Goal: Task Accomplishment & Management: Manage account settings

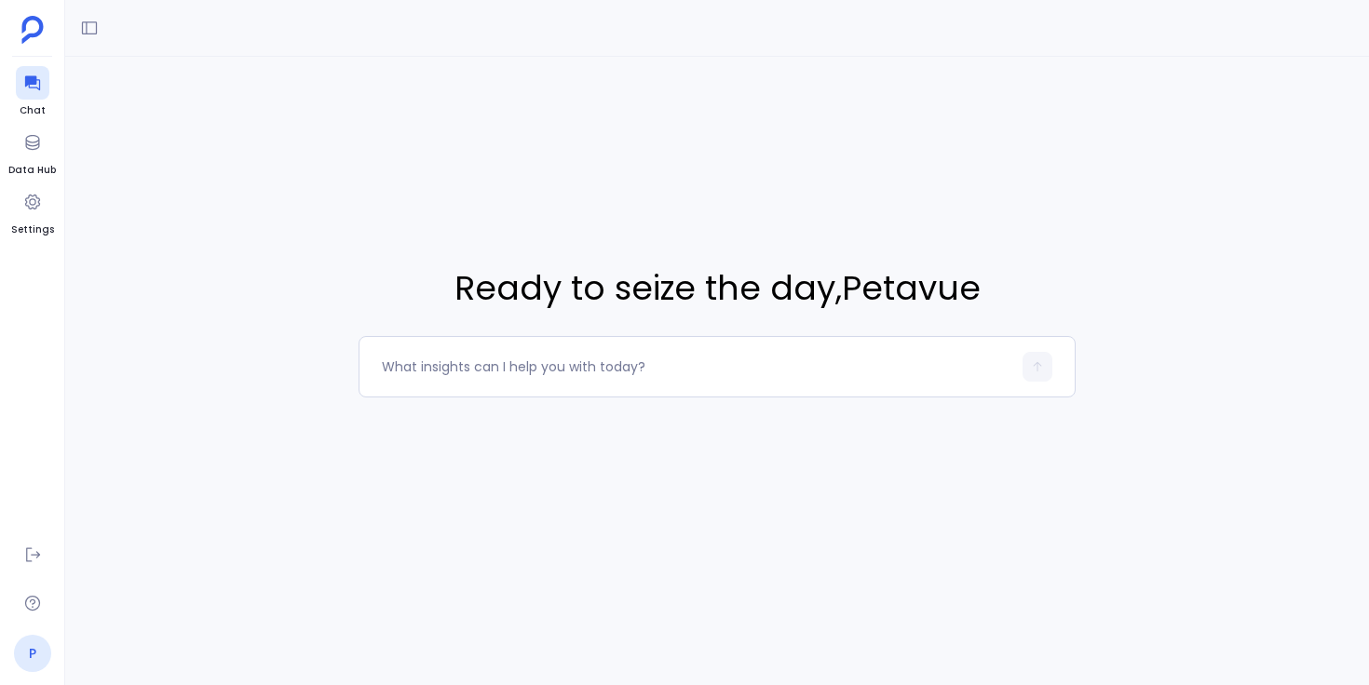
click at [27, 656] on link "P" at bounding box center [32, 653] width 37 height 37
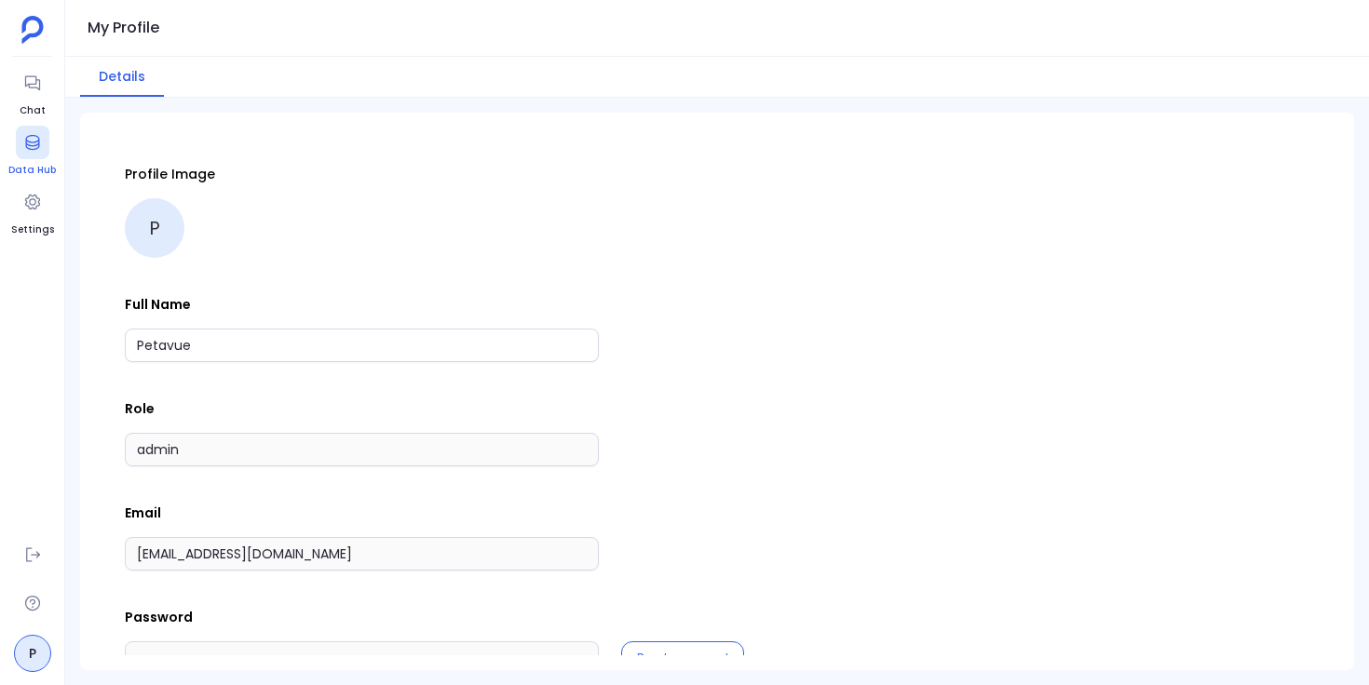
click at [30, 151] on icon at bounding box center [32, 142] width 19 height 19
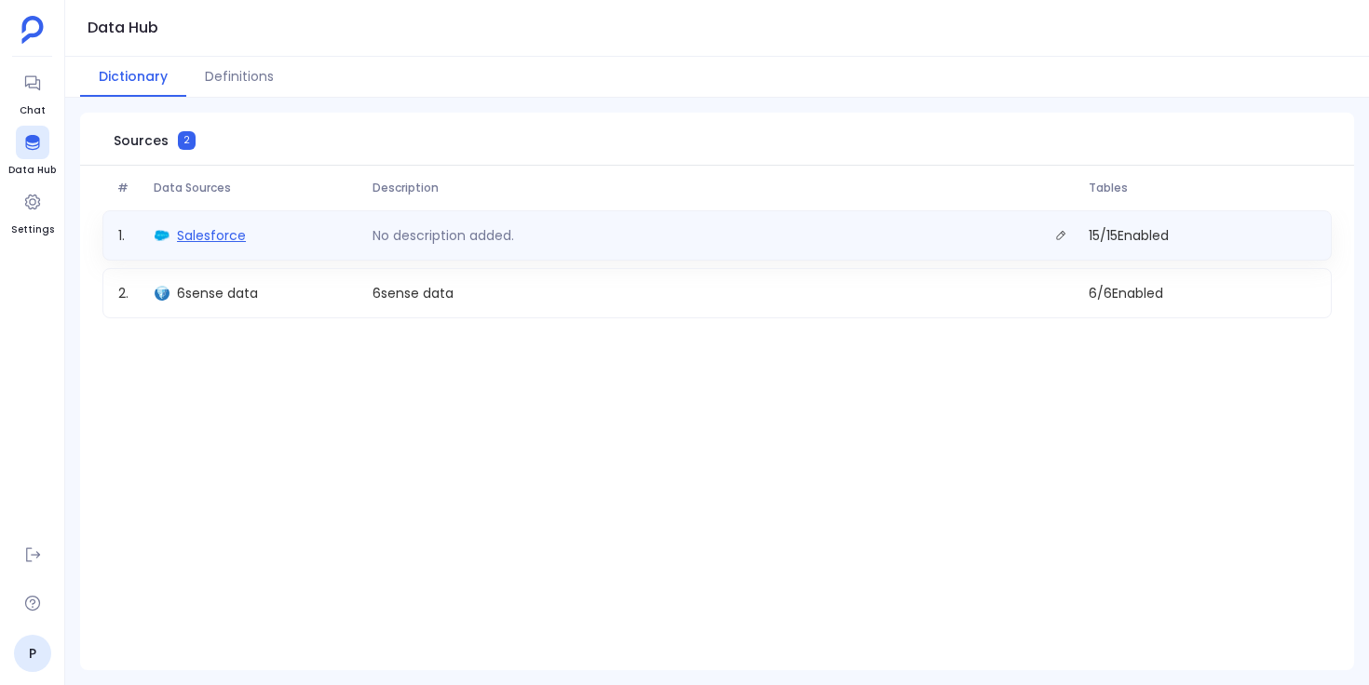
click at [226, 238] on span "Salesforce" at bounding box center [211, 235] width 69 height 19
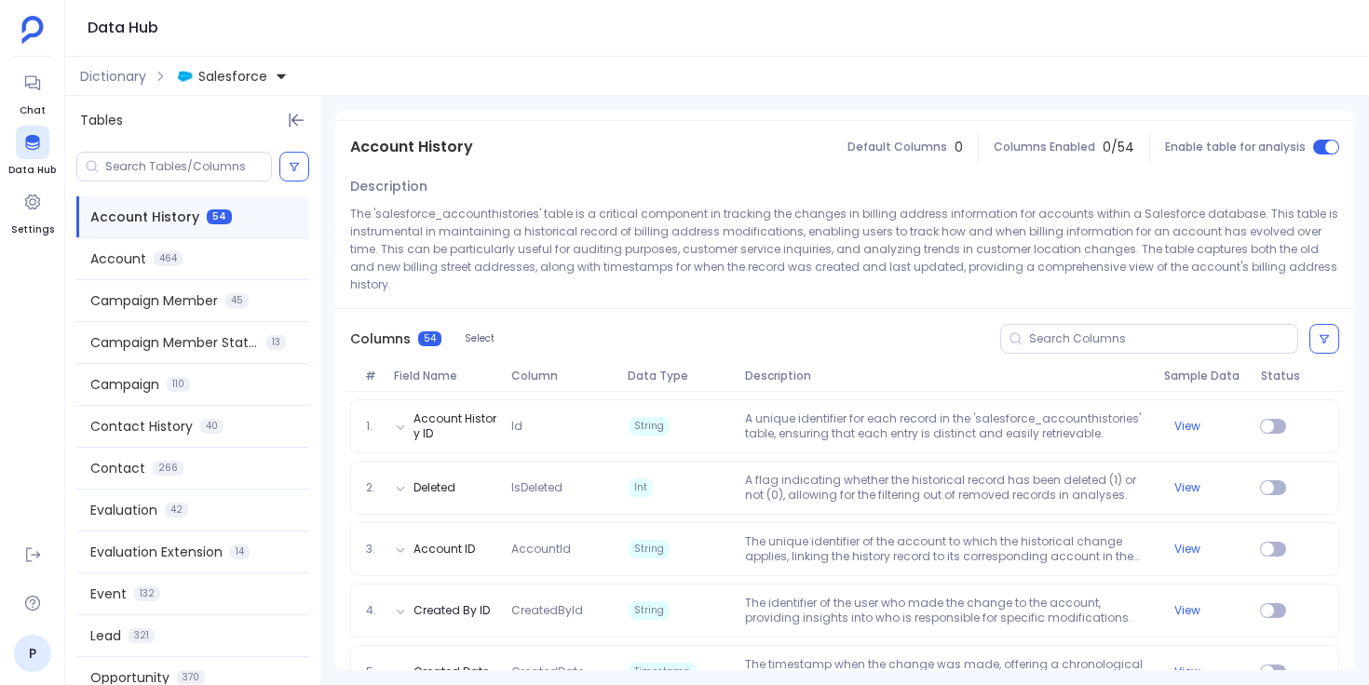
scroll to position [142, 0]
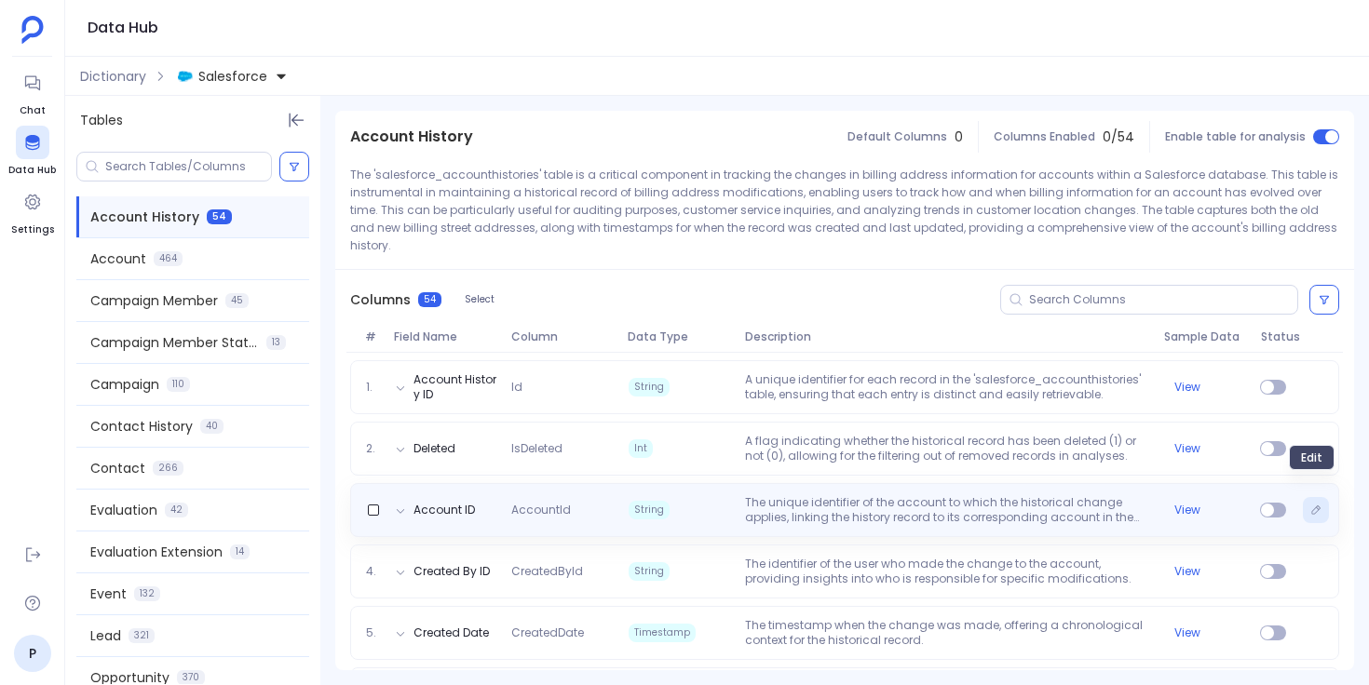
click at [1310, 505] on icon "Edit" at bounding box center [1315, 510] width 11 height 11
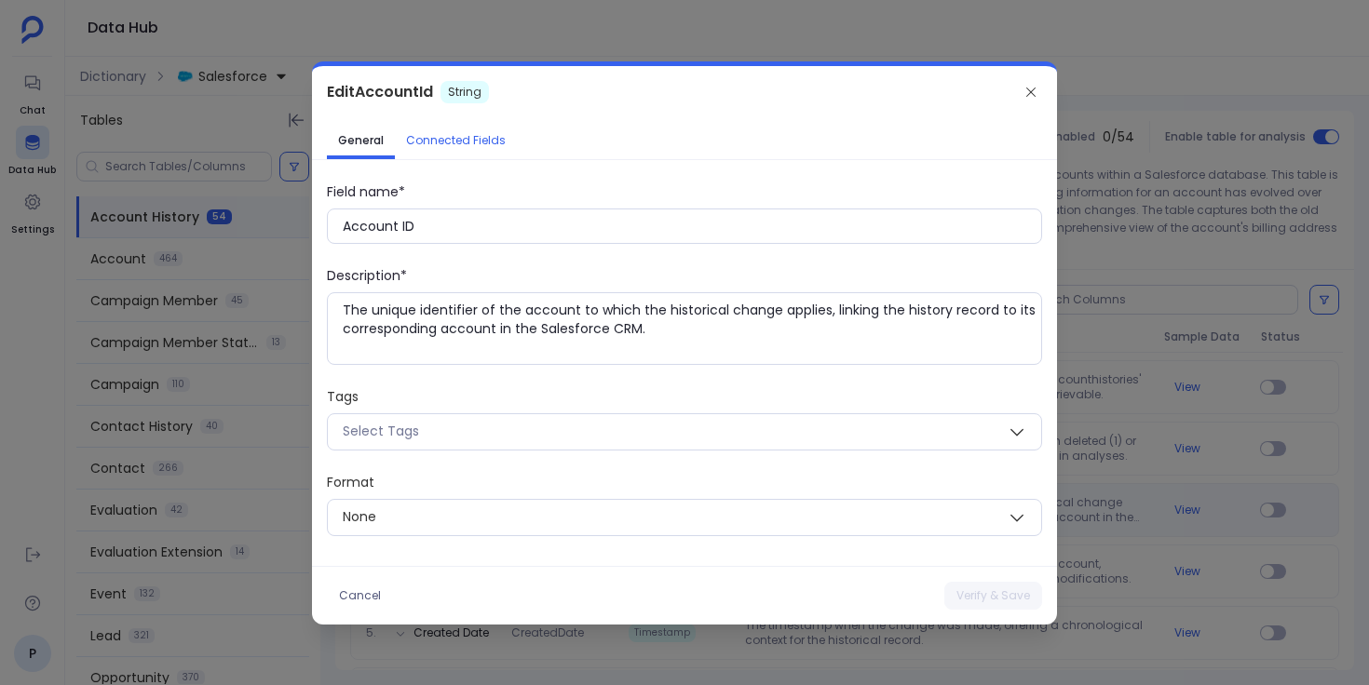
click at [484, 134] on span "Connected Fields" at bounding box center [456, 140] width 100 height 15
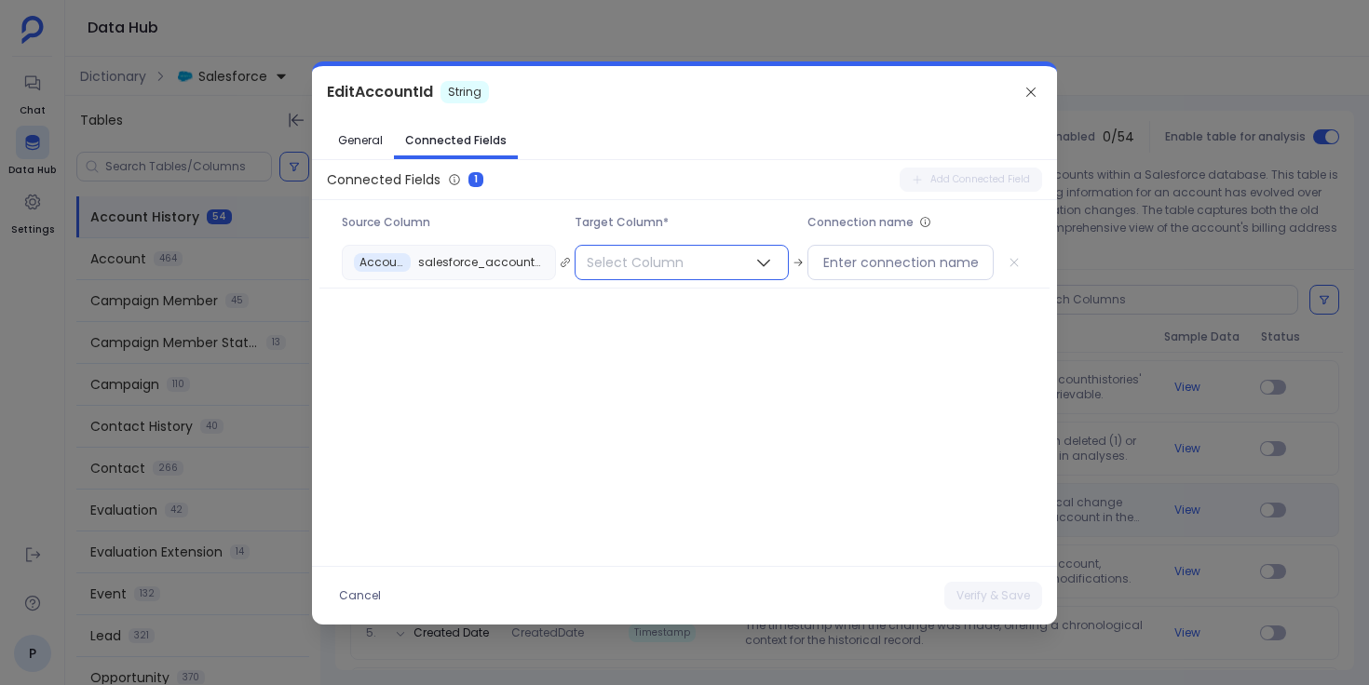
click at [689, 252] on span "Select Column" at bounding box center [634, 263] width 119 height 34
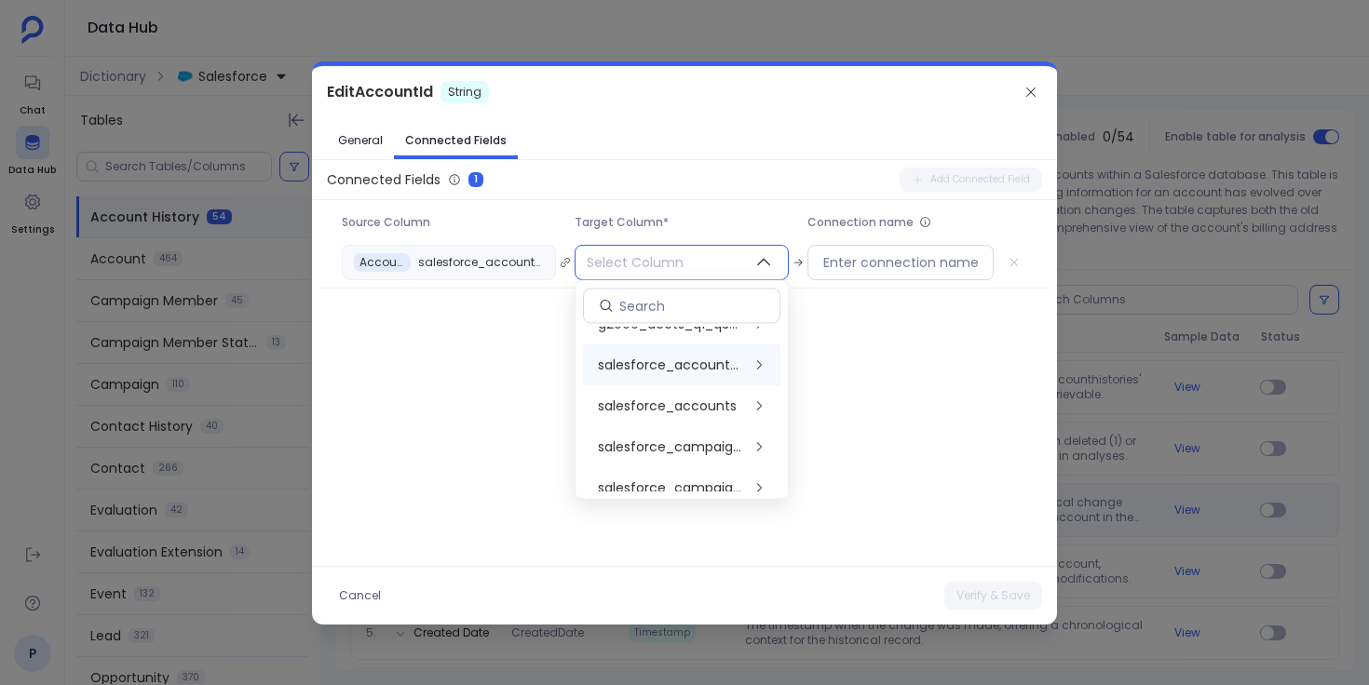
scroll to position [230, 0]
click at [708, 396] on span "salesforce_accounts" at bounding box center [667, 405] width 139 height 19
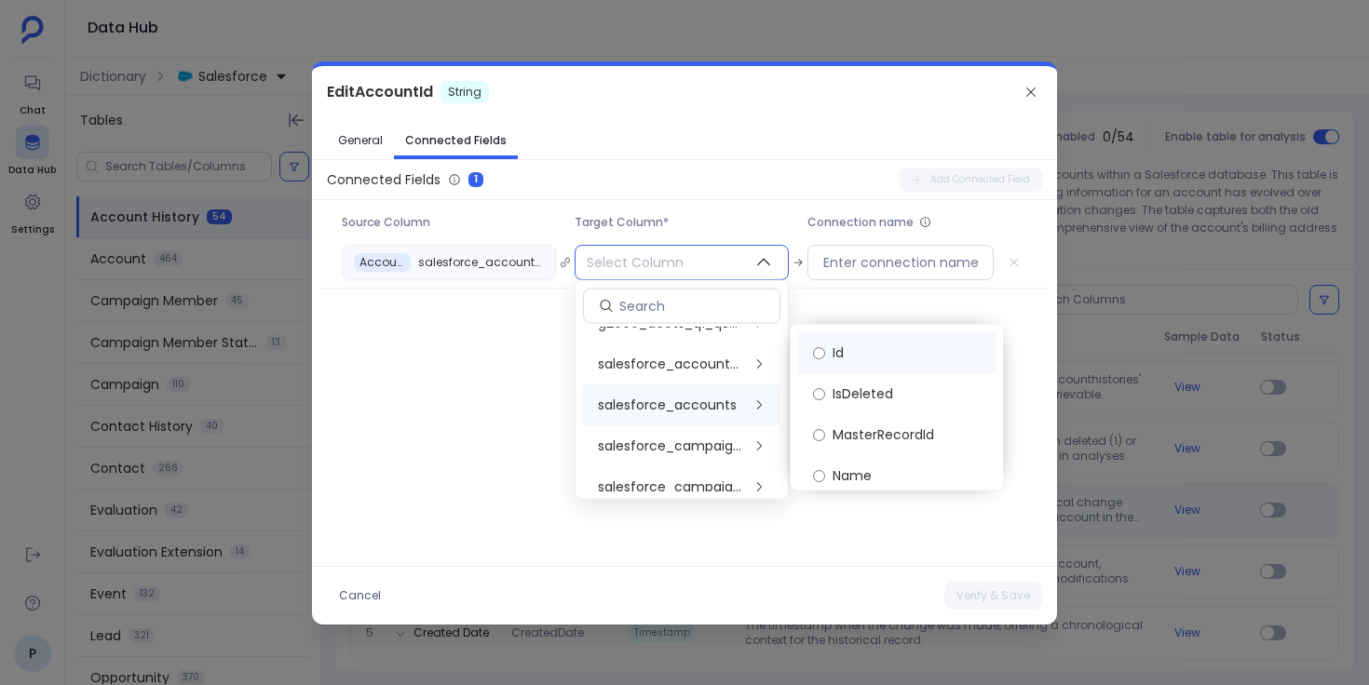
click at [896, 356] on label "Id" at bounding box center [896, 352] width 197 height 41
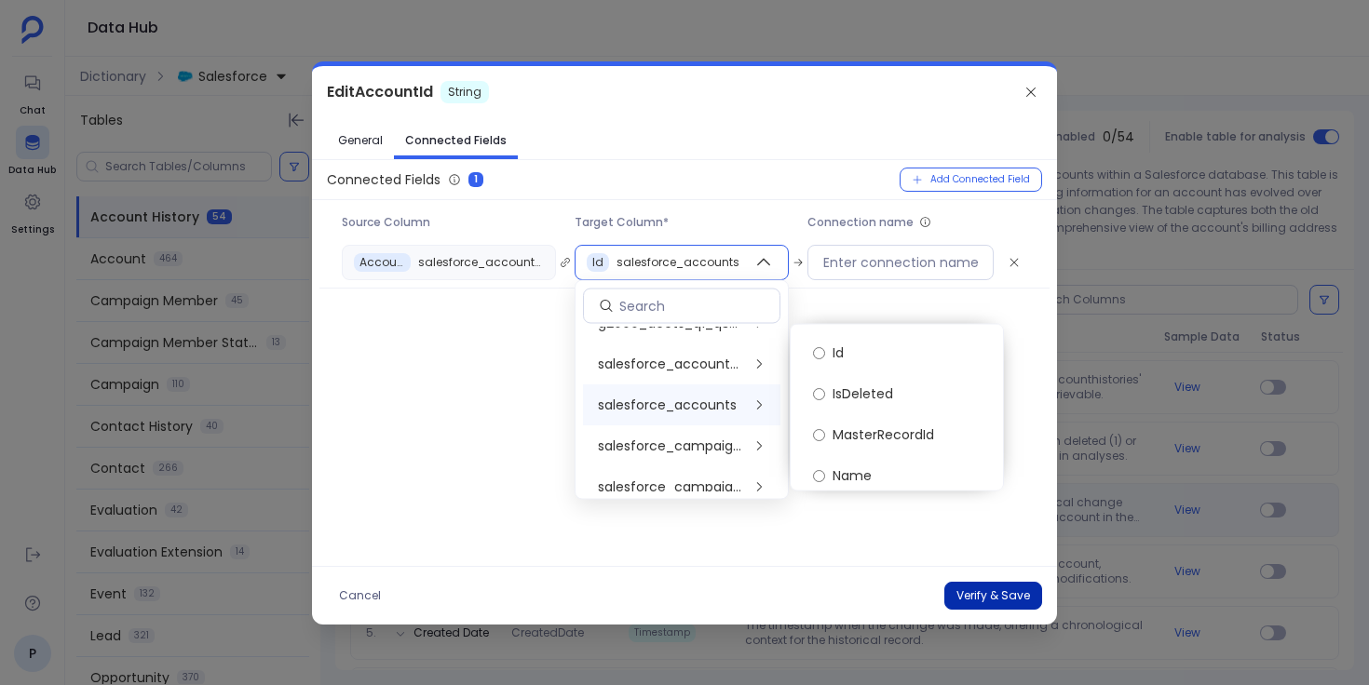
click at [991, 602] on button "Verify & Save" at bounding box center [993, 596] width 98 height 28
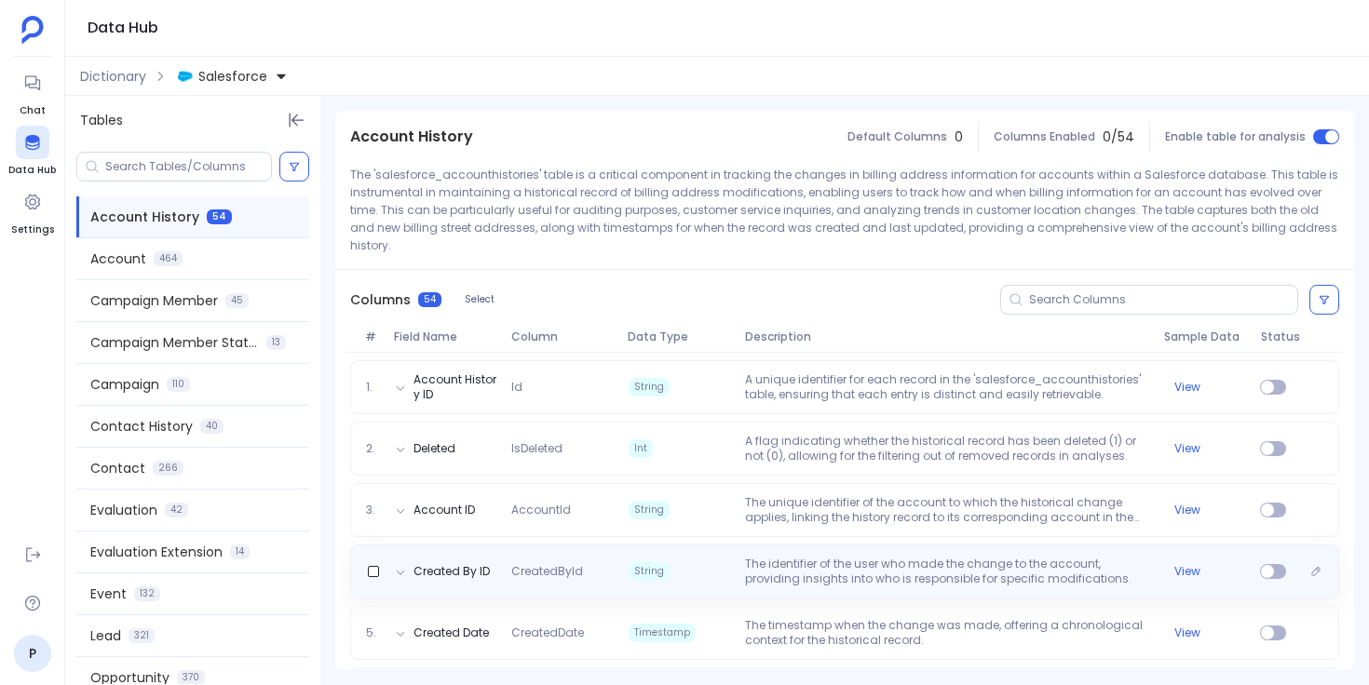
scroll to position [172, 0]
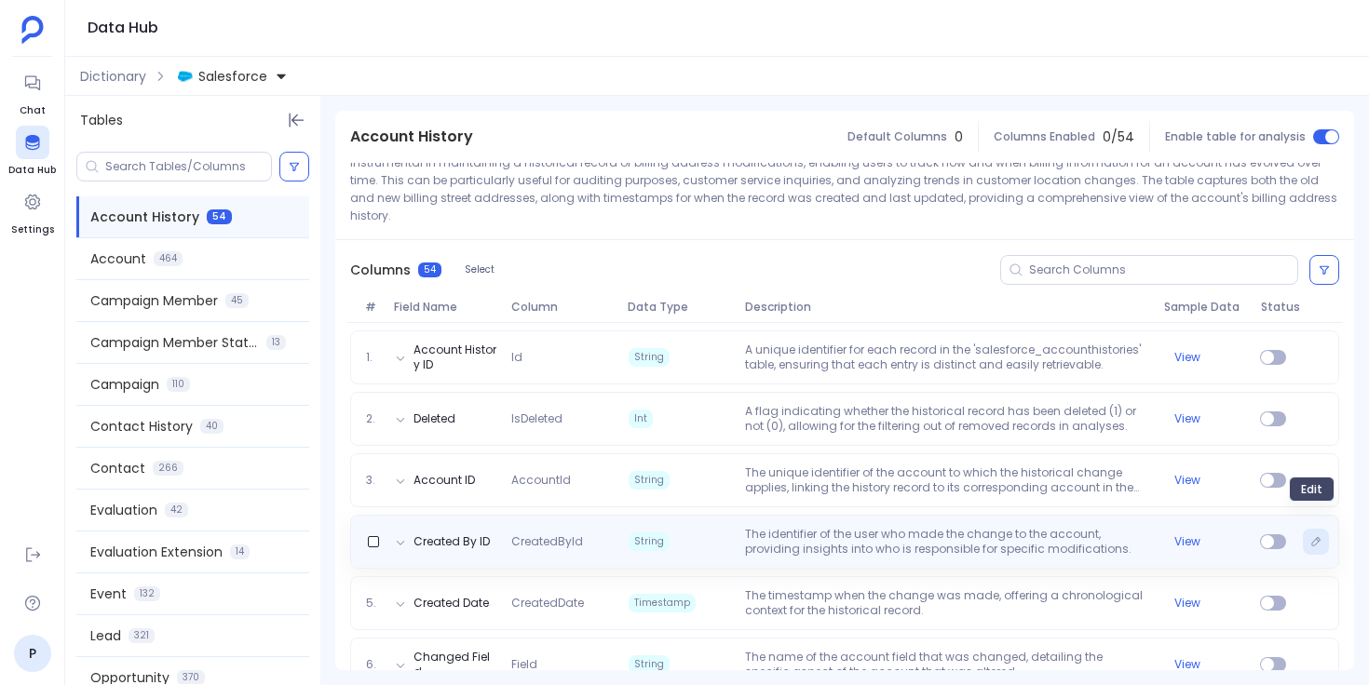
click at [1316, 536] on icon "Edit" at bounding box center [1315, 541] width 11 height 11
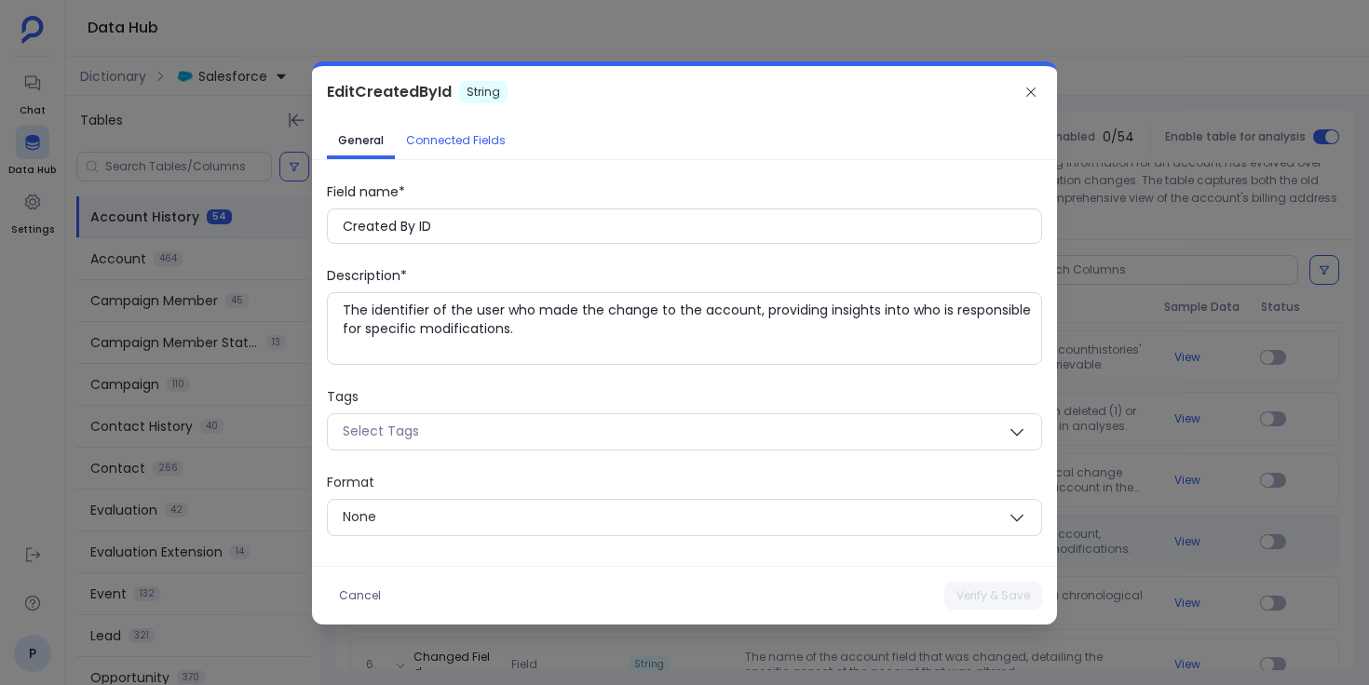
click at [473, 145] on span "Connected Fields" at bounding box center [456, 140] width 100 height 15
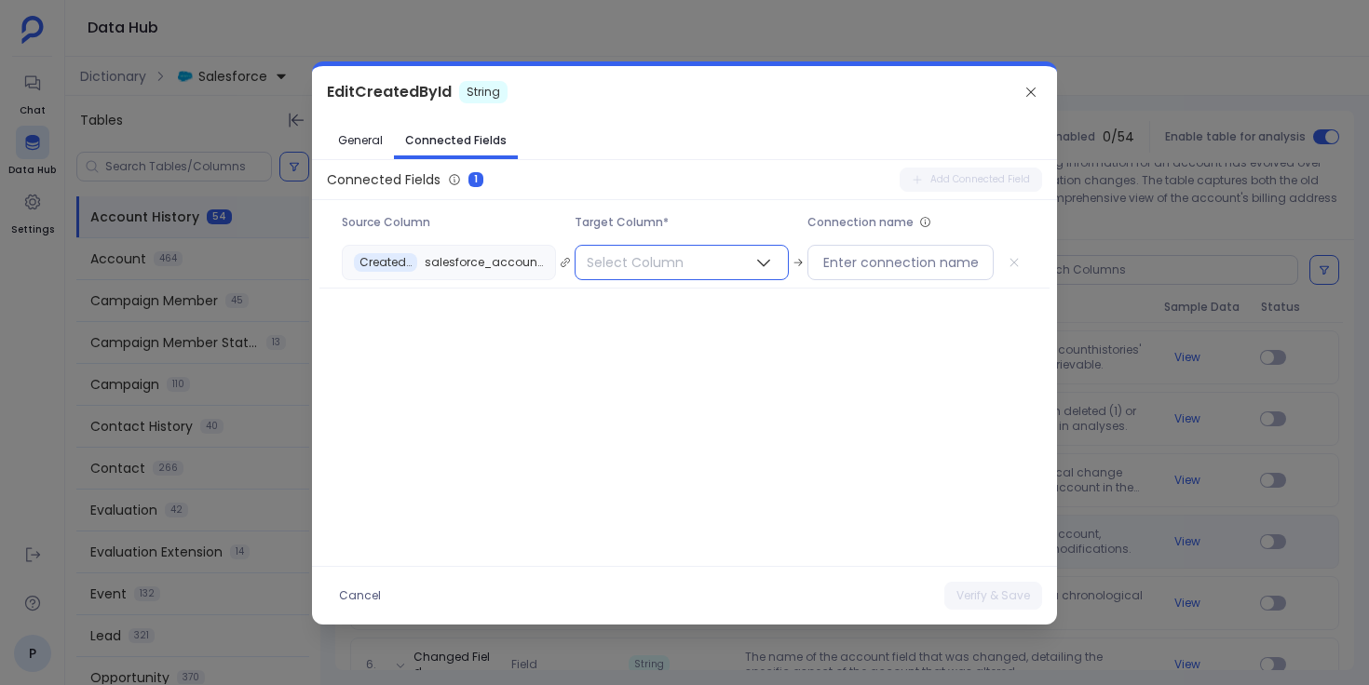
click at [652, 271] on span "Select Column" at bounding box center [634, 263] width 119 height 34
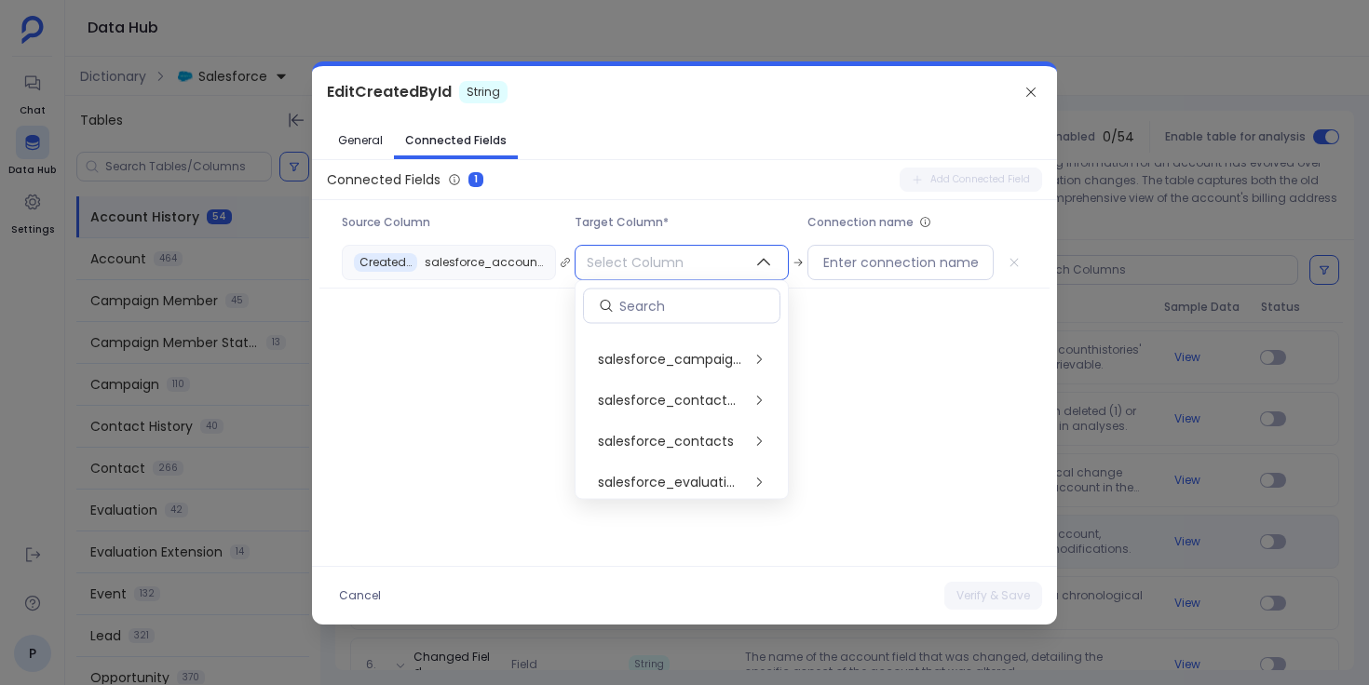
scroll to position [401, 0]
click at [691, 445] on span "salesforce_contacts" at bounding box center [666, 438] width 136 height 19
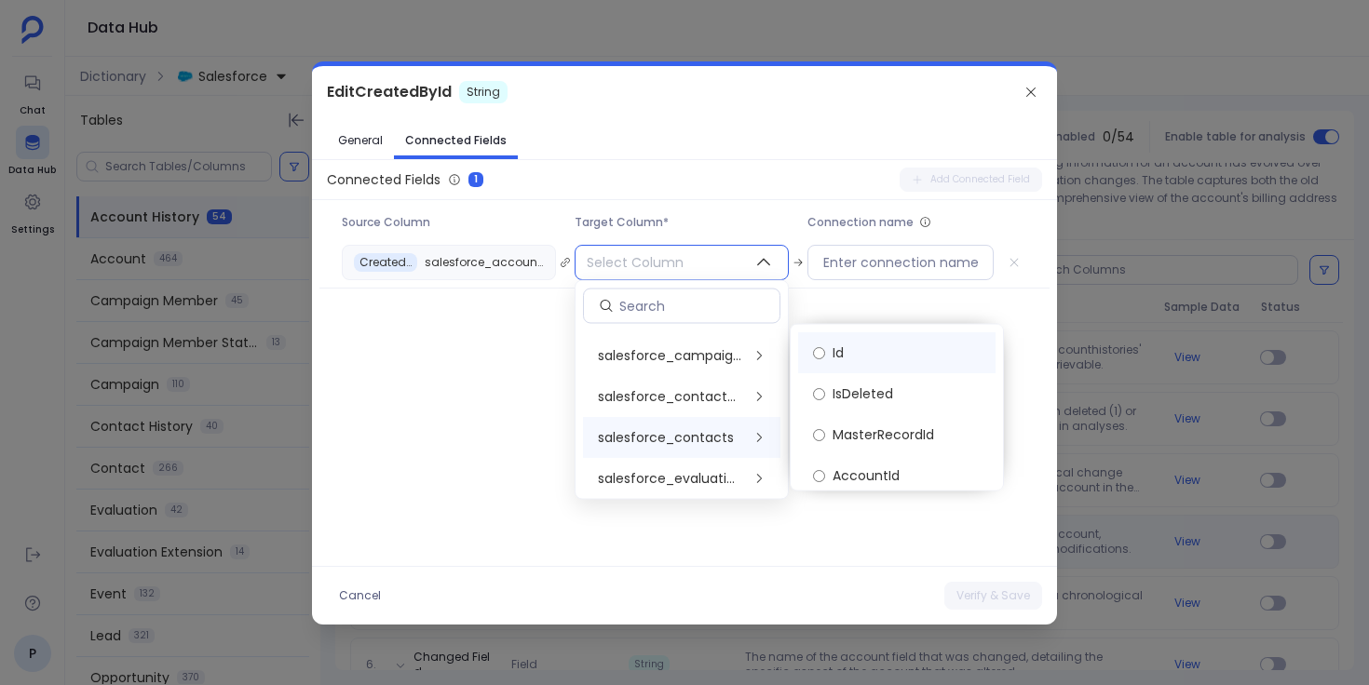
click at [866, 356] on label "Id" at bounding box center [896, 352] width 197 height 41
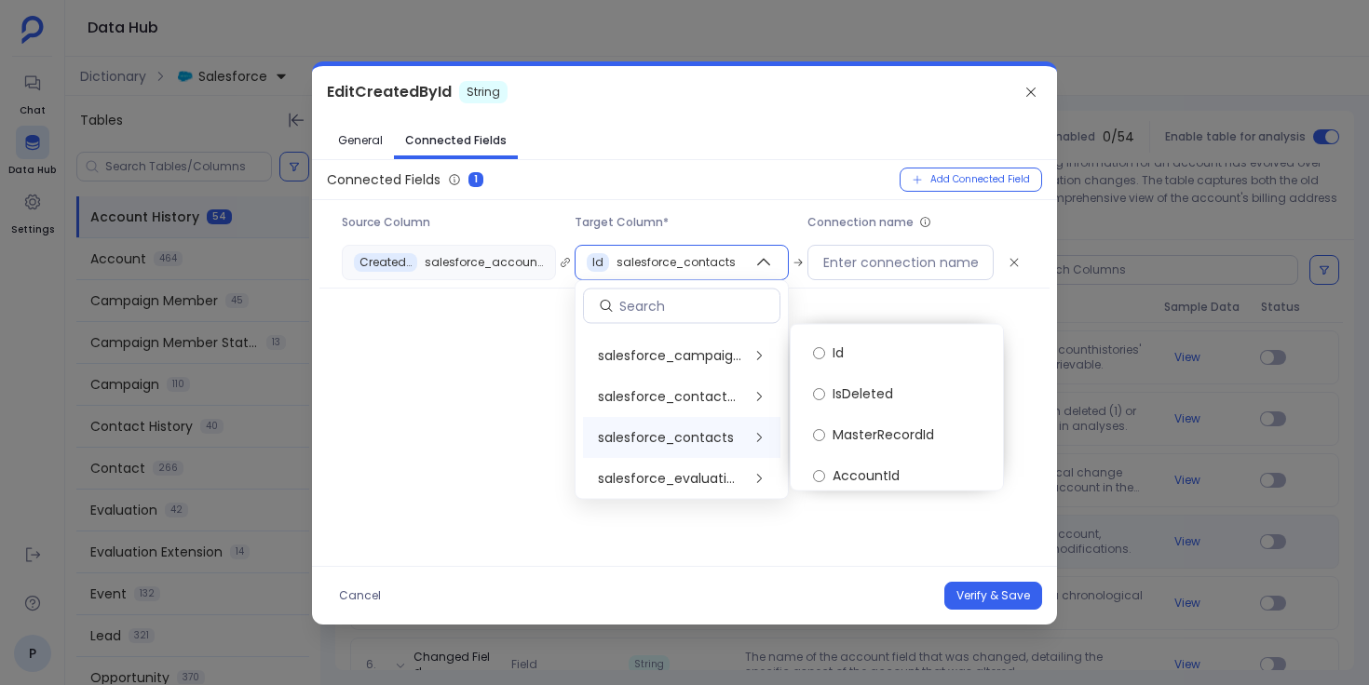
click at [975, 562] on div "Edit CreatedById String General Connected Fields Connected Fields 1 Add Connect…" at bounding box center [684, 345] width 745 height 559
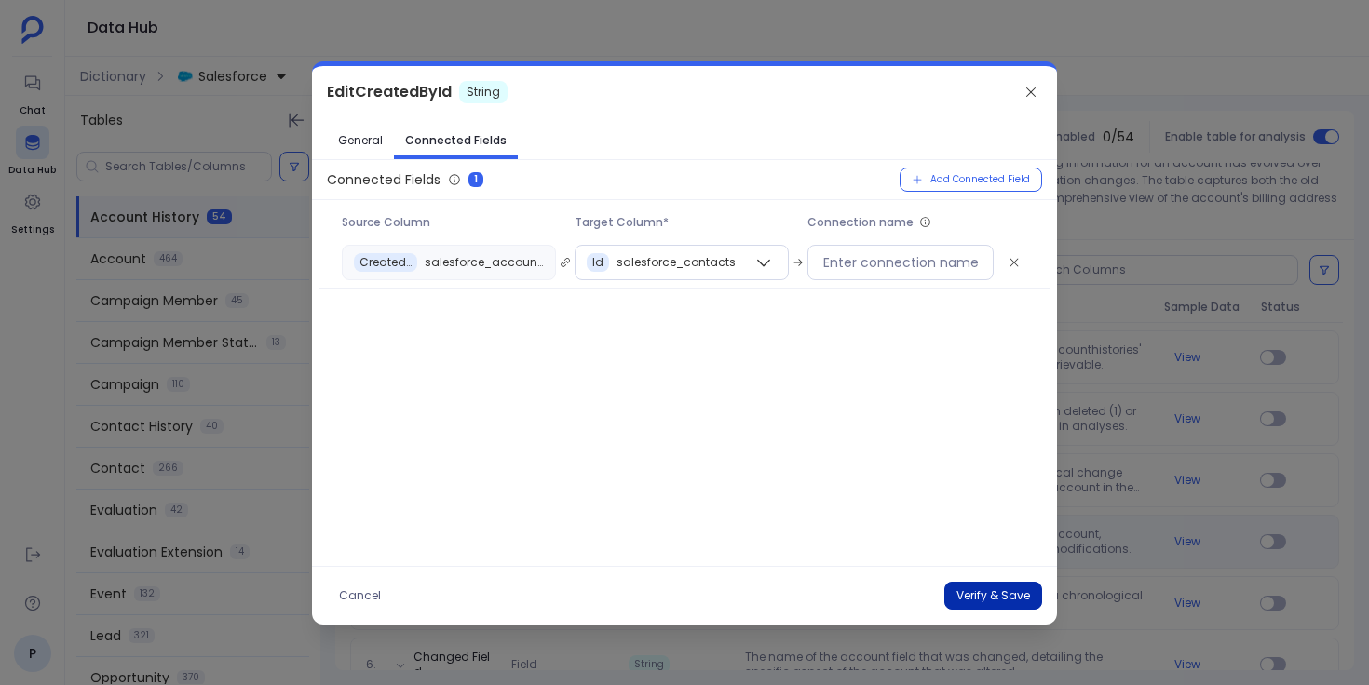
click at [1001, 595] on button "Verify & Save" at bounding box center [993, 596] width 98 height 28
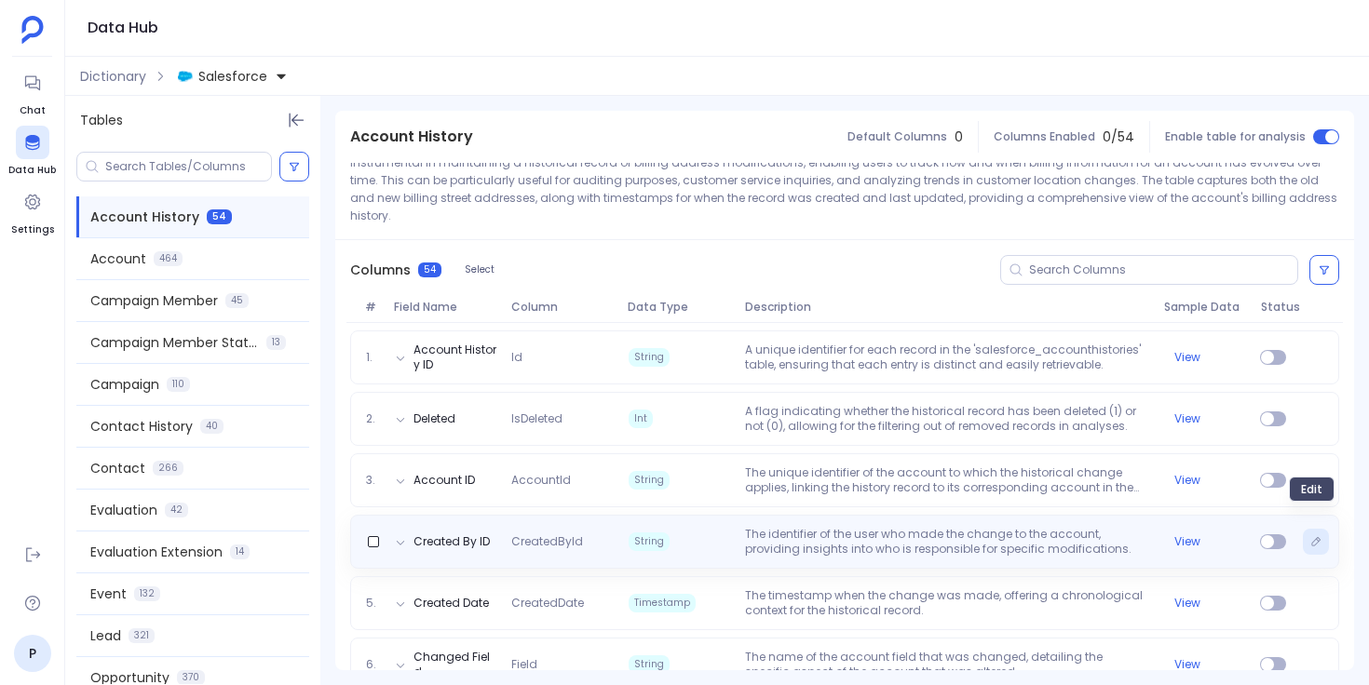
click at [1304, 529] on button "Edit" at bounding box center [1316, 542] width 26 height 26
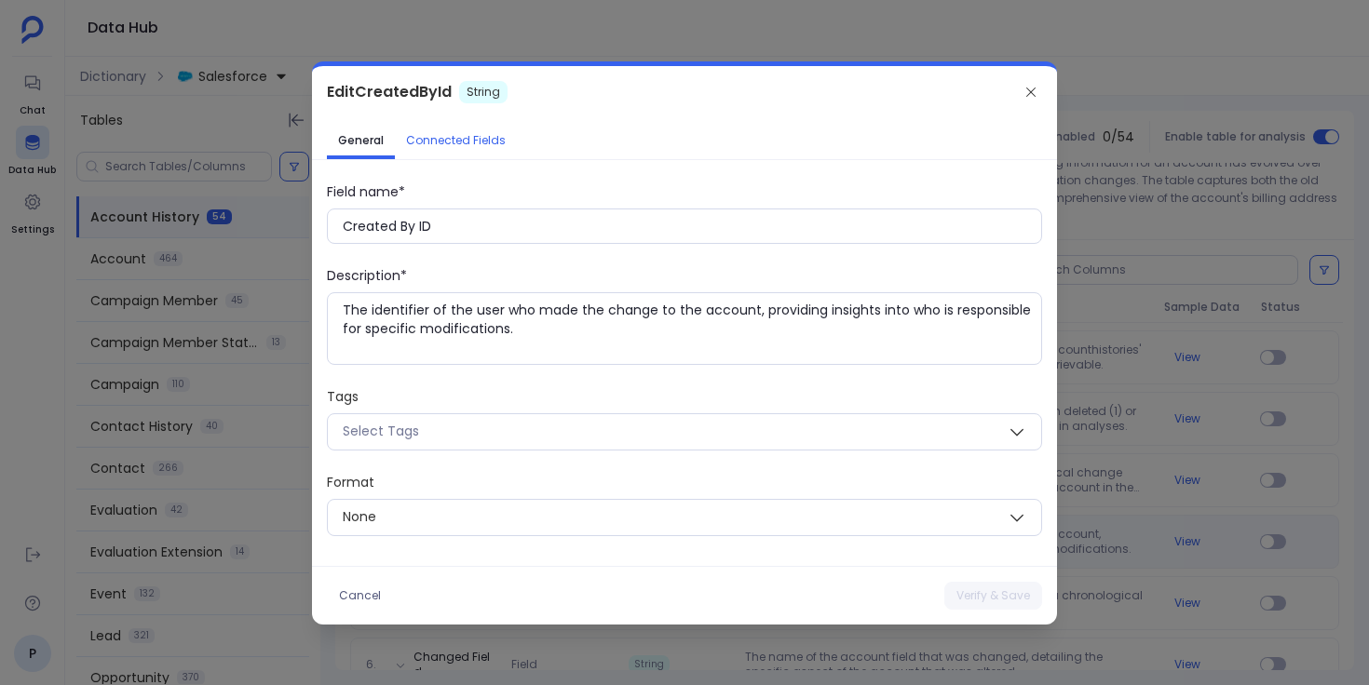
click at [494, 144] on span "Connected Fields" at bounding box center [456, 140] width 100 height 15
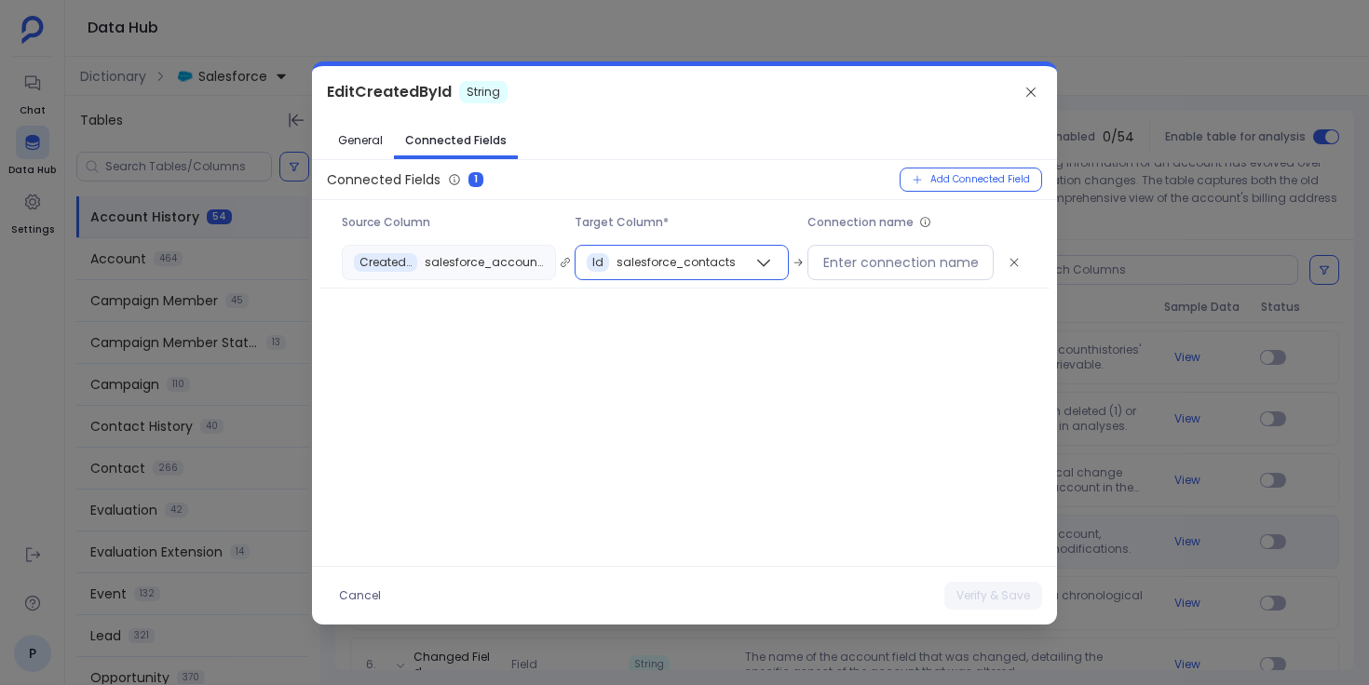
click at [700, 276] on div "Id salesforce_contacts" at bounding box center [669, 263] width 188 height 34
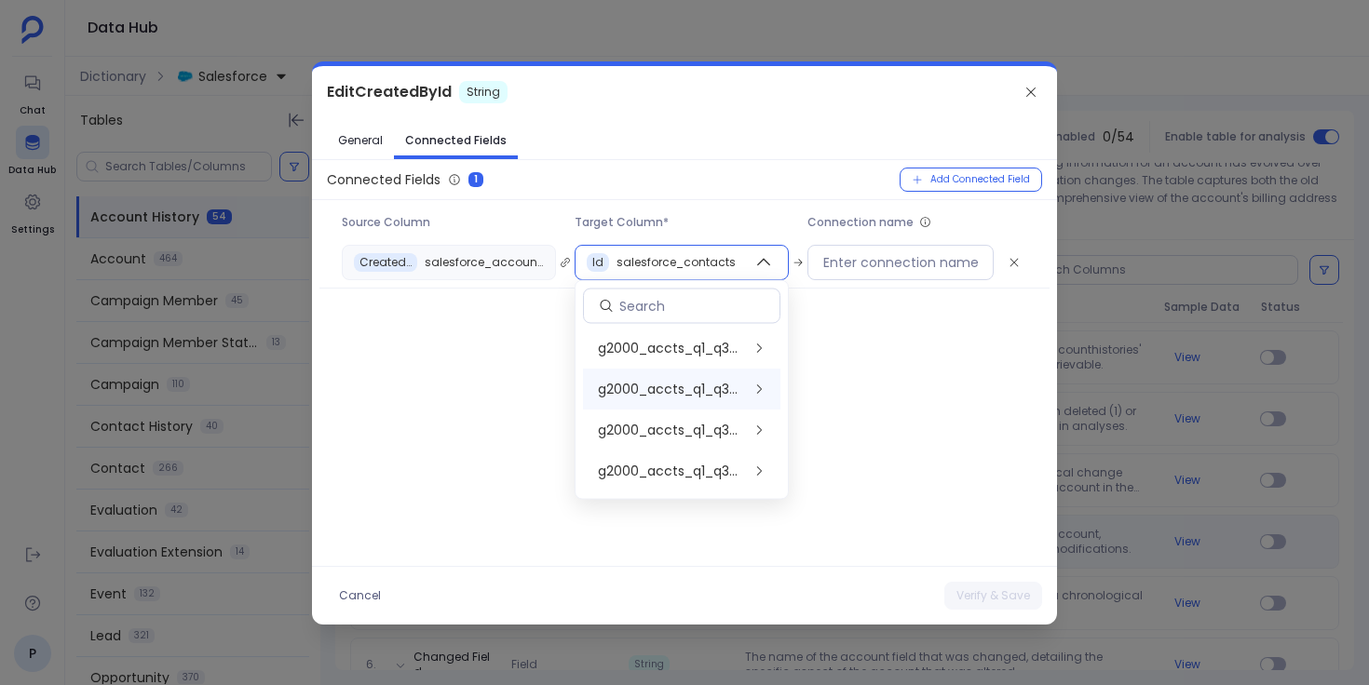
scroll to position [697, 0]
click at [705, 467] on span "salesforce_users" at bounding box center [653, 471] width 111 height 19
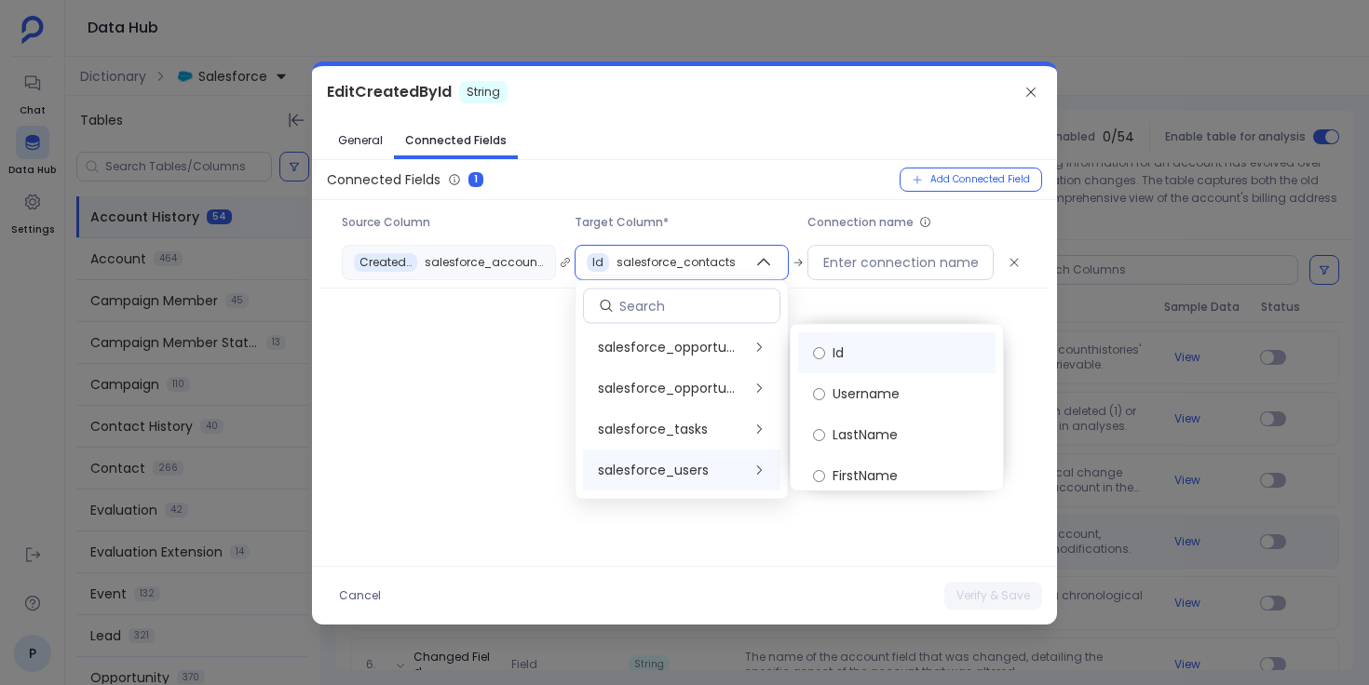
click at [874, 357] on label "Id" at bounding box center [896, 352] width 197 height 41
click at [967, 524] on div "Connected Fields 1 Add Connected Field Source Column Target Column* Connection …" at bounding box center [684, 363] width 745 height 391
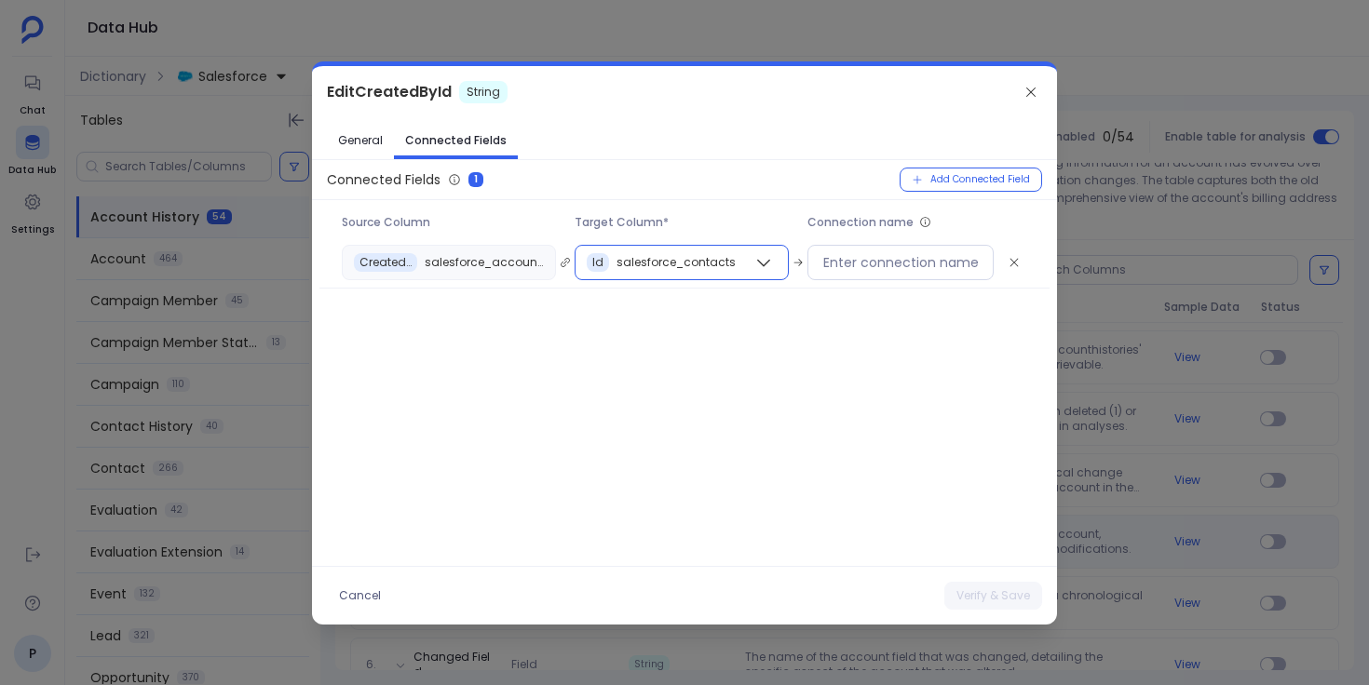
click at [728, 264] on span "salesforce_contacts" at bounding box center [675, 262] width 119 height 15
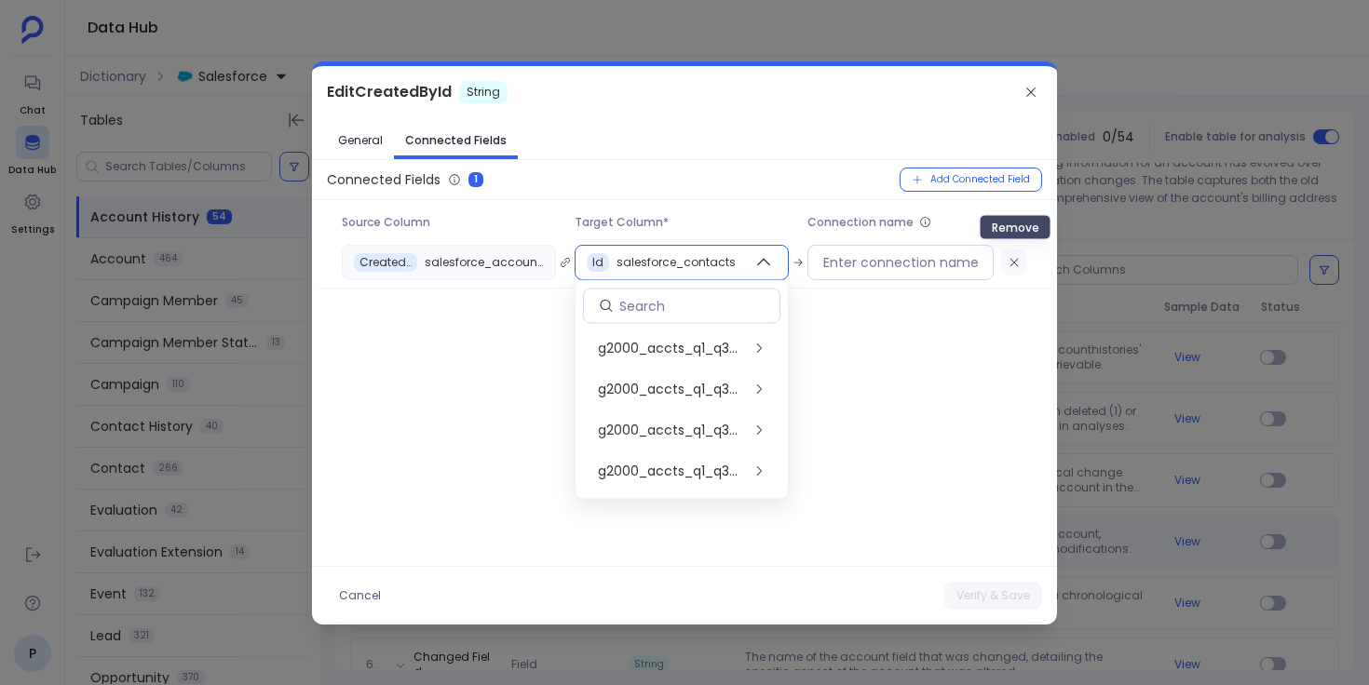
click at [1014, 260] on icon "Remove" at bounding box center [1014, 262] width 13 height 13
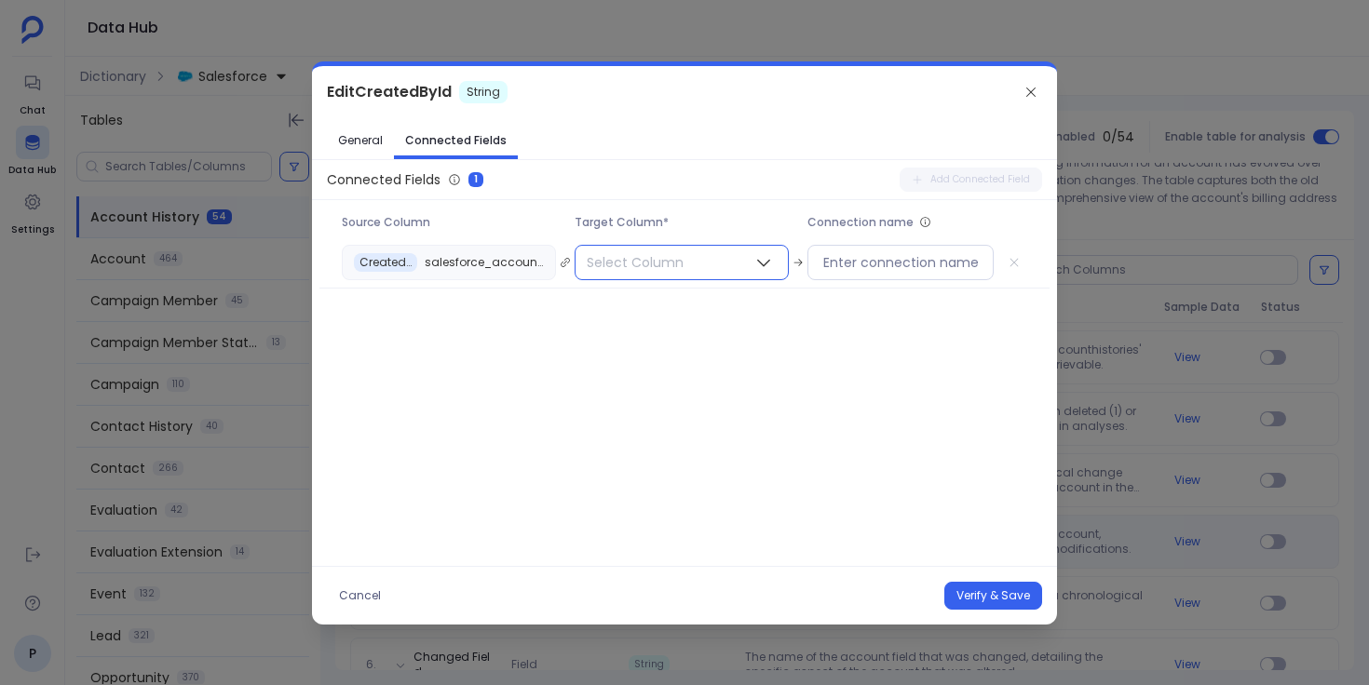
click at [743, 261] on button "Select Column" at bounding box center [682, 262] width 214 height 35
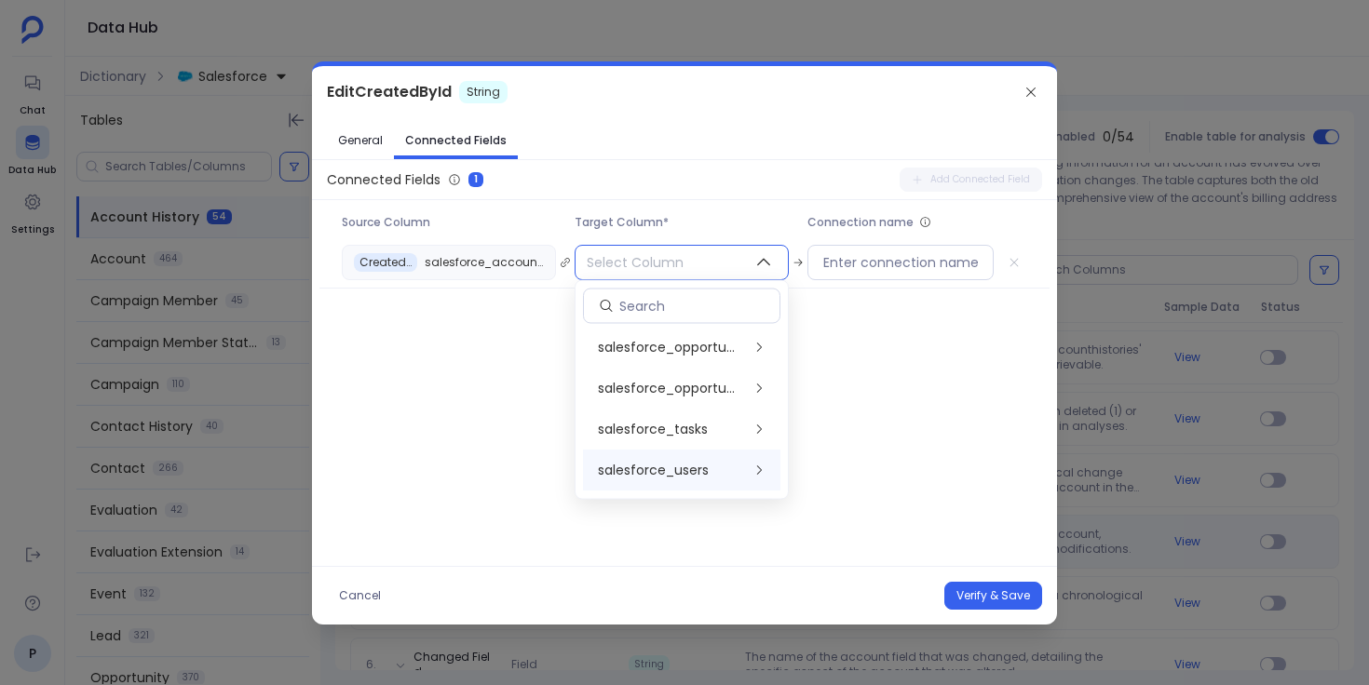
click at [717, 467] on div "salesforce_users" at bounding box center [681, 471] width 197 height 41
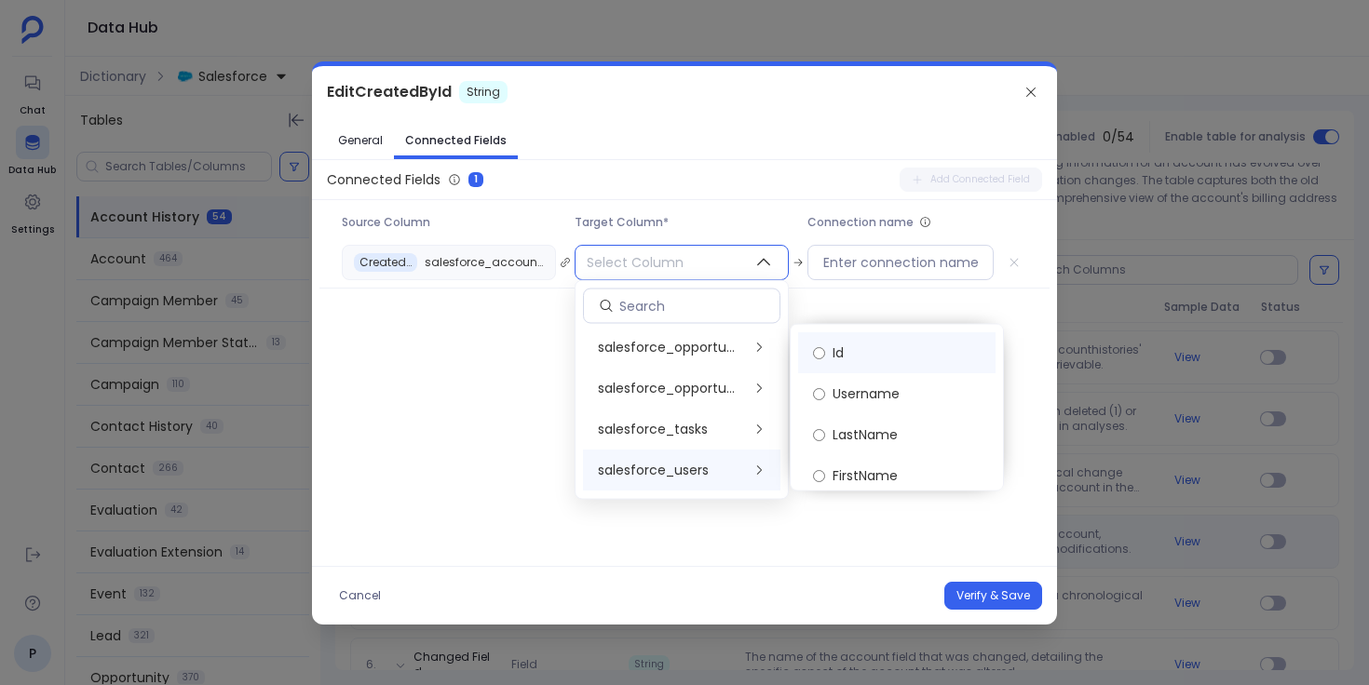
click at [837, 359] on span "Id" at bounding box center [838, 353] width 11 height 19
click at [797, 552] on div "Connected Fields 1 Add Connected Field Source Column Target Column* Connection …" at bounding box center [684, 363] width 745 height 391
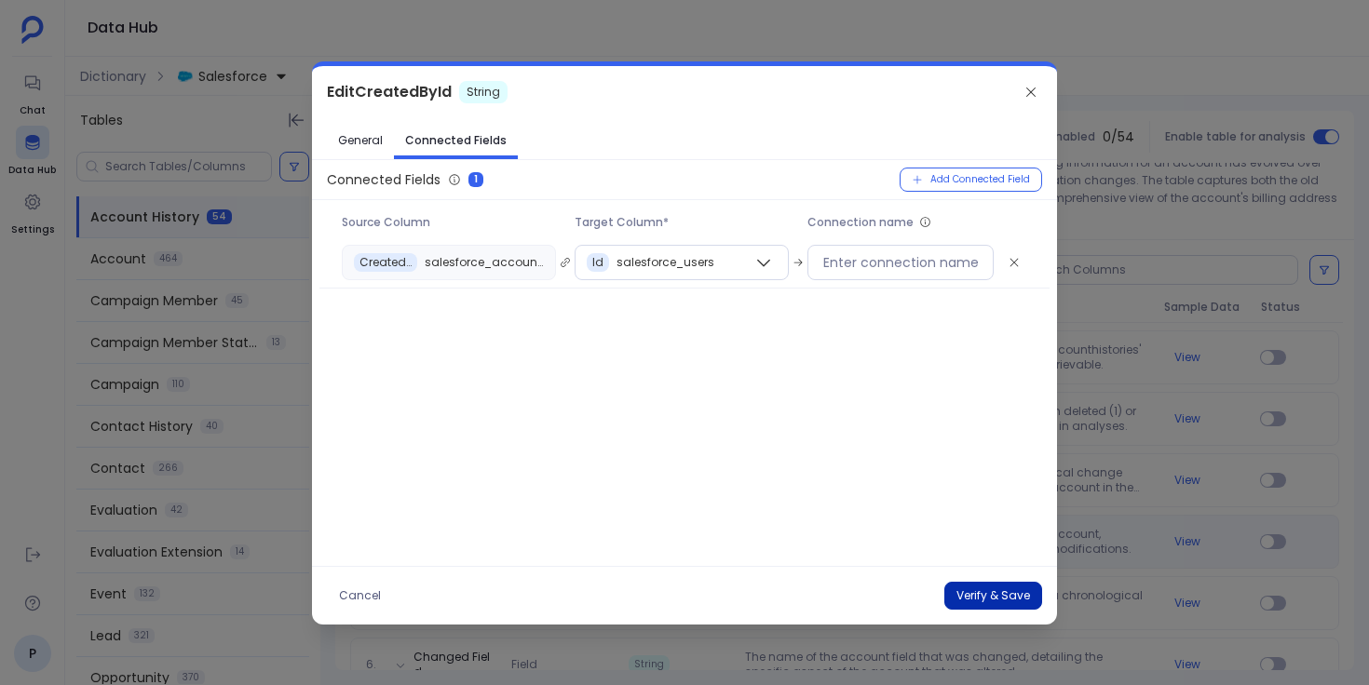
click at [987, 589] on button "Verify & Save" at bounding box center [993, 596] width 98 height 28
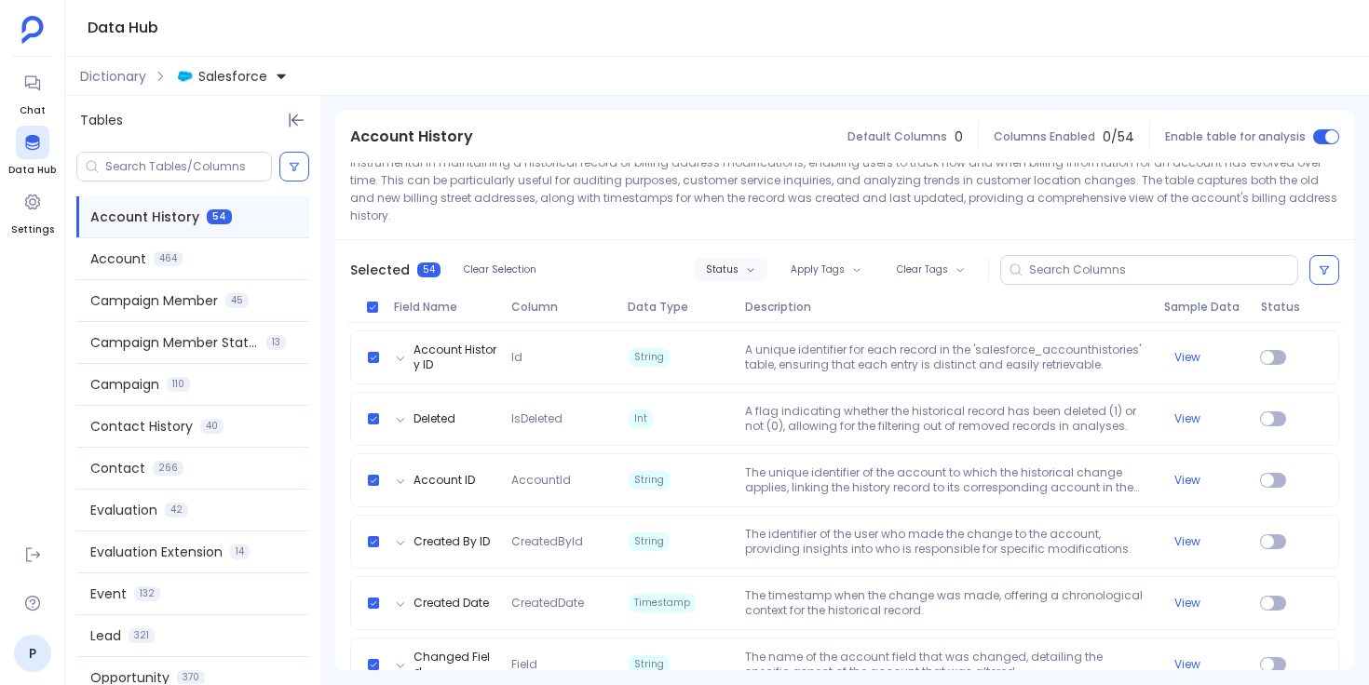
click at [742, 258] on button "Status" at bounding box center [731, 270] width 74 height 24
click at [749, 284] on label "Enable" at bounding box center [766, 285] width 138 height 41
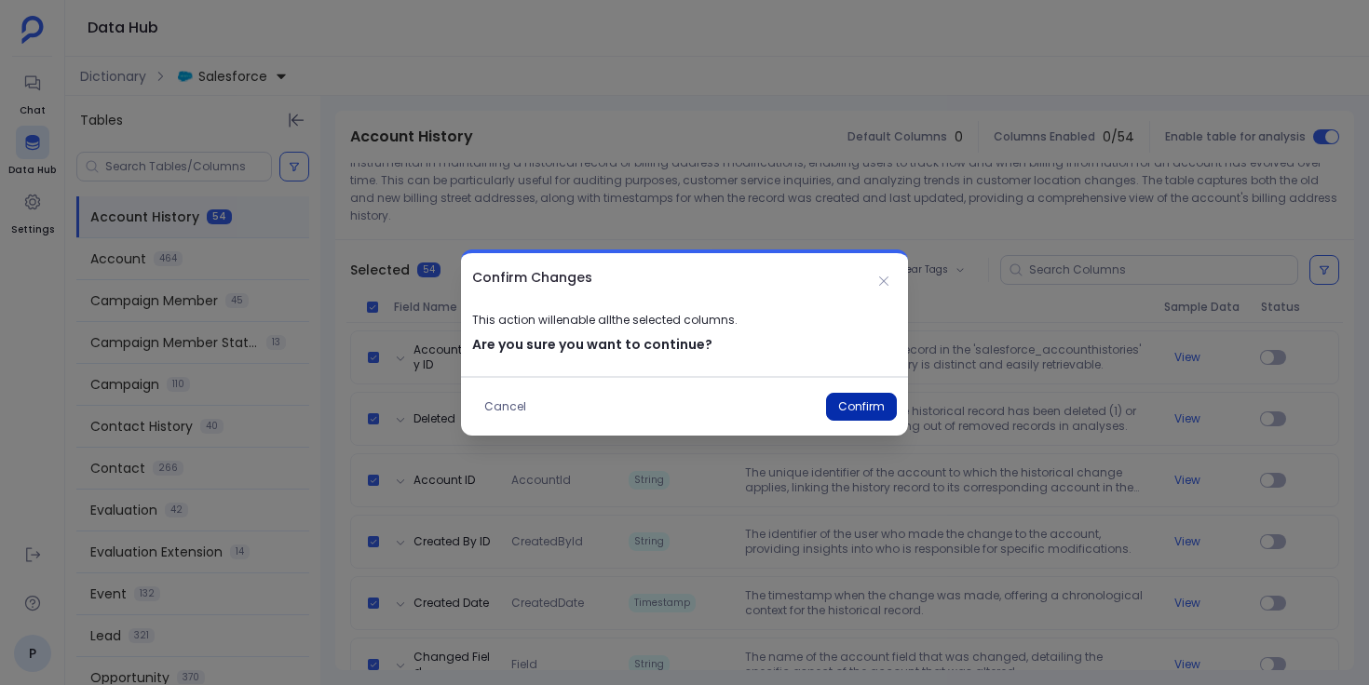
click at [851, 399] on button "Confirm" at bounding box center [861, 407] width 71 height 28
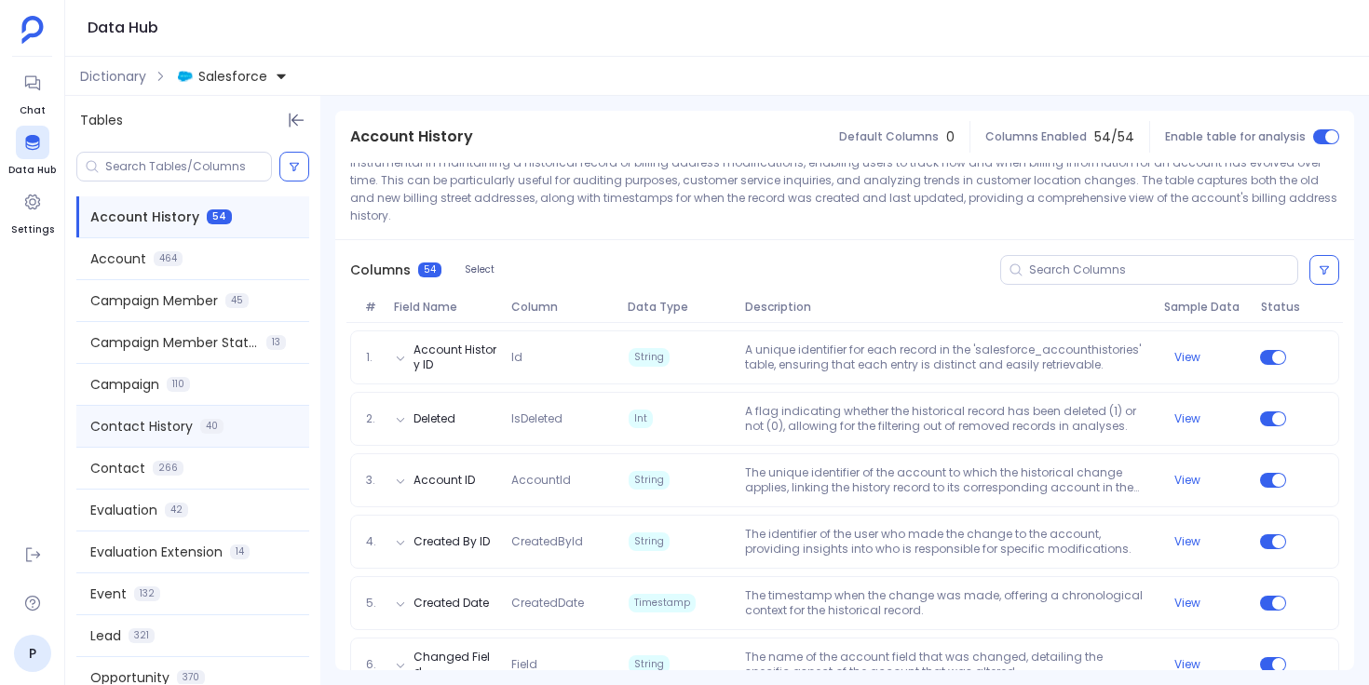
click at [209, 429] on span "40" at bounding box center [211, 426] width 23 height 15
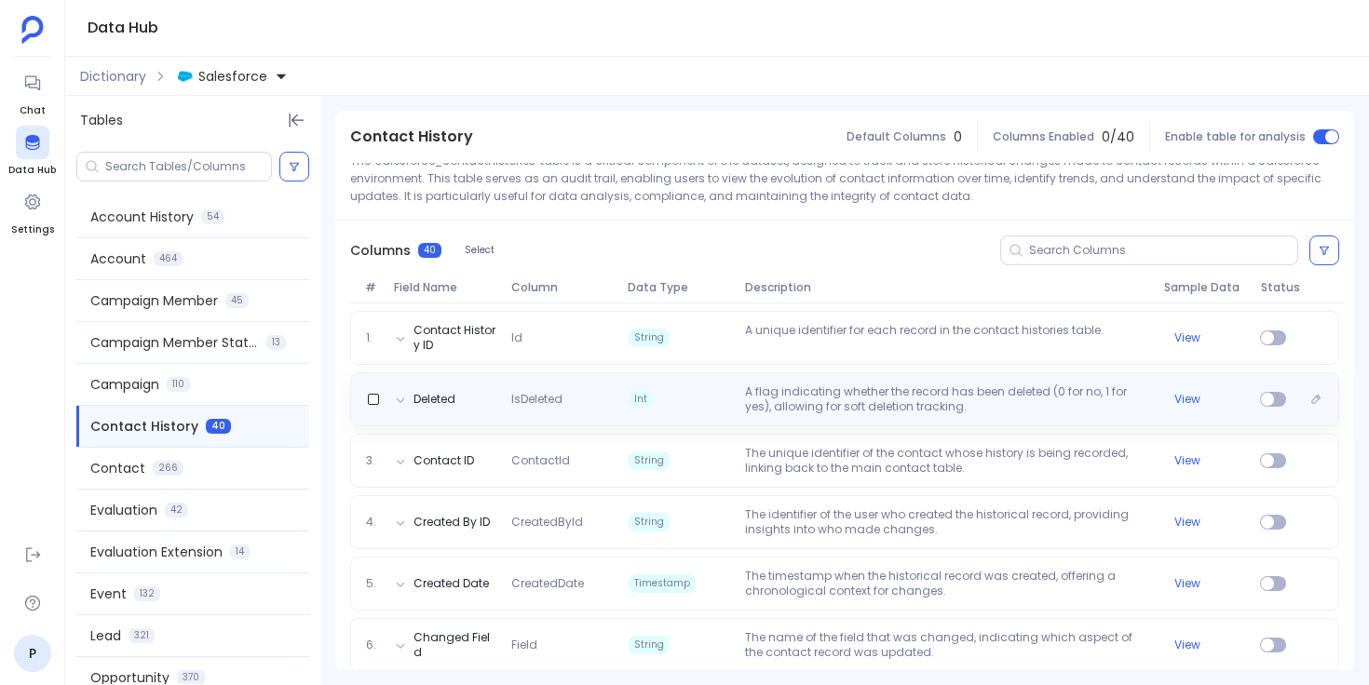
scroll to position [172, 0]
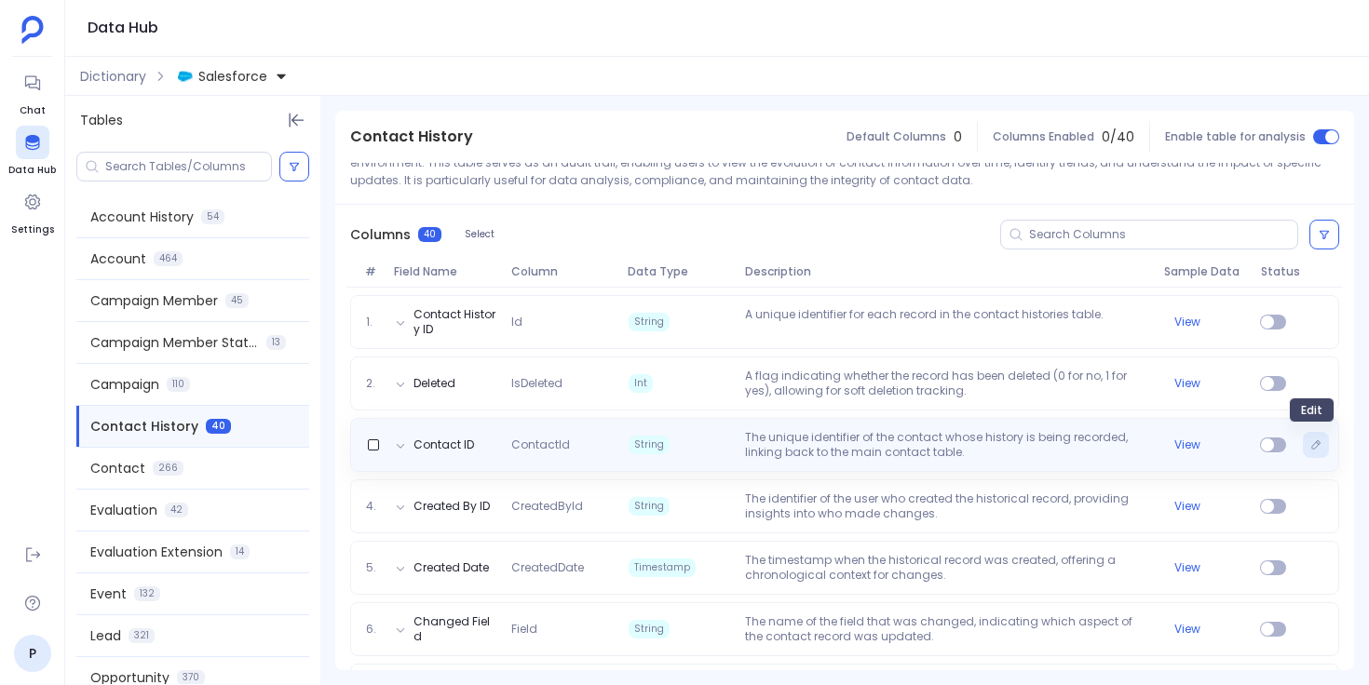
click at [1312, 447] on icon "Edit" at bounding box center [1316, 444] width 8 height 8
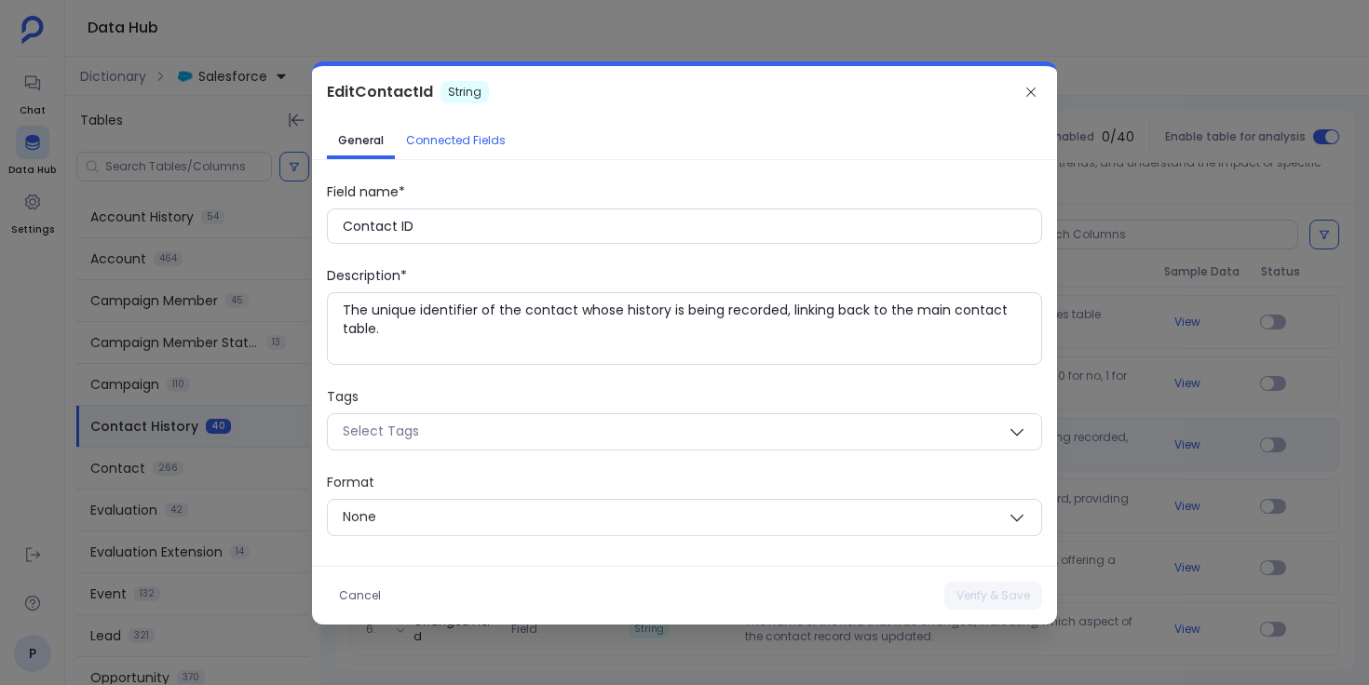
click at [460, 136] on span "Connected Fields" at bounding box center [456, 140] width 100 height 15
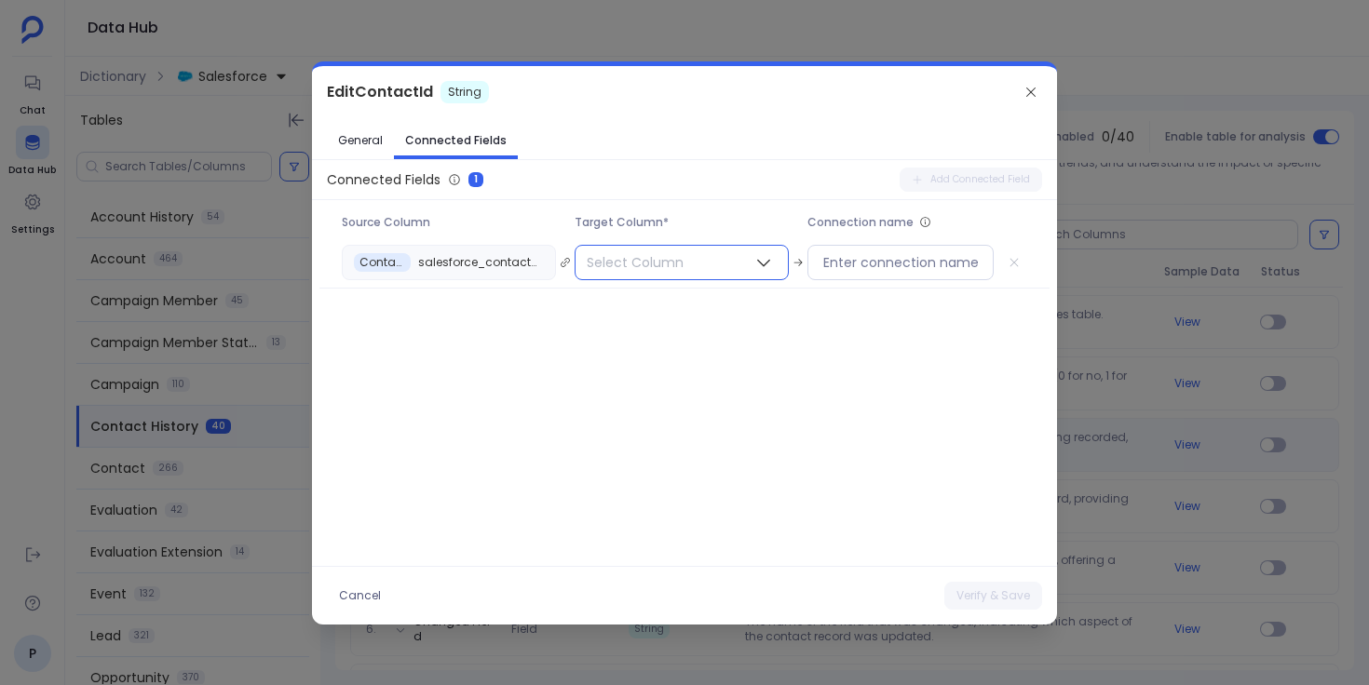
click at [627, 260] on span "Select Column" at bounding box center [634, 263] width 119 height 34
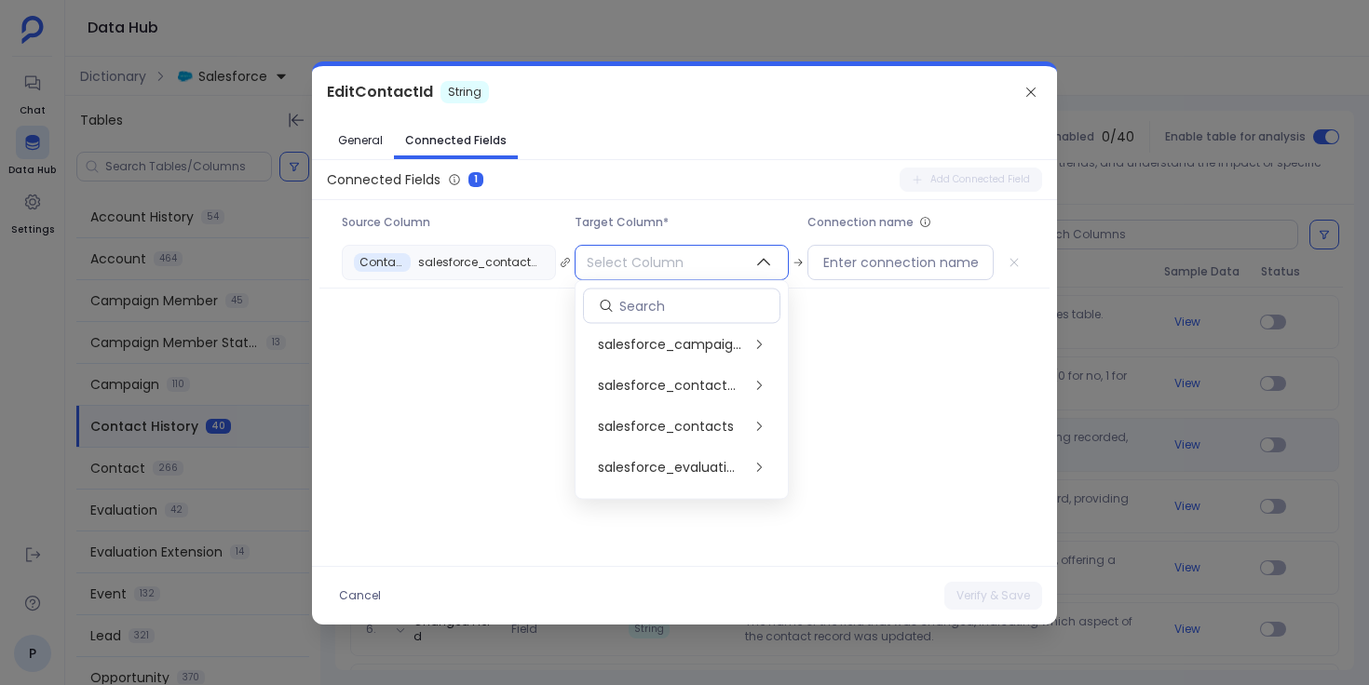
scroll to position [414, 0]
click at [671, 425] on span "salesforce_contacts" at bounding box center [666, 425] width 136 height 19
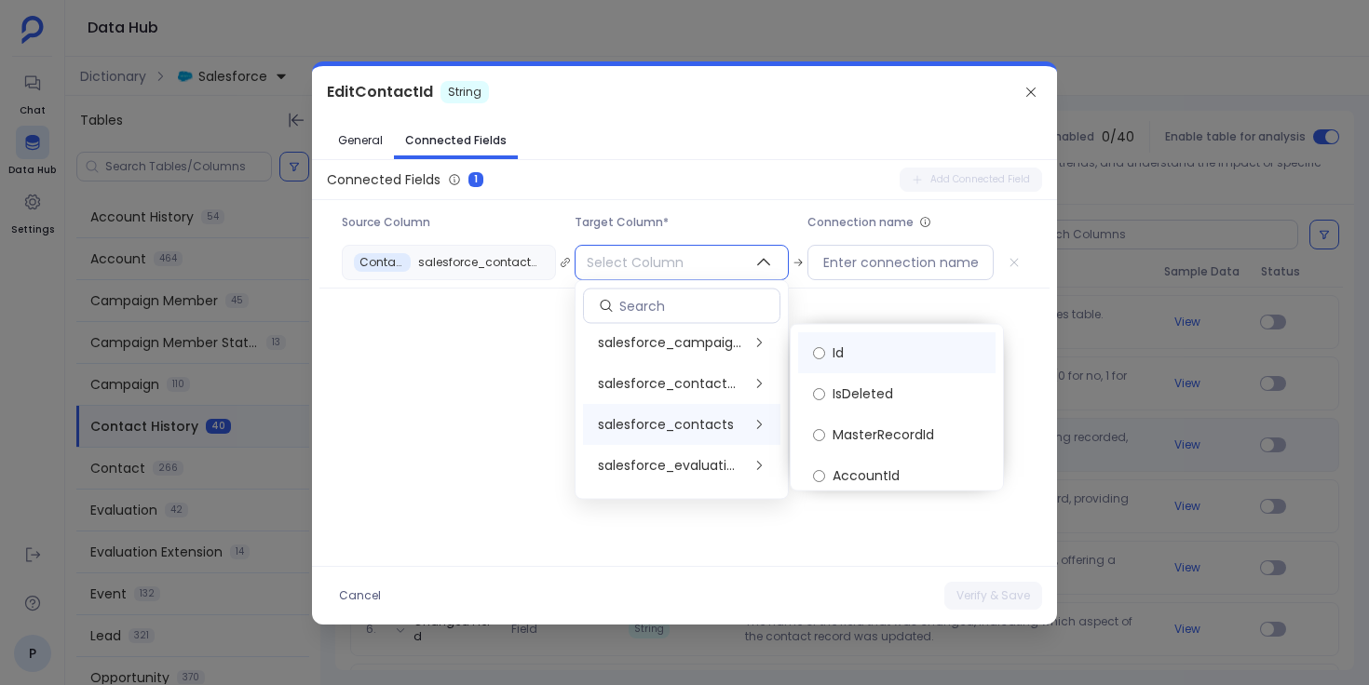
click at [867, 361] on label "Id" at bounding box center [896, 352] width 197 height 41
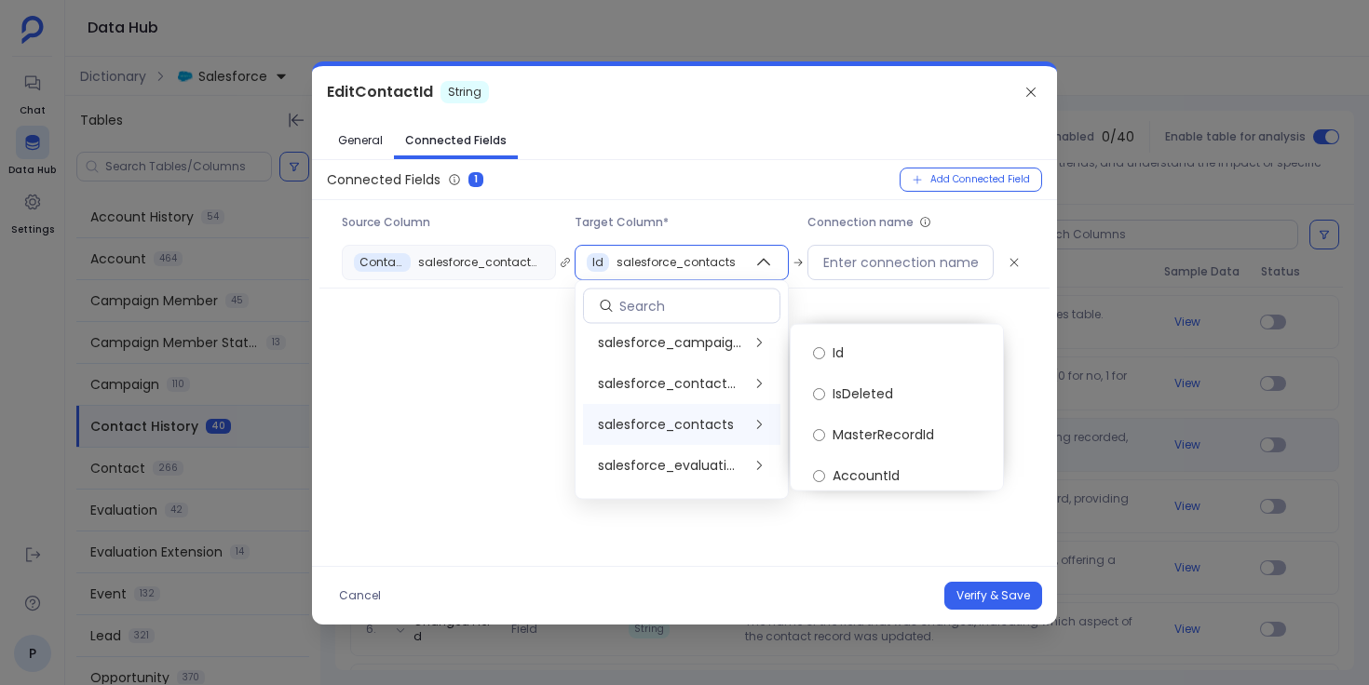
click at [730, 562] on div "Edit ContactId String General Connected Fields Connected Fields 1 Add Connected…" at bounding box center [684, 345] width 745 height 559
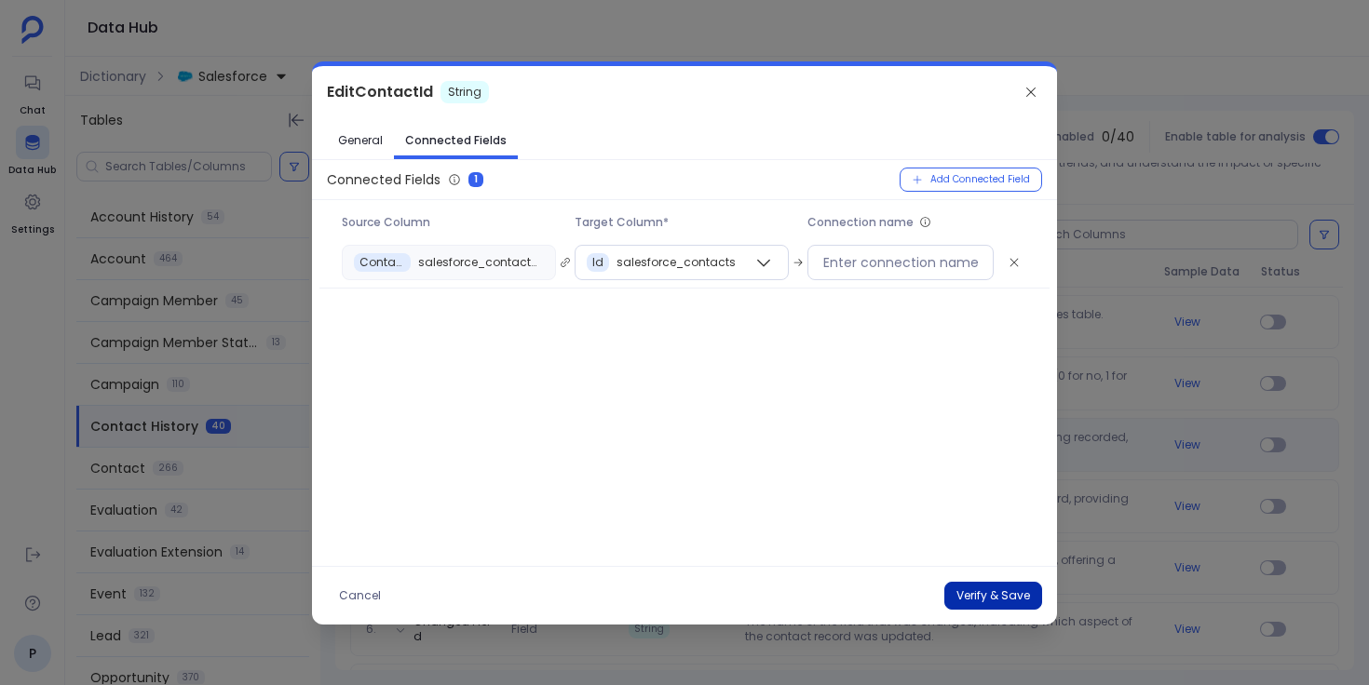
click at [991, 597] on button "Verify & Save" at bounding box center [993, 596] width 98 height 28
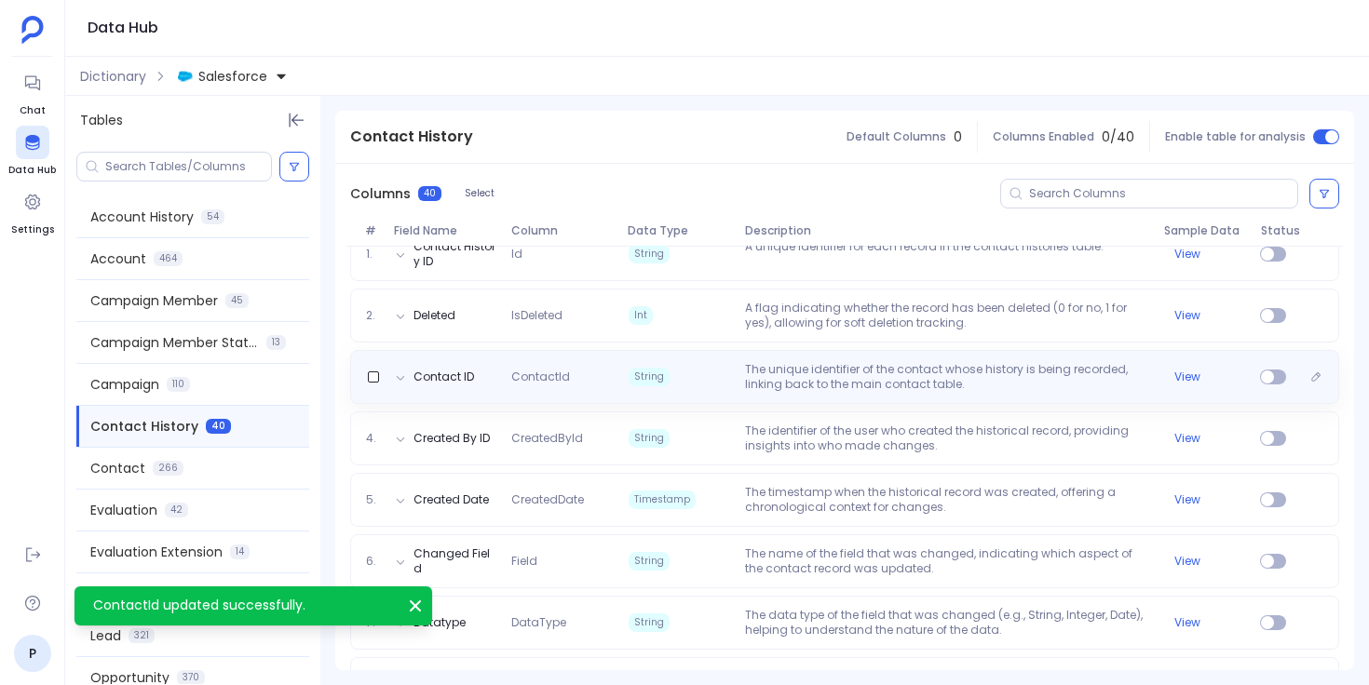
scroll to position [246, 0]
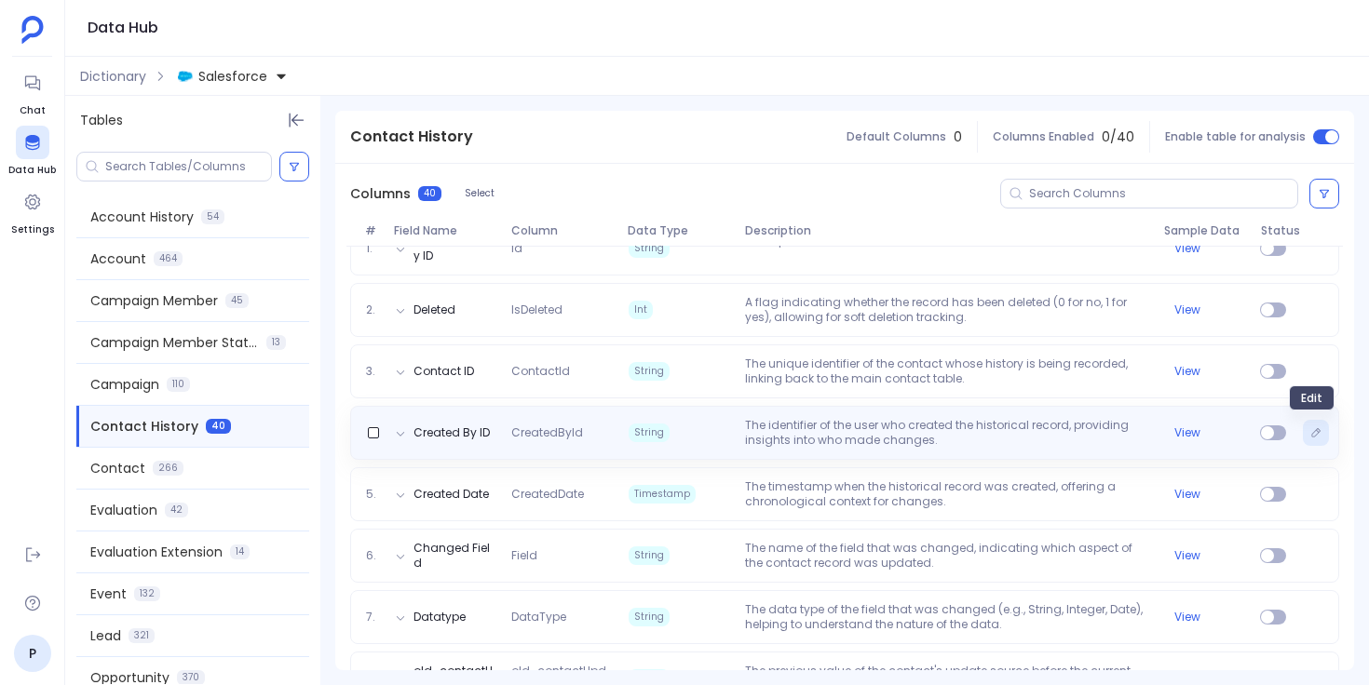
click at [1312, 435] on icon "Edit" at bounding box center [1316, 432] width 8 height 8
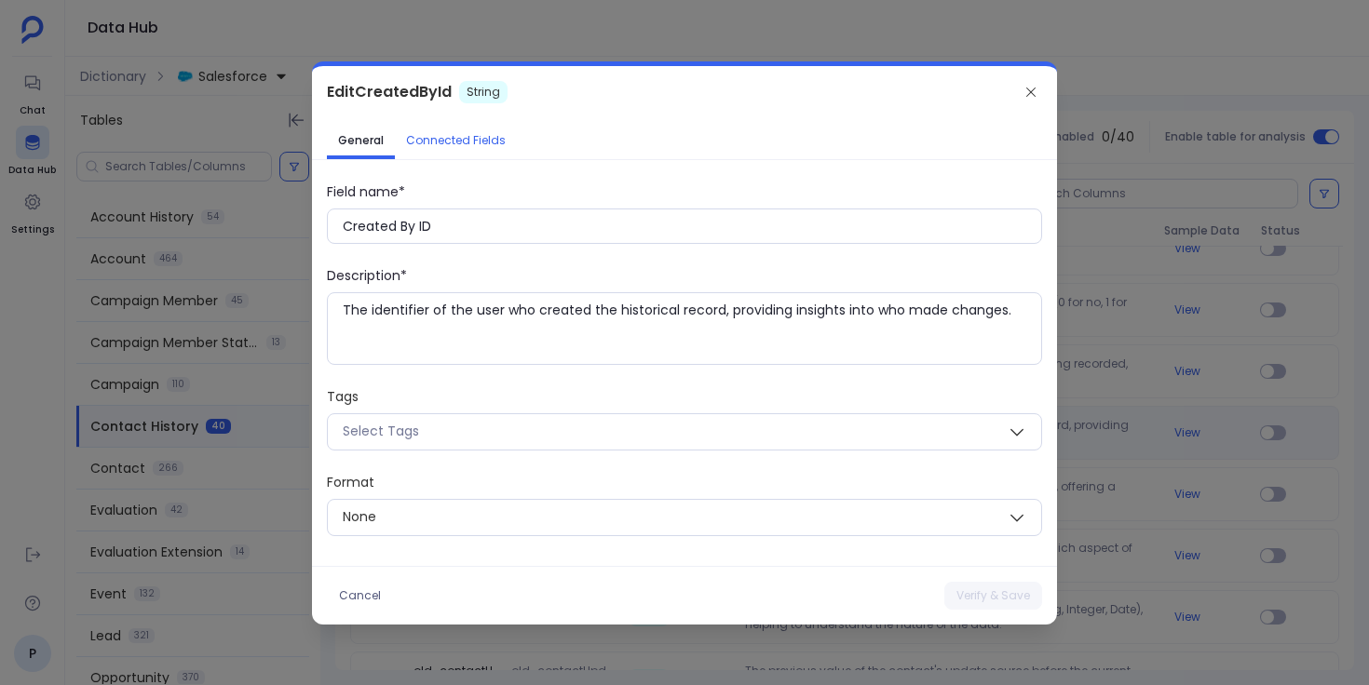
click at [490, 133] on span "Connected Fields" at bounding box center [456, 140] width 100 height 15
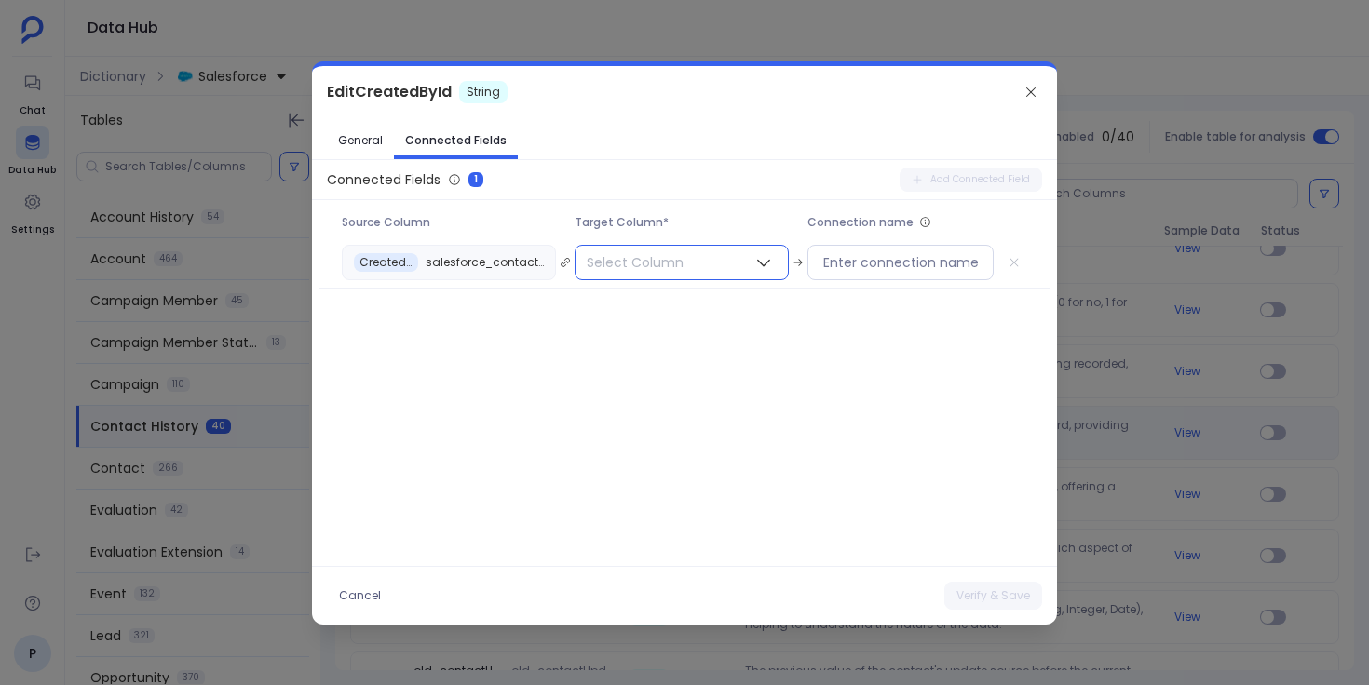
click at [647, 257] on span "Select Column" at bounding box center [634, 263] width 119 height 34
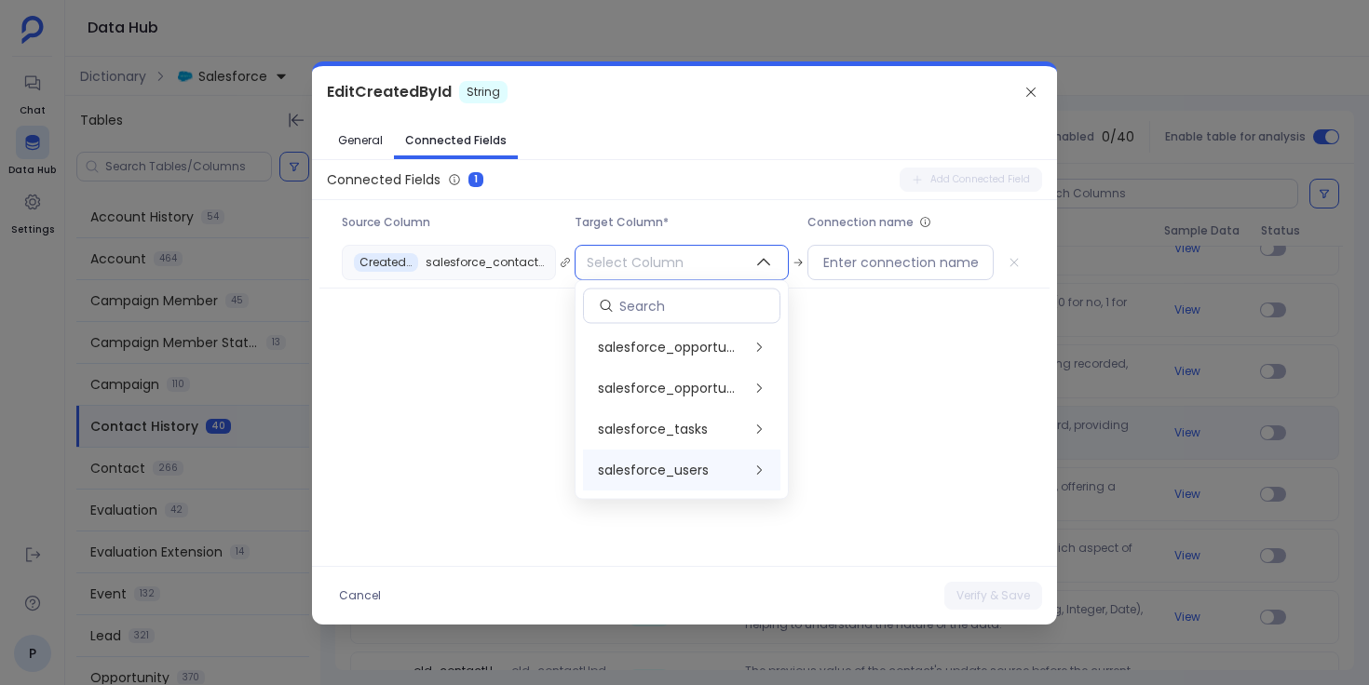
click at [676, 471] on span "salesforce_users" at bounding box center [653, 471] width 111 height 19
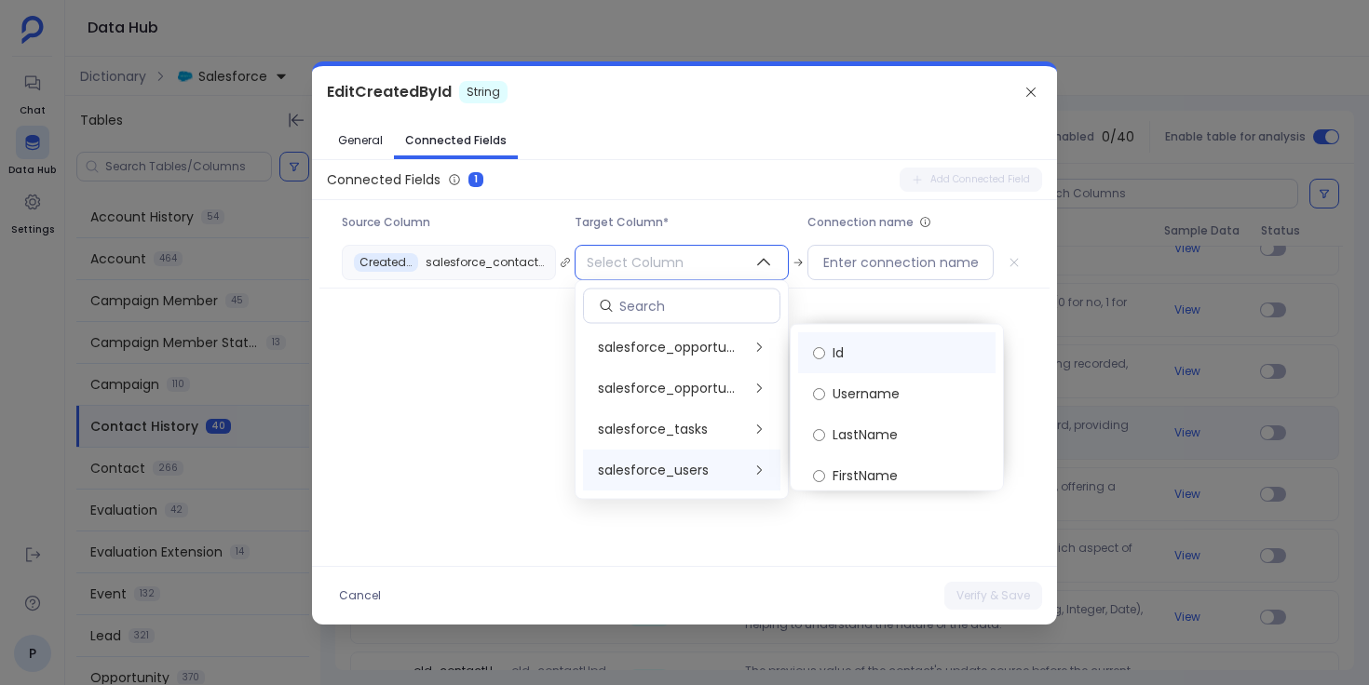
click at [853, 359] on label "Id" at bounding box center [896, 352] width 197 height 41
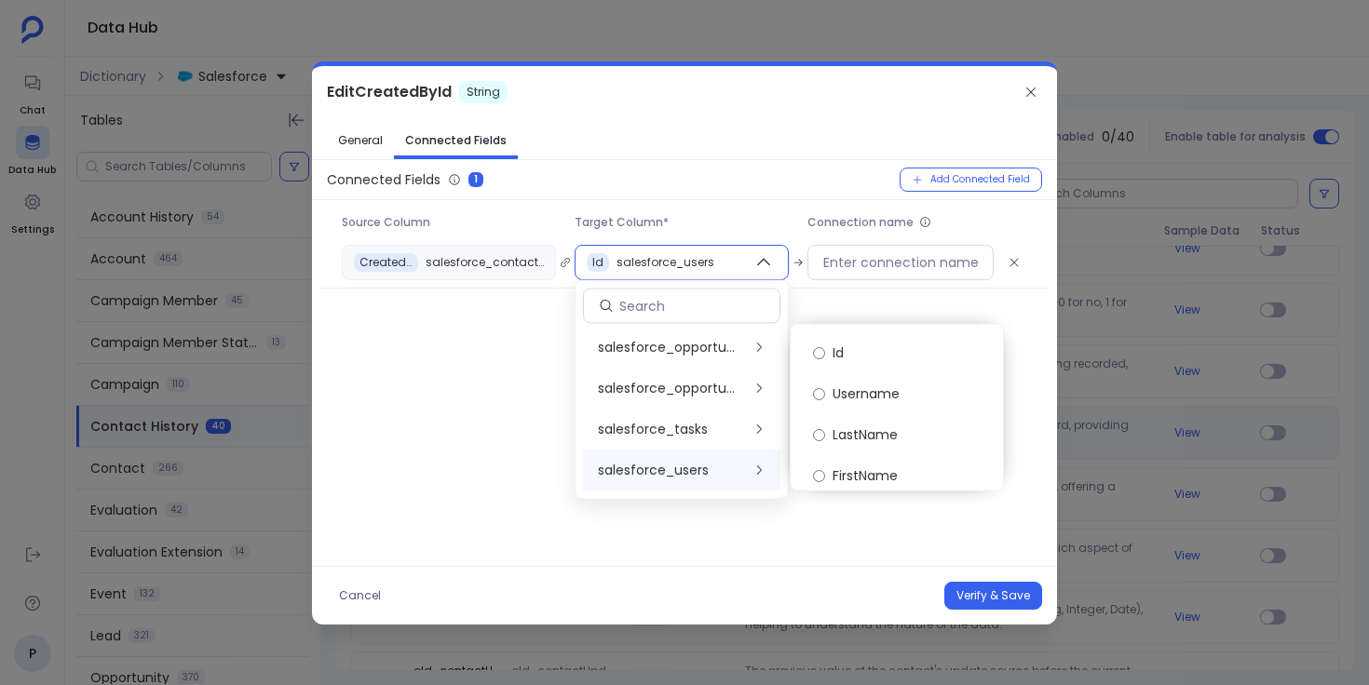
click at [732, 539] on div "Connected Fields 1 Add Connected Field Source Column Target Column* Connection …" at bounding box center [684, 363] width 745 height 391
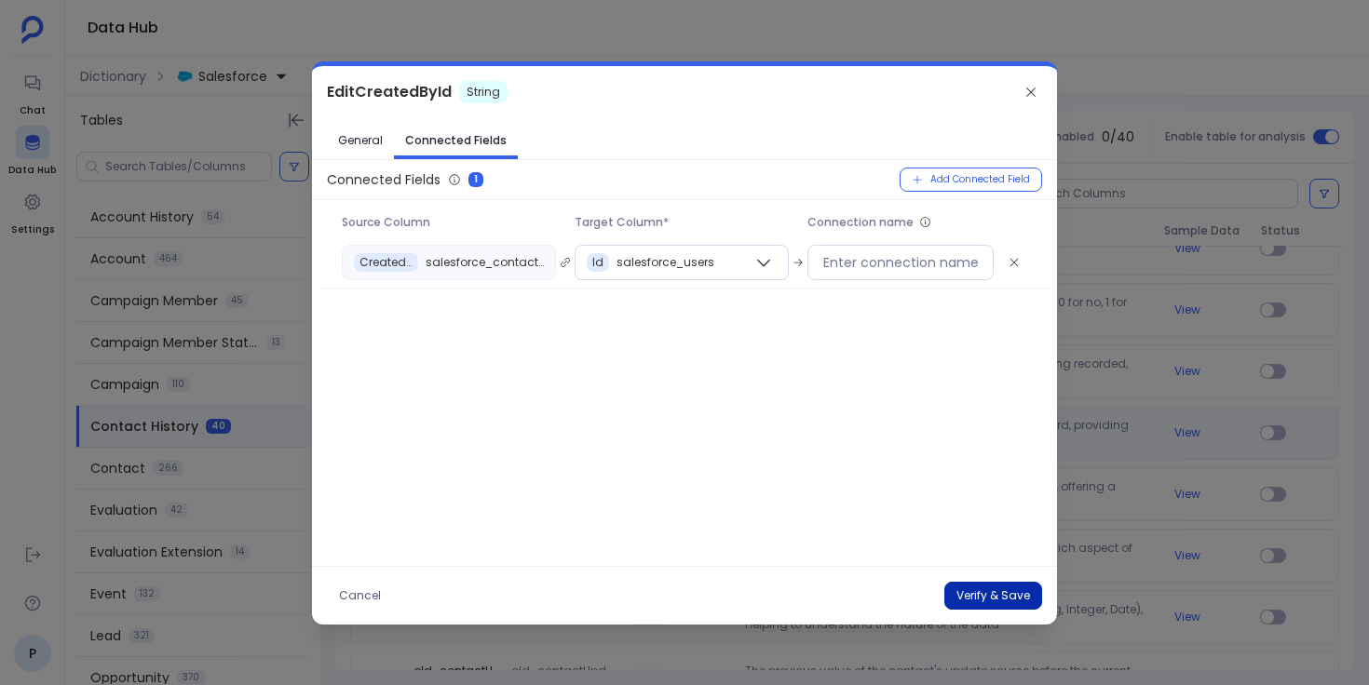
click at [995, 598] on button "Verify & Save" at bounding box center [993, 596] width 98 height 28
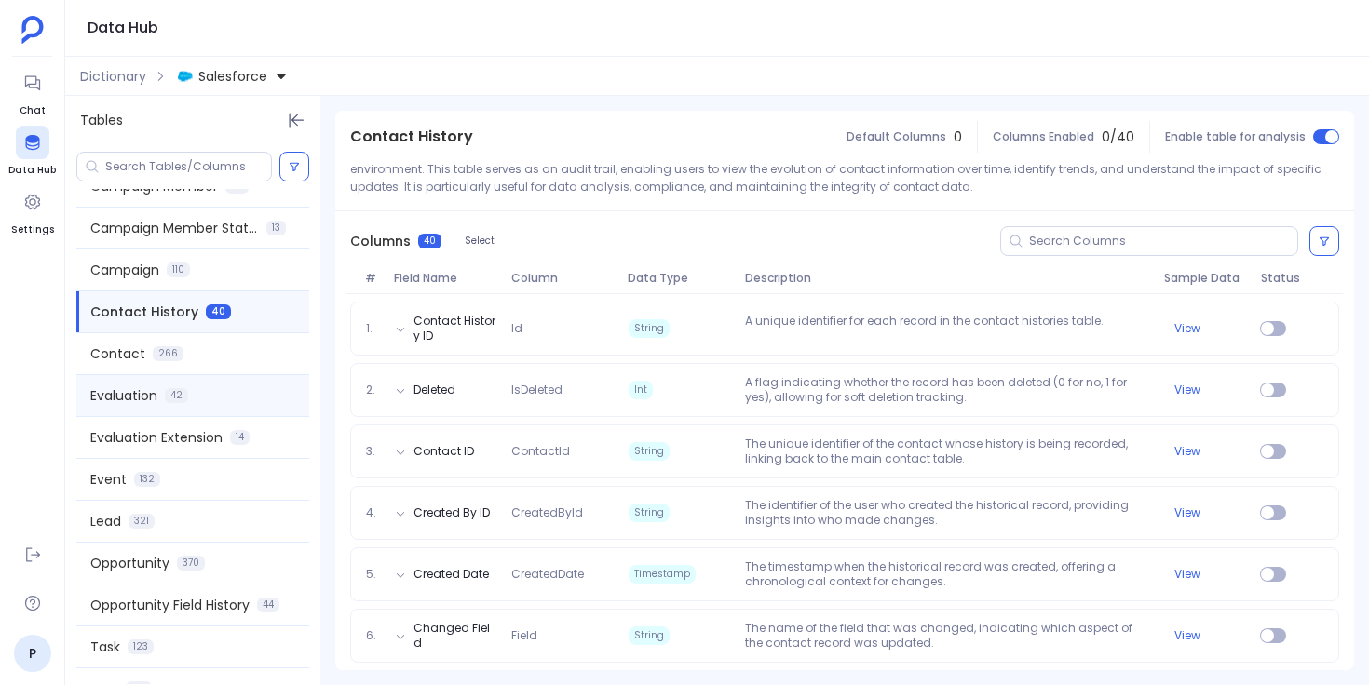
scroll to position [147, 0]
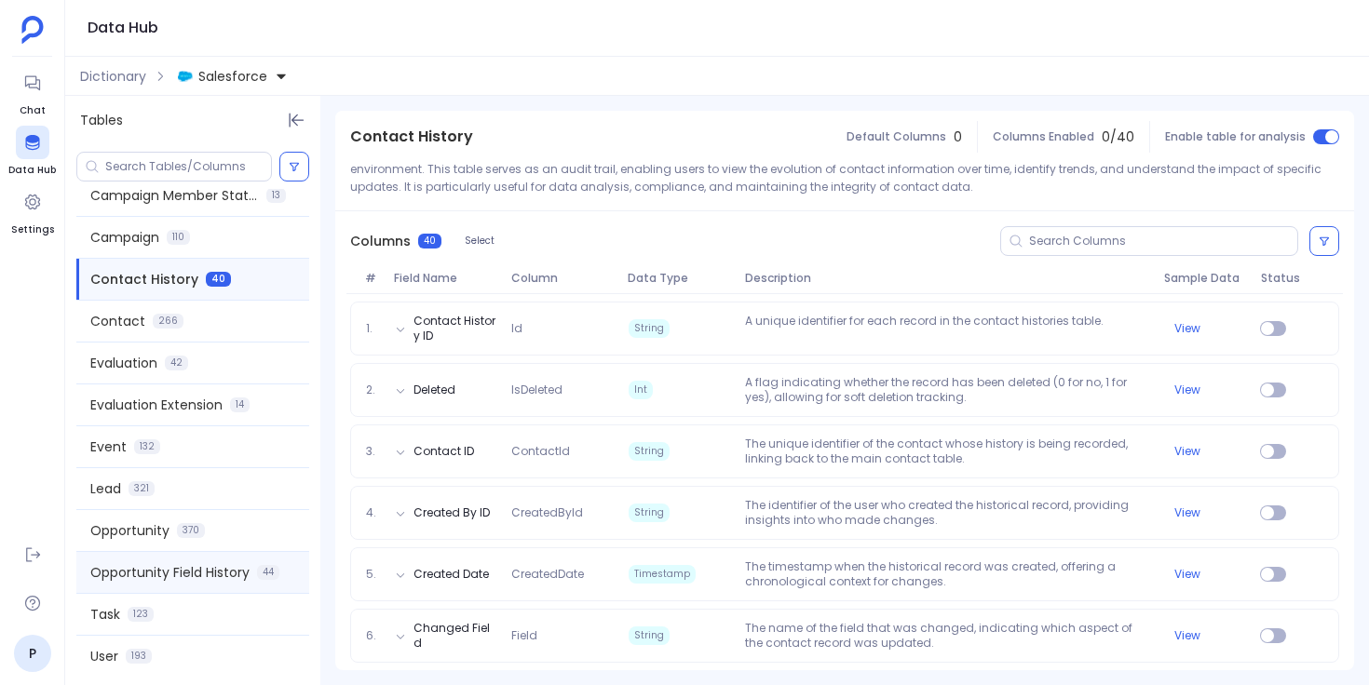
click at [203, 566] on span "Opportunity Field History" at bounding box center [169, 572] width 159 height 19
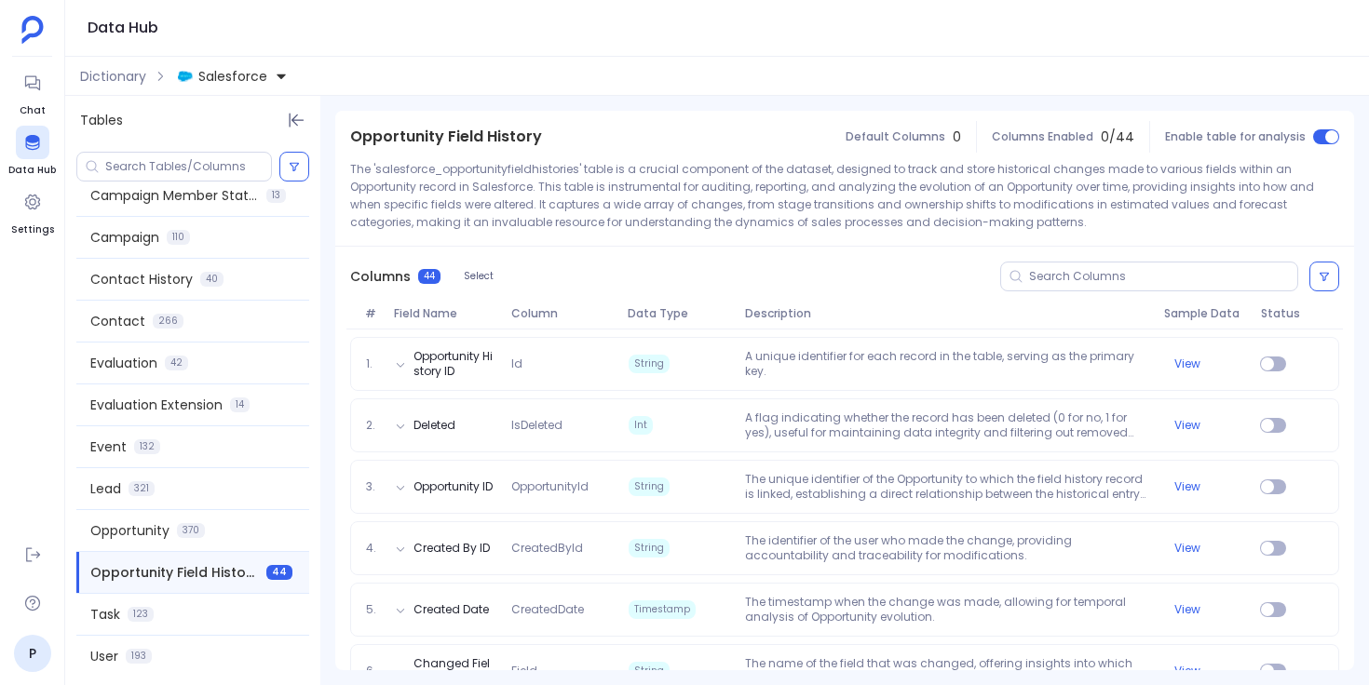
scroll to position [223, 0]
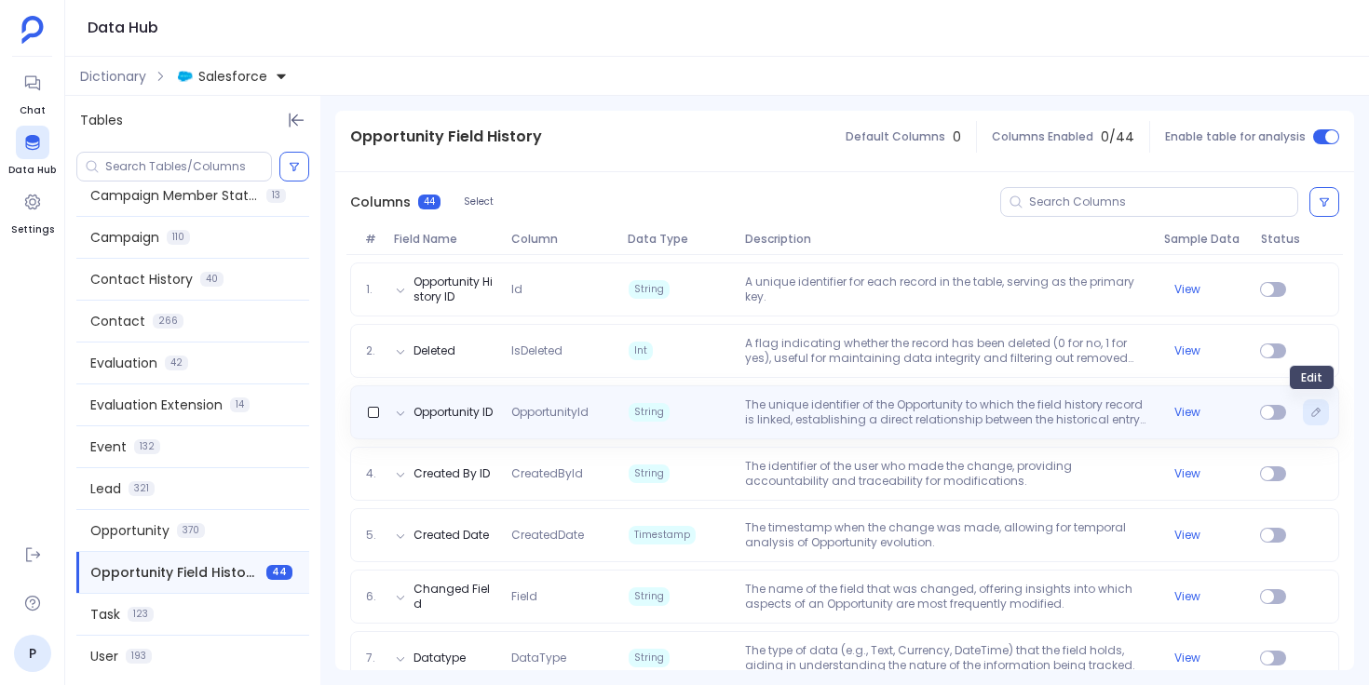
click at [1310, 415] on icon "Edit" at bounding box center [1315, 412] width 11 height 11
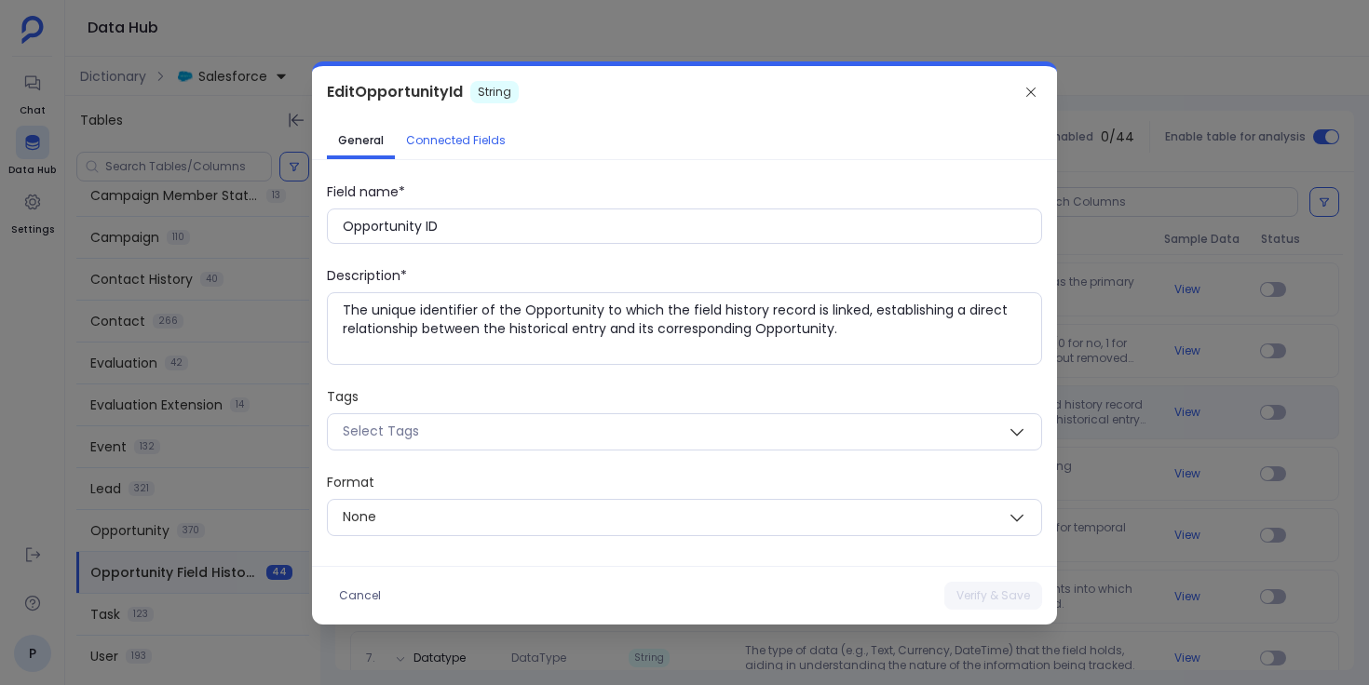
click at [482, 142] on span "Connected Fields" at bounding box center [456, 140] width 100 height 15
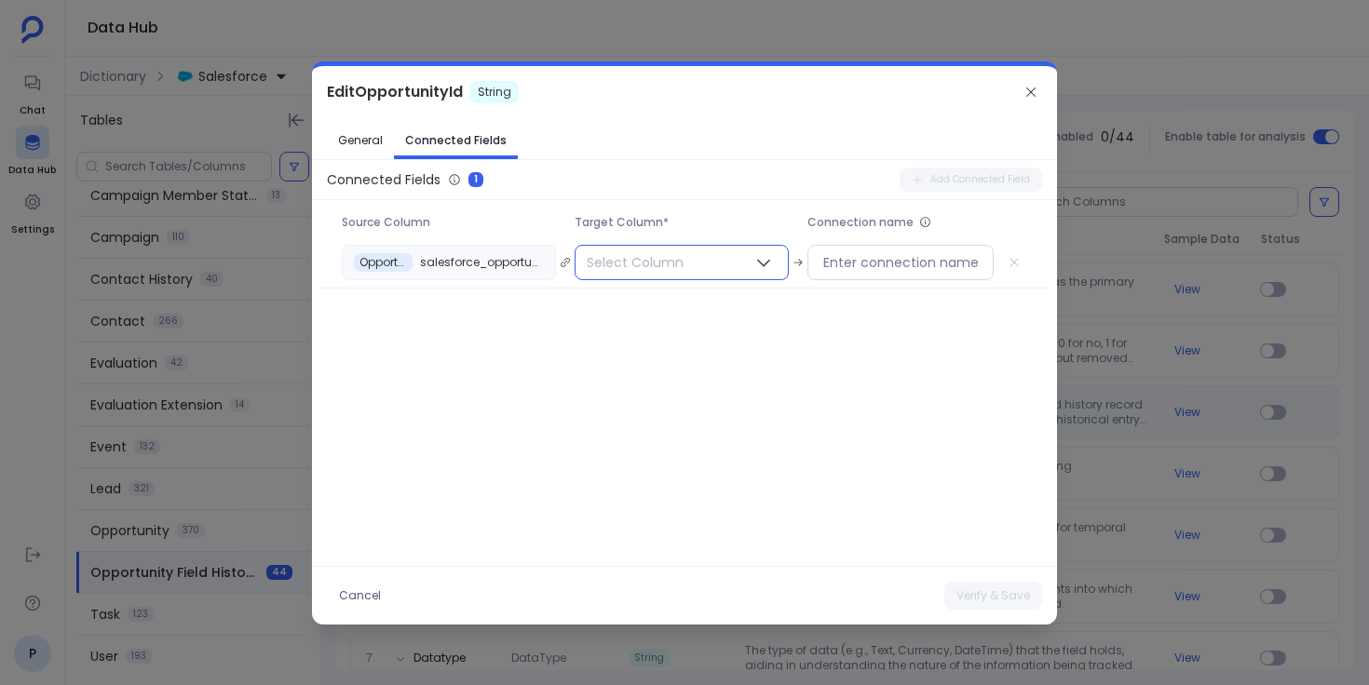
click at [671, 260] on span "Select Column" at bounding box center [634, 263] width 119 height 34
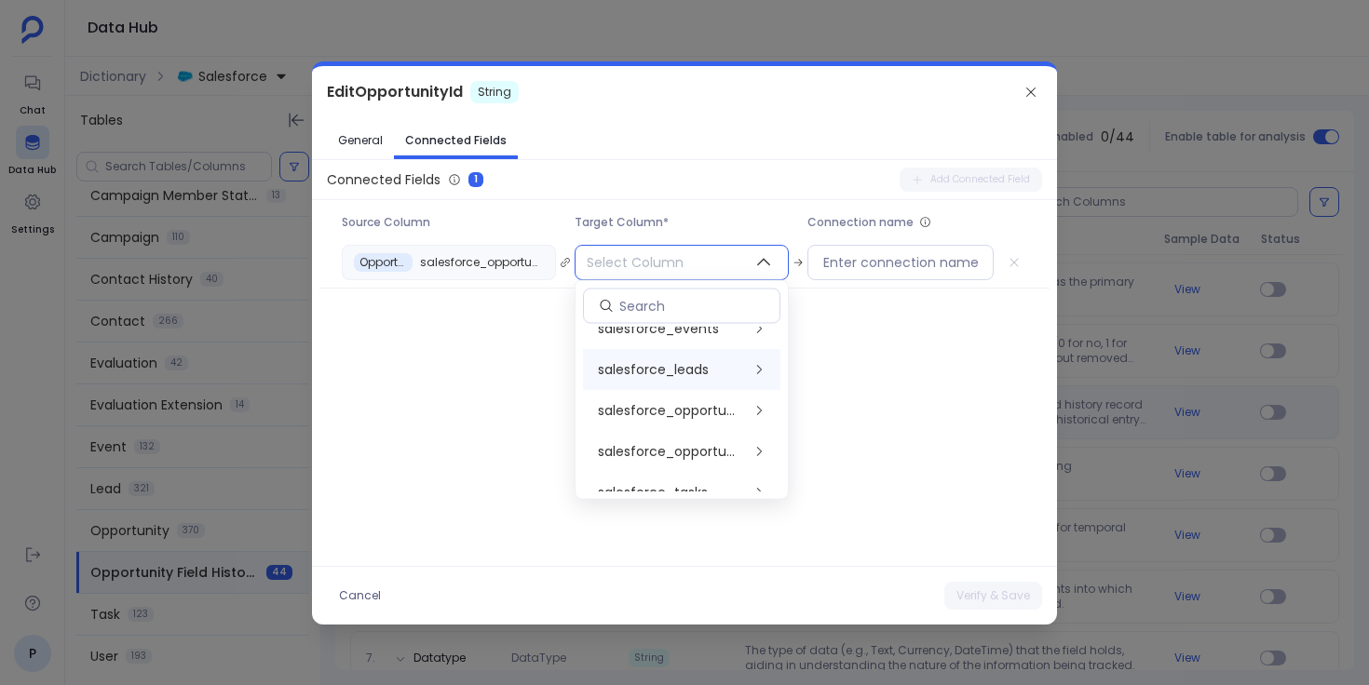
scroll to position [634, 0]
click at [690, 411] on span "salesforce_opportunities" at bounding box center [670, 410] width 144 height 19
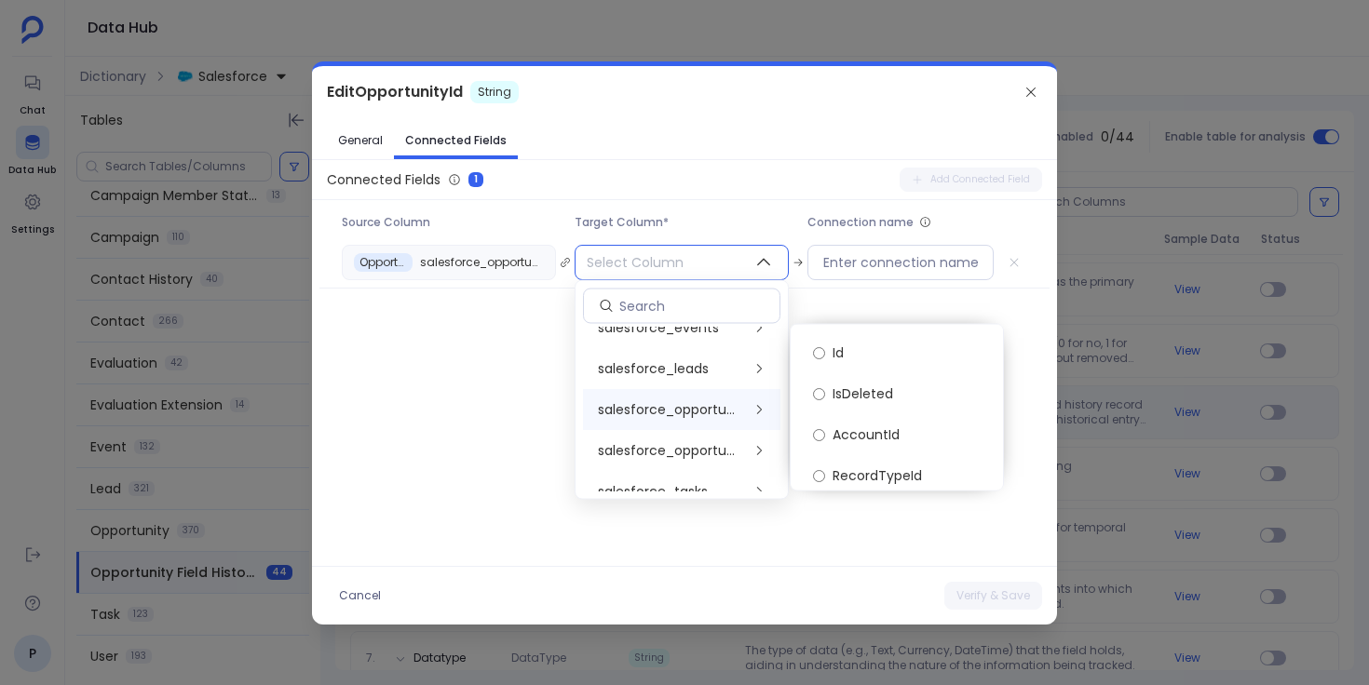
click at [891, 345] on label "Id" at bounding box center [896, 352] width 197 height 41
click at [874, 523] on div "Connected Fields 1 Add Connected Field Source Column Target Column* Connection …" at bounding box center [684, 363] width 745 height 391
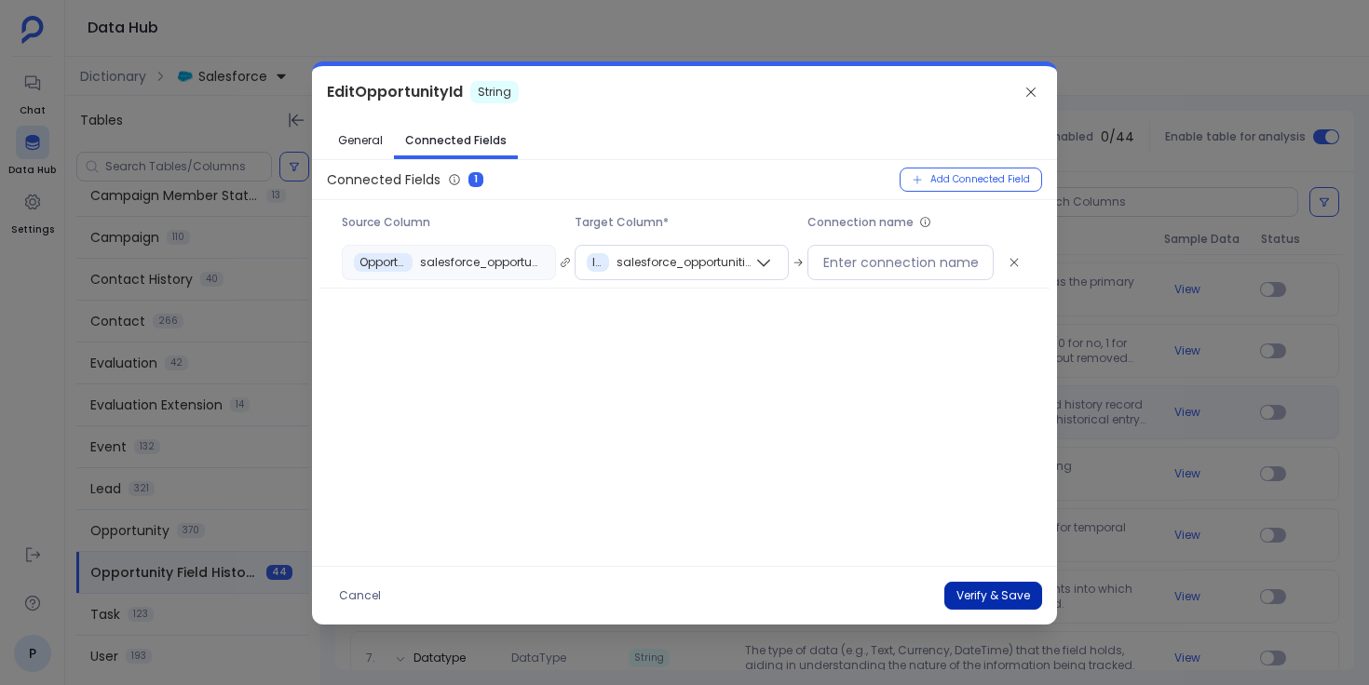
click at [984, 591] on button "Verify & Save" at bounding box center [993, 596] width 98 height 28
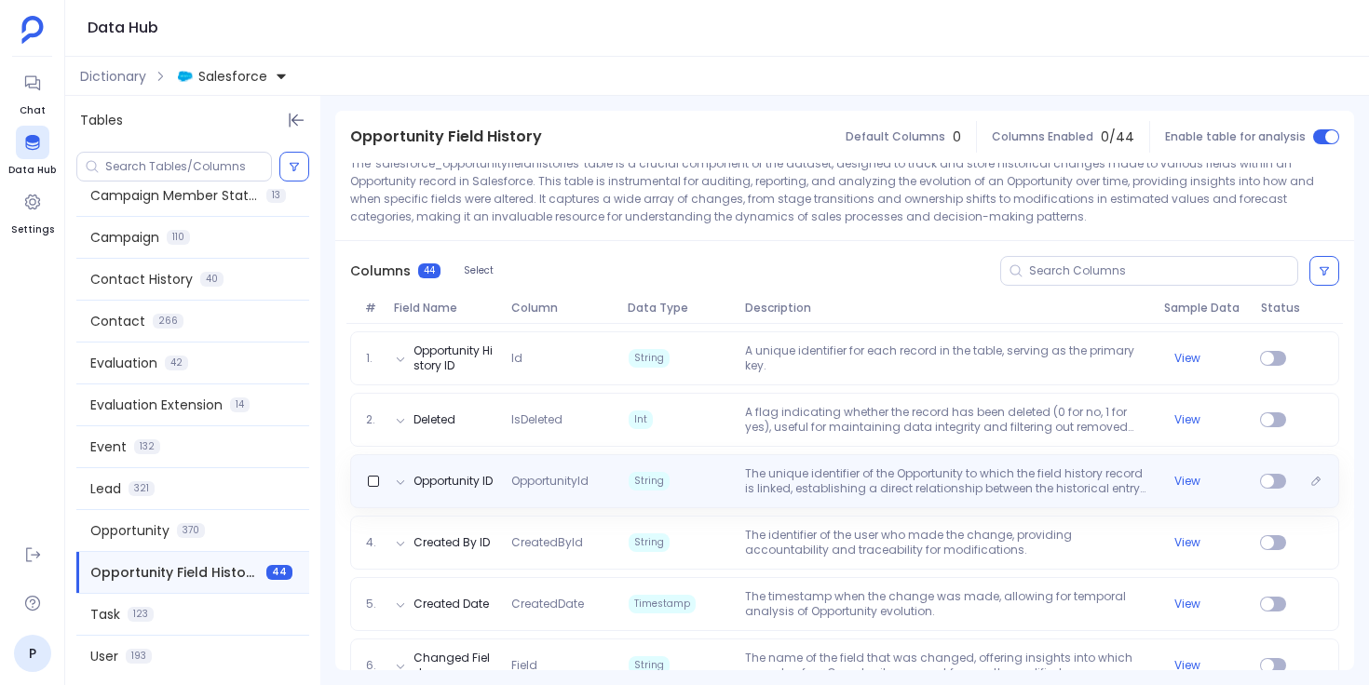
scroll to position [210, 0]
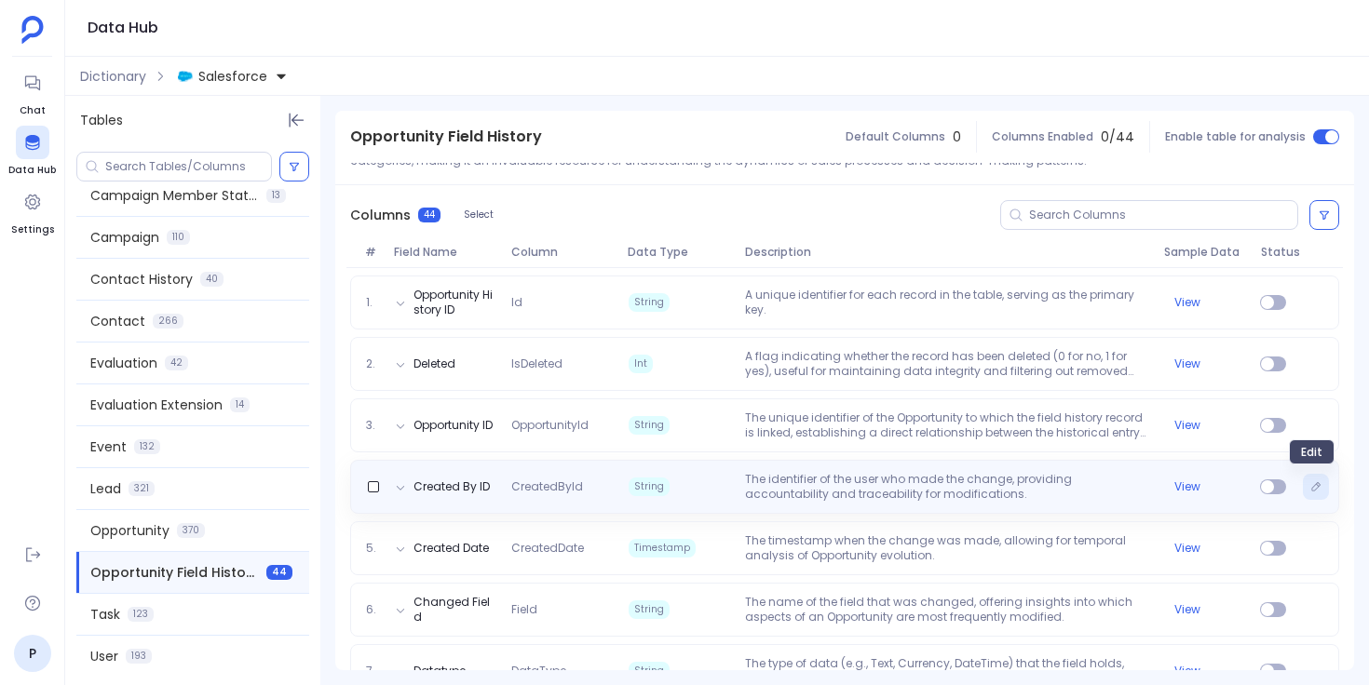
click at [1313, 493] on button "Edit" at bounding box center [1316, 487] width 26 height 26
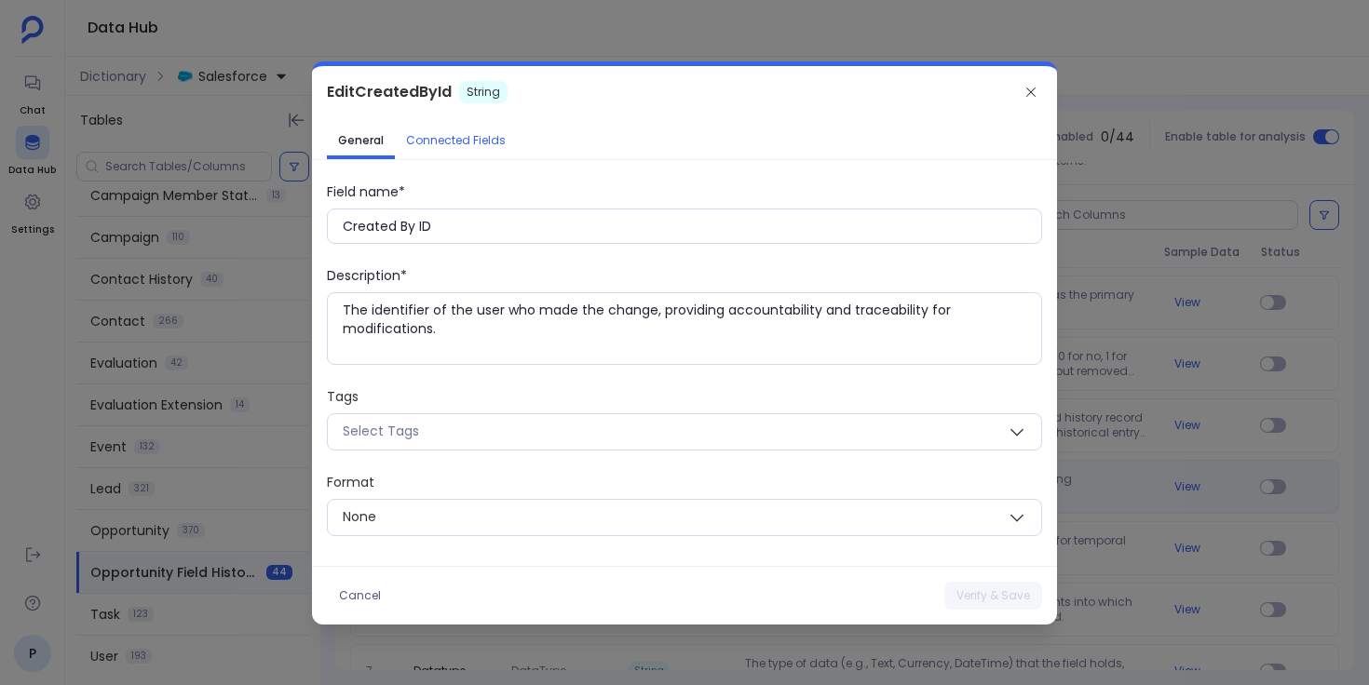
click at [478, 146] on span "Connected Fields" at bounding box center [456, 140] width 100 height 15
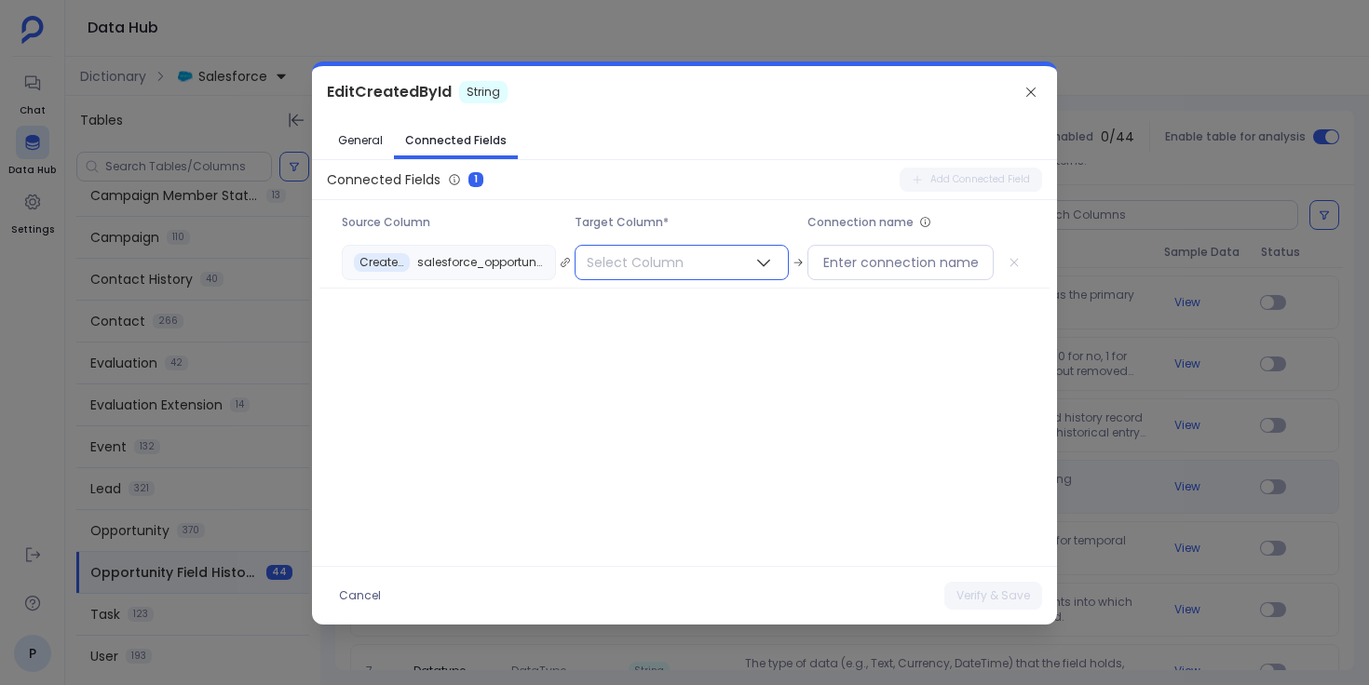
click at [646, 267] on span "Select Column" at bounding box center [634, 263] width 119 height 34
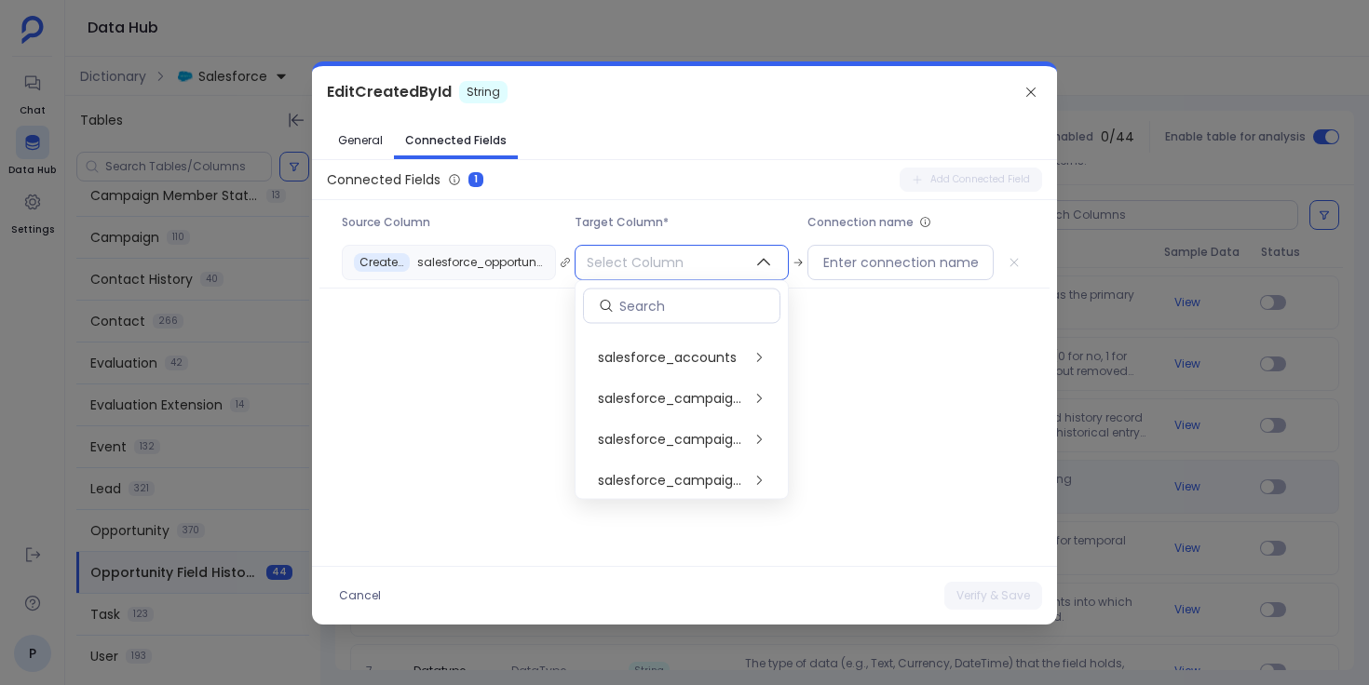
scroll to position [697, 0]
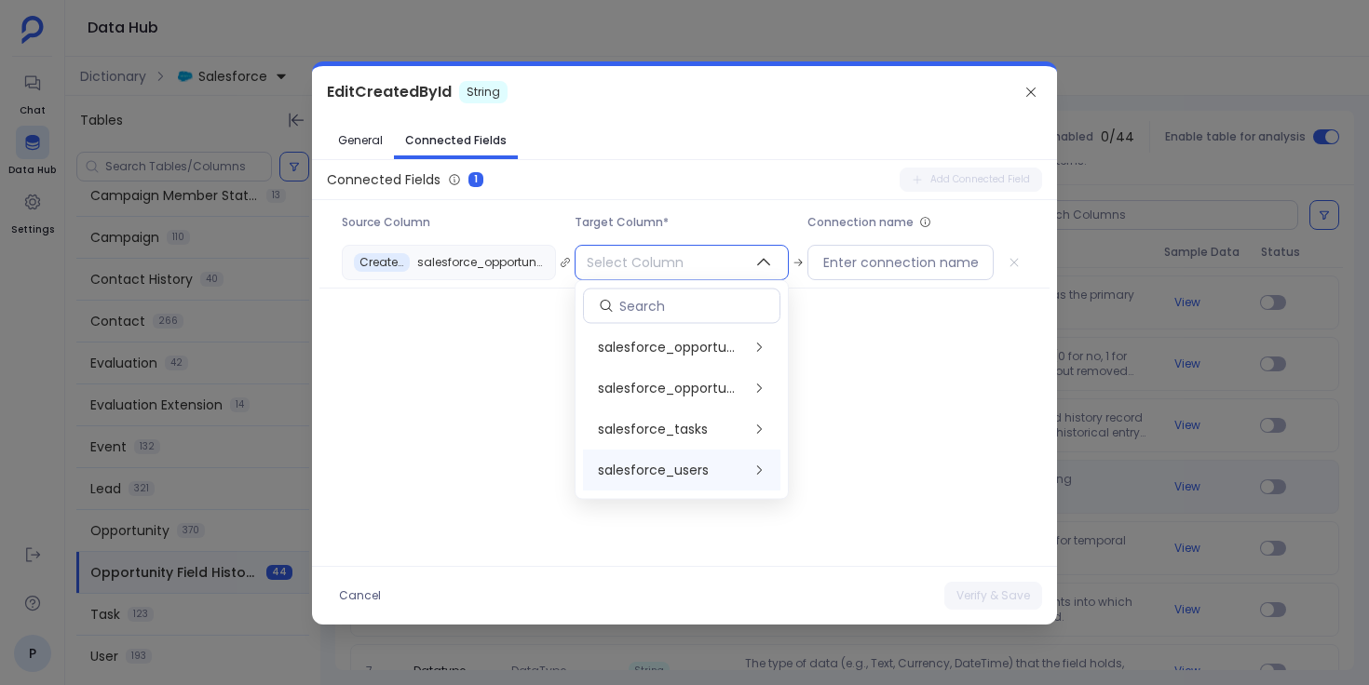
click at [691, 469] on span "salesforce_users" at bounding box center [653, 471] width 111 height 19
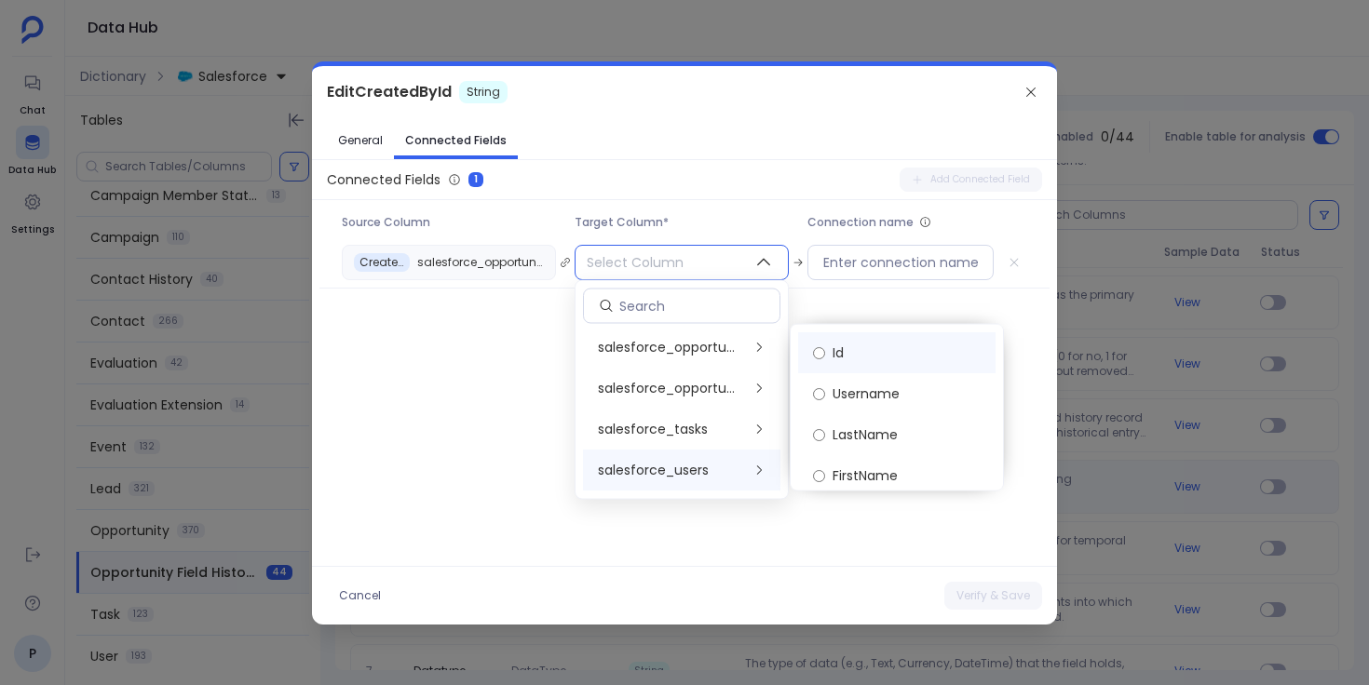
click at [857, 361] on label "Id" at bounding box center [896, 352] width 197 height 41
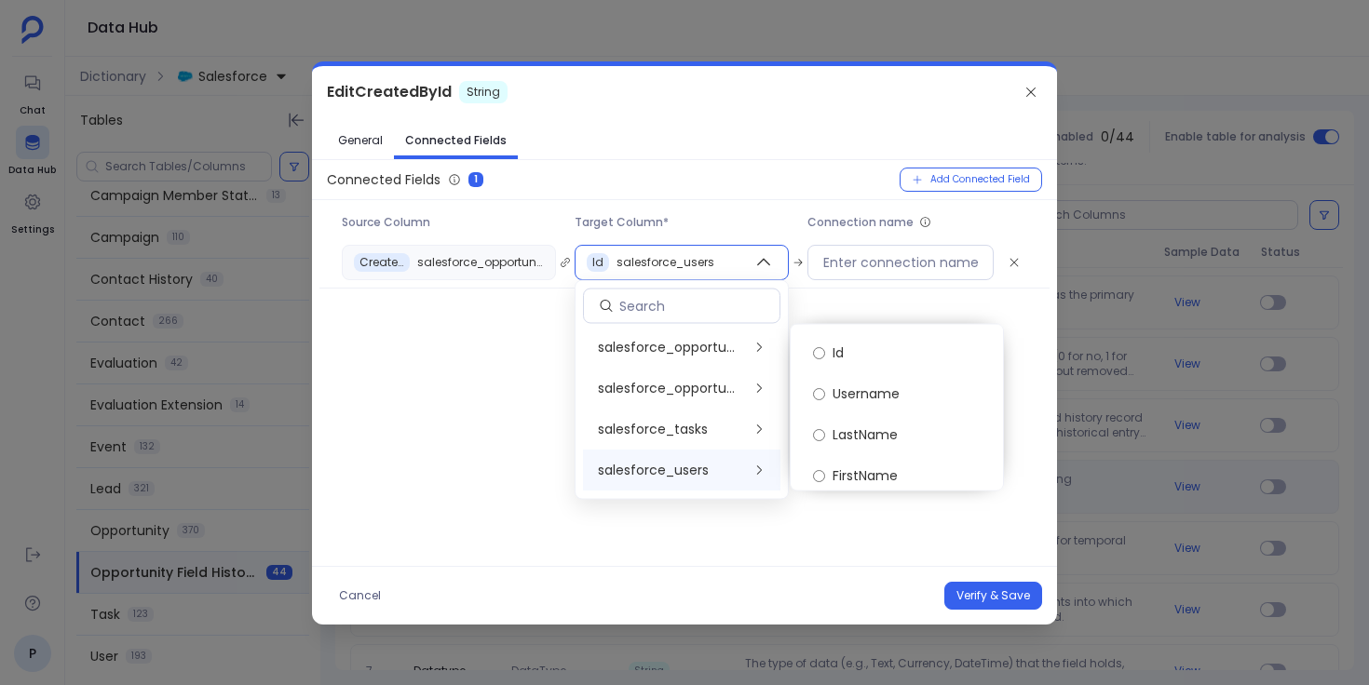
click at [802, 553] on div "Connected Fields 1 Add Connected Field Source Column Target Column* Connection …" at bounding box center [684, 363] width 745 height 391
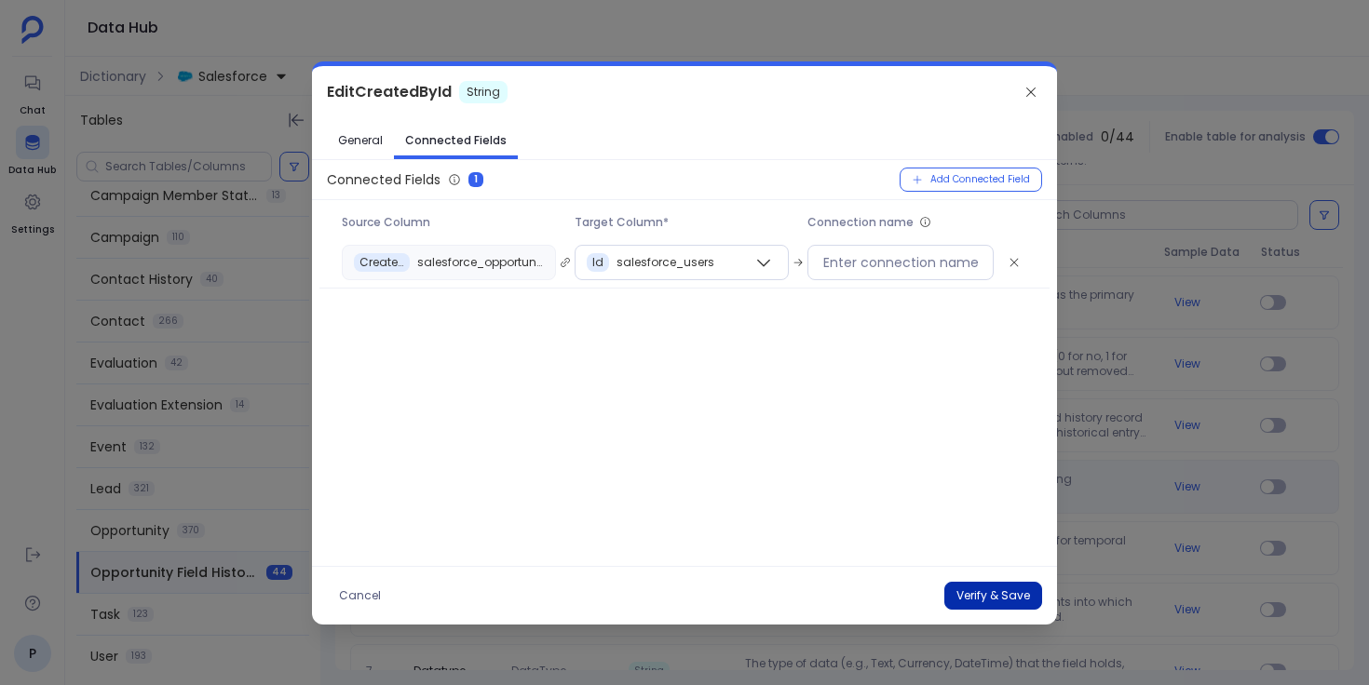
click at [995, 599] on button "Verify & Save" at bounding box center [993, 596] width 98 height 28
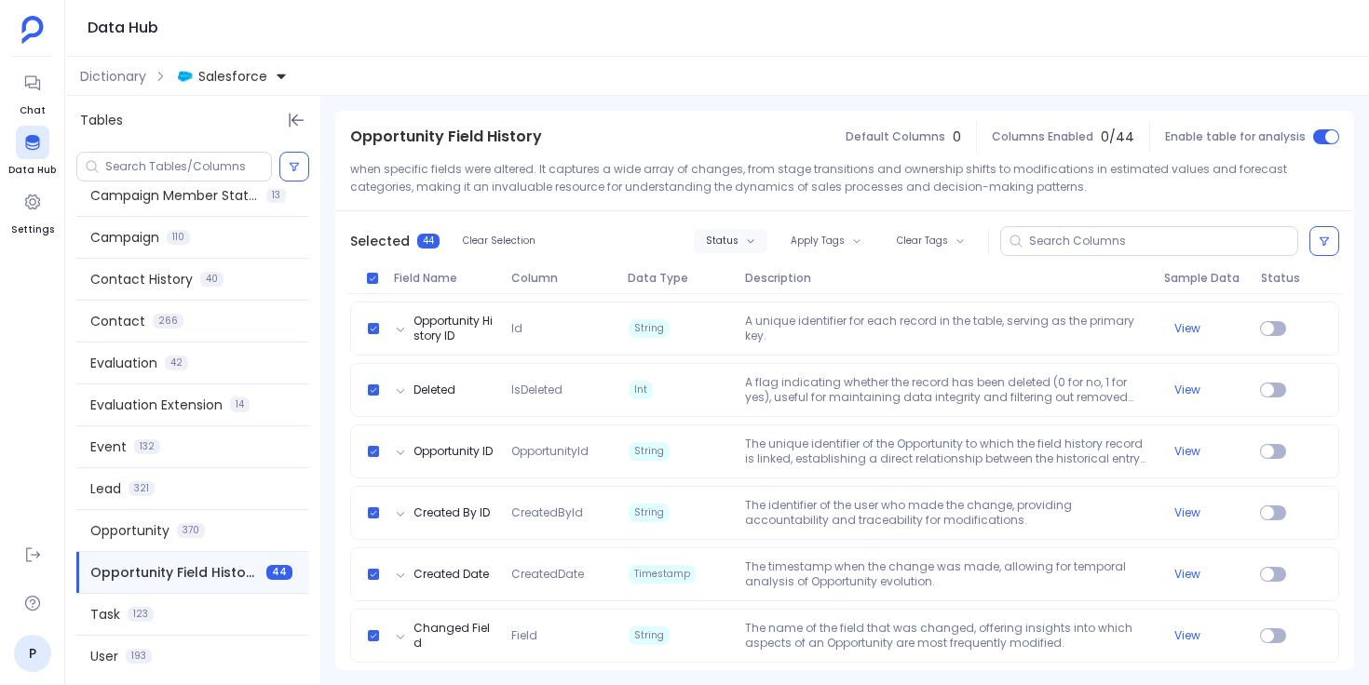
click at [743, 246] on button "Status" at bounding box center [731, 241] width 74 height 24
click at [757, 278] on label "Enable" at bounding box center [766, 274] width 138 height 41
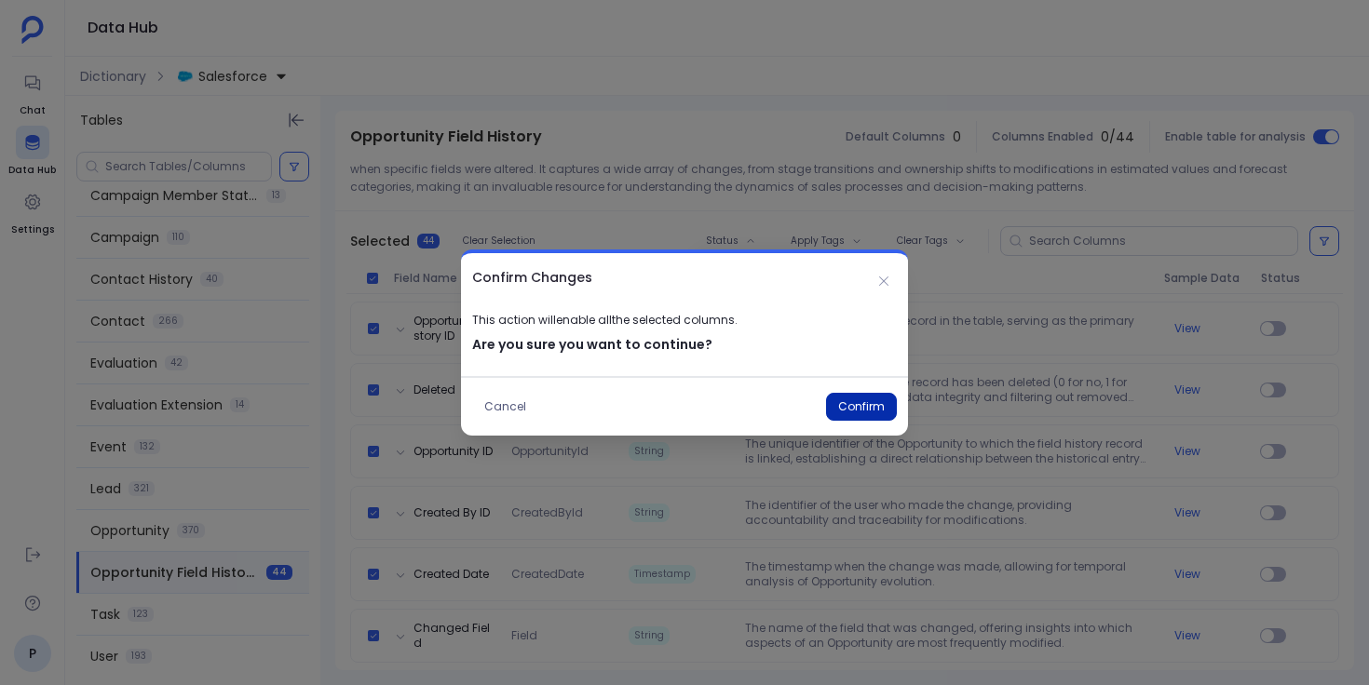
click at [853, 408] on button "Confirm" at bounding box center [861, 407] width 71 height 28
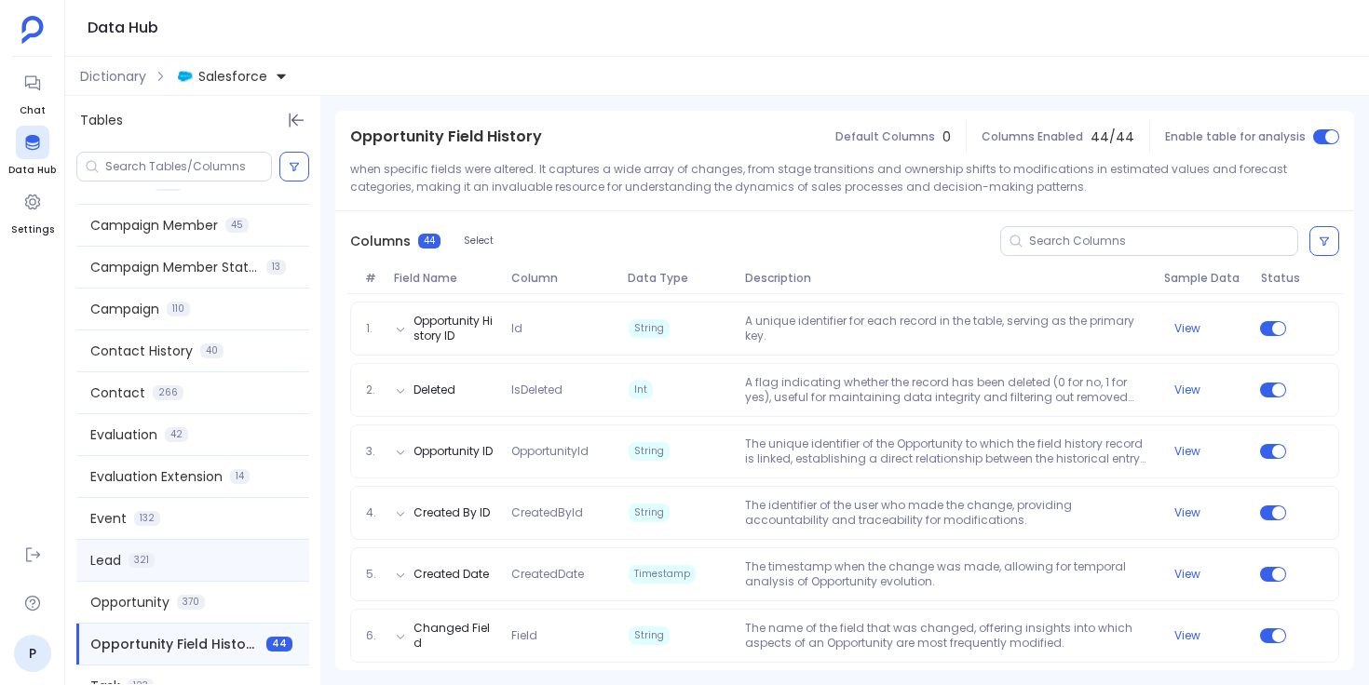
scroll to position [0, 0]
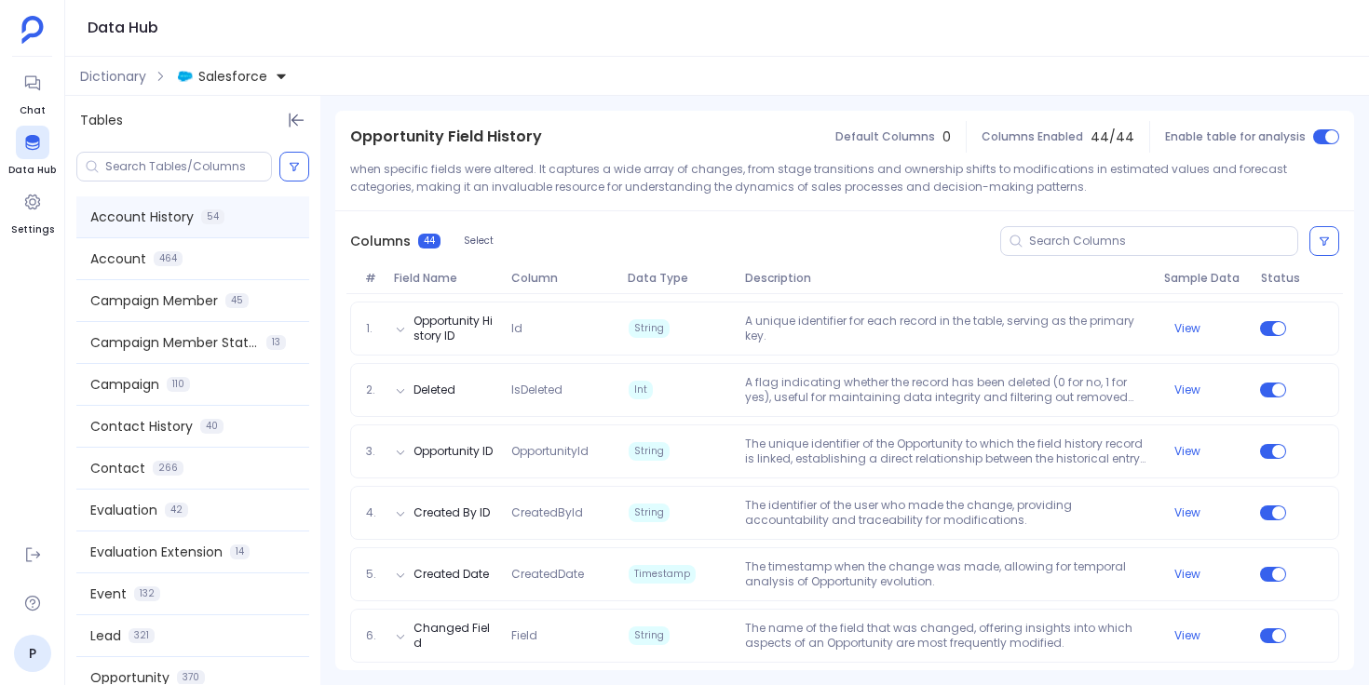
click at [233, 227] on div "Account History 54" at bounding box center [192, 216] width 233 height 41
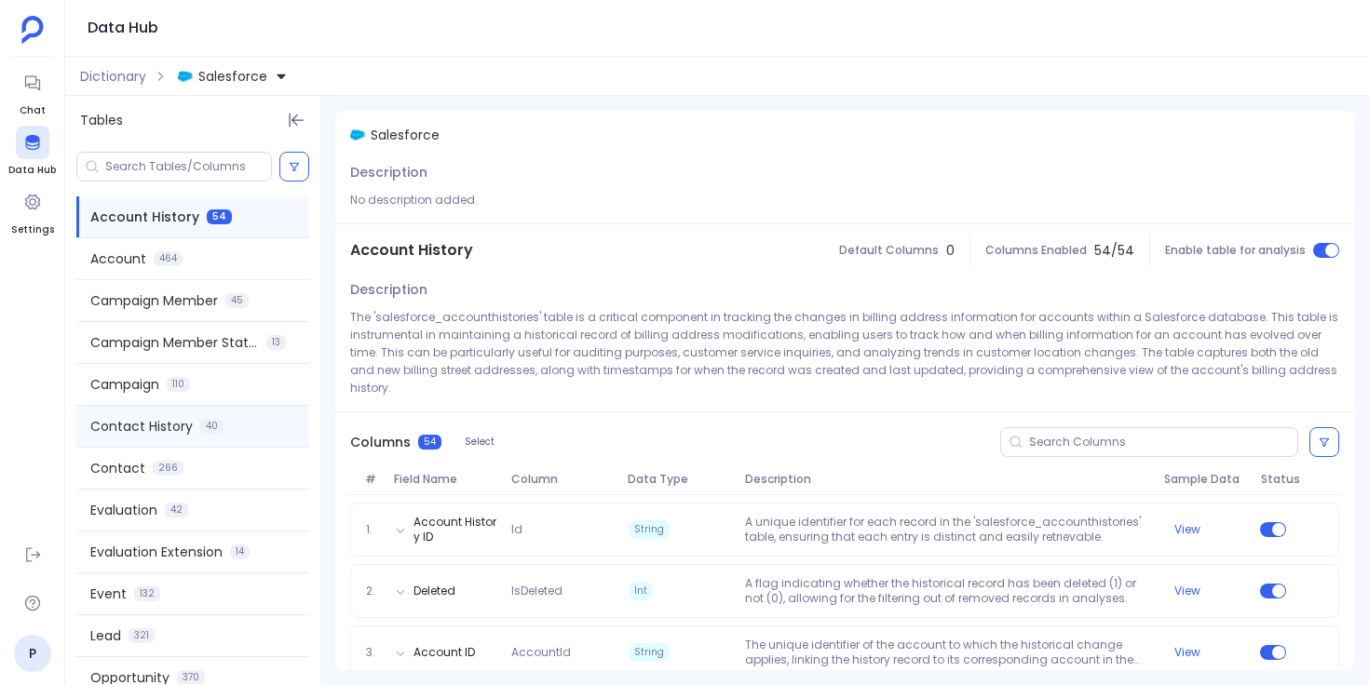
click at [231, 425] on div "Contact History 40" at bounding box center [192, 426] width 233 height 41
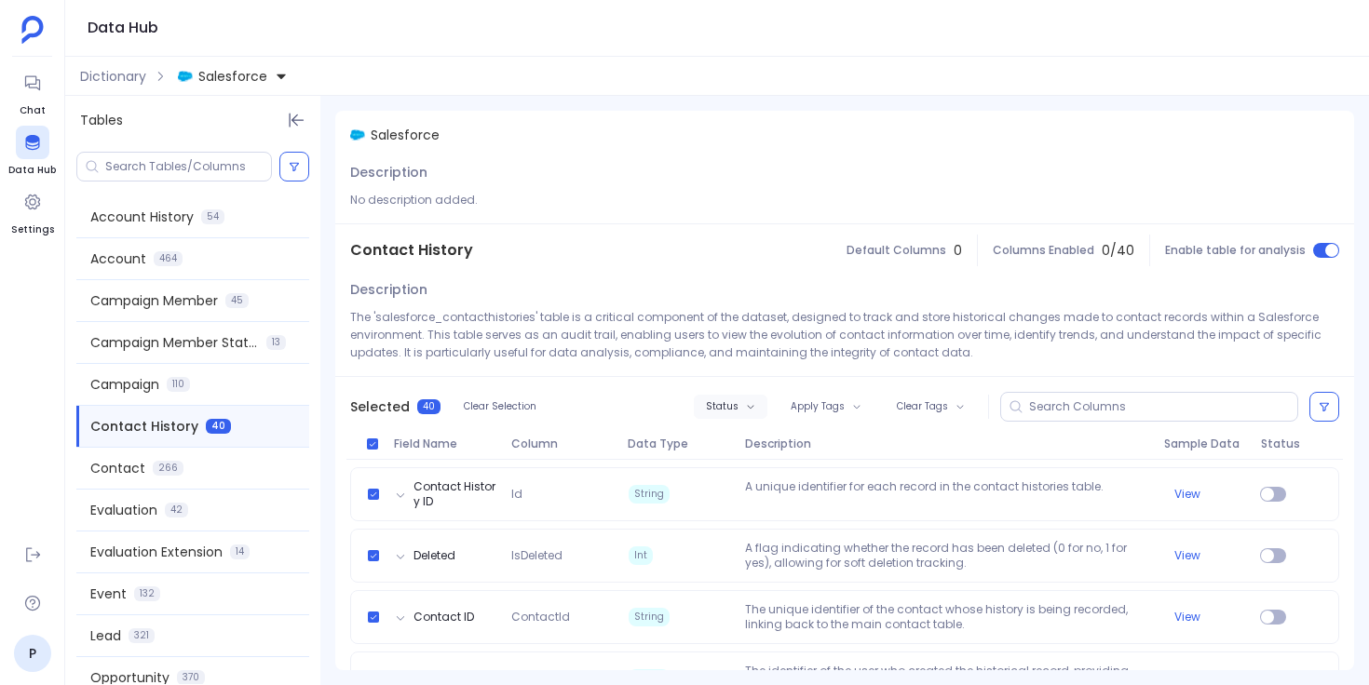
click at [722, 407] on span "Status" at bounding box center [722, 406] width 33 height 11
click at [751, 441] on label "Enable" at bounding box center [766, 440] width 138 height 41
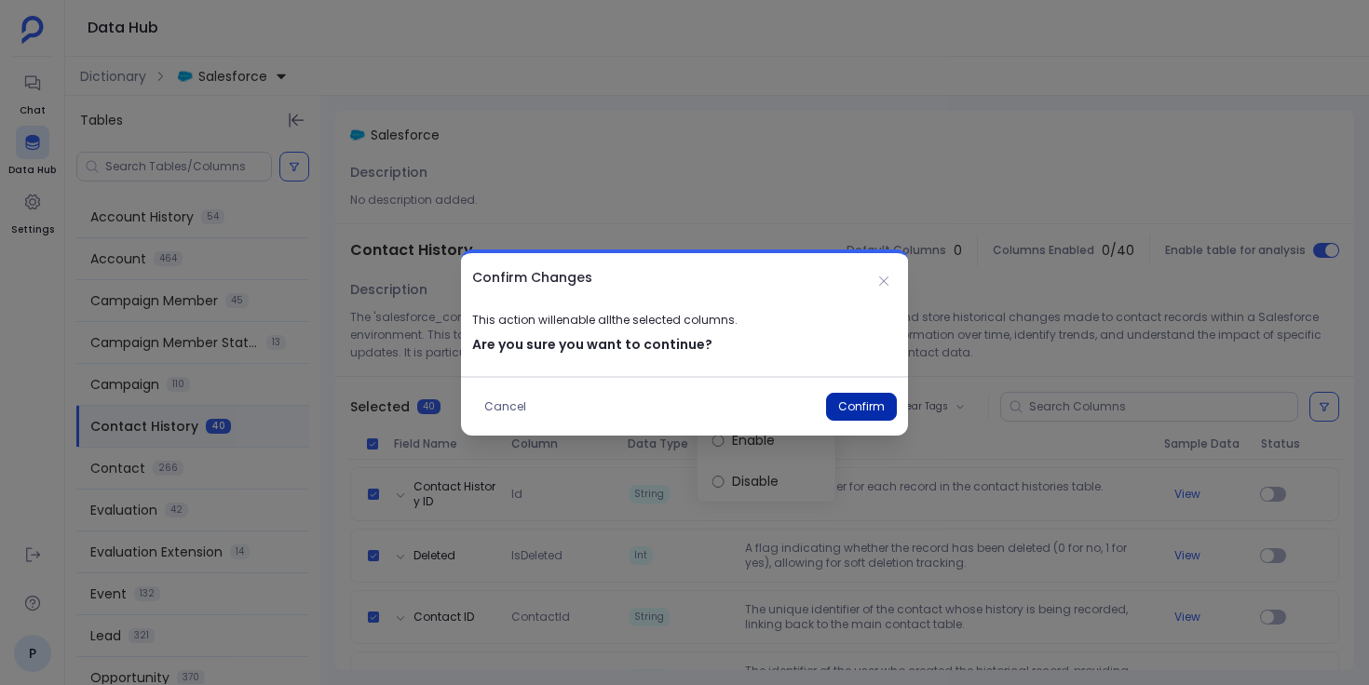
click at [849, 410] on button "Confirm" at bounding box center [861, 407] width 71 height 28
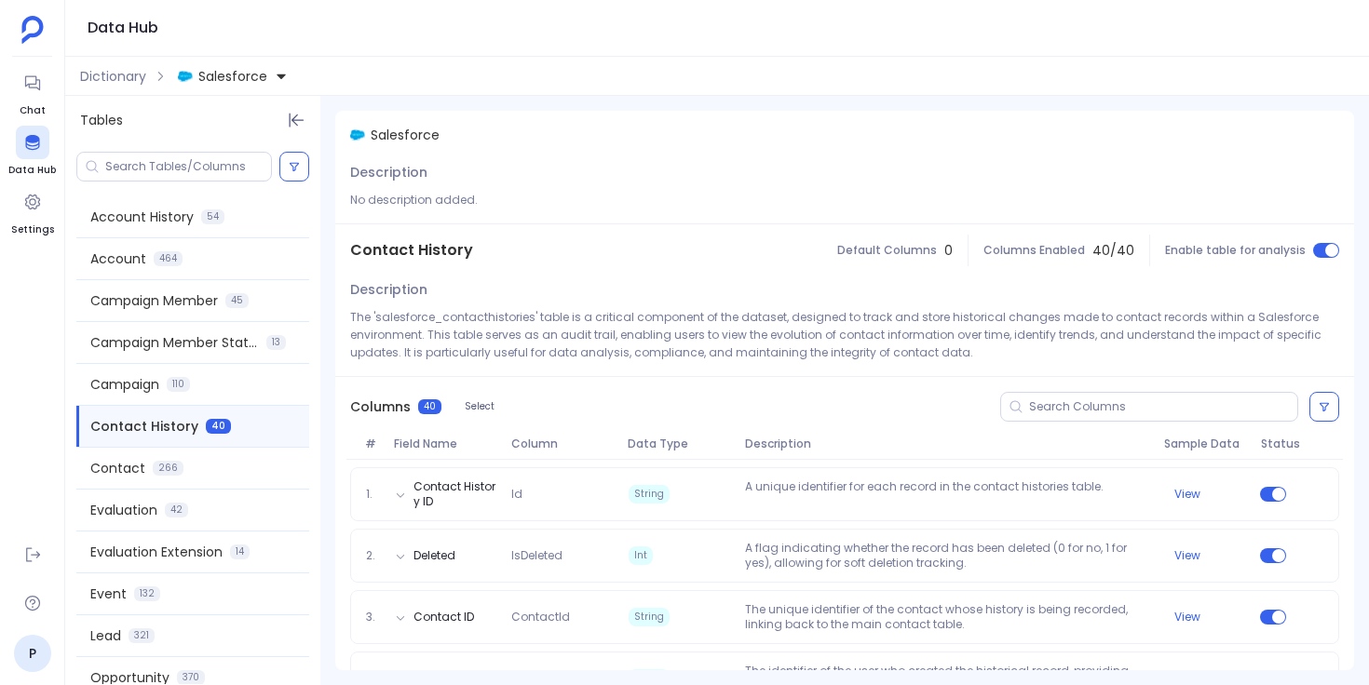
click at [221, 74] on span "Salesforce" at bounding box center [232, 76] width 69 height 19
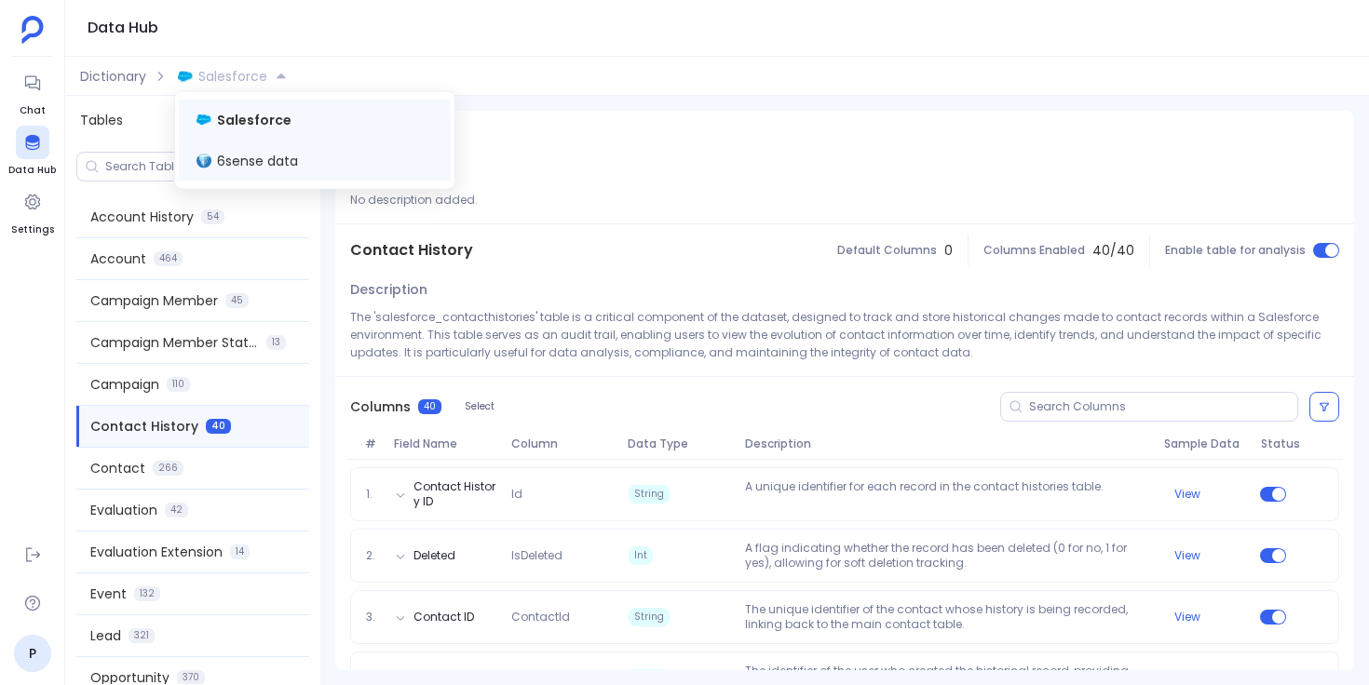
click at [248, 164] on span "6sense data" at bounding box center [257, 161] width 81 height 19
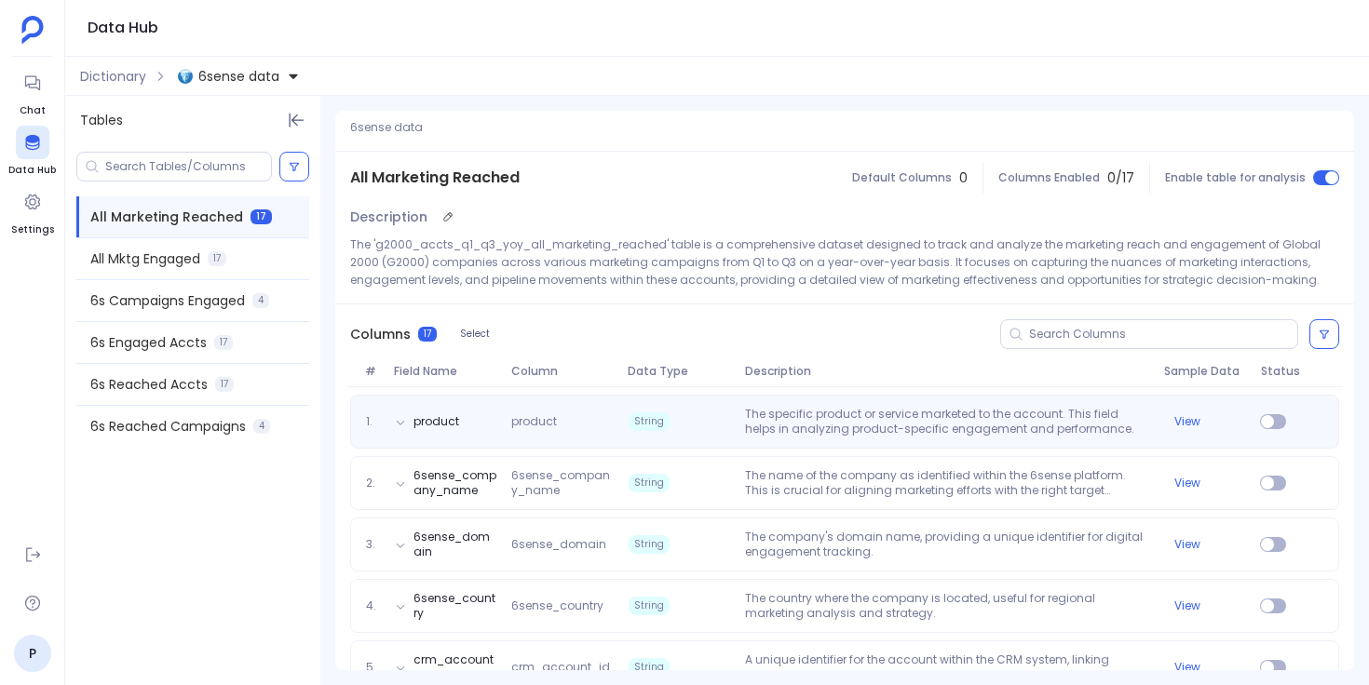
scroll to position [88, 0]
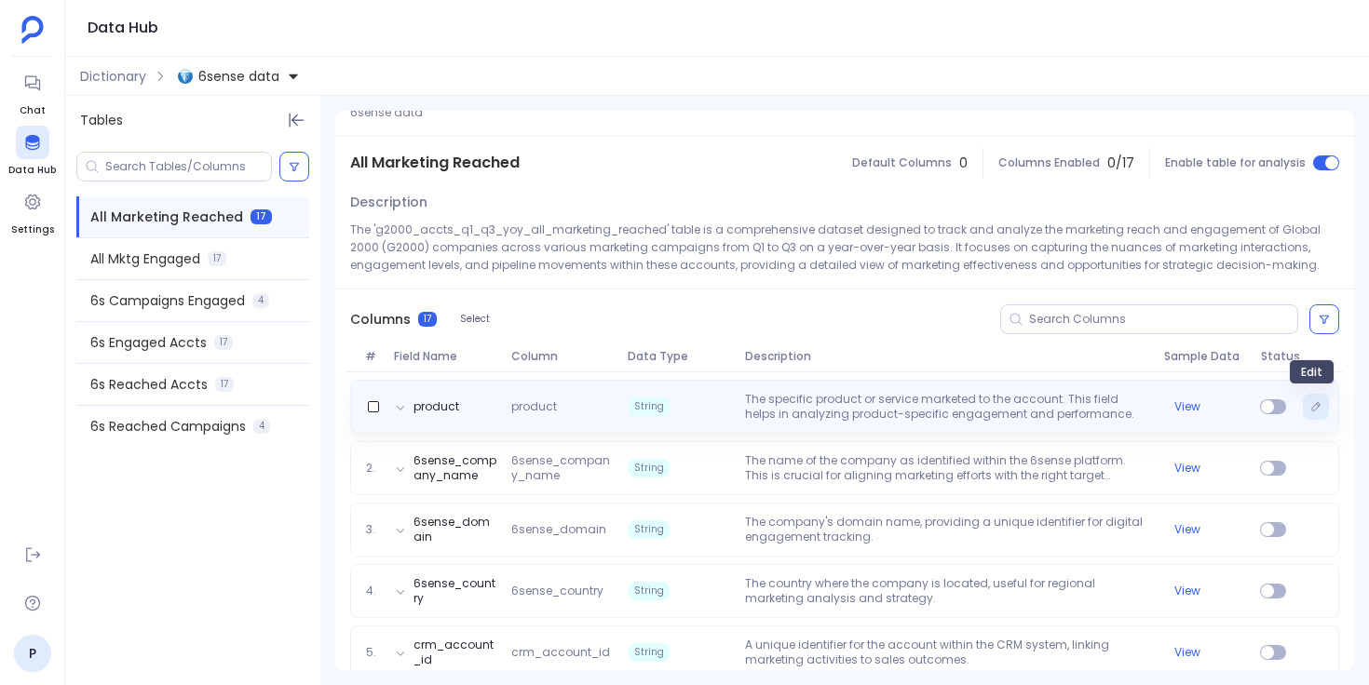
click at [1310, 410] on icon "Edit" at bounding box center [1315, 406] width 11 height 11
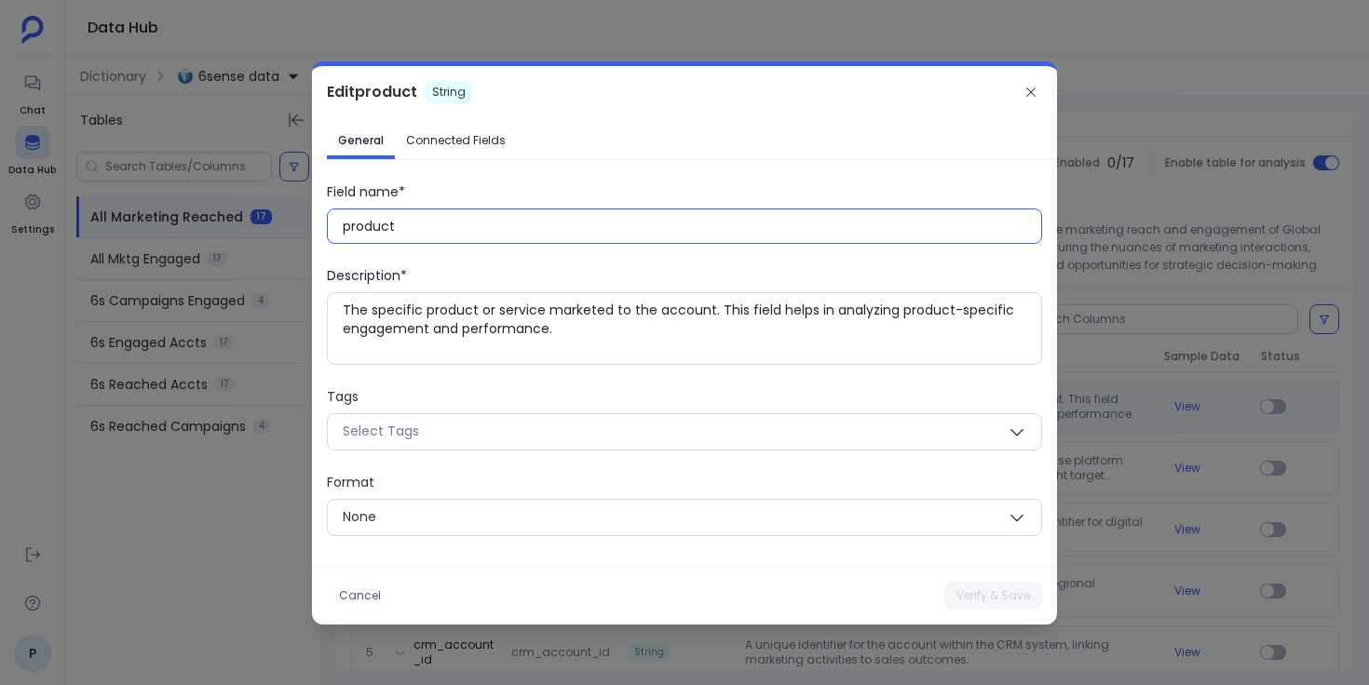
click at [378, 228] on input "product" at bounding box center [692, 226] width 698 height 19
click at [981, 595] on button "Verify & Save" at bounding box center [993, 596] width 98 height 28
type input "product"
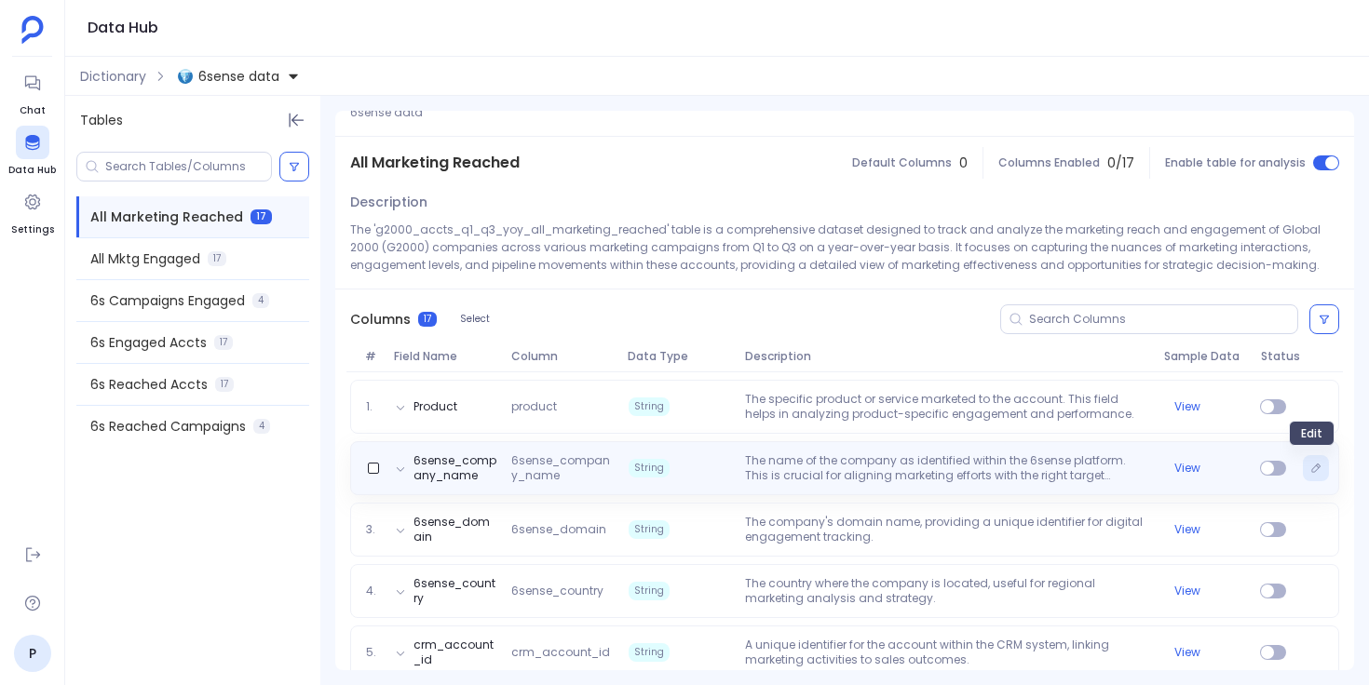
click at [1314, 469] on icon "Edit" at bounding box center [1315, 468] width 11 height 11
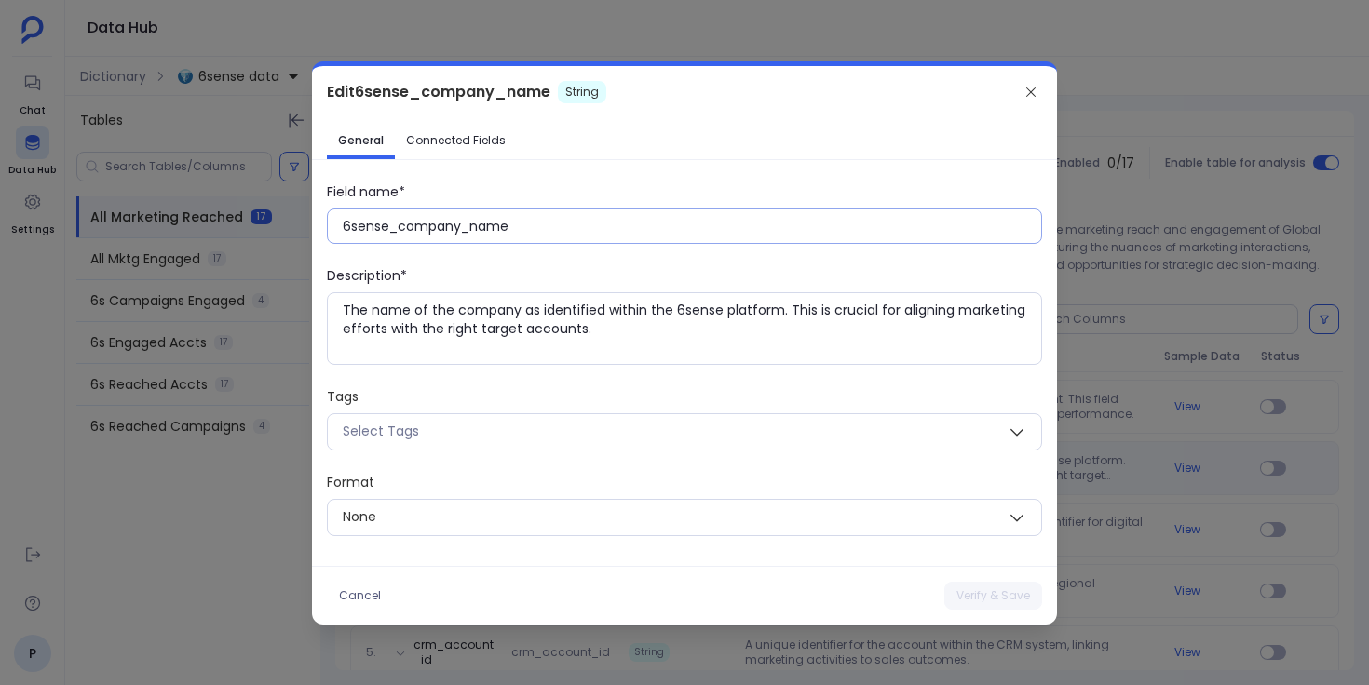
click at [565, 231] on input "6sense_company_name" at bounding box center [692, 226] width 698 height 19
paste input "Company N"
click at [991, 602] on button "Verify & Save" at bounding box center [993, 596] width 98 height 28
type input "6sense_company_name"
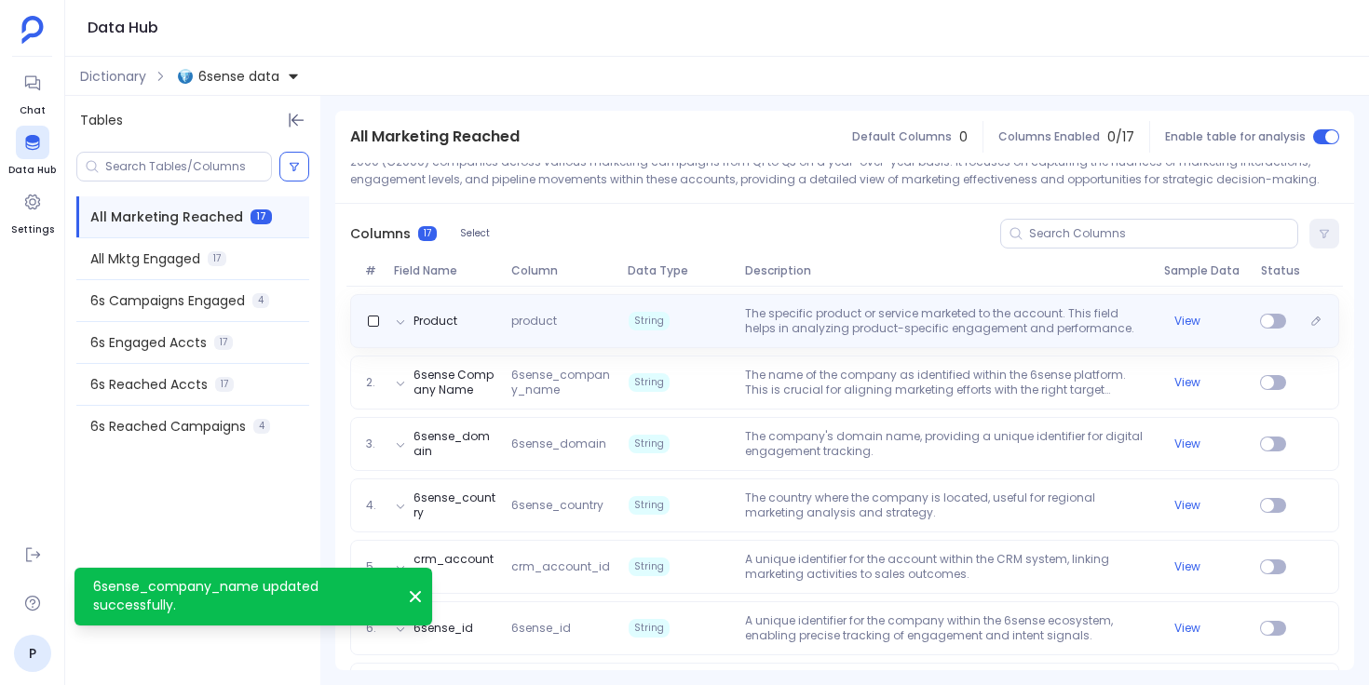
scroll to position [214, 0]
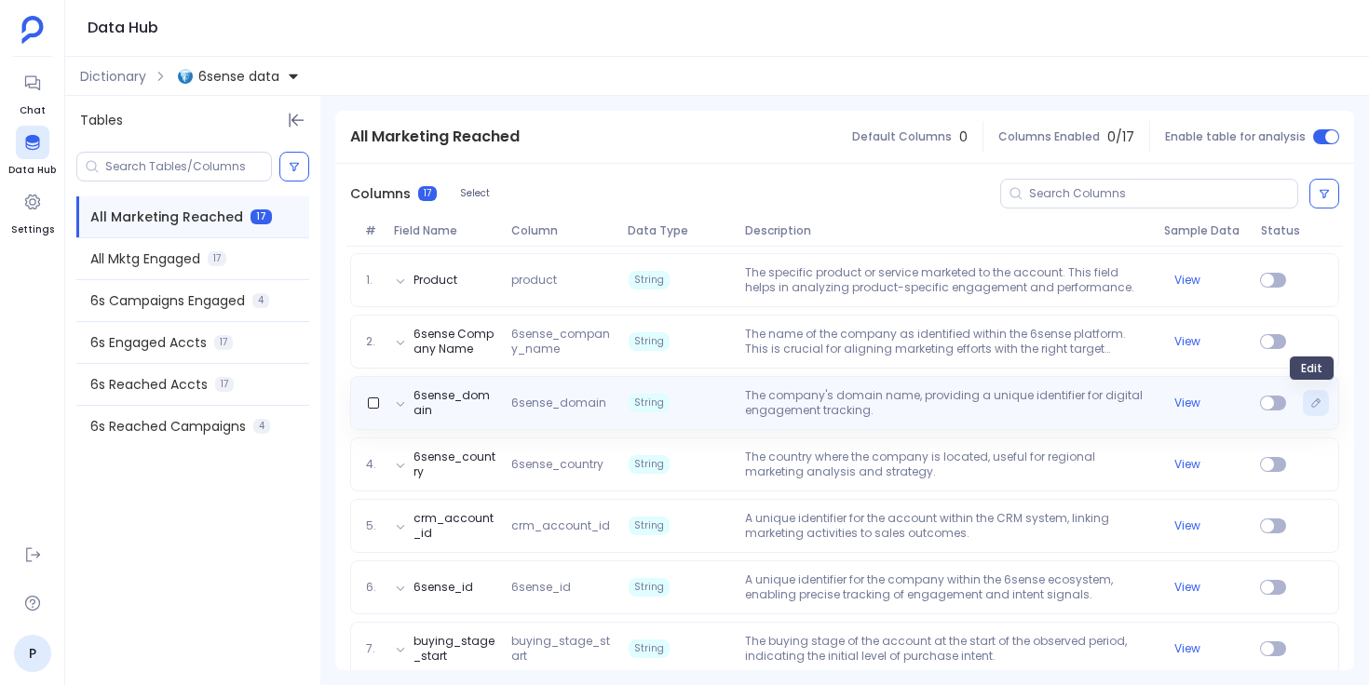
click at [1317, 411] on button "Edit" at bounding box center [1316, 403] width 26 height 26
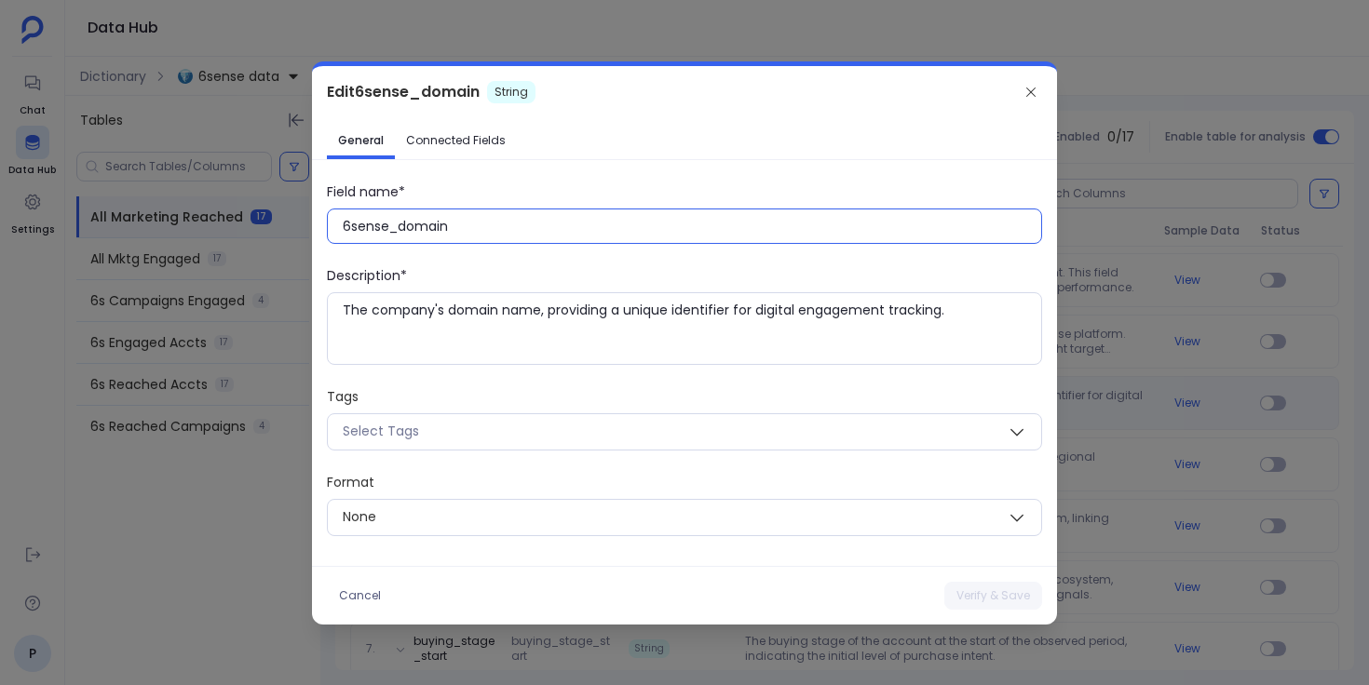
click at [512, 226] on input "6sense_domain" at bounding box center [692, 226] width 698 height 19
paste input "D"
click at [982, 596] on button "Verify & Save" at bounding box center [993, 596] width 98 height 28
type input "6sense_domain"
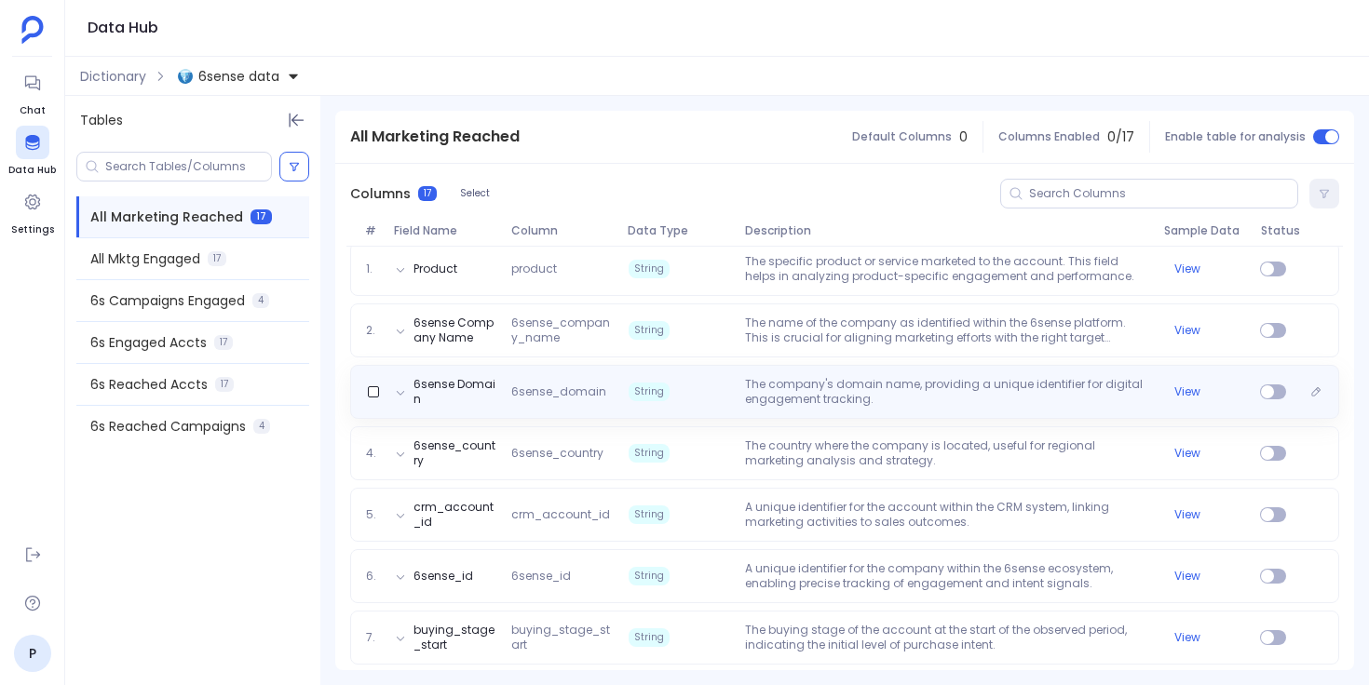
scroll to position [227, 0]
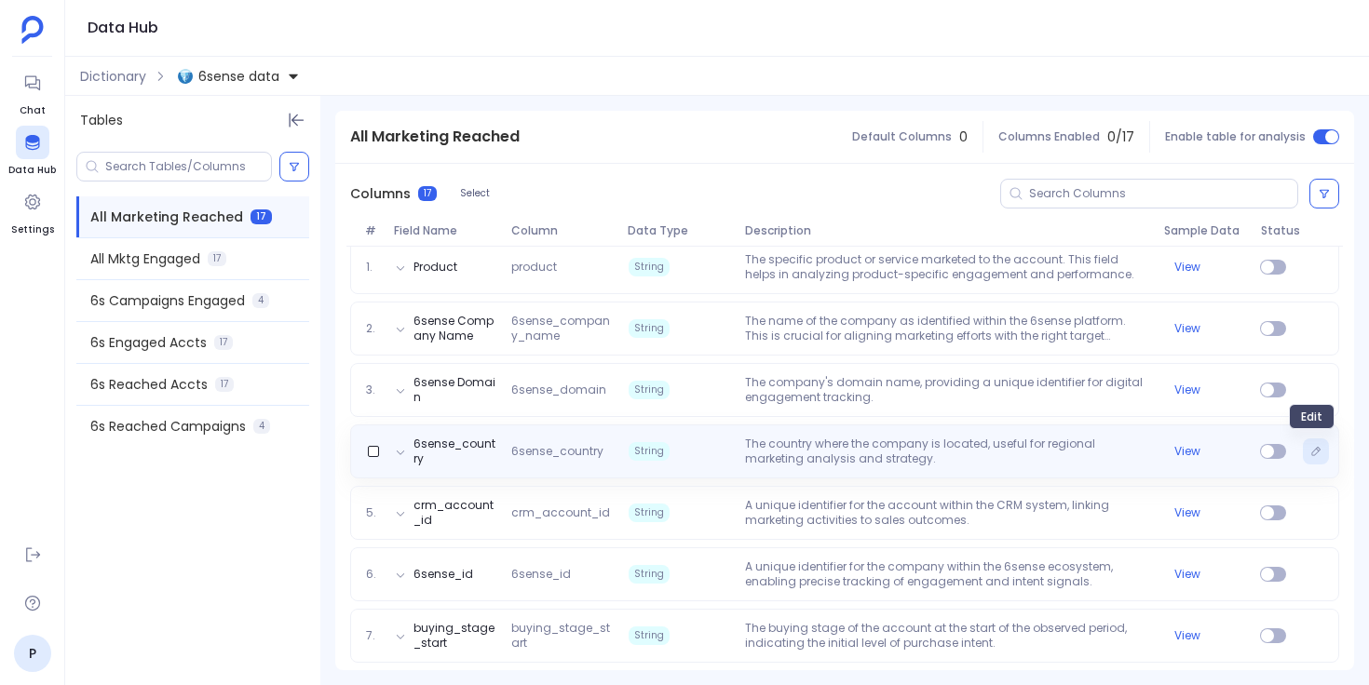
click at [1310, 453] on icon "Edit" at bounding box center [1315, 451] width 11 height 11
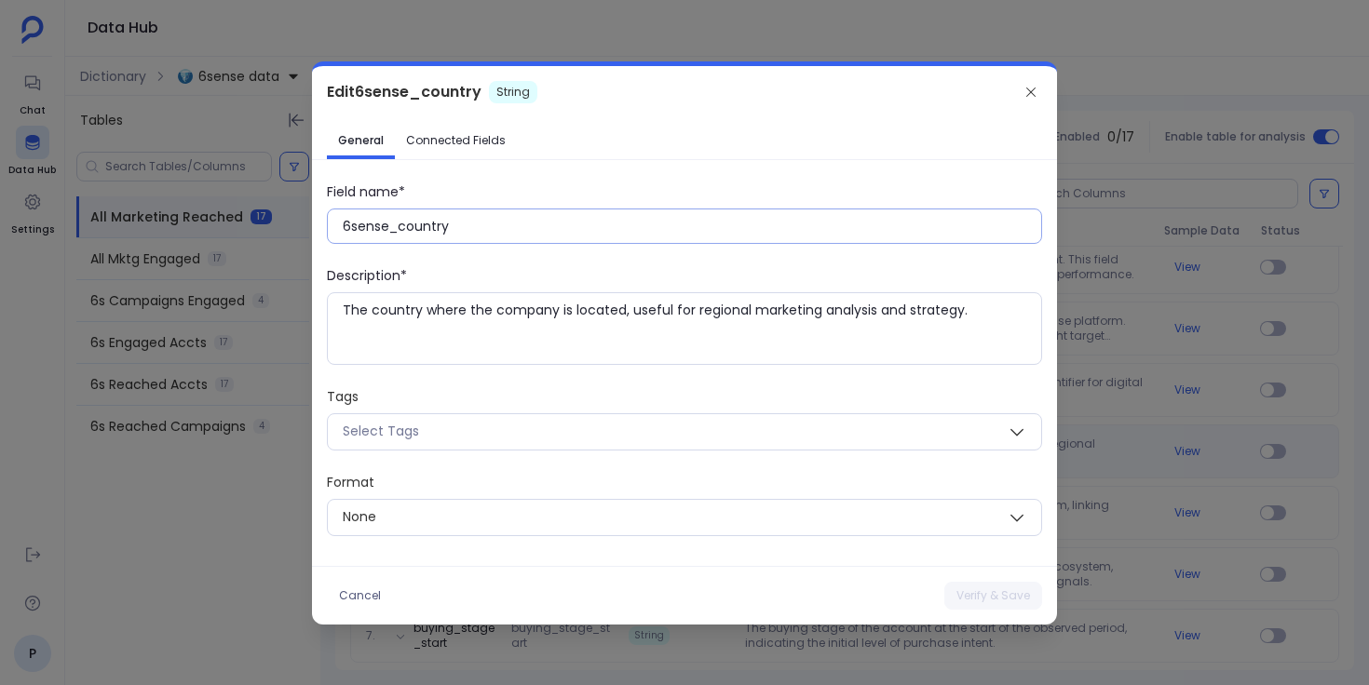
click at [718, 230] on input "6sense_country" at bounding box center [692, 226] width 698 height 19
paste input "C"
click at [988, 604] on button "Verify & Save" at bounding box center [993, 596] width 98 height 28
type input "6sense_country"
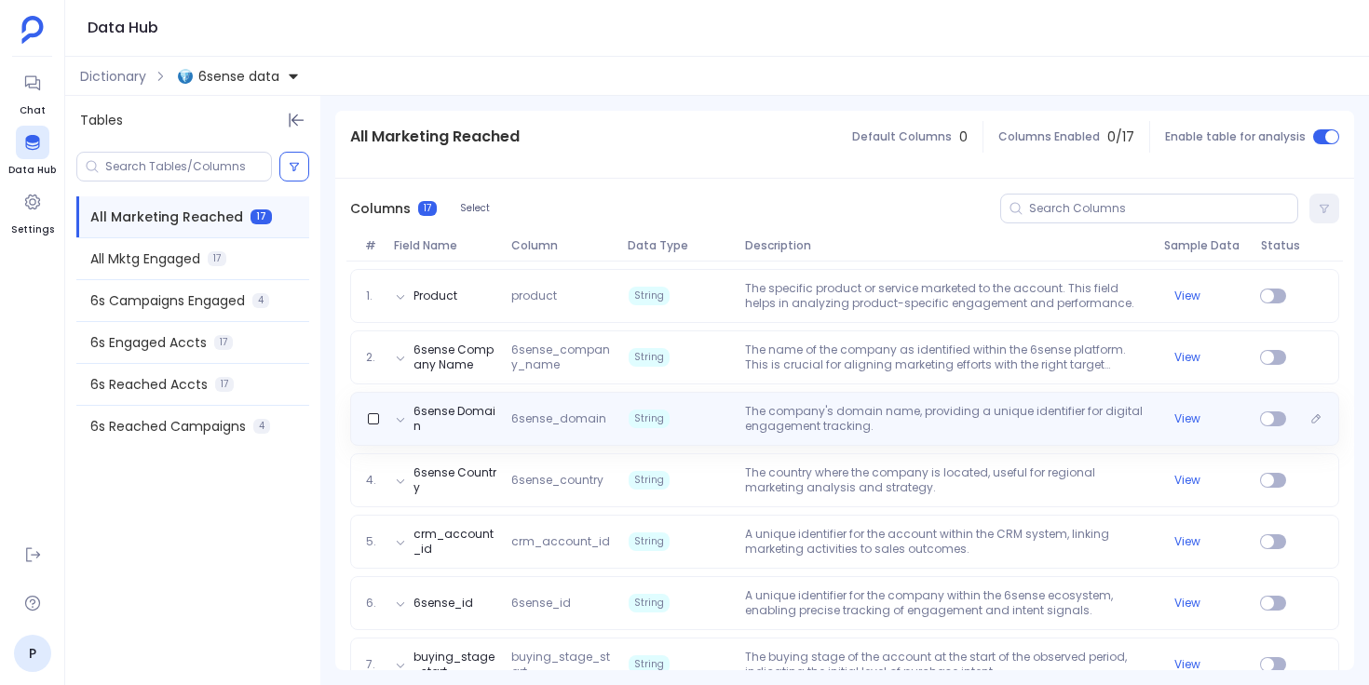
scroll to position [223, 0]
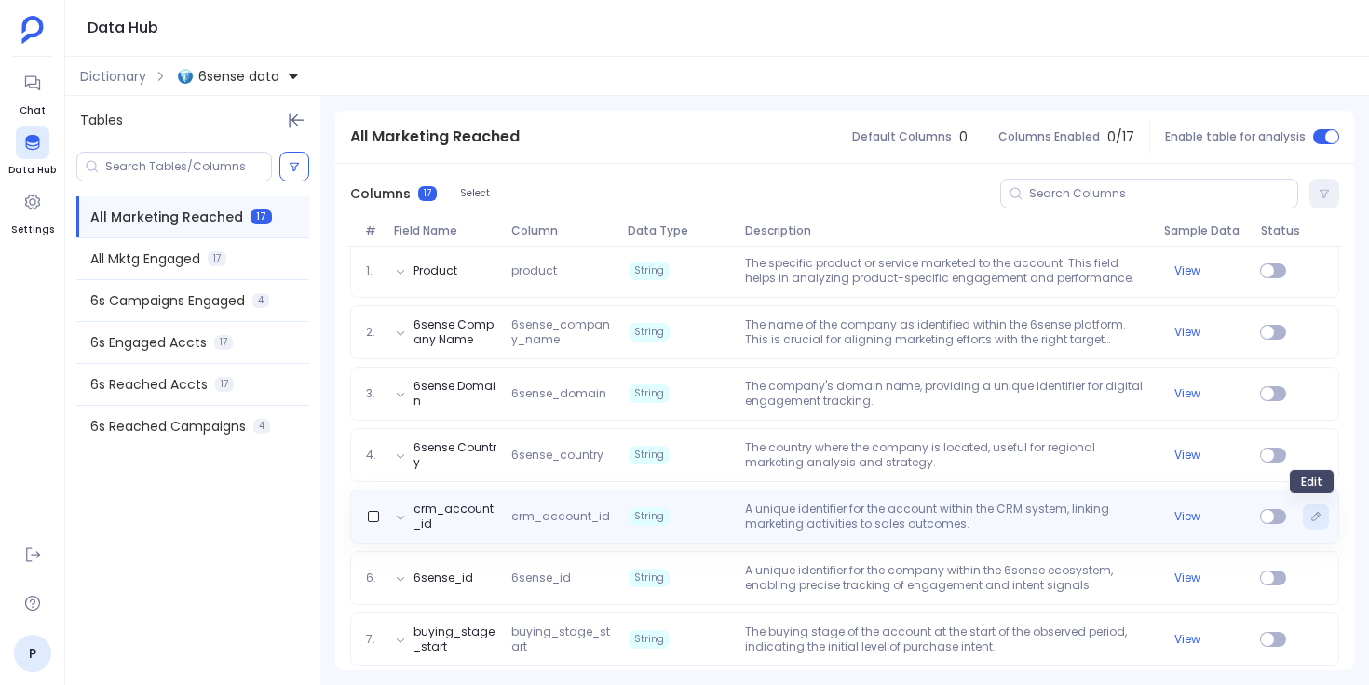
click at [1312, 514] on icon "Edit" at bounding box center [1316, 516] width 8 height 8
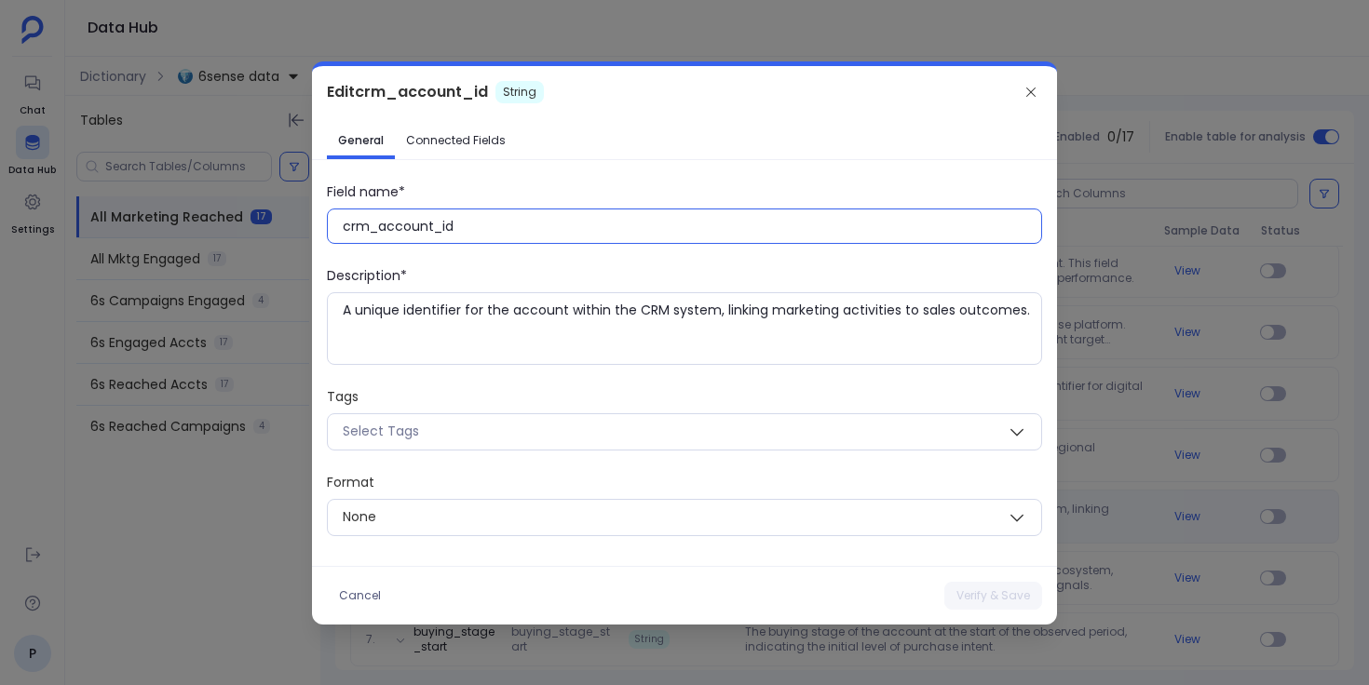
click at [615, 219] on input "crm_account_id" at bounding box center [692, 226] width 698 height 19
paste input "CRM Account ID"
click at [1000, 600] on button "Verify & Save" at bounding box center [993, 596] width 98 height 28
type input "crm_account_id"
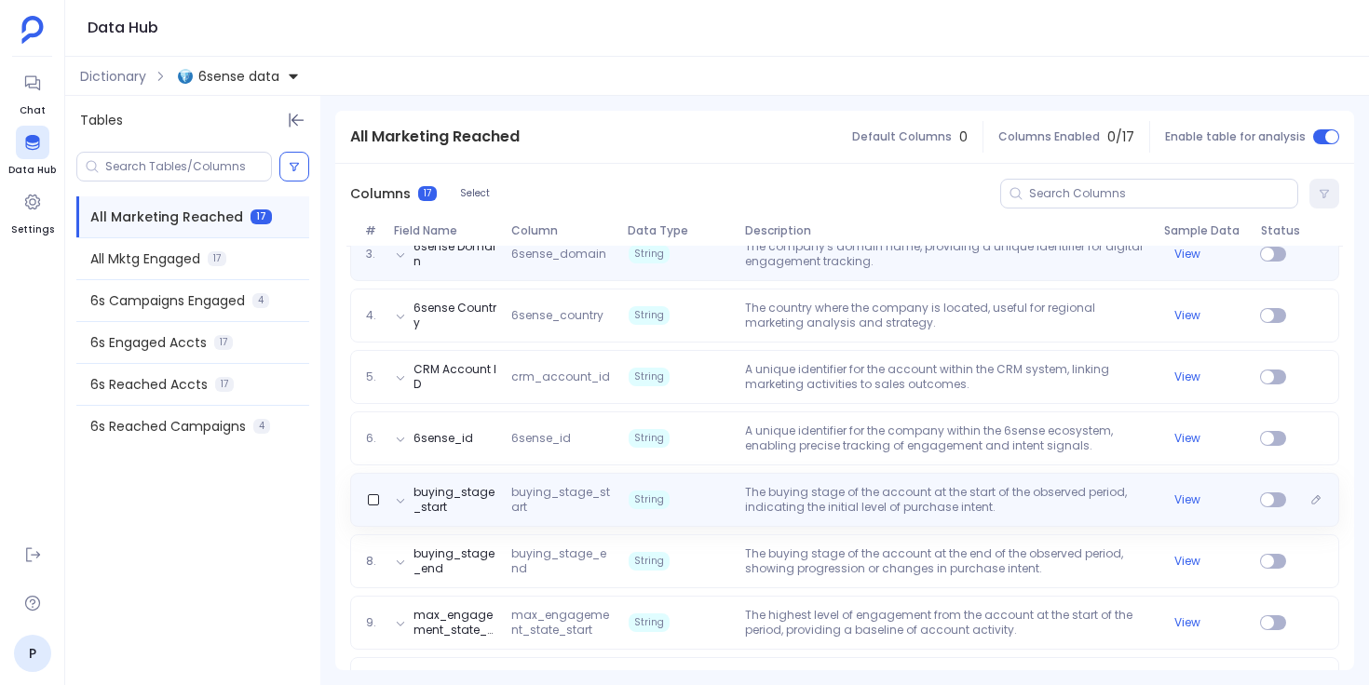
scroll to position [371, 0]
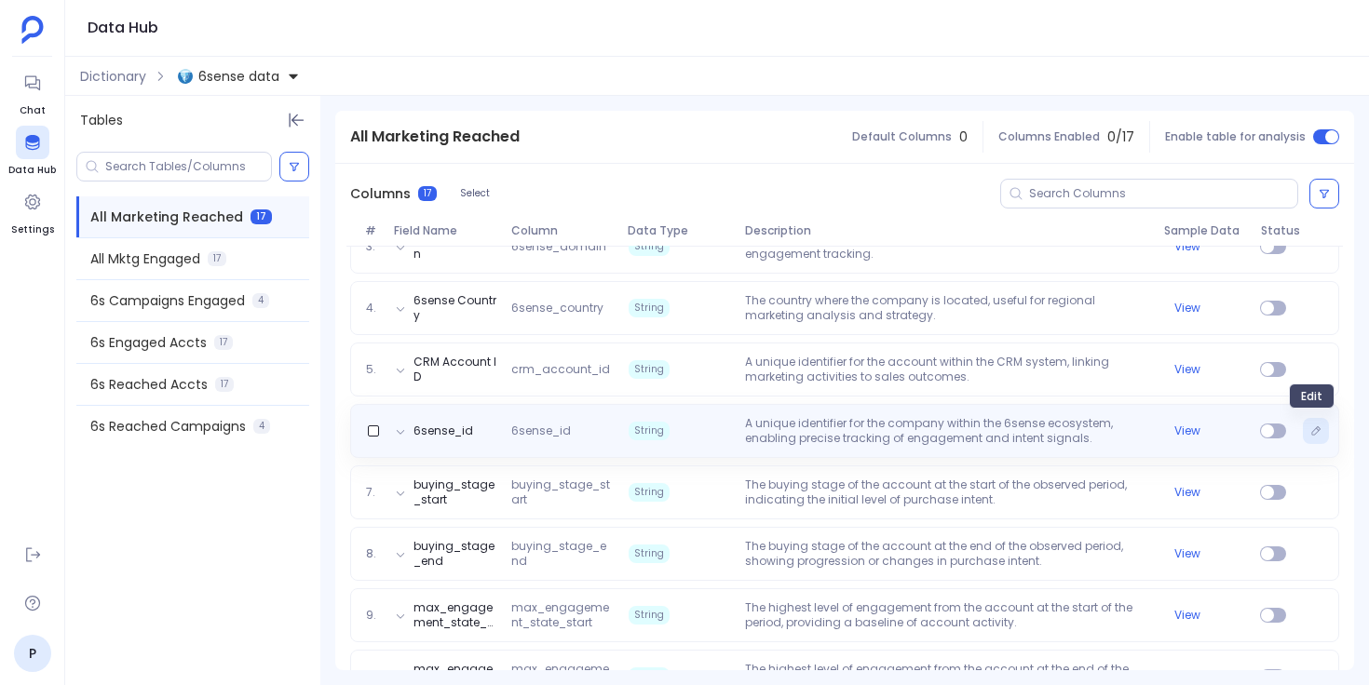
click at [1310, 435] on icon "Edit" at bounding box center [1315, 431] width 11 height 11
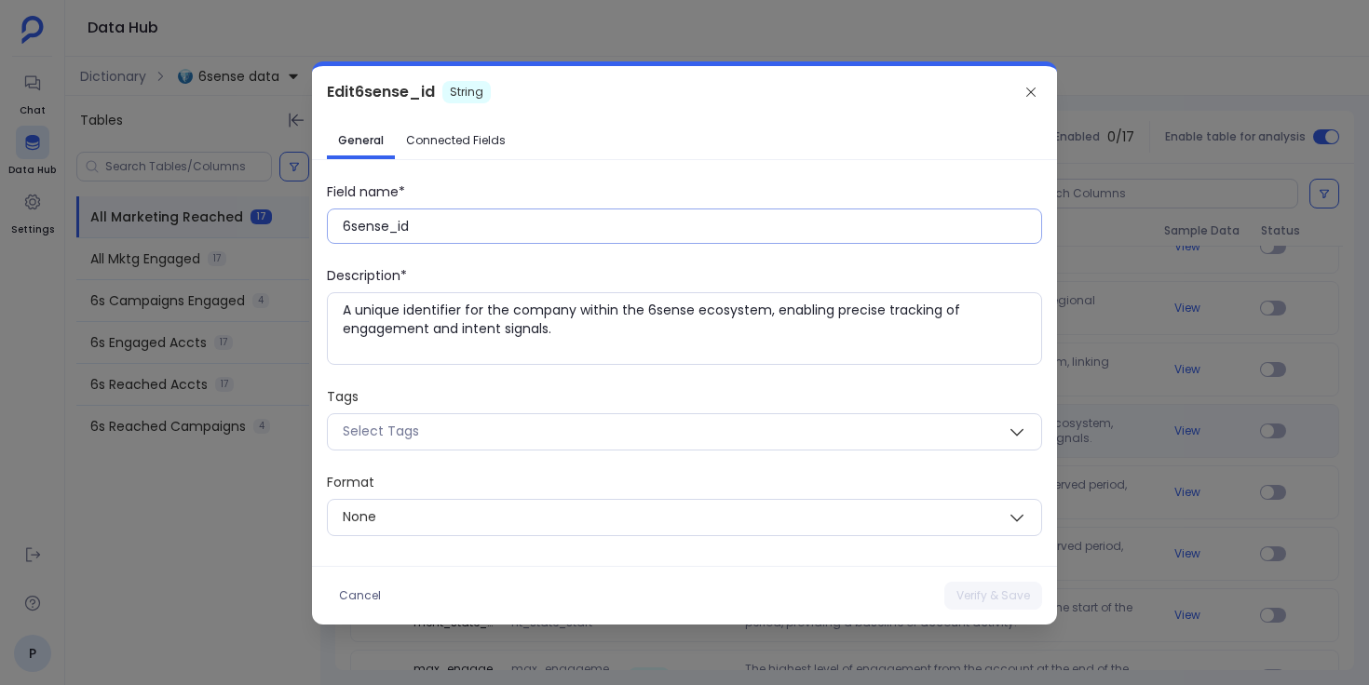
click at [583, 222] on input "6sense_id" at bounding box center [692, 226] width 698 height 19
paste input "ID"
click at [986, 587] on button "Verify & Save" at bounding box center [993, 596] width 98 height 28
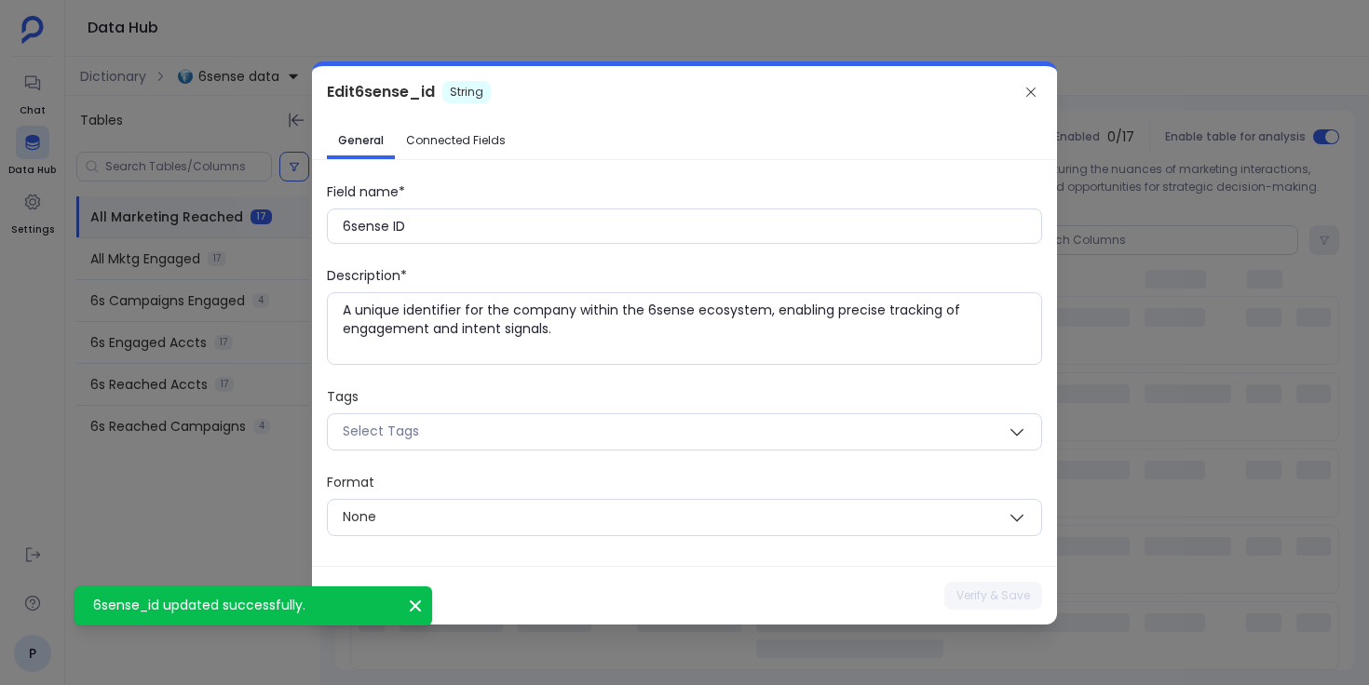
type input "6sense_id"
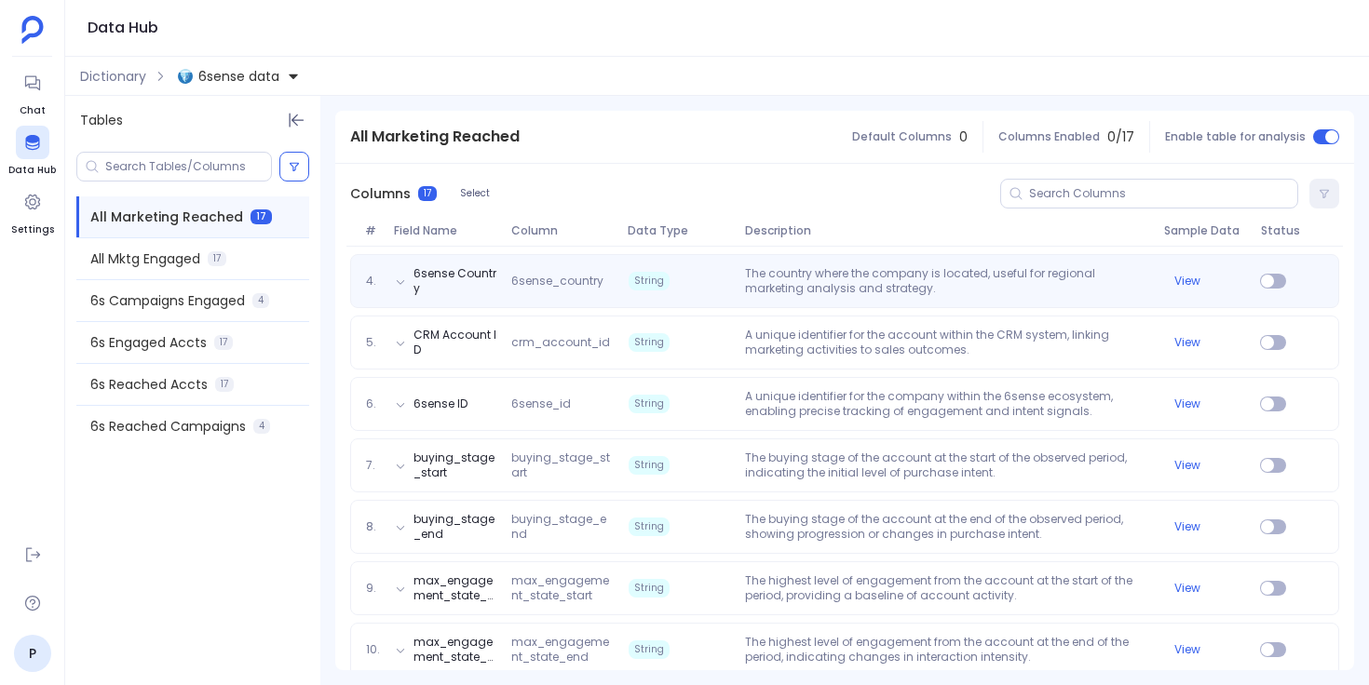
scroll to position [445, 0]
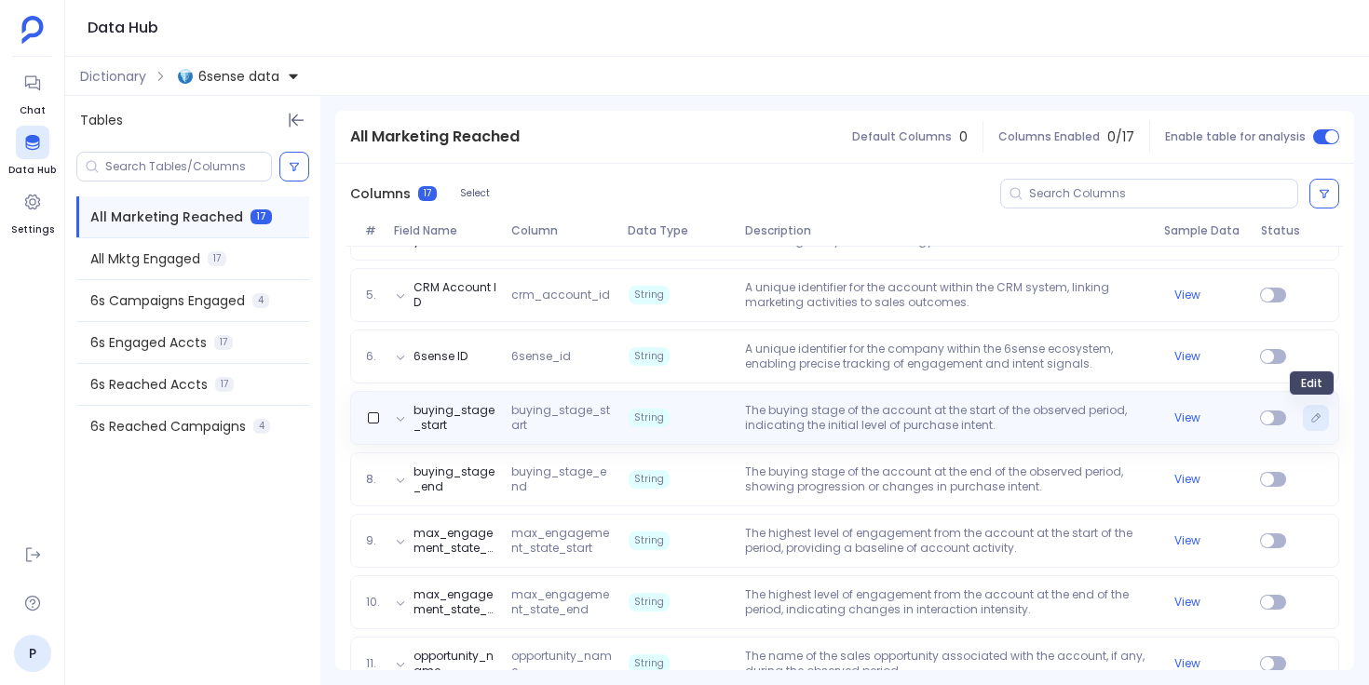
click at [1312, 424] on button "Edit" at bounding box center [1316, 418] width 26 height 26
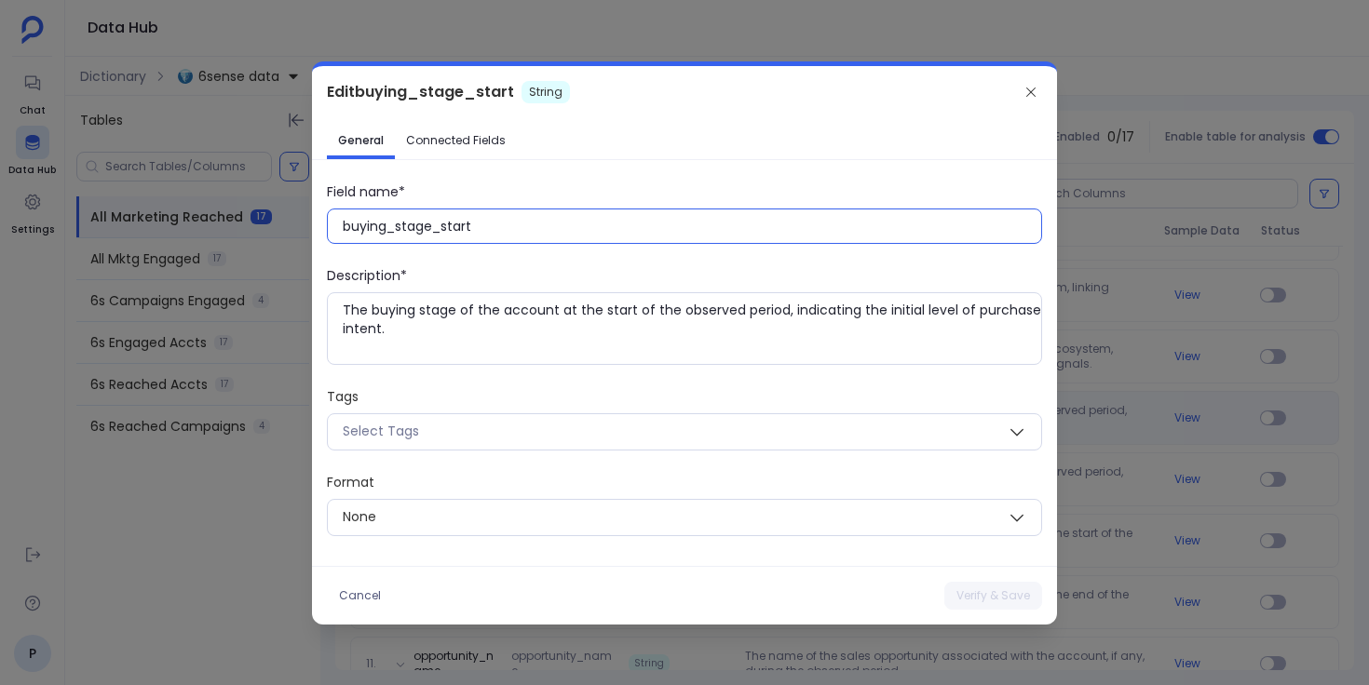
click at [610, 232] on input "buying_stage_start" at bounding box center [692, 226] width 698 height 19
paste input "Buying Stage: S"
click at [982, 602] on button "Verify & Save" at bounding box center [993, 596] width 98 height 28
type input "buying_stage_start"
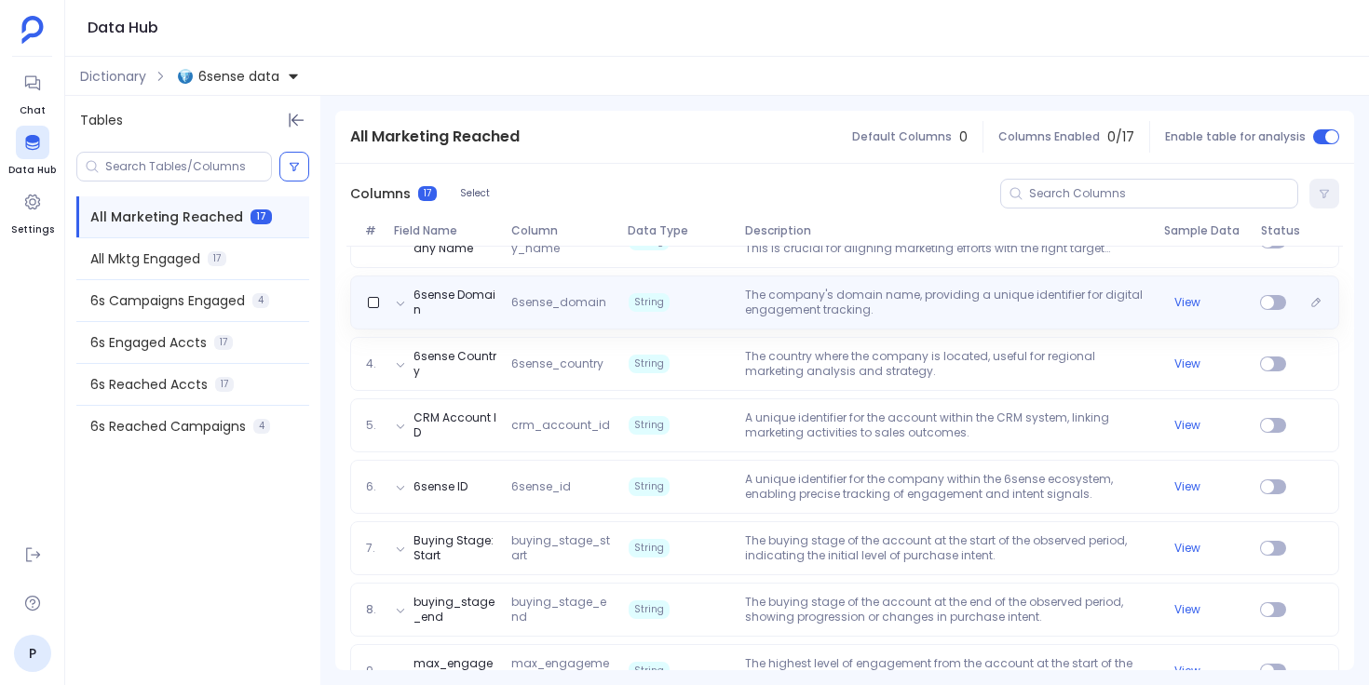
scroll to position [508, 0]
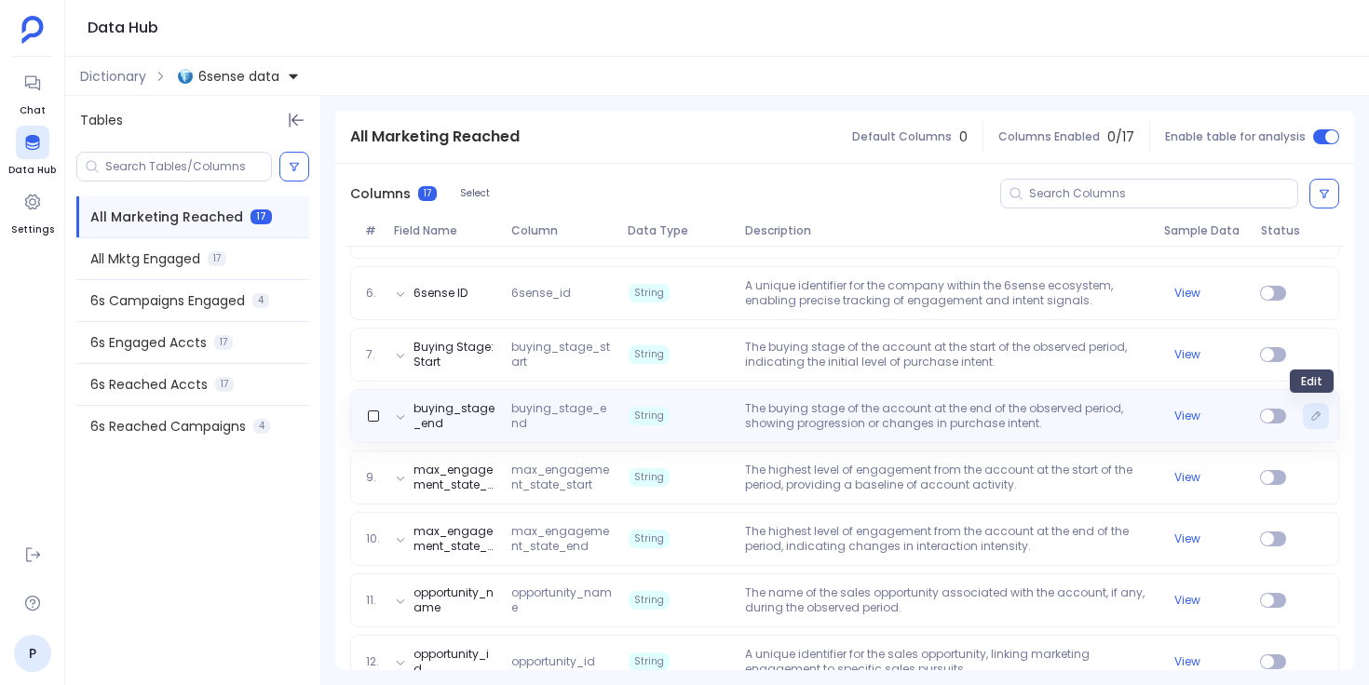
click at [1311, 415] on icon "Edit" at bounding box center [1315, 416] width 11 height 11
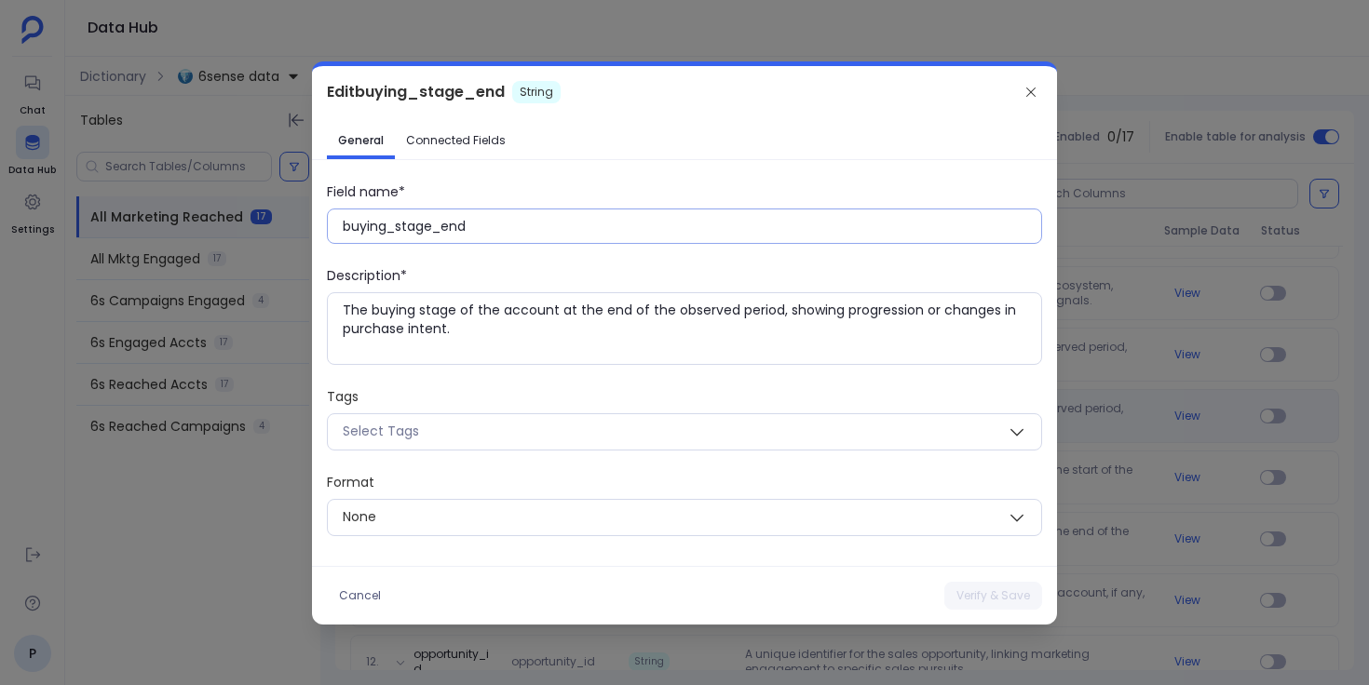
click at [722, 232] on input "buying_stage_end" at bounding box center [692, 226] width 698 height 19
paste input "Buying Stage: E"
click at [982, 590] on button "Verify & Save" at bounding box center [993, 596] width 98 height 28
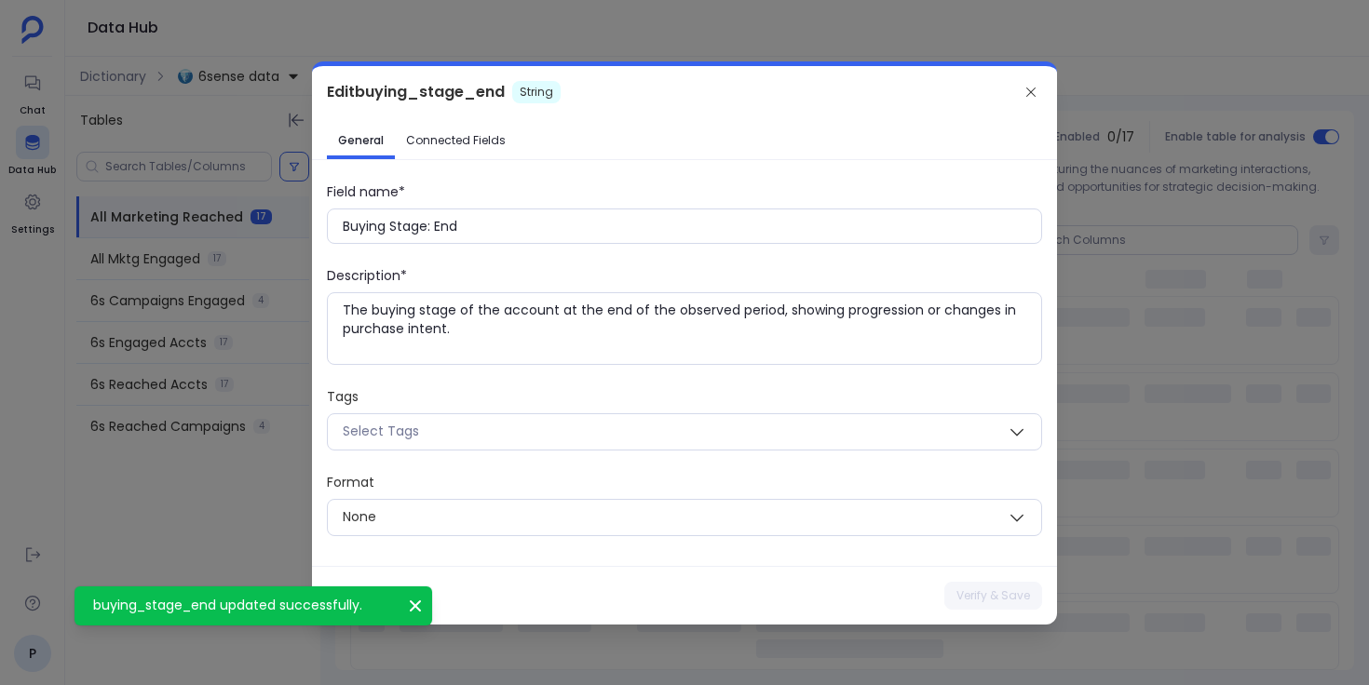
type input "buying_stage_end"
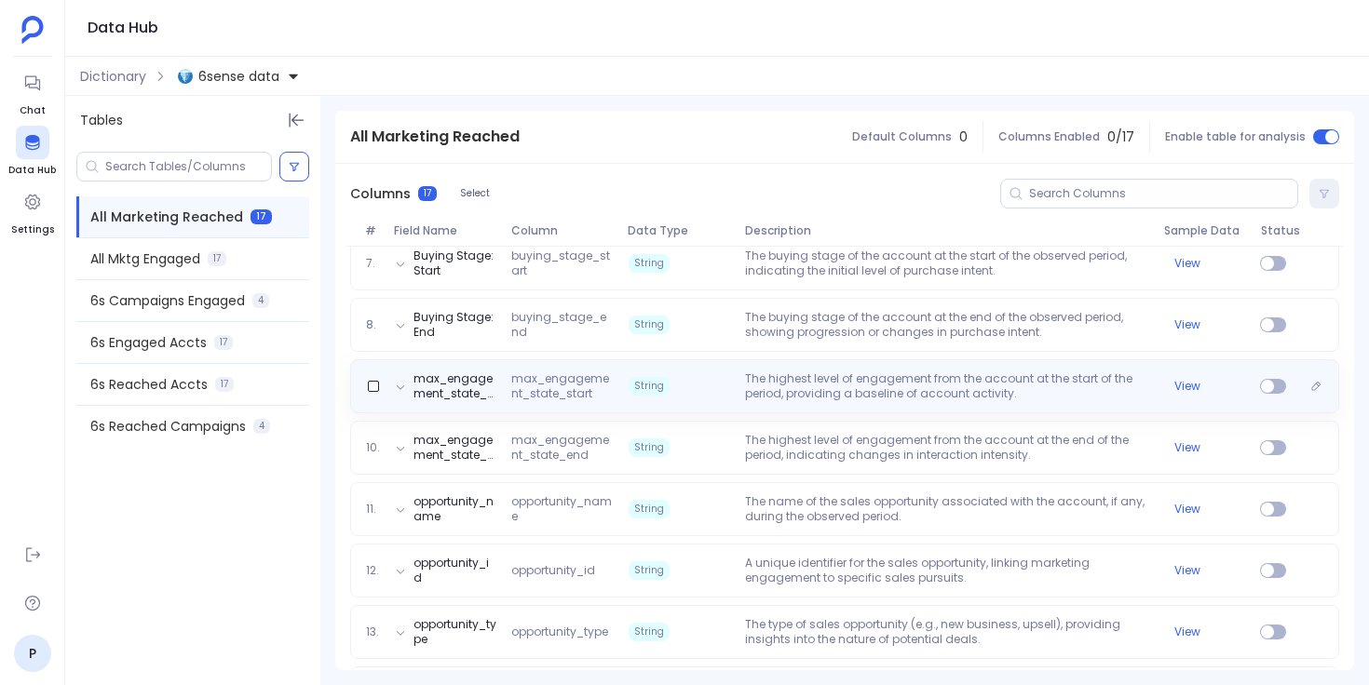
scroll to position [608, 0]
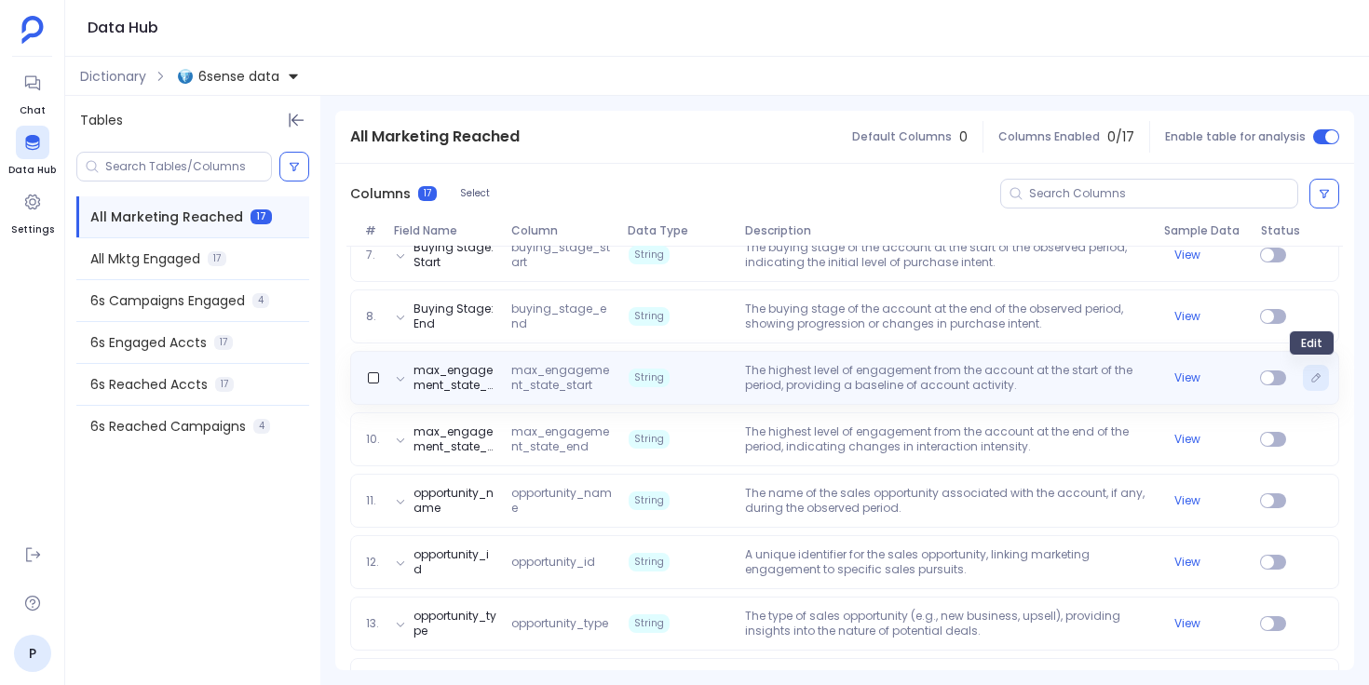
click at [1310, 381] on icon "Edit" at bounding box center [1315, 377] width 11 height 11
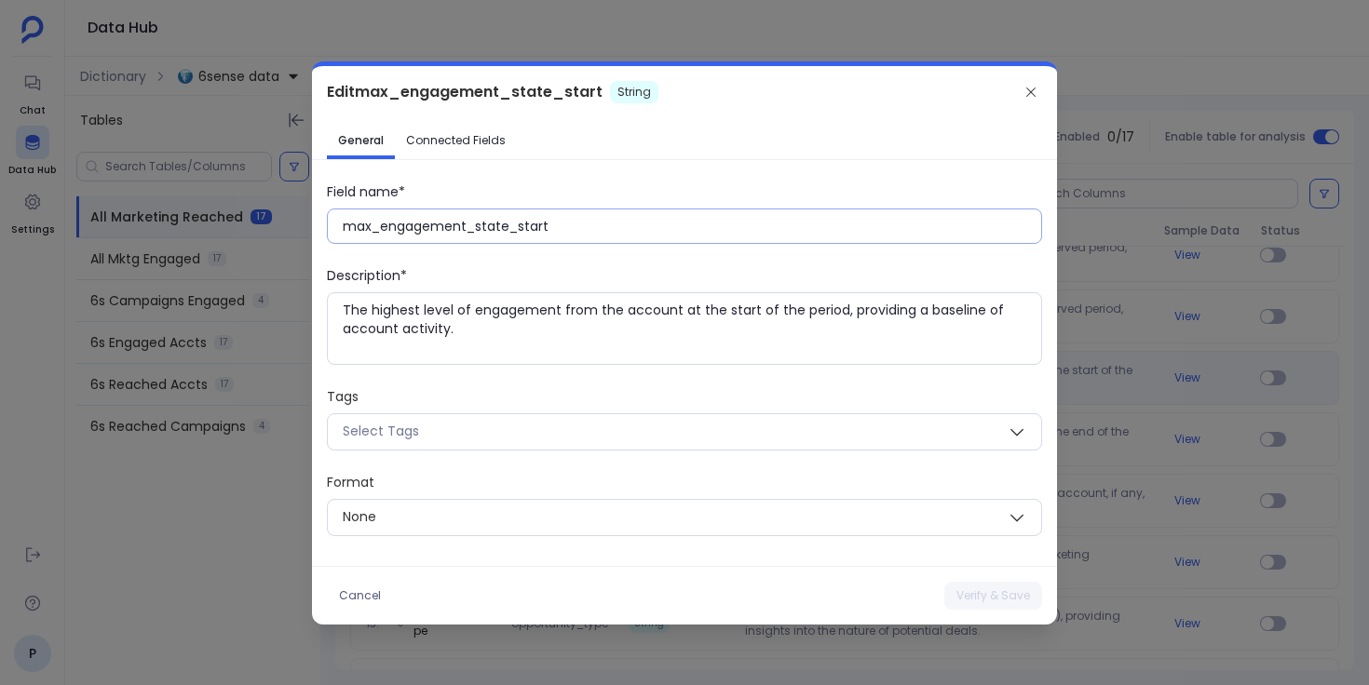
click at [664, 228] on input "max_engagement_state_start" at bounding box center [692, 226] width 698 height 19
paste input "Max Engagement State: S"
click at [974, 597] on button "Verify & Save" at bounding box center [993, 596] width 98 height 28
type input "max_engagement_state_start"
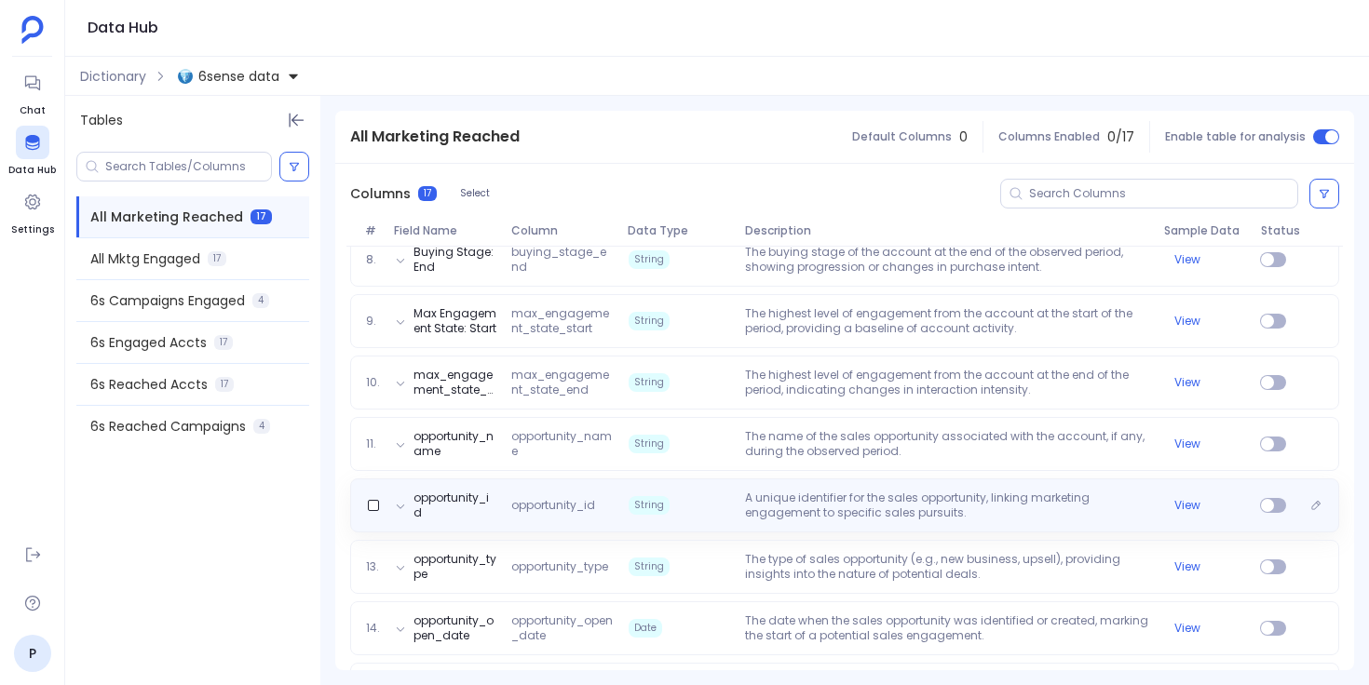
scroll to position [648, 0]
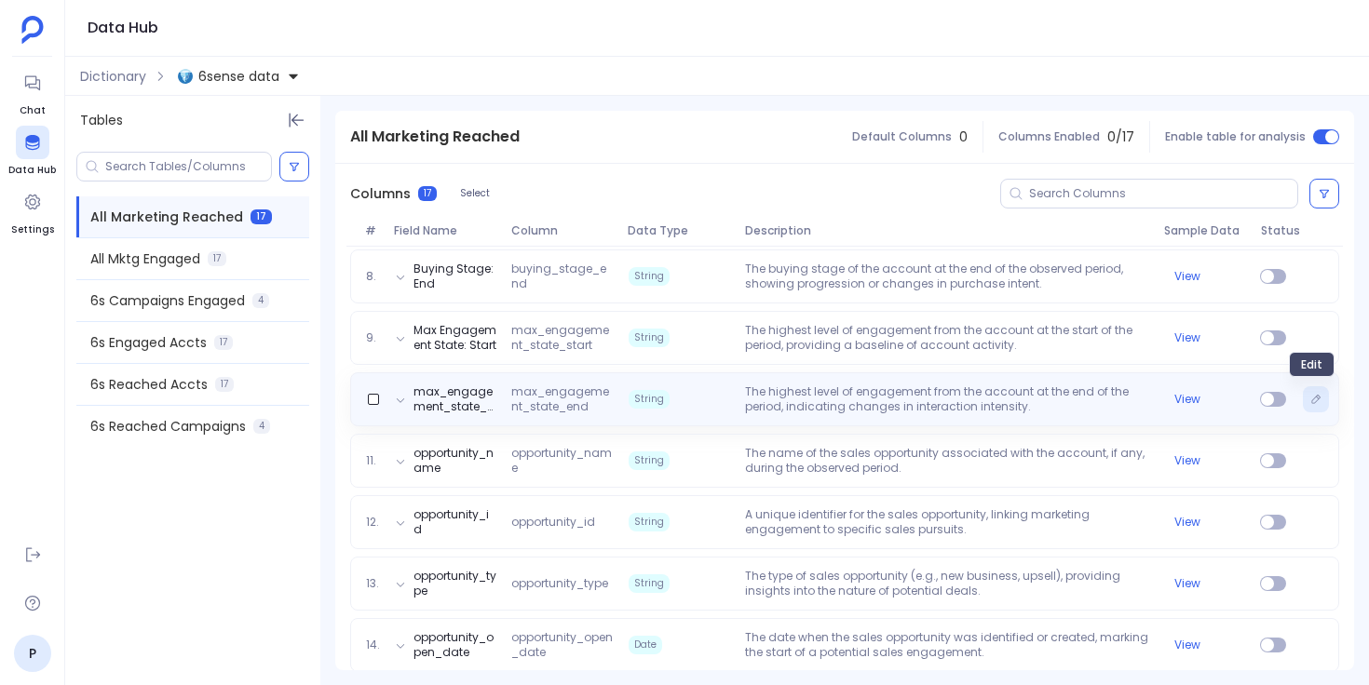
click at [1312, 401] on icon "Edit" at bounding box center [1315, 399] width 11 height 11
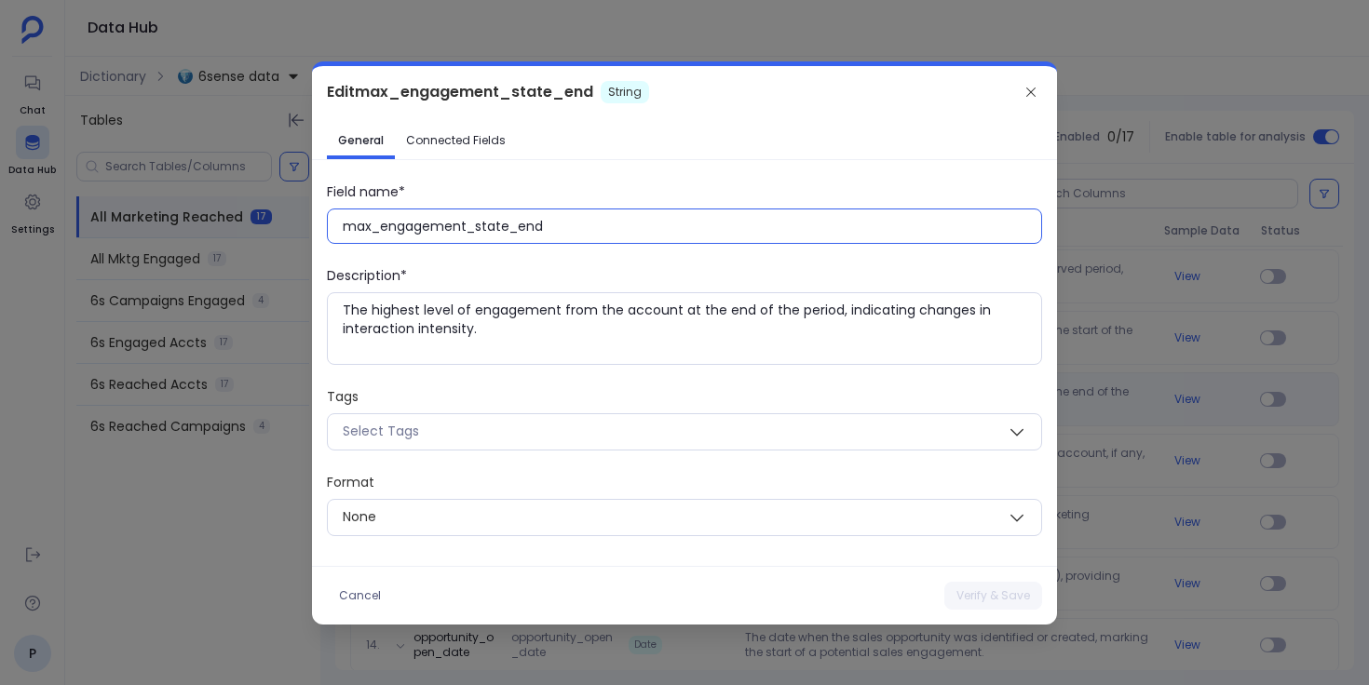
click at [563, 232] on input "max_engagement_state_end" at bounding box center [692, 226] width 698 height 19
paste input "Max Engagement State: E"
click at [990, 593] on button "Verify & Save" at bounding box center [993, 596] width 98 height 28
type input "max_engagement_state_end"
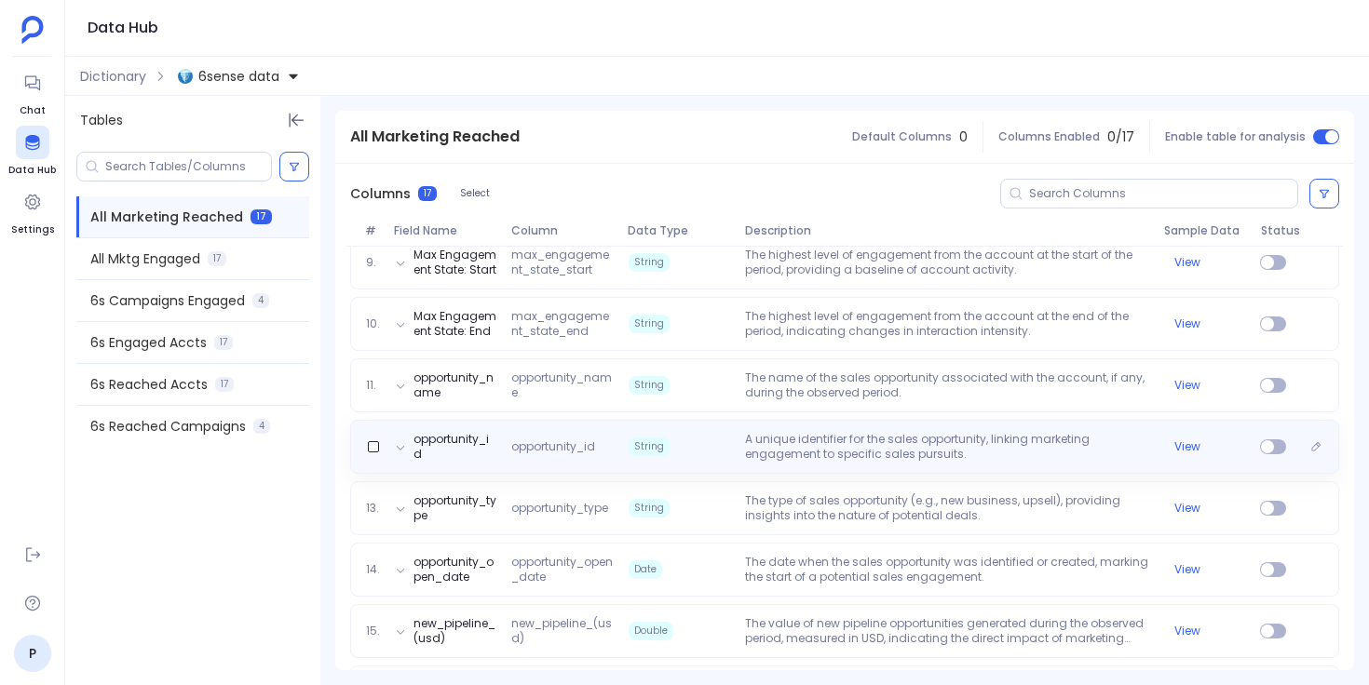
scroll to position [784, 0]
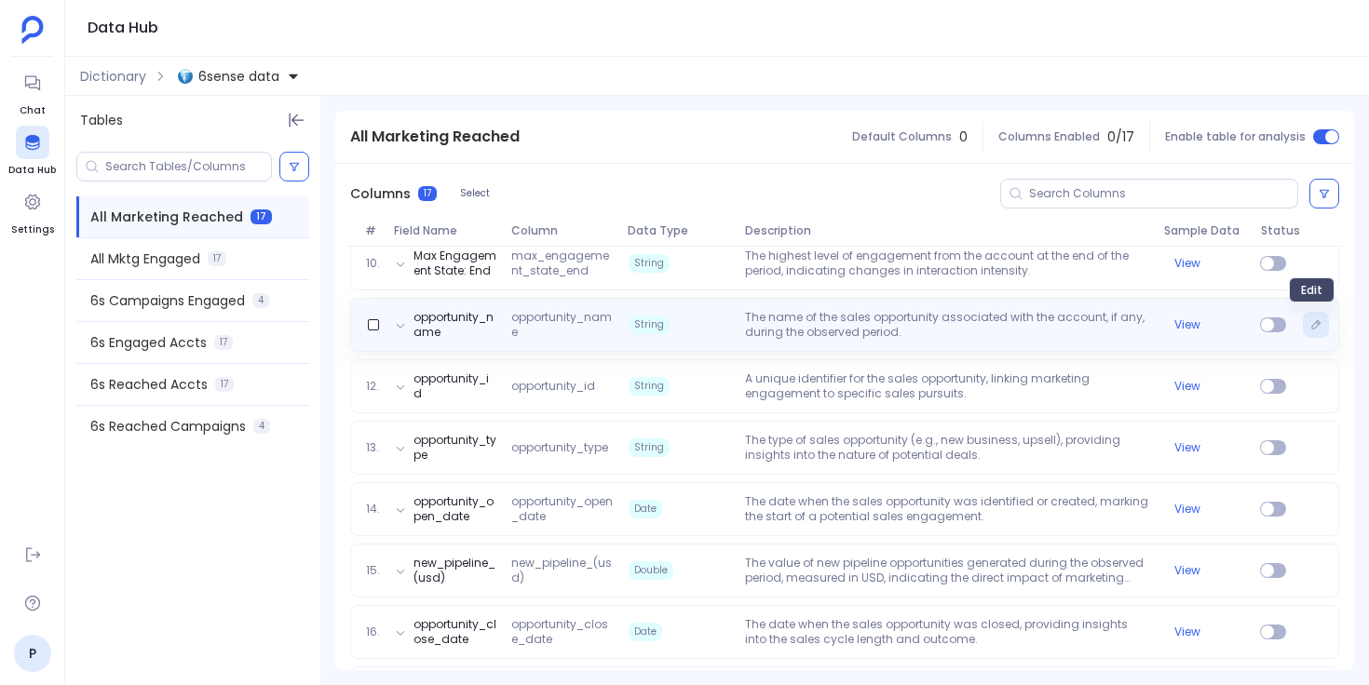
click at [1320, 325] on button "Edit" at bounding box center [1316, 325] width 26 height 26
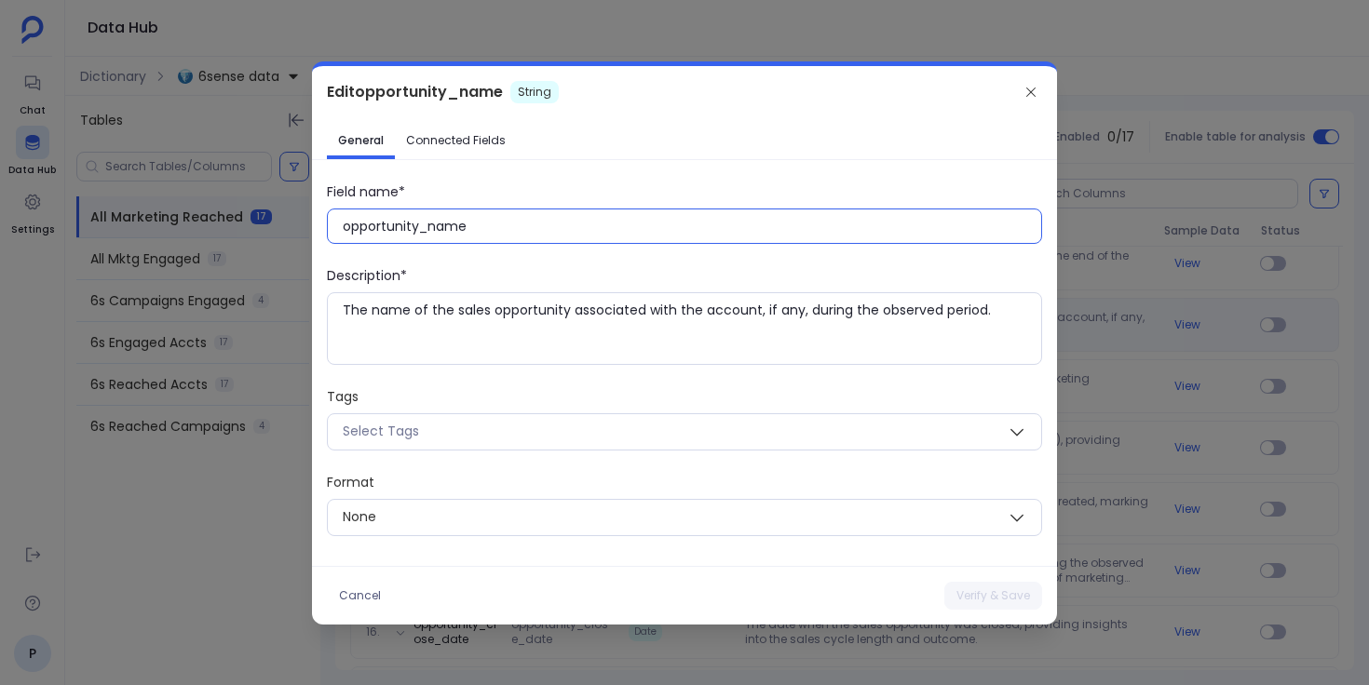
click at [589, 225] on input "opportunity_name" at bounding box center [692, 226] width 698 height 19
paste input "Opportunity N"
click at [992, 594] on button "Verify & Save" at bounding box center [993, 596] width 98 height 28
type input "opportunity_name"
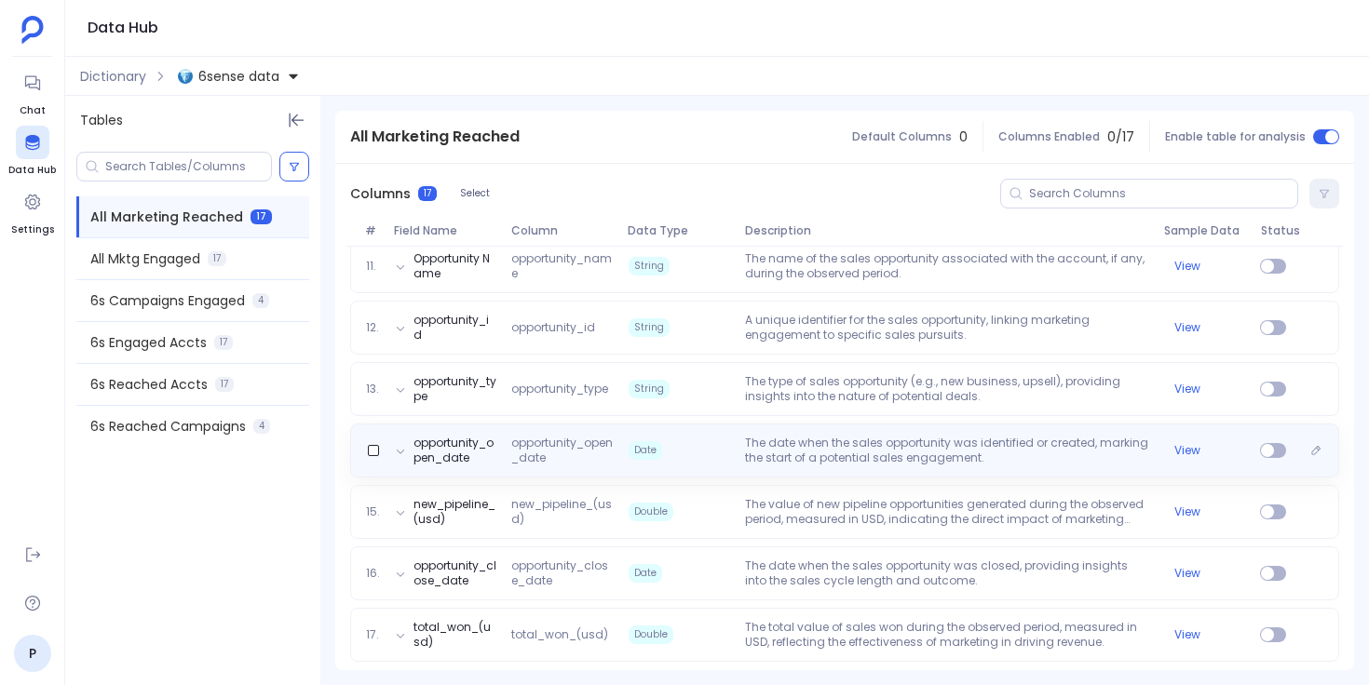
scroll to position [849, 0]
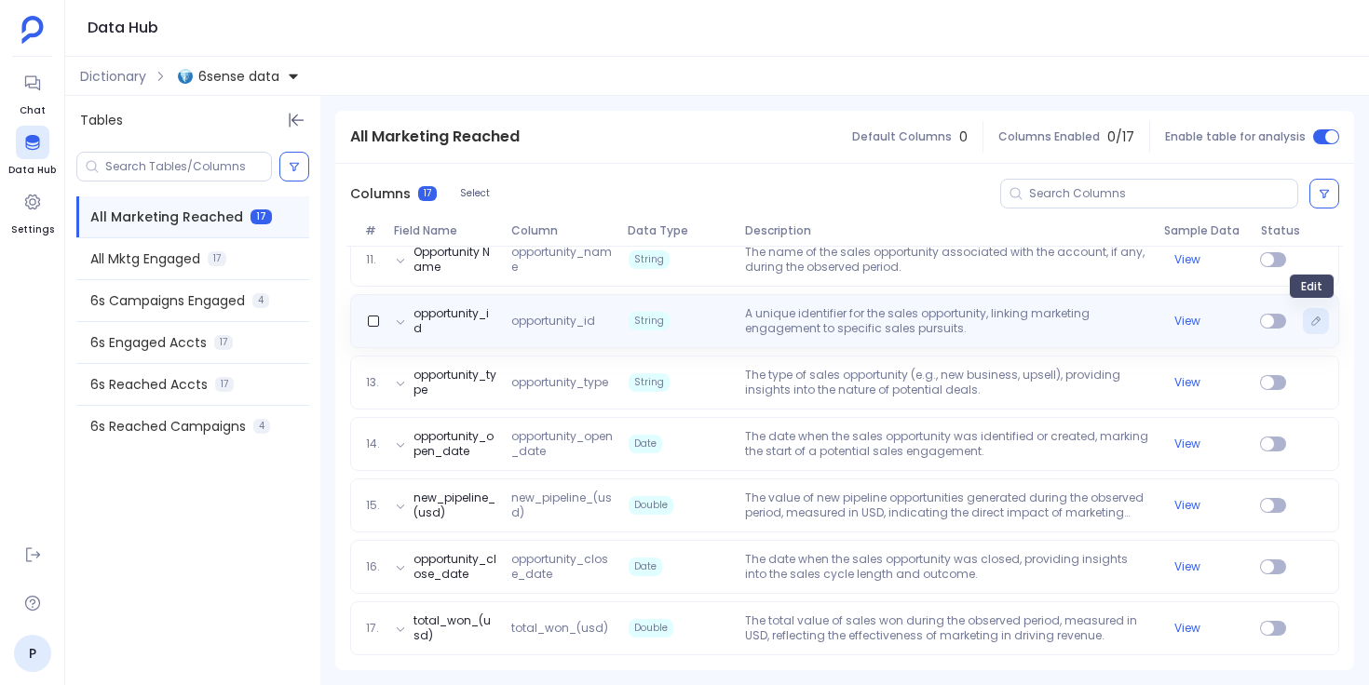
click at [1318, 322] on button "Edit" at bounding box center [1316, 321] width 26 height 26
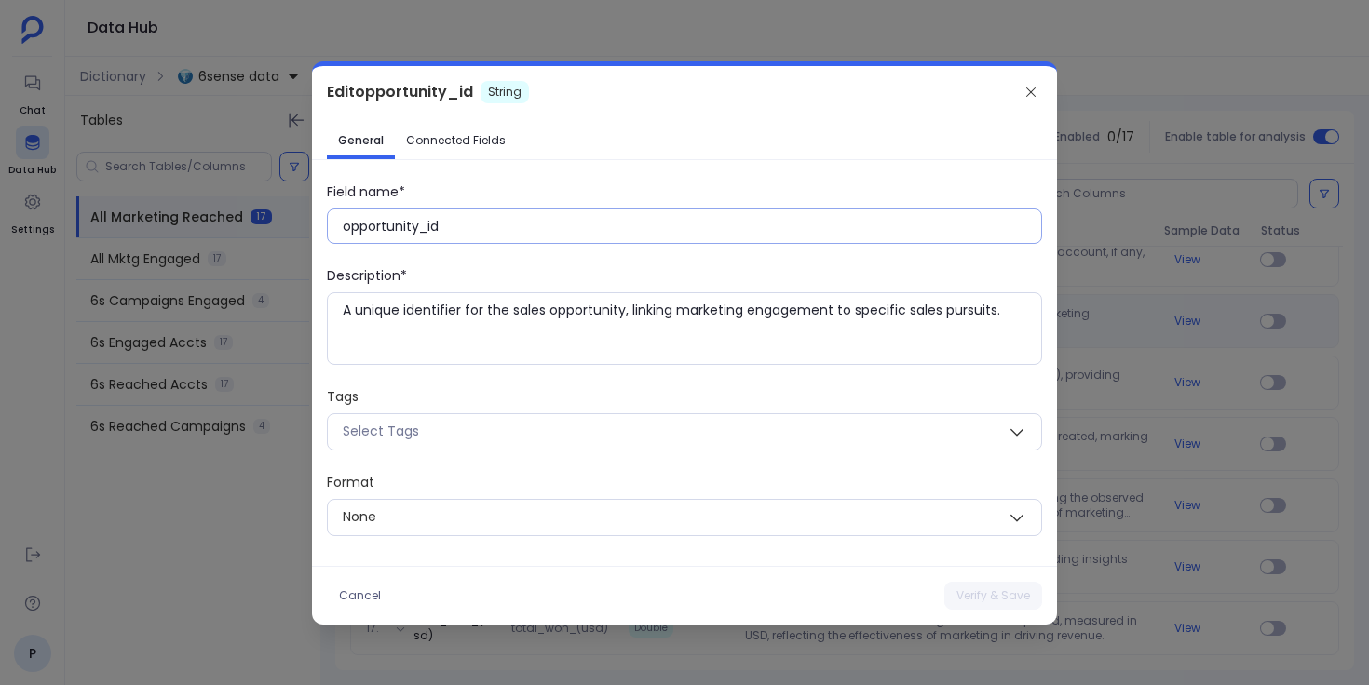
click at [570, 223] on input "opportunity_id" at bounding box center [692, 226] width 698 height 19
paste input "Opportunity ID"
type input "Opportunity ID"
click at [476, 142] on span "Connected Fields" at bounding box center [456, 140] width 100 height 15
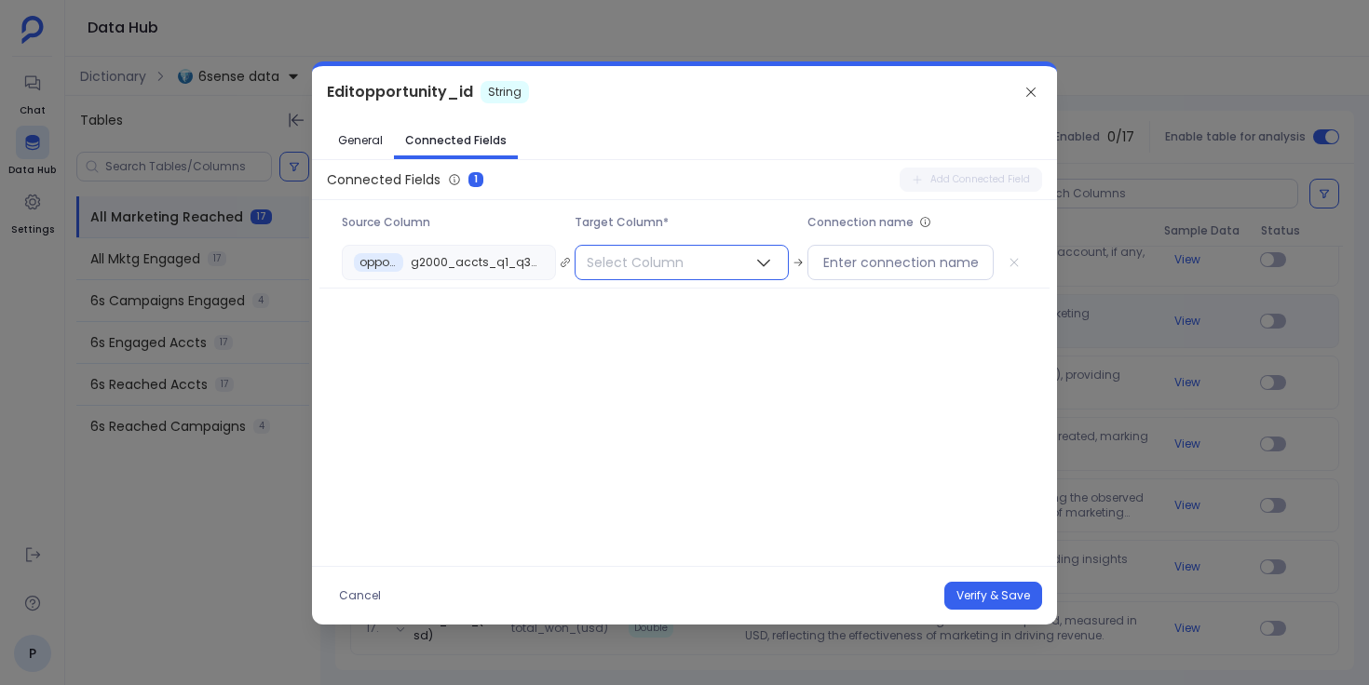
click at [716, 267] on button "Select Column" at bounding box center [682, 262] width 214 height 35
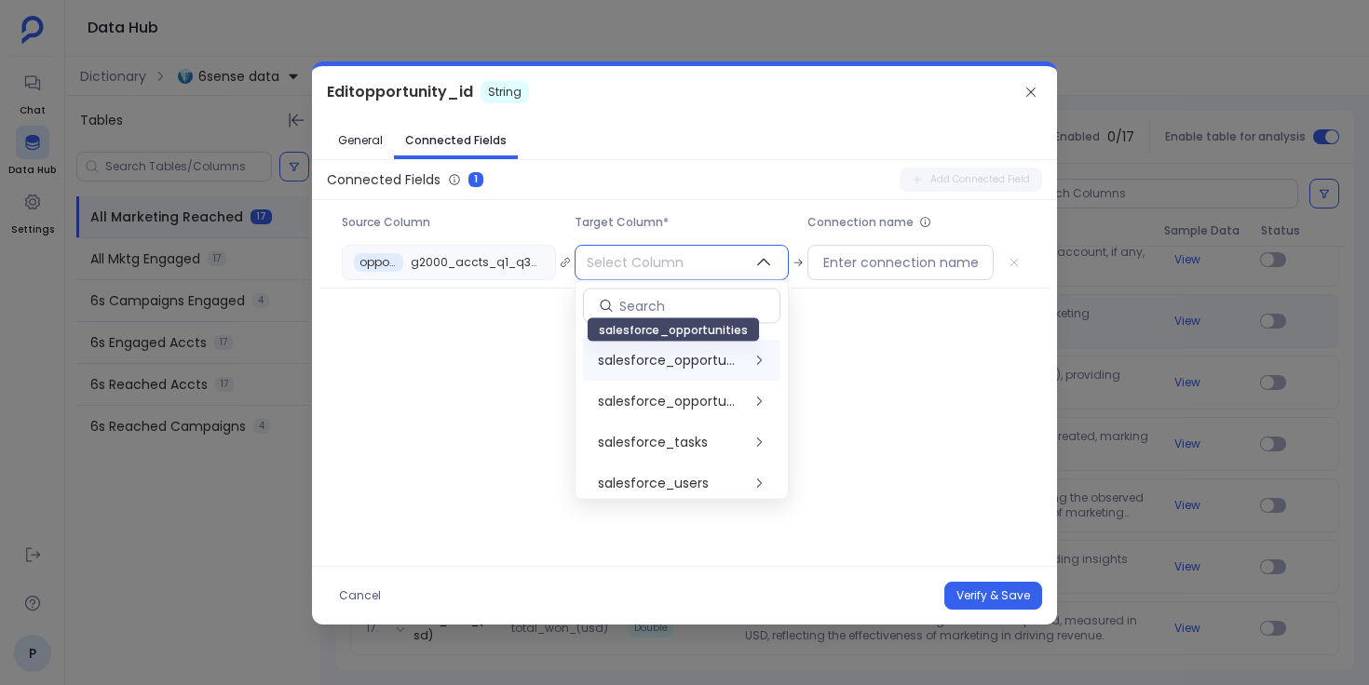
click at [719, 359] on span "salesforce_opportunities" at bounding box center [670, 361] width 144 height 19
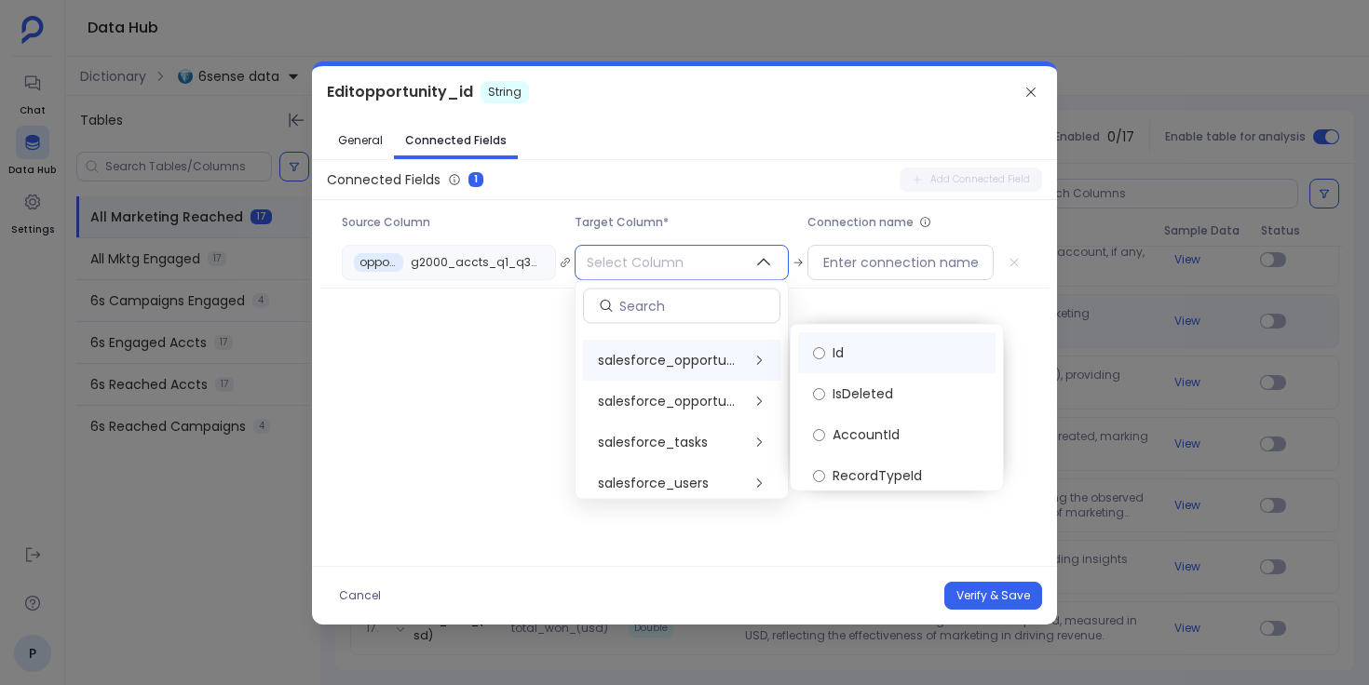
click at [833, 341] on label "Id" at bounding box center [896, 352] width 197 height 41
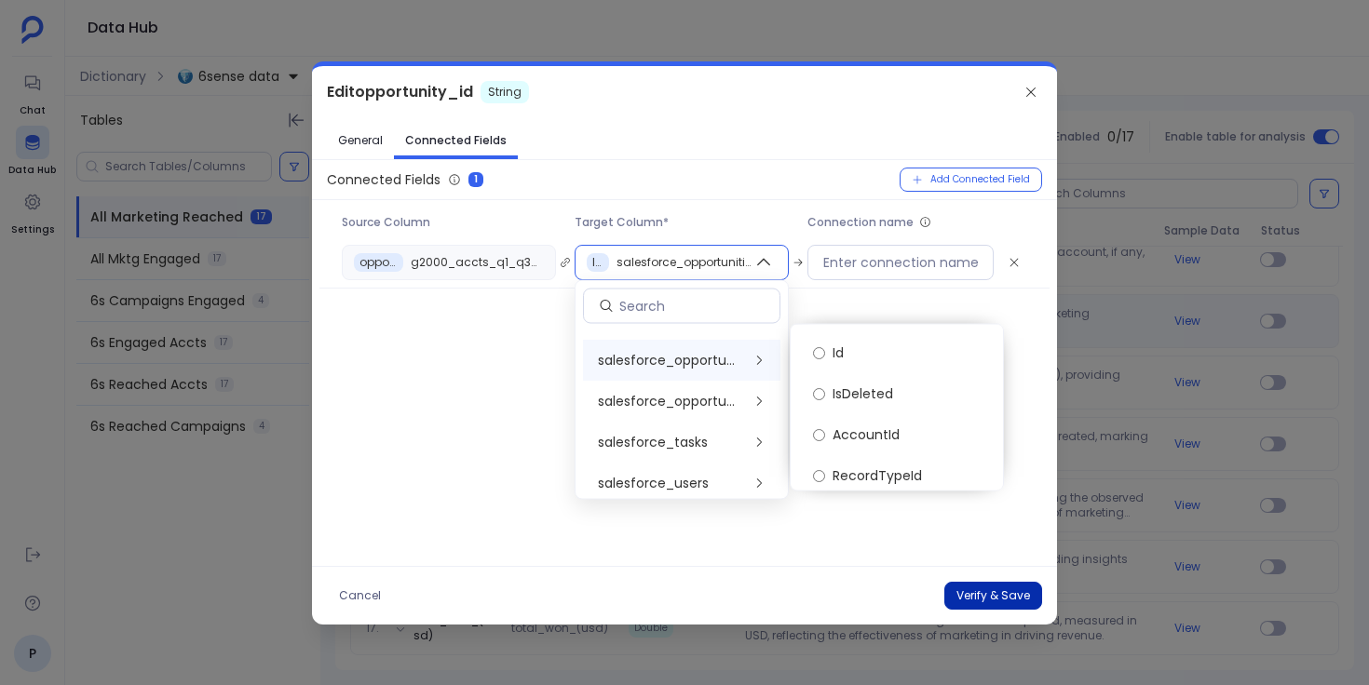
click at [974, 602] on button "Verify & Save" at bounding box center [993, 596] width 98 height 28
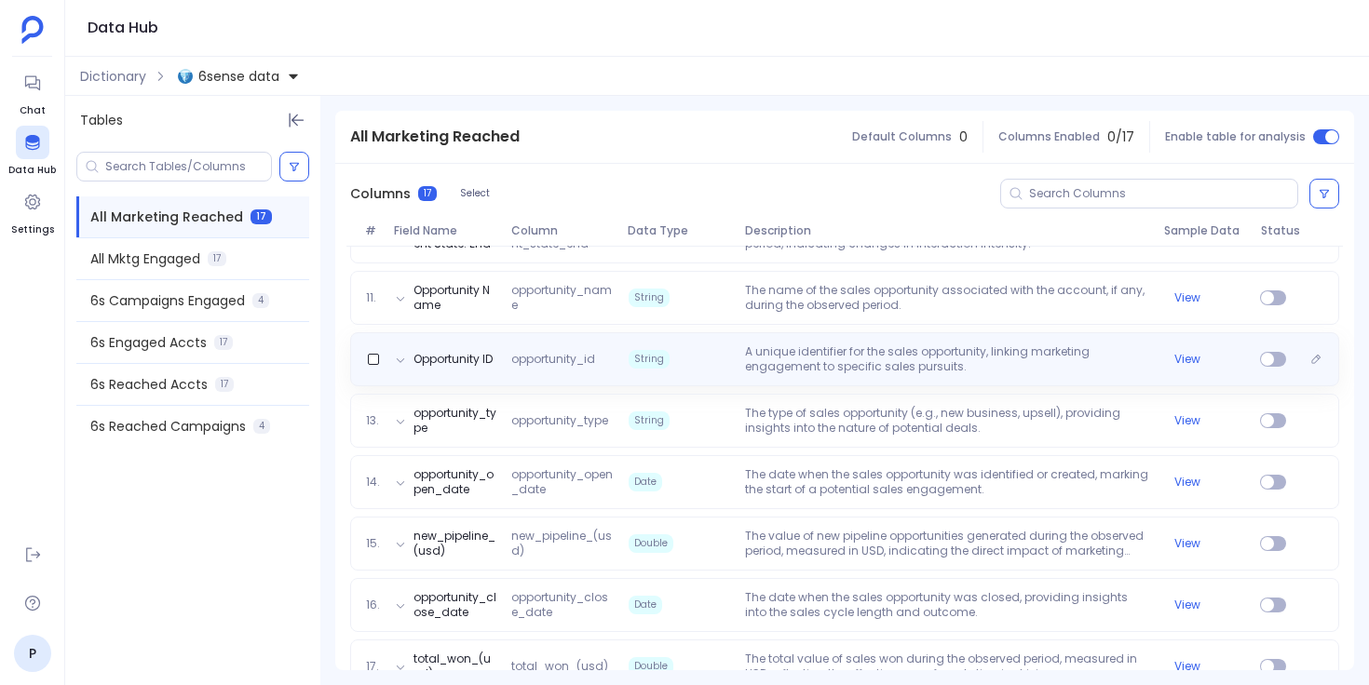
scroll to position [849, 0]
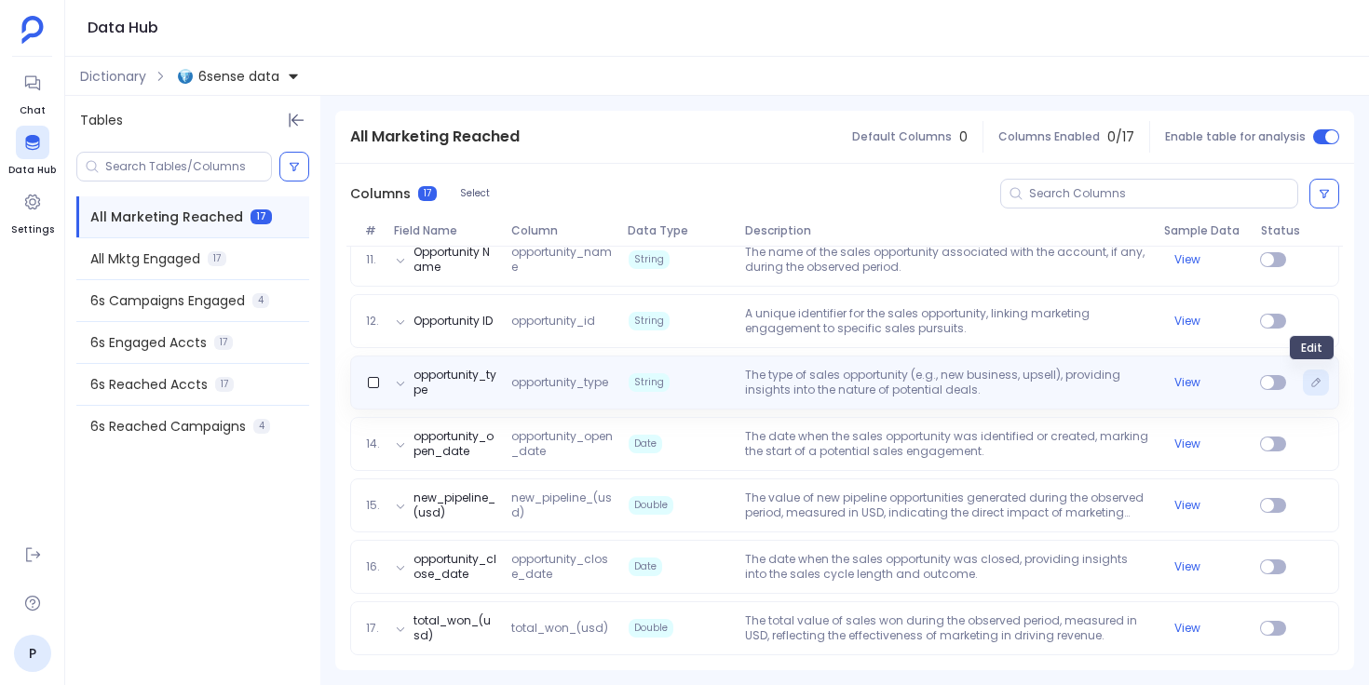
click at [1311, 388] on button "Edit" at bounding box center [1316, 383] width 26 height 26
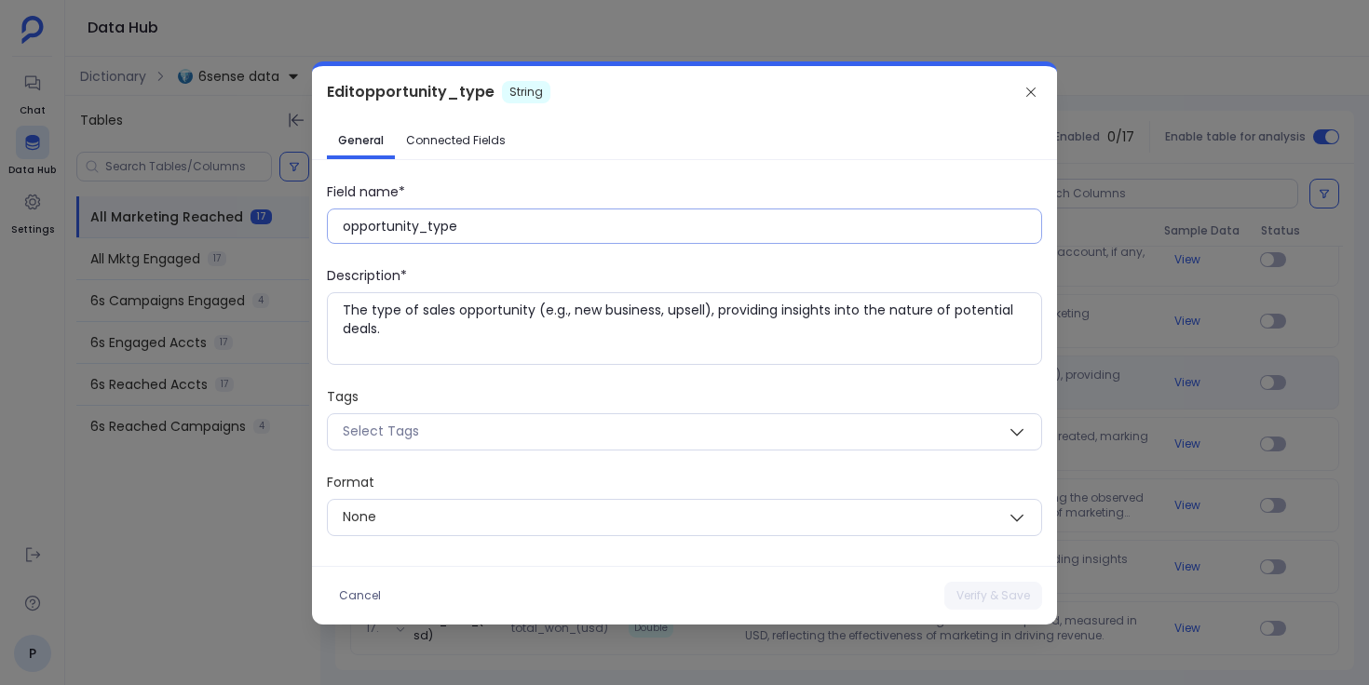
click at [610, 228] on input "opportunity_type" at bounding box center [692, 226] width 698 height 19
paste input "Opportunity T"
click at [985, 590] on button "Verify & Save" at bounding box center [993, 596] width 98 height 28
type input "opportunity_type"
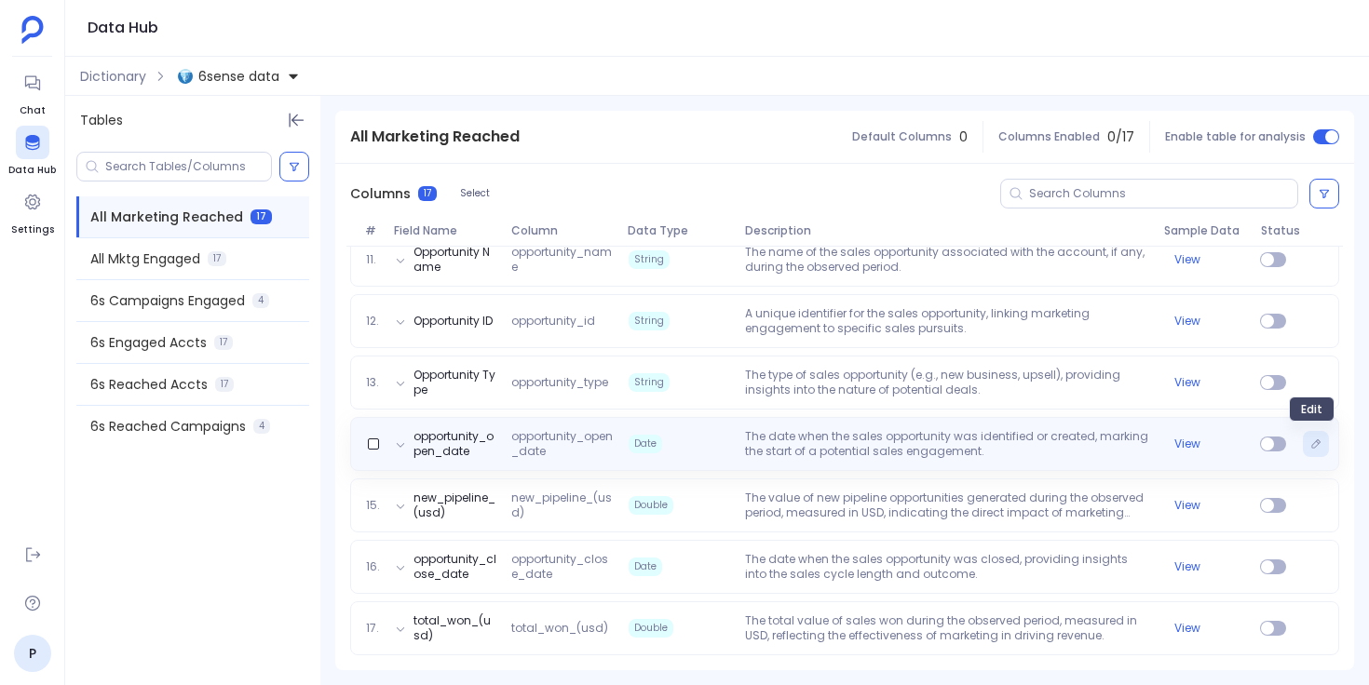
click at [1310, 449] on icon "Edit" at bounding box center [1315, 444] width 11 height 11
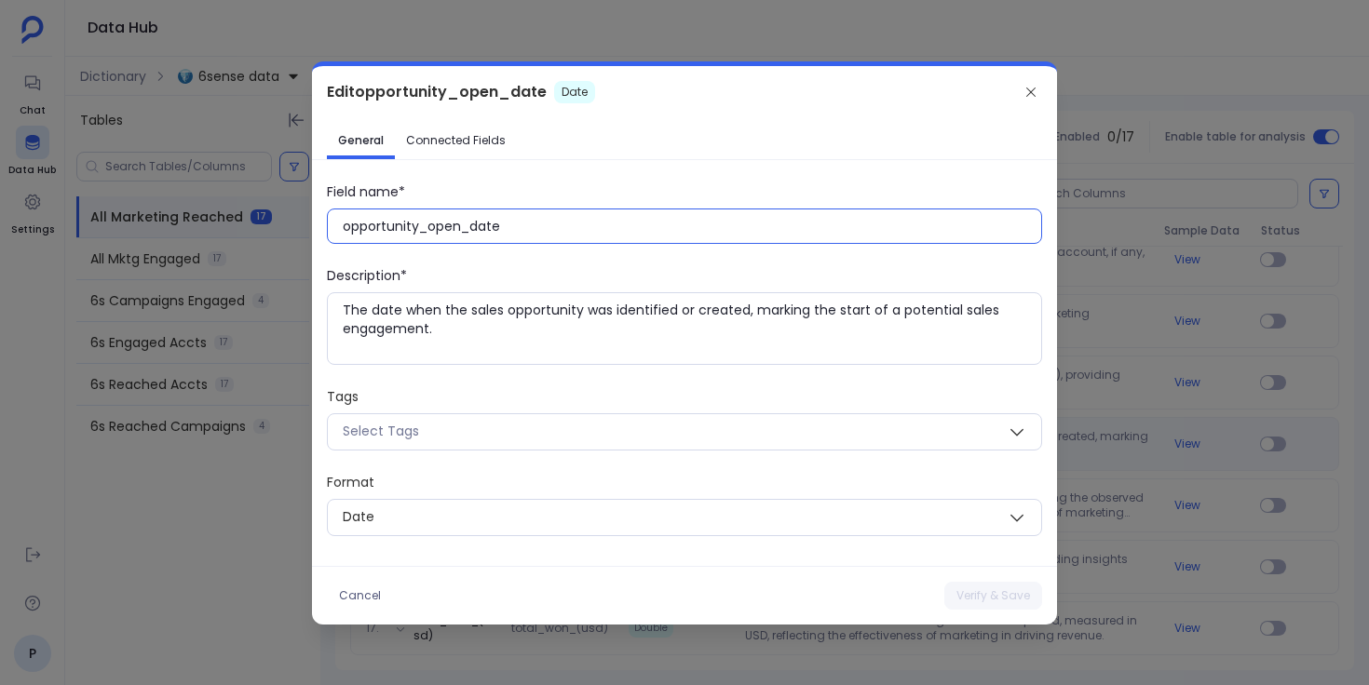
click at [619, 229] on input "opportunity_open_date" at bounding box center [692, 226] width 698 height 19
paste input "Opportunity Open D"
click at [977, 599] on button "Verify & Save" at bounding box center [993, 596] width 98 height 28
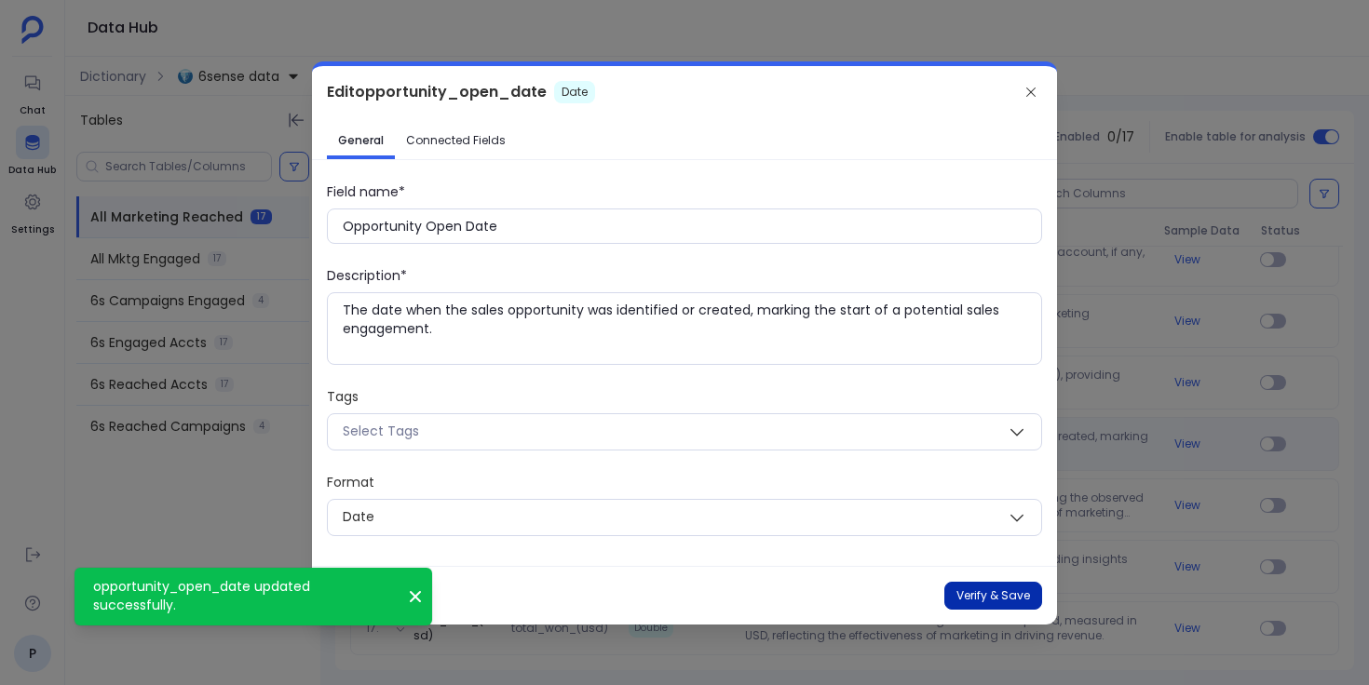
type input "opportunity_open_date"
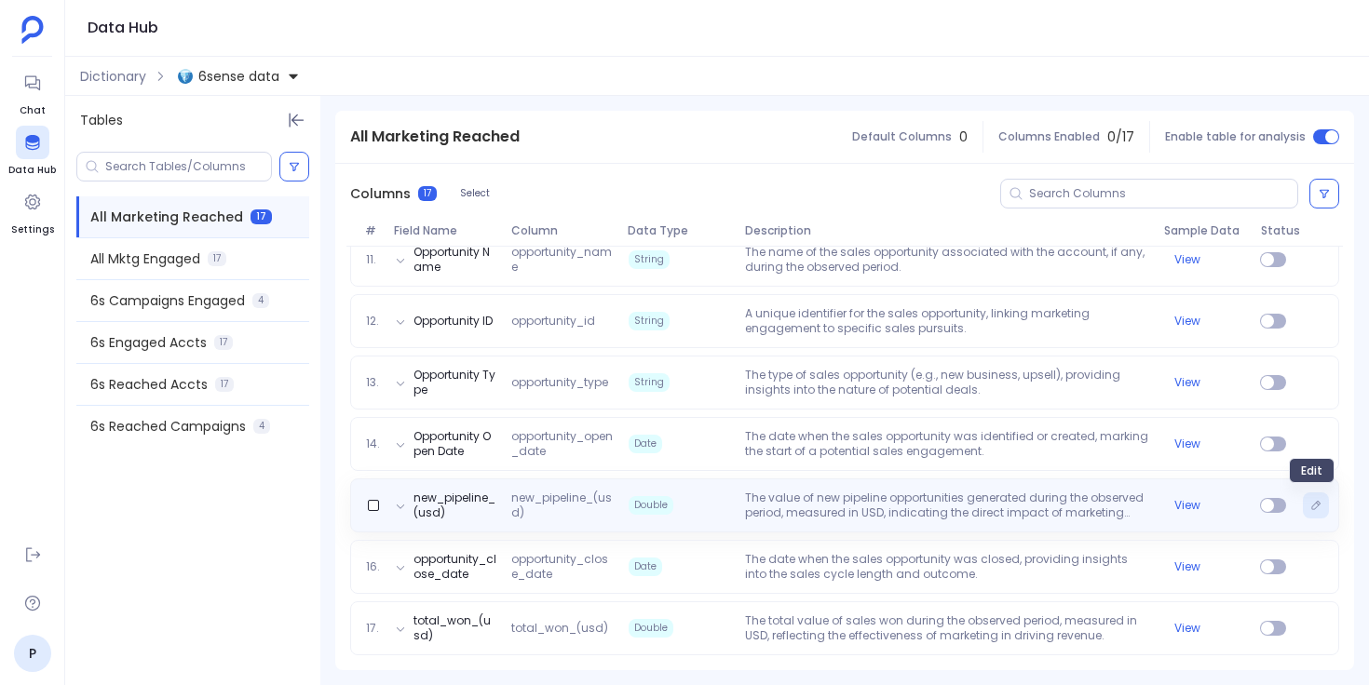
click at [1310, 508] on icon "Edit" at bounding box center [1315, 505] width 11 height 11
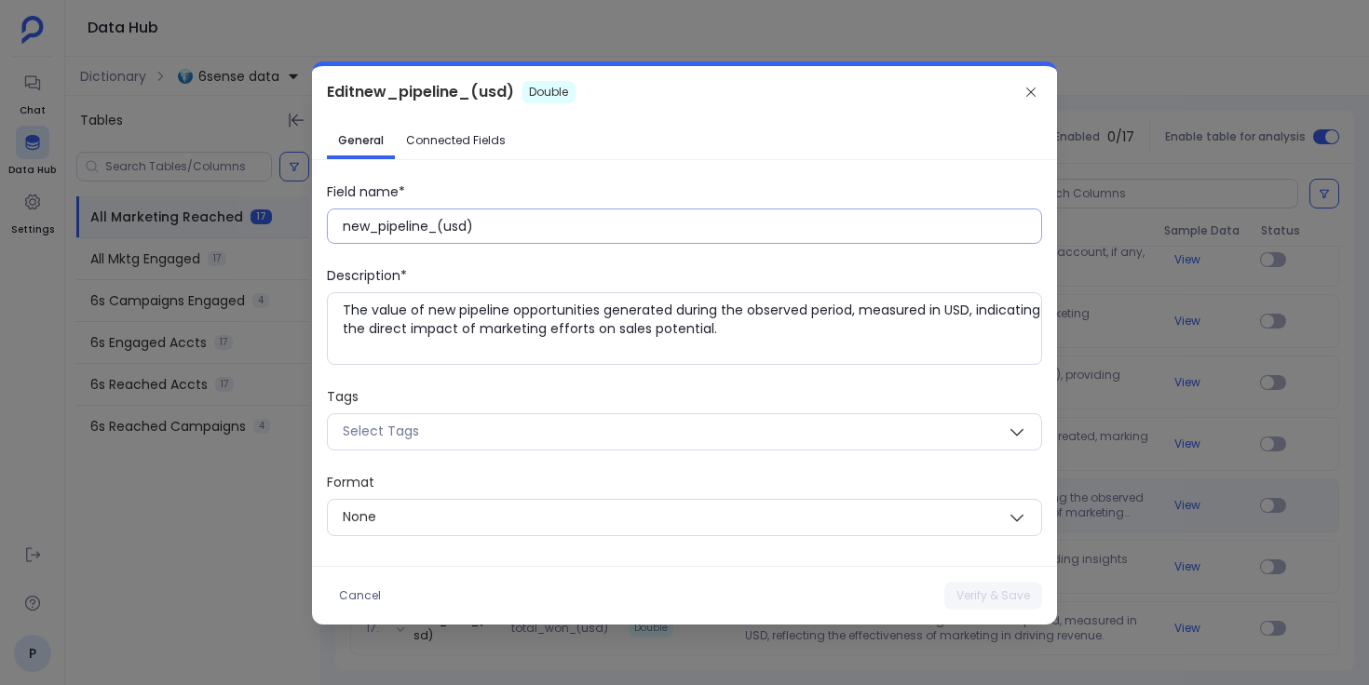
click at [638, 225] on input "new_pipeline_(usd)" at bounding box center [692, 226] width 698 height 19
paste input "New Pipeline (USD"
click at [990, 590] on button "Verify & Save" at bounding box center [993, 596] width 98 height 28
type input "new_pipeline_(usd)"
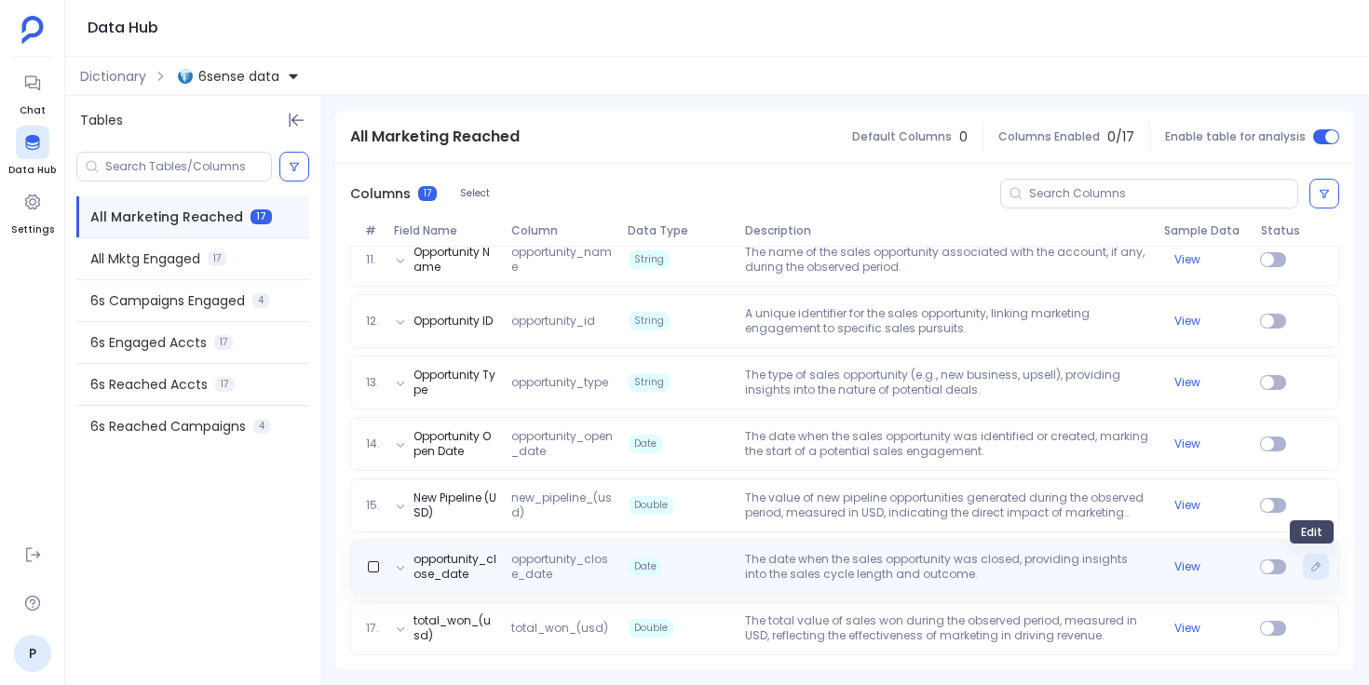
click at [1310, 565] on icon "Edit" at bounding box center [1315, 567] width 11 height 11
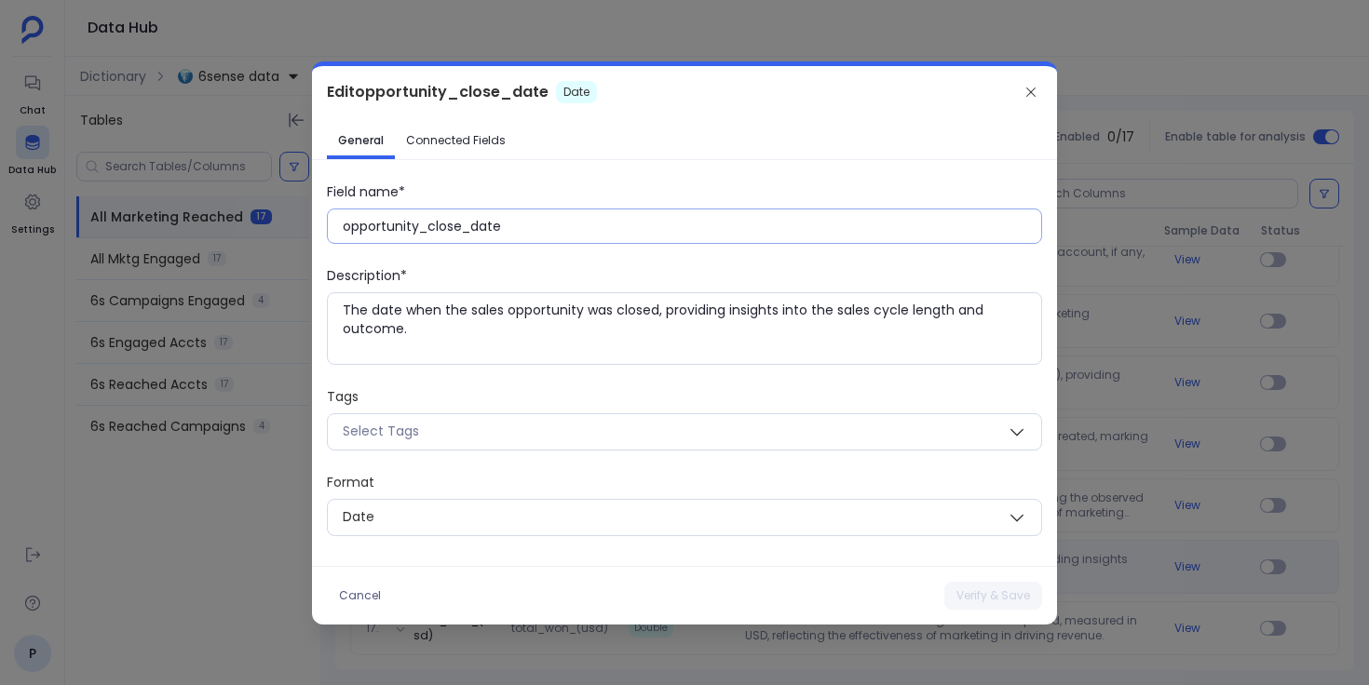
click at [692, 227] on input "opportunity_close_date" at bounding box center [692, 226] width 698 height 19
paste input "Opportunity Close D"
click at [987, 600] on button "Verify & Save" at bounding box center [993, 596] width 98 height 28
type input "opportunity_close_date"
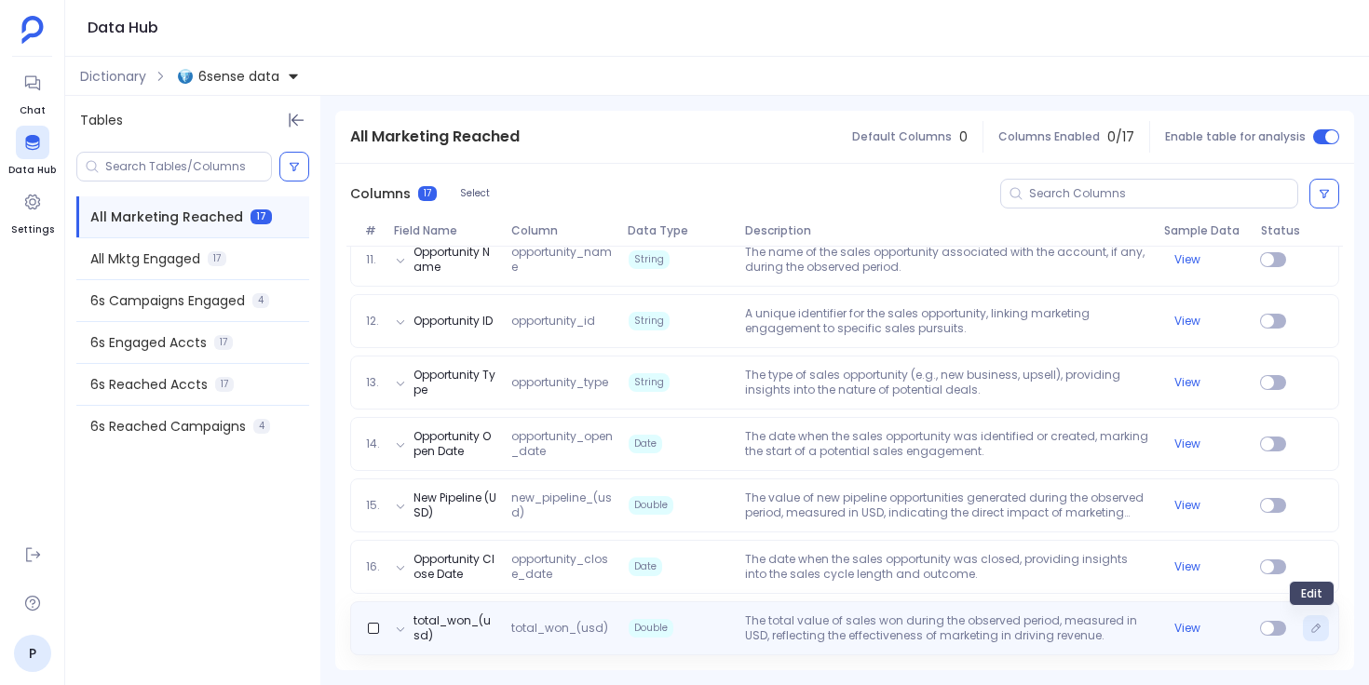
click at [1314, 630] on icon "Edit" at bounding box center [1315, 628] width 11 height 11
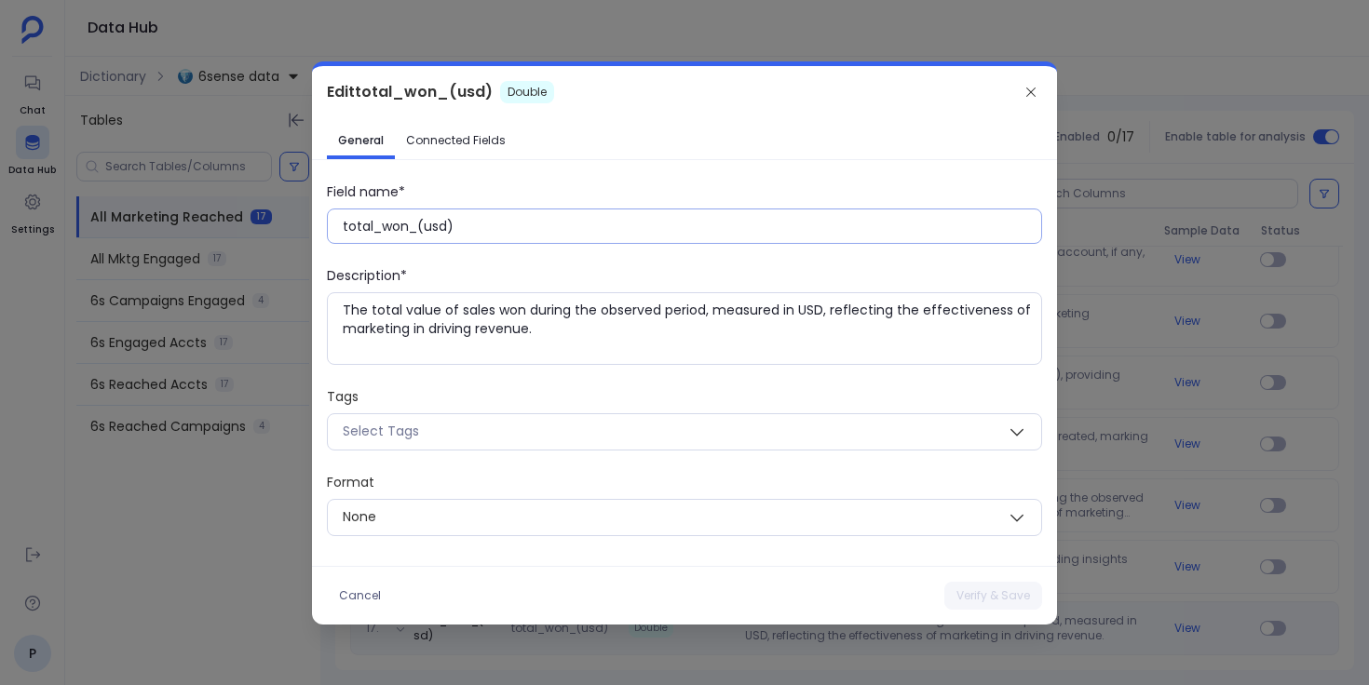
click at [652, 223] on input "total_won_(usd)" at bounding box center [692, 226] width 698 height 19
paste input "Total Won (USD"
click at [984, 604] on button "Verify & Save" at bounding box center [993, 596] width 98 height 28
type input "total_won_(usd)"
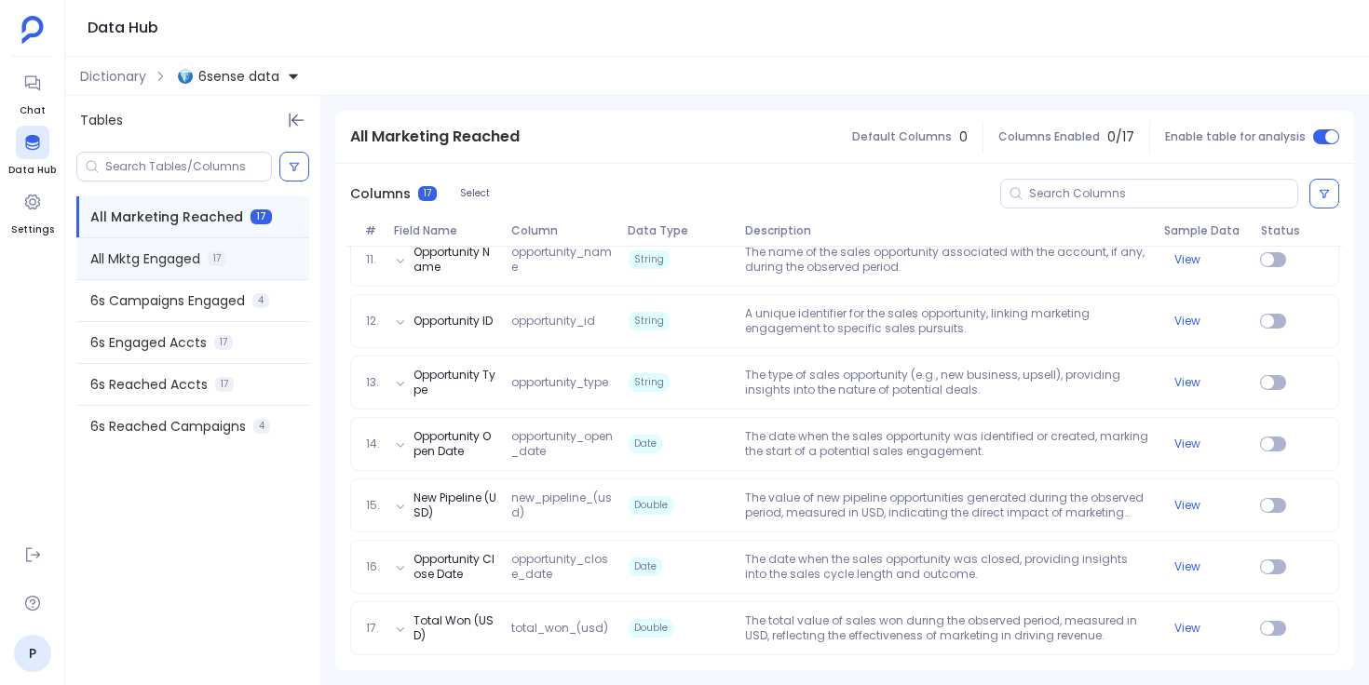
click at [242, 260] on div "All Mktg Engaged 17" at bounding box center [192, 258] width 233 height 41
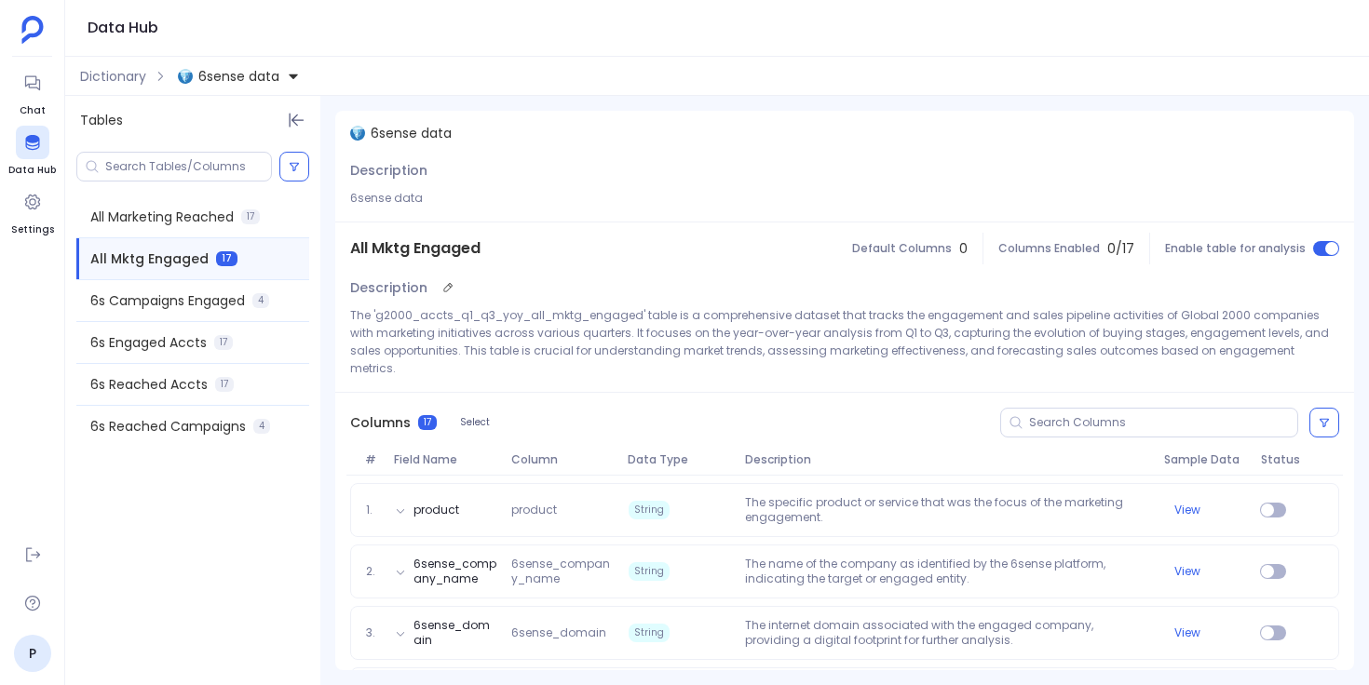
scroll to position [0, 0]
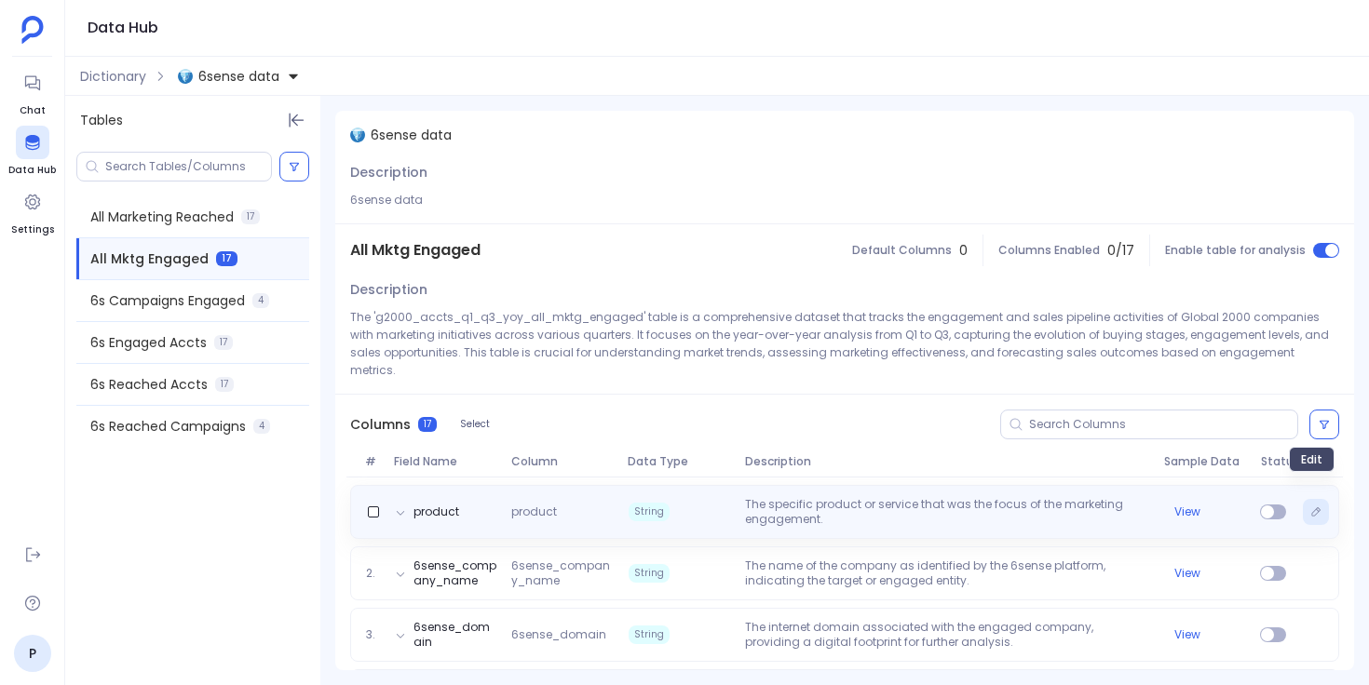
click at [1315, 500] on button "Edit" at bounding box center [1316, 512] width 26 height 26
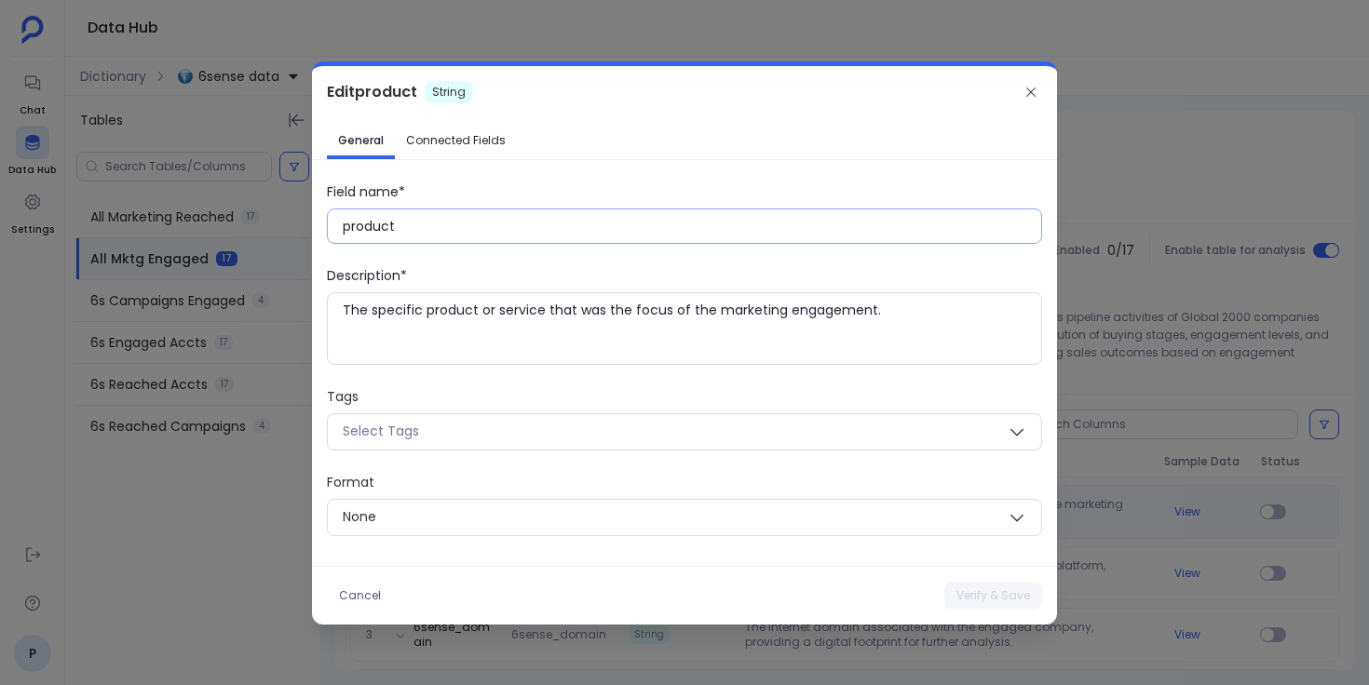
click at [379, 226] on input "product" at bounding box center [692, 226] width 698 height 19
paste input "P"
click at [994, 591] on button "Verify & Save" at bounding box center [993, 596] width 98 height 28
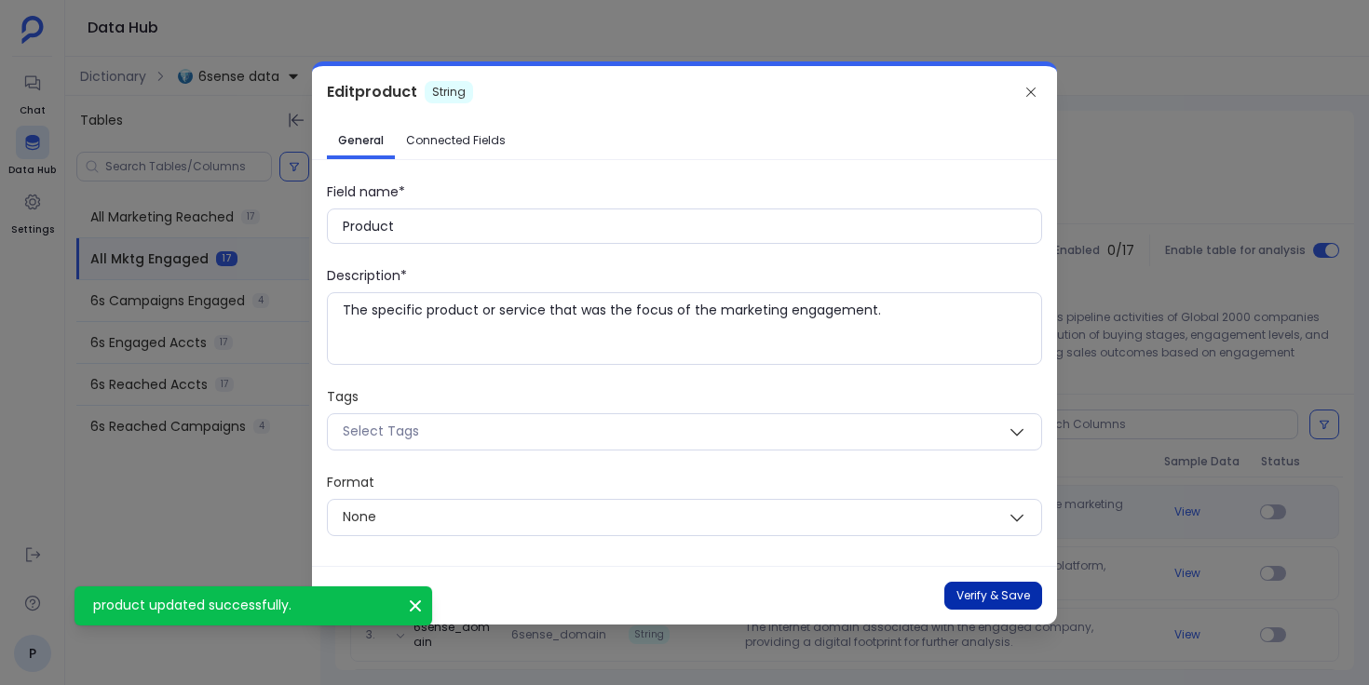
type input "product"
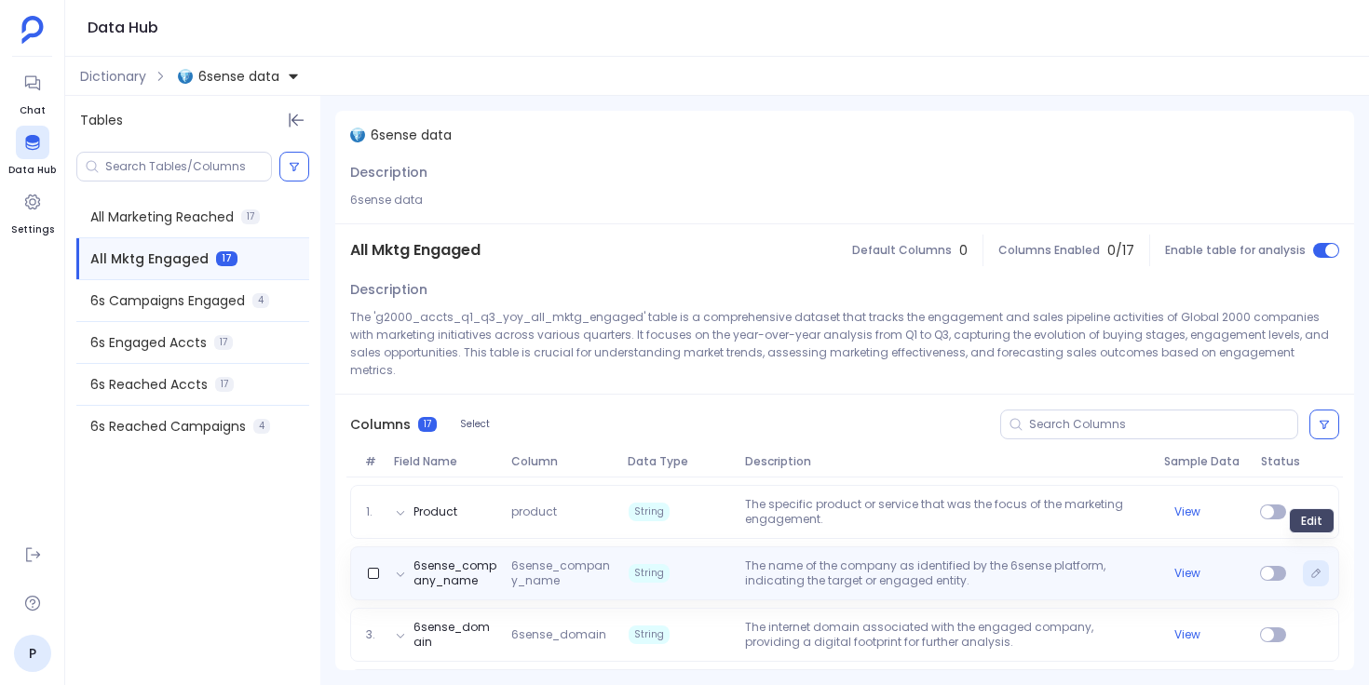
click at [1314, 568] on icon "Edit" at bounding box center [1315, 573] width 11 height 11
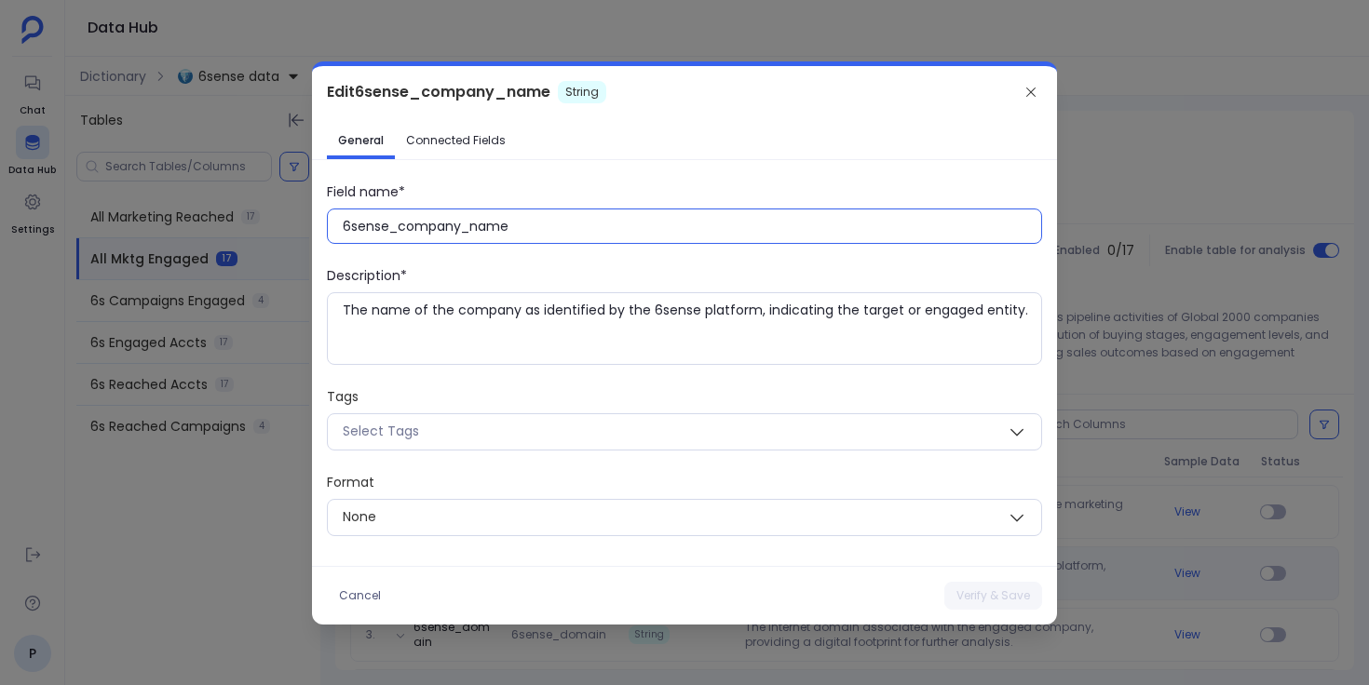
click at [474, 229] on input "6sense_company_name" at bounding box center [692, 226] width 698 height 19
paste input "Company N"
click at [986, 590] on button "Verify & Save" at bounding box center [993, 596] width 98 height 28
type input "6sense_company_name"
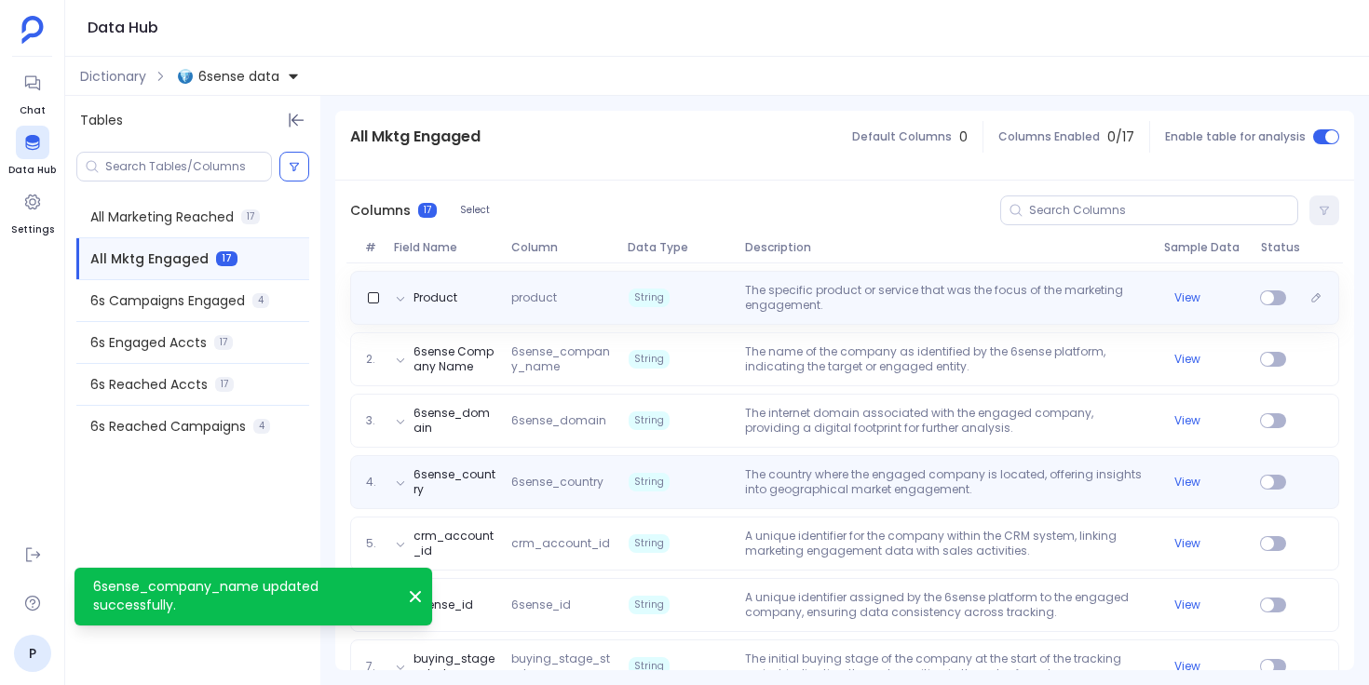
scroll to position [228, 0]
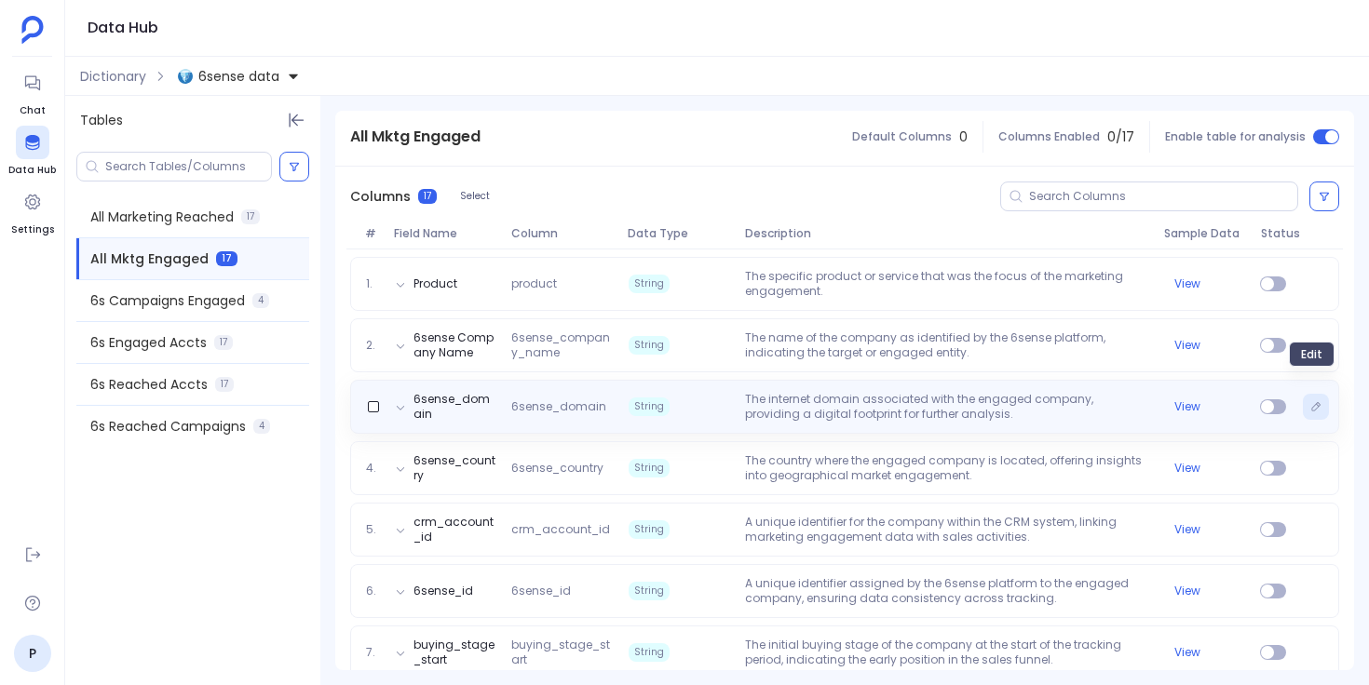
click at [1310, 401] on icon "Edit" at bounding box center [1315, 406] width 11 height 11
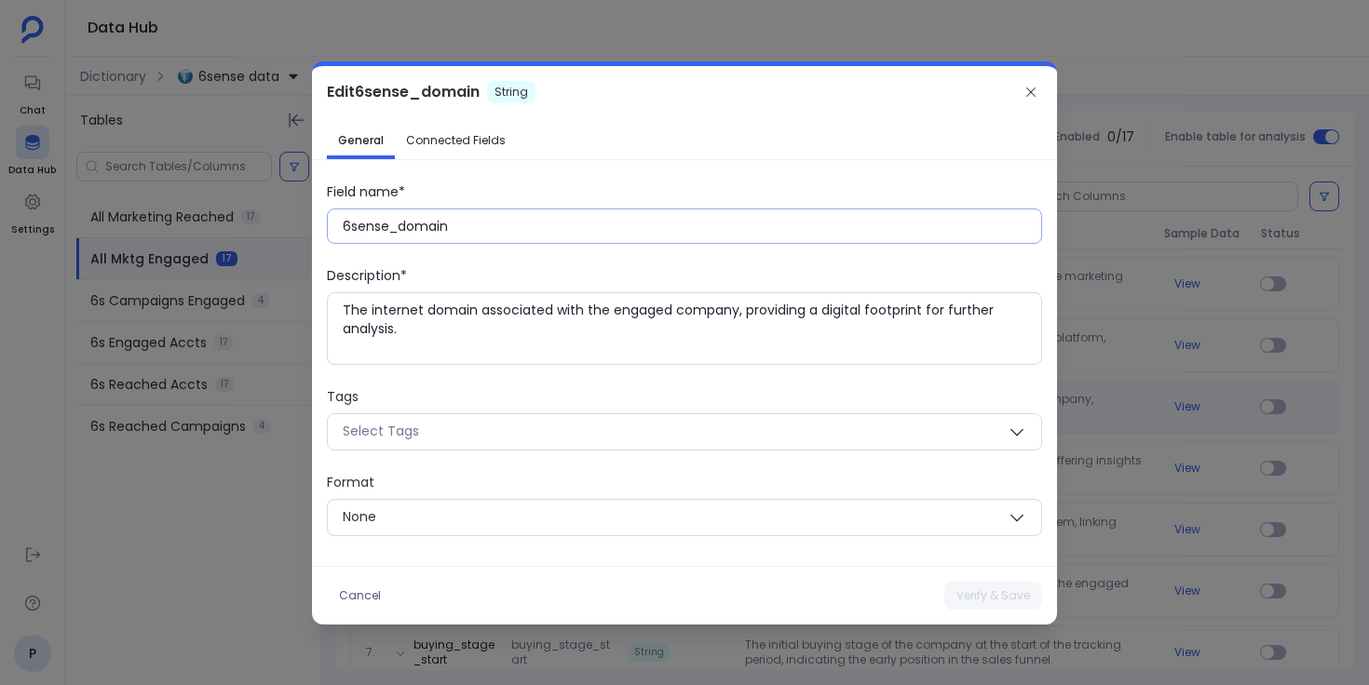
click at [419, 228] on input "6sense_domain" at bounding box center [692, 226] width 698 height 19
paste input "D"
click at [968, 589] on button "Verify & Save" at bounding box center [993, 596] width 98 height 28
type input "6sense_domain"
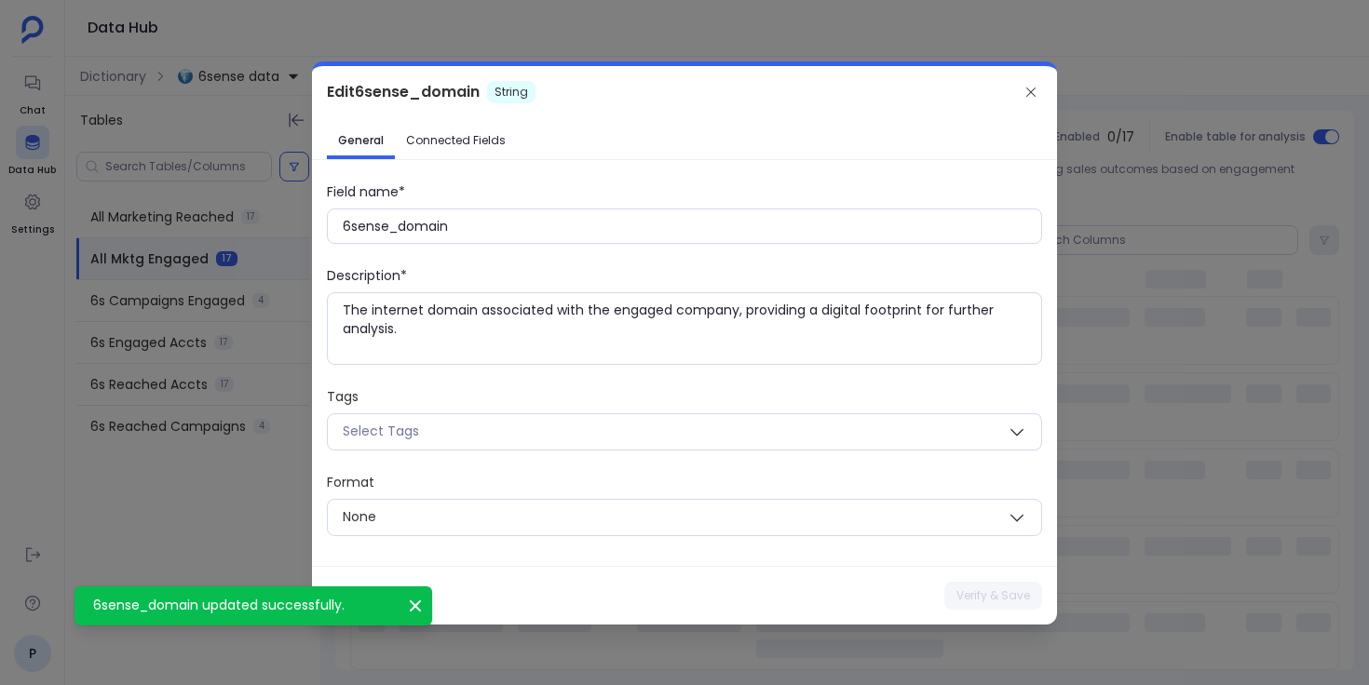
scroll to position [166, 0]
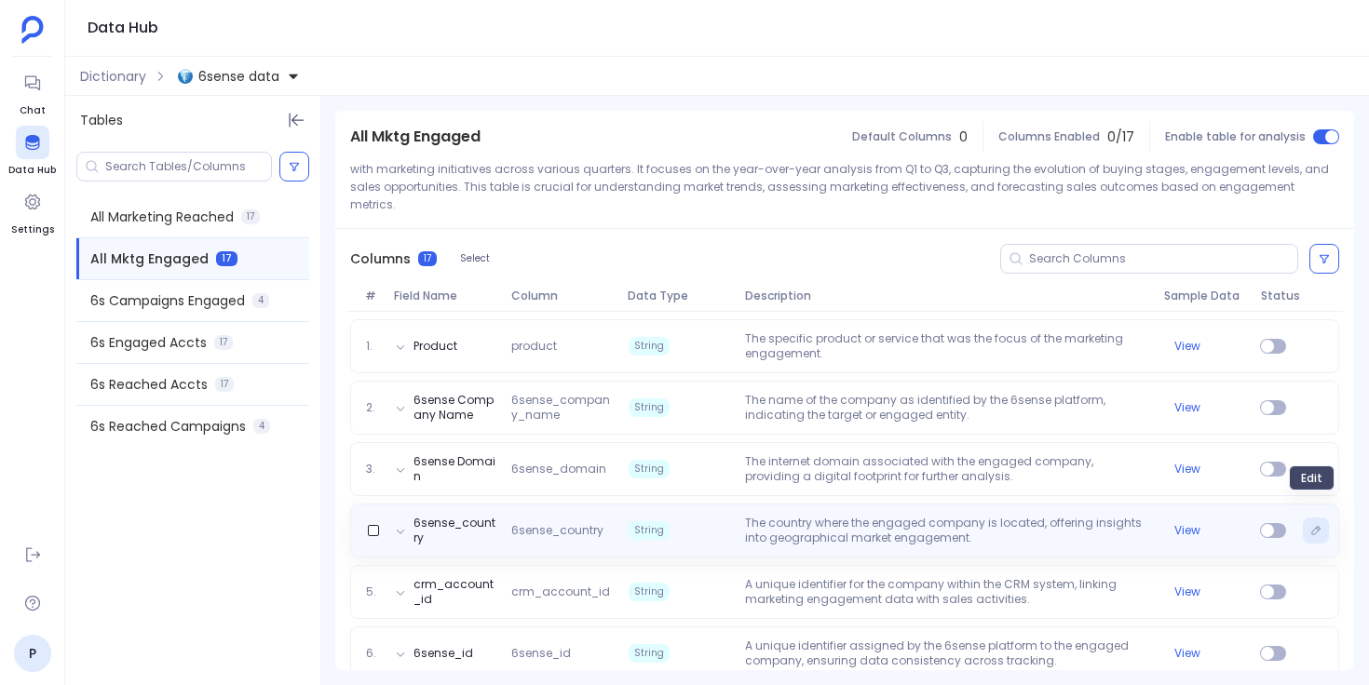
click at [1310, 525] on icon "Edit" at bounding box center [1315, 530] width 11 height 11
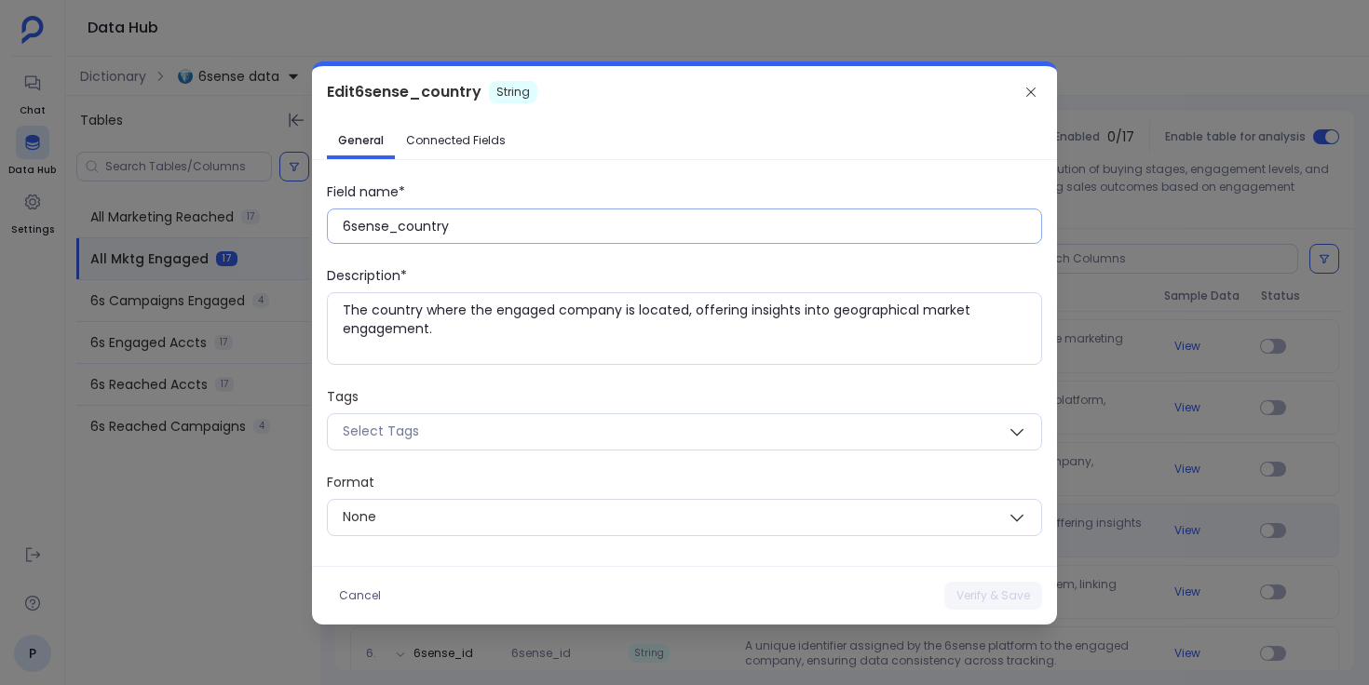
click at [425, 227] on input "6sense_country" at bounding box center [692, 226] width 698 height 19
paste input "C"
click at [1008, 601] on button "Verify & Save" at bounding box center [993, 596] width 98 height 28
type input "6sense_country"
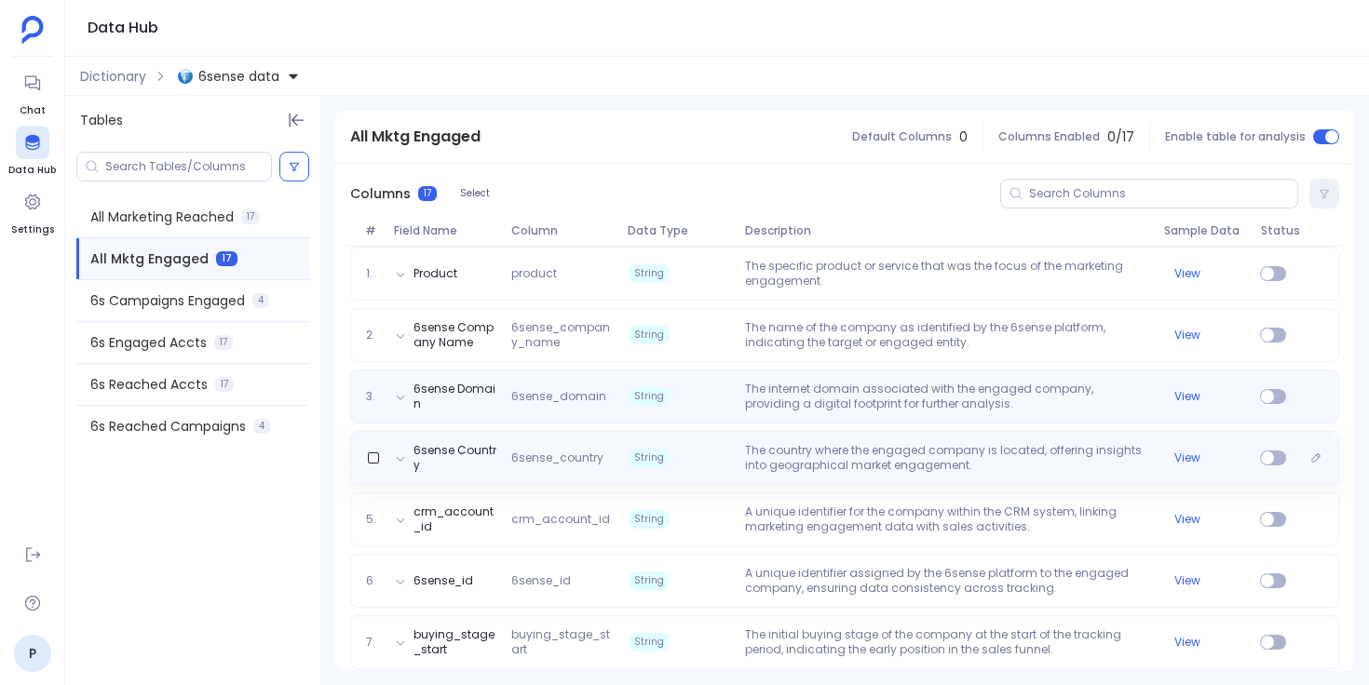
scroll to position [324, 0]
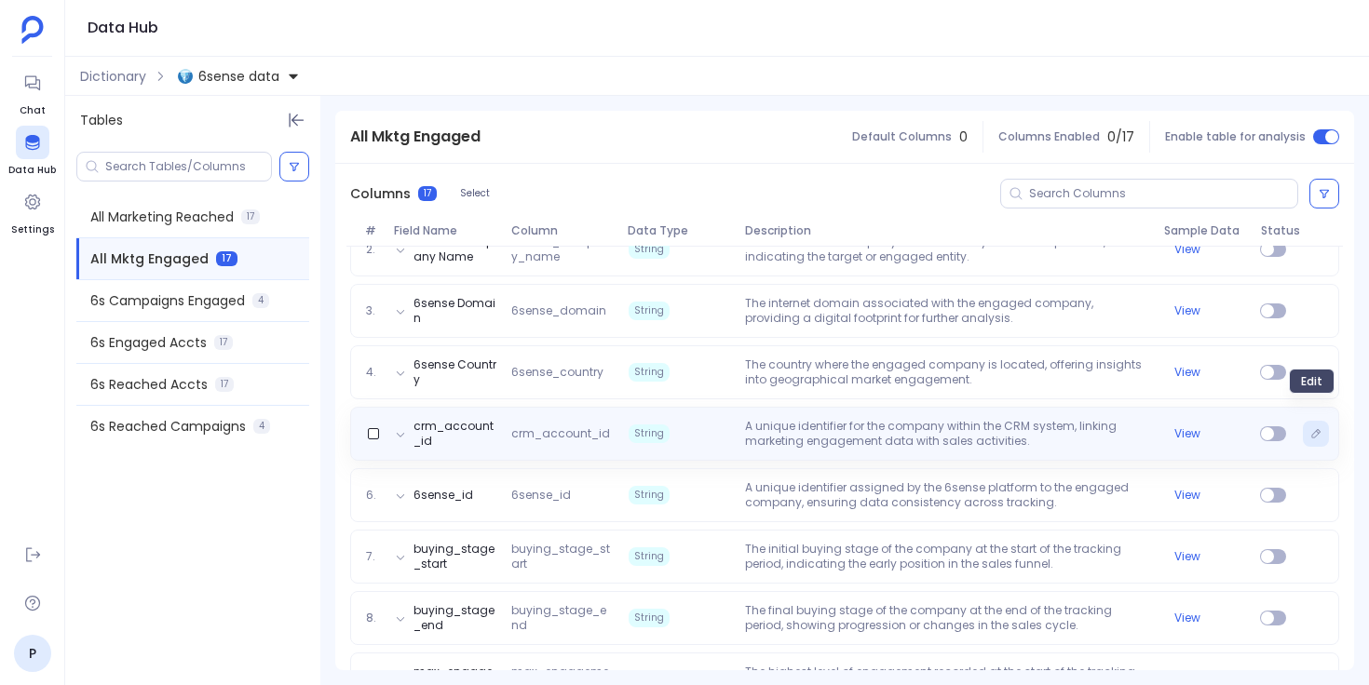
click at [1310, 428] on icon "Edit" at bounding box center [1315, 433] width 11 height 11
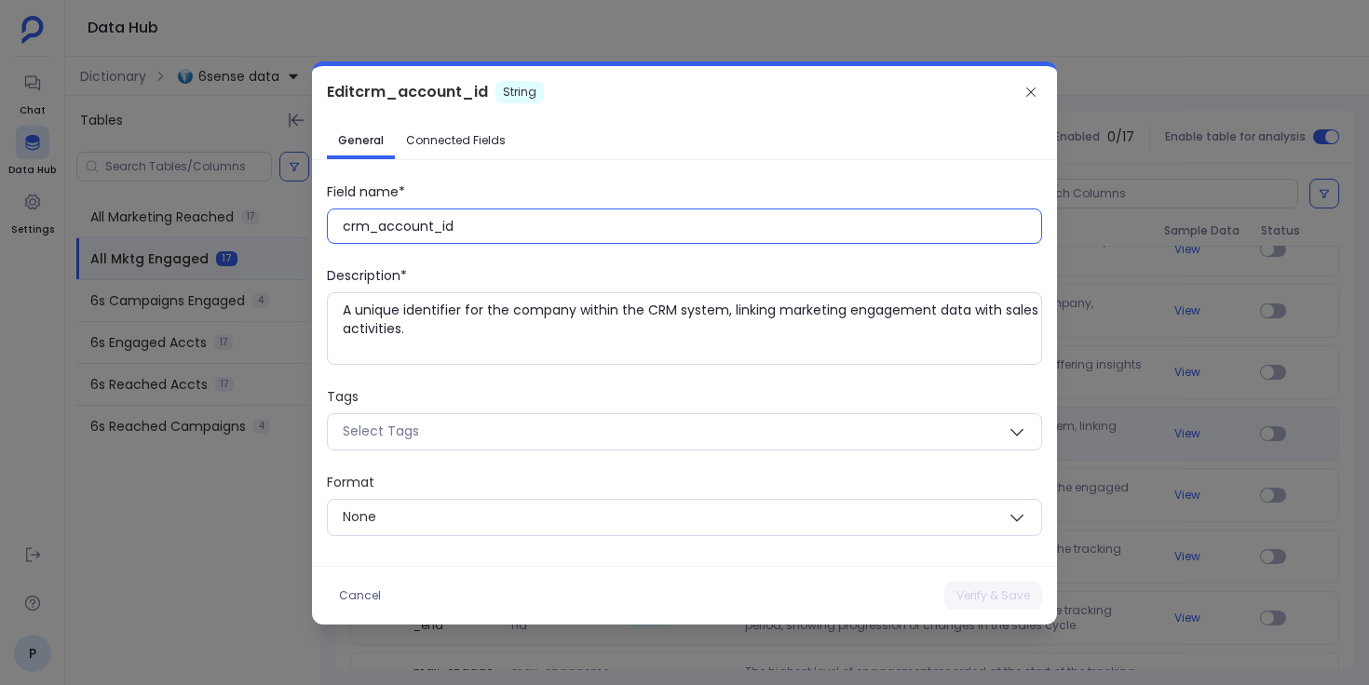
click at [417, 228] on input "crm_account_id" at bounding box center [692, 226] width 698 height 19
paste input "CRM Account ID"
click at [964, 589] on button "Verify & Save" at bounding box center [993, 596] width 98 height 28
type input "crm_account_id"
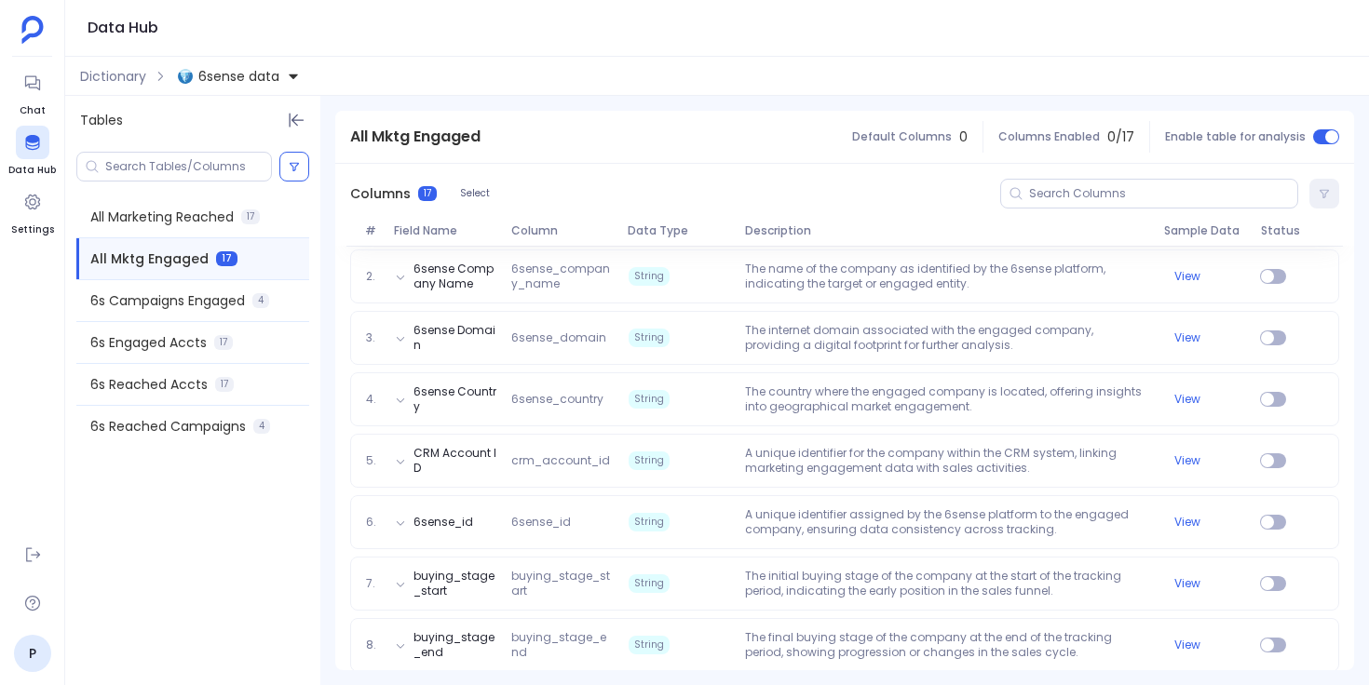
scroll to position [317, 0]
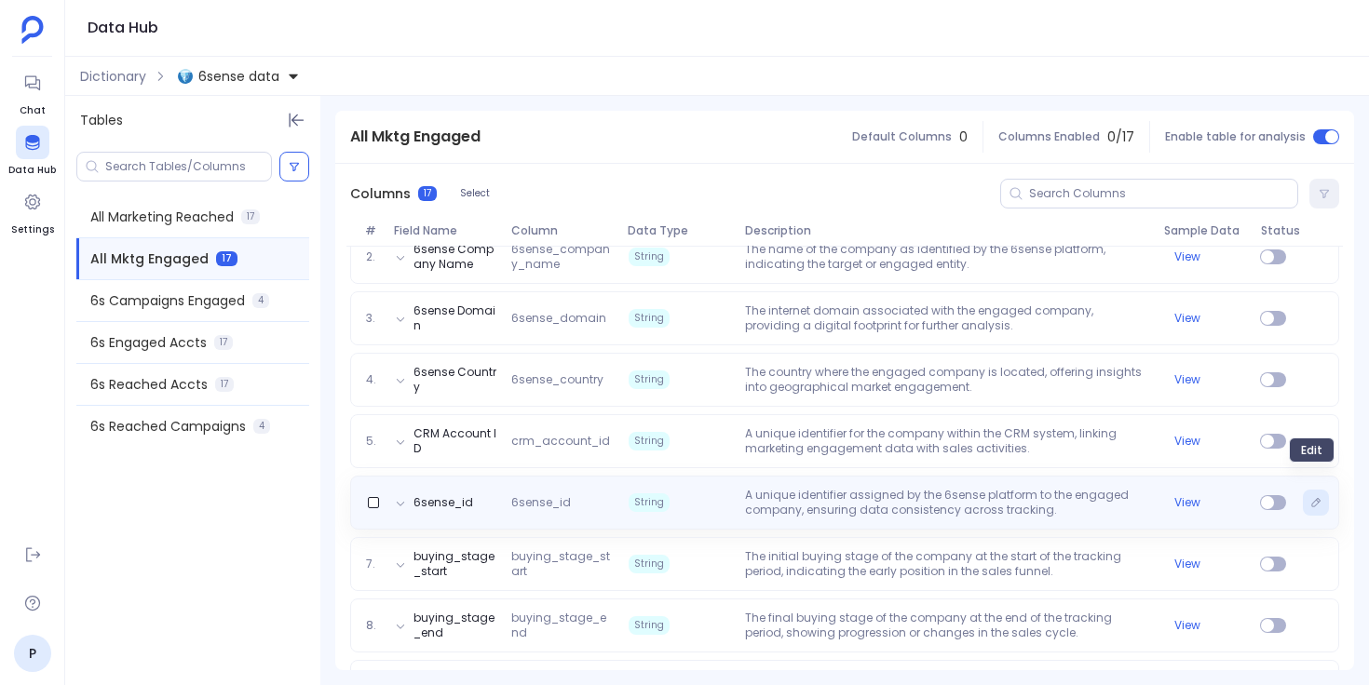
click at [1310, 497] on icon "Edit" at bounding box center [1315, 502] width 11 height 11
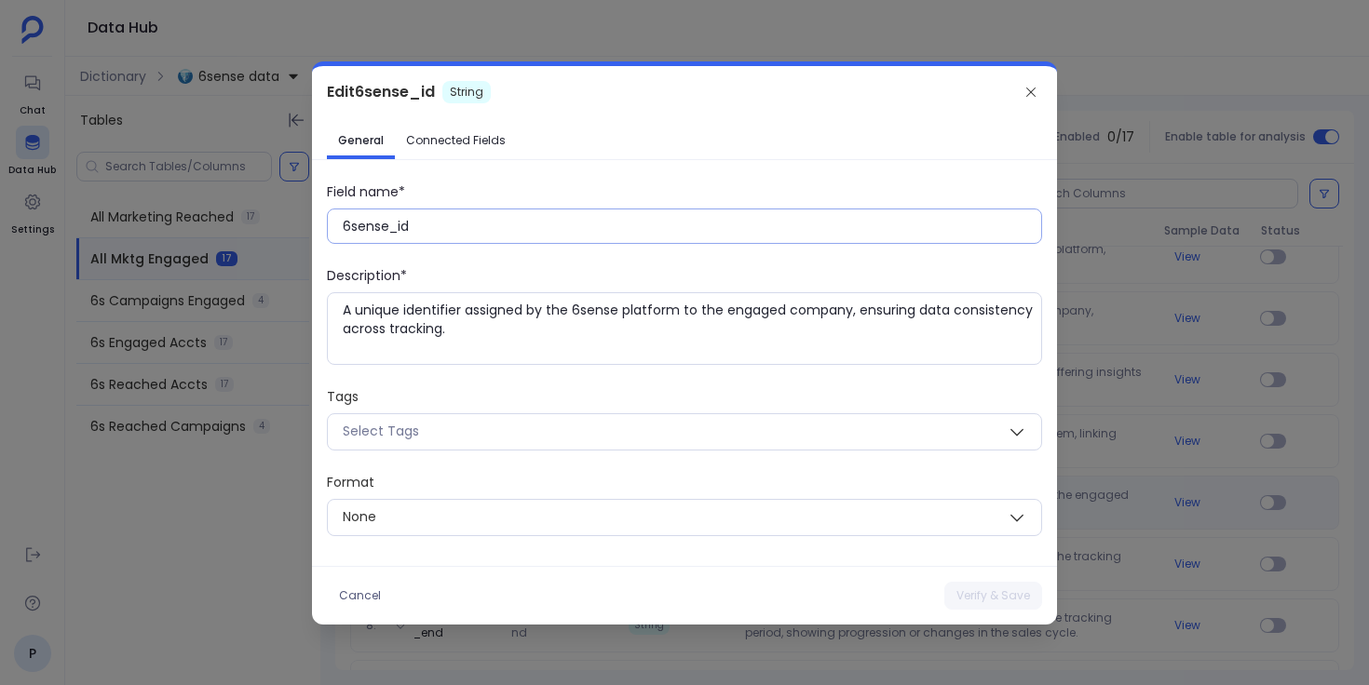
click at [368, 230] on input "6sense_id" at bounding box center [692, 226] width 698 height 19
paste input "ID"
click at [992, 603] on button "Verify & Save" at bounding box center [993, 596] width 98 height 28
type input "6sense_id"
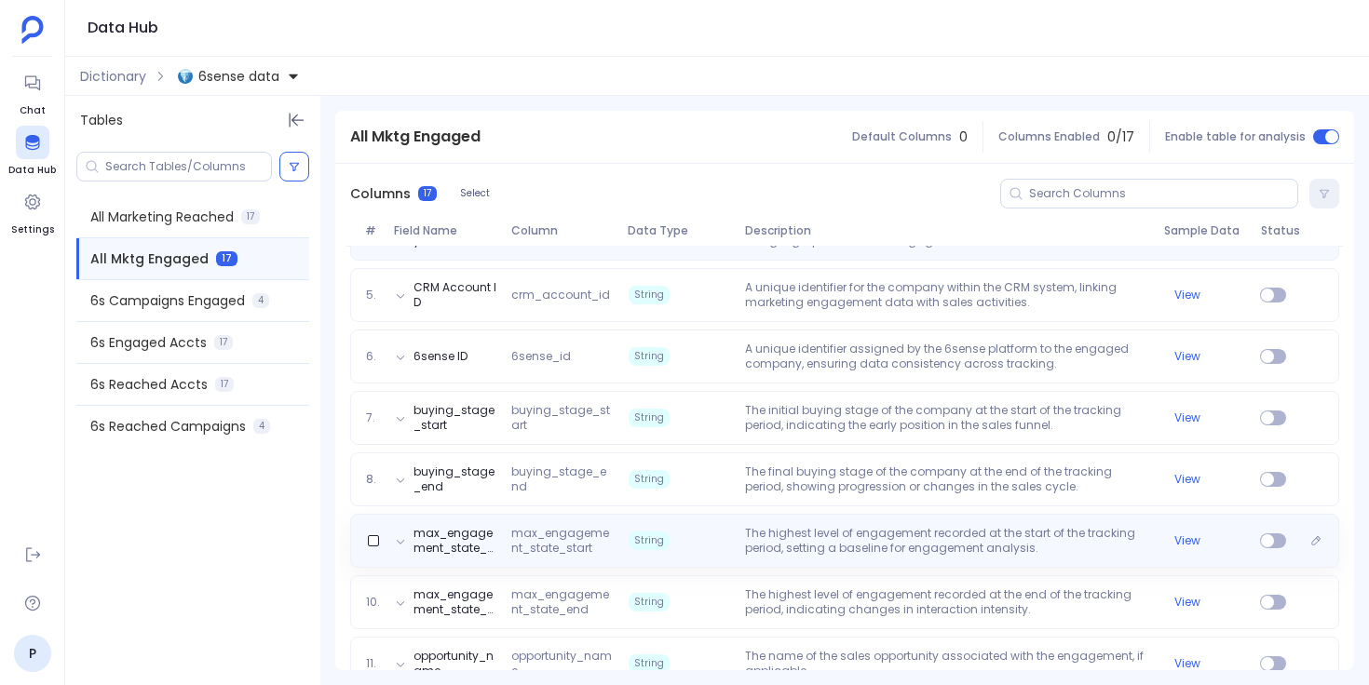
scroll to position [464, 0]
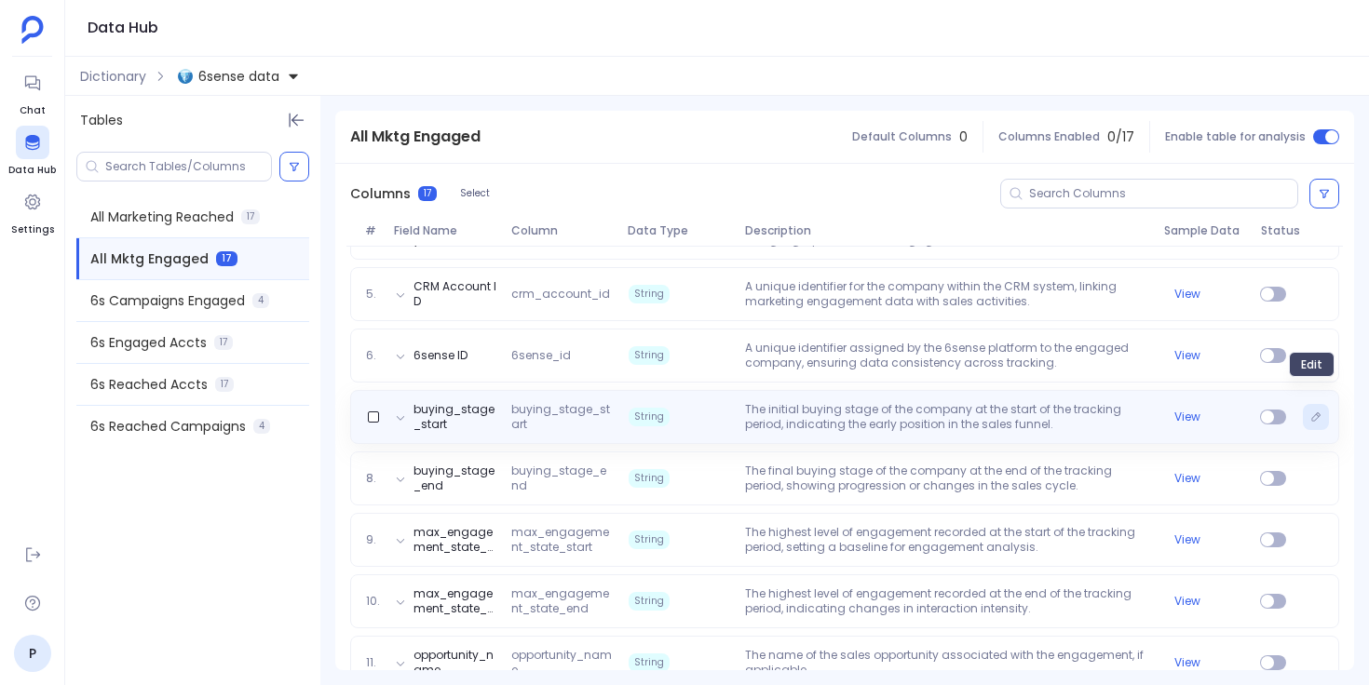
click at [1312, 405] on button "Edit" at bounding box center [1316, 417] width 26 height 26
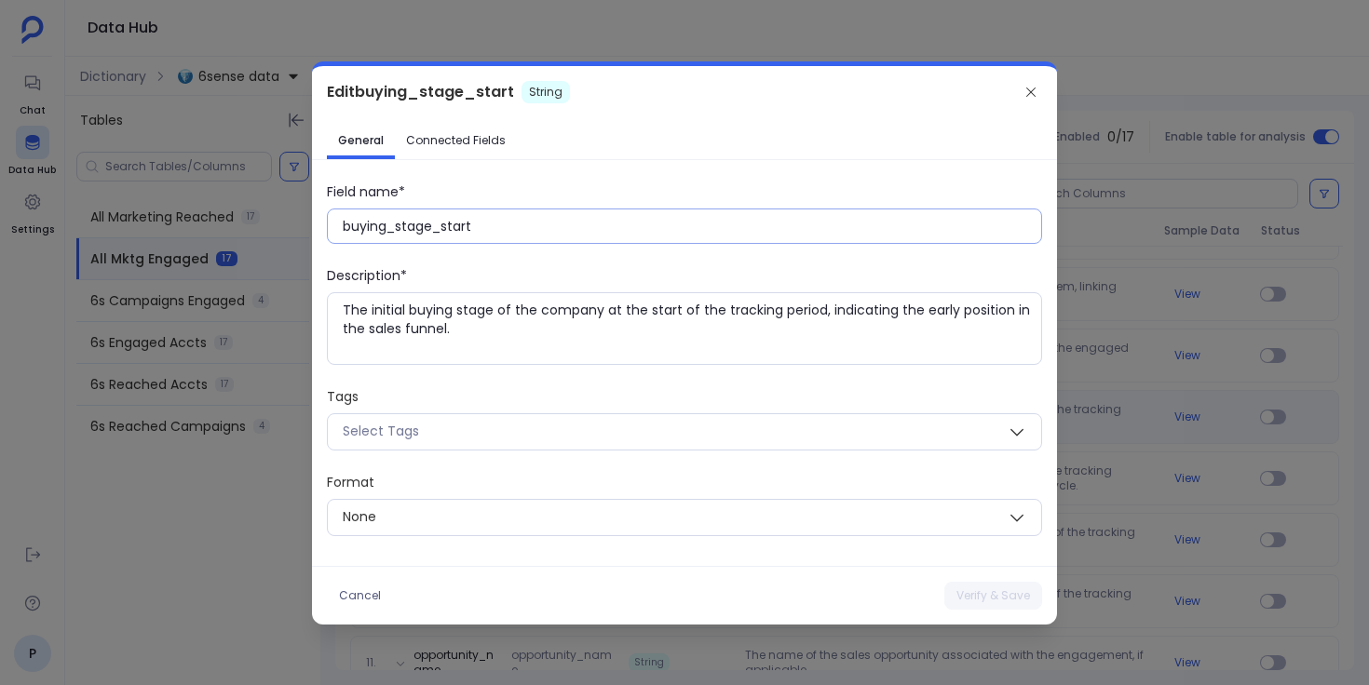
click at [453, 225] on input "buying_stage_start" at bounding box center [692, 226] width 698 height 19
paste input "Buying Stage: S"
click at [977, 592] on button "Verify & Save" at bounding box center [993, 596] width 98 height 28
type input "buying_stage_start"
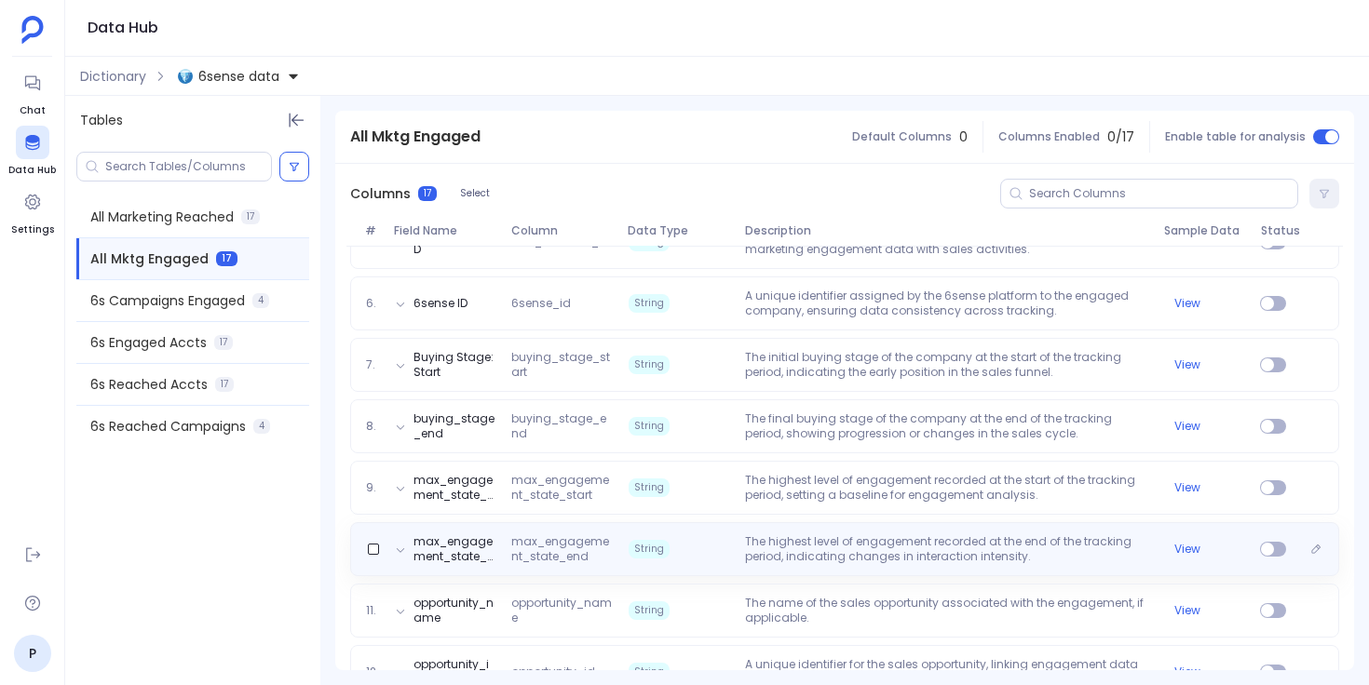
scroll to position [517, 0]
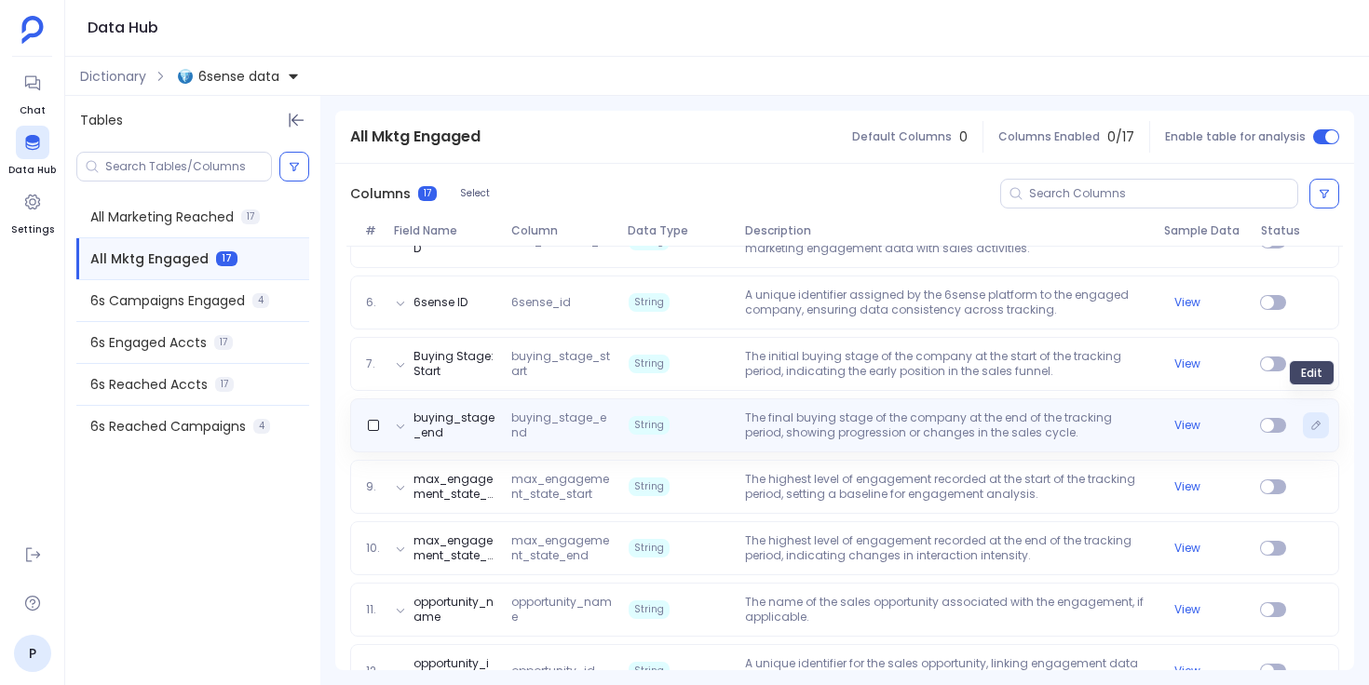
click at [1316, 420] on icon "Edit" at bounding box center [1315, 425] width 11 height 11
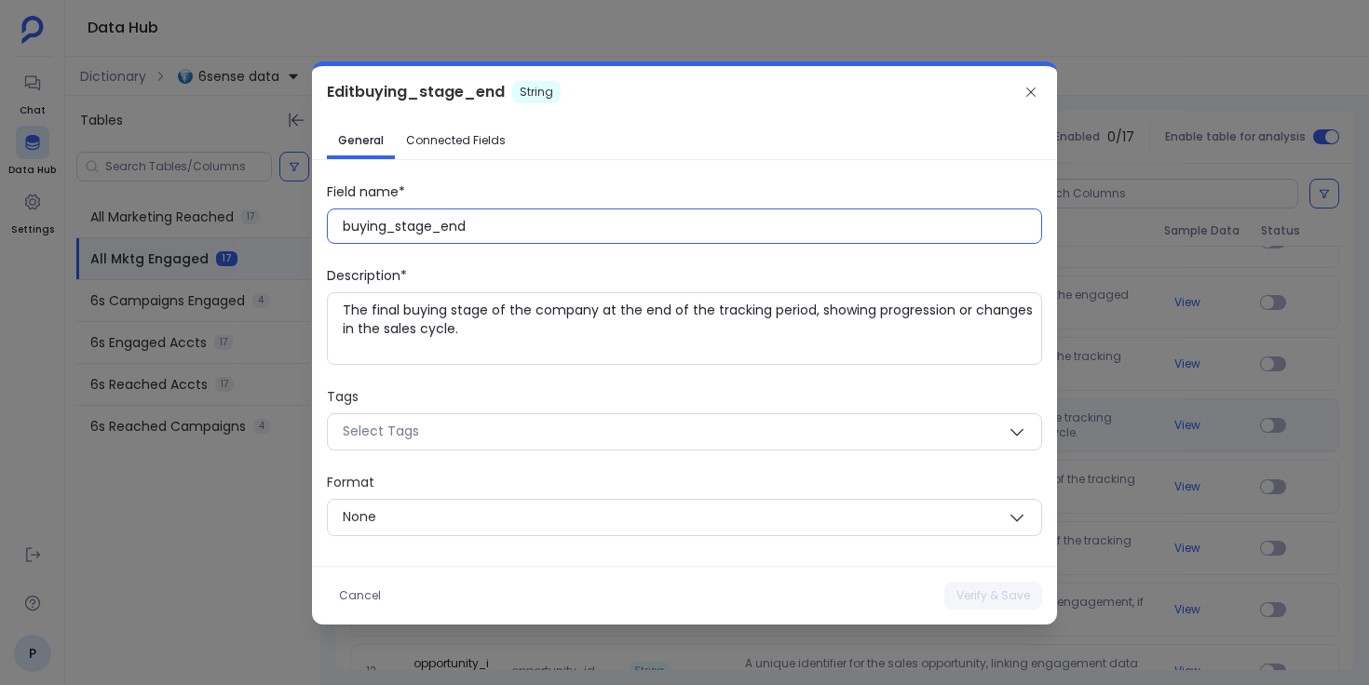
click at [426, 230] on input "buying_stage_end" at bounding box center [692, 226] width 698 height 19
paste input "Buying Stage: E"
click at [1010, 591] on button "Verify & Save" at bounding box center [993, 596] width 98 height 28
type input "buying_stage_end"
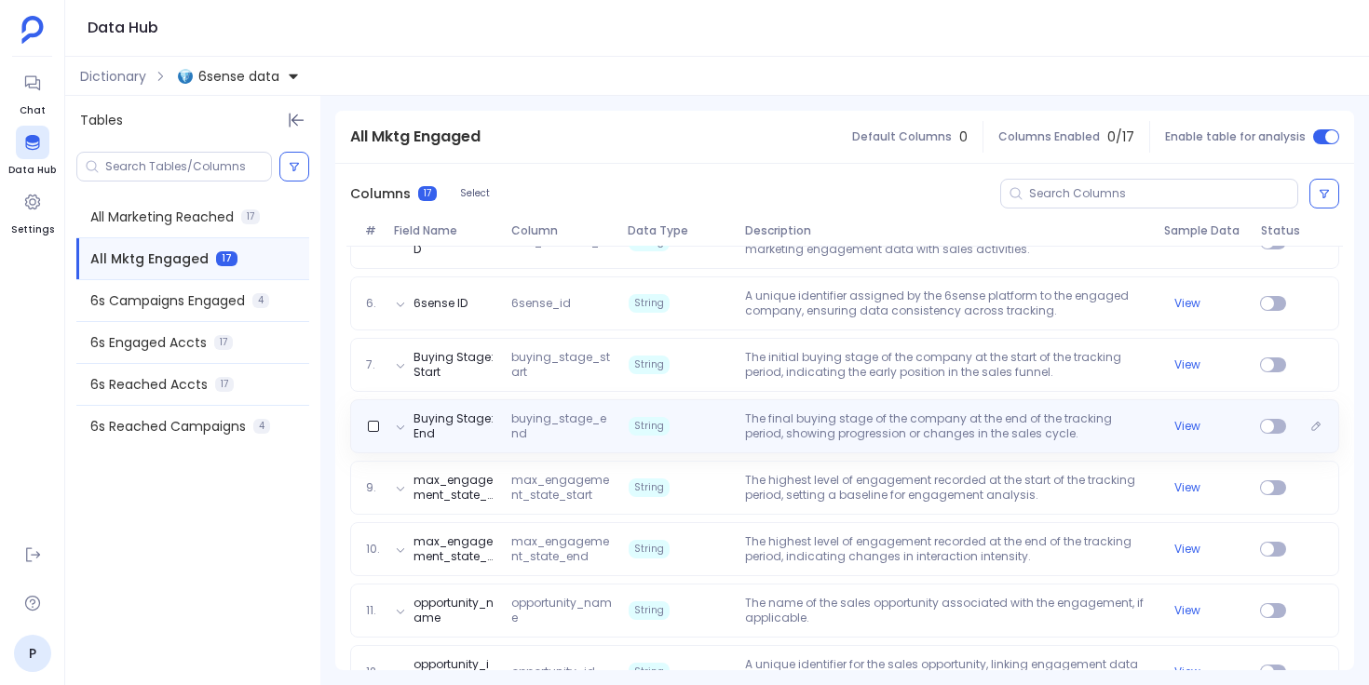
scroll to position [548, 0]
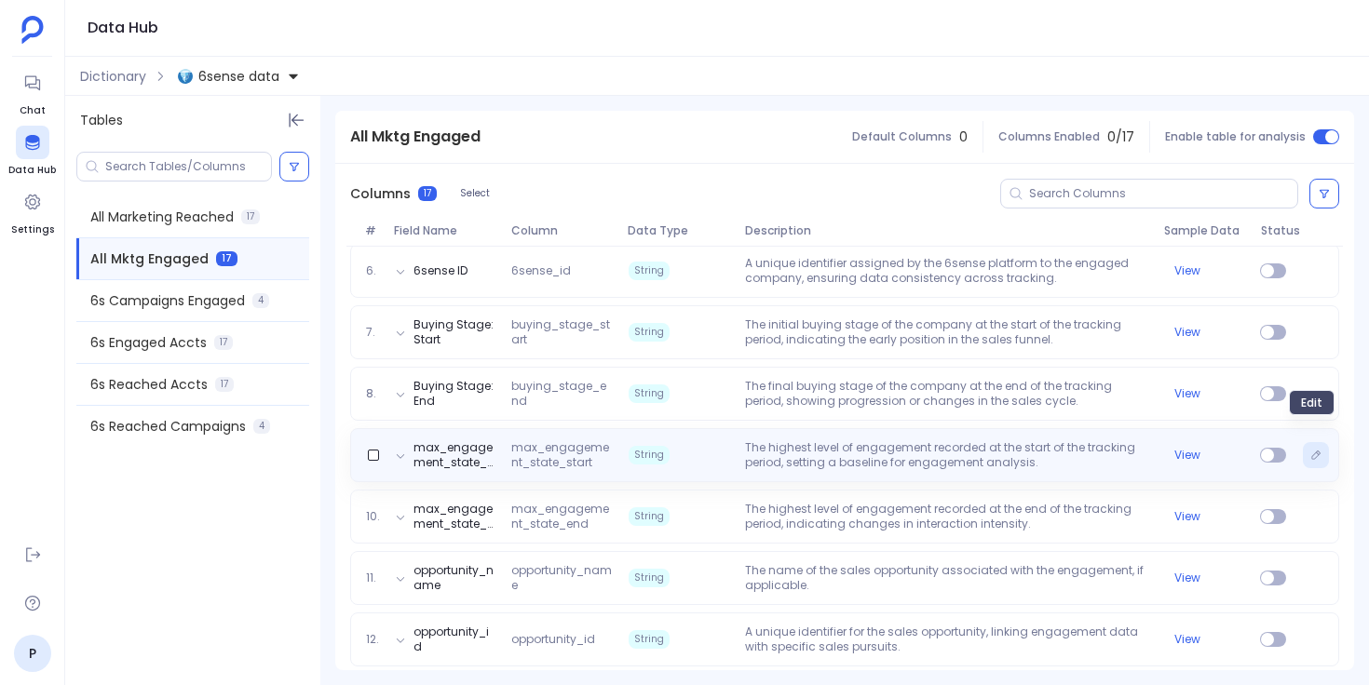
click at [1311, 450] on icon "Edit" at bounding box center [1315, 455] width 11 height 11
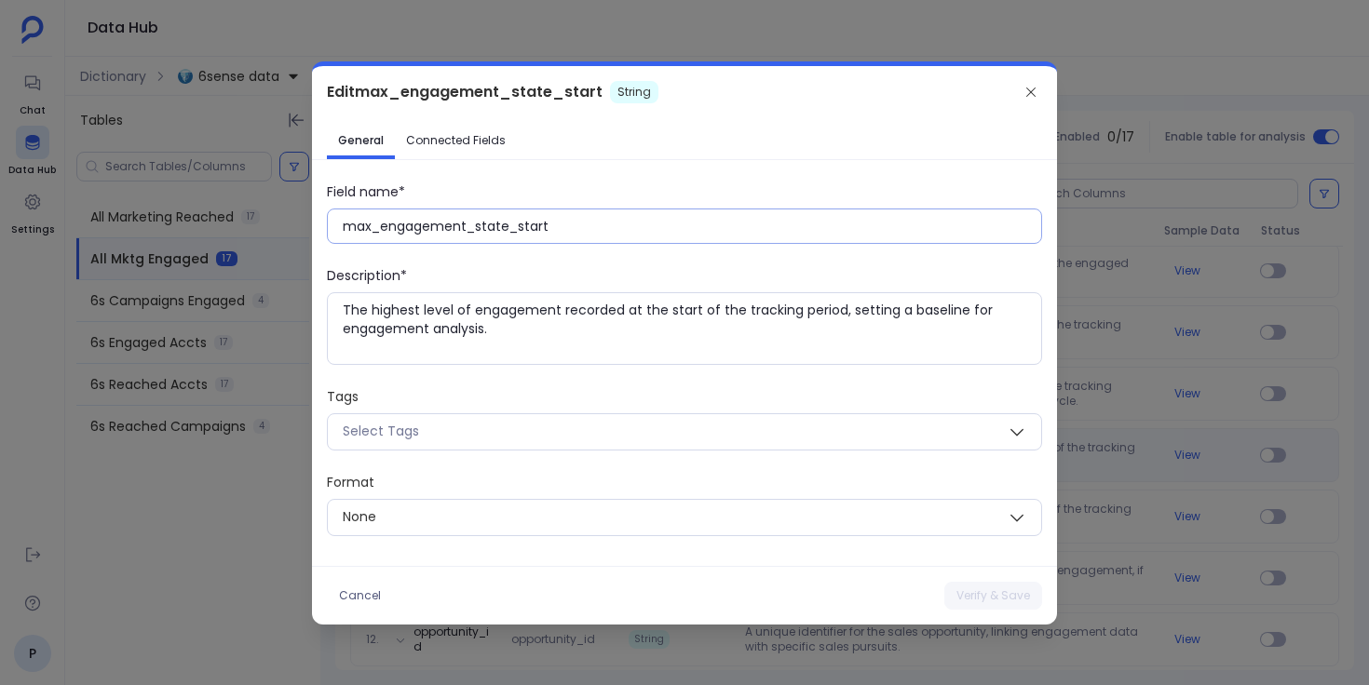
click at [507, 223] on input "max_engagement_state_start" at bounding box center [692, 226] width 698 height 19
paste input "Max Engagement State: S"
click at [1006, 597] on button "Verify & Save" at bounding box center [993, 596] width 98 height 28
type input "max_engagement_state_start"
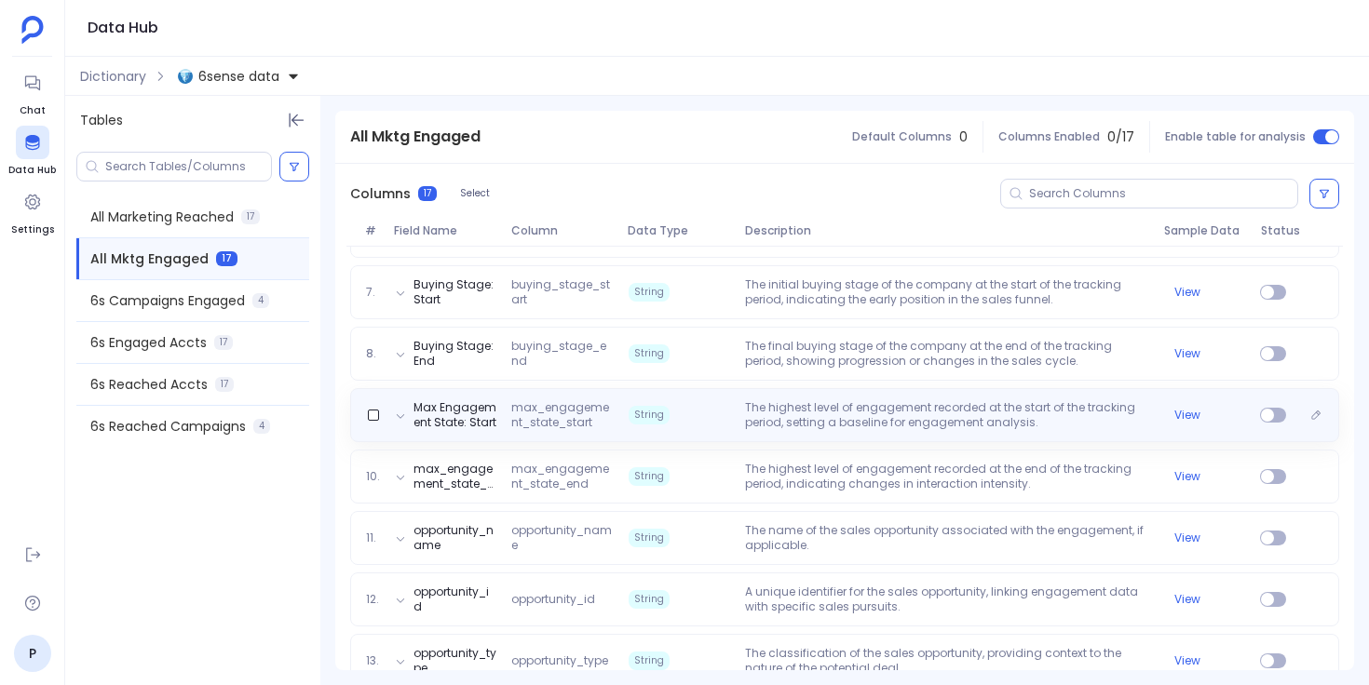
scroll to position [595, 0]
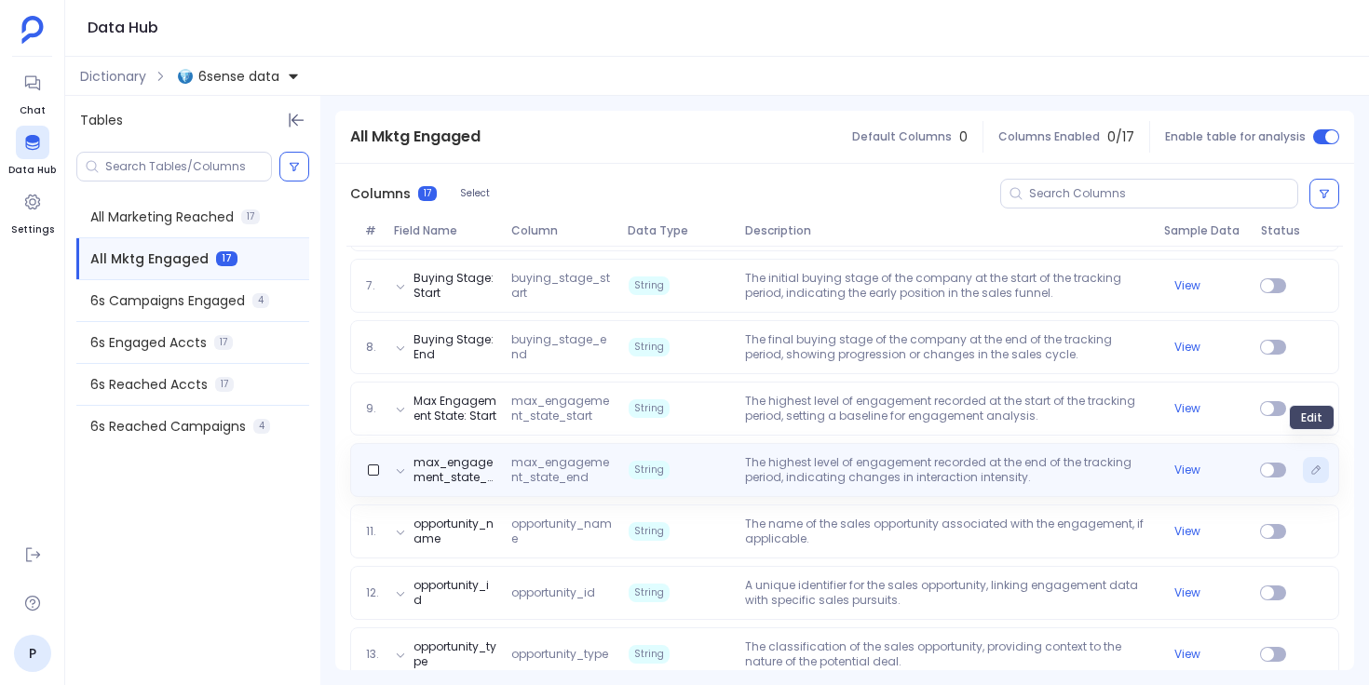
click at [1312, 466] on icon "Edit" at bounding box center [1316, 470] width 8 height 8
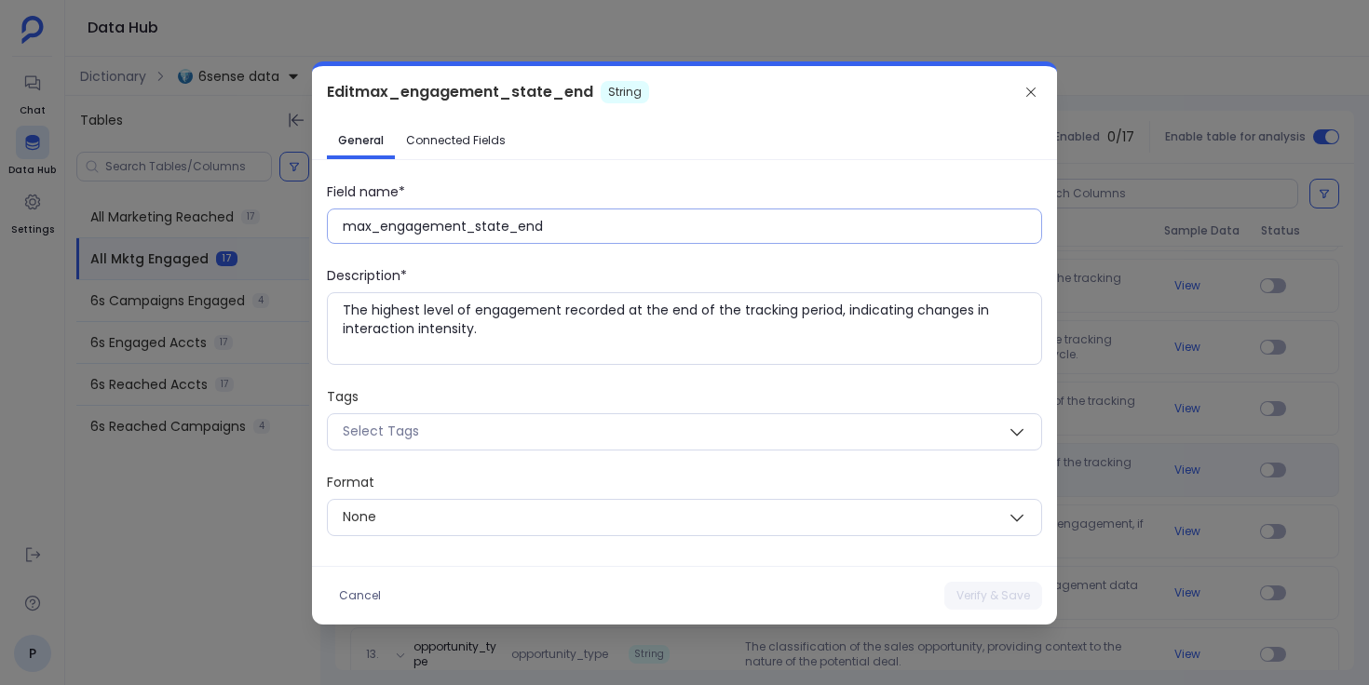
click at [593, 235] on div "max_engagement_state_end" at bounding box center [684, 226] width 715 height 35
click at [562, 219] on input "max_engagement_state_end" at bounding box center [692, 226] width 698 height 19
paste input "Max Engagement State: E"
click at [990, 602] on button "Verify & Save" at bounding box center [993, 596] width 98 height 28
type input "max_engagement_state_end"
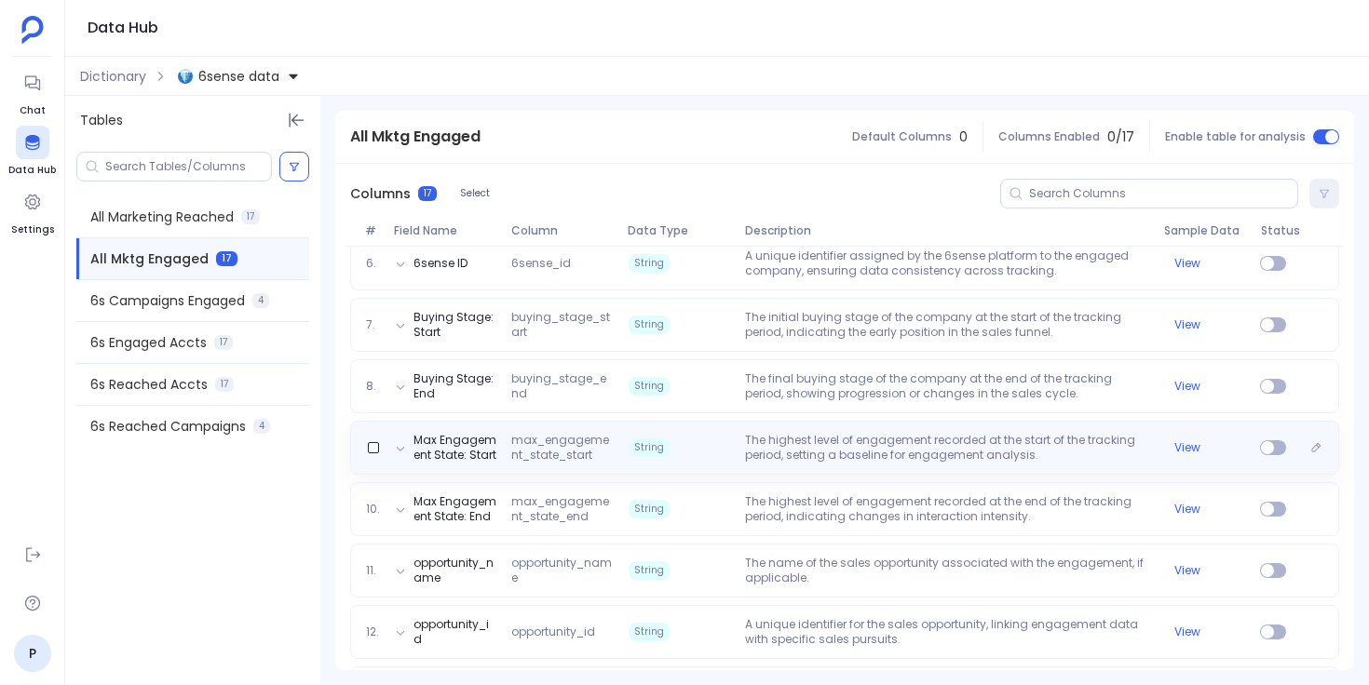
scroll to position [649, 0]
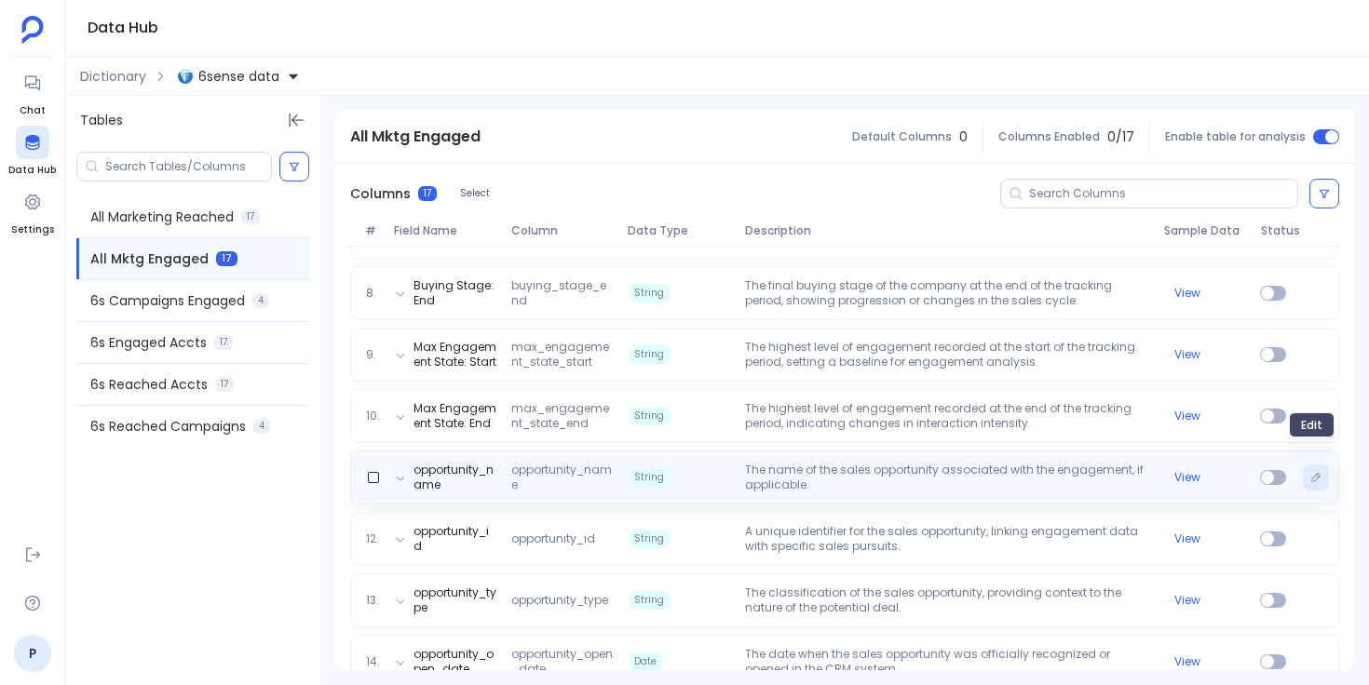
click at [1310, 472] on icon "Edit" at bounding box center [1315, 477] width 11 height 11
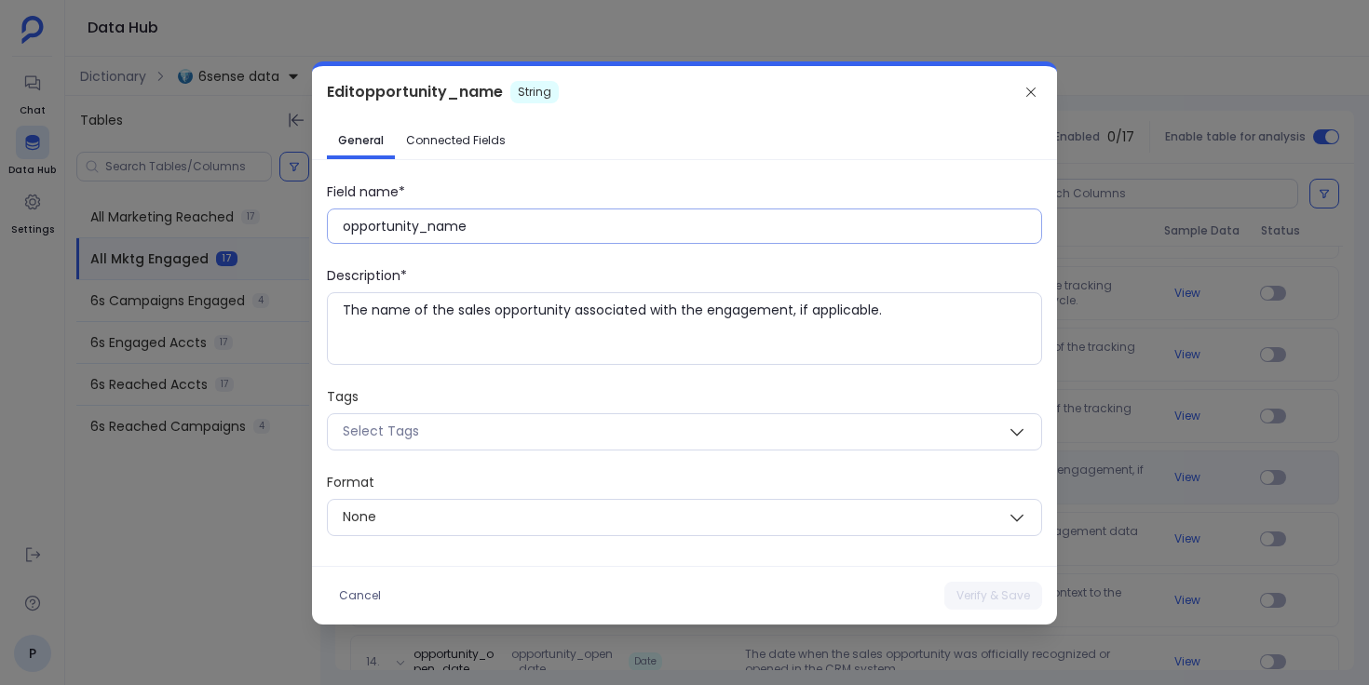
click at [443, 221] on input "opportunity_name" at bounding box center [692, 226] width 698 height 19
paste input "Opportunity N"
click at [982, 589] on button "Verify & Save" at bounding box center [993, 596] width 98 height 28
type input "opportunity_name"
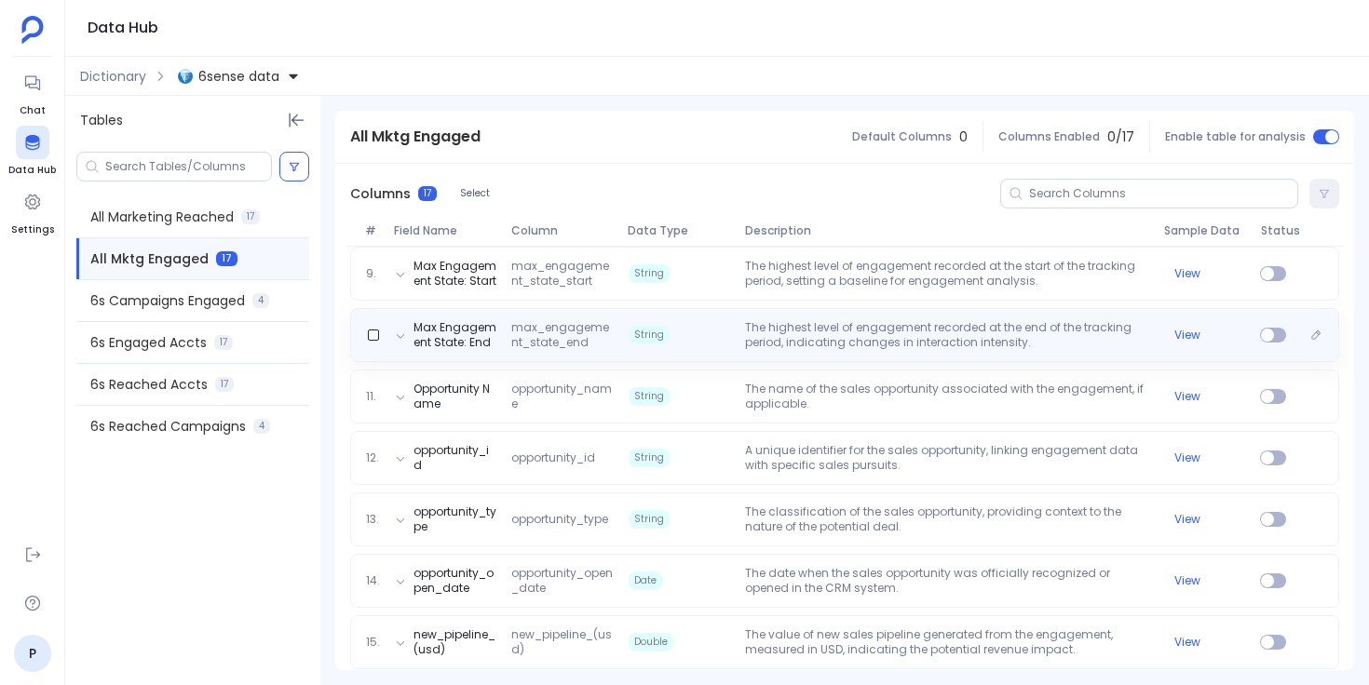
scroll to position [735, 0]
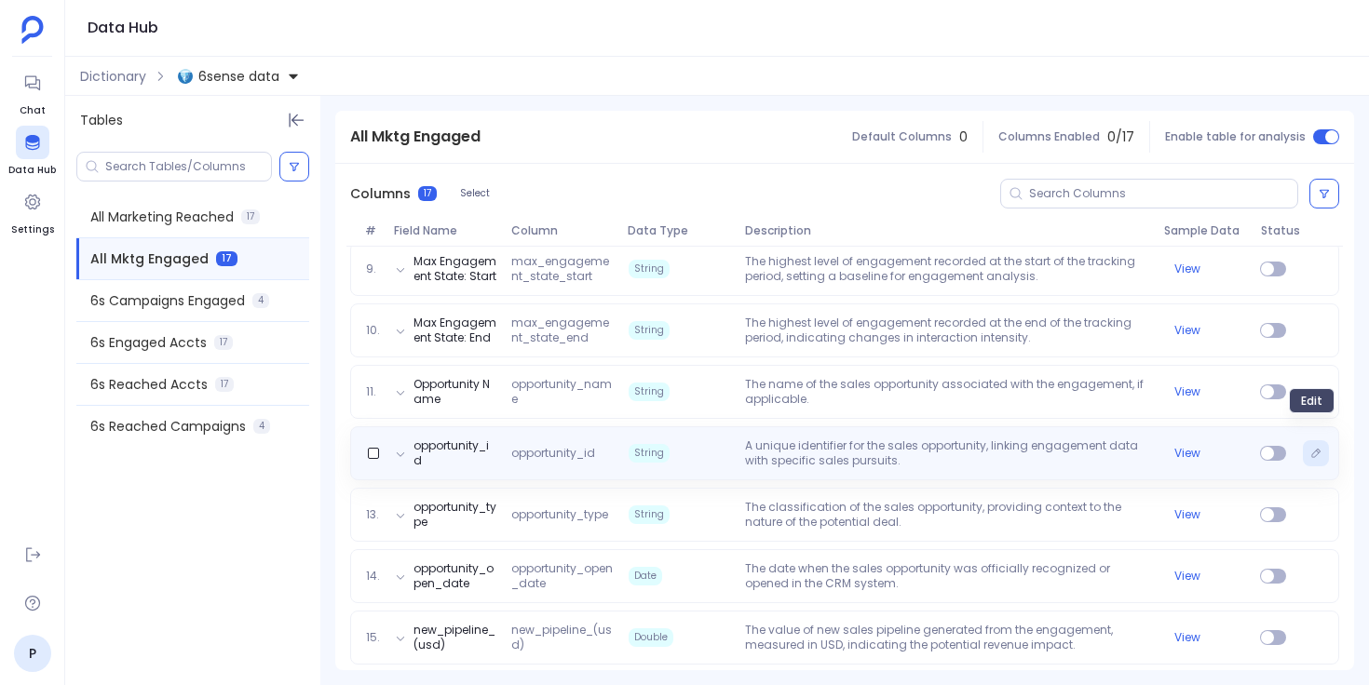
click at [1311, 448] on icon "Edit" at bounding box center [1315, 453] width 11 height 11
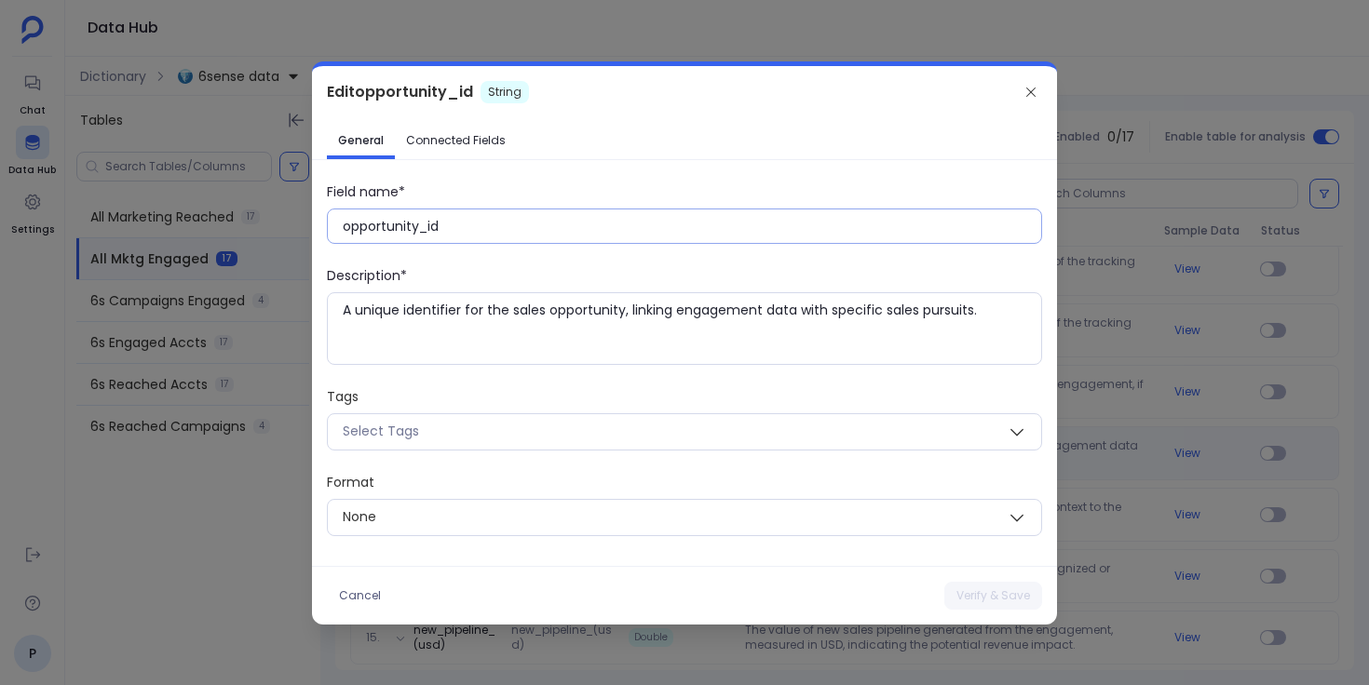
click at [391, 220] on input "opportunity_id" at bounding box center [692, 226] width 698 height 19
paste input "Opportunity ID"
click at [982, 594] on button "Verify & Save" at bounding box center [993, 596] width 98 height 28
type input "opportunity_id"
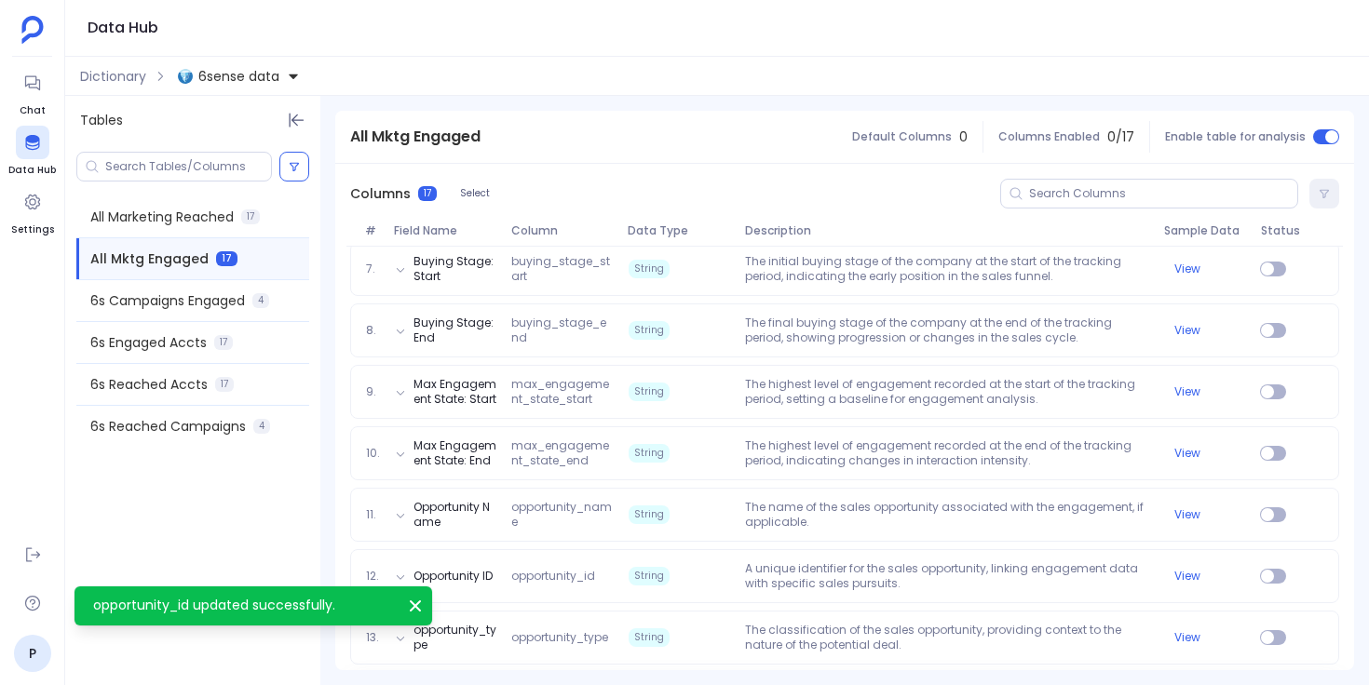
scroll to position [778, 0]
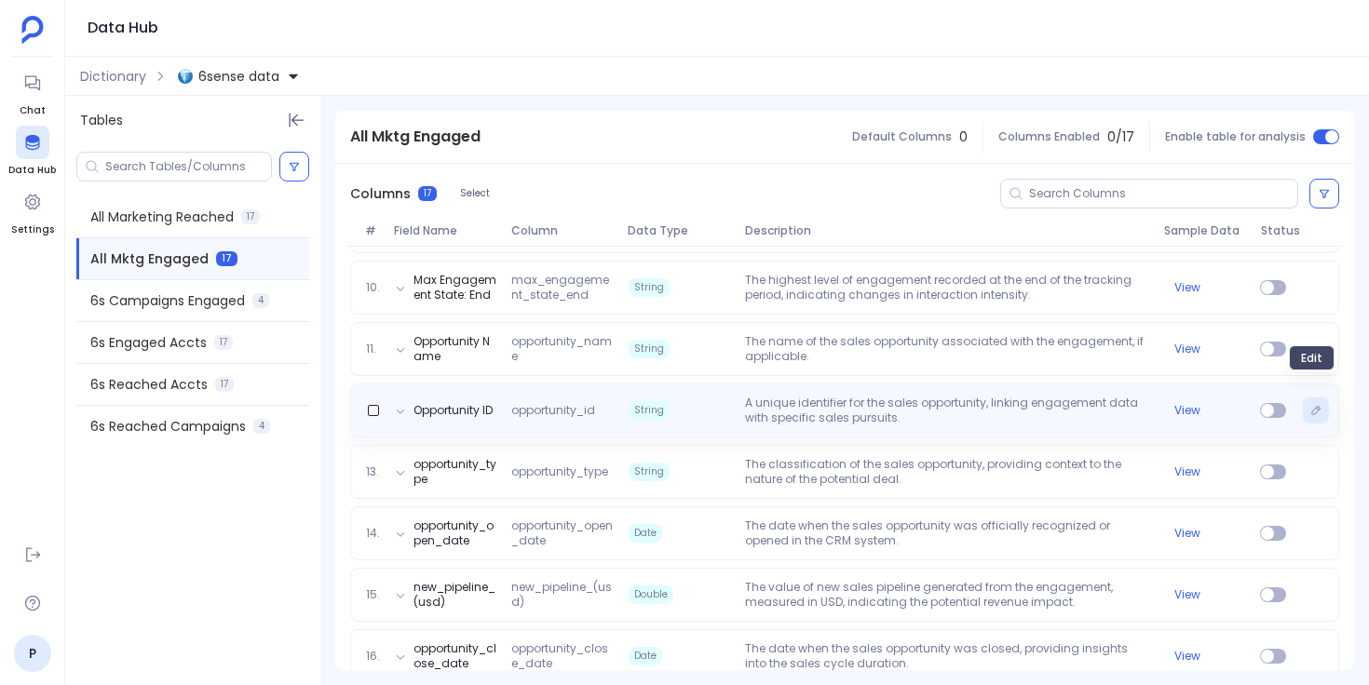
click at [1310, 405] on icon "Edit" at bounding box center [1315, 410] width 11 height 11
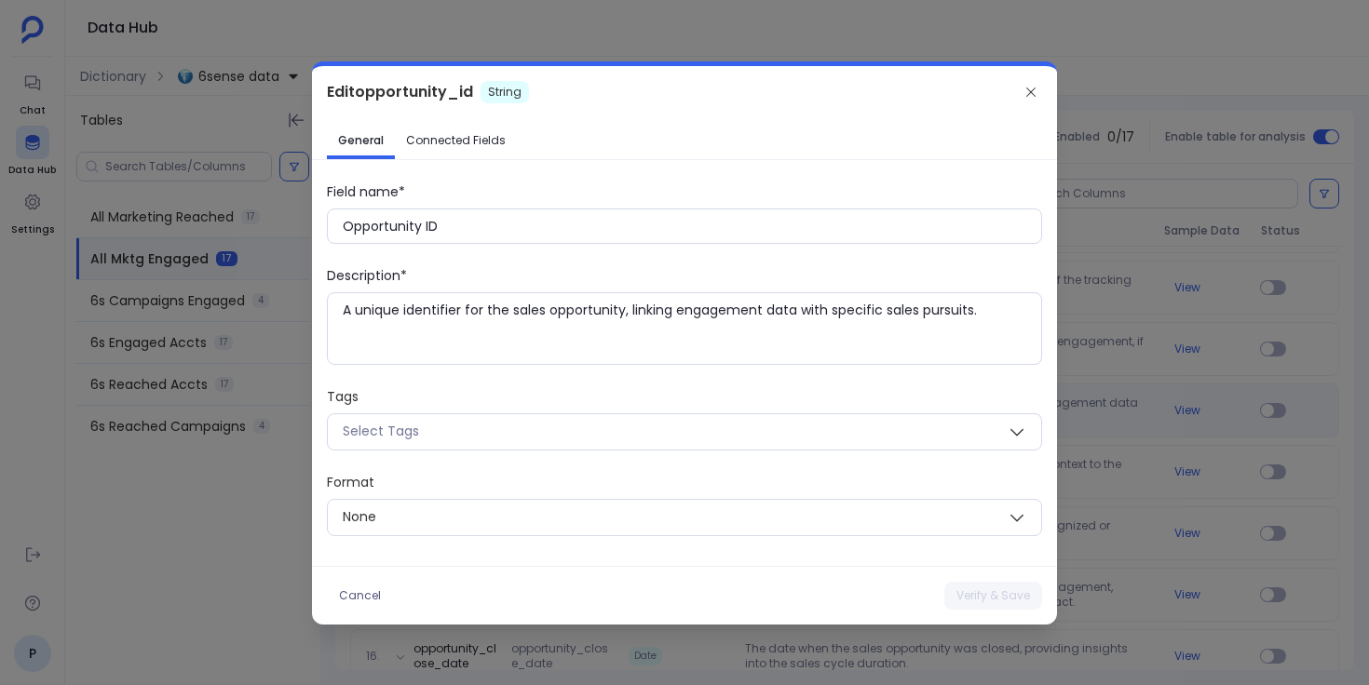
click at [476, 148] on link "Connected Fields" at bounding box center [456, 141] width 122 height 30
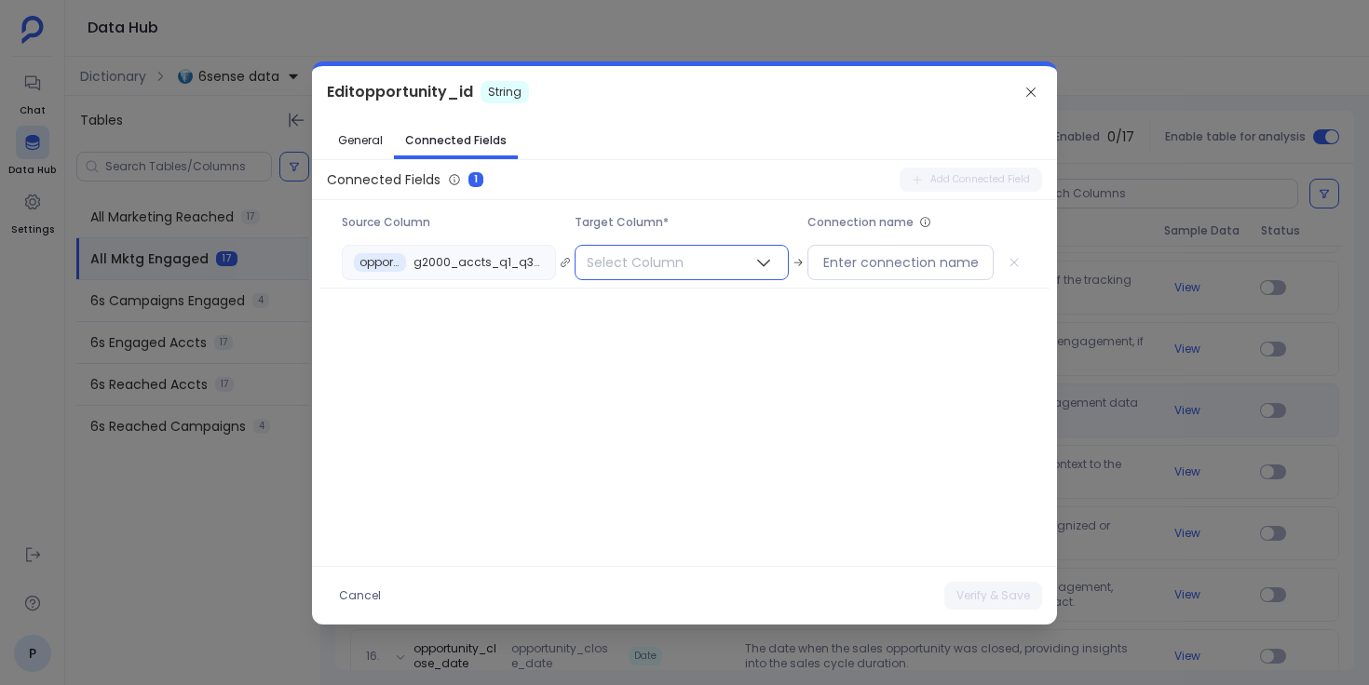
click at [676, 248] on span "Select Column" at bounding box center [634, 263] width 119 height 34
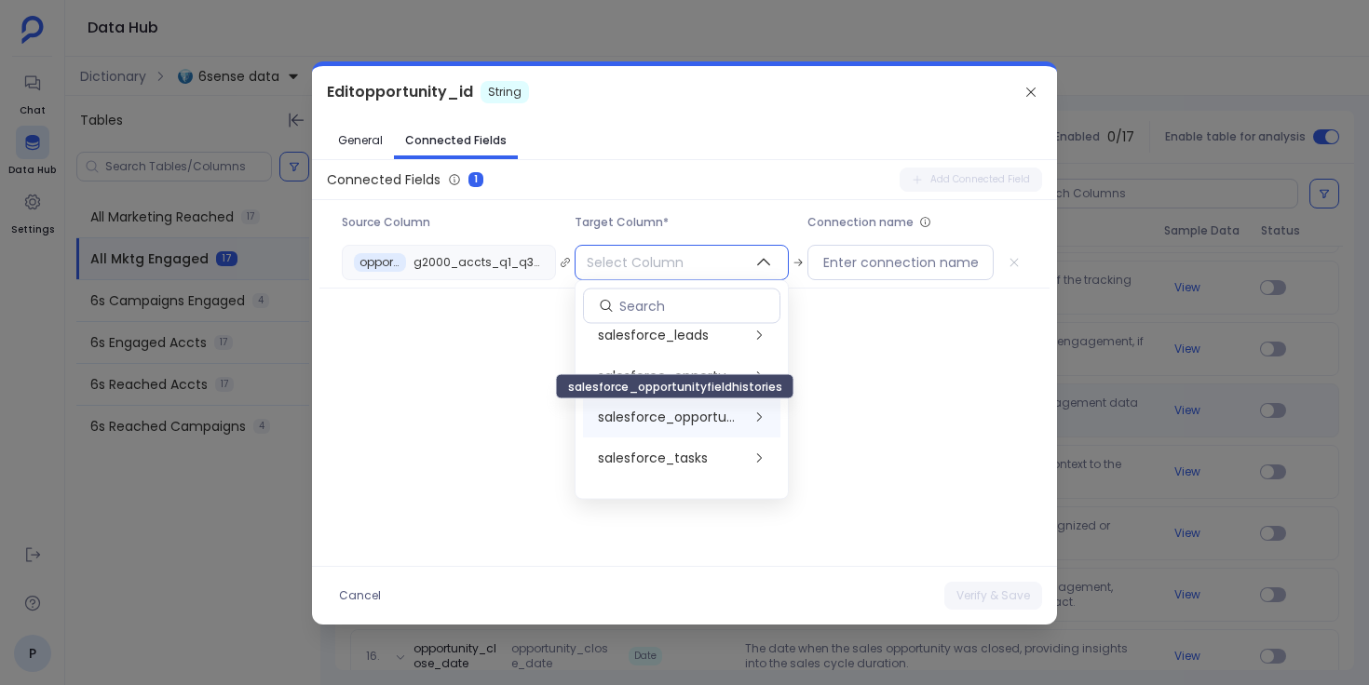
click at [697, 421] on span "salesforce_opportunityfieldhistories" at bounding box center [670, 418] width 144 height 19
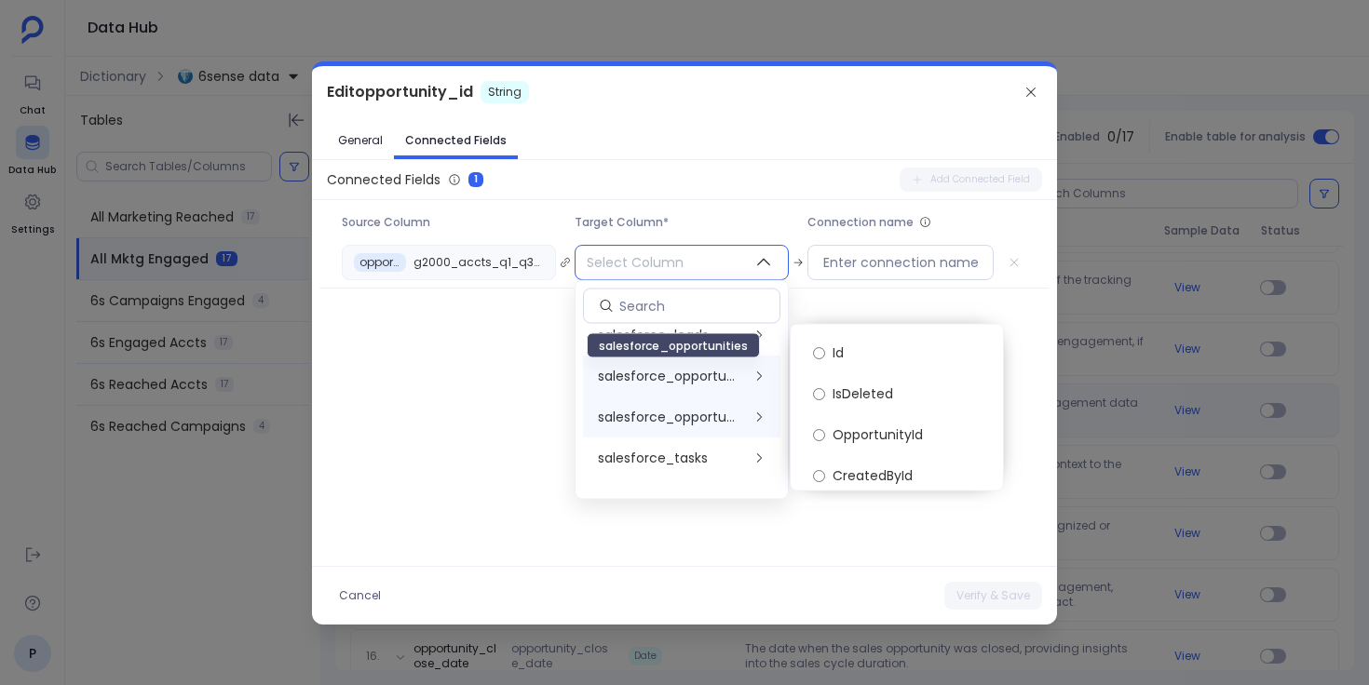
click at [702, 372] on span "salesforce_opportunities" at bounding box center [670, 377] width 144 height 19
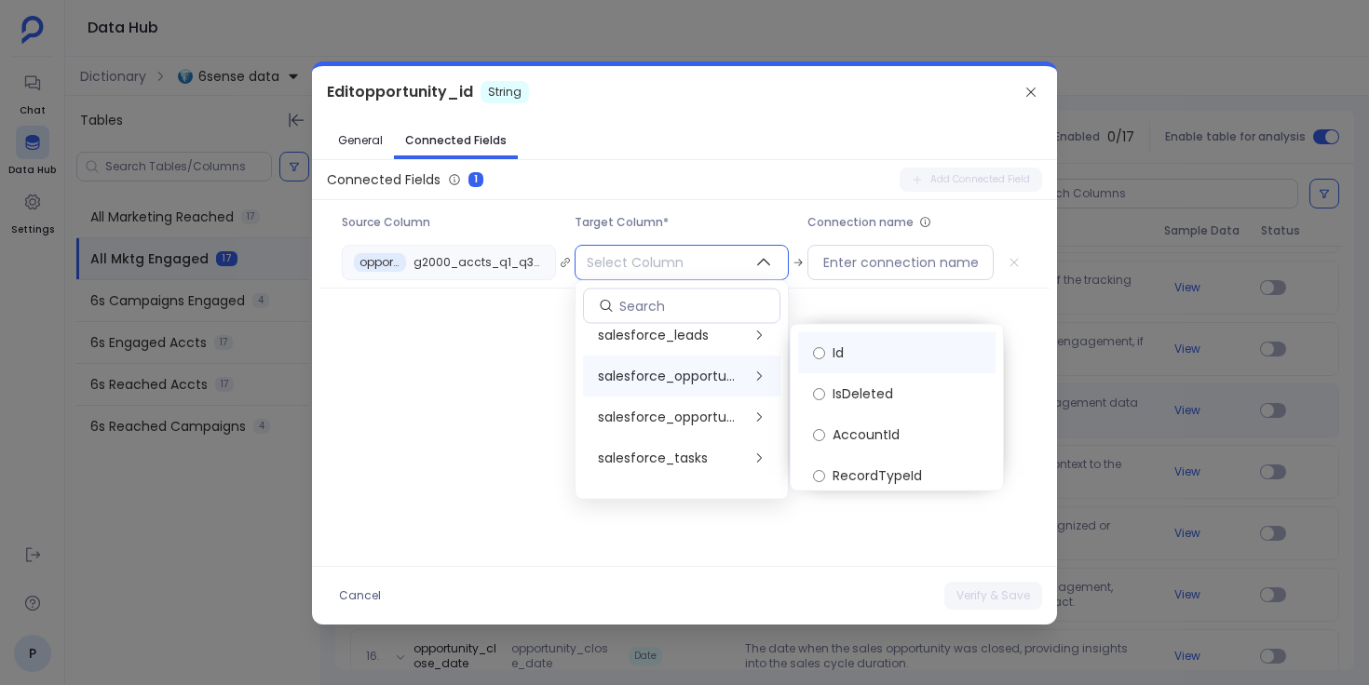
click at [843, 358] on span "Id" at bounding box center [838, 353] width 11 height 19
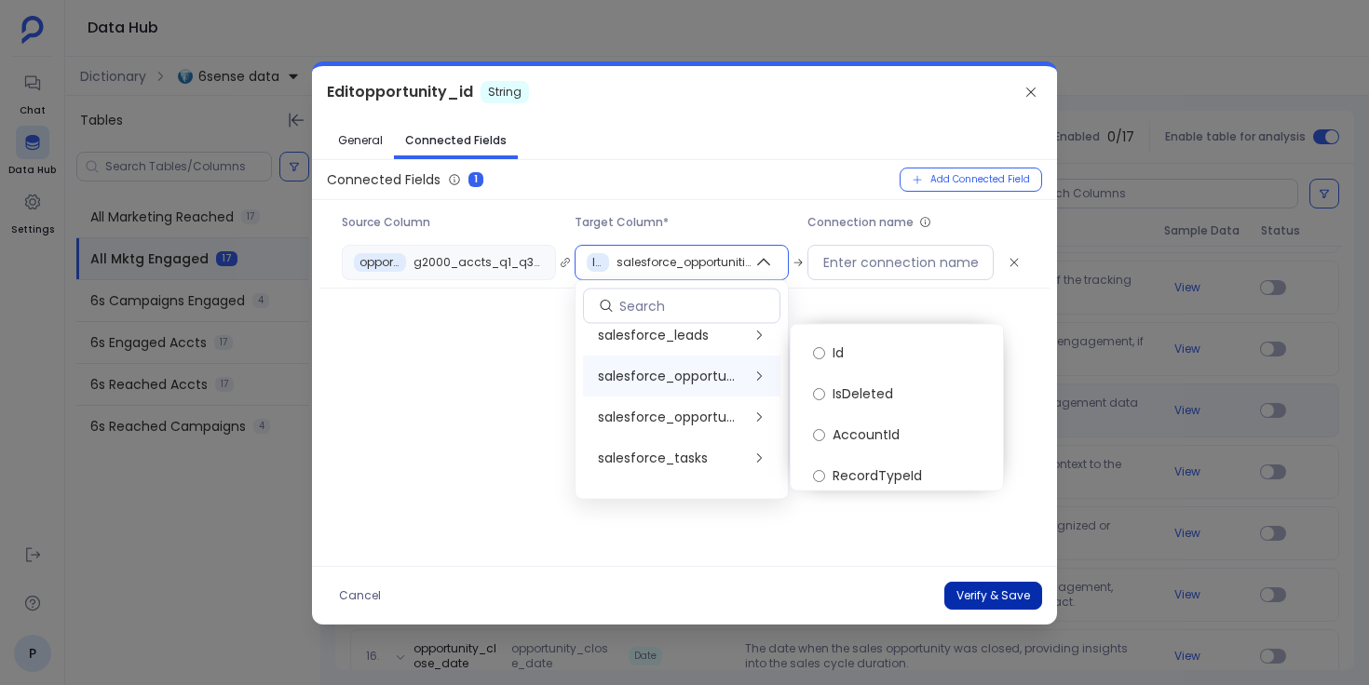
click at [997, 590] on button "Verify & Save" at bounding box center [993, 596] width 98 height 28
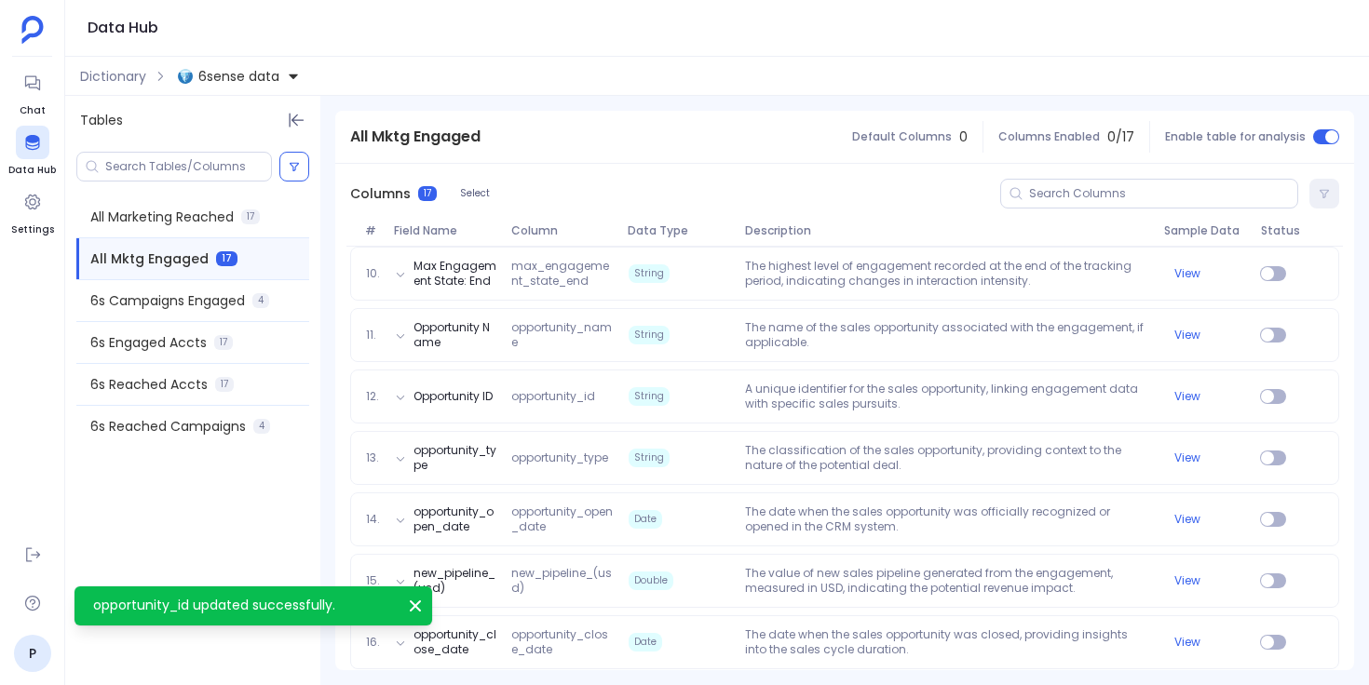
scroll to position [843, 0]
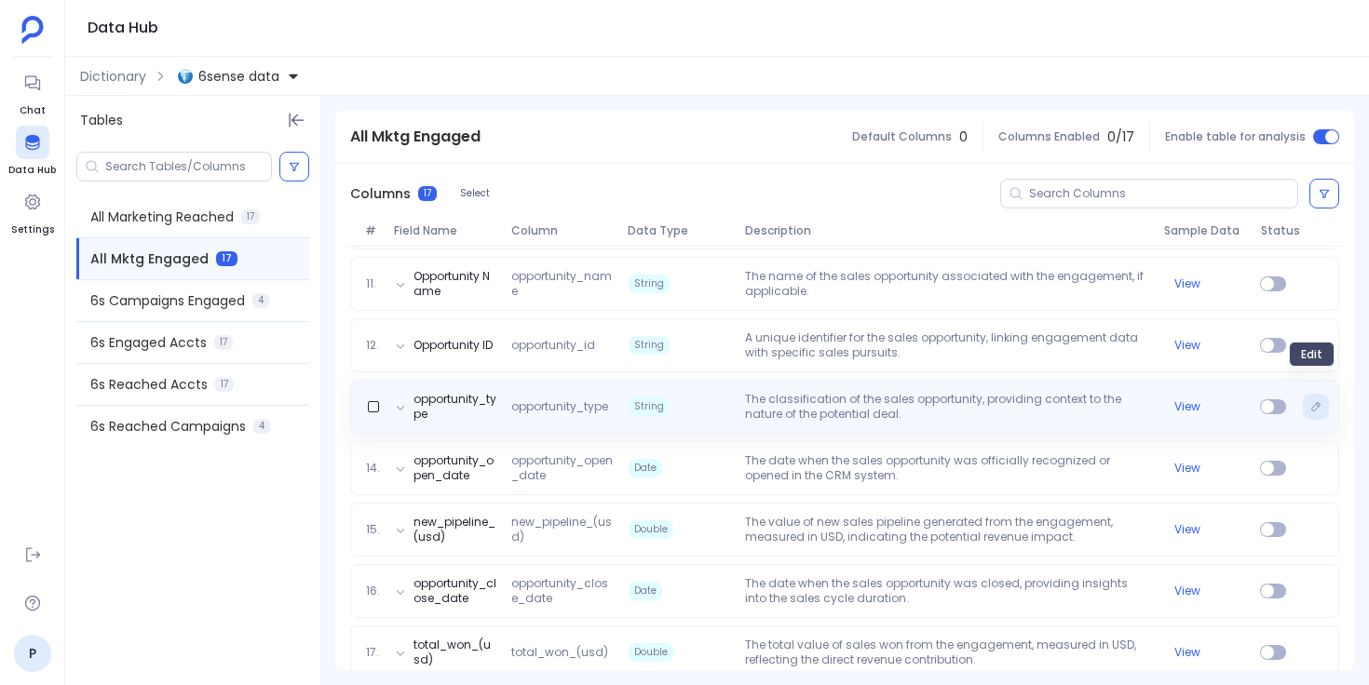
click at [1310, 401] on icon "Edit" at bounding box center [1315, 406] width 11 height 11
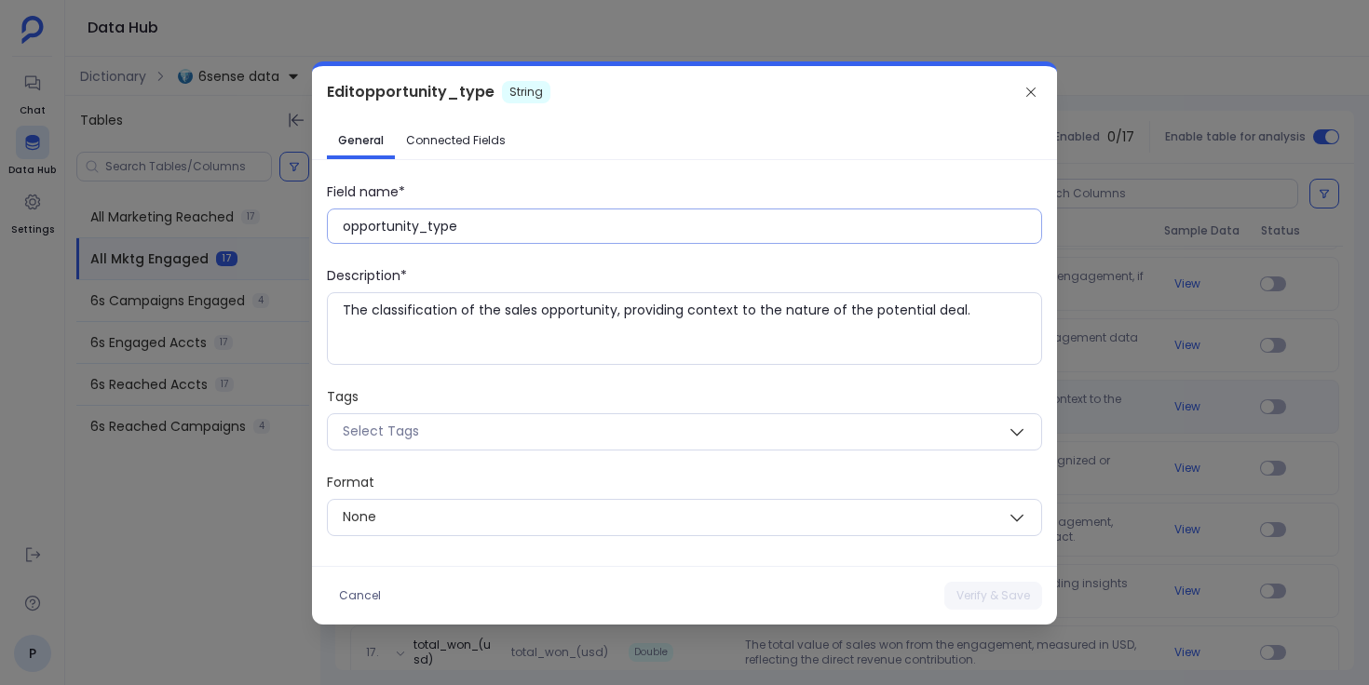
click at [433, 227] on input "opportunity_type" at bounding box center [692, 226] width 698 height 19
paste input "Opportunity T"
click at [978, 594] on button "Verify & Save" at bounding box center [993, 596] width 98 height 28
type input "opportunity_type"
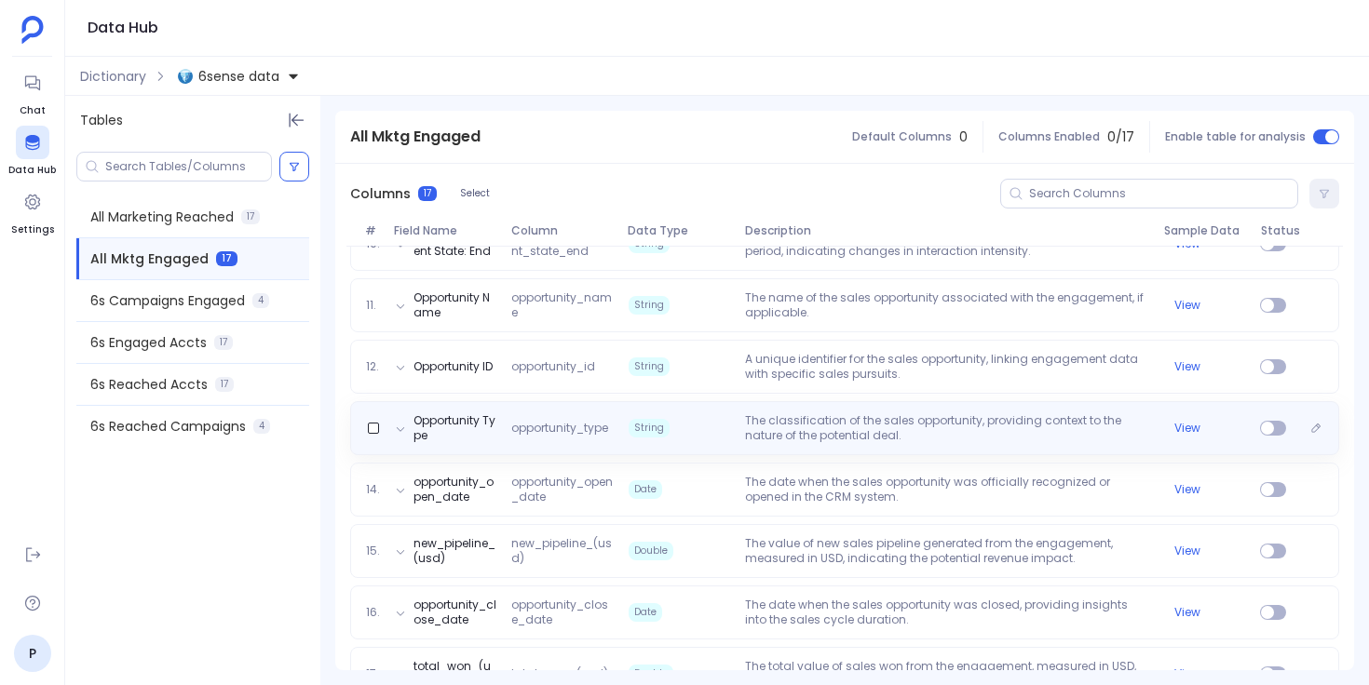
scroll to position [849, 0]
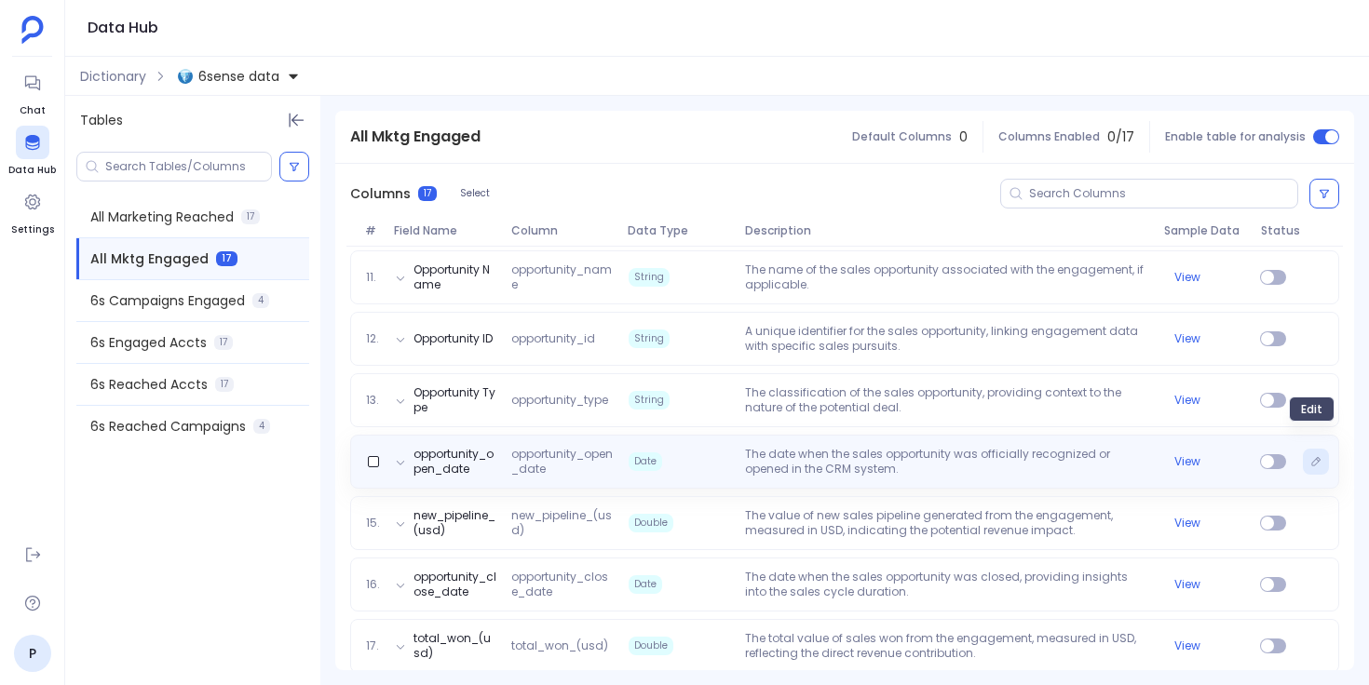
click at [1310, 456] on icon "Edit" at bounding box center [1315, 461] width 11 height 11
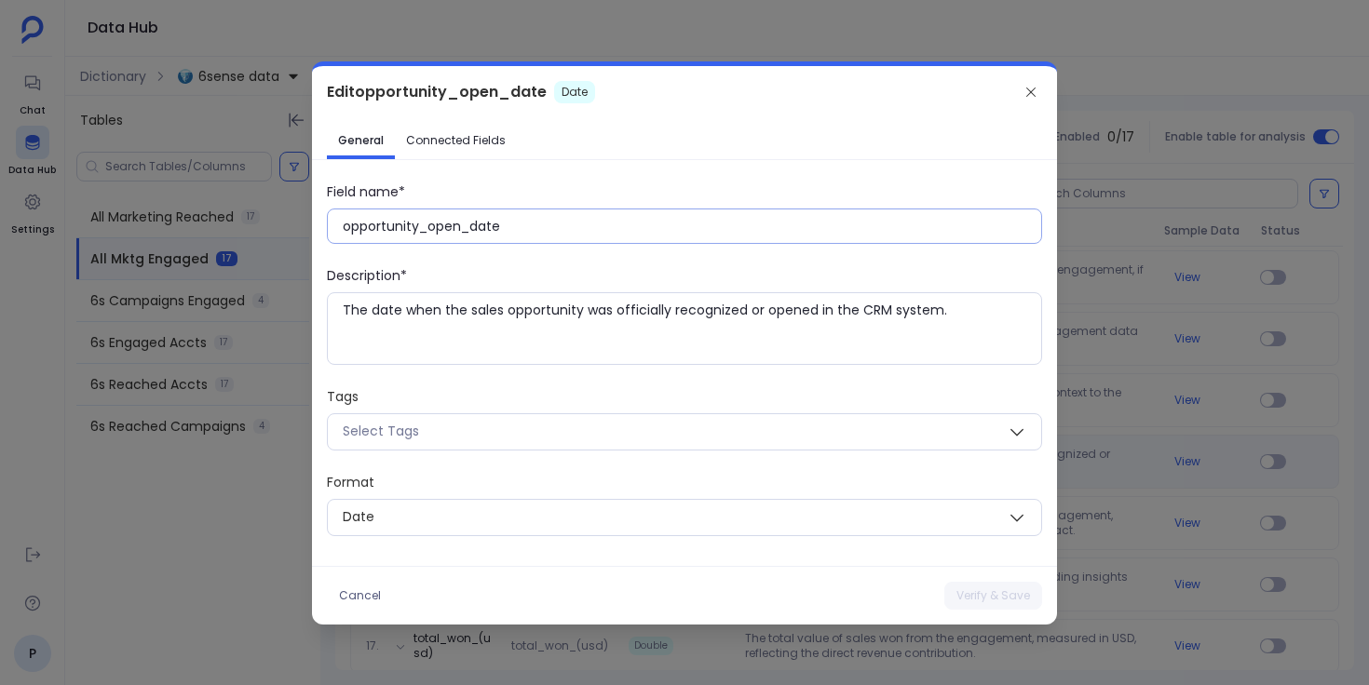
click at [469, 226] on input "opportunity_open_date" at bounding box center [692, 226] width 698 height 19
paste input "Opportunity Open D"
click at [1008, 591] on button "Verify & Save" at bounding box center [993, 596] width 98 height 28
type input "opportunity_open_date"
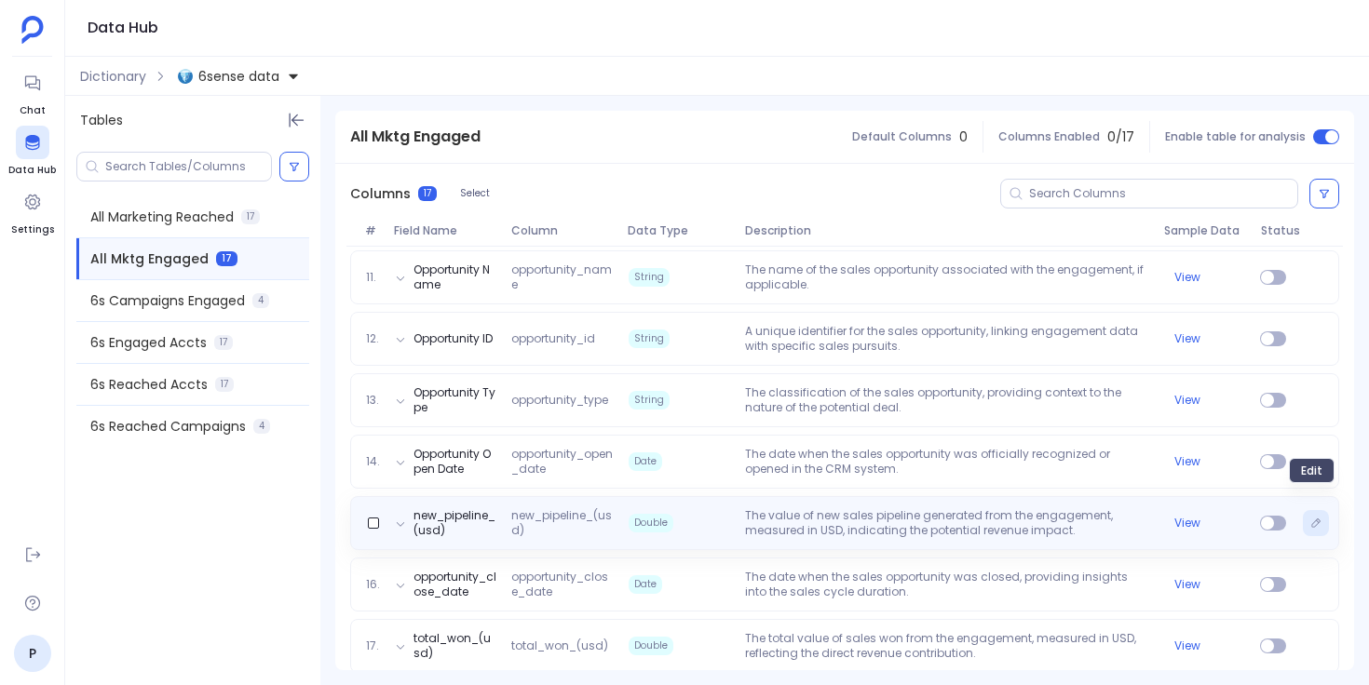
click at [1310, 518] on icon "Edit" at bounding box center [1315, 523] width 11 height 11
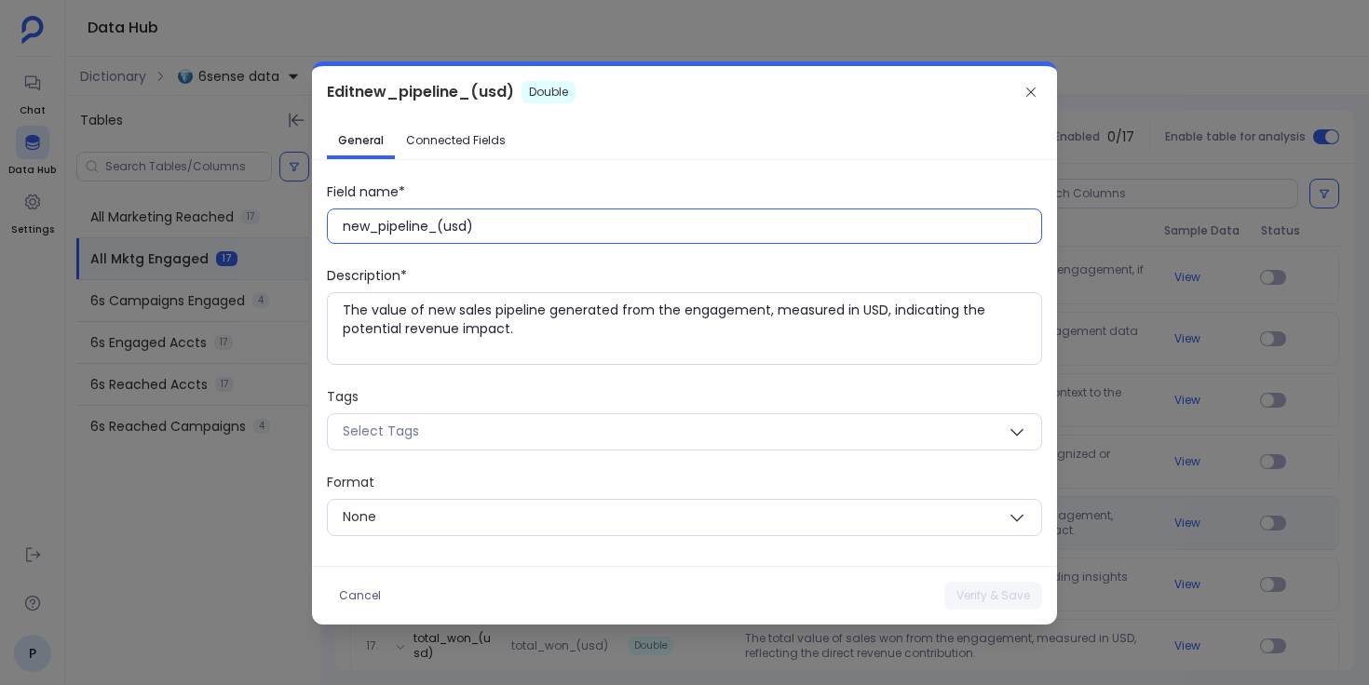
click at [479, 230] on input "new_pipeline_(usd)" at bounding box center [692, 226] width 698 height 19
paste input "New Pipeline (USD"
click at [1000, 603] on button "Verify & Save" at bounding box center [993, 596] width 98 height 28
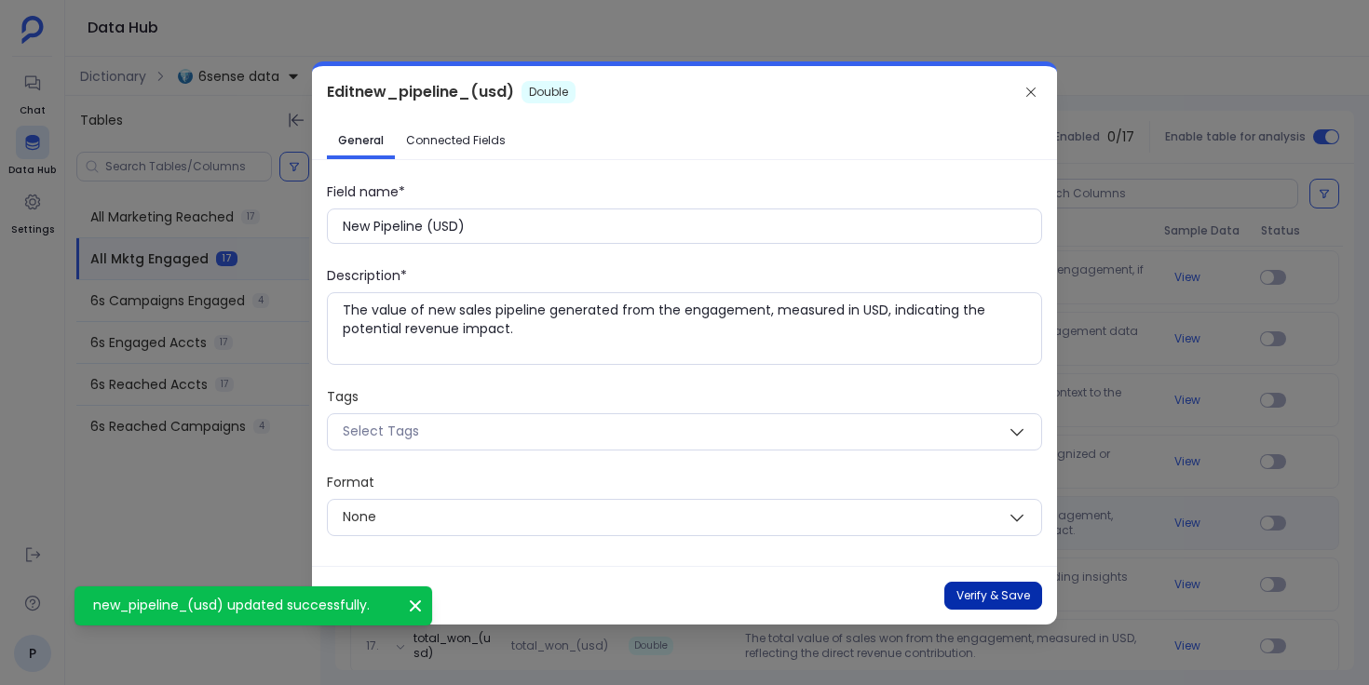
type input "new_pipeline_(usd)"
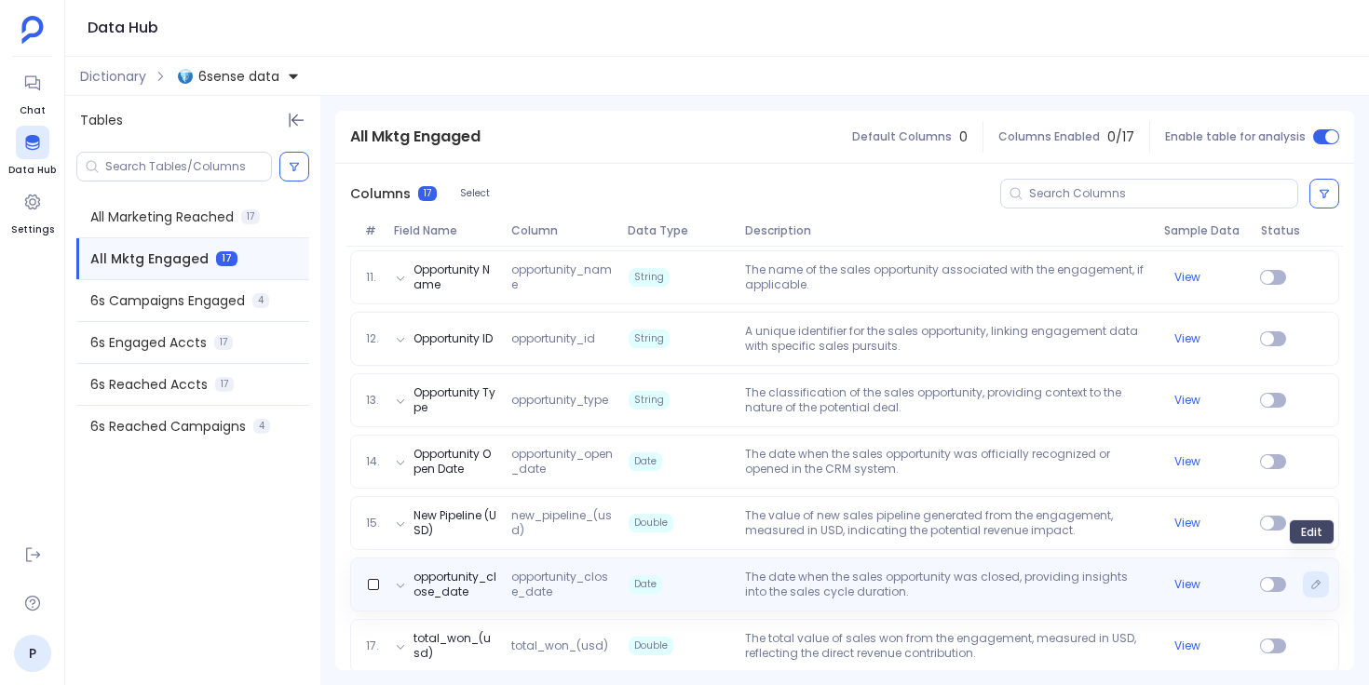
click at [1310, 579] on icon "Edit" at bounding box center [1315, 584] width 11 height 11
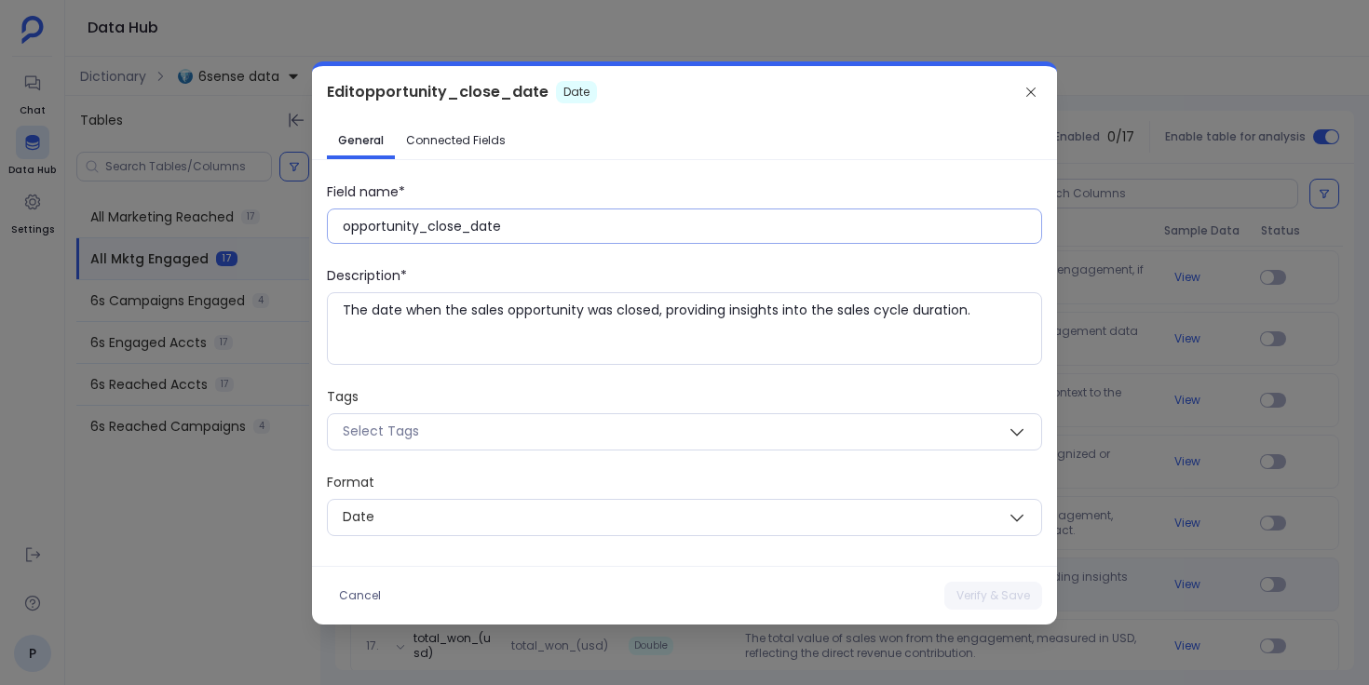
click at [540, 223] on input "opportunity_close_date" at bounding box center [692, 226] width 698 height 19
paste input "Opportunity Close D"
click at [976, 589] on button "Verify & Save" at bounding box center [993, 596] width 98 height 28
type input "opportunity_close_date"
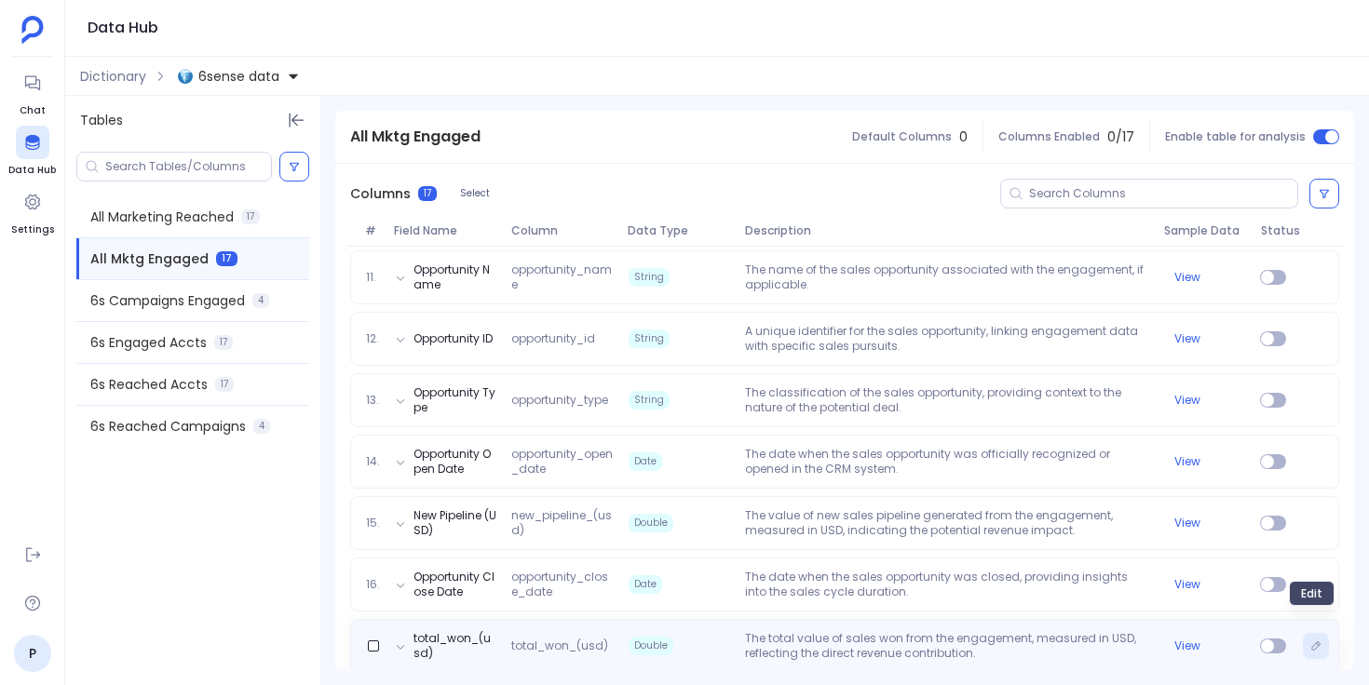
click at [1312, 642] on icon "Edit" at bounding box center [1316, 646] width 8 height 8
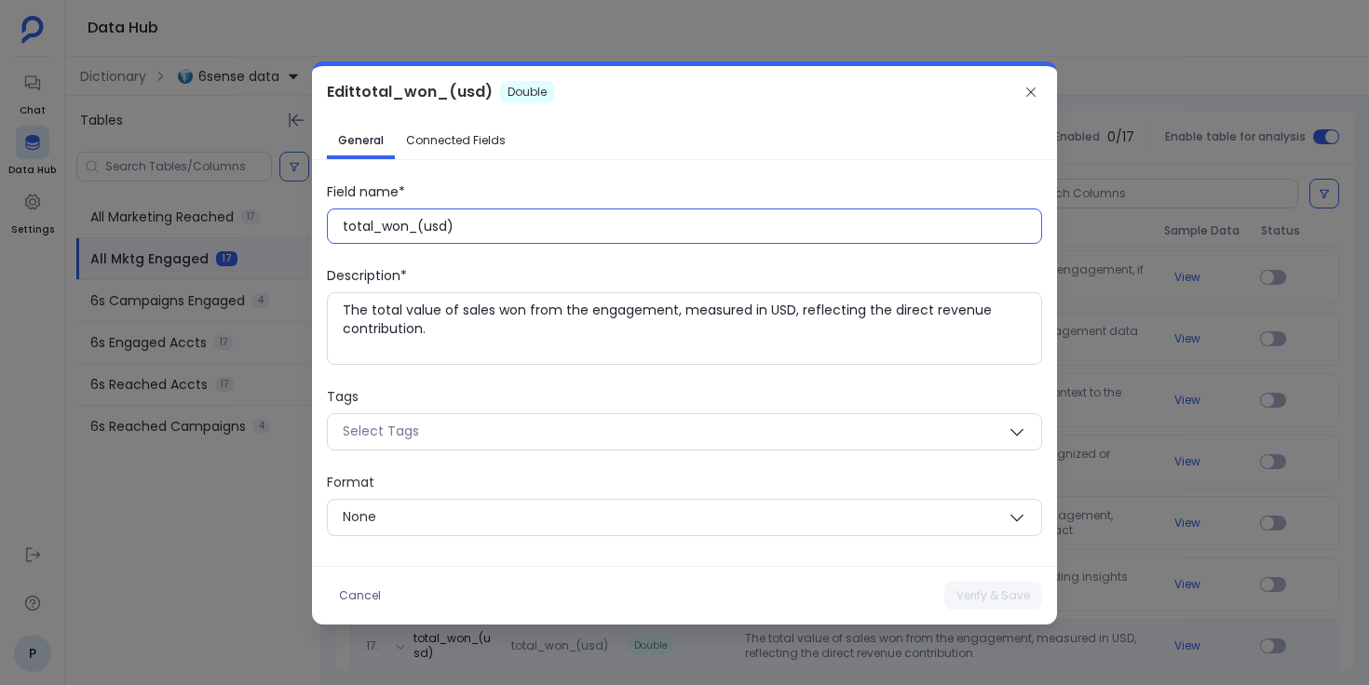
click at [467, 230] on input "total_won_(usd)" at bounding box center [692, 226] width 698 height 19
paste input "Total Won (USD"
click at [981, 590] on button "Verify & Save" at bounding box center [993, 596] width 98 height 28
type input "total_won_(usd)"
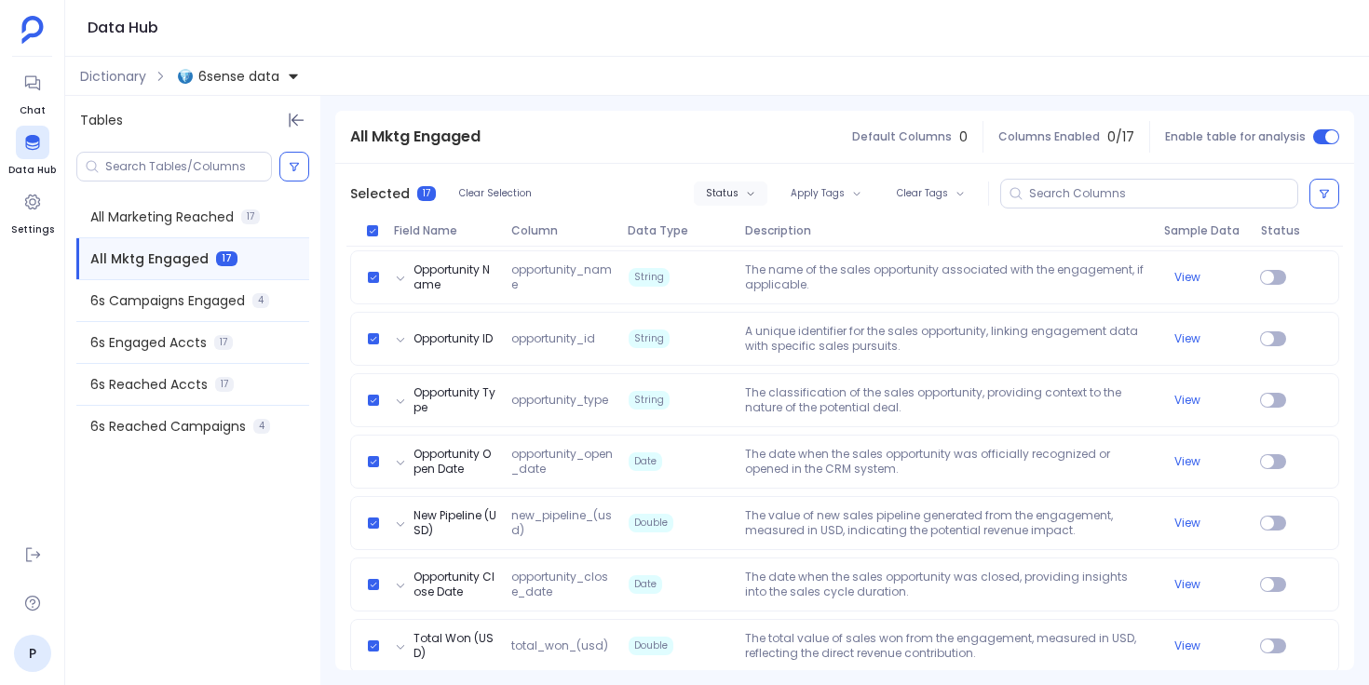
click at [733, 192] on span "Status" at bounding box center [722, 193] width 33 height 11
click at [760, 222] on label "Enable" at bounding box center [766, 227] width 138 height 41
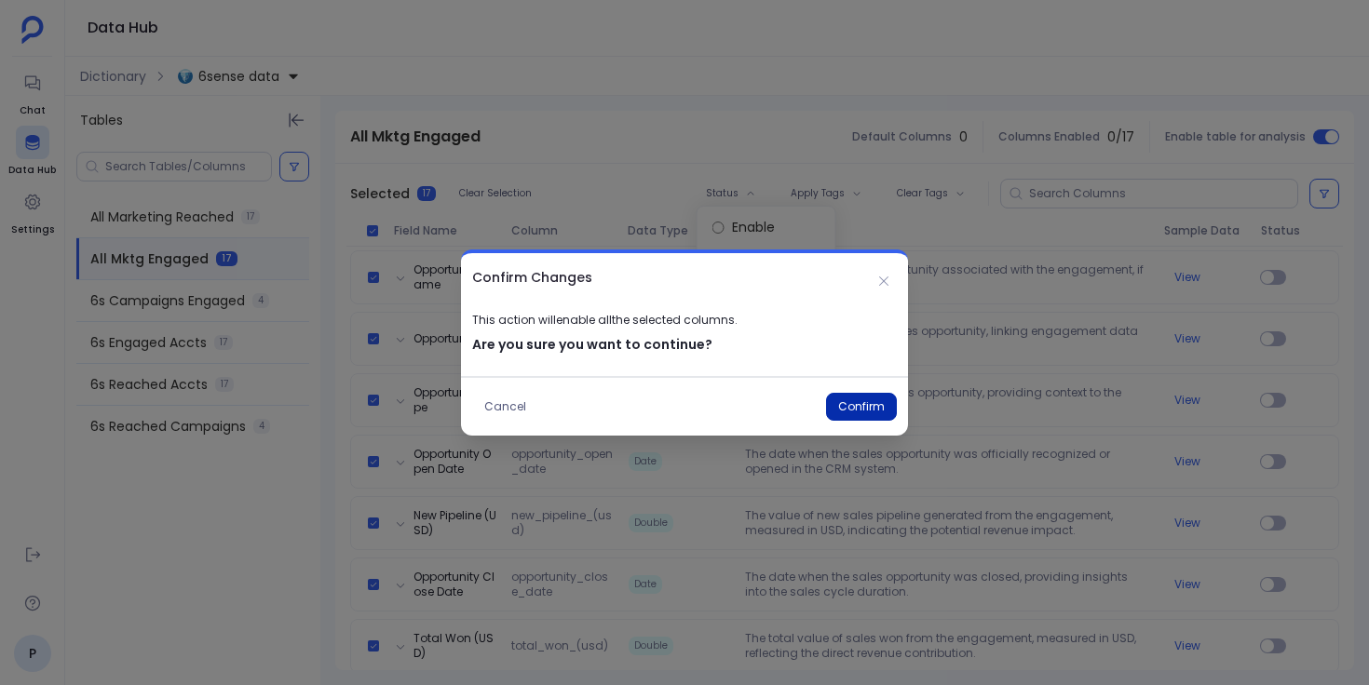
click at [852, 402] on button "Confirm" at bounding box center [861, 407] width 71 height 28
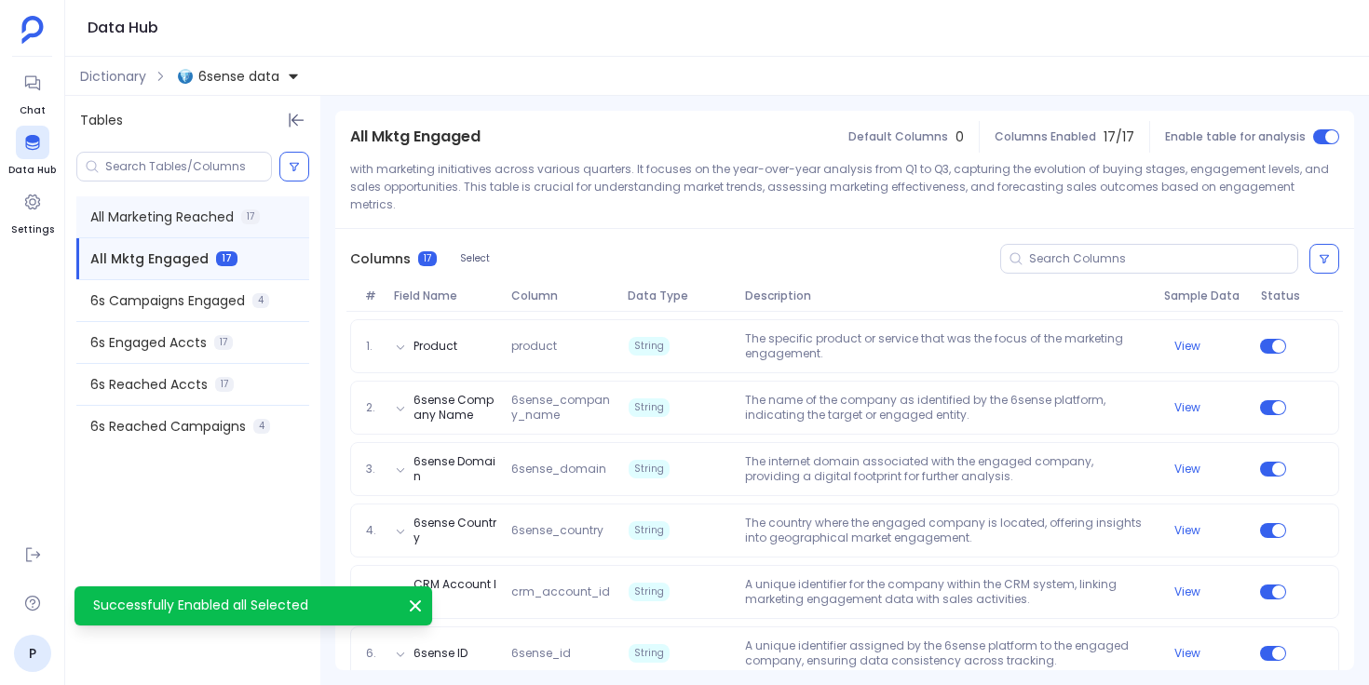
click at [208, 220] on span "All Marketing Reached" at bounding box center [161, 217] width 143 height 19
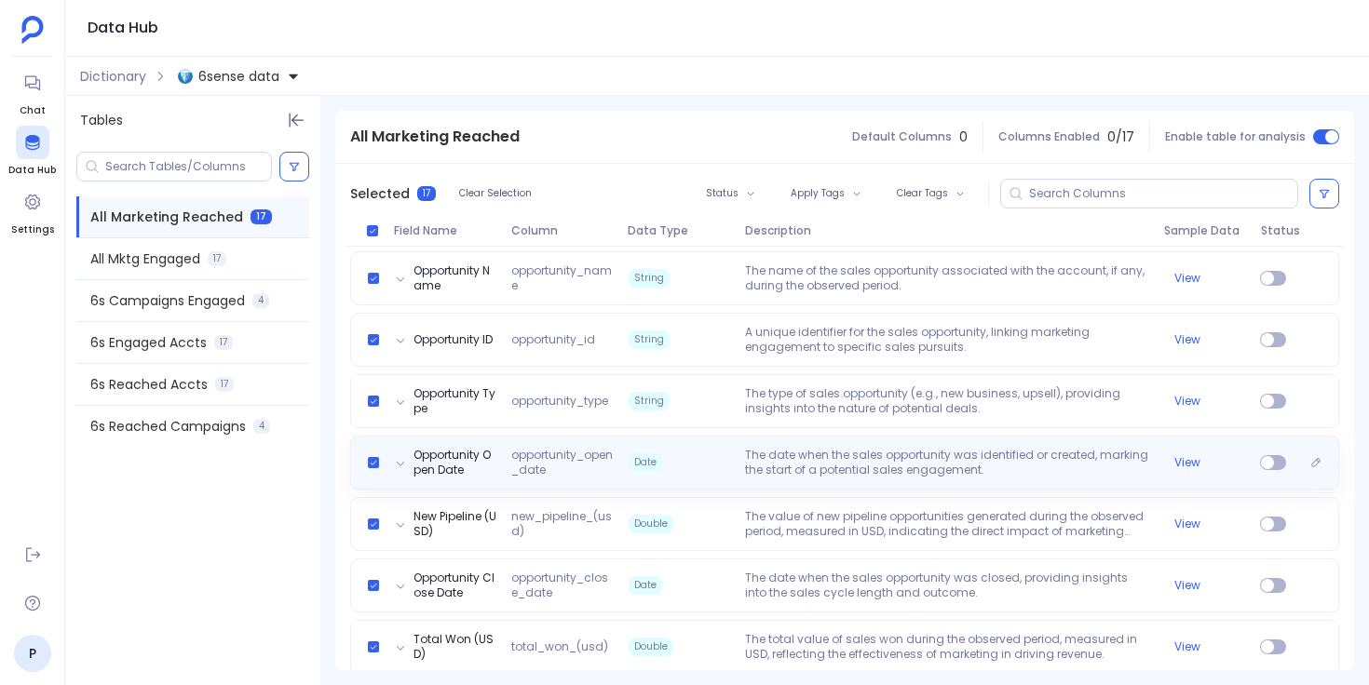
scroll to position [849, 0]
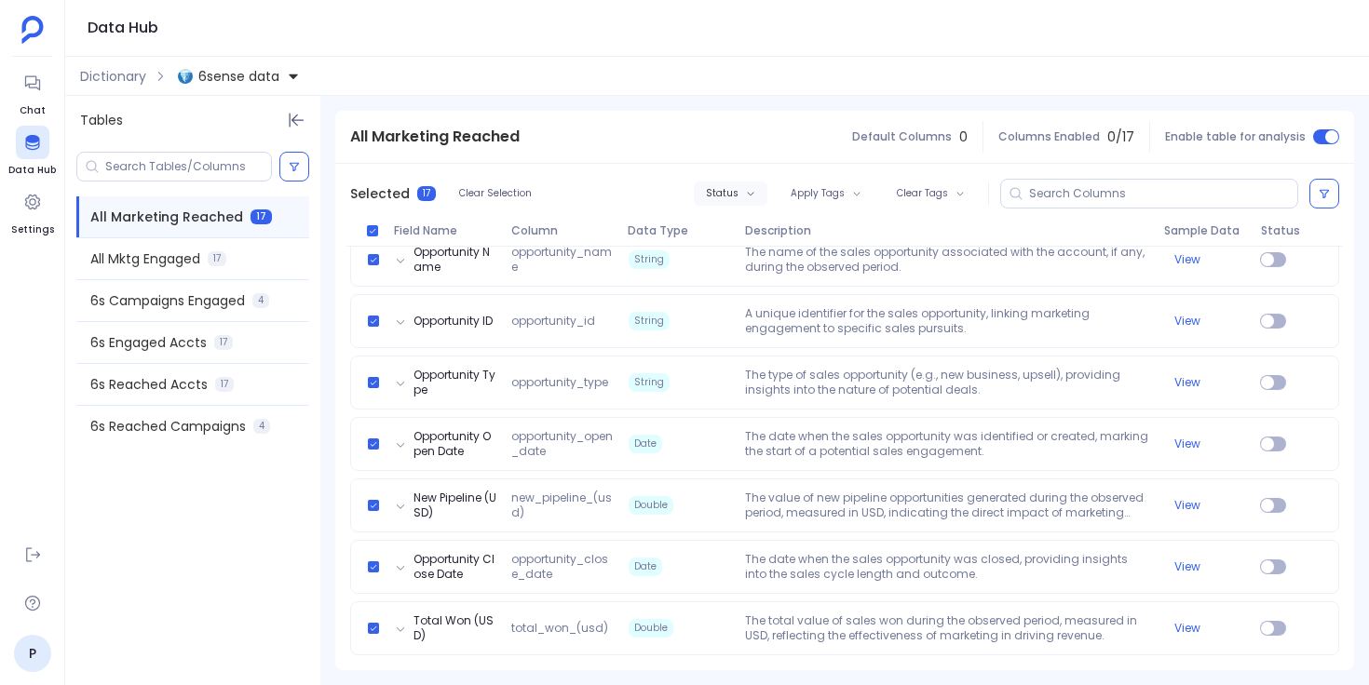
click at [734, 196] on span "Status" at bounding box center [722, 193] width 33 height 11
click at [752, 229] on label "Enable" at bounding box center [766, 227] width 138 height 41
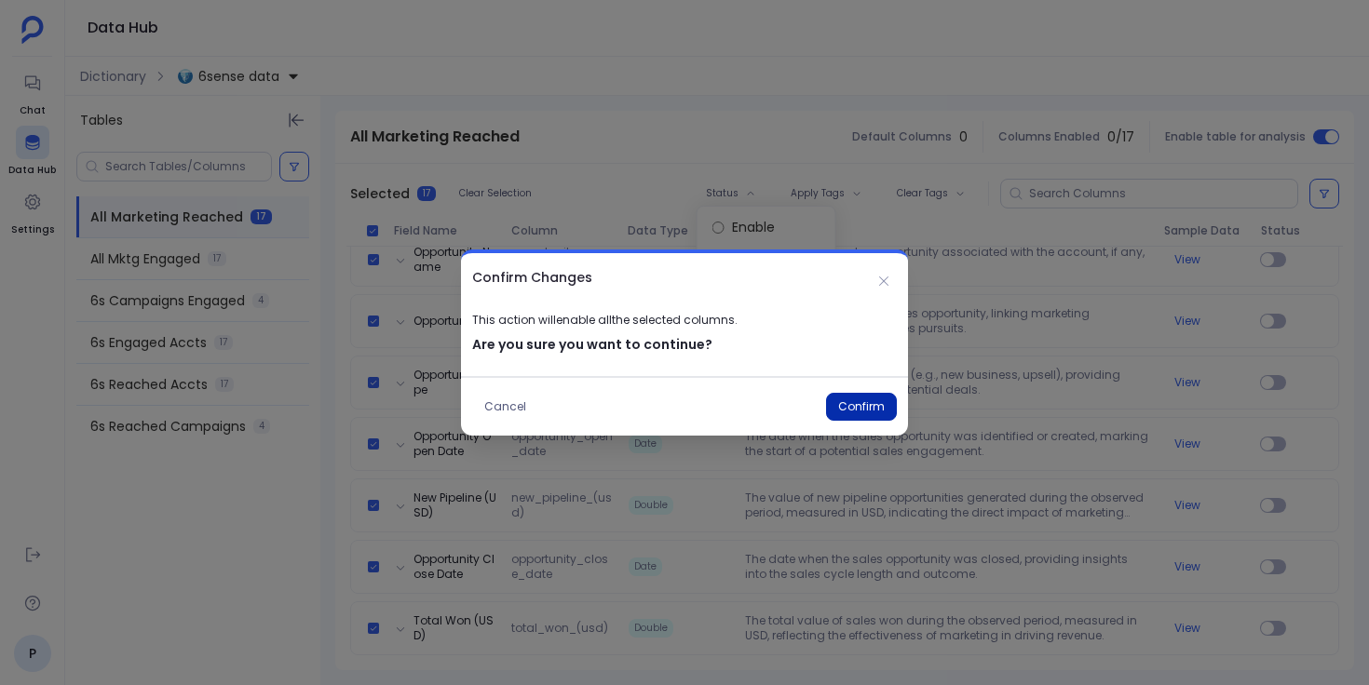
click at [869, 399] on button "Confirm" at bounding box center [861, 407] width 71 height 28
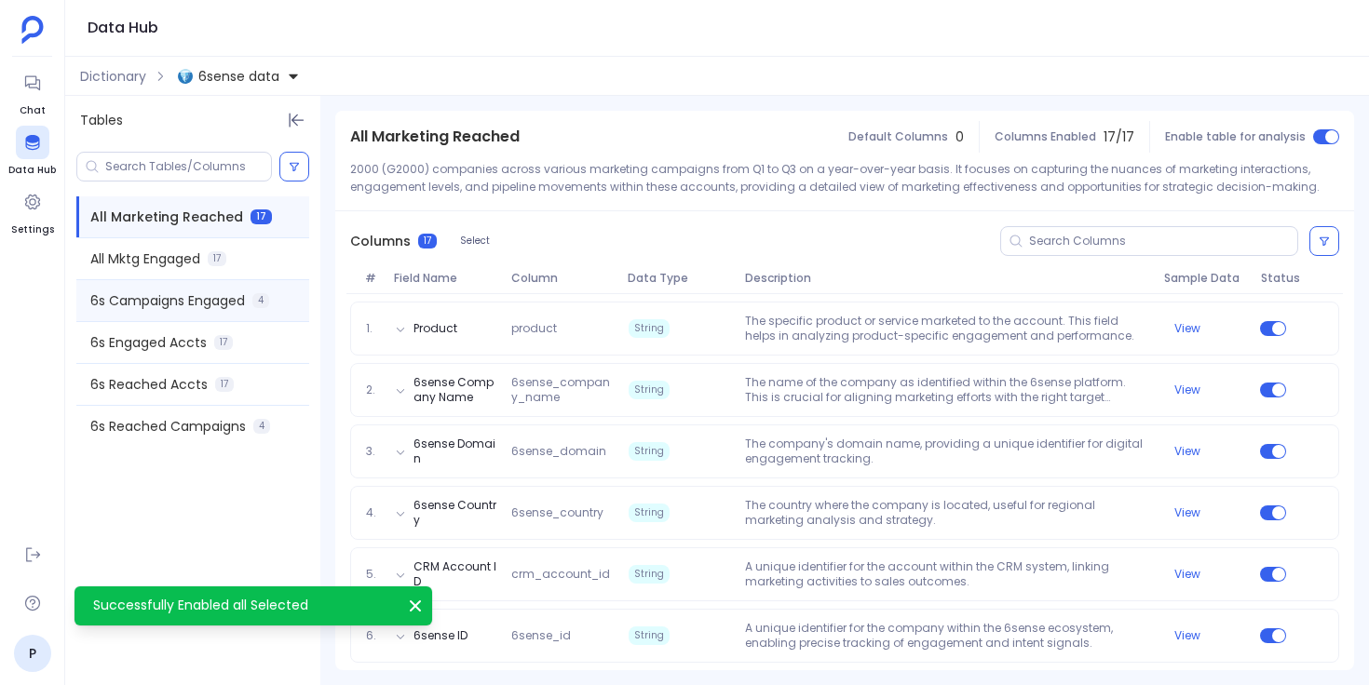
click at [196, 304] on span "6s Campaigns Engaged" at bounding box center [167, 300] width 155 height 19
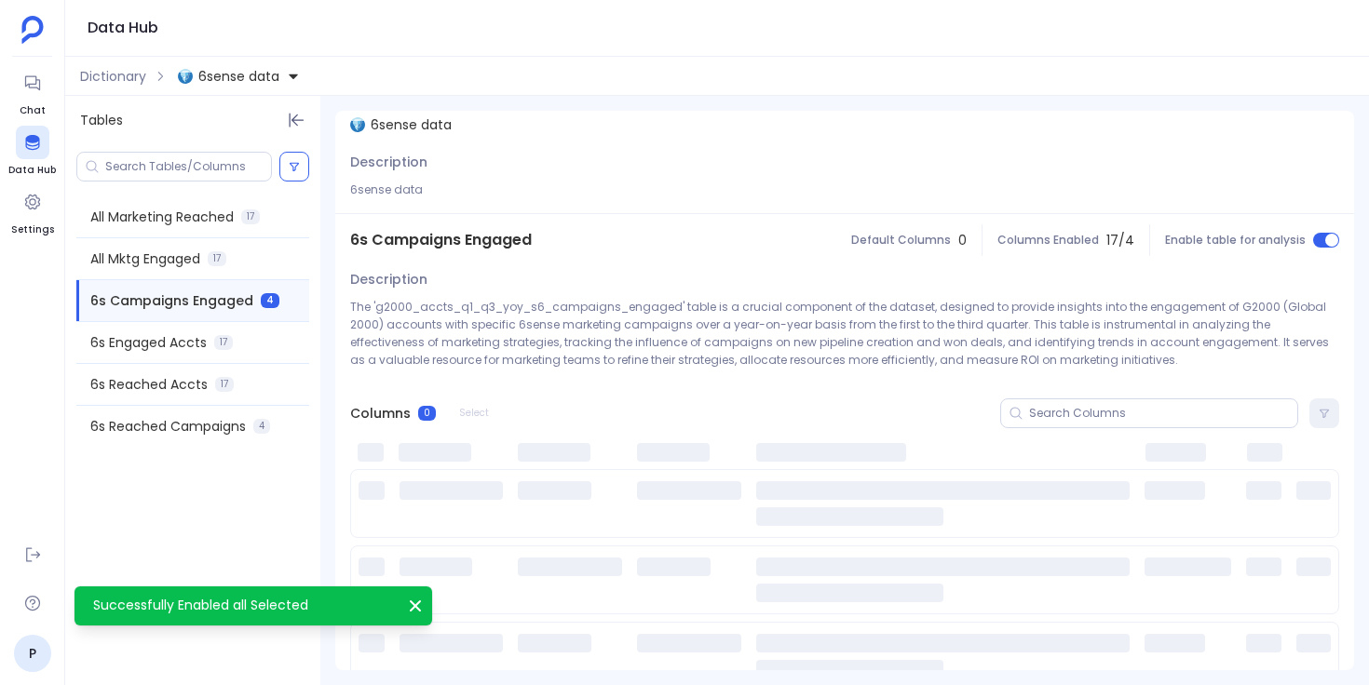
scroll to position [0, 0]
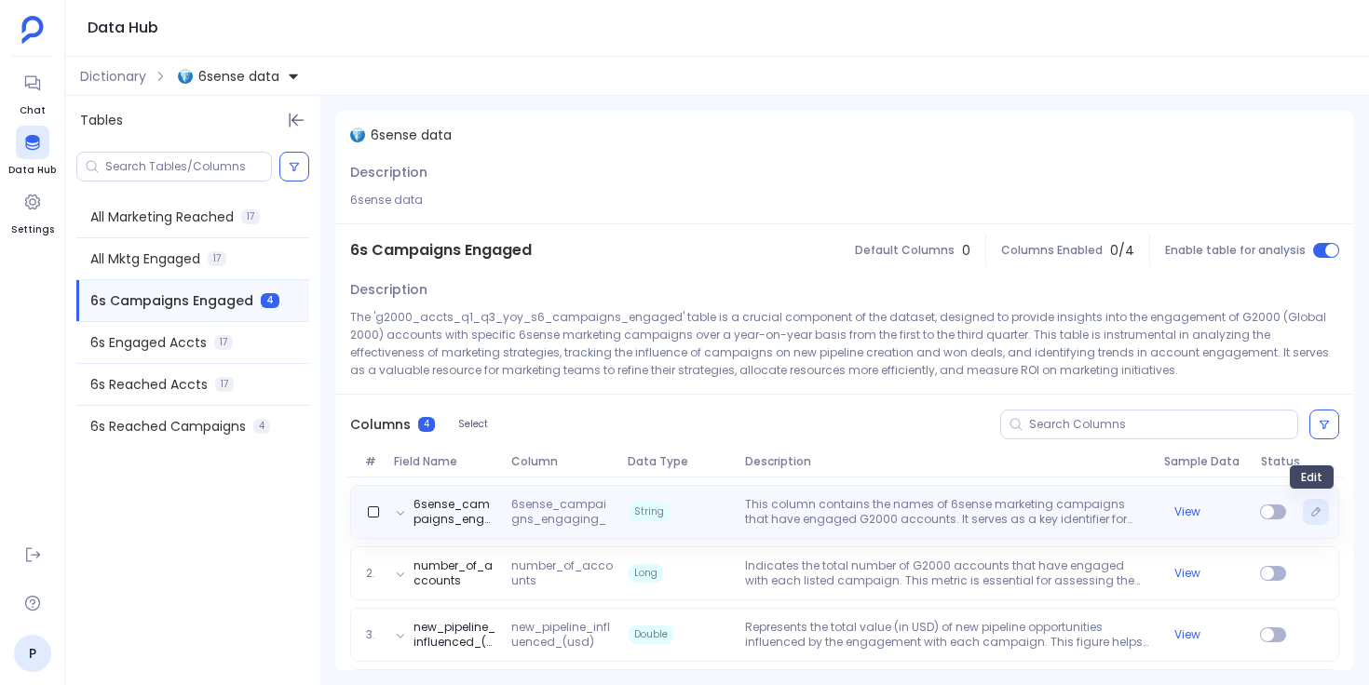
click at [1310, 516] on icon "Edit" at bounding box center [1315, 512] width 11 height 11
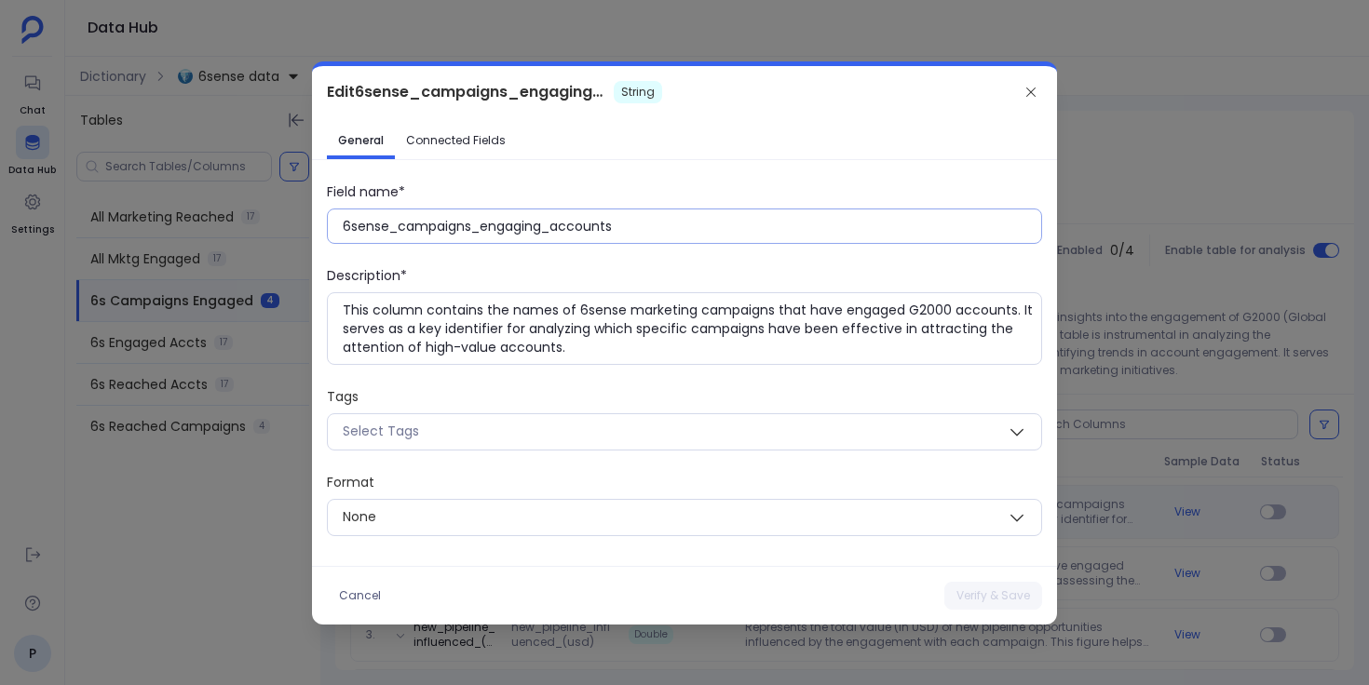
click at [481, 225] on input "6sense_campaigns_engaging_accounts" at bounding box center [692, 226] width 698 height 19
paste input "Campaigns Engaging A"
click at [981, 593] on button "Verify & Save" at bounding box center [993, 596] width 98 height 28
type input "6sense_campaigns_engaging_accounts"
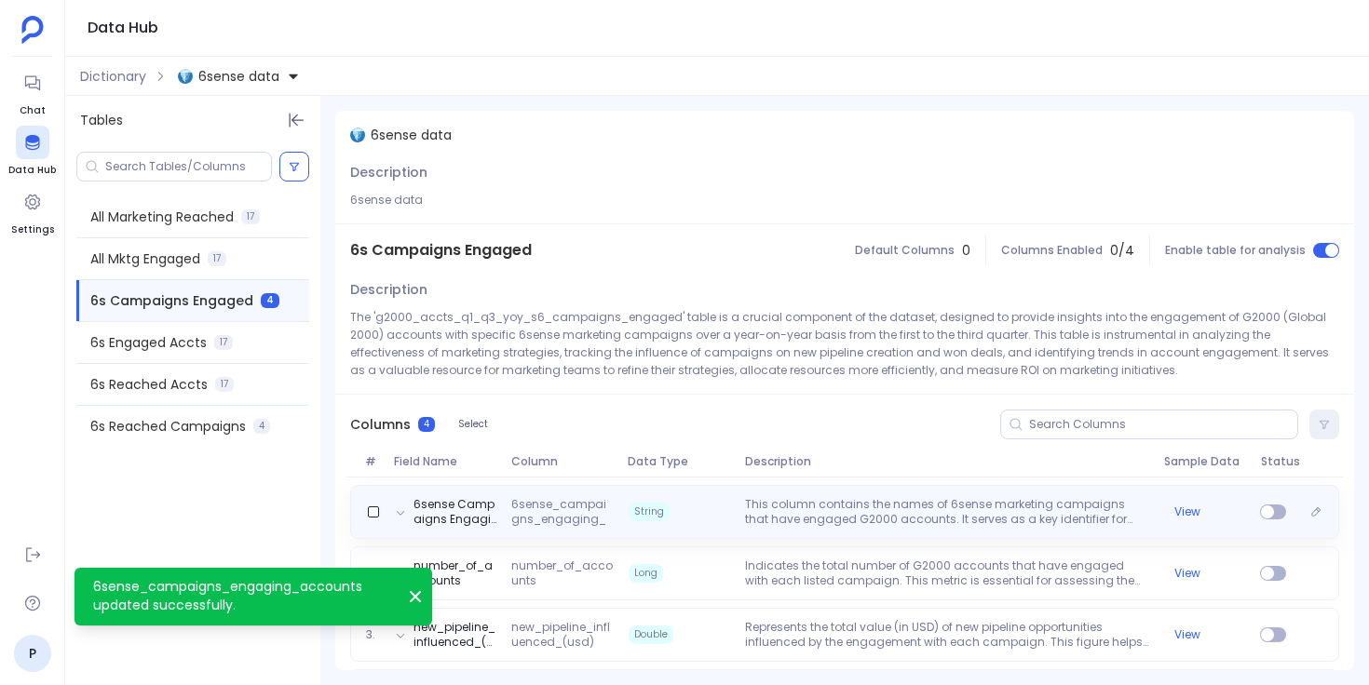
scroll to position [68, 0]
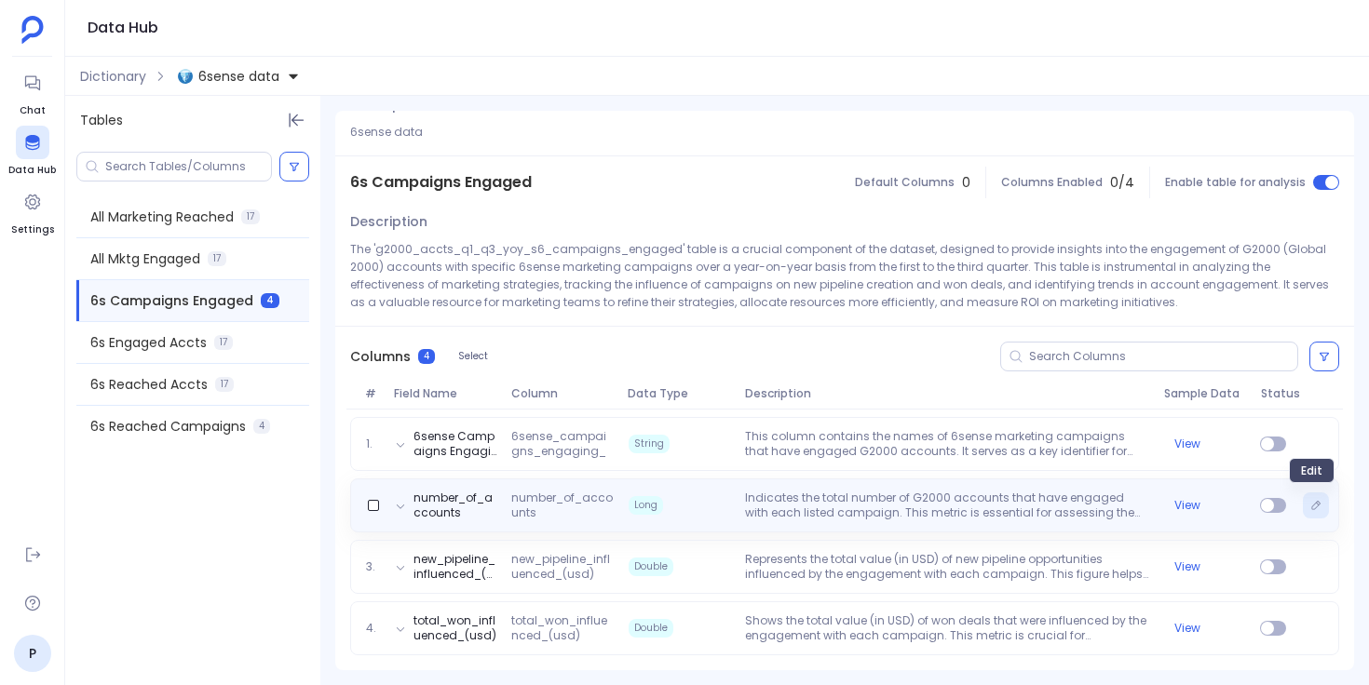
click at [1317, 508] on button "Edit" at bounding box center [1316, 506] width 26 height 26
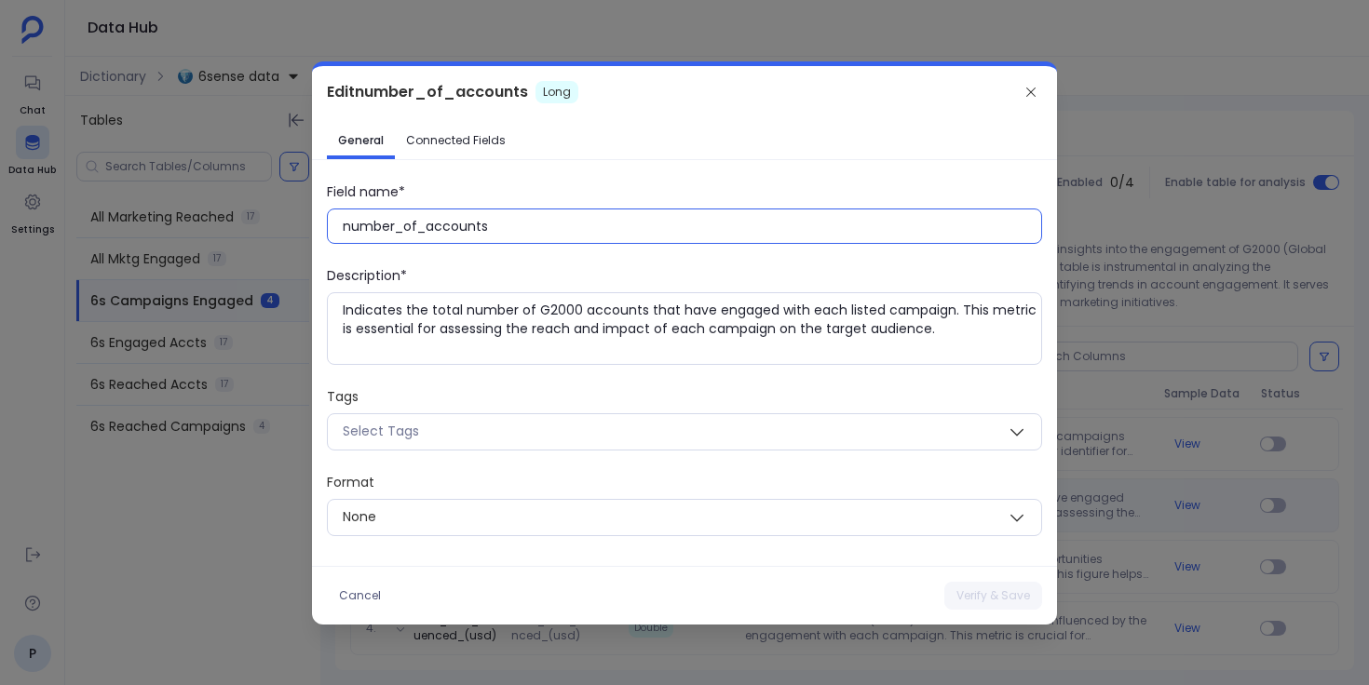
click at [464, 225] on input "number_of_accounts" at bounding box center [692, 226] width 698 height 19
paste input "Number of A"
click at [993, 599] on button "Verify & Save" at bounding box center [993, 596] width 98 height 28
type input "number_of_accounts"
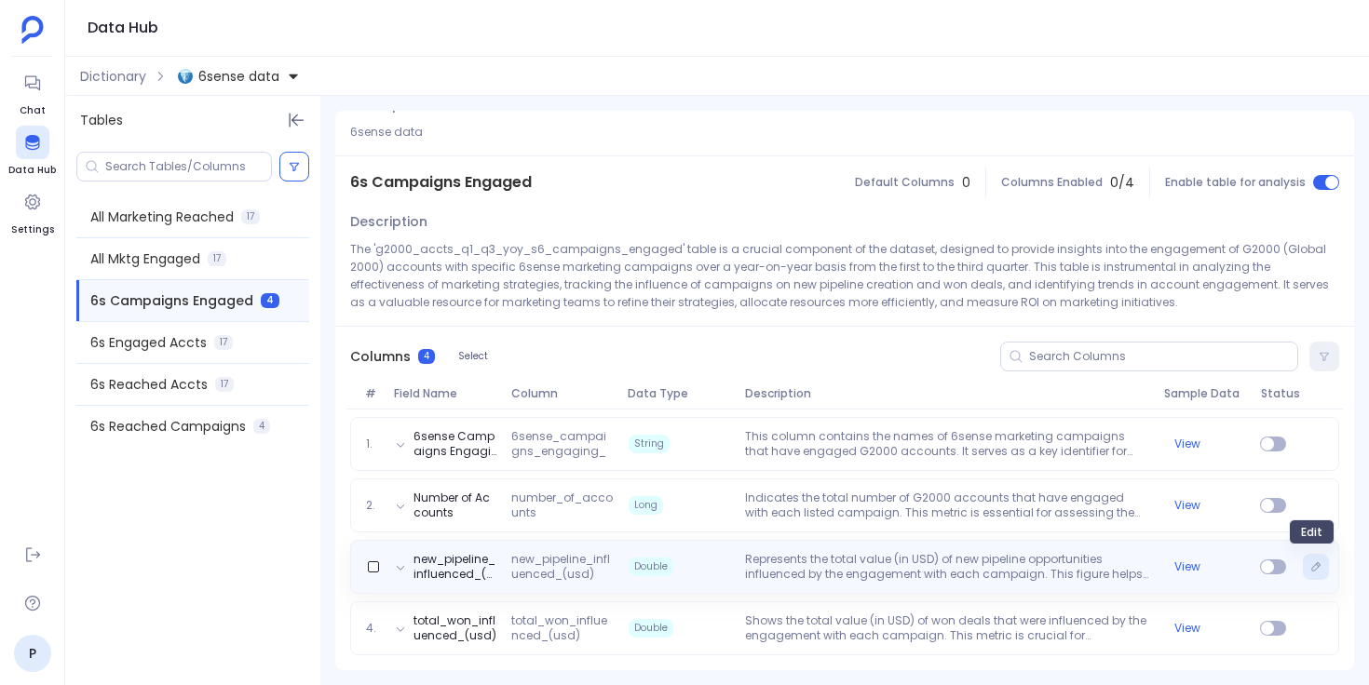
click at [1310, 564] on icon "Edit" at bounding box center [1315, 567] width 11 height 11
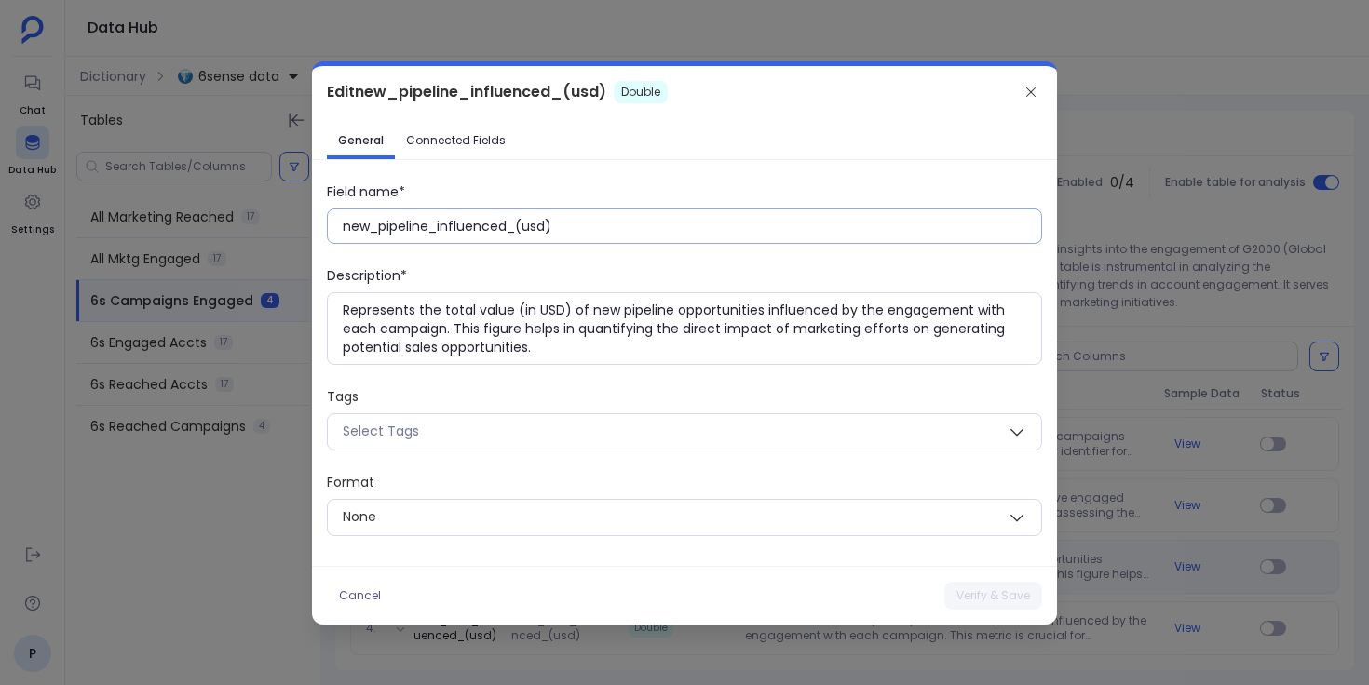
click at [535, 230] on input "new_pipeline_influenced_(usd)" at bounding box center [692, 226] width 698 height 19
paste input "New Pipeline Influenced (USD"
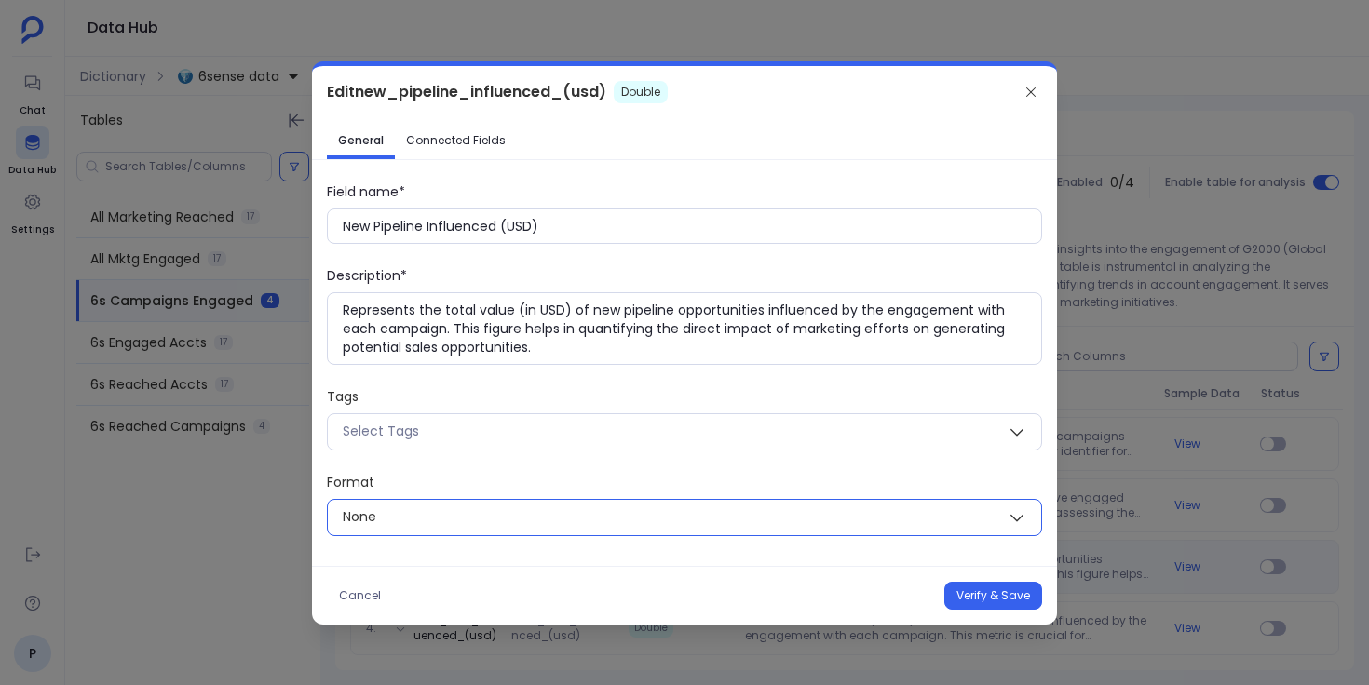
click at [561, 522] on span "None" at bounding box center [662, 517] width 669 height 23
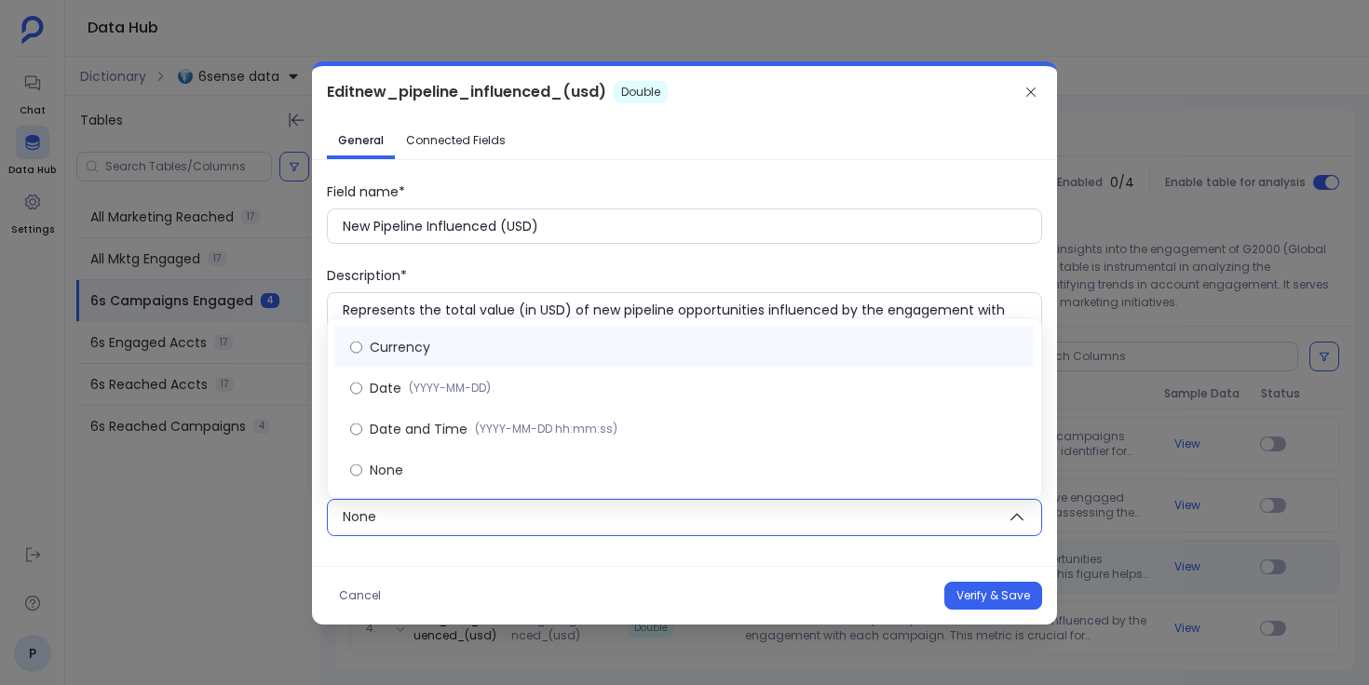
click at [584, 352] on label "Currency" at bounding box center [684, 347] width 698 height 41
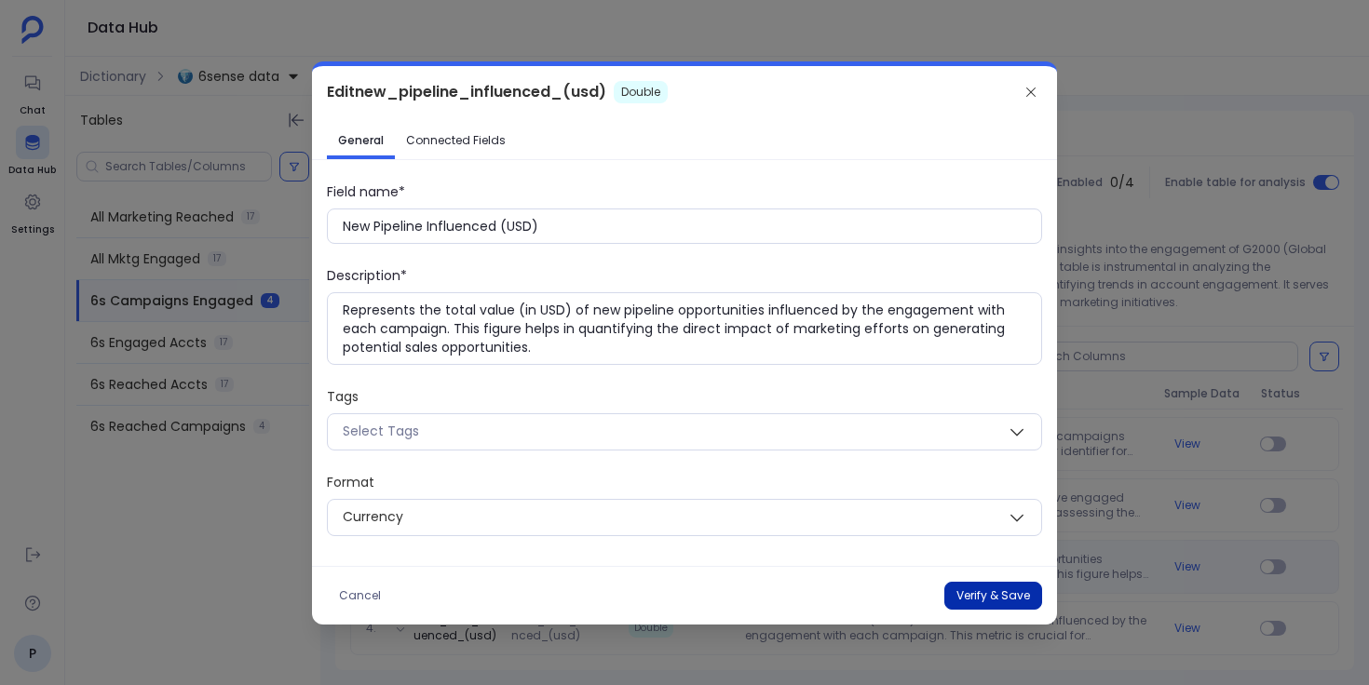
click at [966, 592] on button "Verify & Save" at bounding box center [993, 596] width 98 height 28
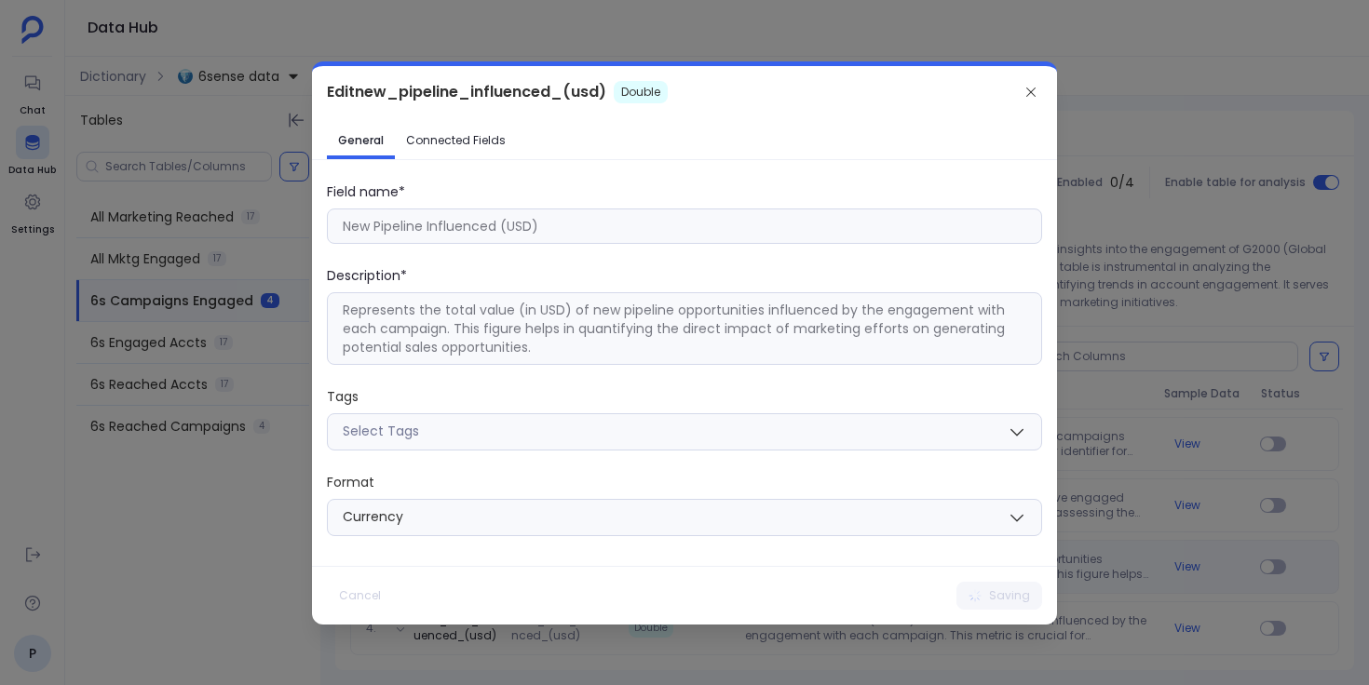
type input "new_pipeline_influenced_(usd)"
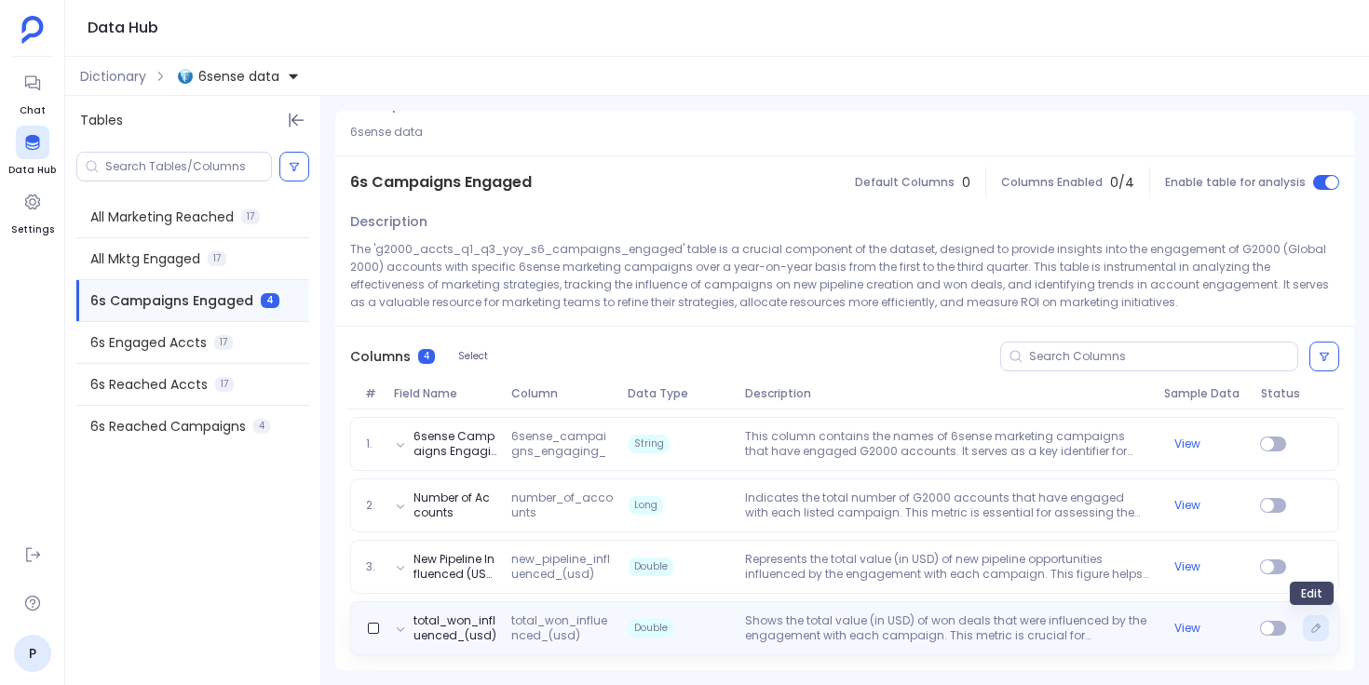
click at [1315, 627] on icon "Edit" at bounding box center [1316, 628] width 8 height 8
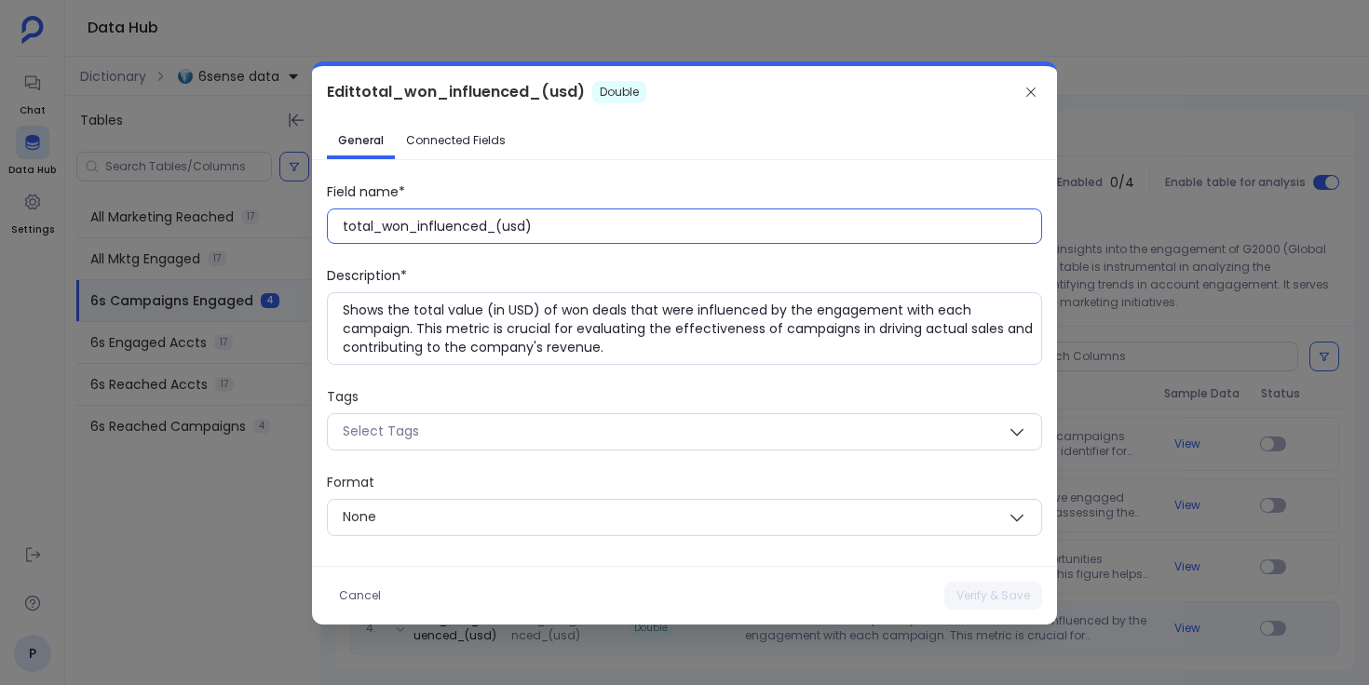
click at [488, 223] on input "total_won_influenced_(usd)" at bounding box center [692, 226] width 698 height 19
paste input "Total Won Influenced (USD"
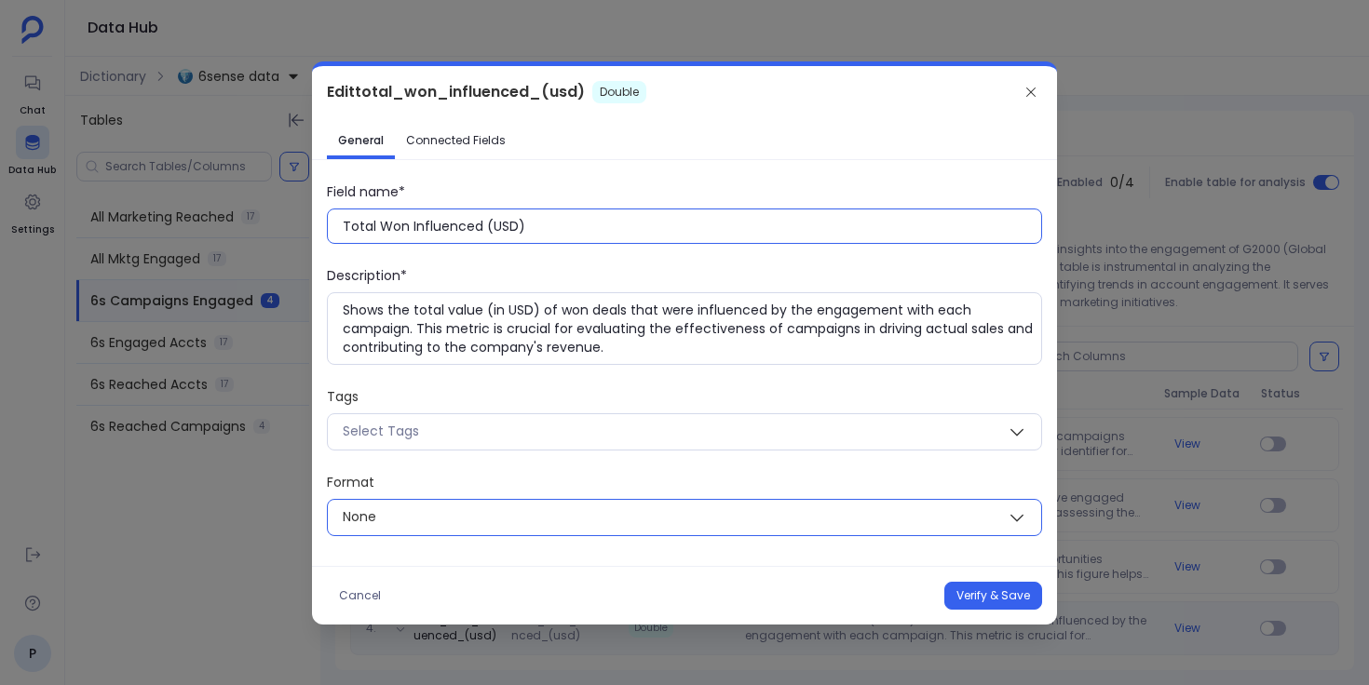
click at [581, 527] on span "None" at bounding box center [662, 517] width 669 height 23
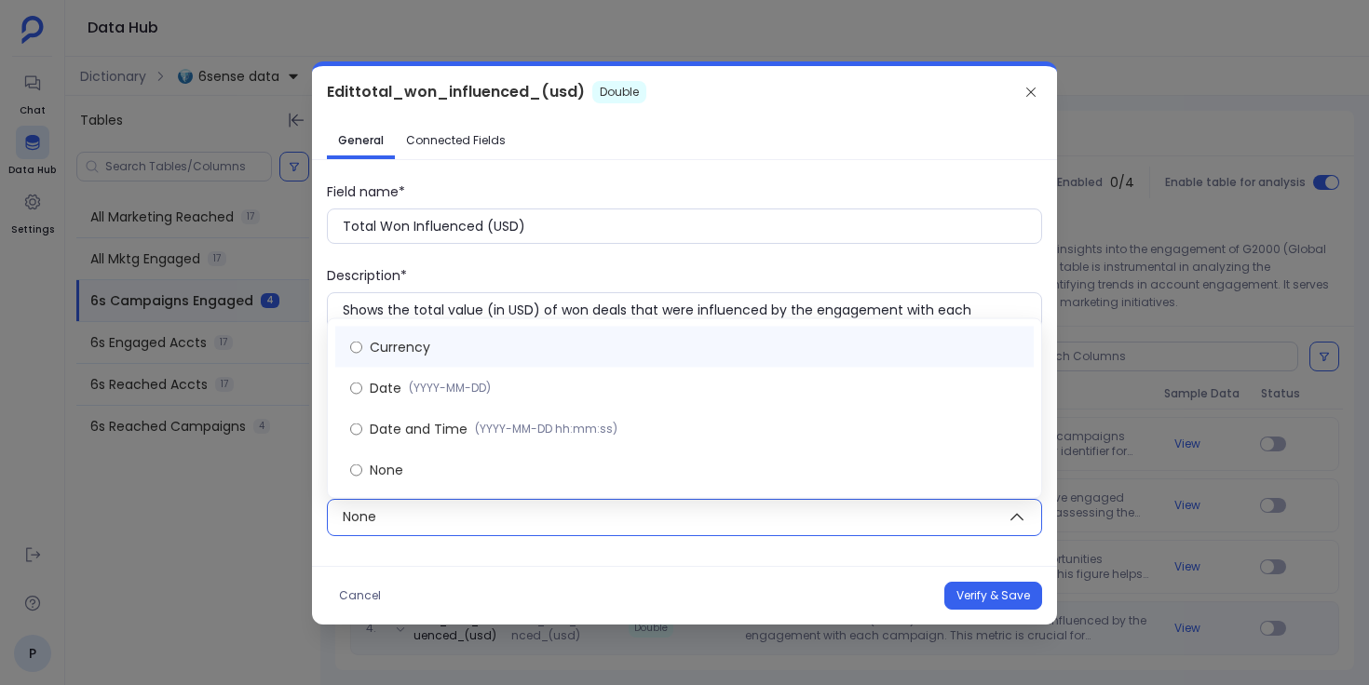
click at [602, 352] on label "Currency" at bounding box center [684, 347] width 698 height 41
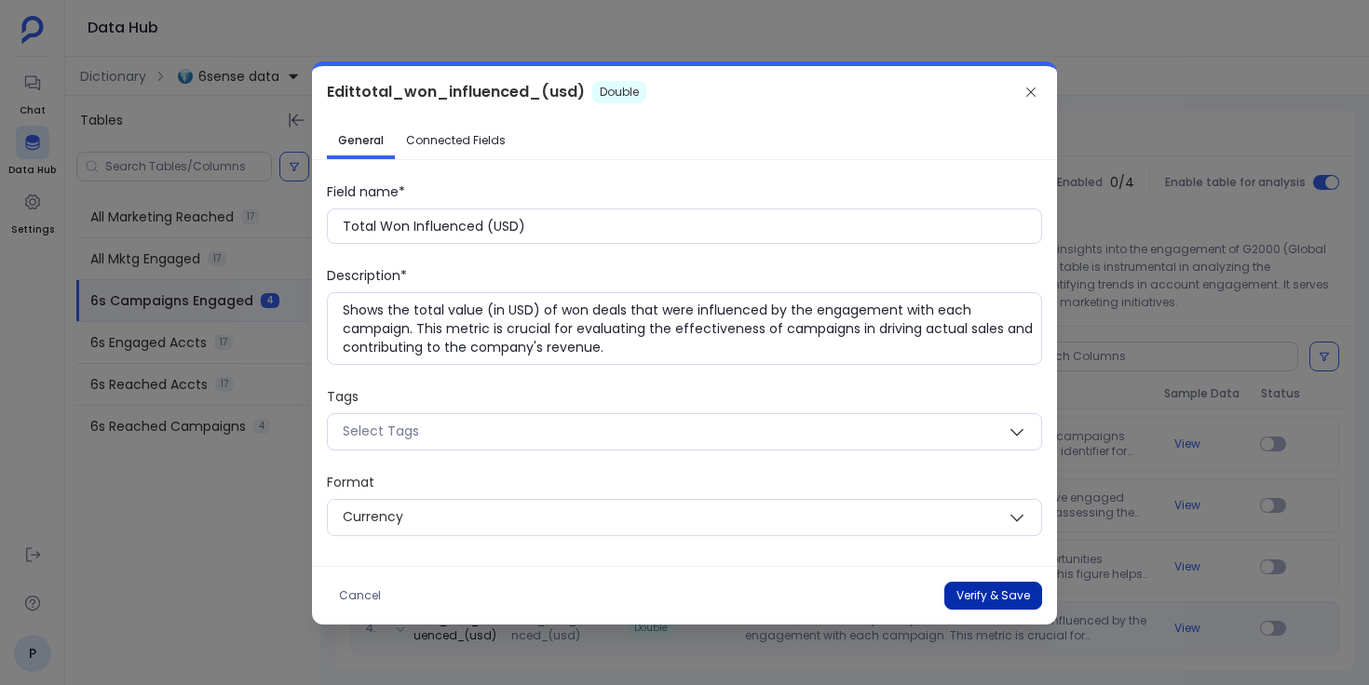
click at [955, 585] on button "Verify & Save" at bounding box center [993, 596] width 98 height 28
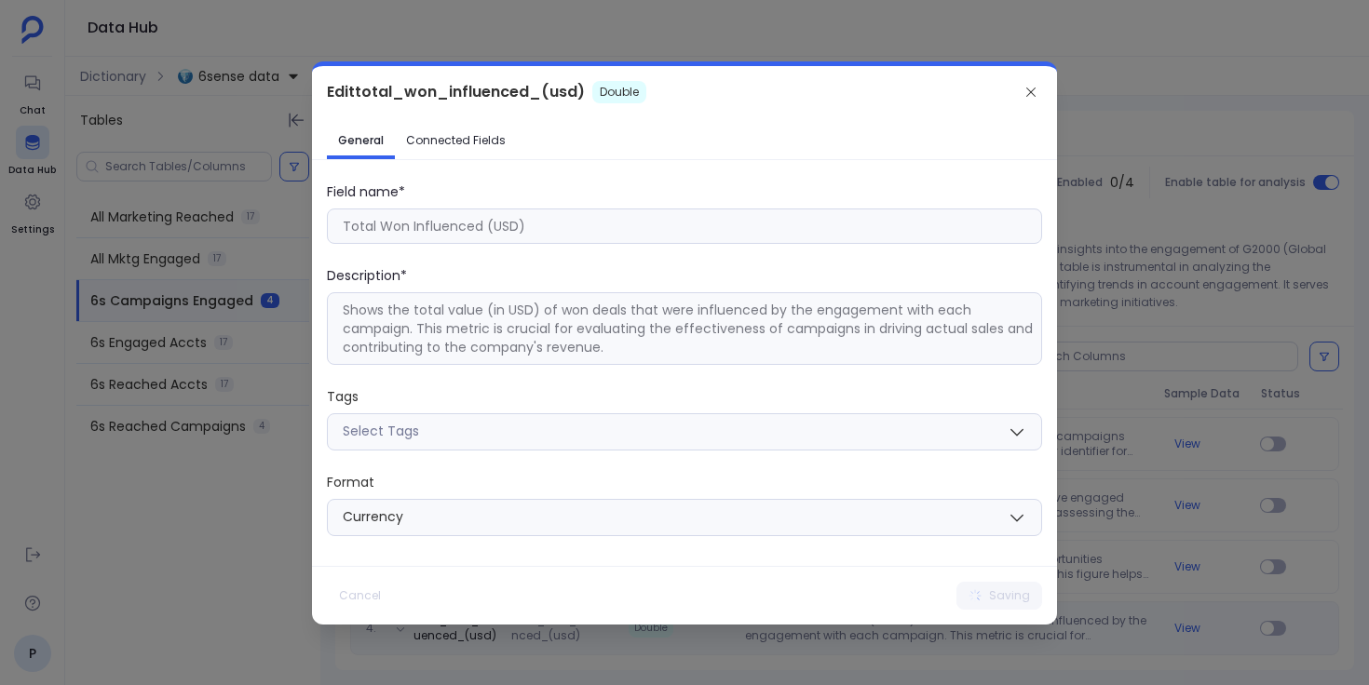
type input "total_won_influenced_(usd)"
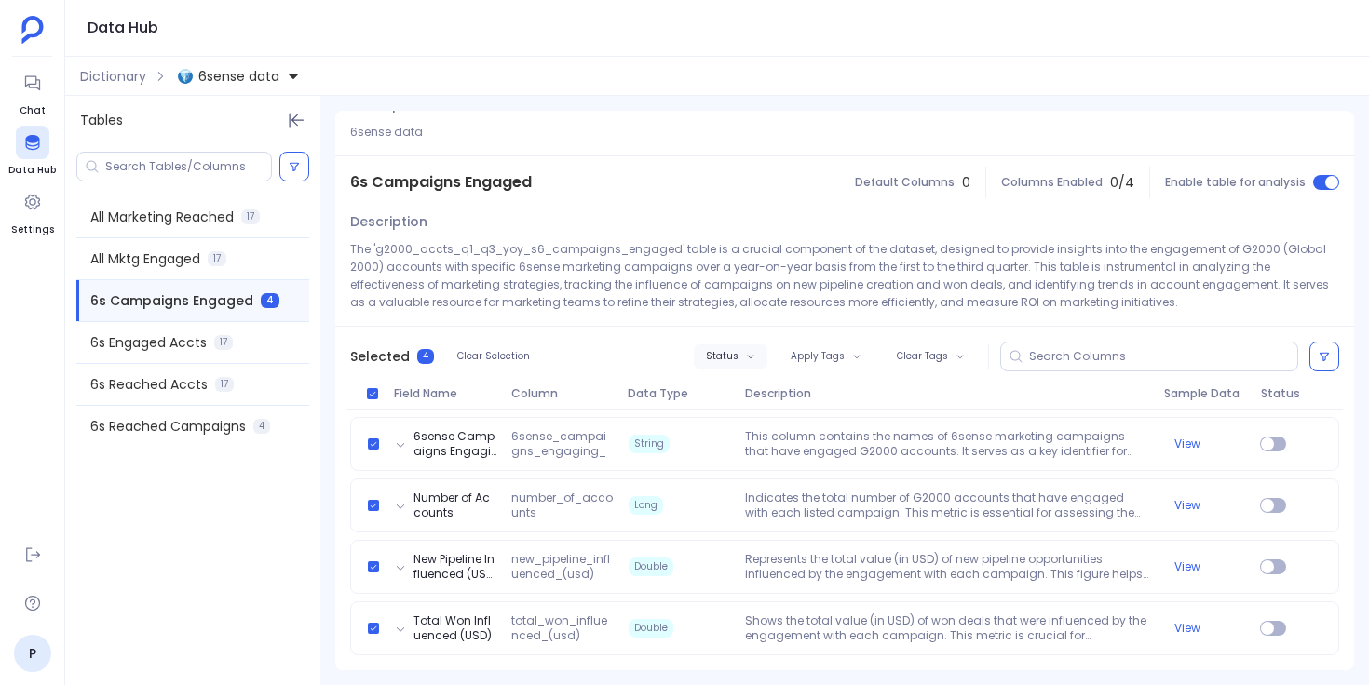
click at [734, 351] on span "Status" at bounding box center [722, 356] width 33 height 11
click at [757, 391] on label "Enable" at bounding box center [766, 390] width 138 height 41
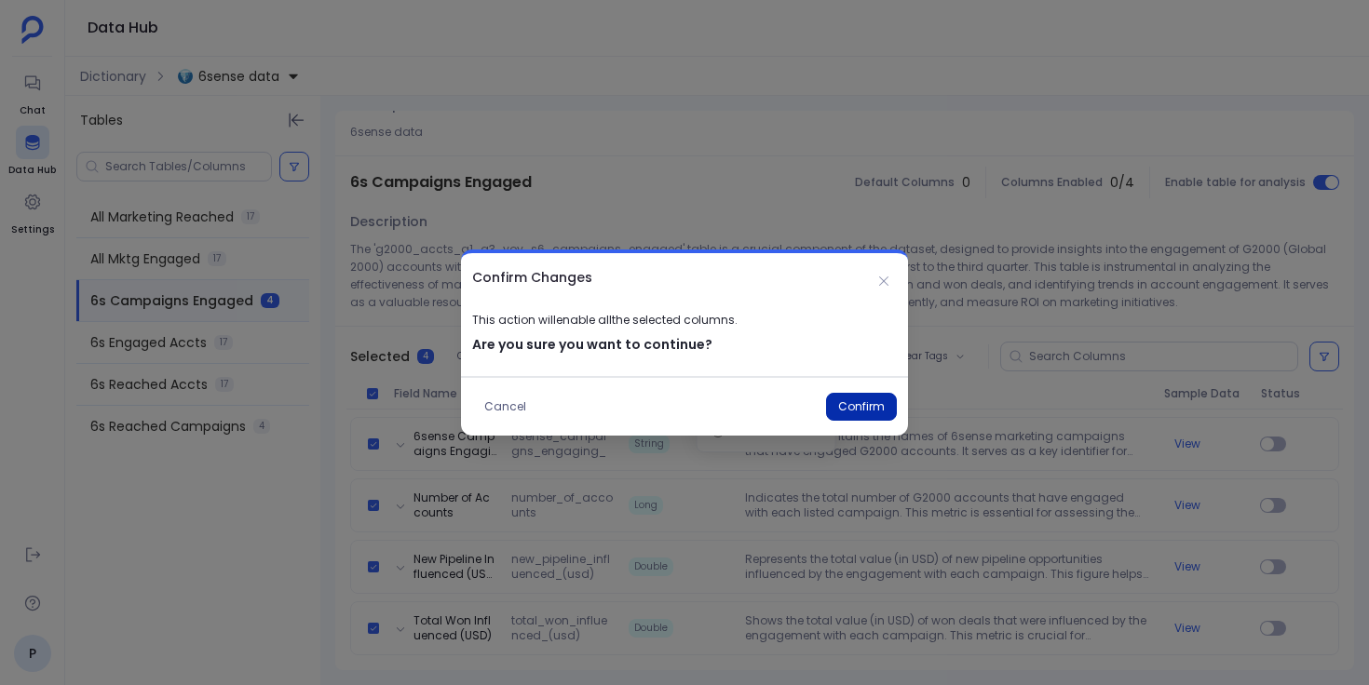
click at [873, 407] on button "Confirm" at bounding box center [861, 407] width 71 height 28
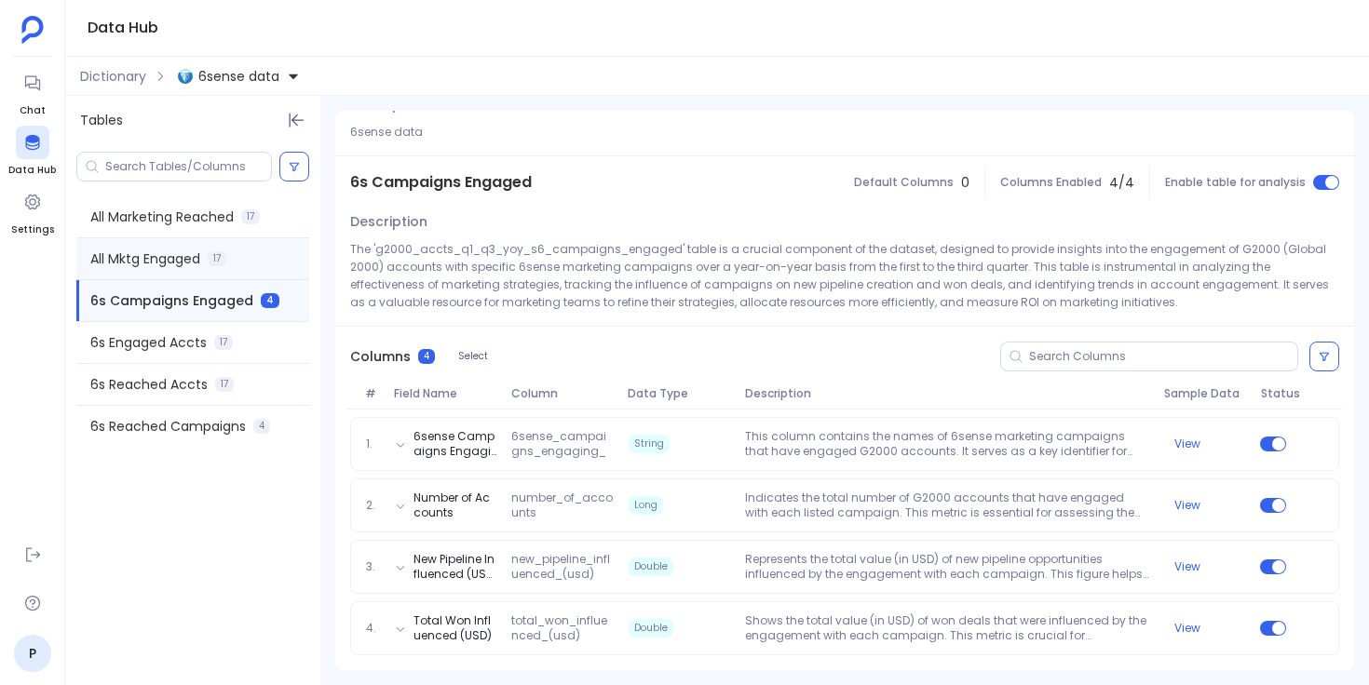
click at [263, 259] on div "All Mktg Engaged 17" at bounding box center [192, 258] width 233 height 41
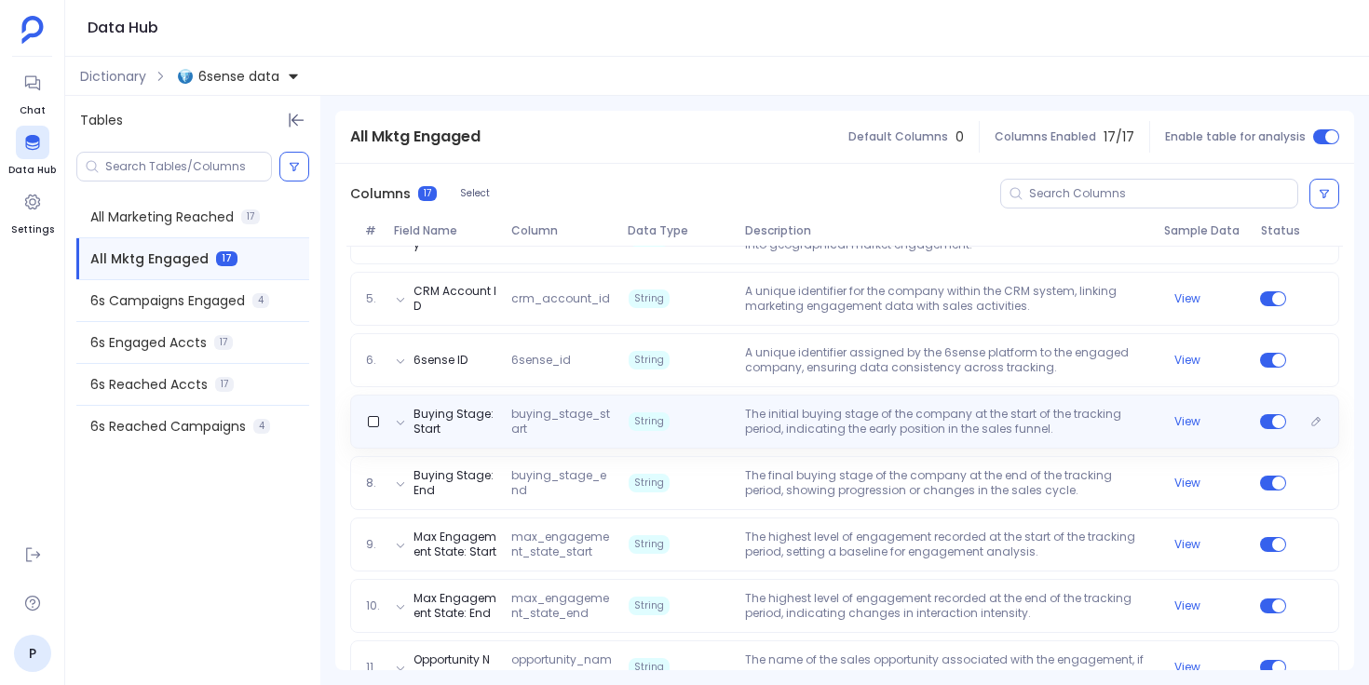
scroll to position [477, 0]
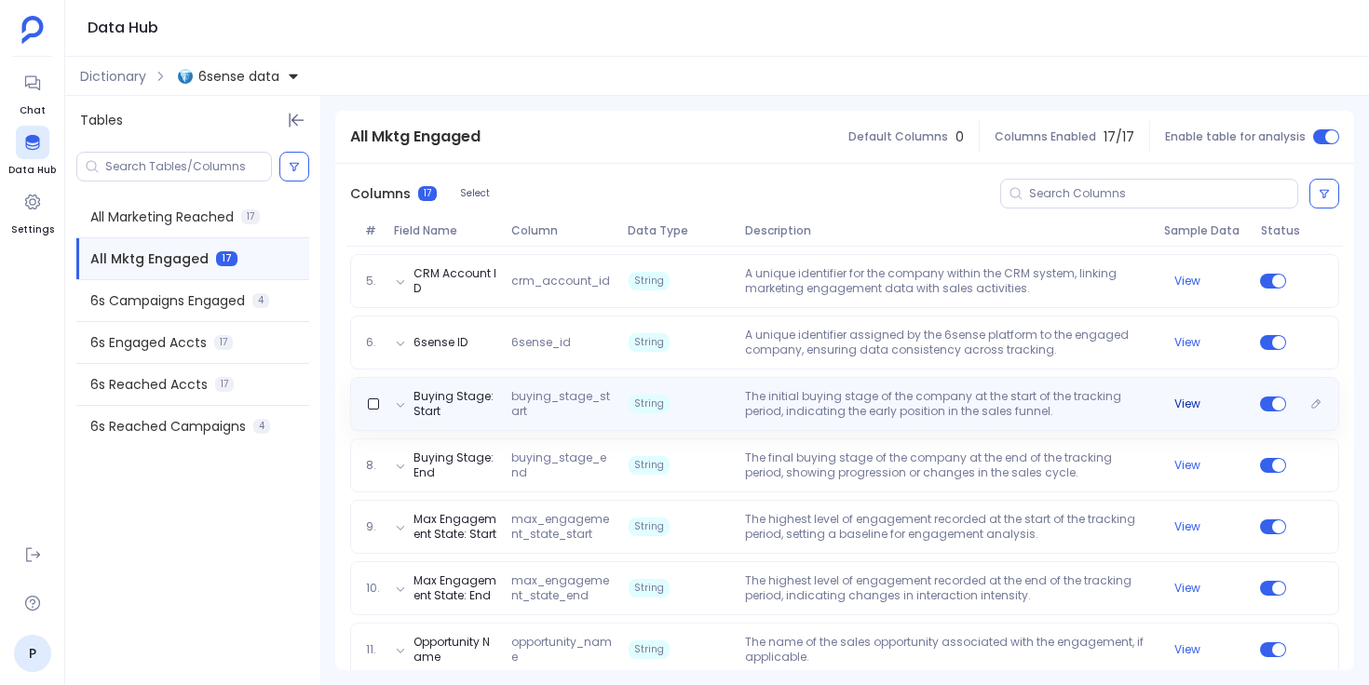
click at [1176, 397] on button "View" at bounding box center [1187, 404] width 26 height 15
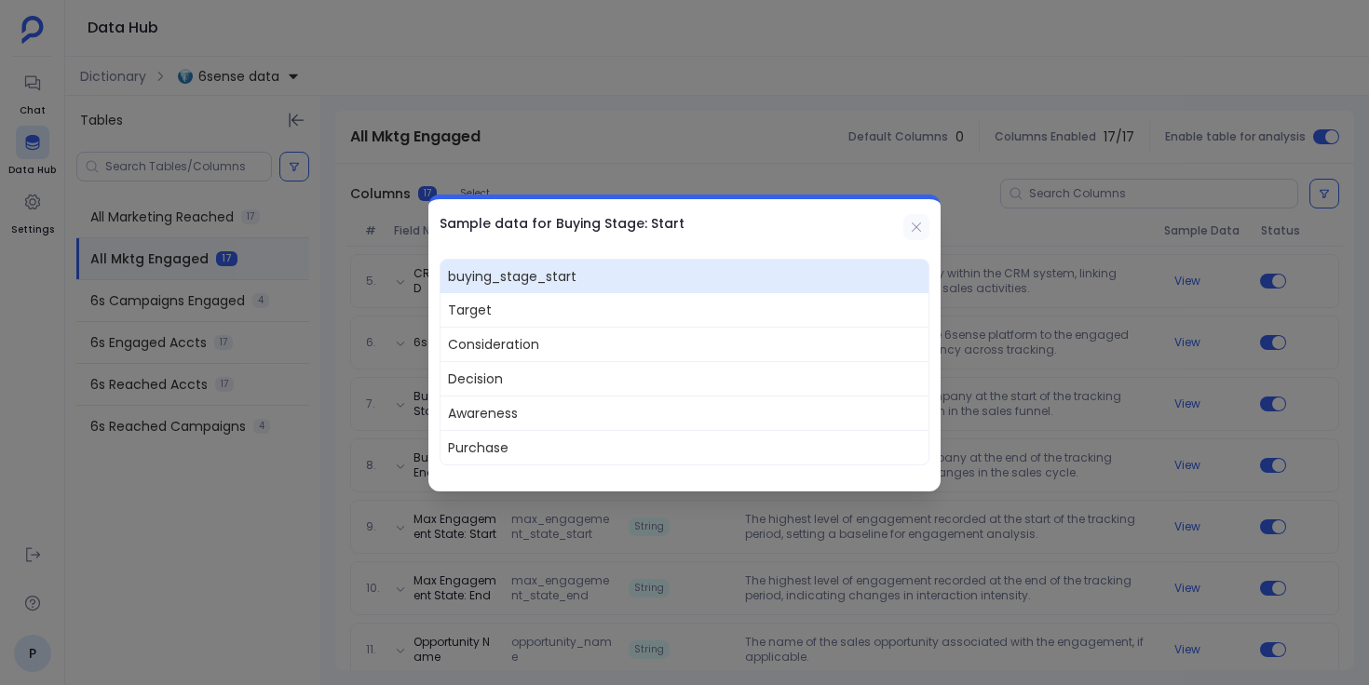
click at [914, 224] on icon at bounding box center [916, 226] width 9 height 9
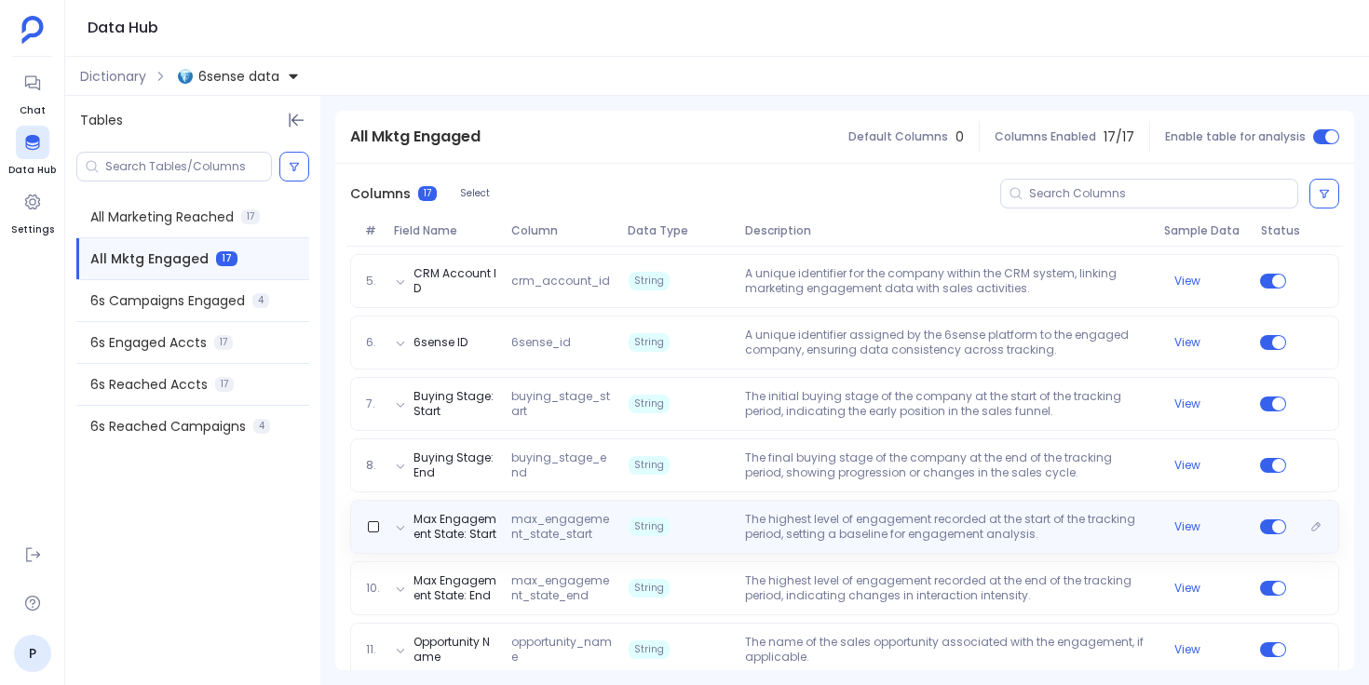
click at [1190, 512] on div "Max Engagement State: Start max_engagement_state_start String The highest level…" at bounding box center [845, 527] width 972 height 30
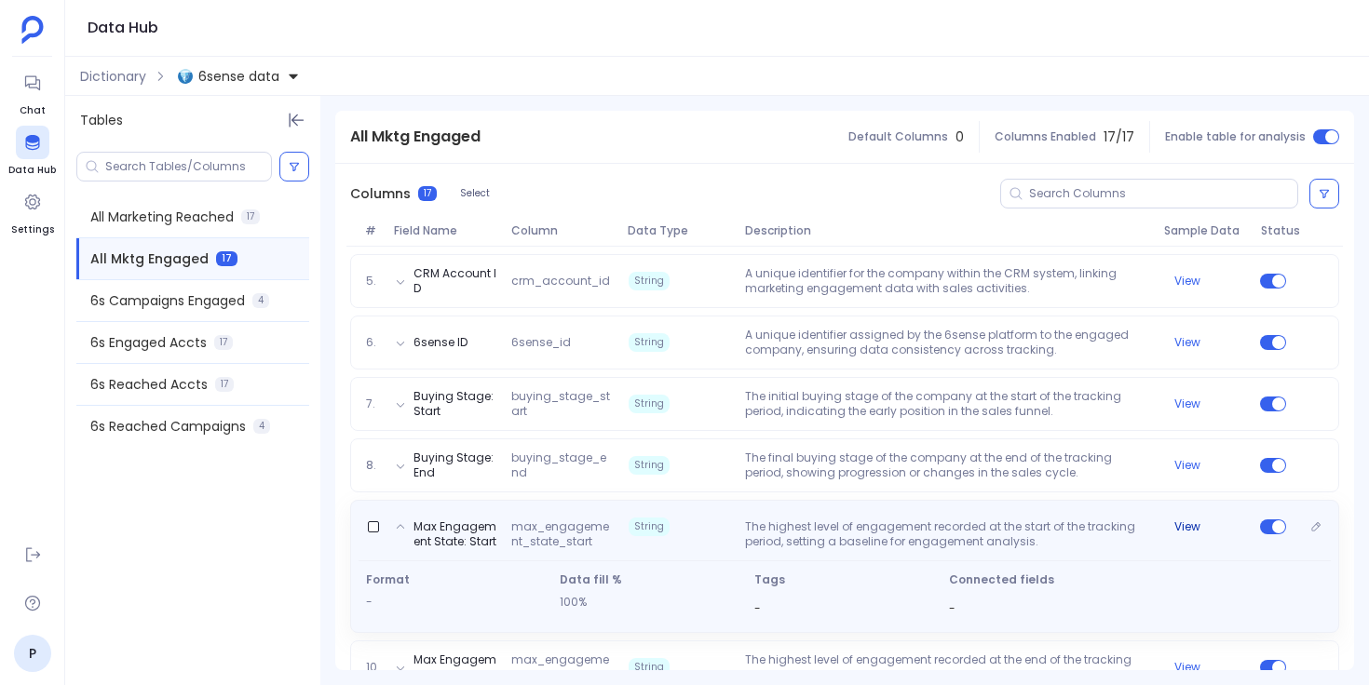
click at [1186, 520] on button "View" at bounding box center [1187, 527] width 26 height 15
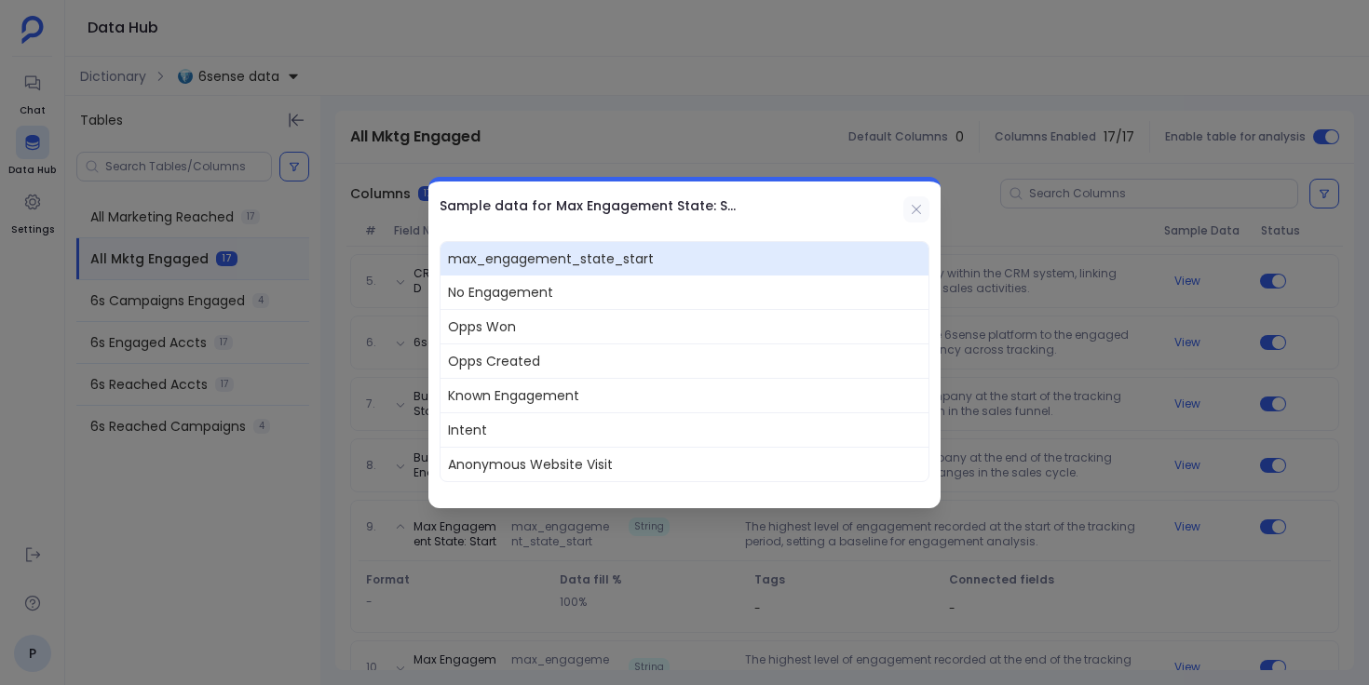
click at [916, 212] on icon at bounding box center [916, 209] width 15 height 15
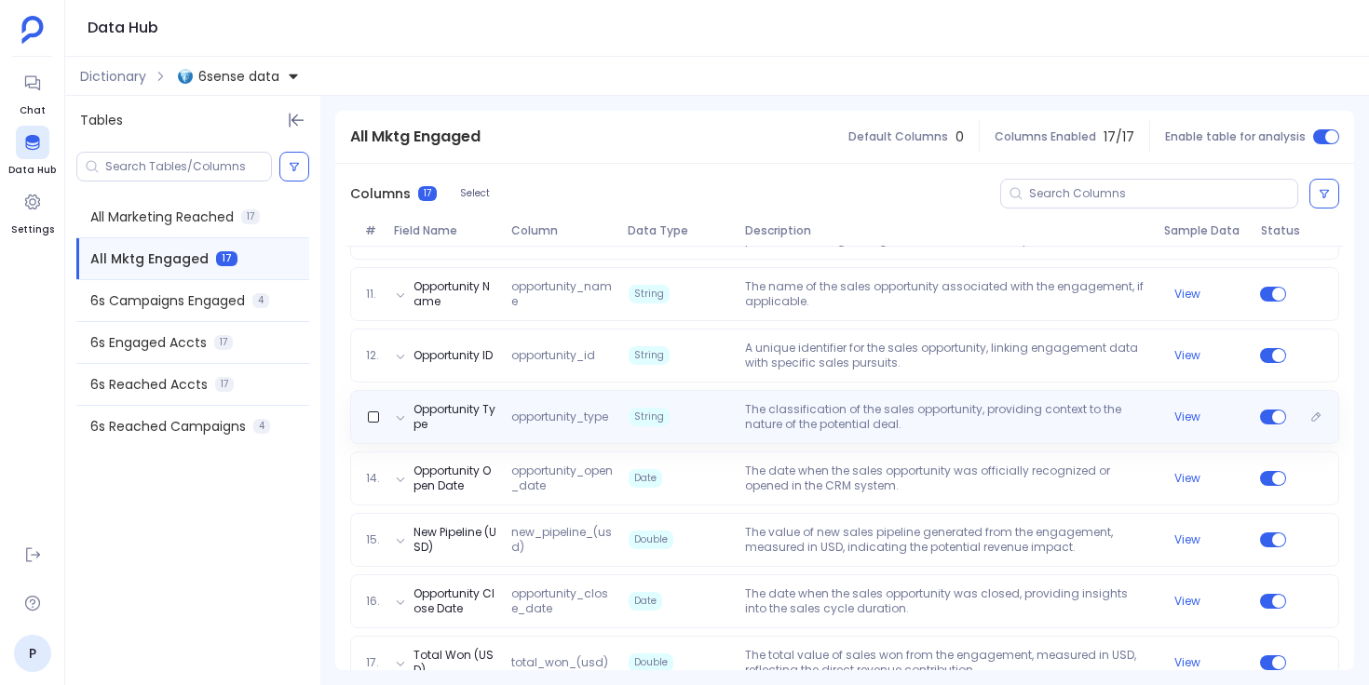
scroll to position [922, 0]
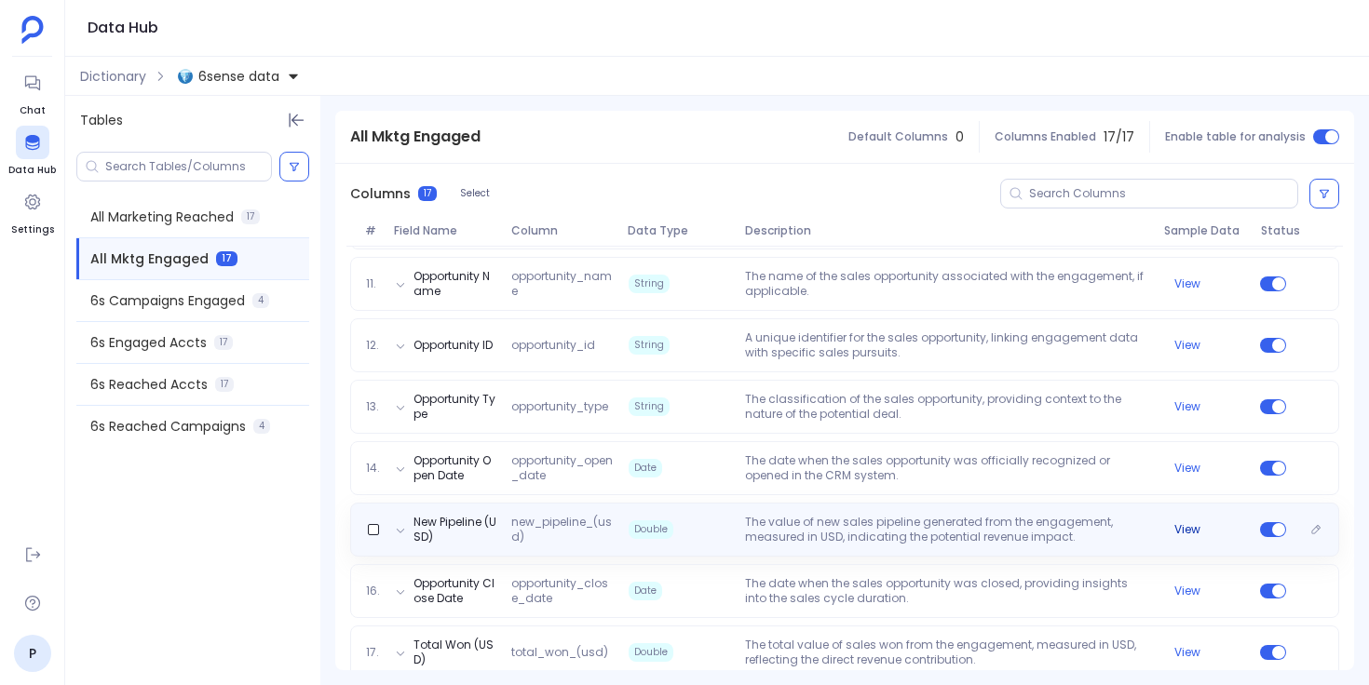
click at [1182, 522] on button "View" at bounding box center [1187, 529] width 26 height 15
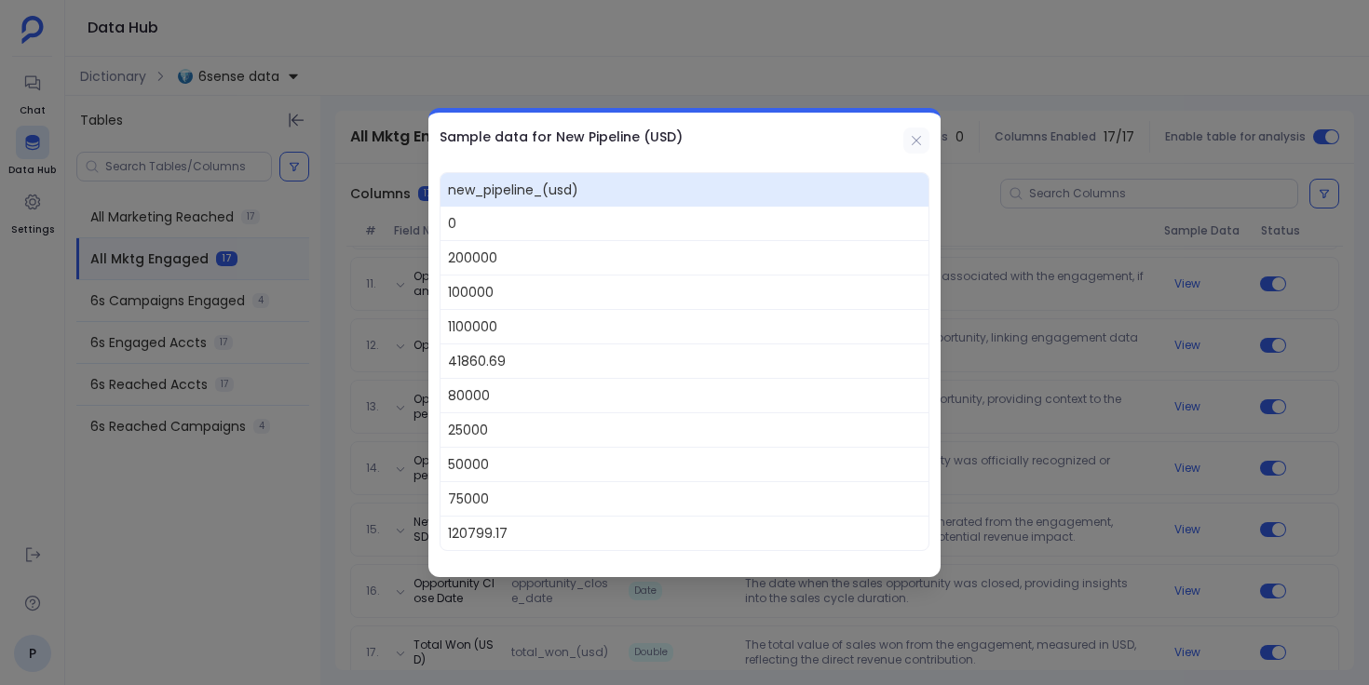
click at [920, 143] on icon at bounding box center [916, 140] width 15 height 15
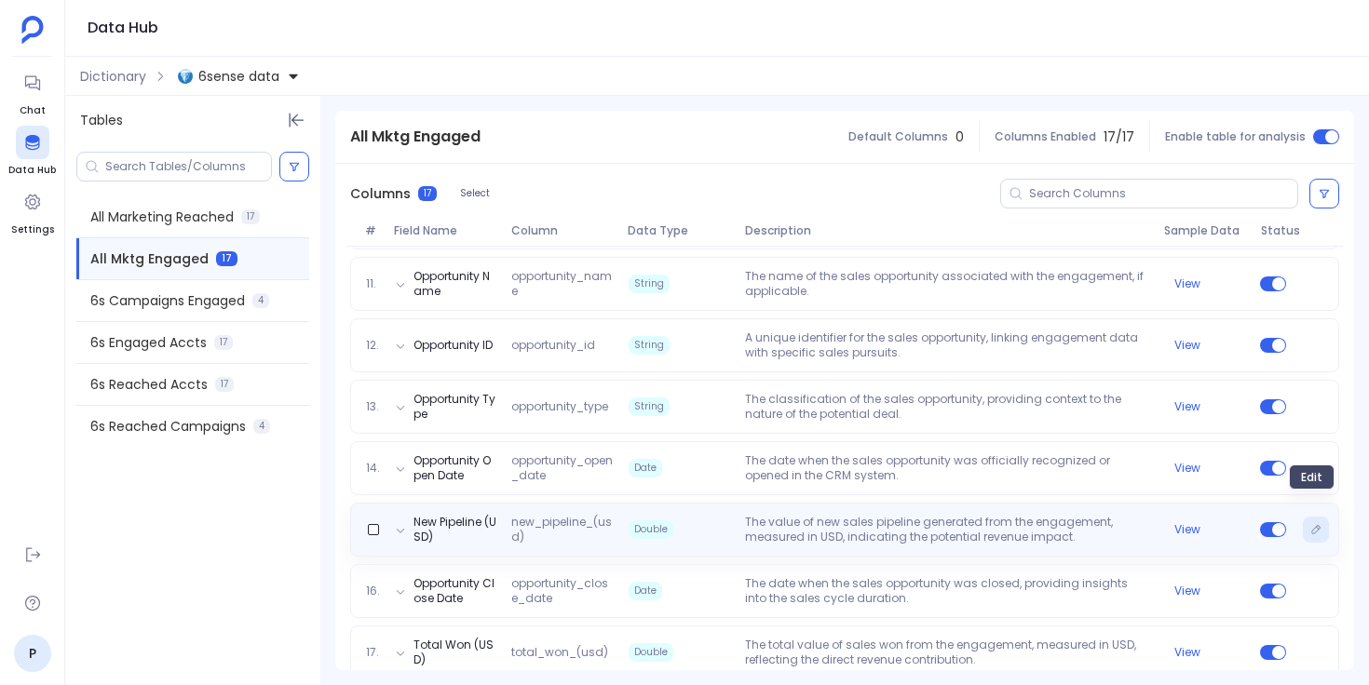
click at [1312, 517] on button "Edit" at bounding box center [1316, 530] width 26 height 26
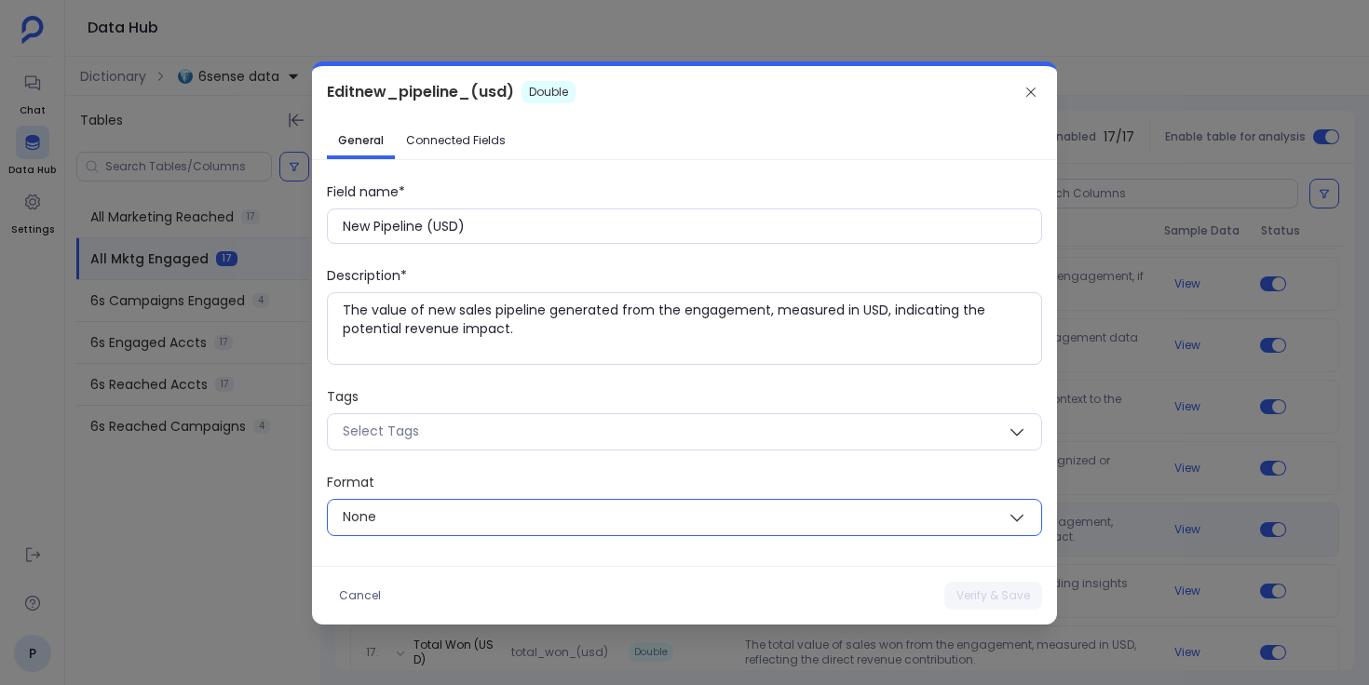
click at [510, 521] on span "None" at bounding box center [662, 517] width 669 height 23
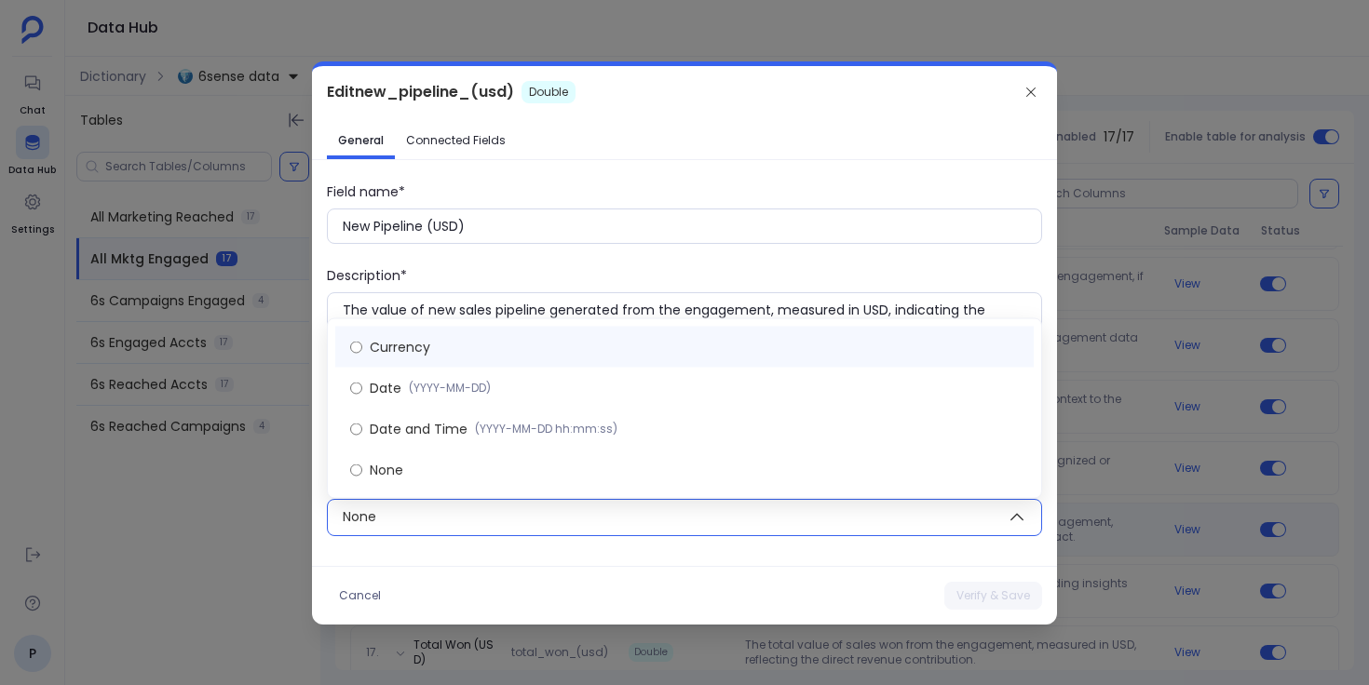
click at [539, 348] on label "Currency" at bounding box center [684, 347] width 698 height 41
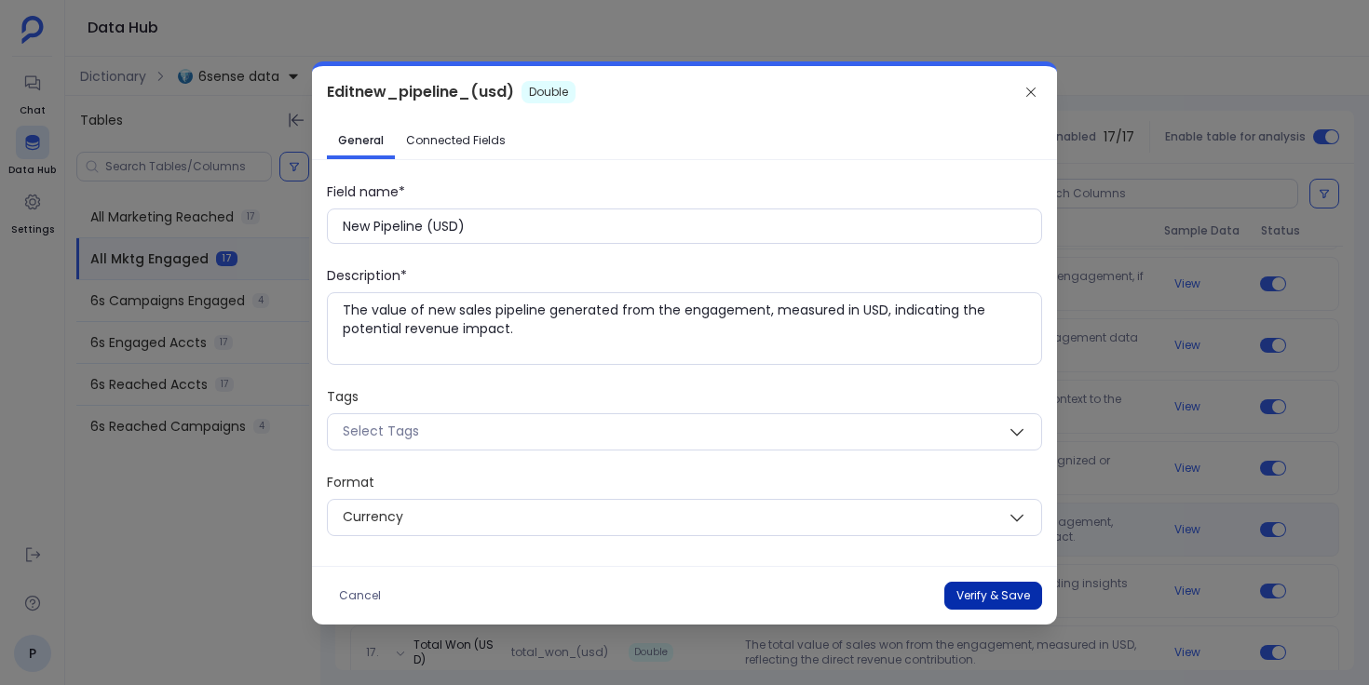
click at [972, 592] on button "Verify & Save" at bounding box center [993, 596] width 98 height 28
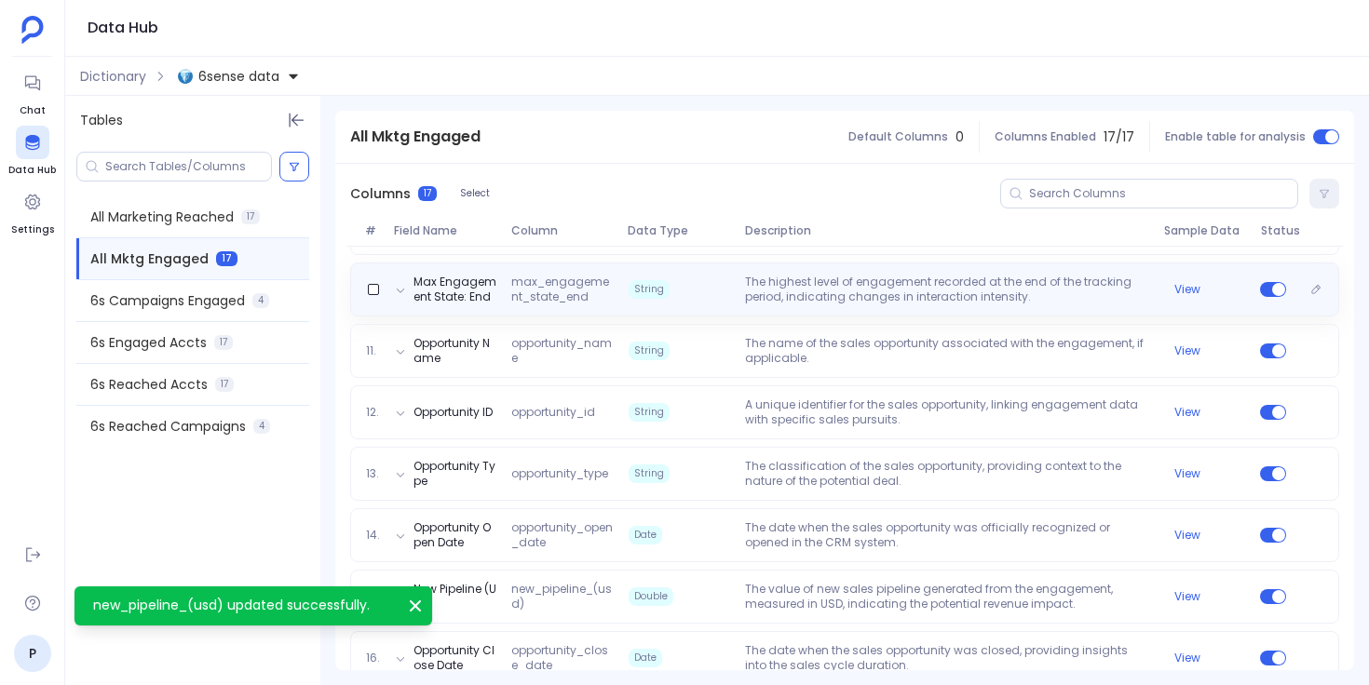
scroll to position [849, 0]
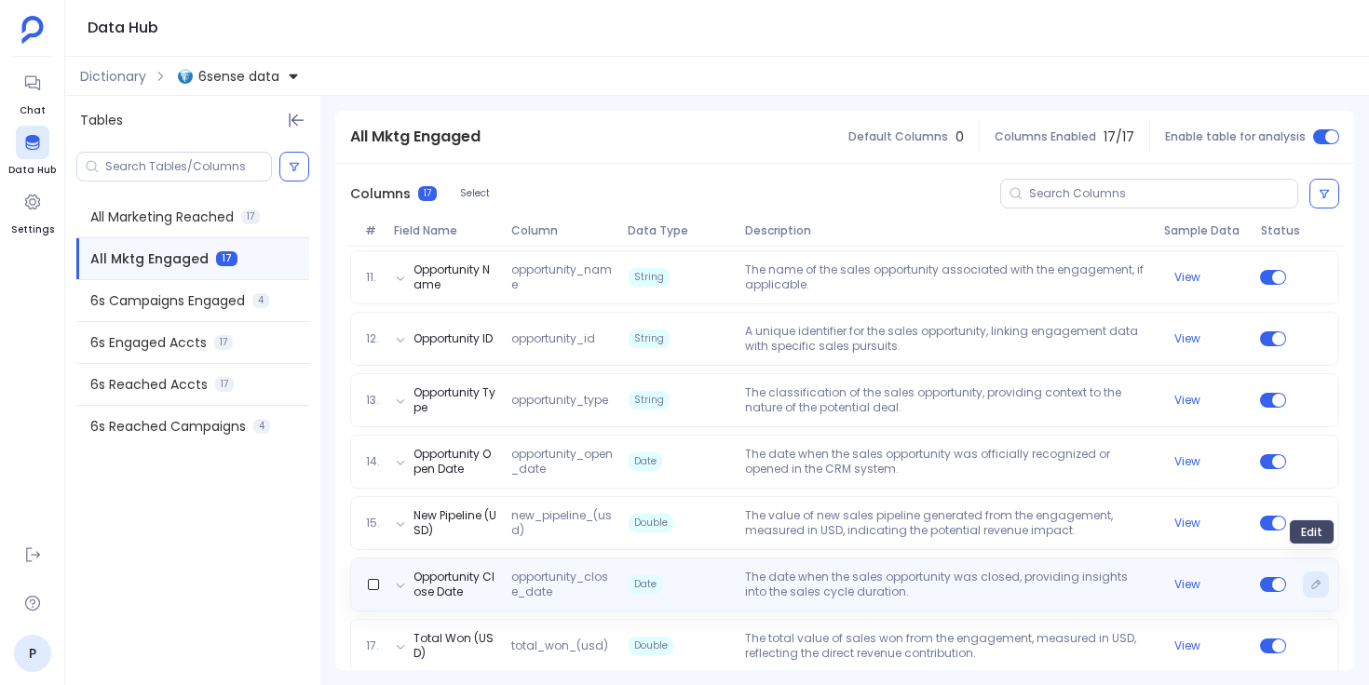
click at [1310, 579] on icon "Edit" at bounding box center [1315, 584] width 11 height 11
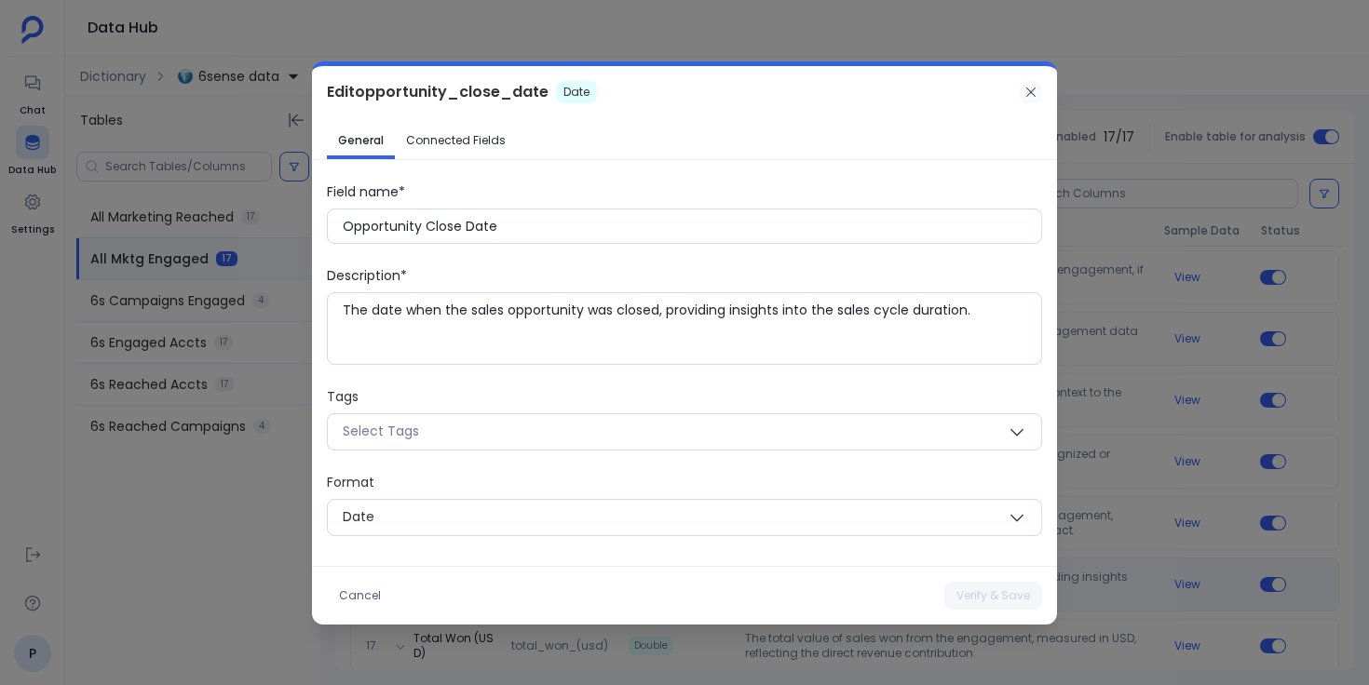
click at [1036, 96] on icon at bounding box center [1030, 92] width 15 height 15
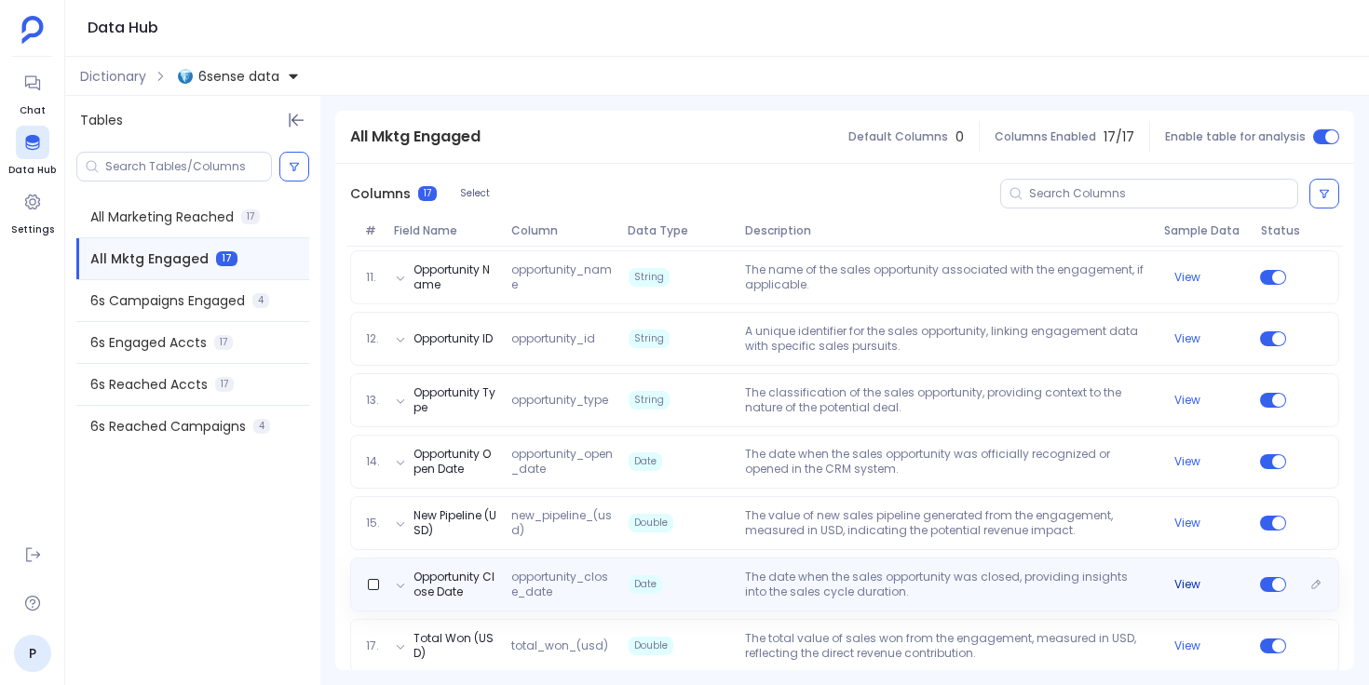
click at [1187, 577] on button "View" at bounding box center [1187, 584] width 26 height 15
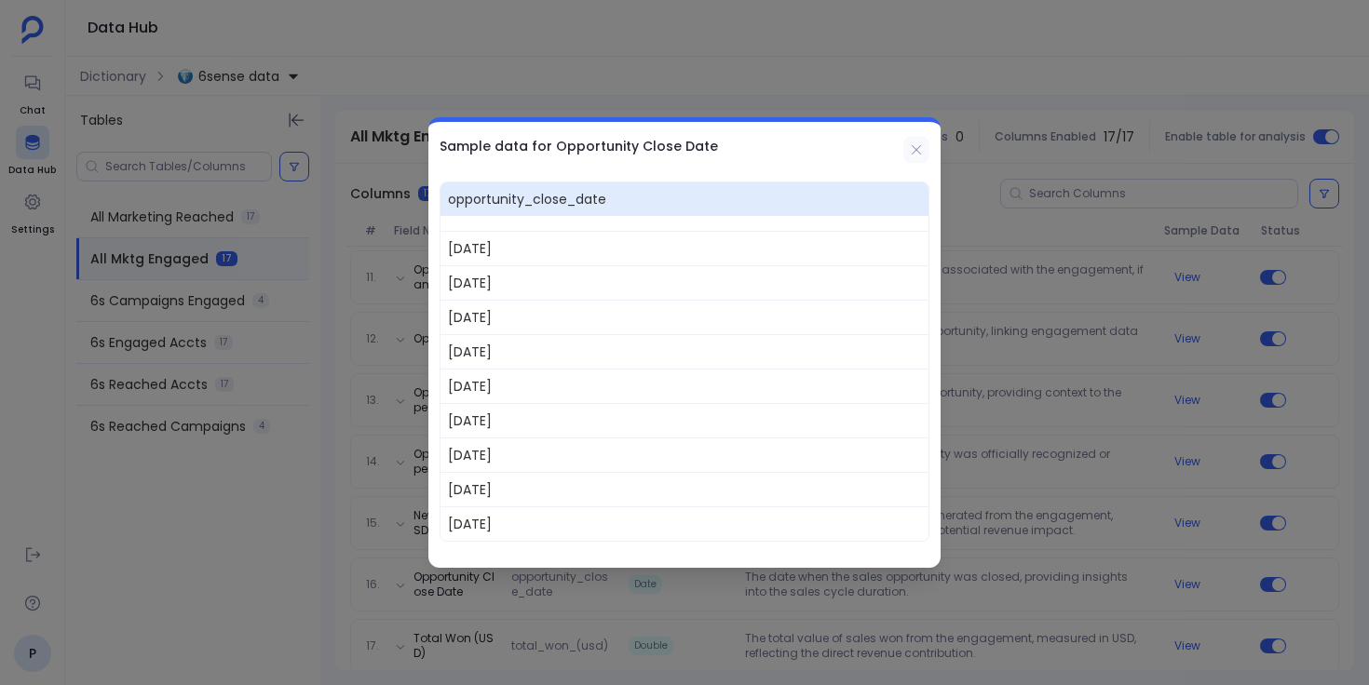
click at [914, 155] on icon at bounding box center [916, 149] width 15 height 15
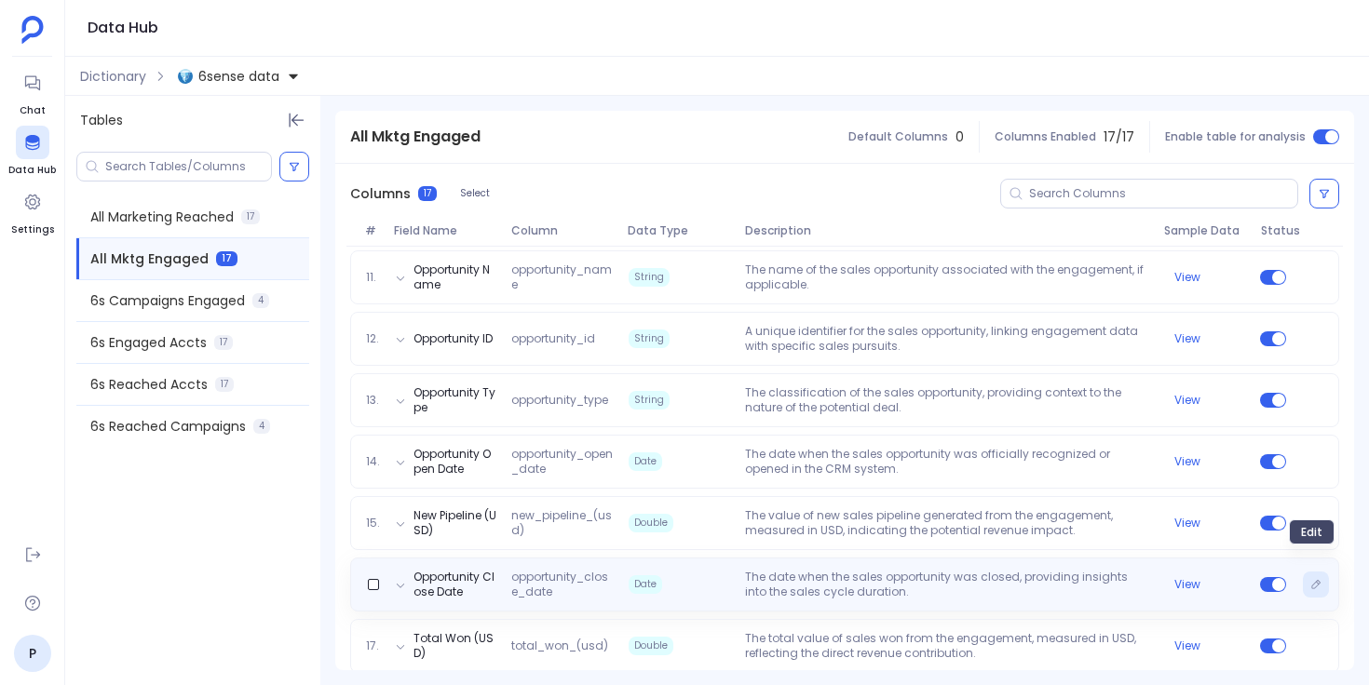
click at [1312, 580] on icon "Edit" at bounding box center [1316, 584] width 8 height 8
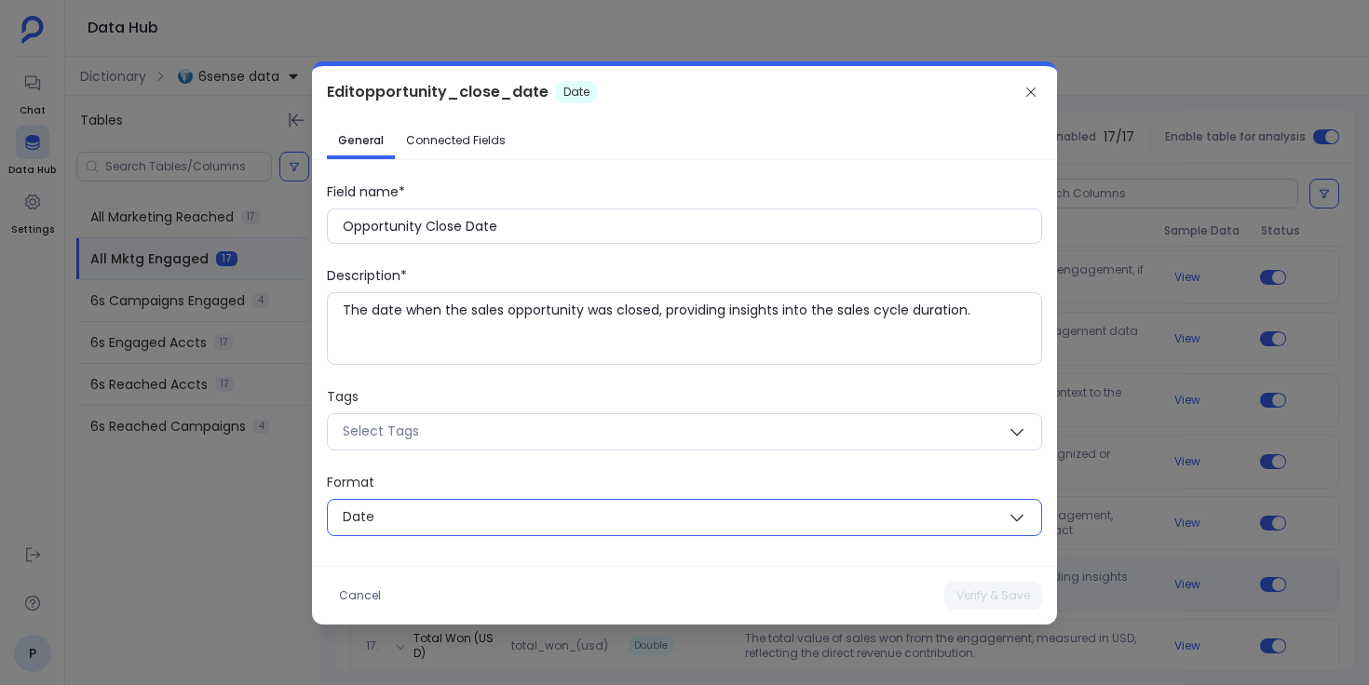
click at [738, 530] on button "Date" at bounding box center [684, 517] width 715 height 37
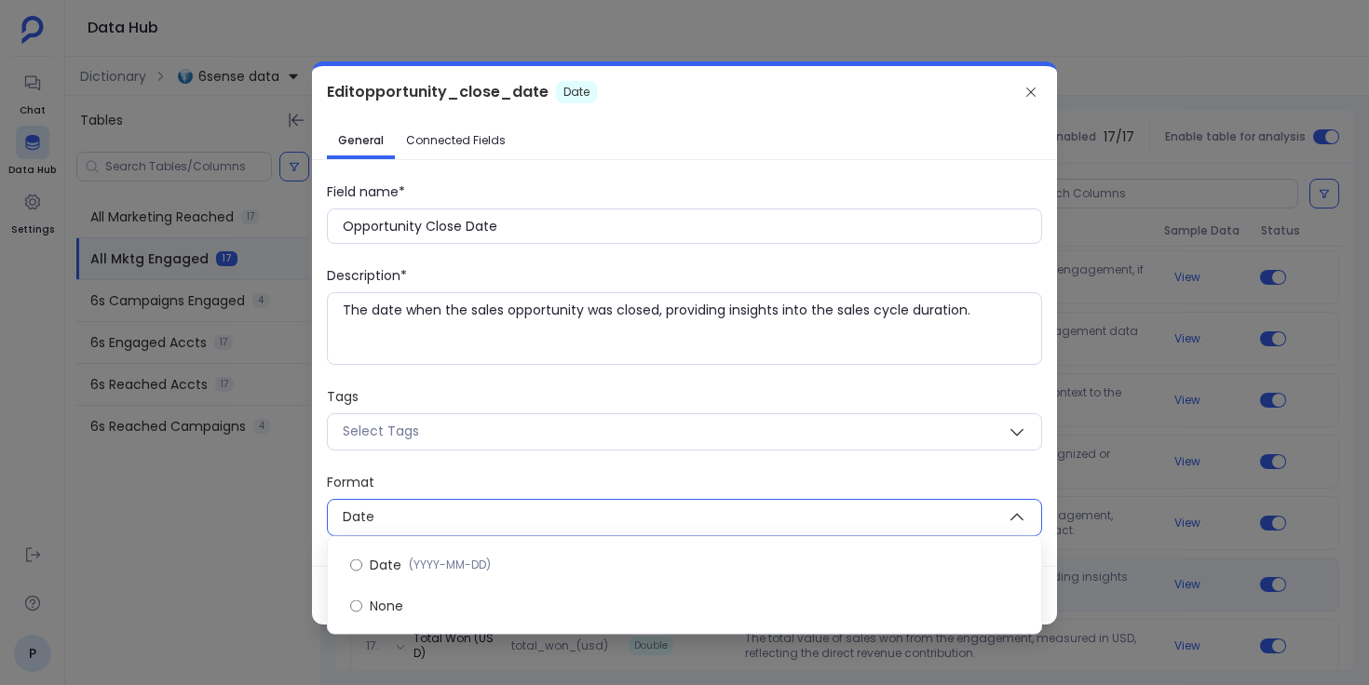
click at [761, 487] on div "Format" at bounding box center [684, 482] width 715 height 19
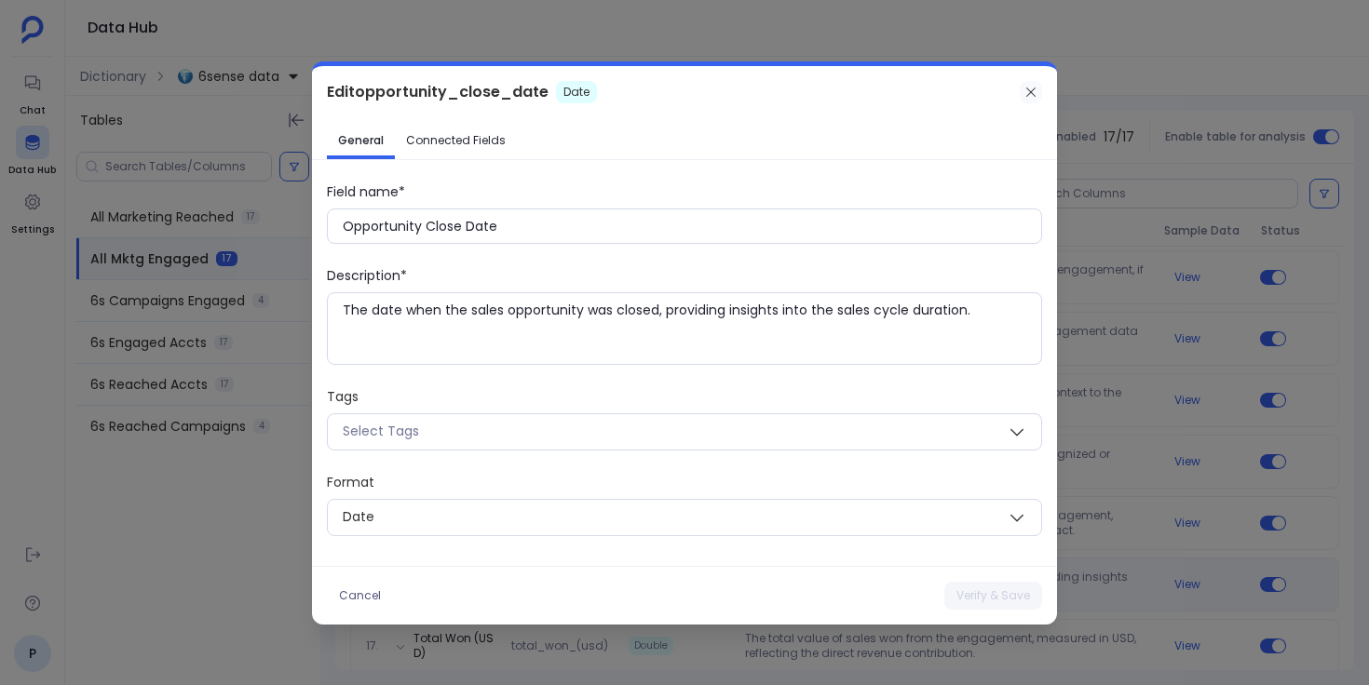
click at [1031, 88] on icon at bounding box center [1030, 92] width 15 height 15
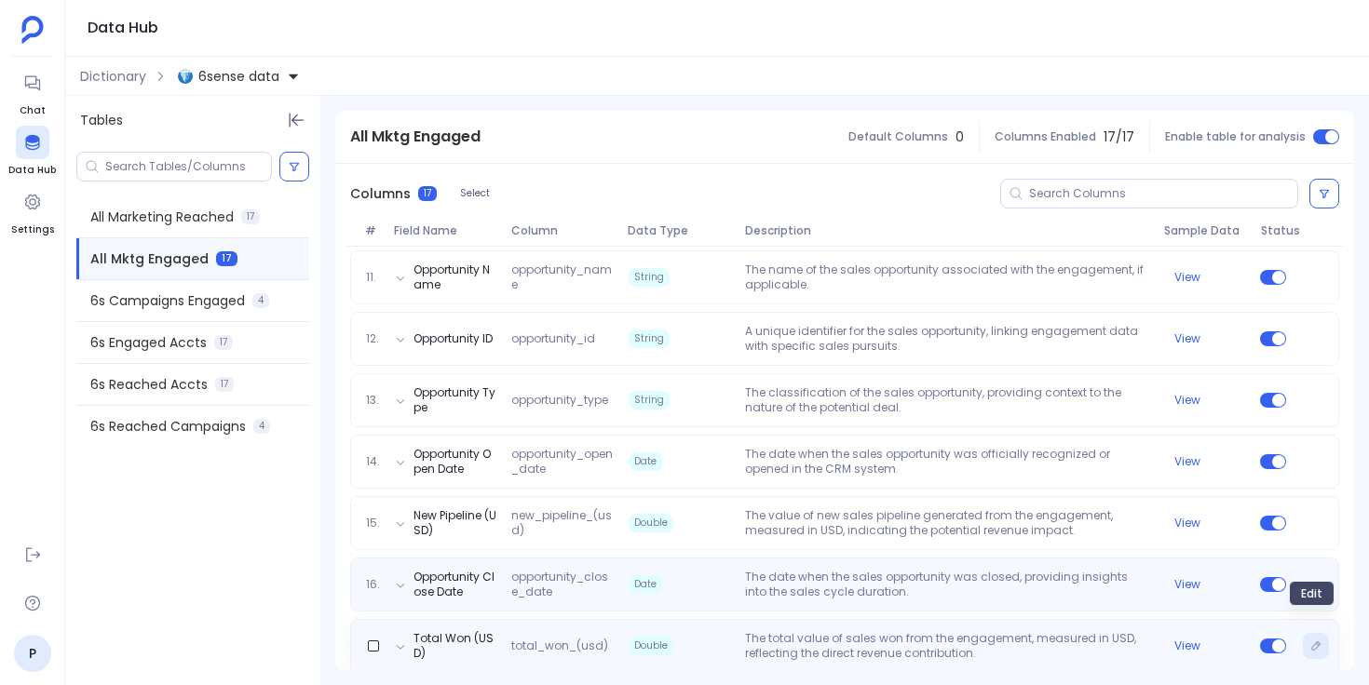
click at [1310, 641] on icon "Edit" at bounding box center [1315, 646] width 11 height 11
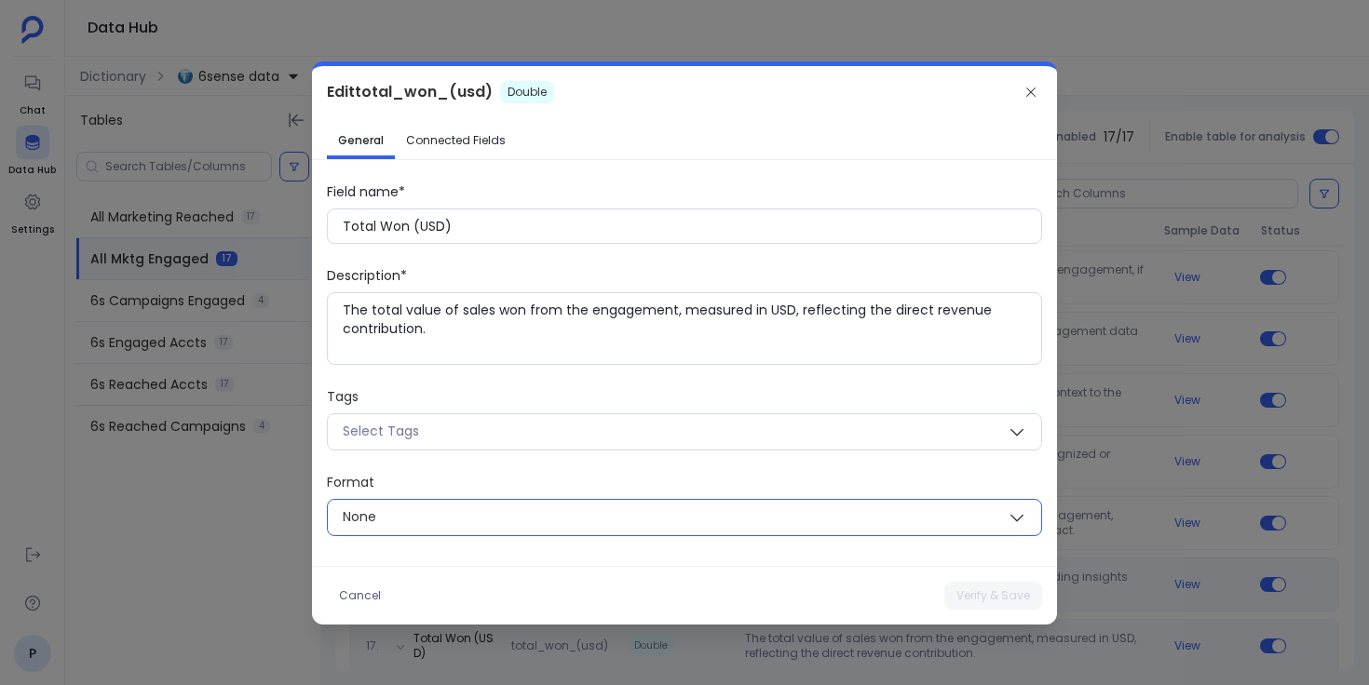
click at [650, 522] on span "None" at bounding box center [662, 517] width 669 height 23
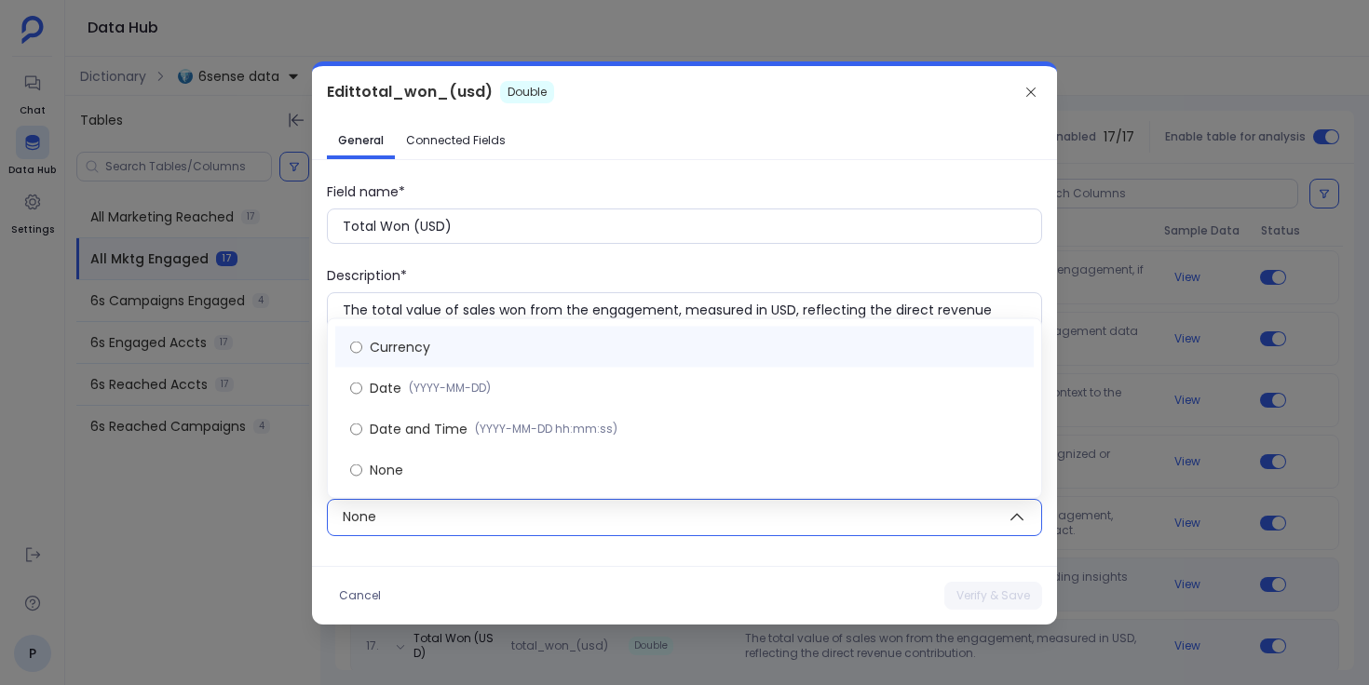
click at [636, 349] on label "Currency" at bounding box center [684, 347] width 698 height 41
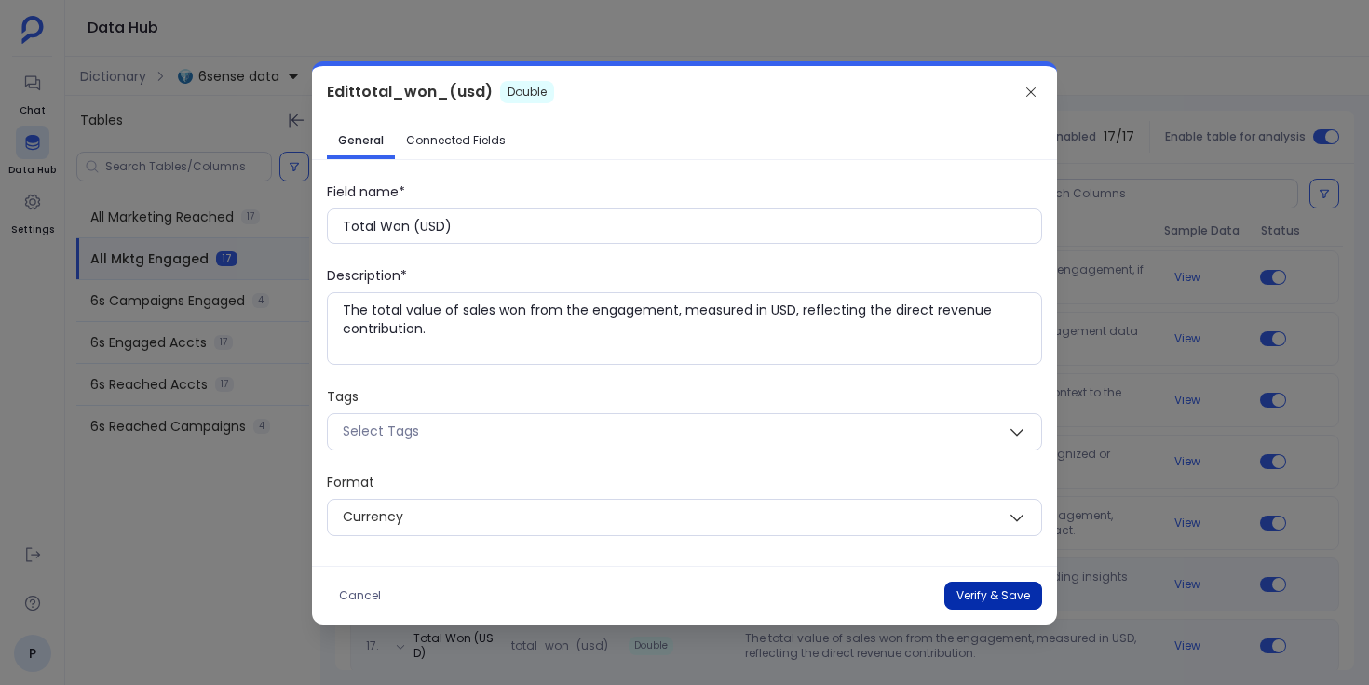
click at [958, 592] on button "Verify & Save" at bounding box center [993, 596] width 98 height 28
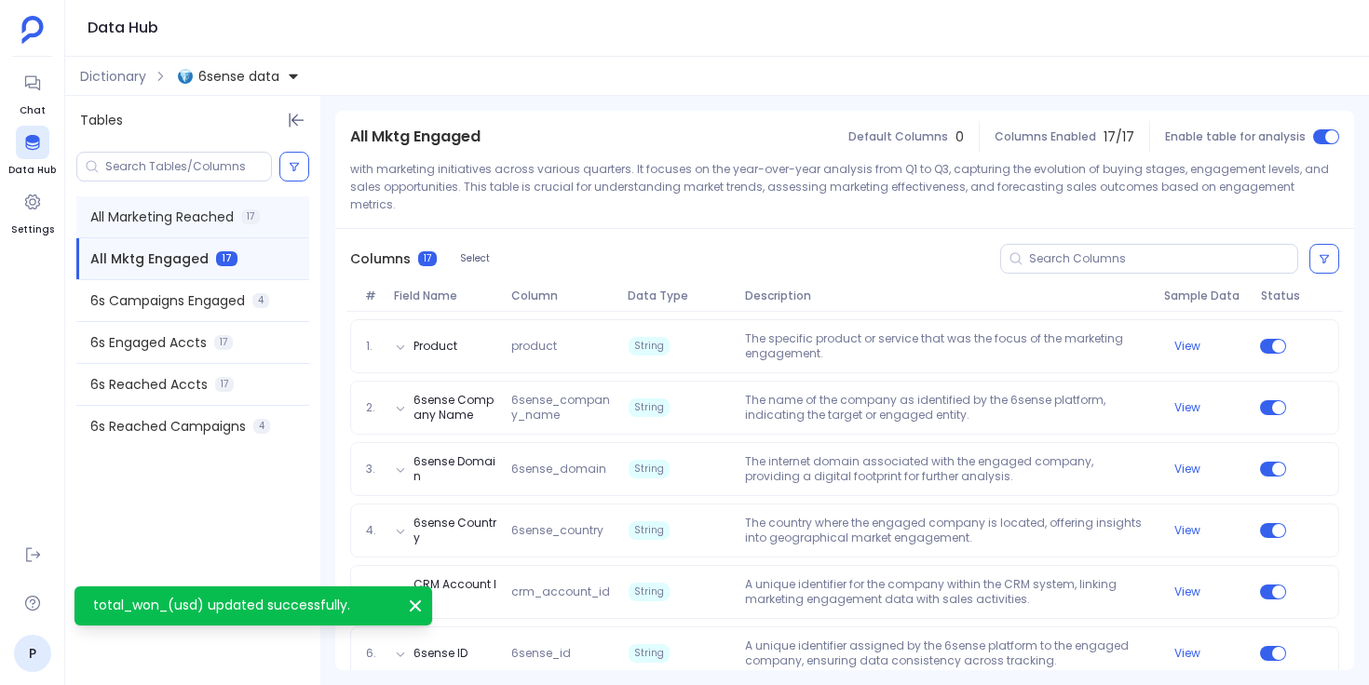
click at [231, 220] on span "All Marketing Reached" at bounding box center [161, 217] width 143 height 19
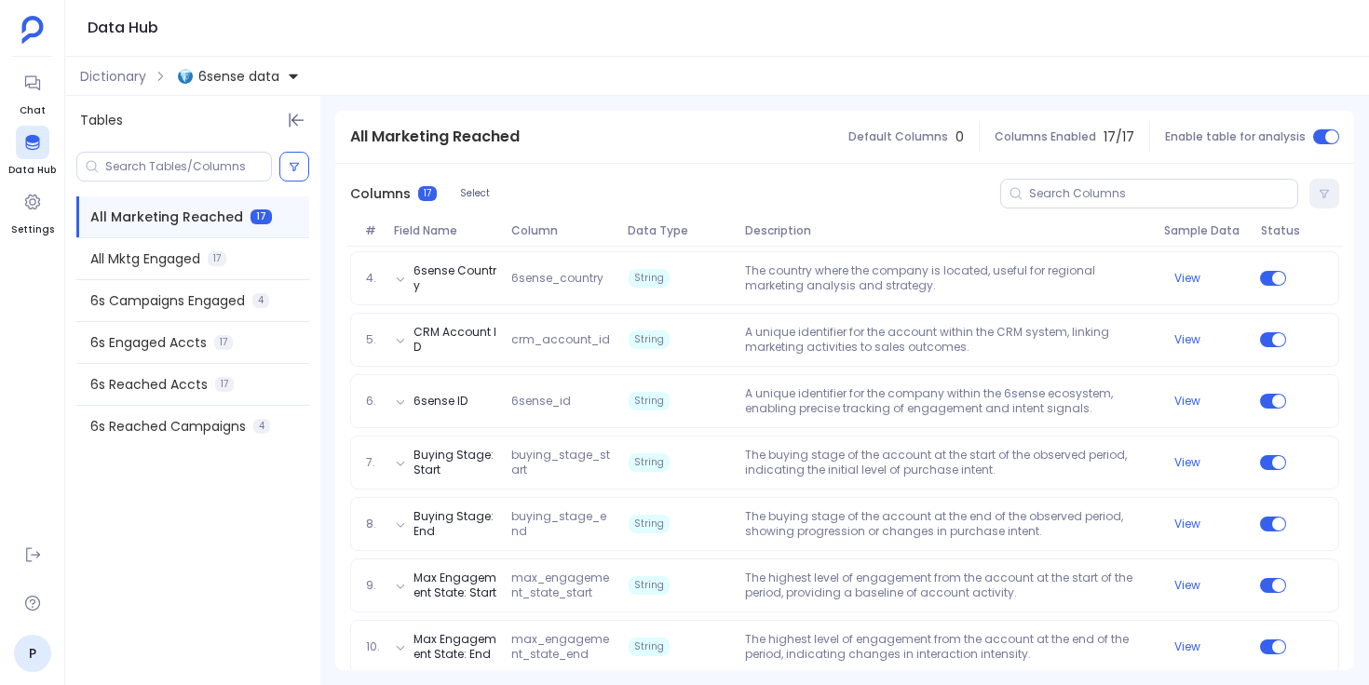
scroll to position [849, 0]
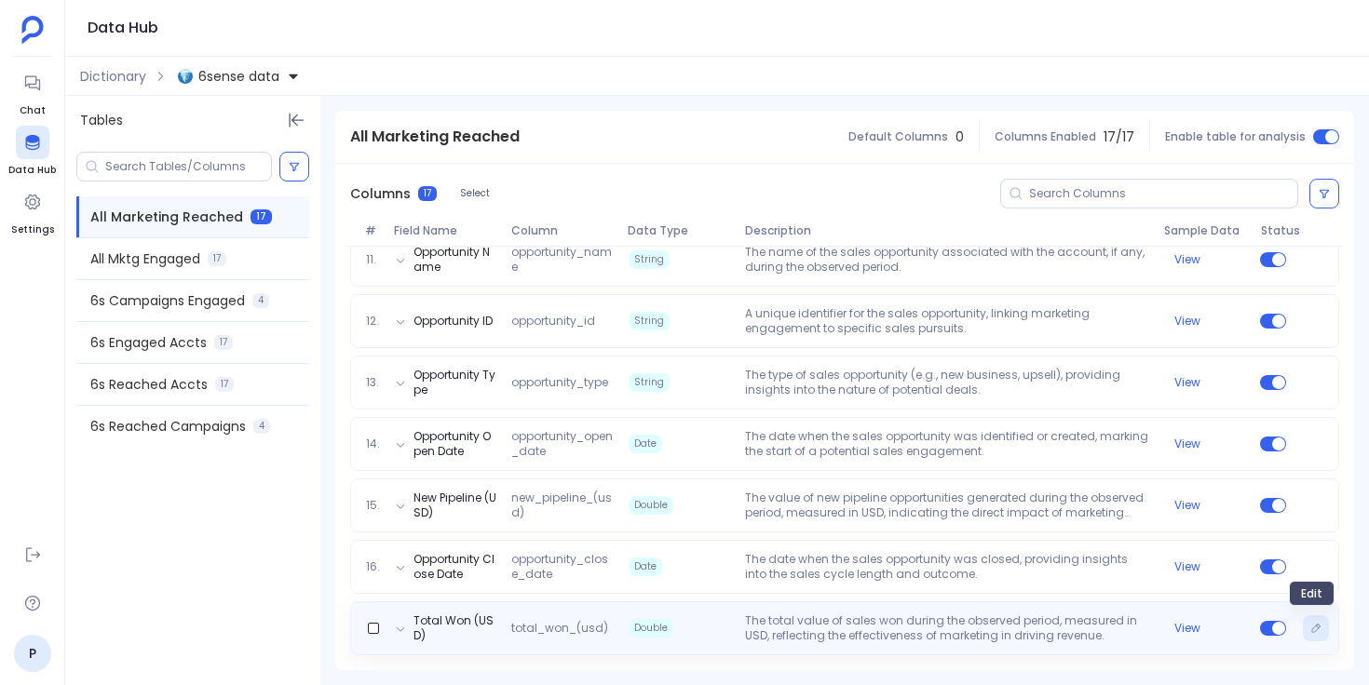
click at [1310, 630] on icon "Edit" at bounding box center [1315, 628] width 11 height 11
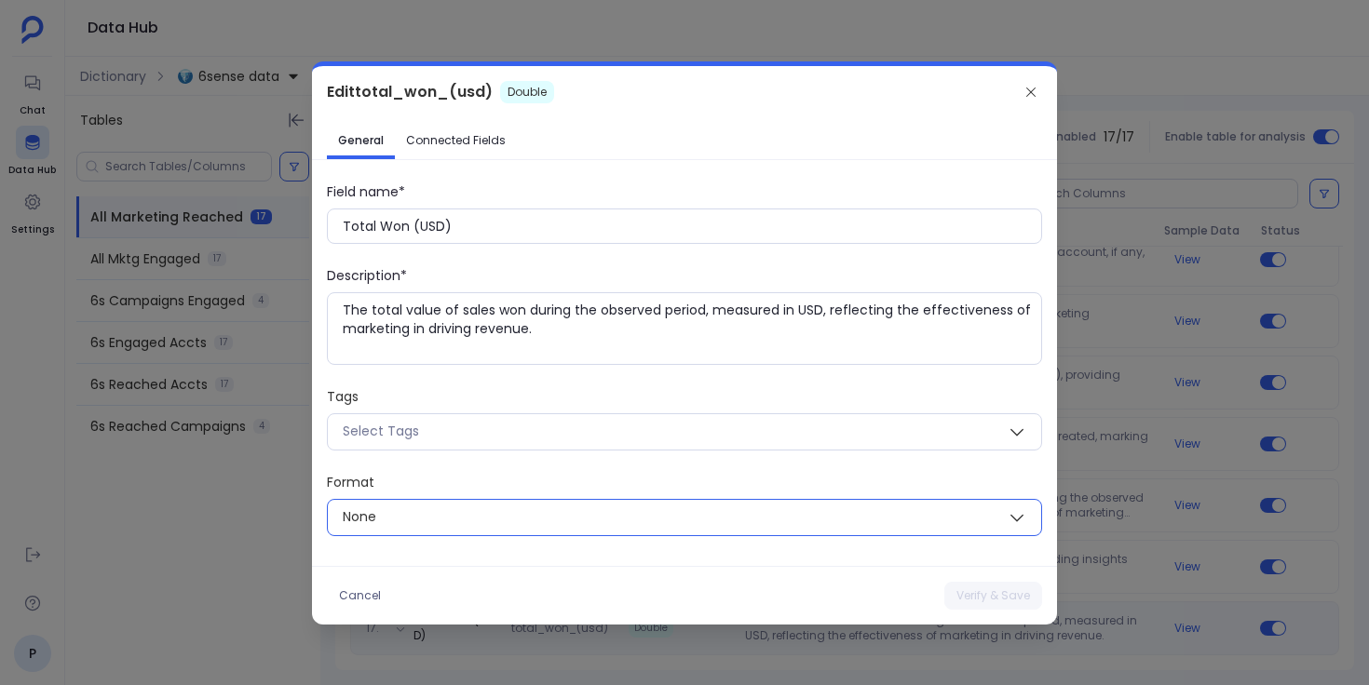
click at [557, 522] on span "None" at bounding box center [662, 517] width 669 height 23
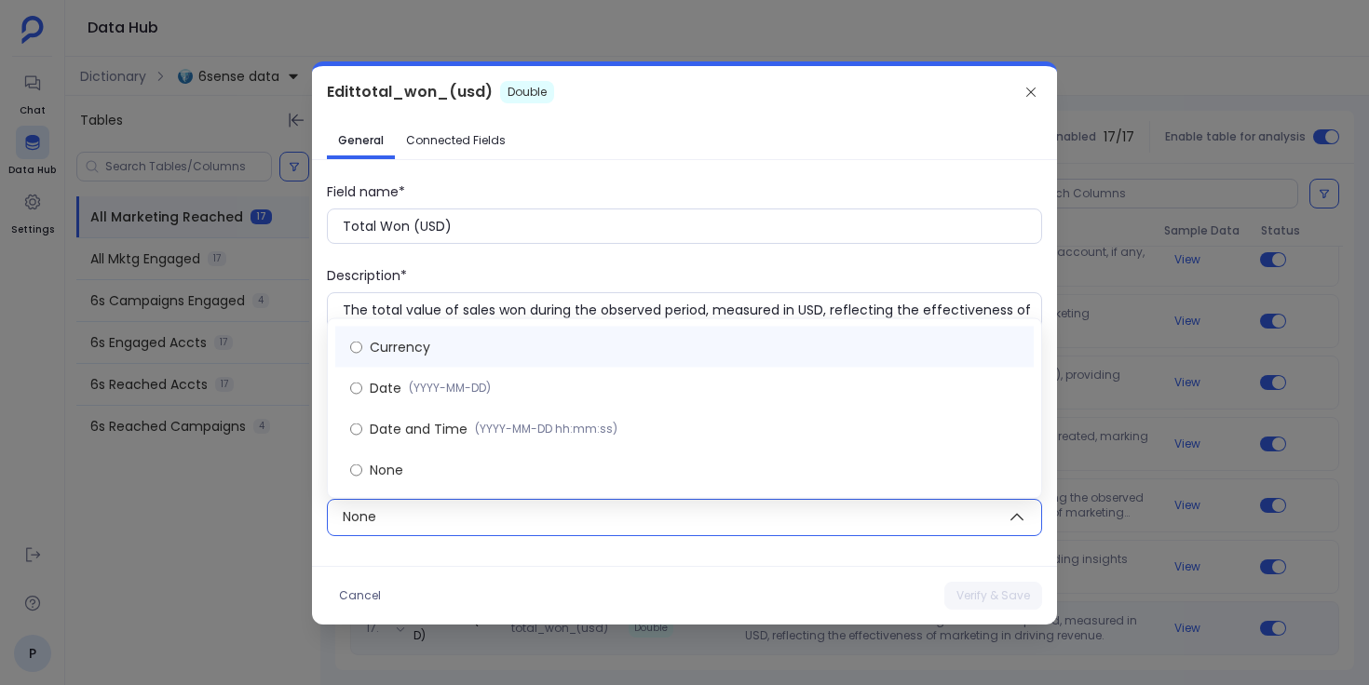
click at [578, 346] on label "Currency" at bounding box center [684, 347] width 698 height 41
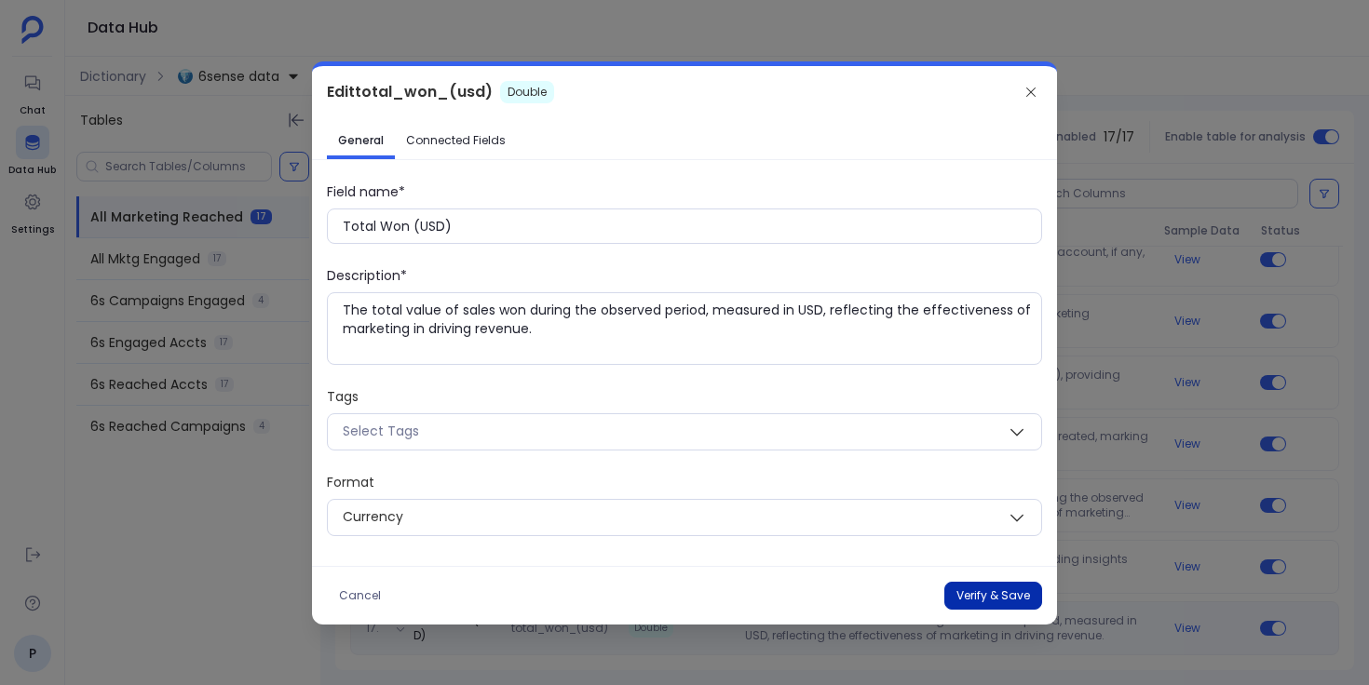
click at [964, 594] on button "Verify & Save" at bounding box center [993, 596] width 98 height 28
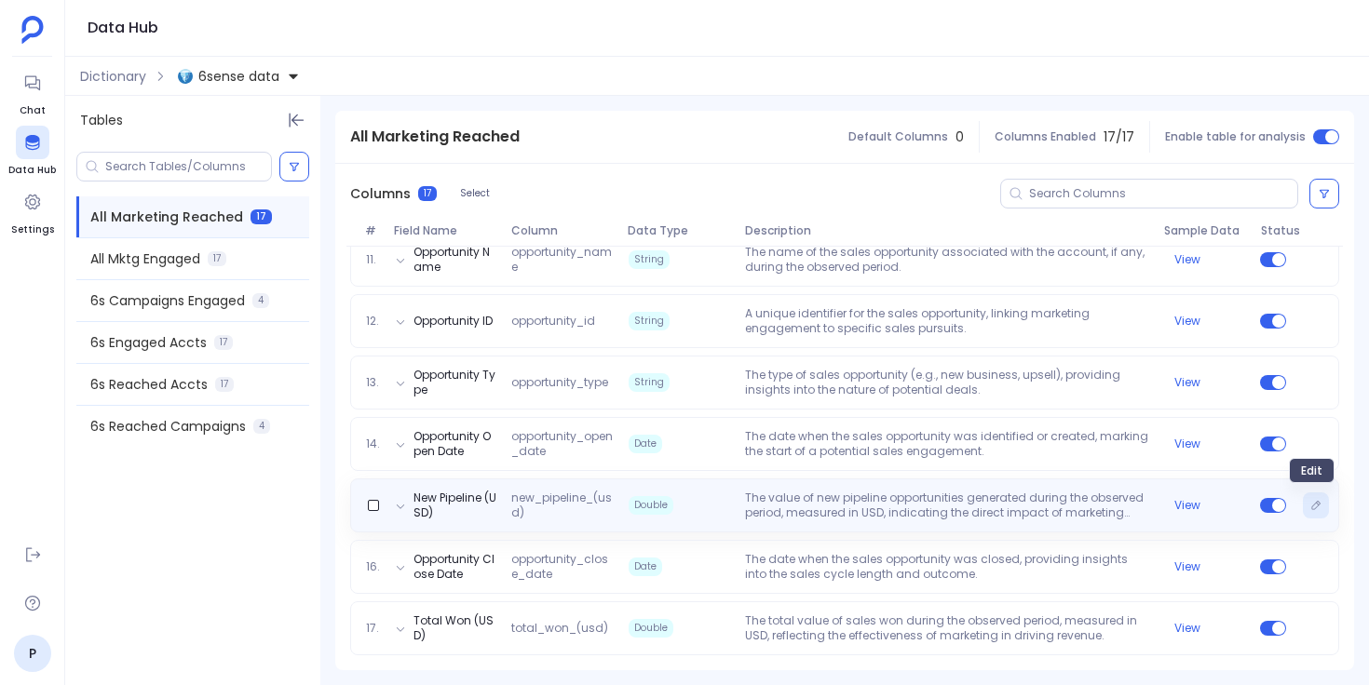
click at [1312, 511] on button "Edit" at bounding box center [1316, 506] width 26 height 26
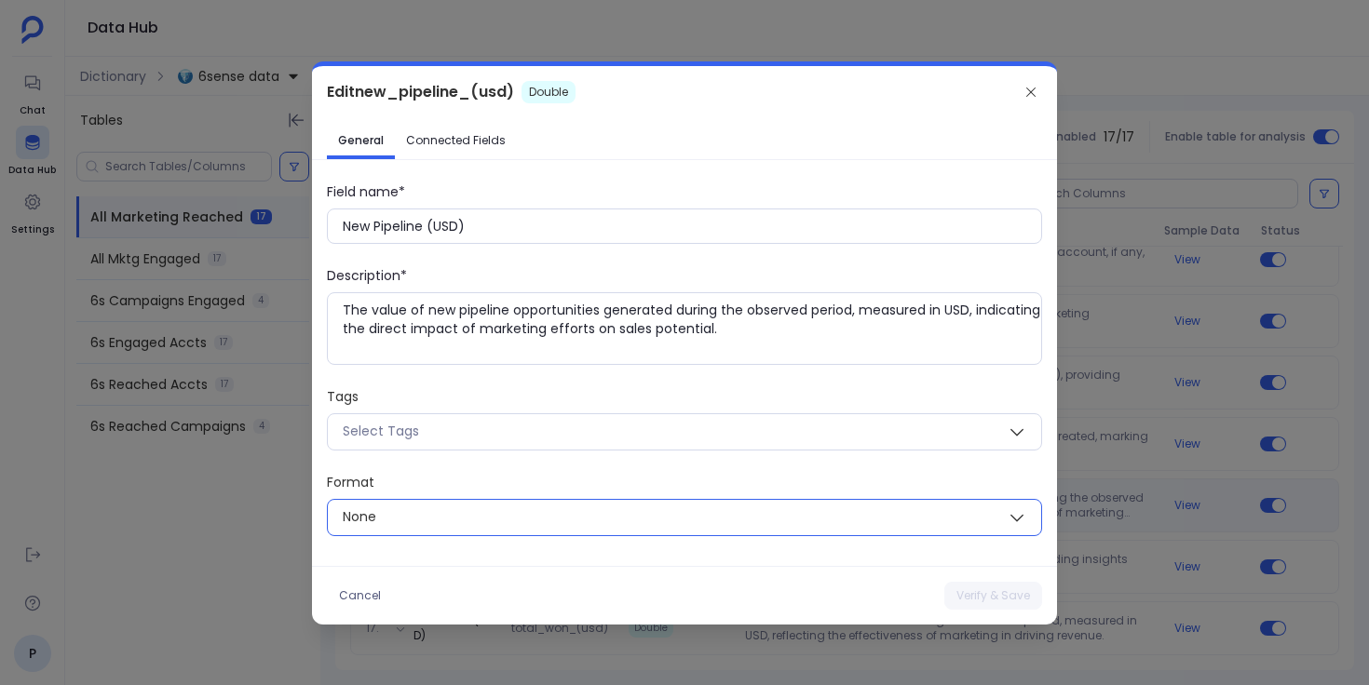
click at [728, 526] on span "None" at bounding box center [662, 517] width 669 height 23
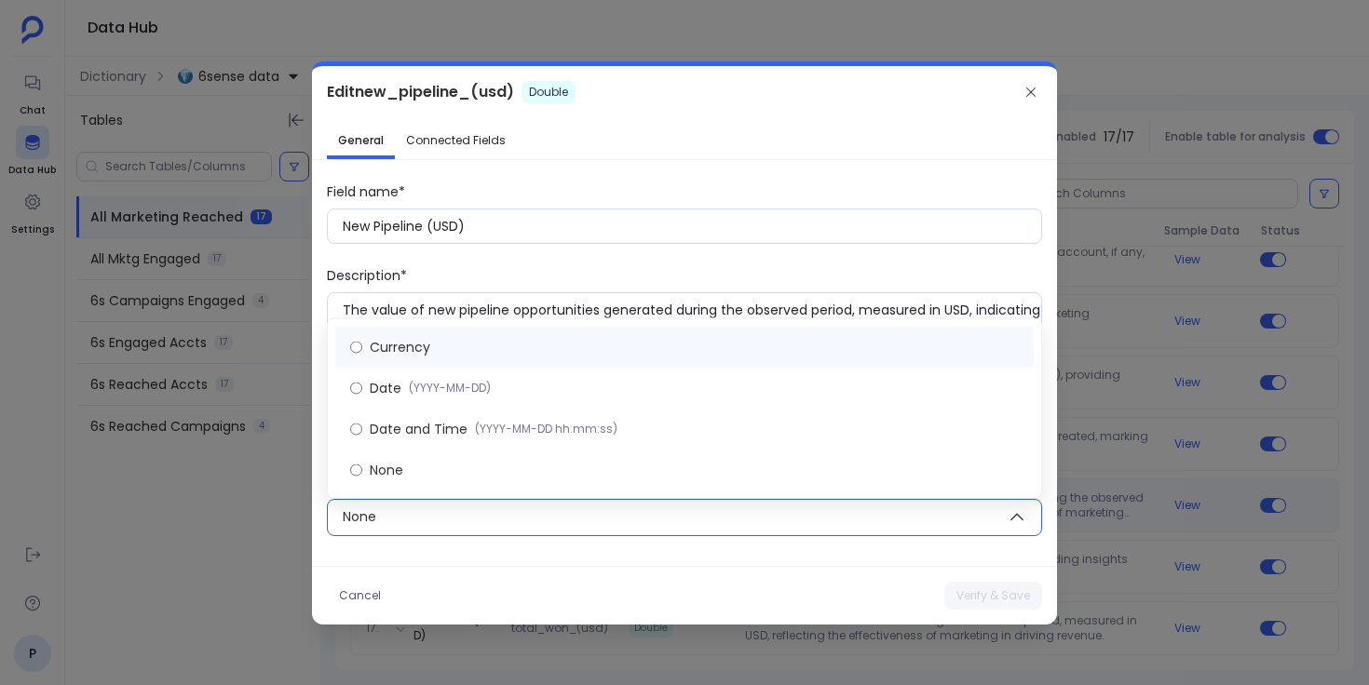
click at [727, 343] on label "Currency" at bounding box center [684, 347] width 698 height 41
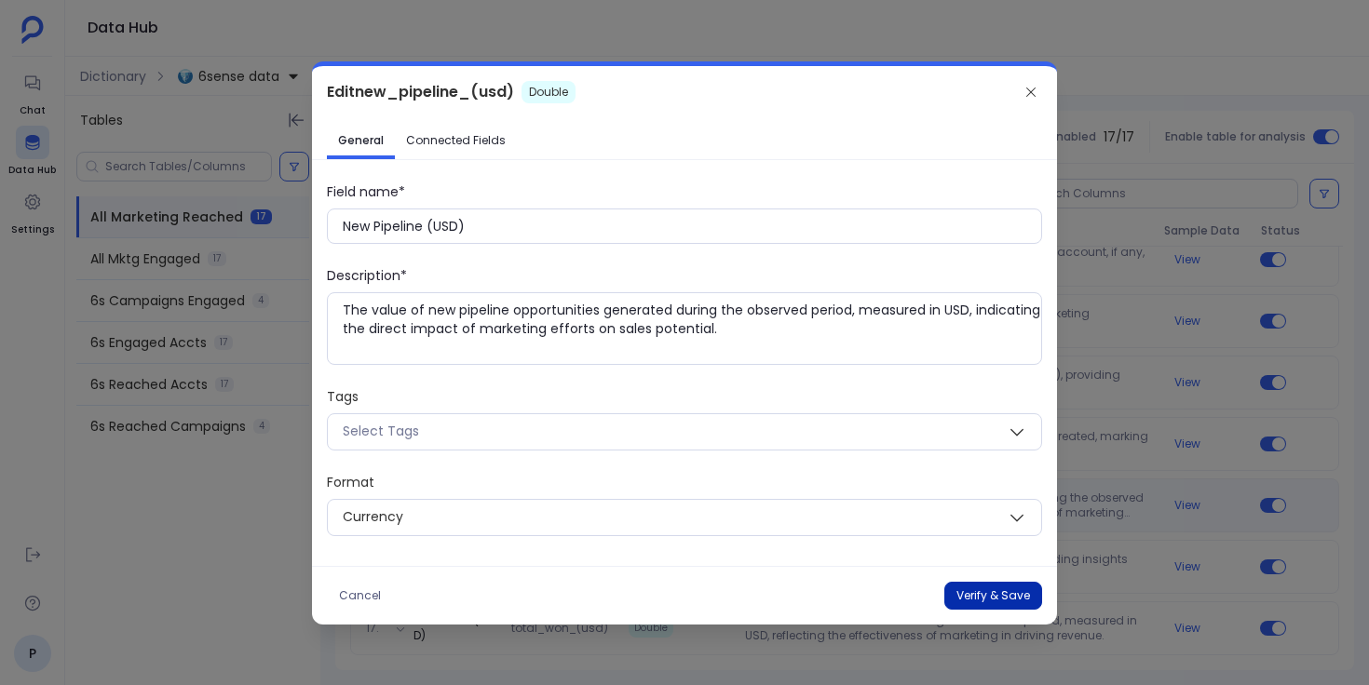
click at [963, 591] on button "Verify & Save" at bounding box center [993, 596] width 98 height 28
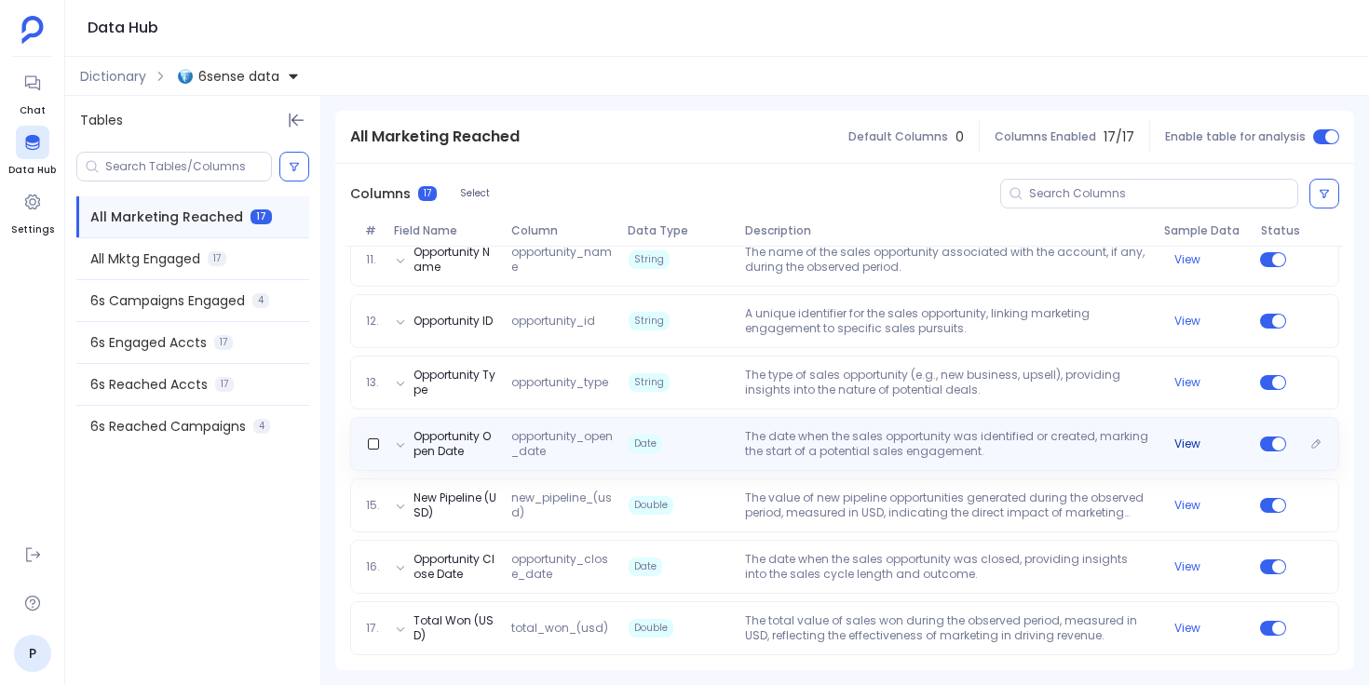
click at [1187, 445] on button "View" at bounding box center [1187, 444] width 26 height 15
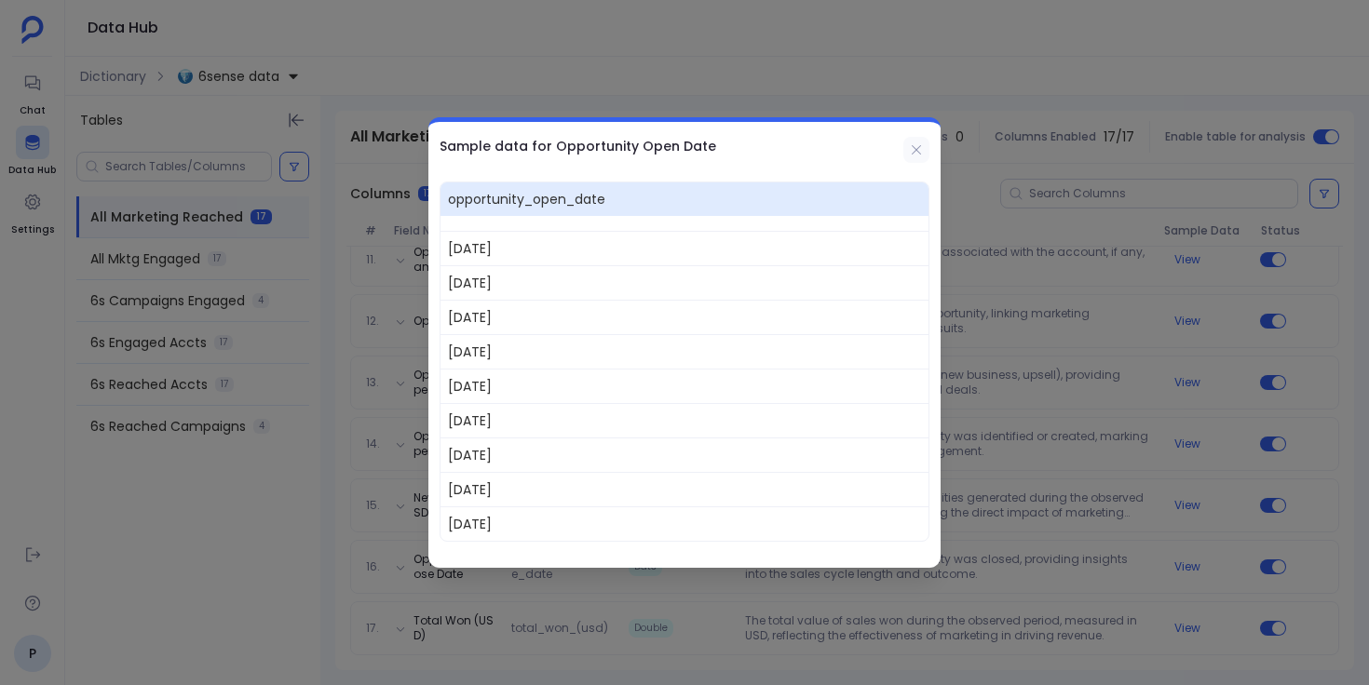
click at [919, 153] on icon at bounding box center [916, 149] width 9 height 9
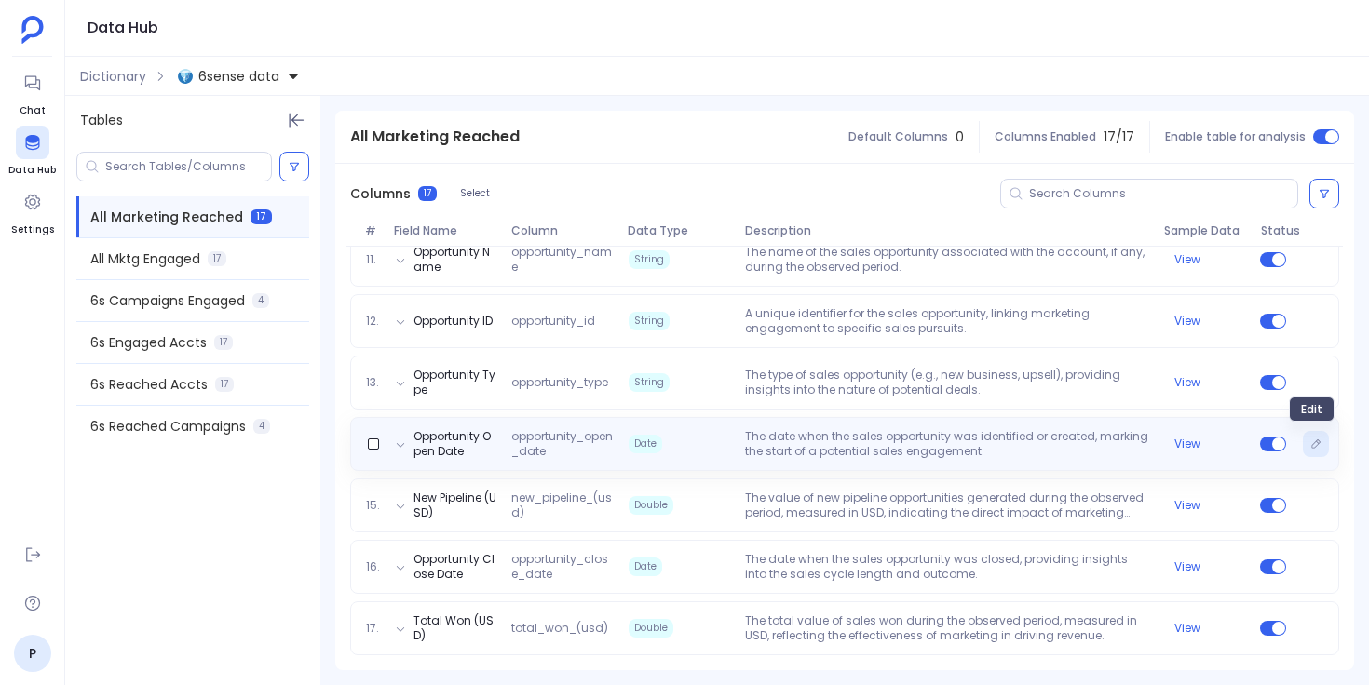
click at [1320, 442] on button "Edit" at bounding box center [1316, 444] width 26 height 26
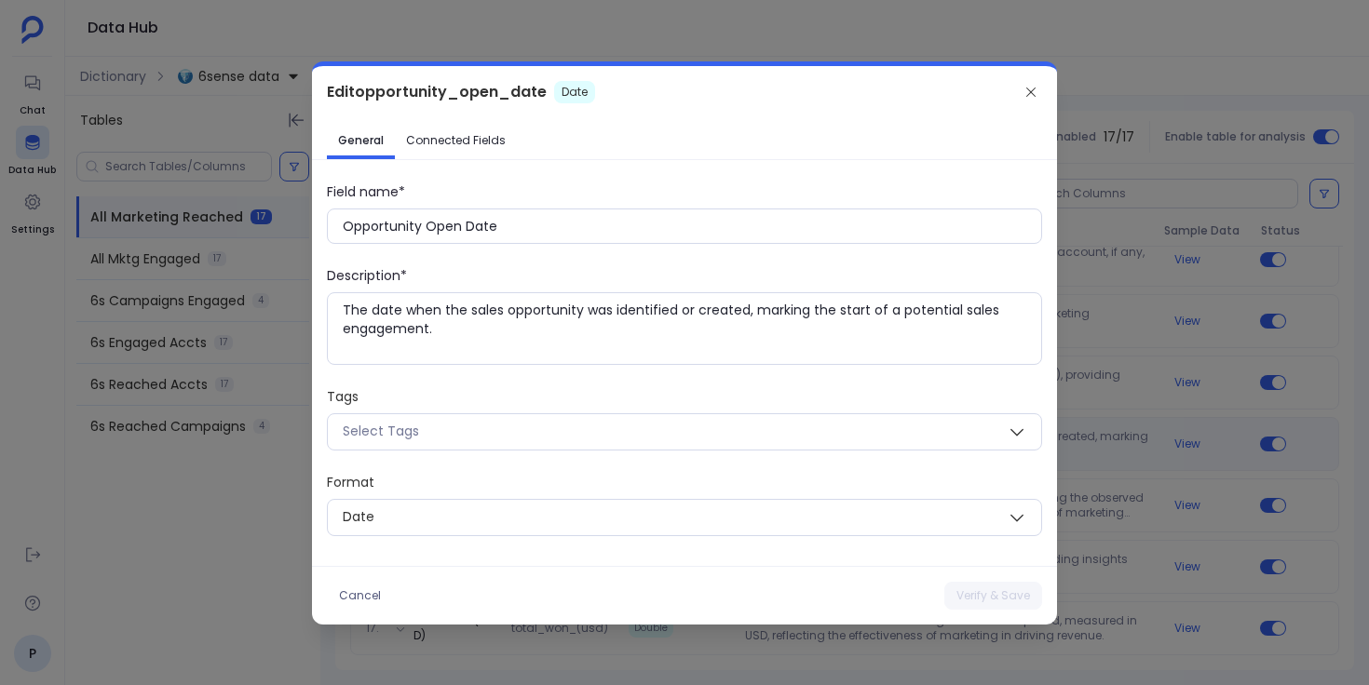
click at [461, 149] on link "Connected Fields" at bounding box center [456, 141] width 122 height 30
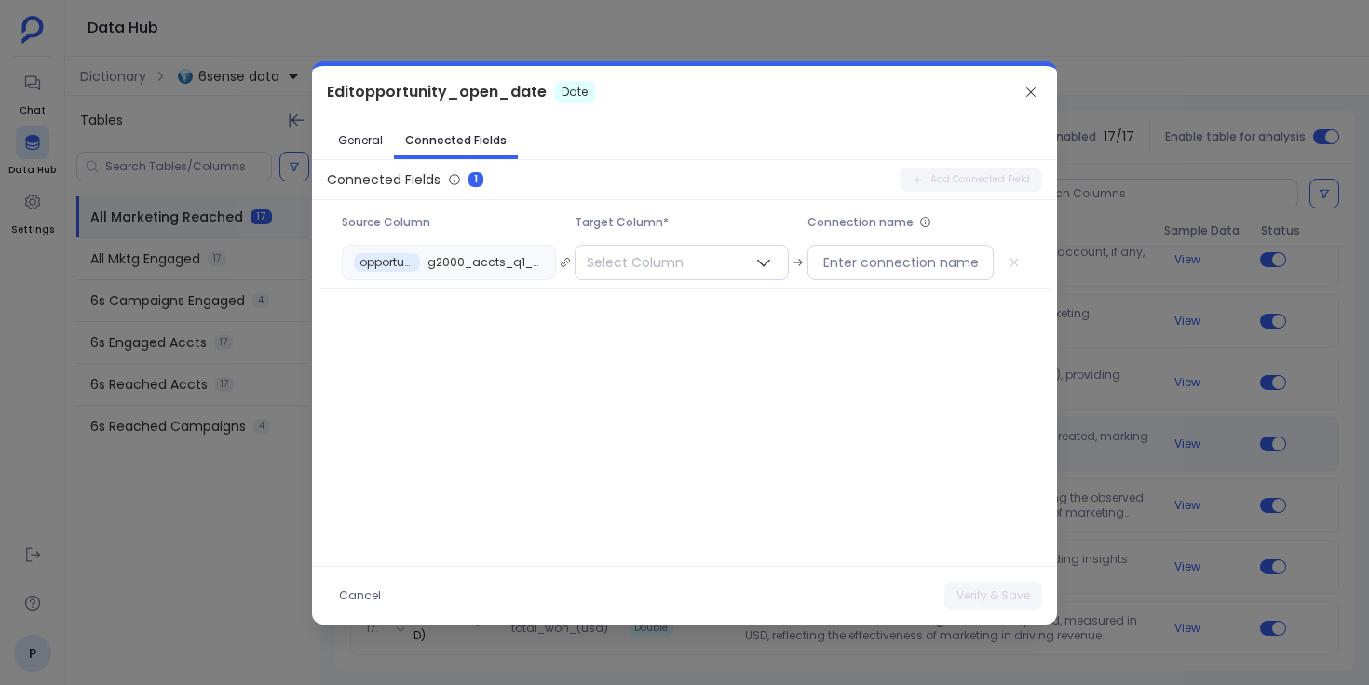
click at [355, 147] on link "General" at bounding box center [360, 141] width 67 height 30
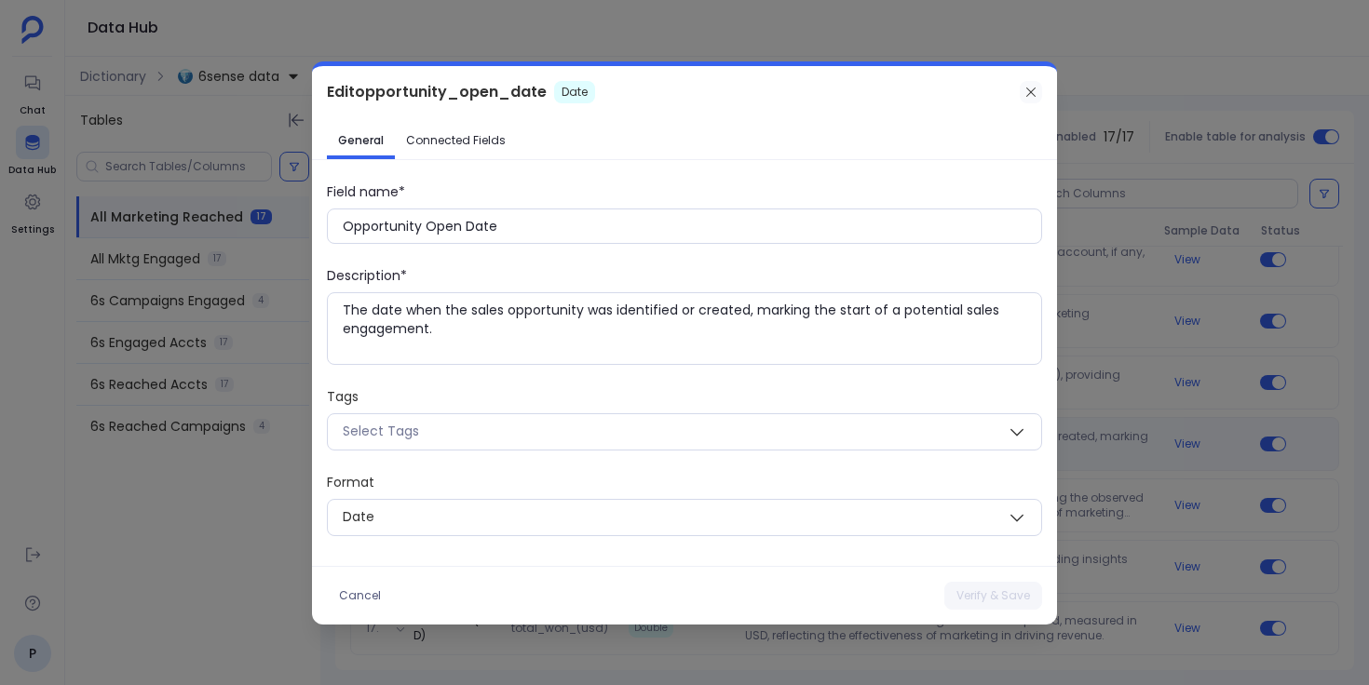
click at [1025, 93] on icon at bounding box center [1030, 92] width 15 height 15
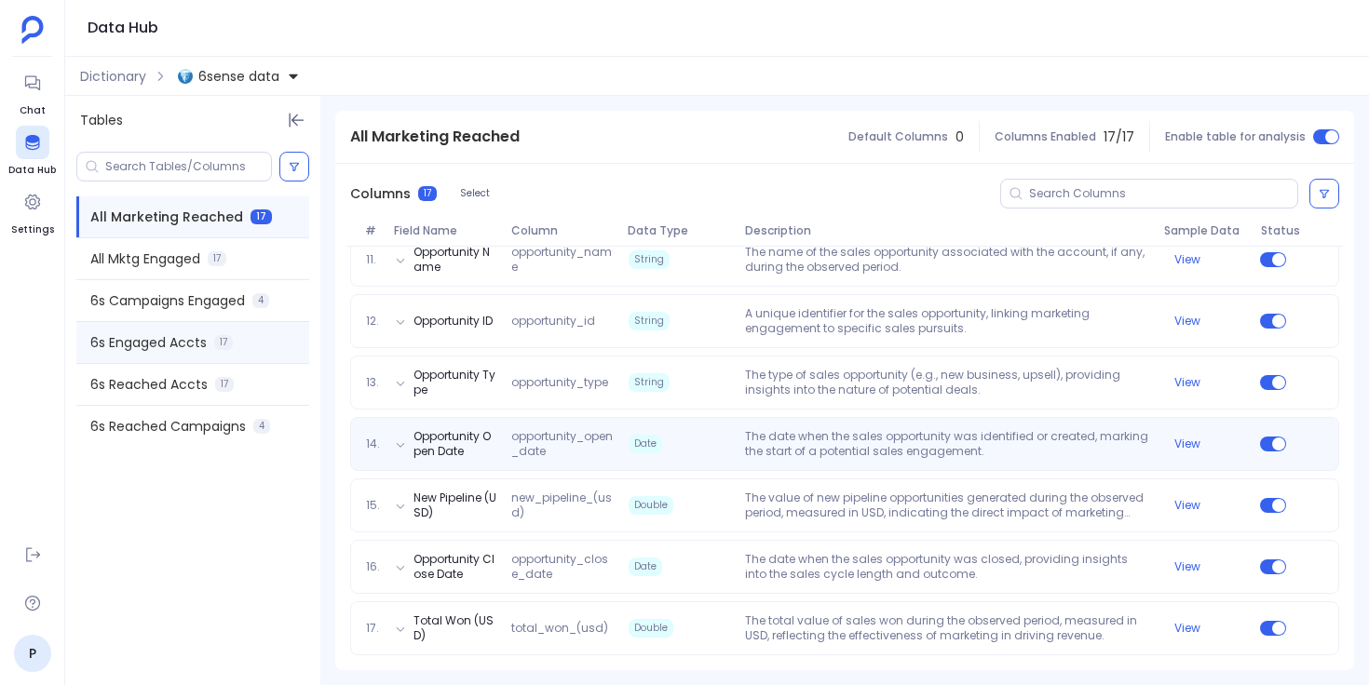
click at [227, 353] on div "6s Engaged Accts 17" at bounding box center [192, 342] width 233 height 41
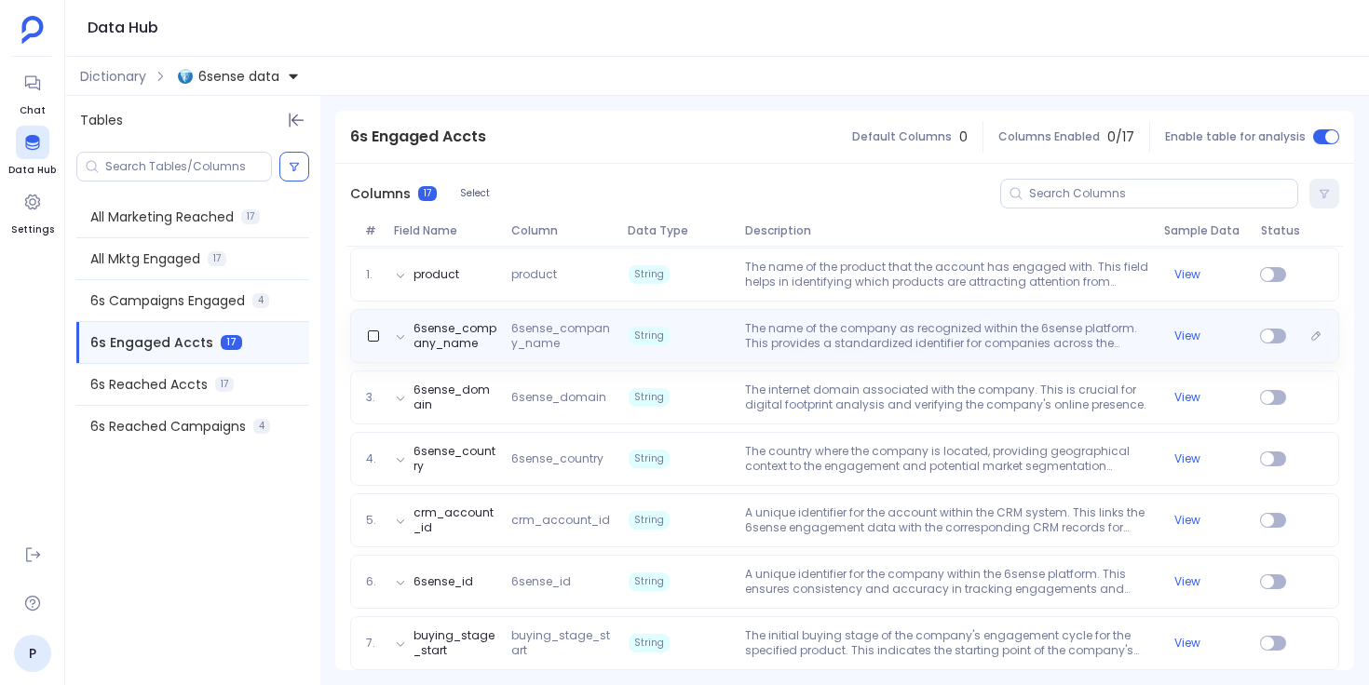
scroll to position [222, 0]
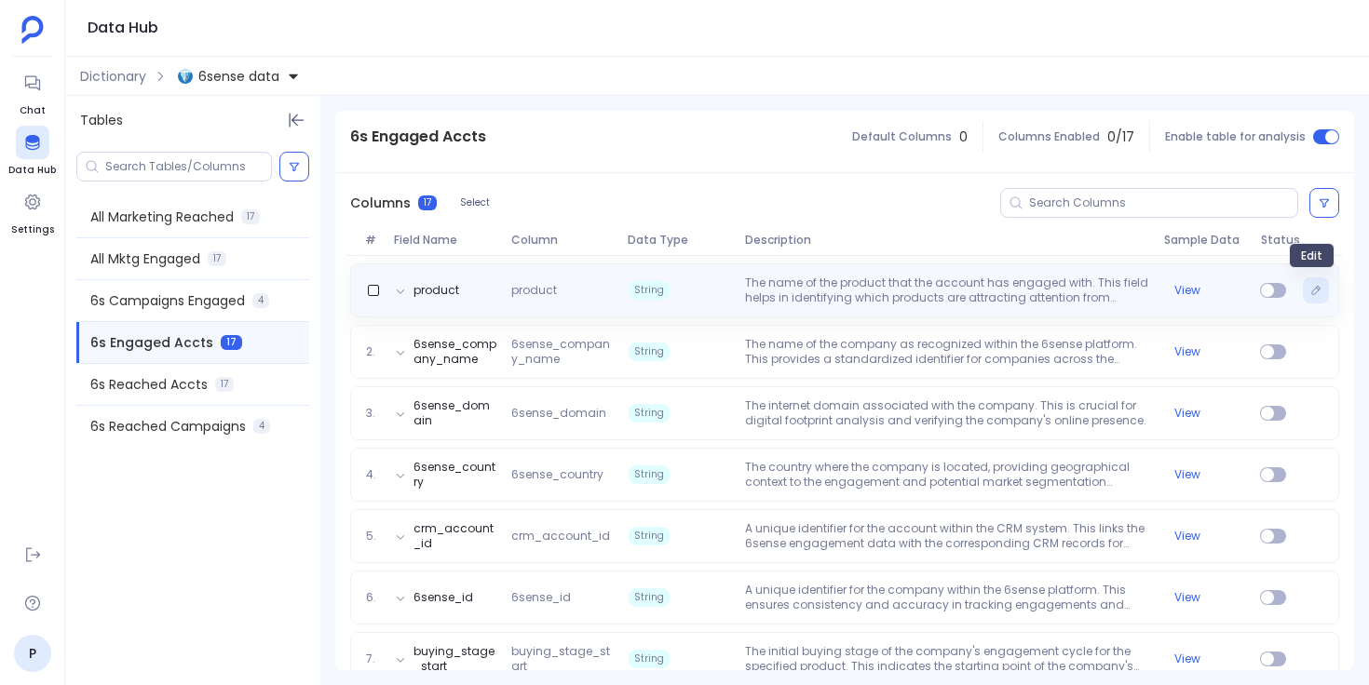
click at [1312, 293] on icon "Edit" at bounding box center [1315, 290] width 11 height 11
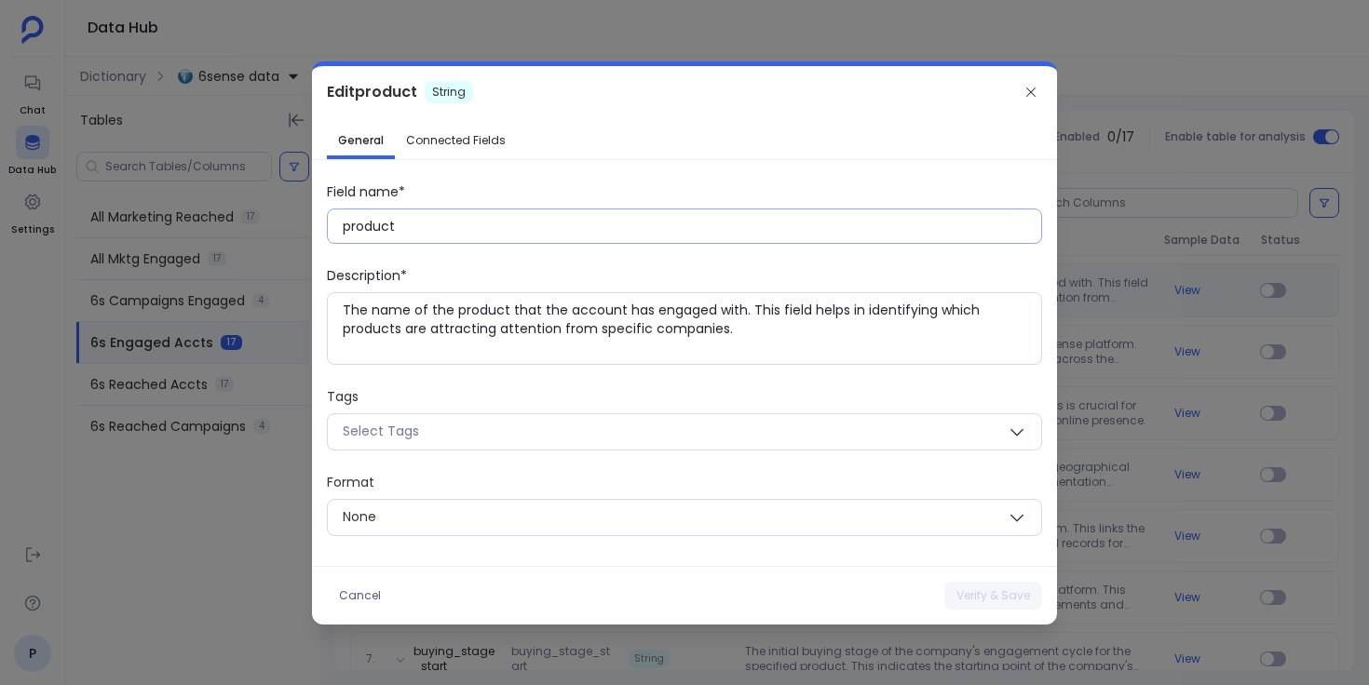
click at [383, 226] on input "product" at bounding box center [692, 226] width 698 height 19
paste input "P"
click at [1009, 586] on button "Verify & Save" at bounding box center [993, 596] width 98 height 28
type input "product"
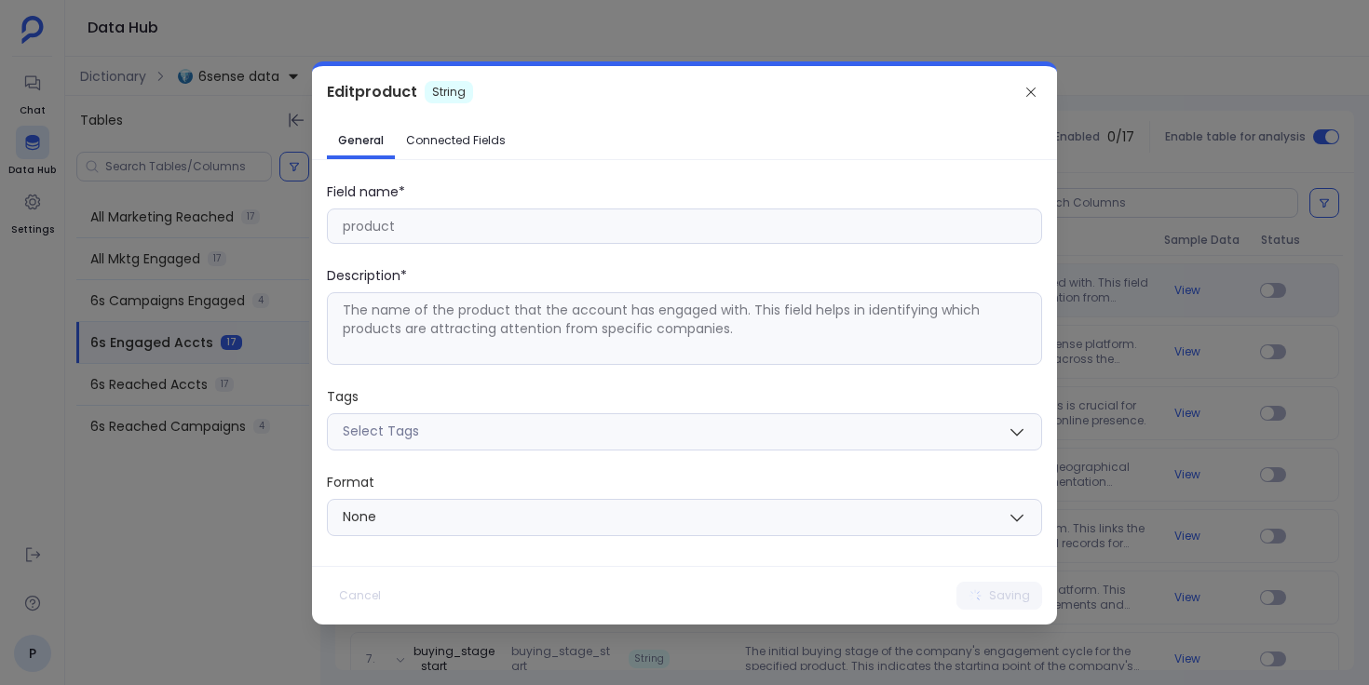
scroll to position [183, 0]
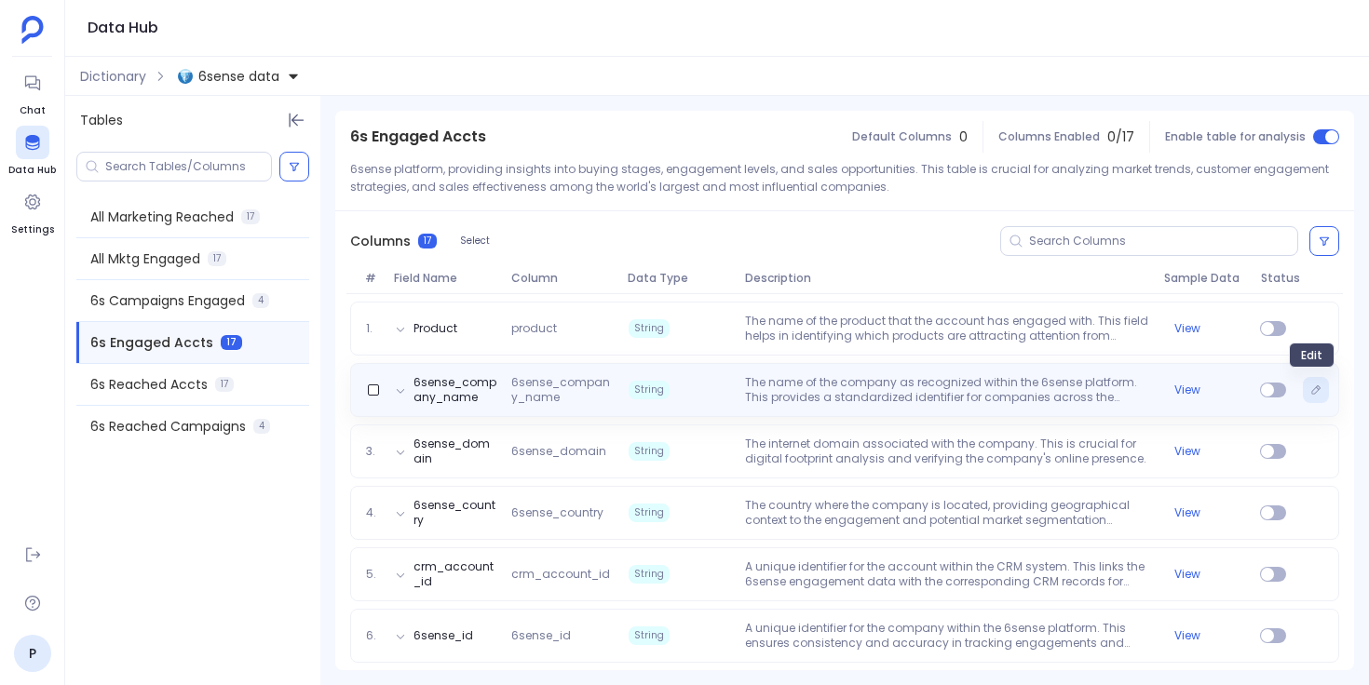
click at [1320, 392] on button "Edit" at bounding box center [1316, 390] width 26 height 26
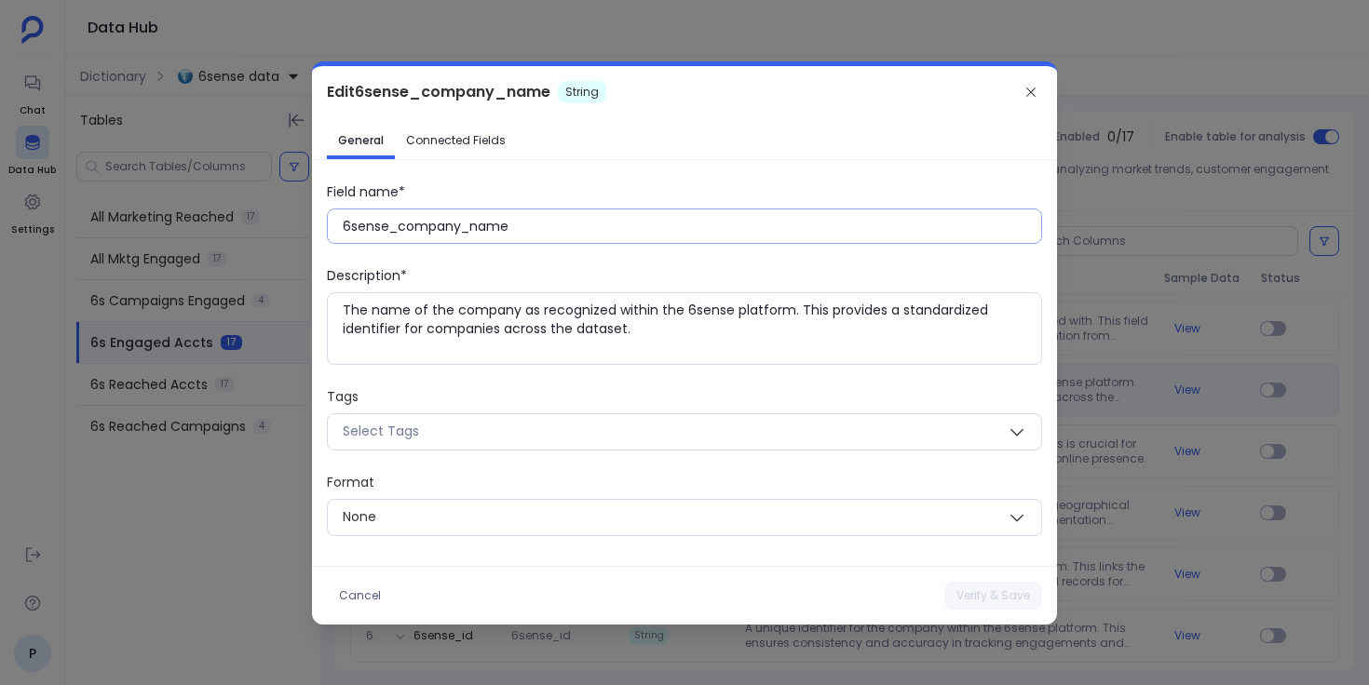
click at [497, 227] on input "6sense_company_name" at bounding box center [692, 226] width 698 height 19
paste input "Company N"
click at [984, 602] on button "Verify & Save" at bounding box center [993, 596] width 98 height 28
type input "6sense_company_name"
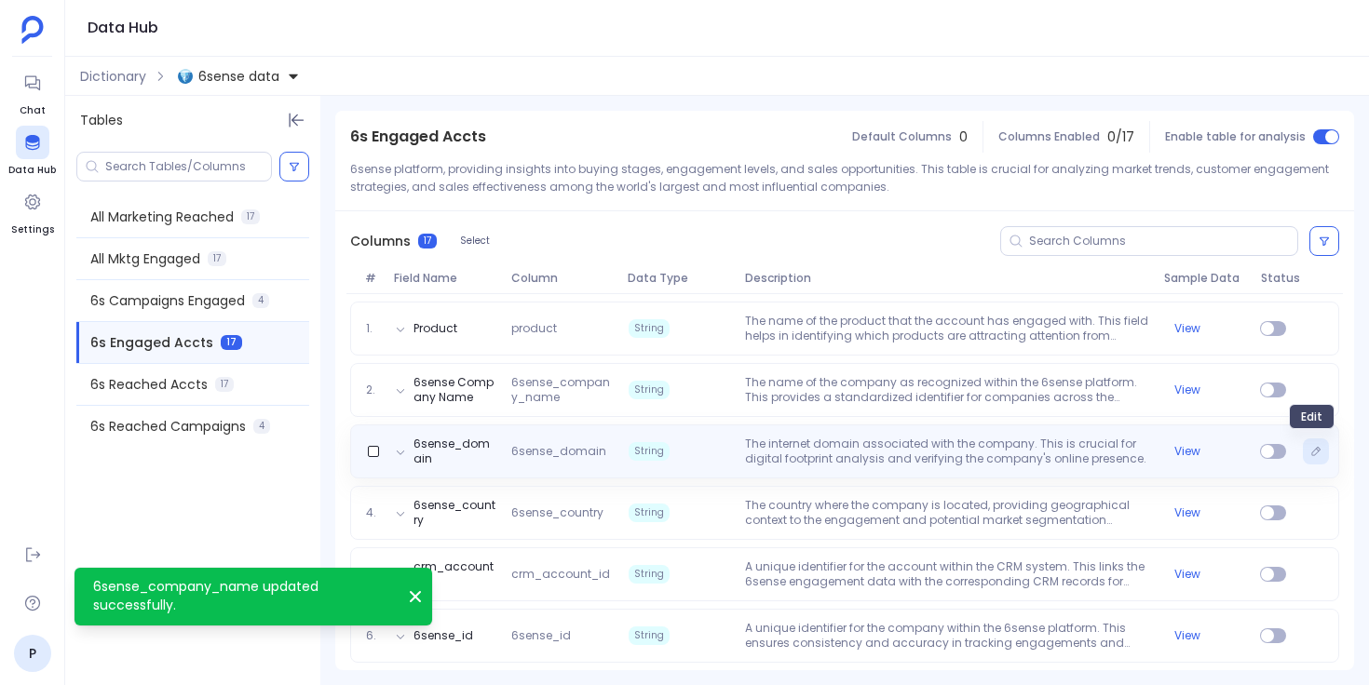
click at [1310, 453] on icon "Edit" at bounding box center [1315, 451] width 11 height 11
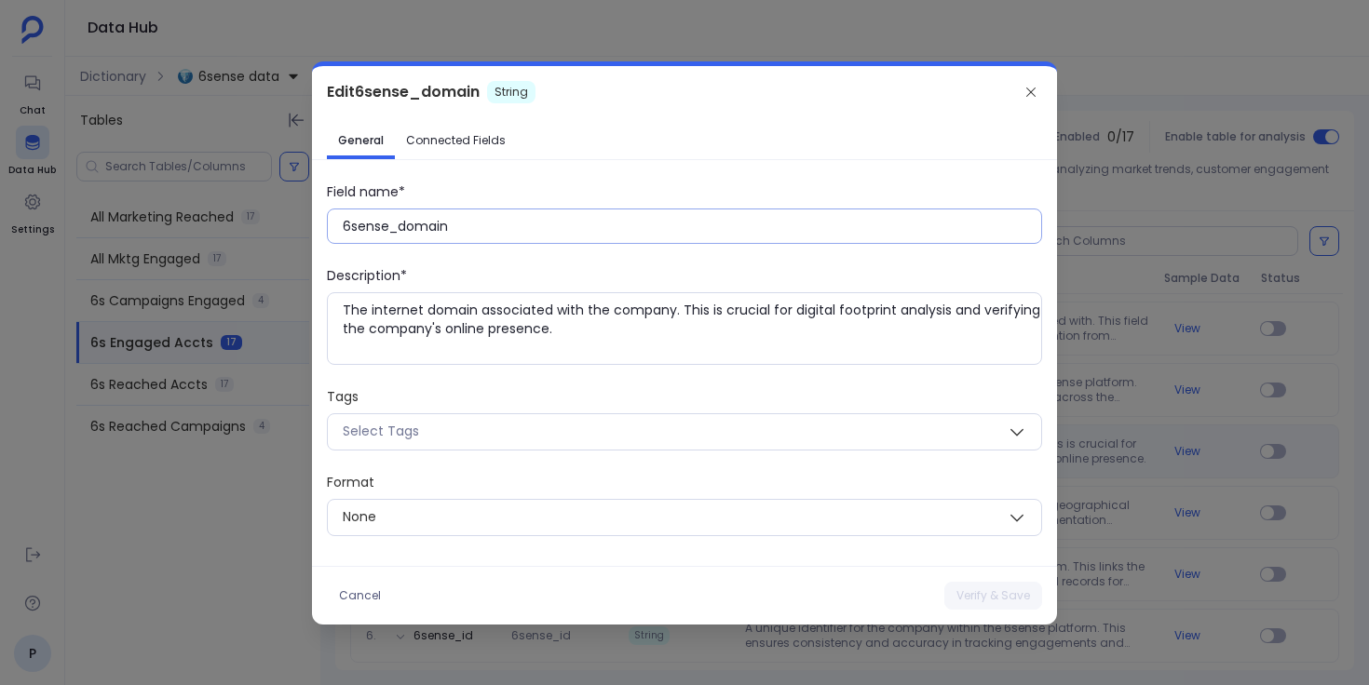
click at [422, 233] on input "6sense_domain" at bounding box center [692, 226] width 698 height 19
paste input "D"
click at [999, 599] on button "Verify & Save" at bounding box center [993, 596] width 98 height 28
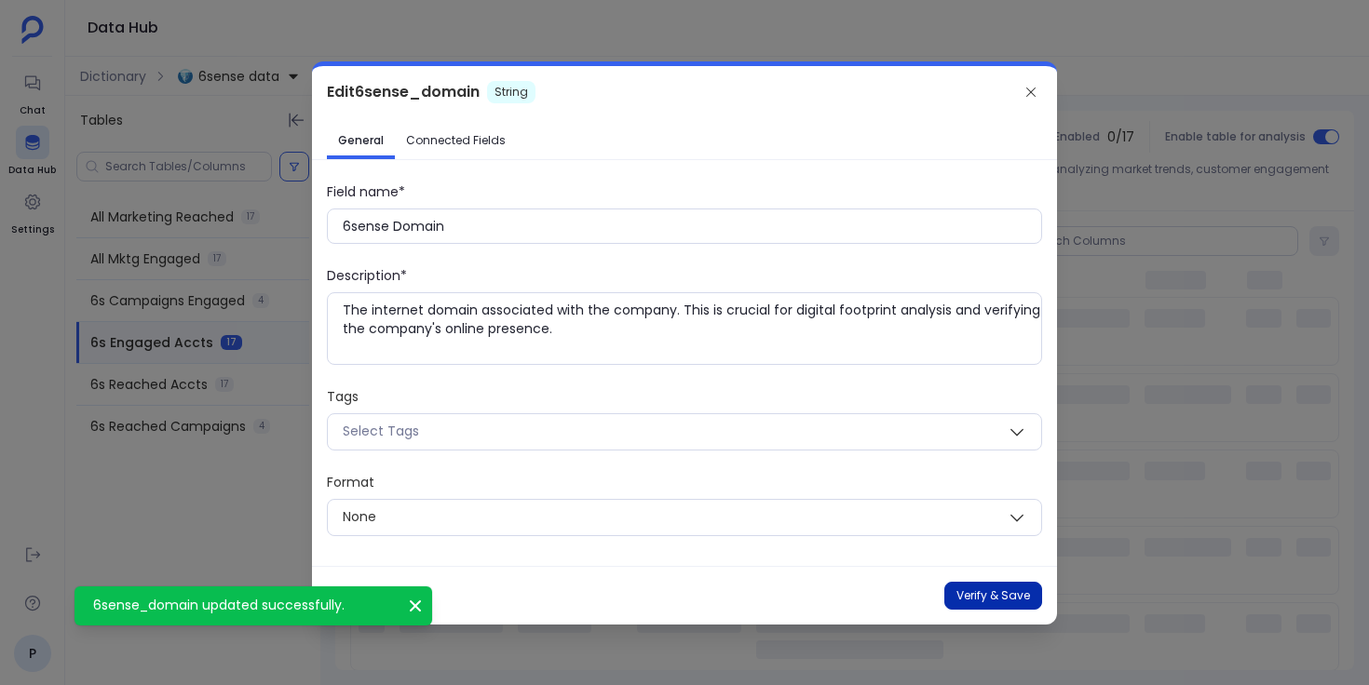
type input "6sense_domain"
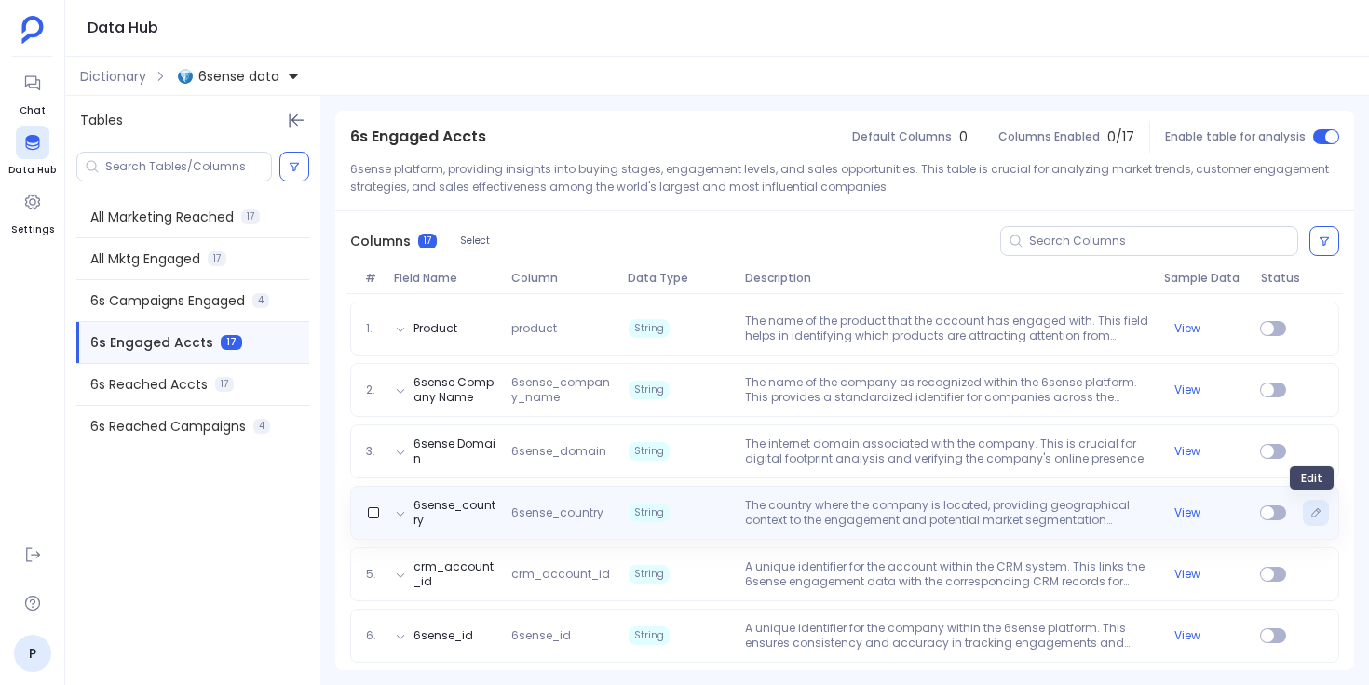
click at [1312, 510] on icon "Edit" at bounding box center [1316, 512] width 8 height 8
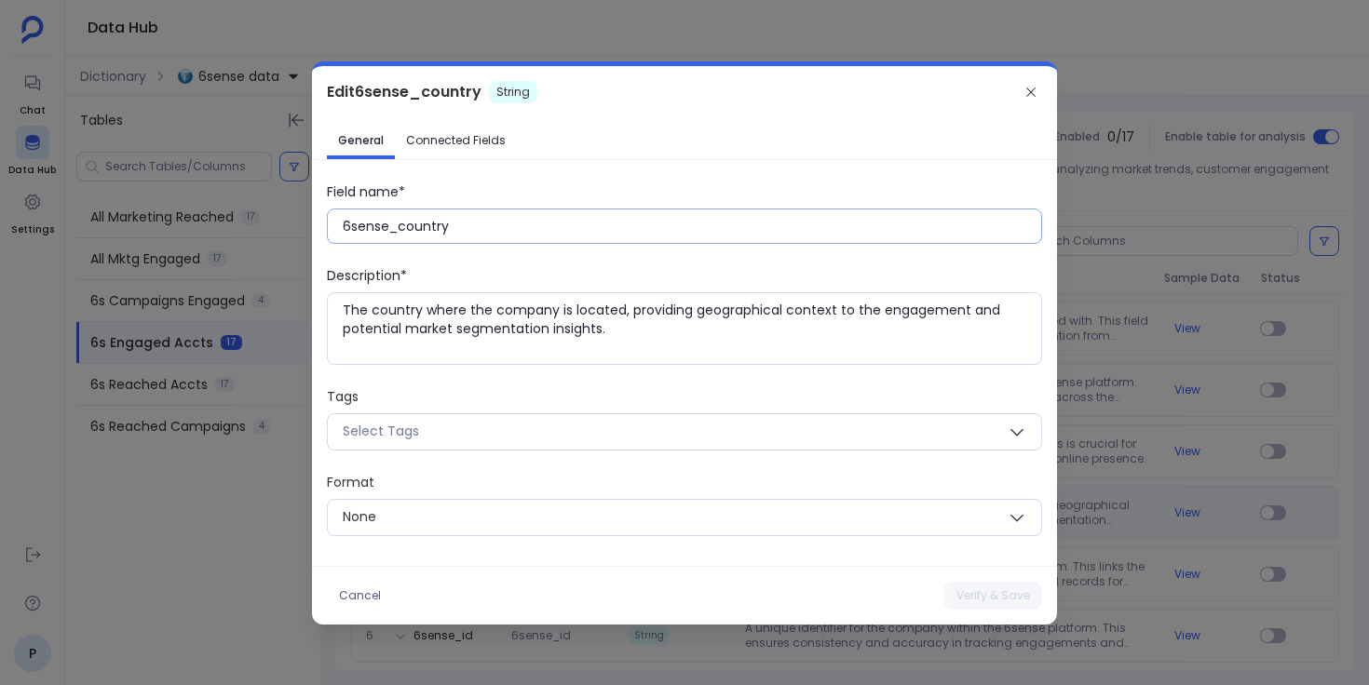
click at [412, 223] on input "6sense_country" at bounding box center [692, 226] width 698 height 19
paste input "C"
click at [980, 592] on button "Verify & Save" at bounding box center [993, 596] width 98 height 28
type input "6sense_country"
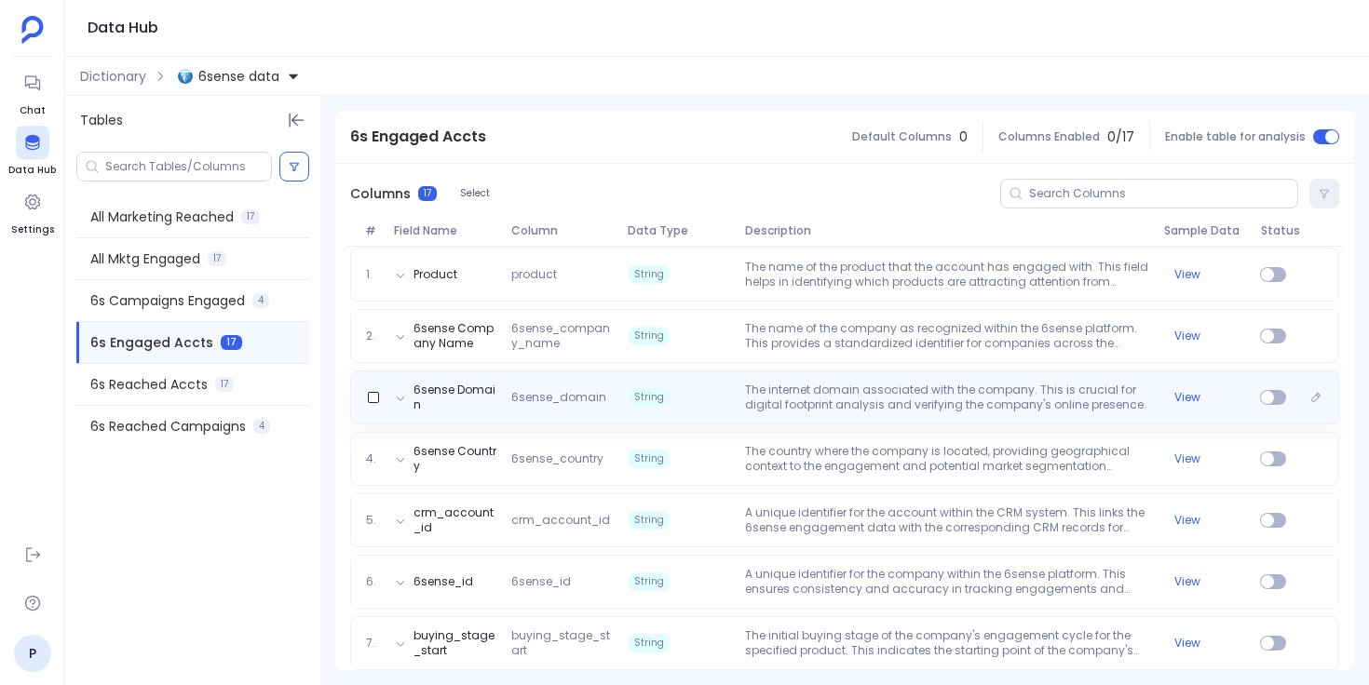
scroll to position [249, 0]
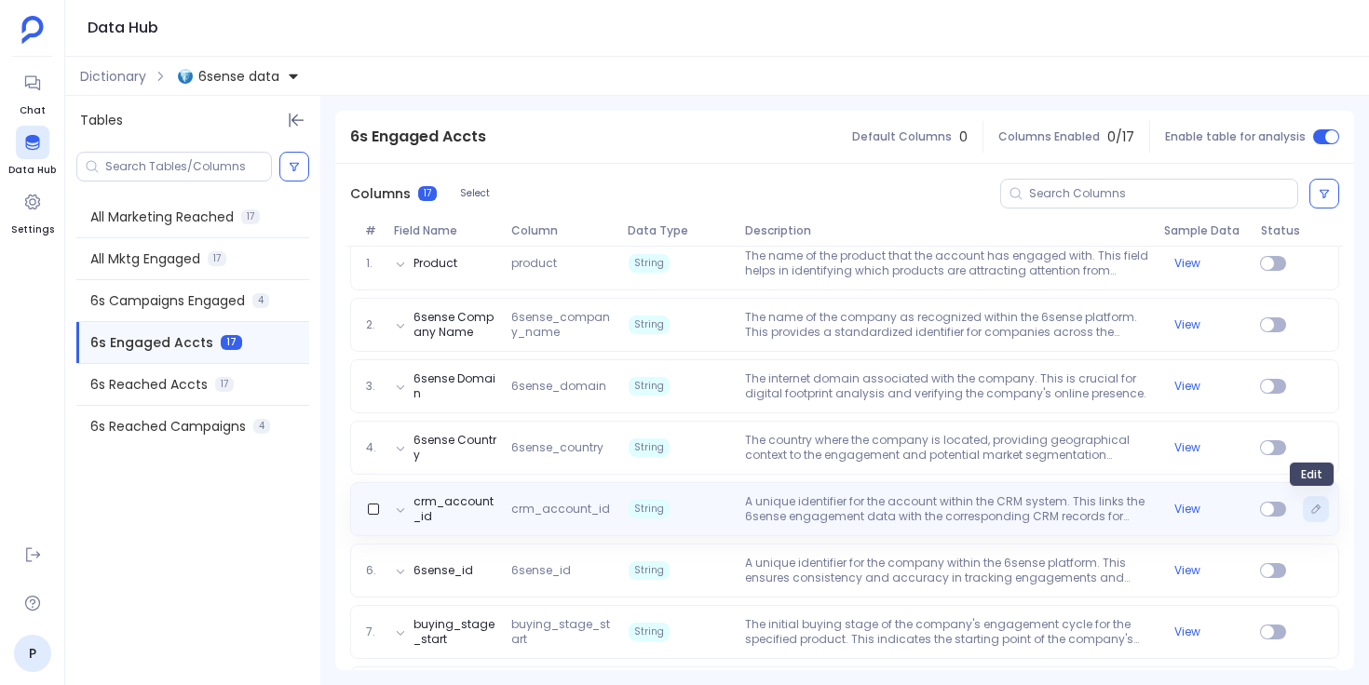
click at [1310, 502] on button "Edit" at bounding box center [1316, 509] width 26 height 26
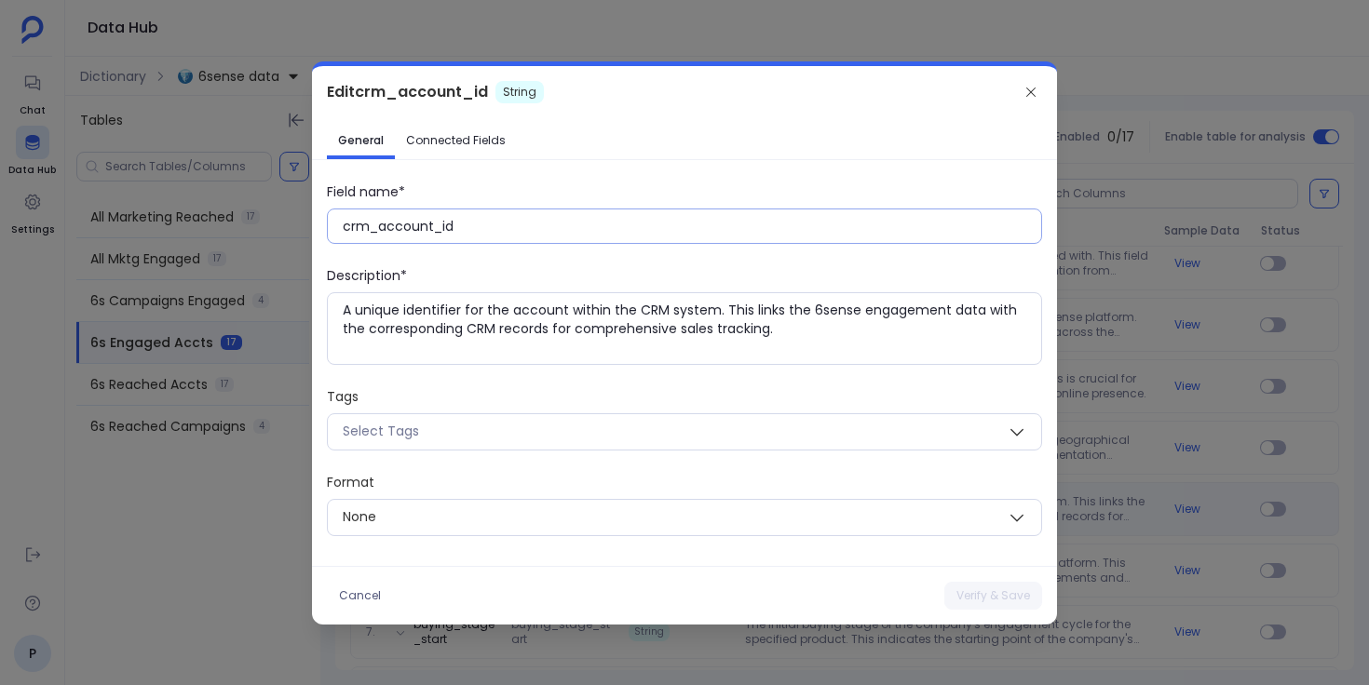
click at [430, 230] on input "crm_account_id" at bounding box center [692, 226] width 698 height 19
paste input "CRM Account ID"
click at [977, 590] on button "Verify & Save" at bounding box center [993, 596] width 98 height 28
type input "crm_account_id"
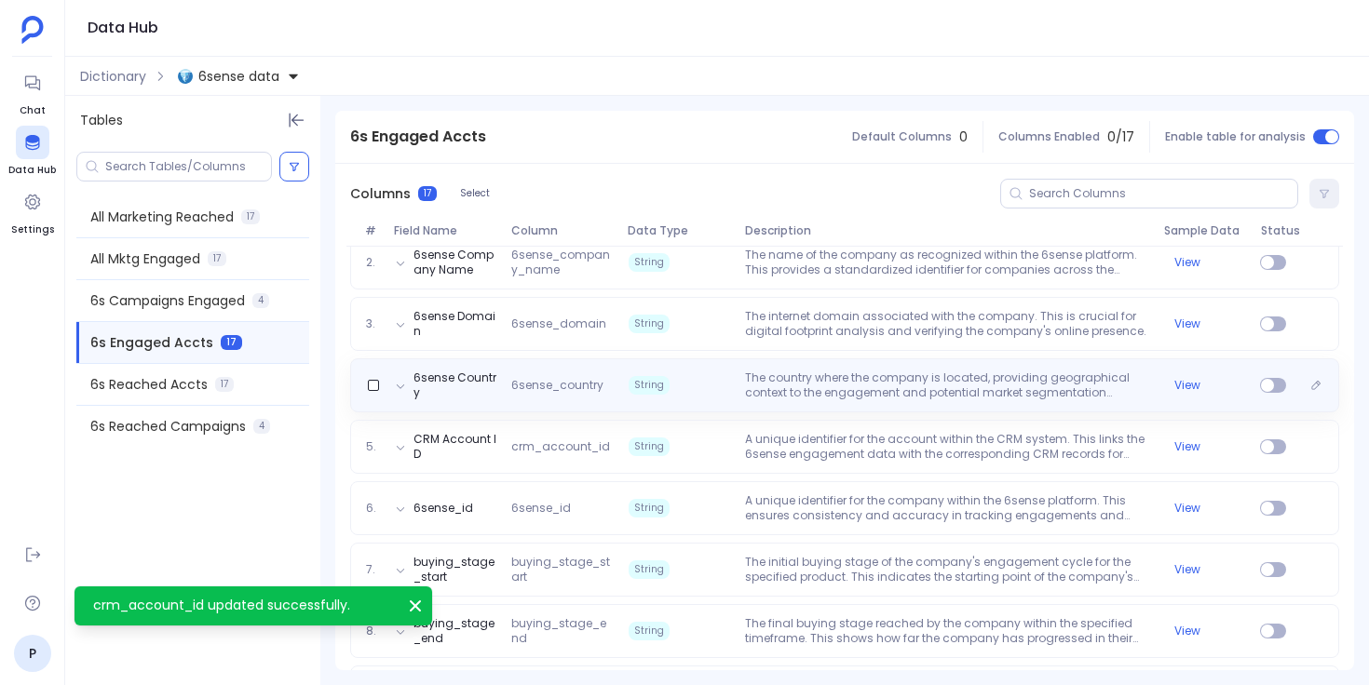
scroll to position [338, 0]
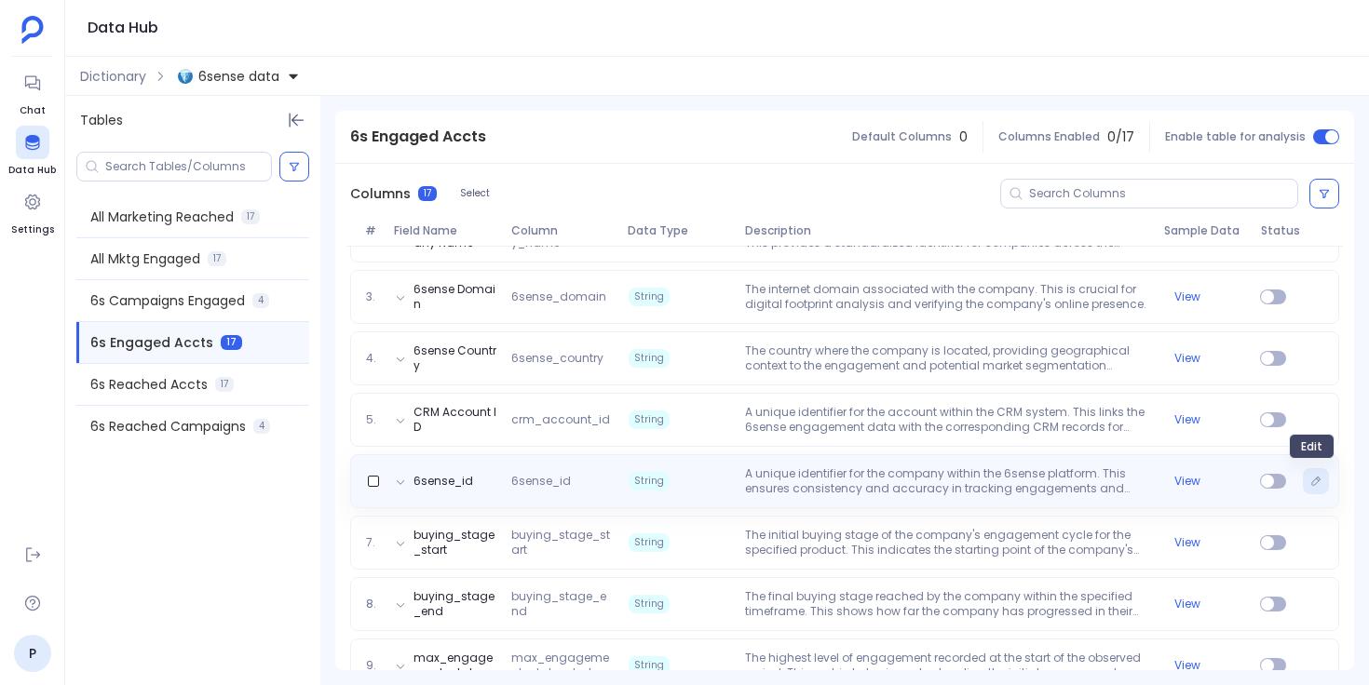
click at [1312, 483] on icon "Edit" at bounding box center [1316, 481] width 8 height 8
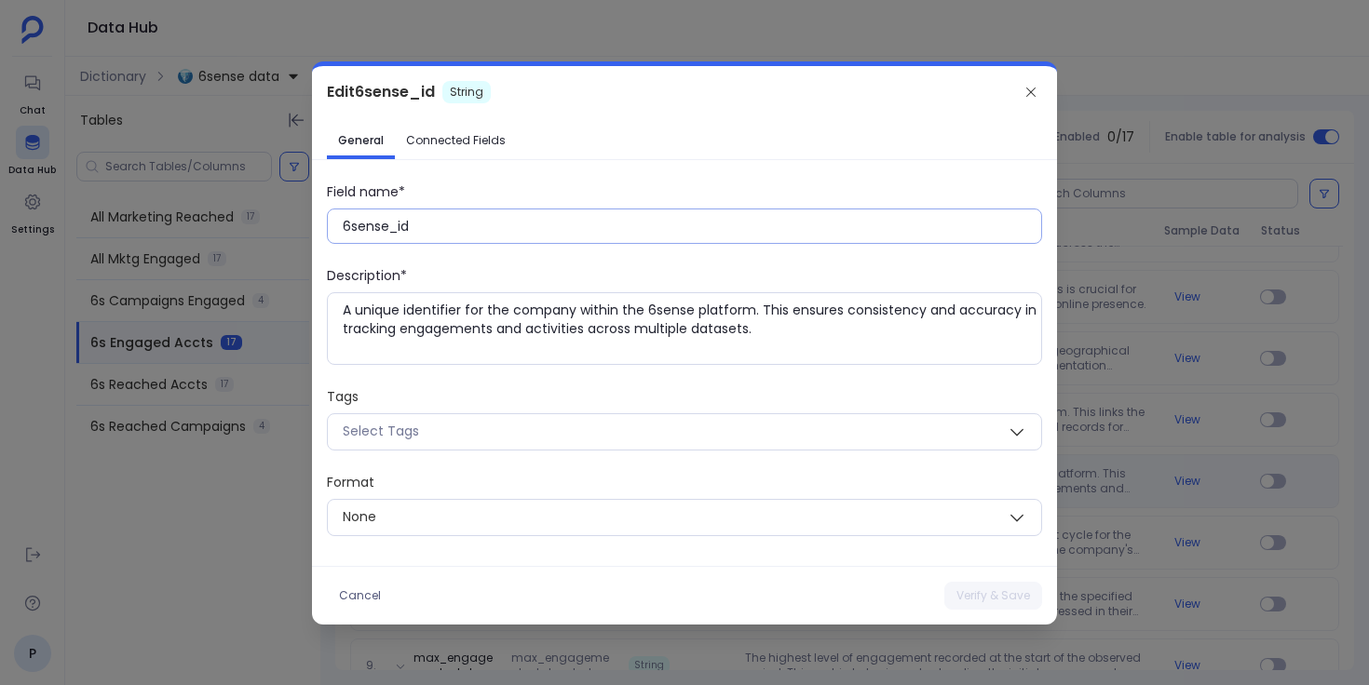
click at [393, 229] on input "6sense_id" at bounding box center [692, 226] width 698 height 19
paste input "ID"
click at [986, 592] on button "Verify & Save" at bounding box center [993, 596] width 98 height 28
type input "6sense_id"
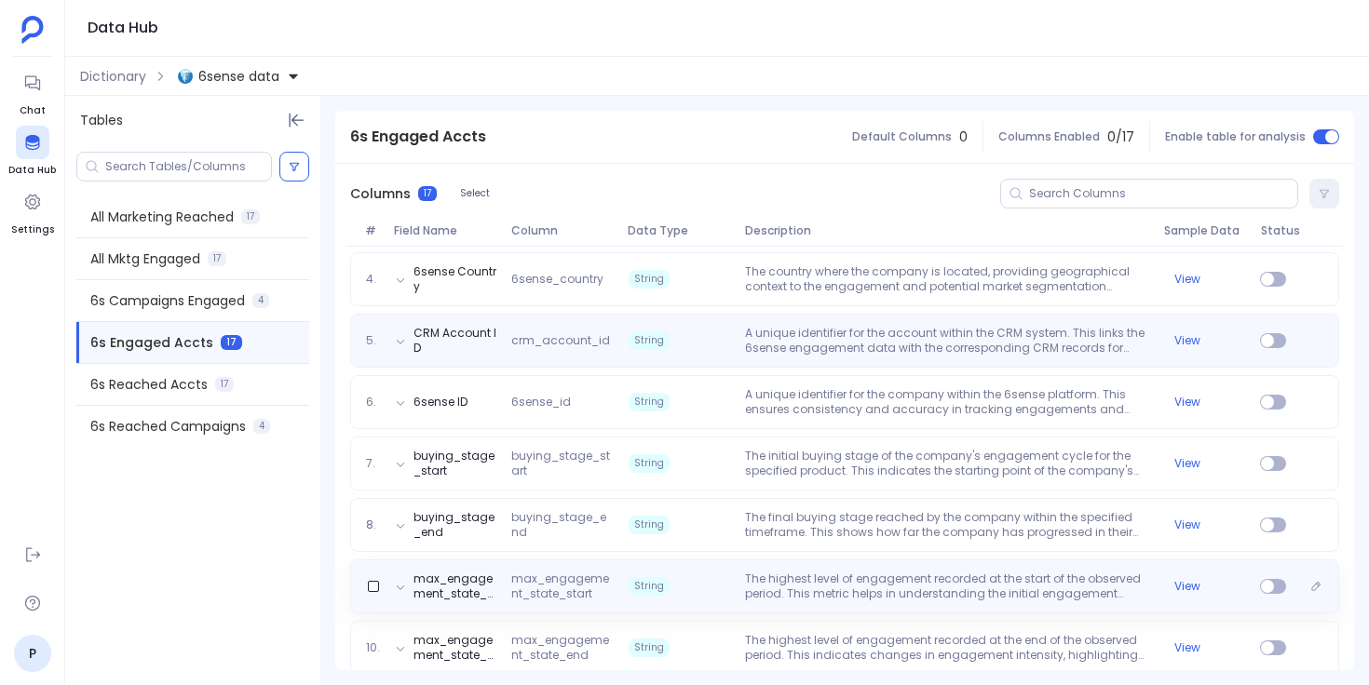
scroll to position [458, 0]
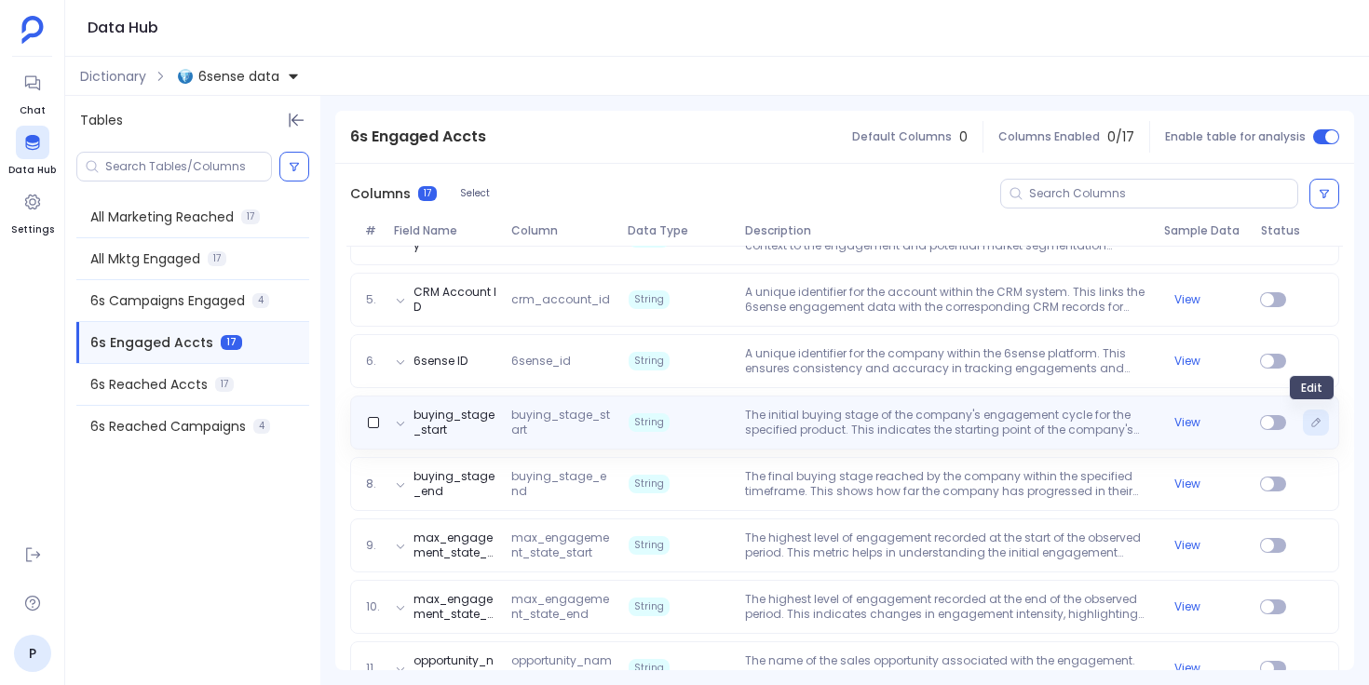
click at [1315, 424] on icon "Edit" at bounding box center [1315, 422] width 11 height 11
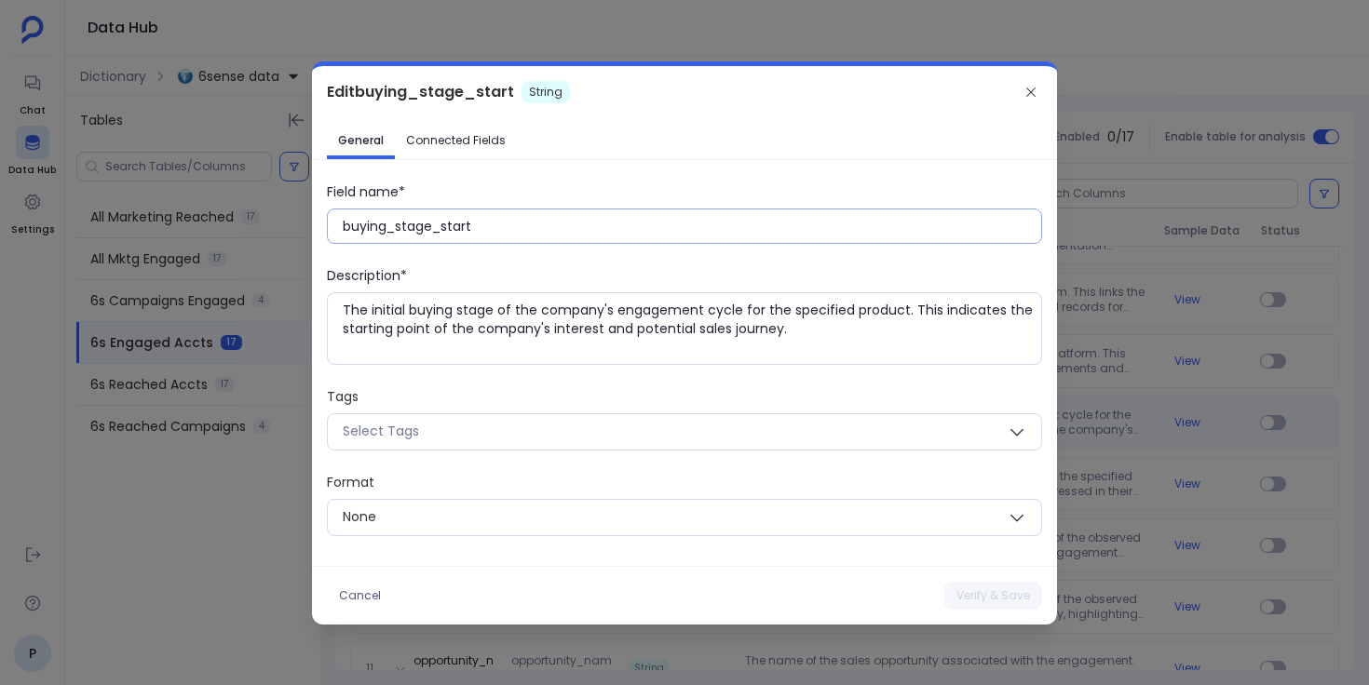
click at [425, 230] on input "buying_stage_start" at bounding box center [692, 226] width 698 height 19
paste input "Buying Stage: S"
click at [1017, 594] on button "Verify & Save" at bounding box center [993, 596] width 98 height 28
type input "buying_stage_start"
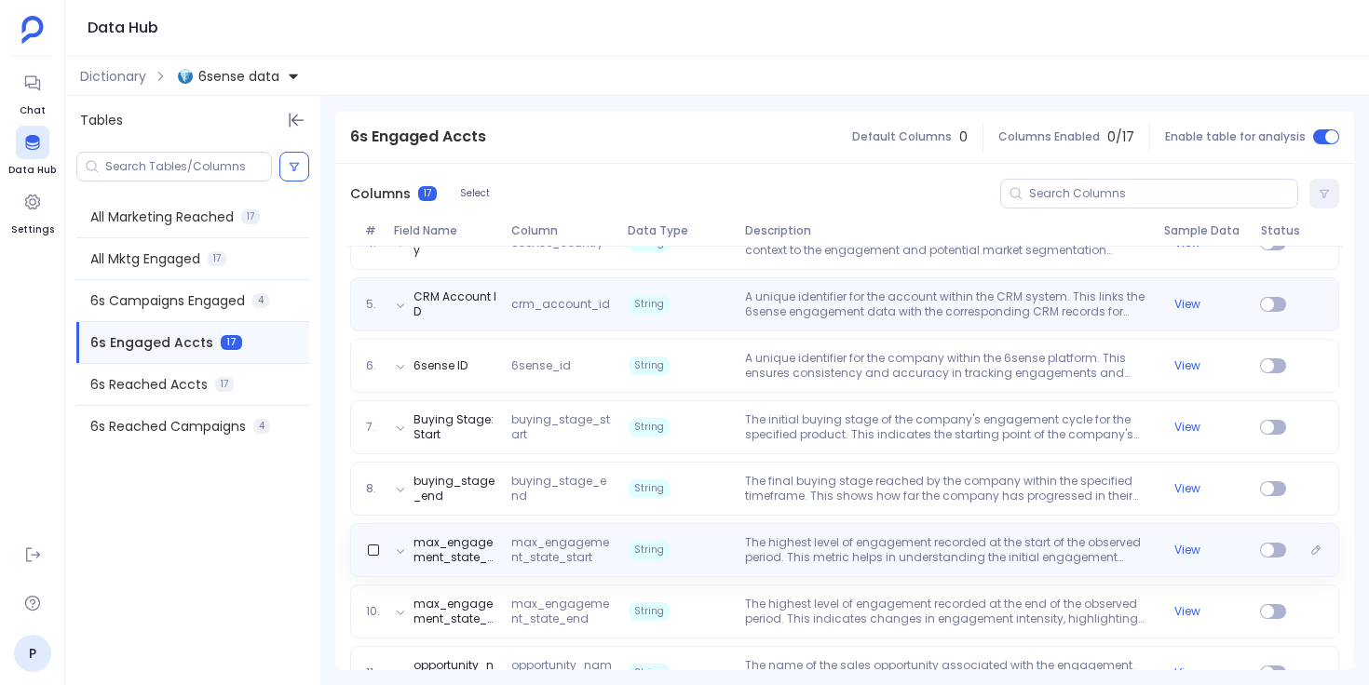
scroll to position [455, 0]
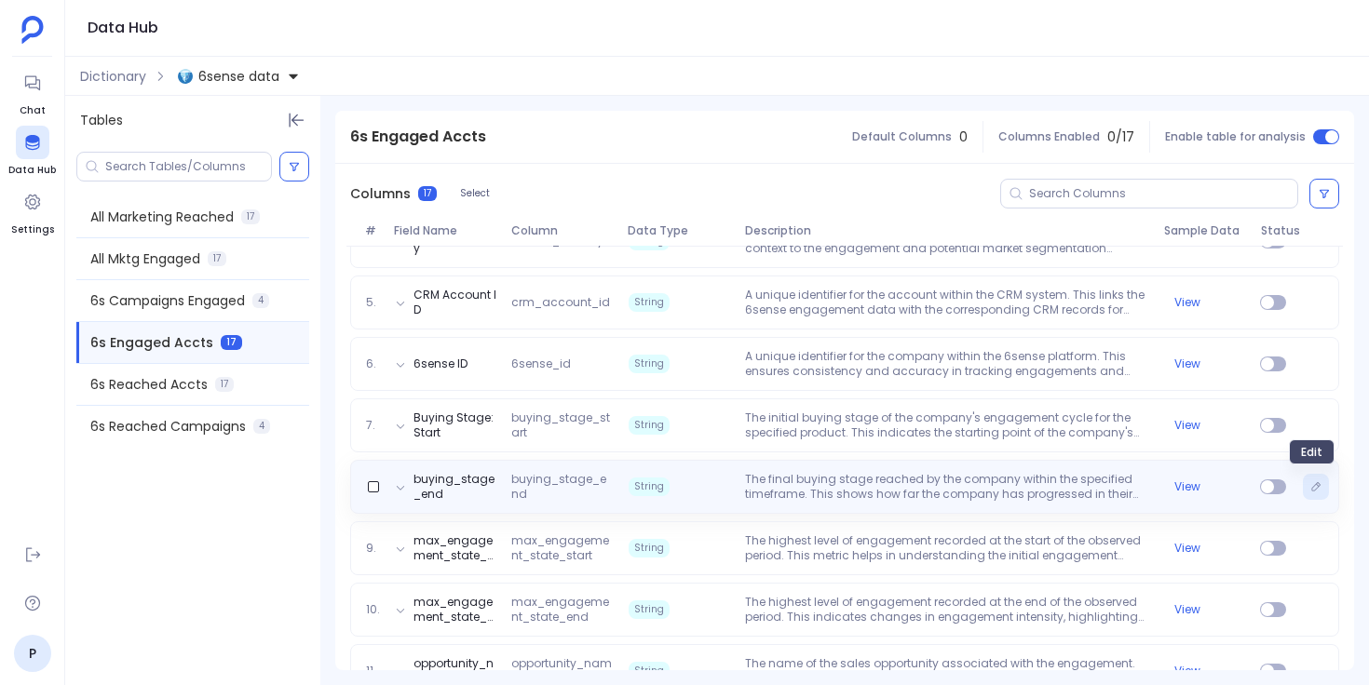
click at [1310, 489] on icon "Edit" at bounding box center [1315, 486] width 11 height 11
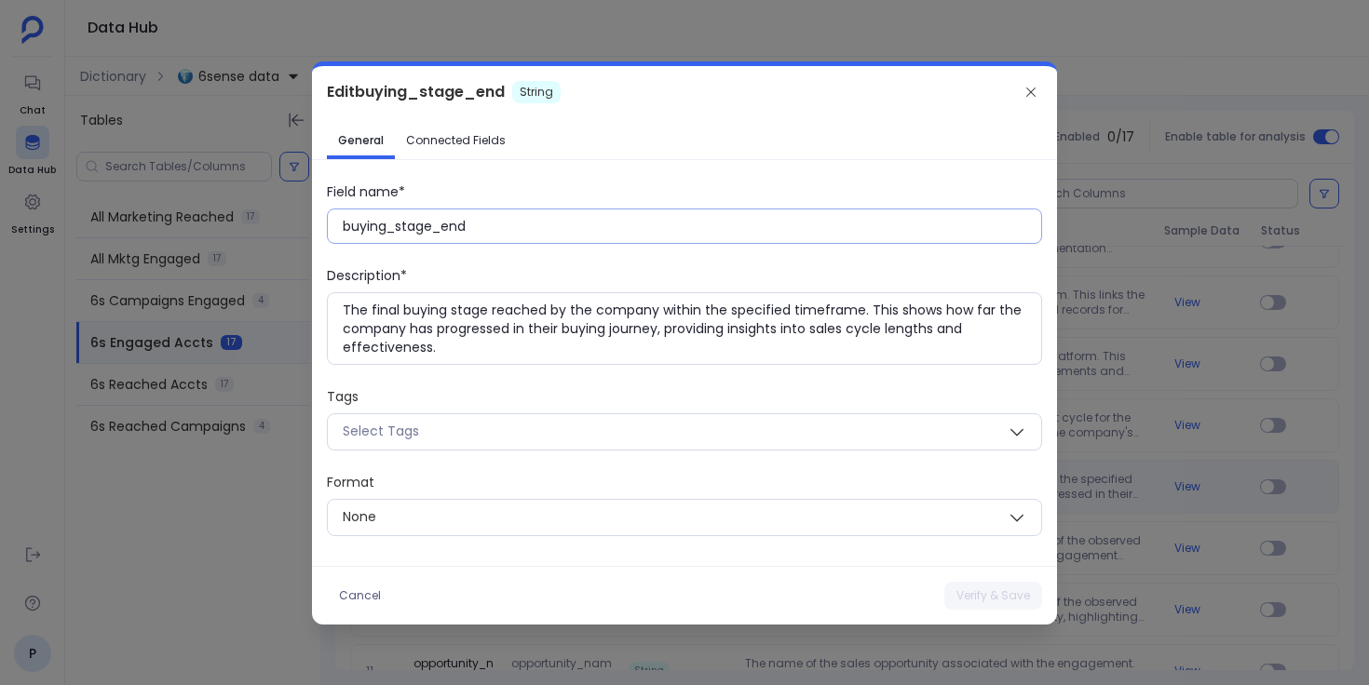
click at [426, 237] on div "buying_stage_end" at bounding box center [684, 226] width 715 height 35
click at [445, 222] on input "buying_stage_end" at bounding box center [692, 226] width 698 height 19
paste input "Buying Stage: E"
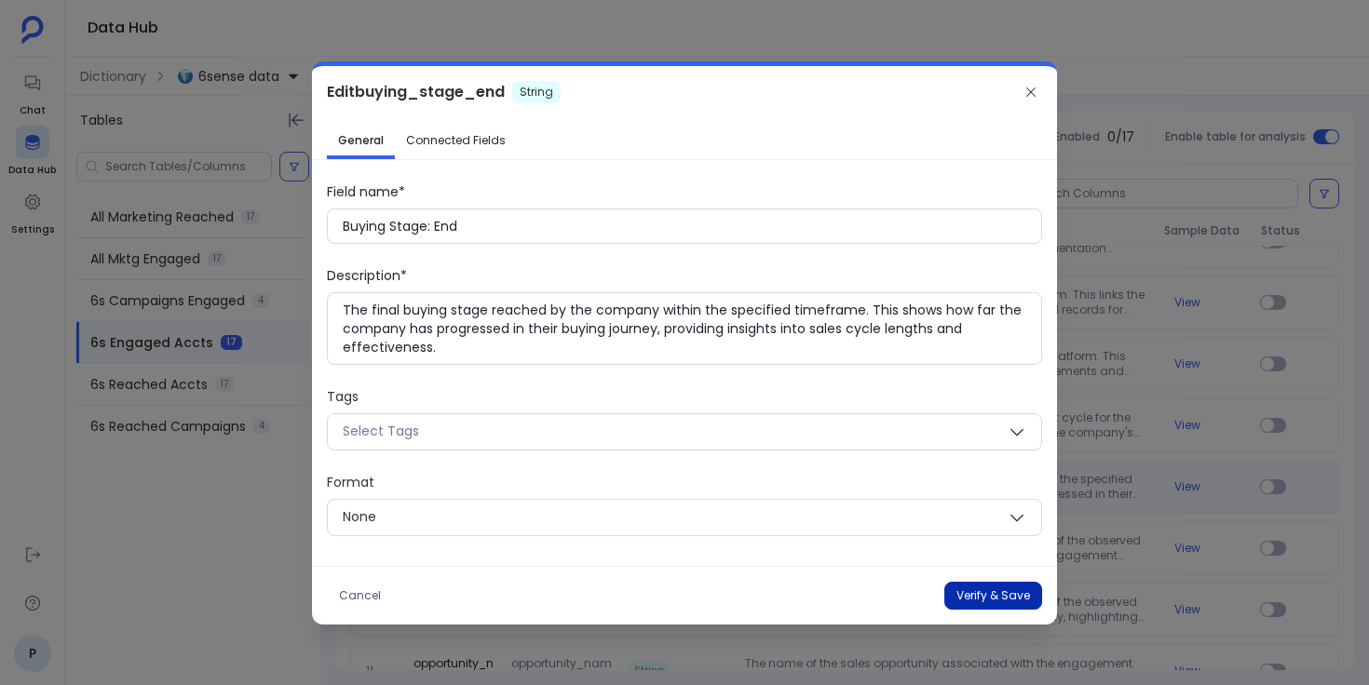
click at [971, 589] on button "Verify & Save" at bounding box center [993, 596] width 98 height 28
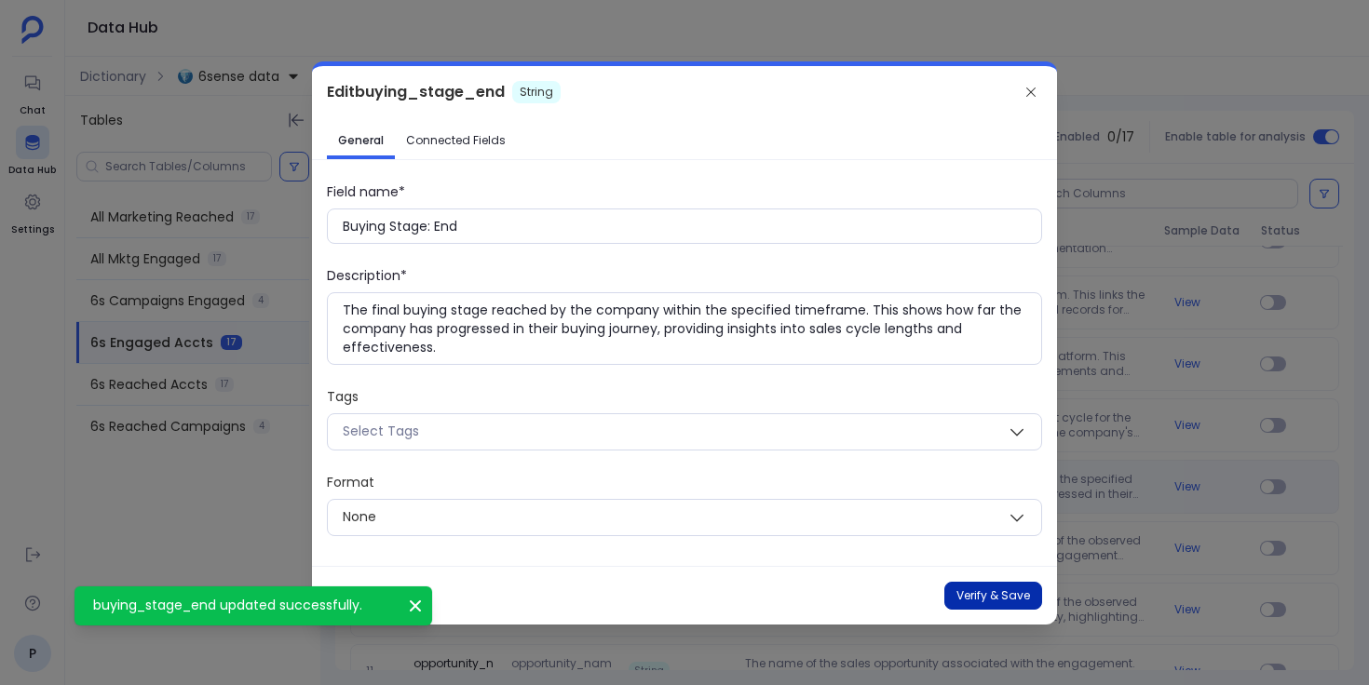
type input "buying_stage_end"
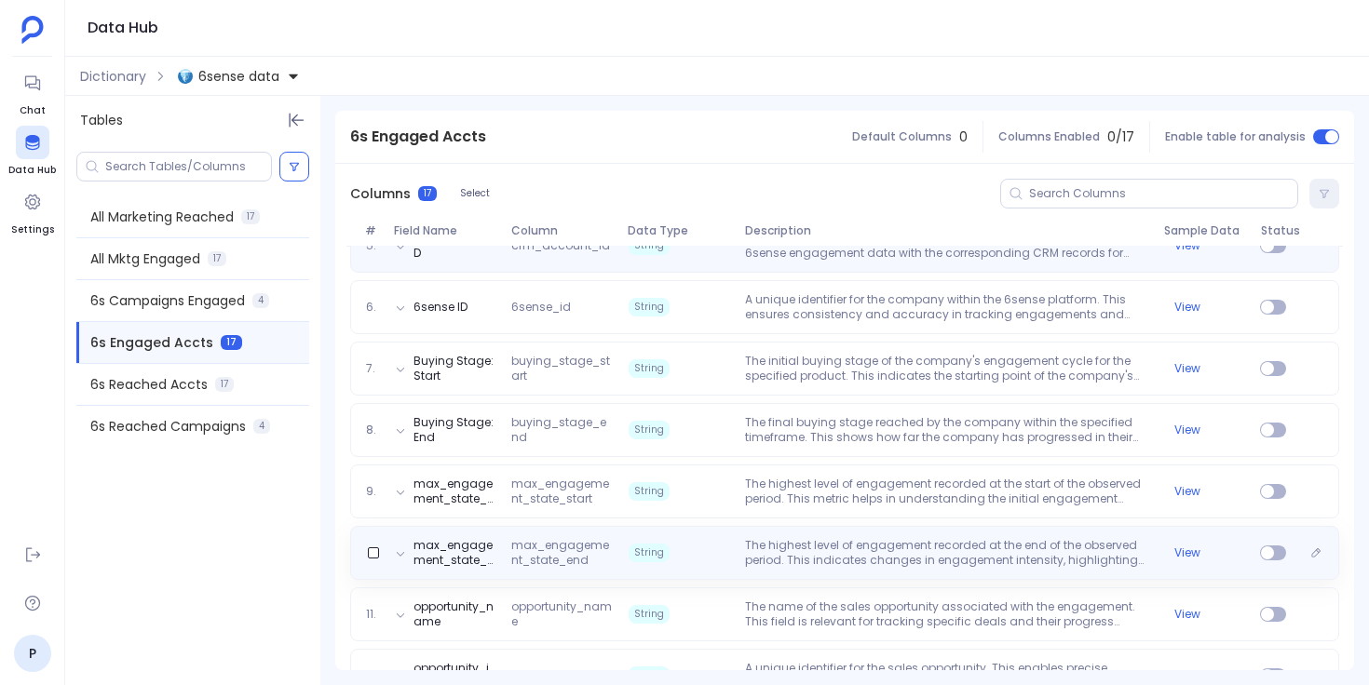
scroll to position [527, 0]
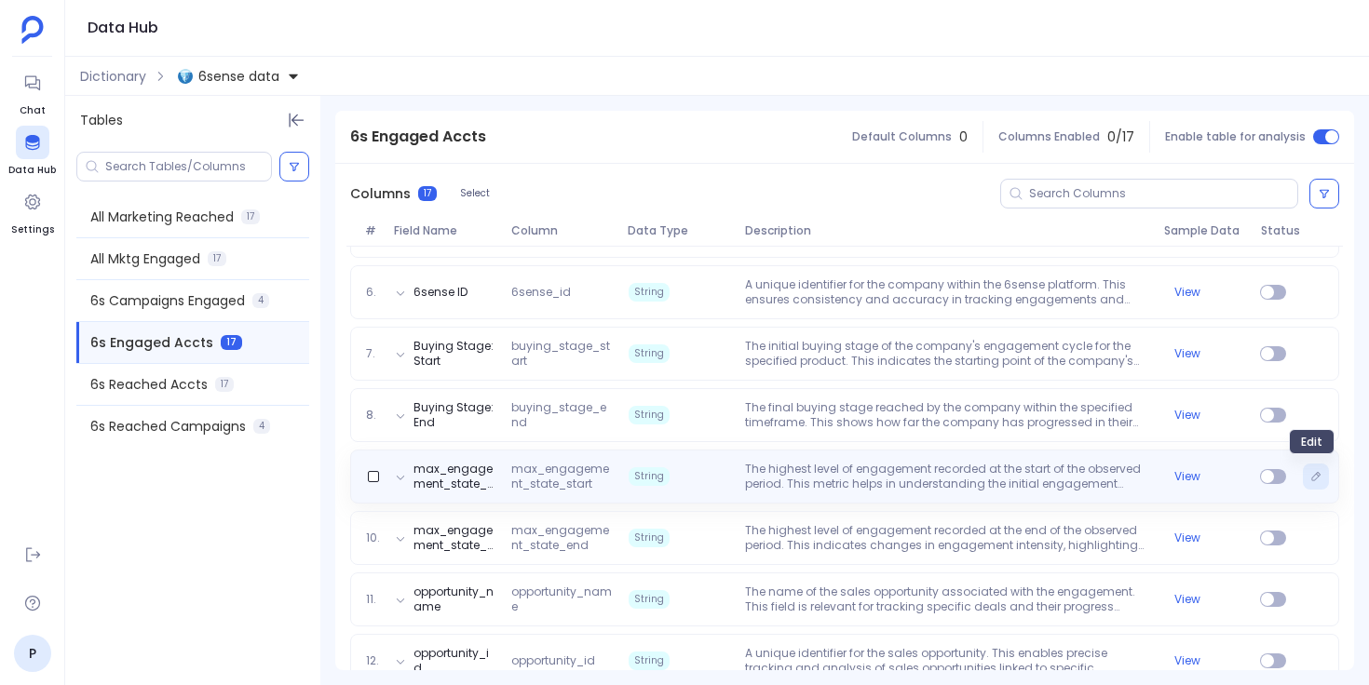
click at [1312, 480] on icon "Edit" at bounding box center [1316, 476] width 8 height 8
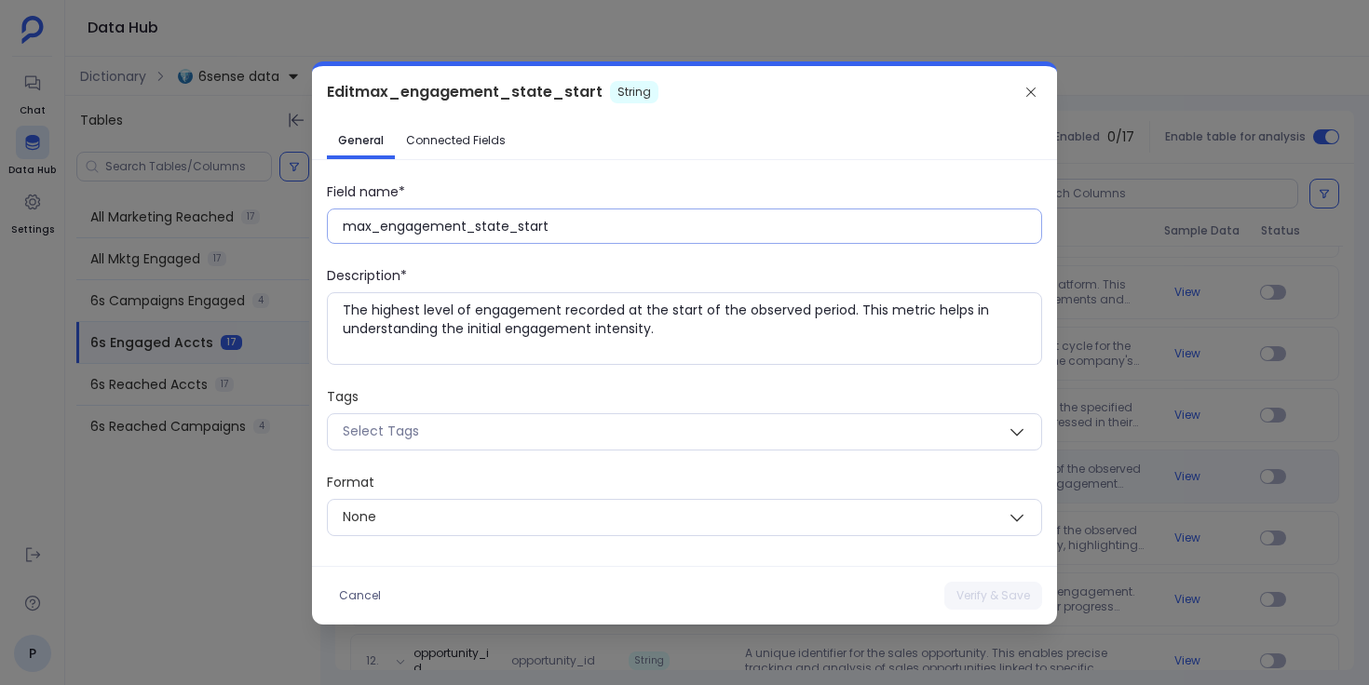
click at [481, 234] on input "max_engagement_state_start" at bounding box center [692, 226] width 698 height 19
paste input "Max Engagement State: S"
click at [967, 589] on button "Verify & Save" at bounding box center [993, 596] width 98 height 28
type input "max_engagement_state_start"
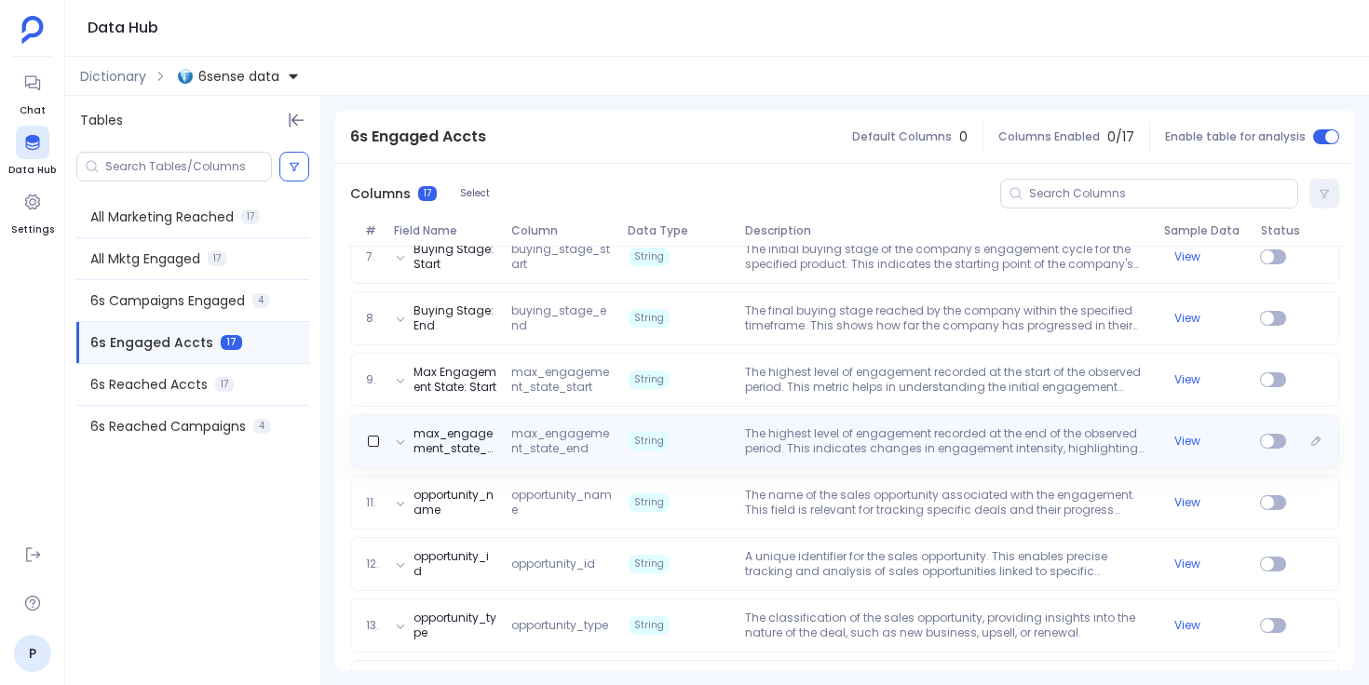
scroll to position [626, 0]
click at [1310, 441] on icon "Edit" at bounding box center [1315, 439] width 11 height 11
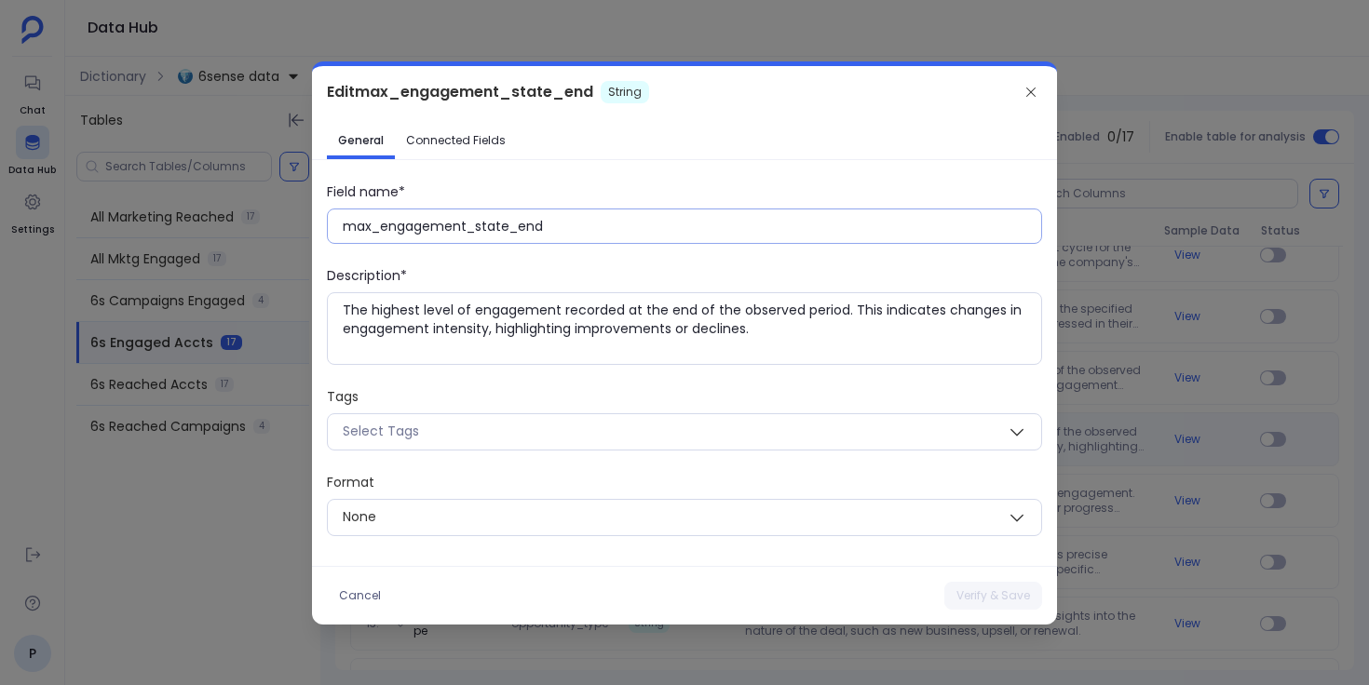
click at [487, 230] on input "max_engagement_state_end" at bounding box center [692, 226] width 698 height 19
paste input "Max Engagement State: E"
click at [965, 594] on button "Verify & Save" at bounding box center [993, 596] width 98 height 28
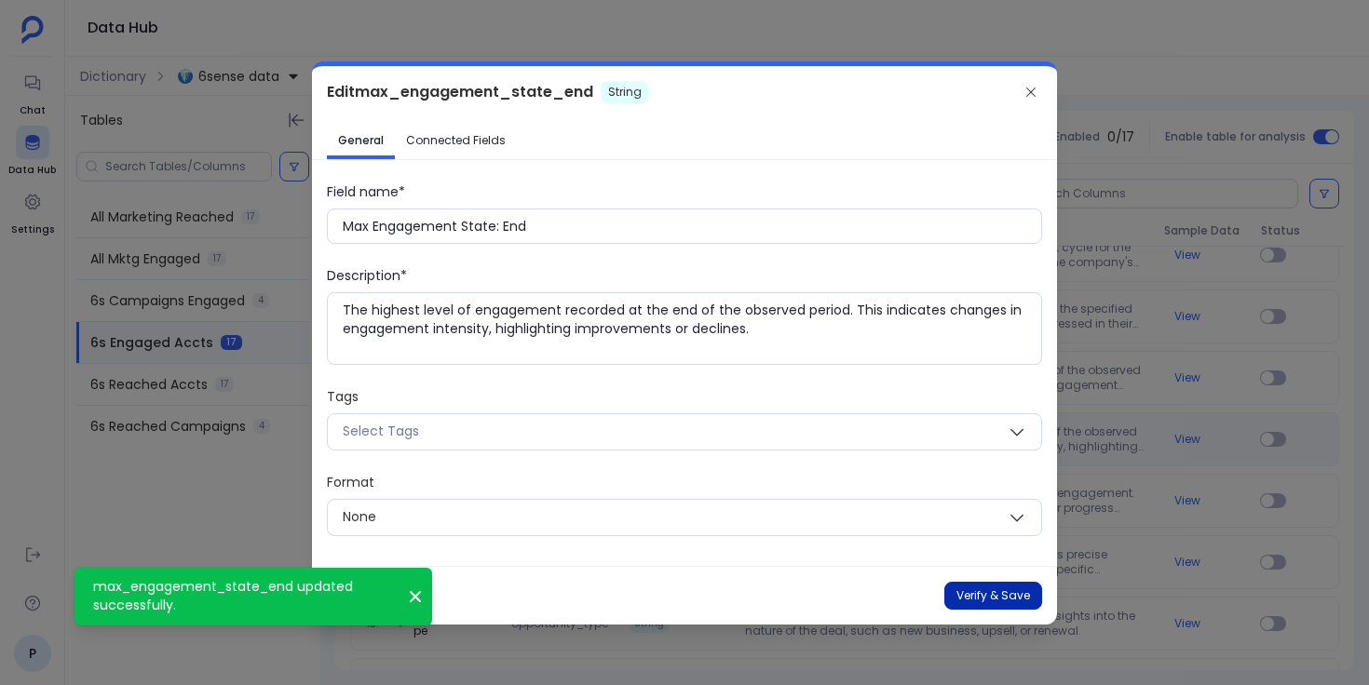
type input "max_engagement_state_end"
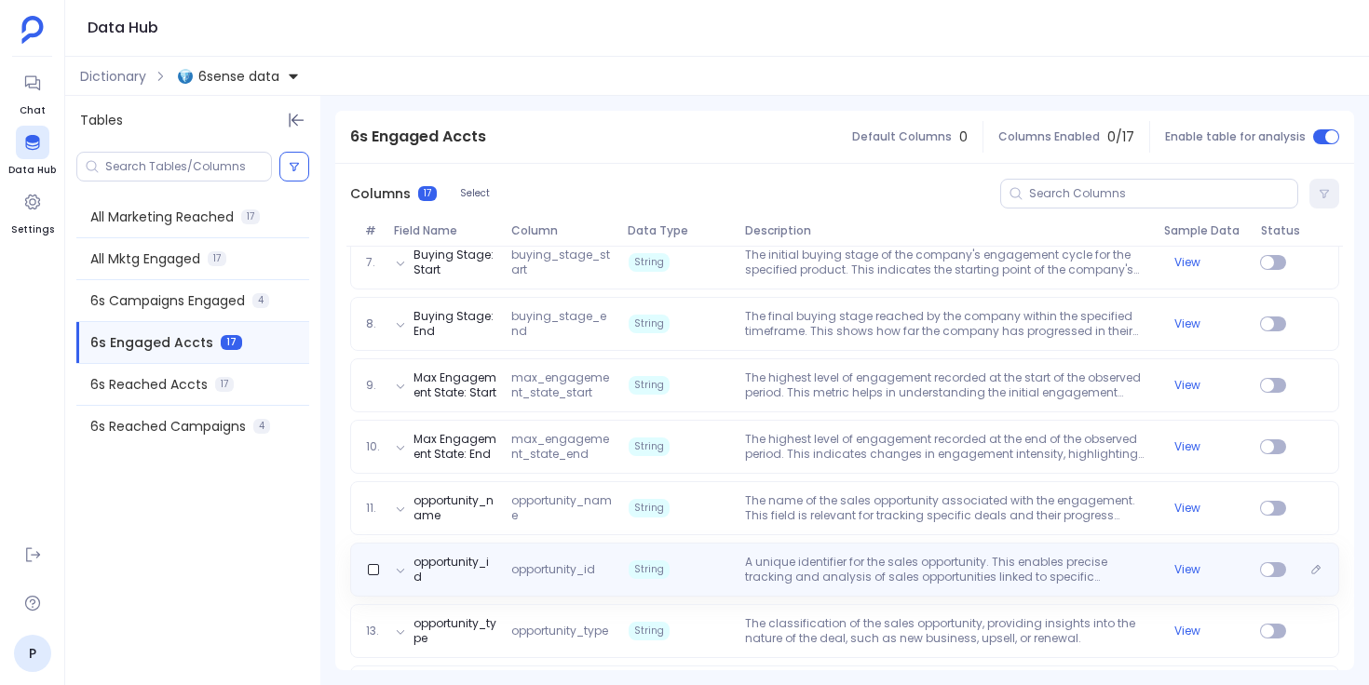
scroll to position [644, 0]
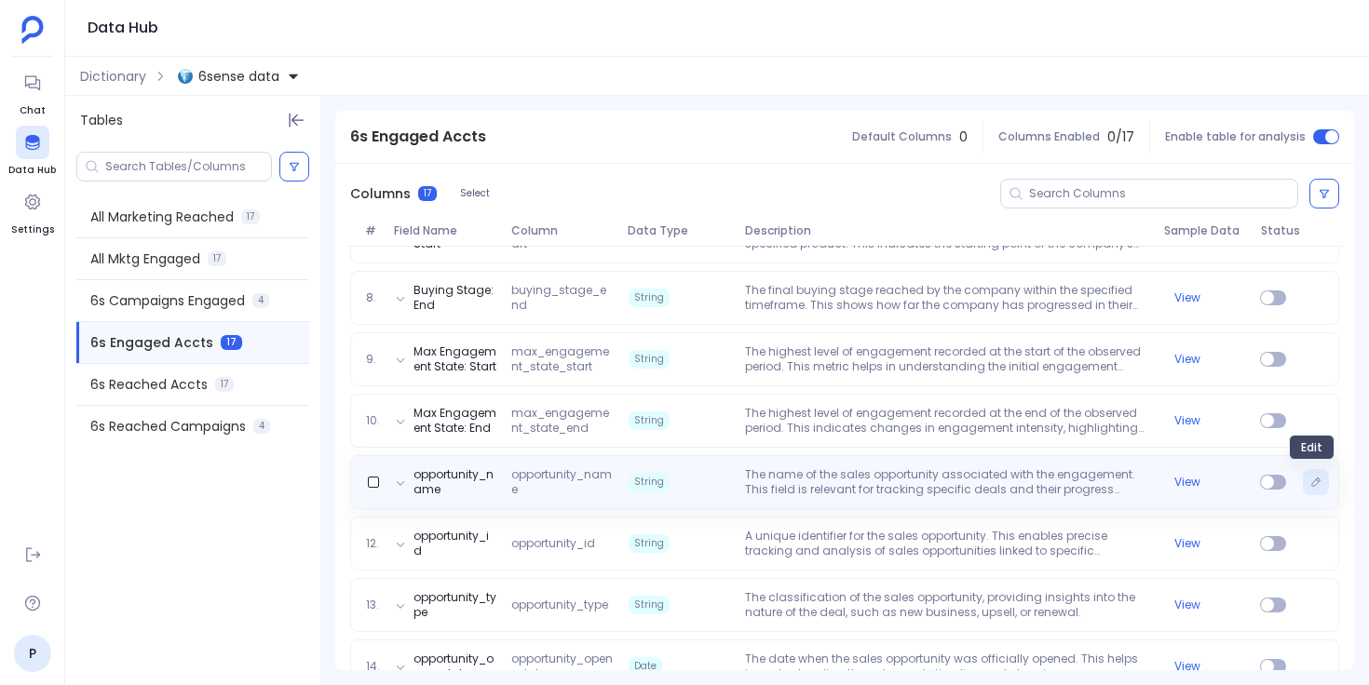
click at [1316, 479] on icon "Edit" at bounding box center [1315, 482] width 11 height 11
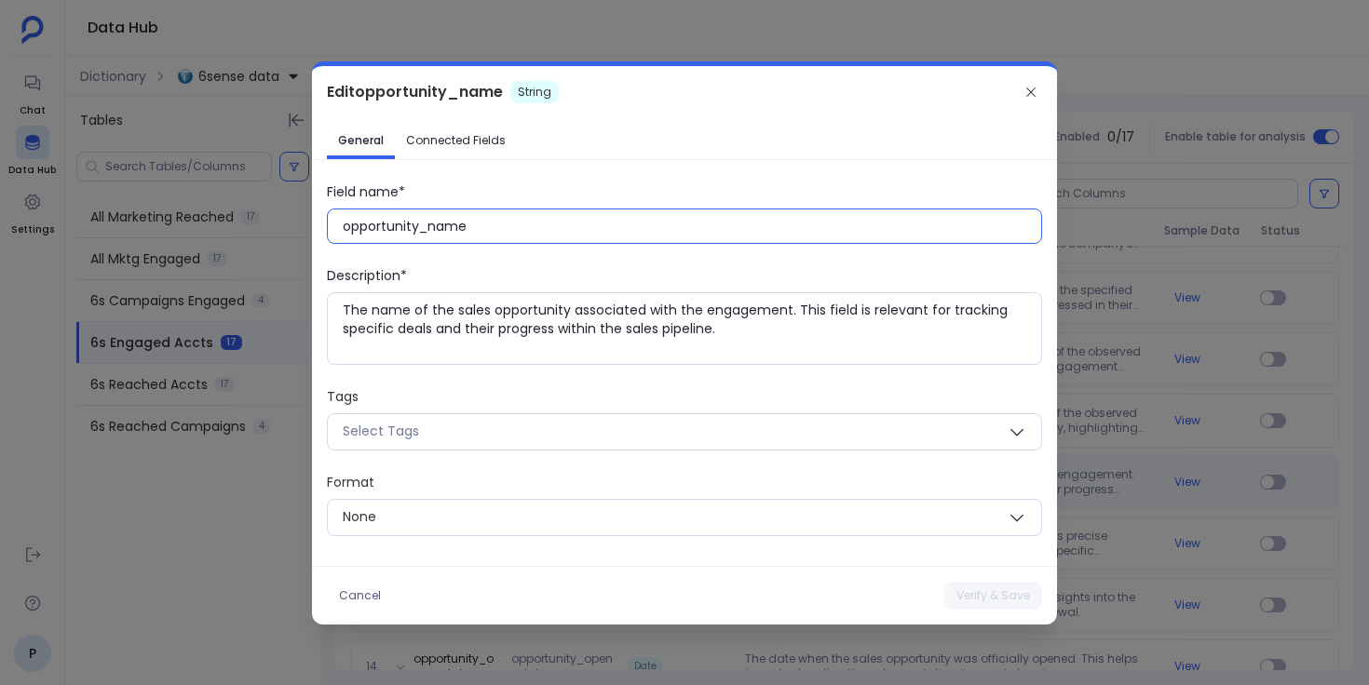
click at [419, 220] on input "opportunity_name" at bounding box center [692, 226] width 698 height 19
paste input "Opportunity N"
click at [995, 595] on button "Verify & Save" at bounding box center [993, 596] width 98 height 28
type input "opportunity_name"
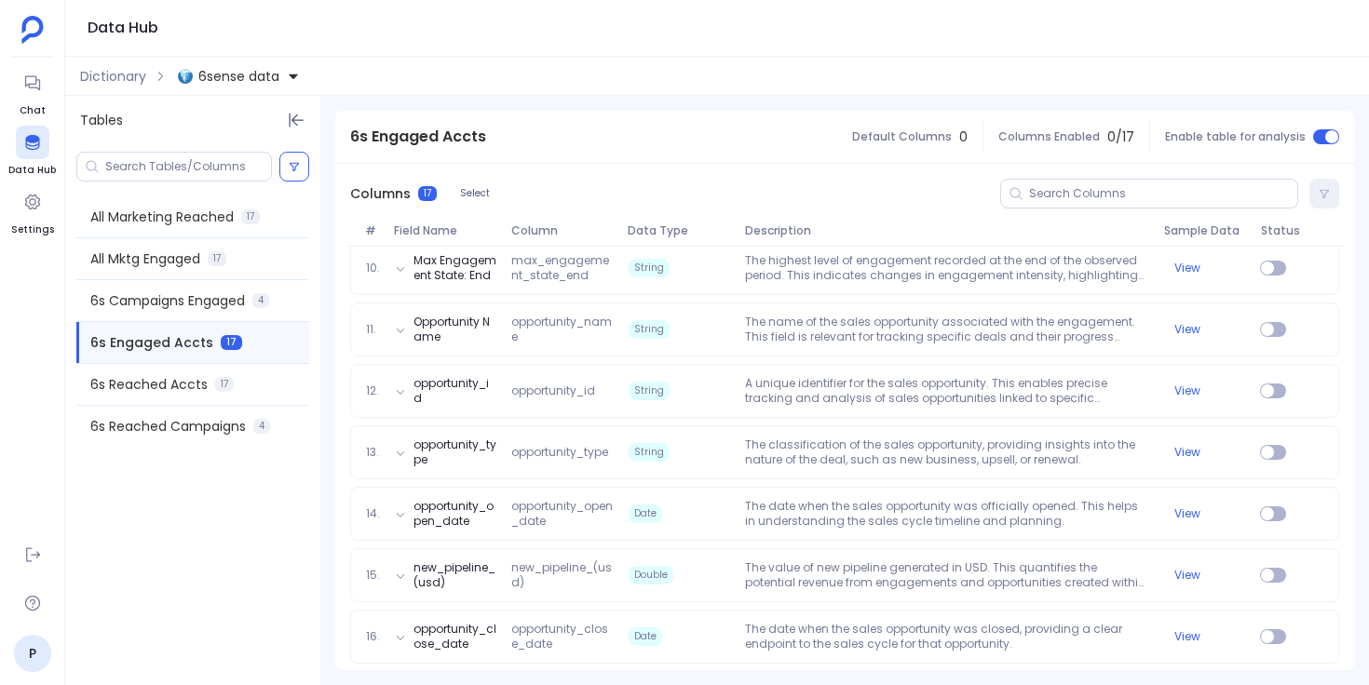
scroll to position [848, 0]
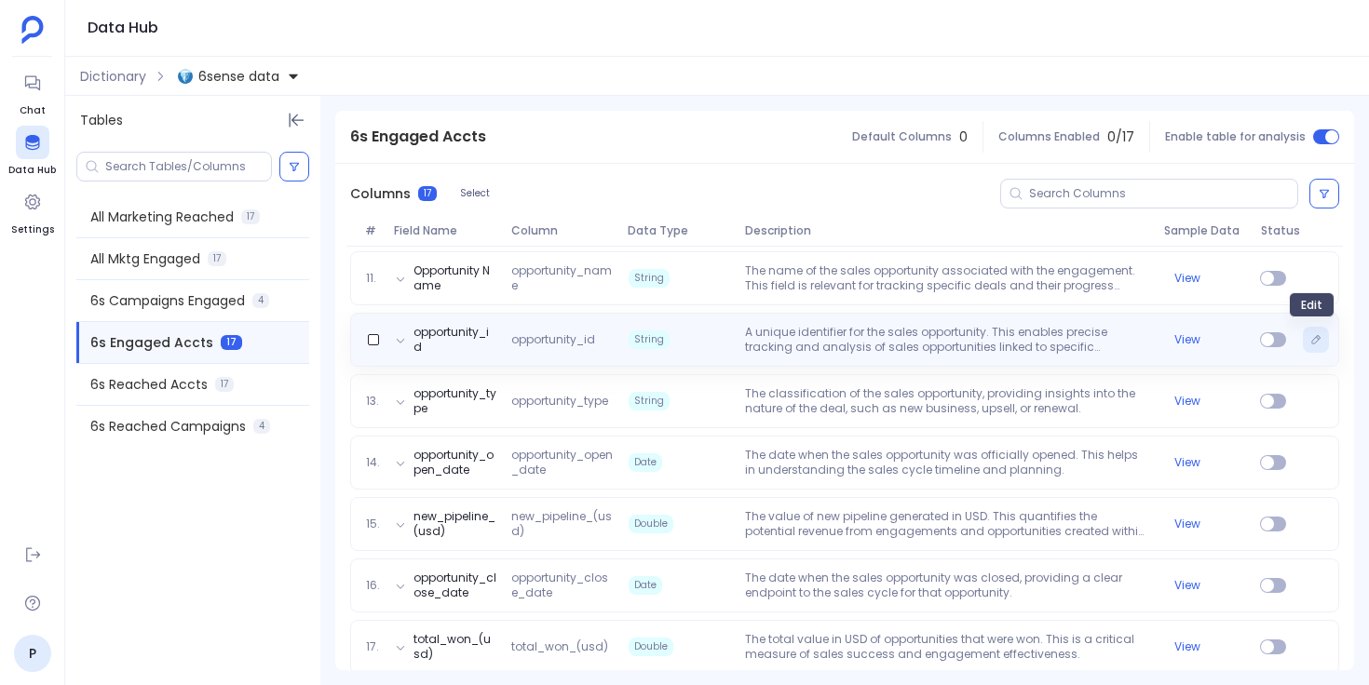
click at [1316, 344] on button "Edit" at bounding box center [1316, 340] width 26 height 26
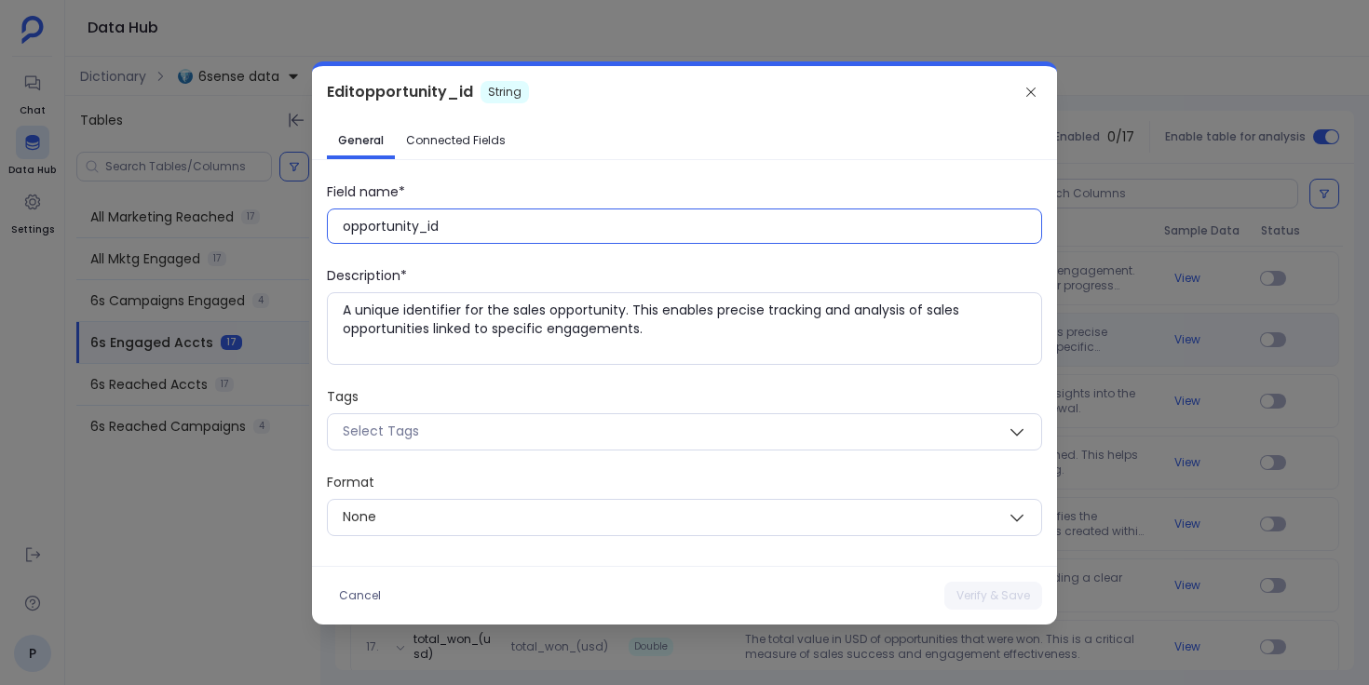
click at [422, 230] on input "opportunity_id" at bounding box center [692, 226] width 698 height 19
paste input "Opportunity ID"
type input "Opportunity ID"
click at [468, 137] on span "Connected Fields" at bounding box center [456, 140] width 100 height 15
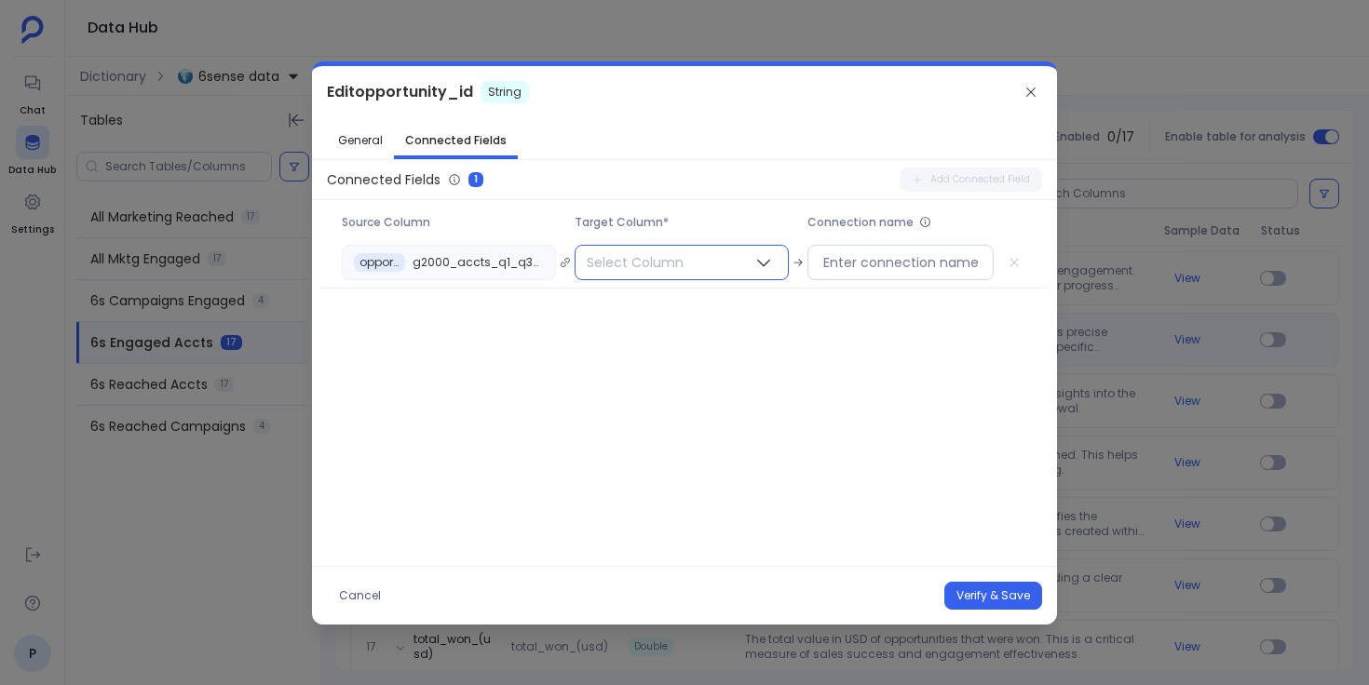
click at [657, 253] on span "Select Column" at bounding box center [634, 263] width 119 height 34
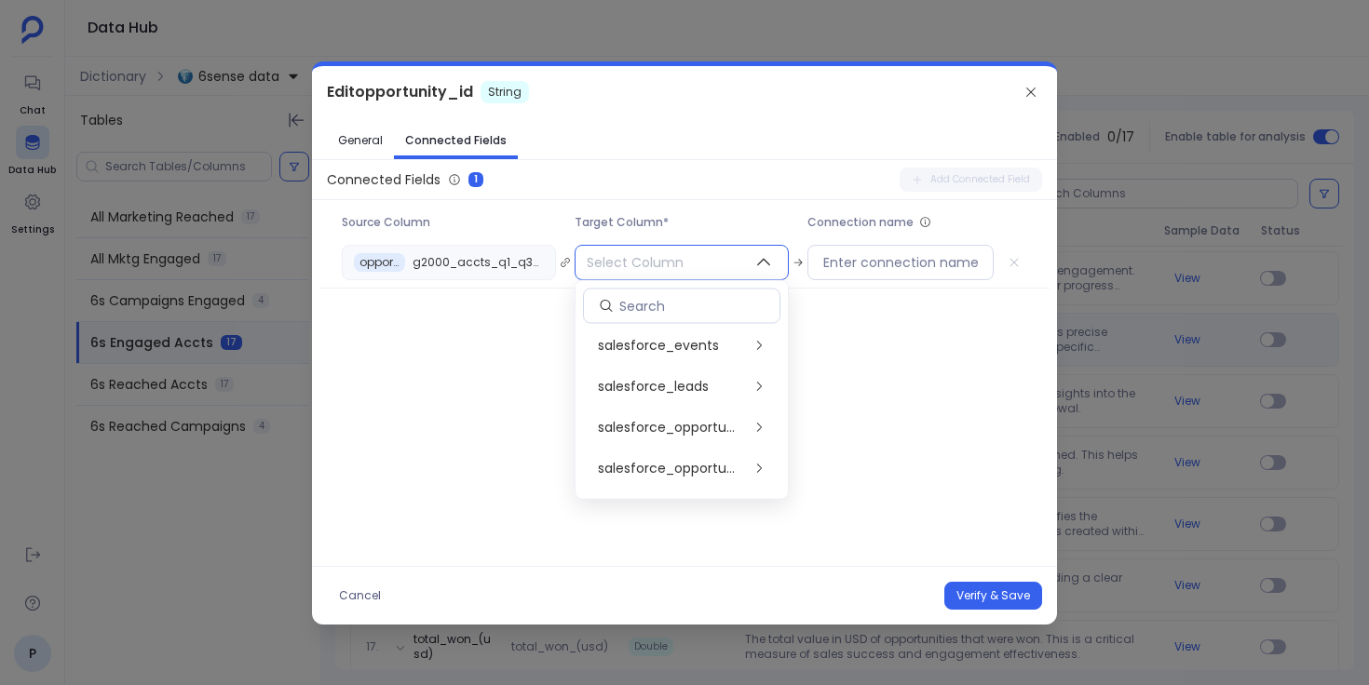
scroll to position [620, 0]
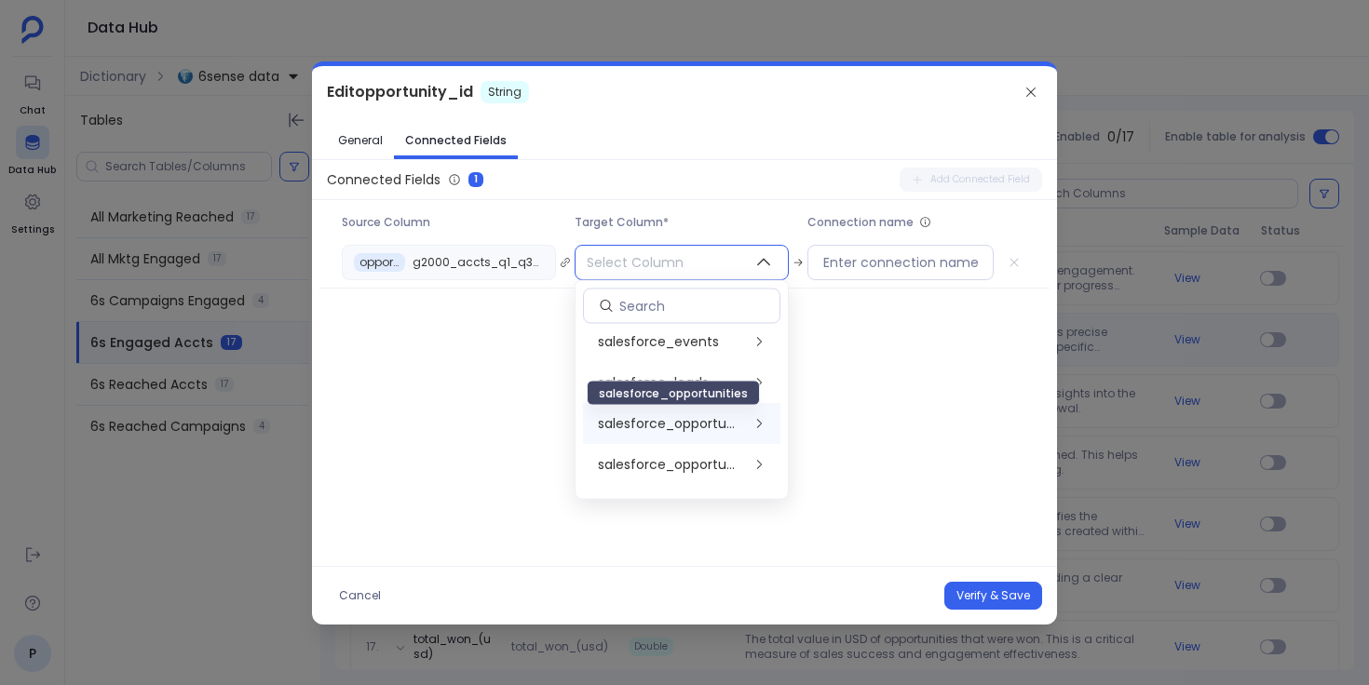
click at [683, 418] on span "salesforce_opportunities" at bounding box center [670, 424] width 144 height 19
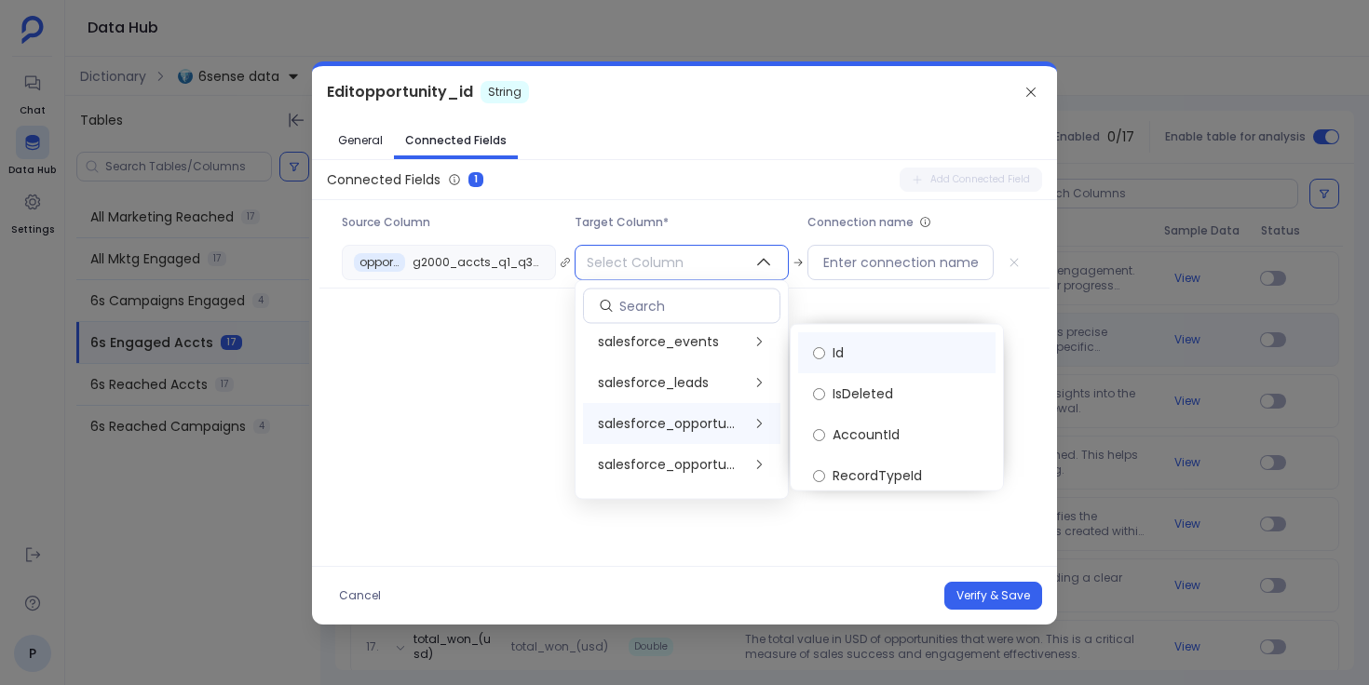
click at [848, 347] on label "Id" at bounding box center [896, 352] width 197 height 41
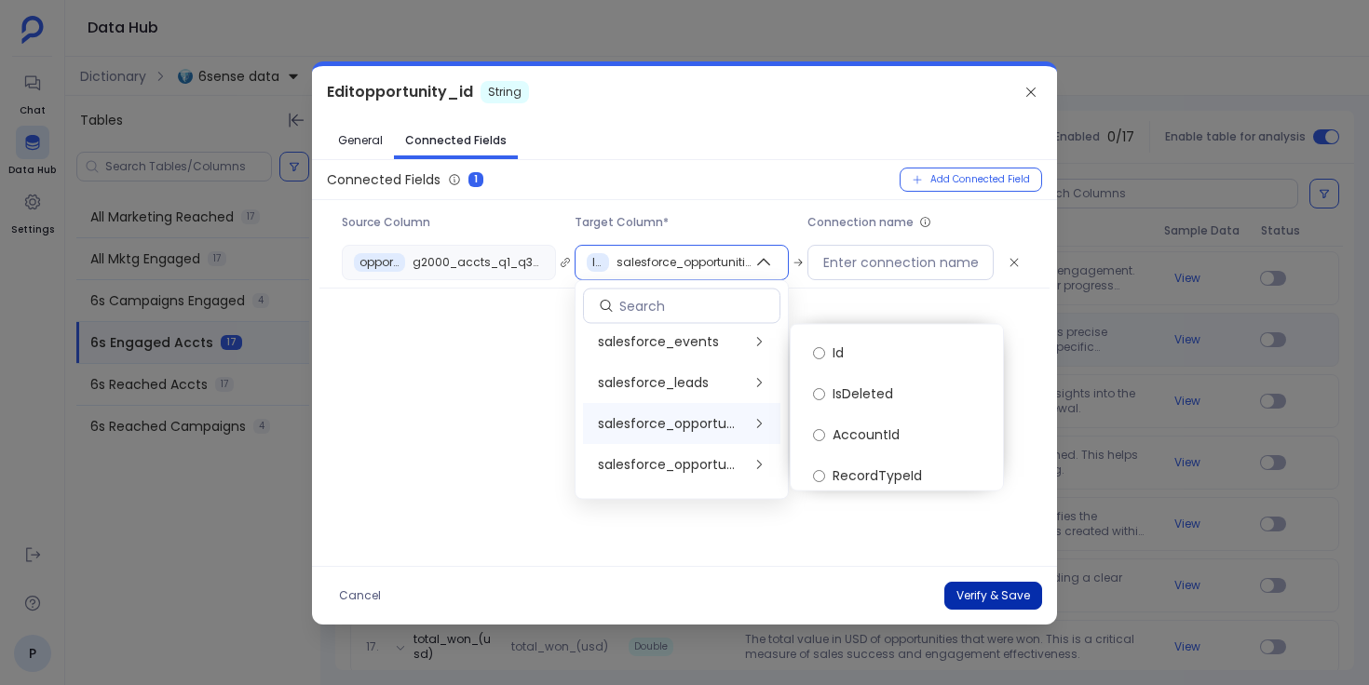
click at [974, 588] on button "Verify & Save" at bounding box center [993, 596] width 98 height 28
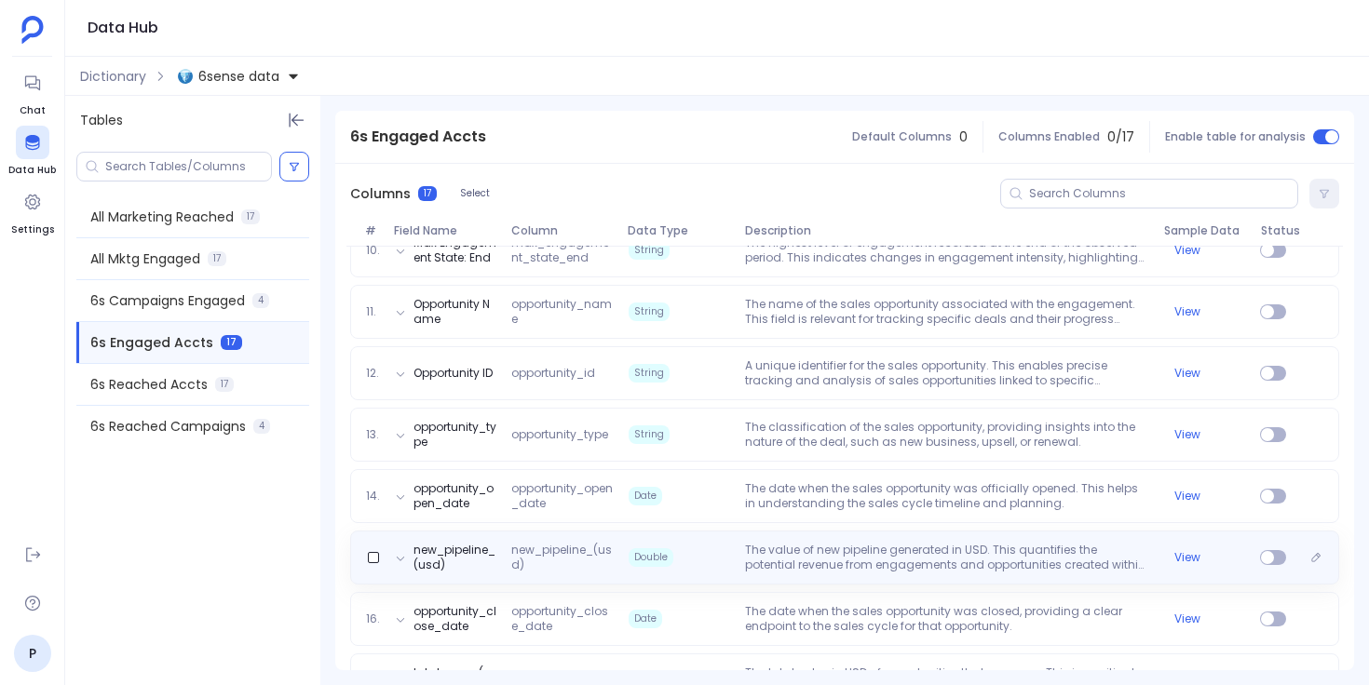
scroll to position [827, 0]
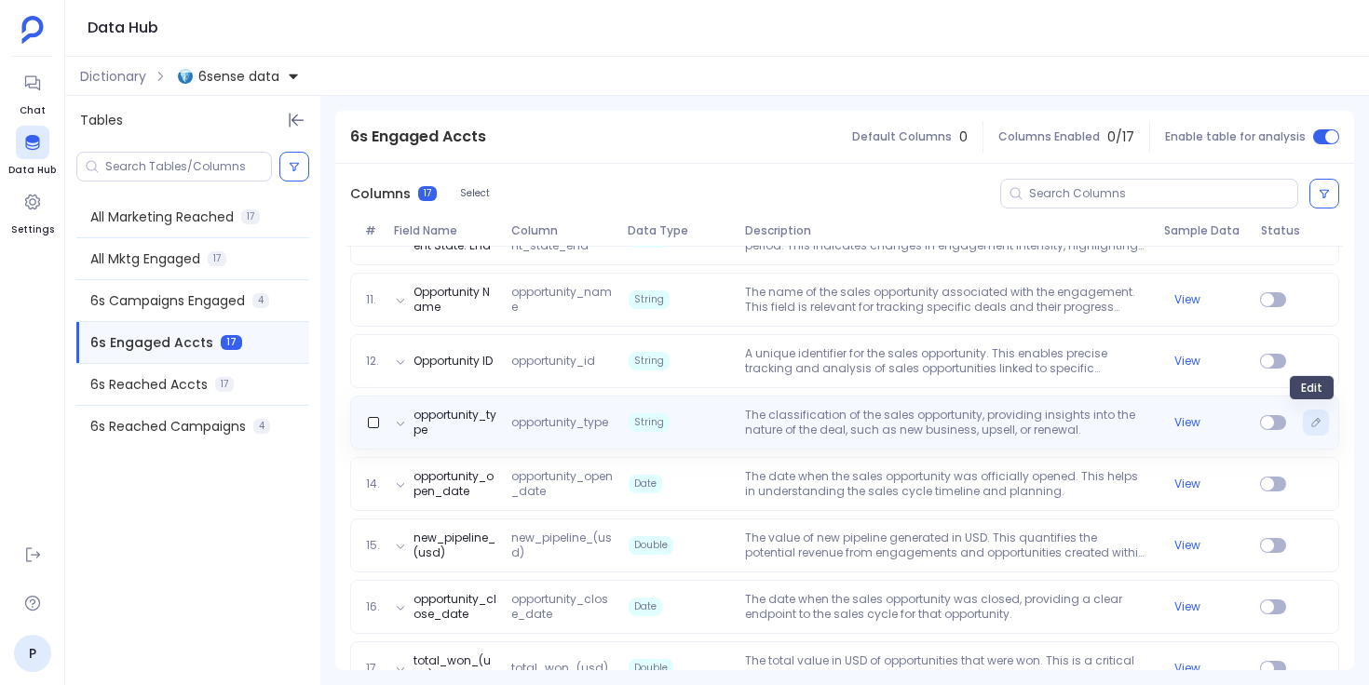
click at [1310, 425] on icon "Edit" at bounding box center [1315, 422] width 11 height 11
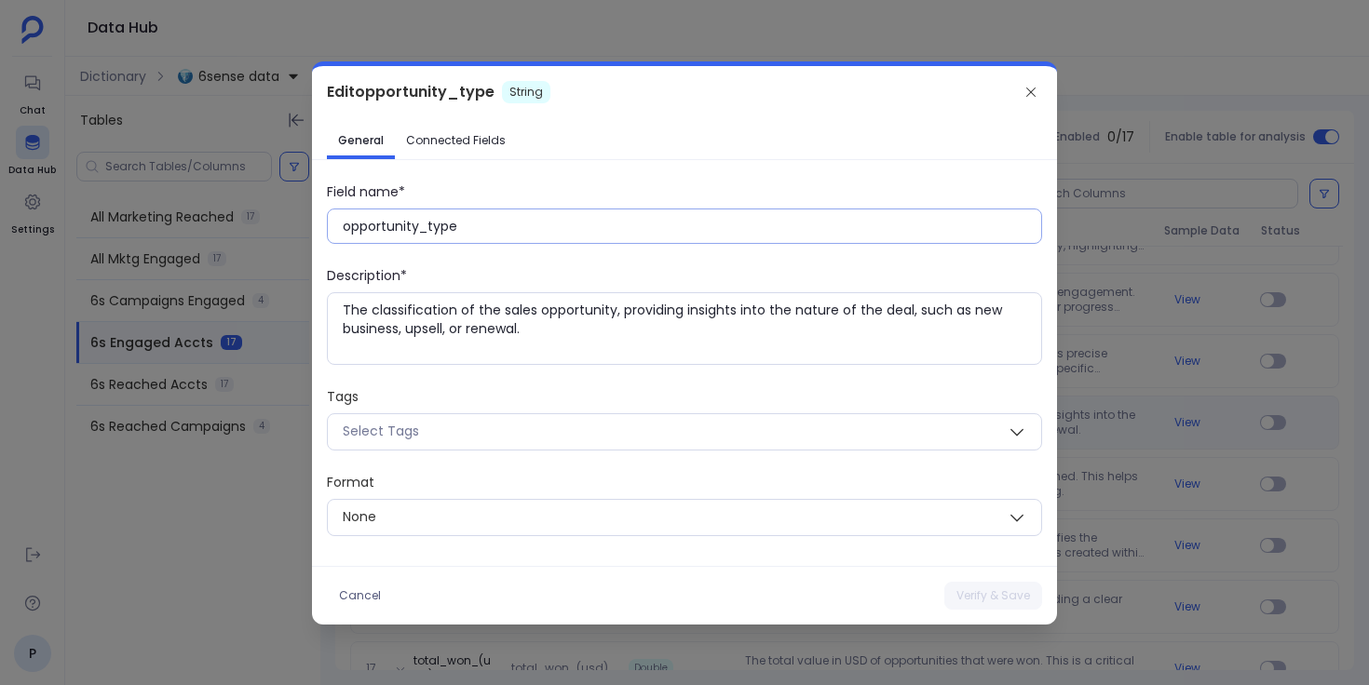
click at [431, 232] on input "opportunity_type" at bounding box center [692, 226] width 698 height 19
paste input "Opportunity T"
click at [986, 607] on button "Verify & Save" at bounding box center [993, 596] width 98 height 28
type input "opportunity_type"
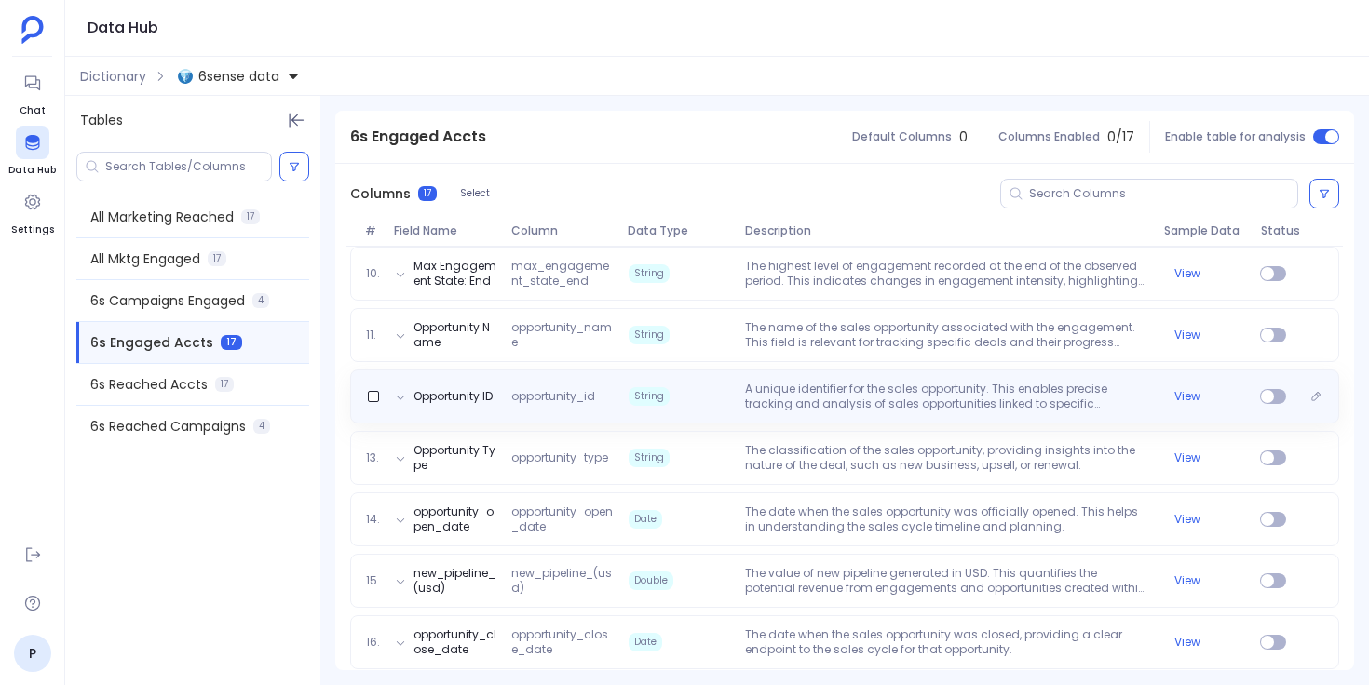
scroll to position [846, 0]
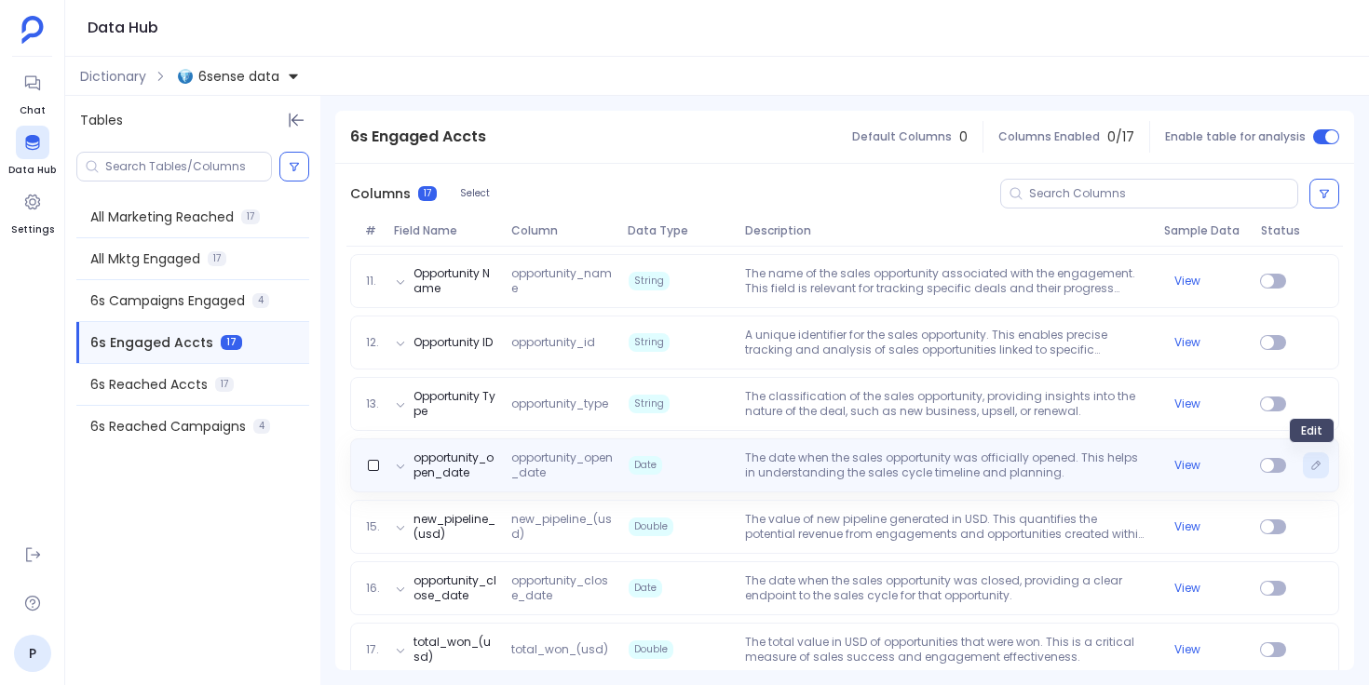
click at [1310, 463] on icon "Edit" at bounding box center [1315, 465] width 11 height 11
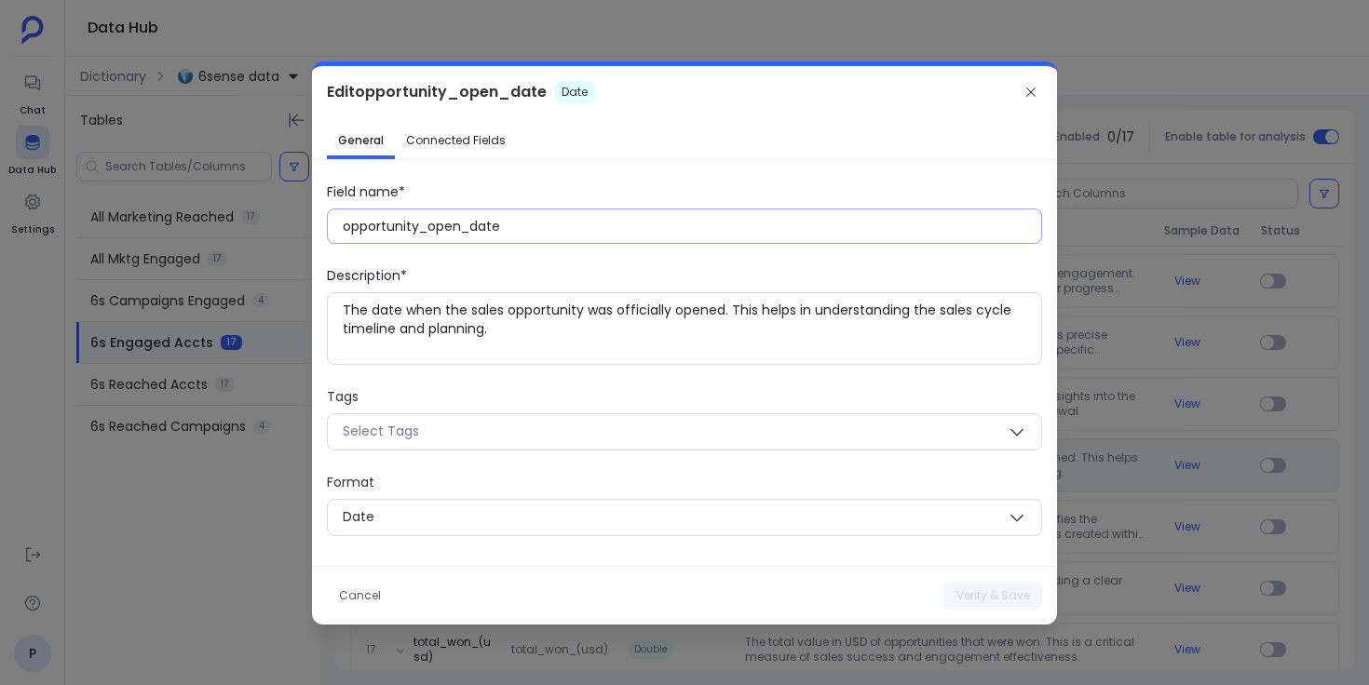
click at [462, 230] on input "opportunity_open_date" at bounding box center [692, 226] width 698 height 19
paste input "Opportunity Open D"
click at [970, 590] on button "Verify & Save" at bounding box center [993, 596] width 98 height 28
type input "opportunity_open_date"
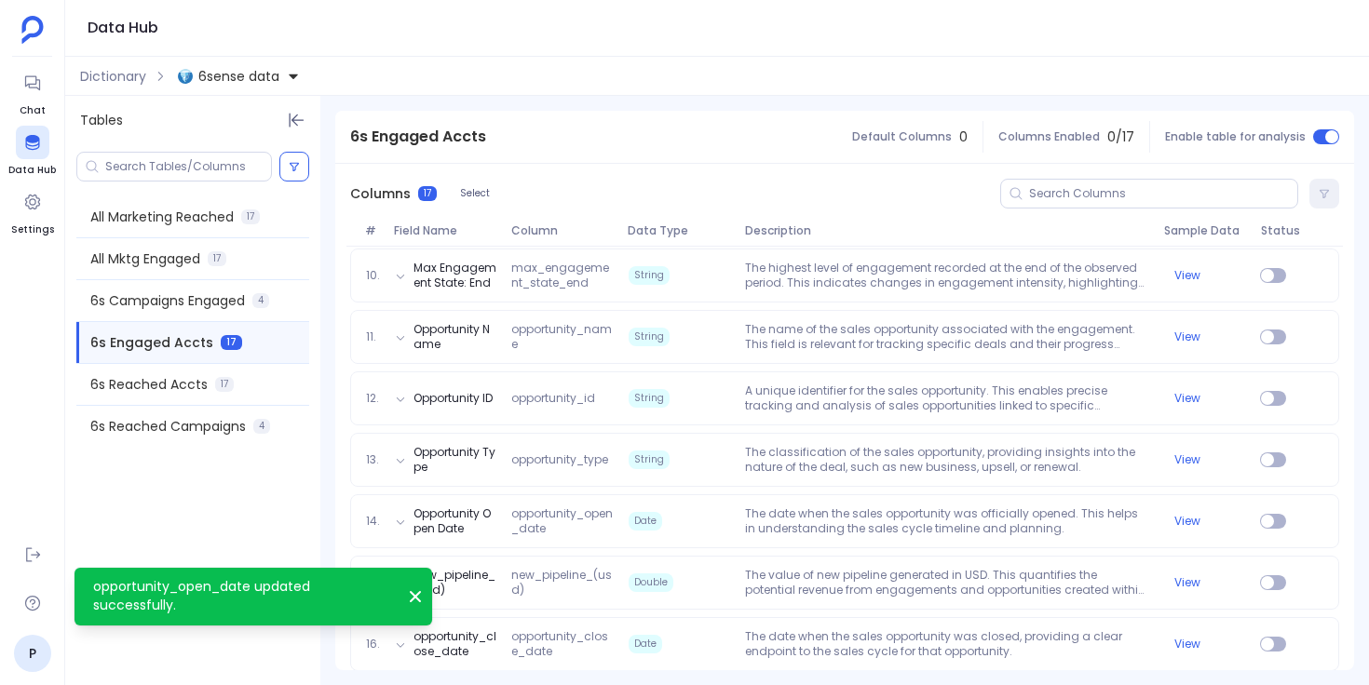
scroll to position [867, 0]
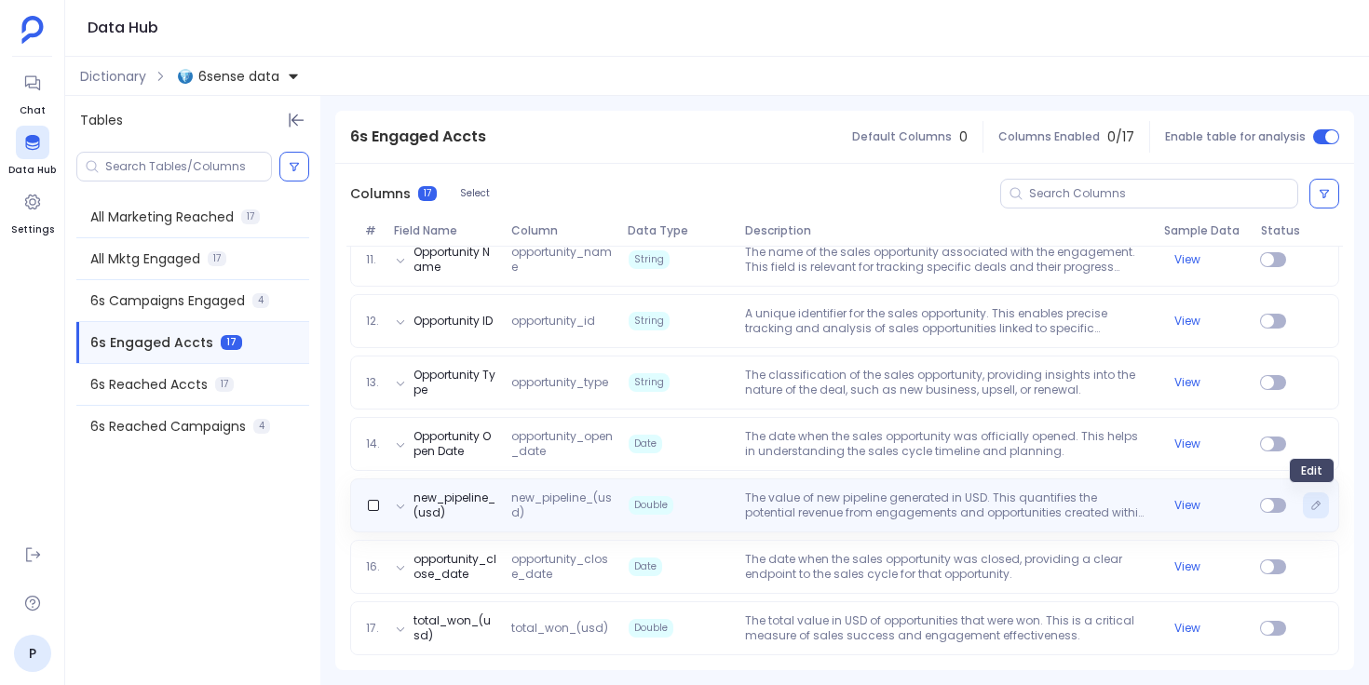
click at [1310, 506] on icon "Edit" at bounding box center [1315, 505] width 11 height 11
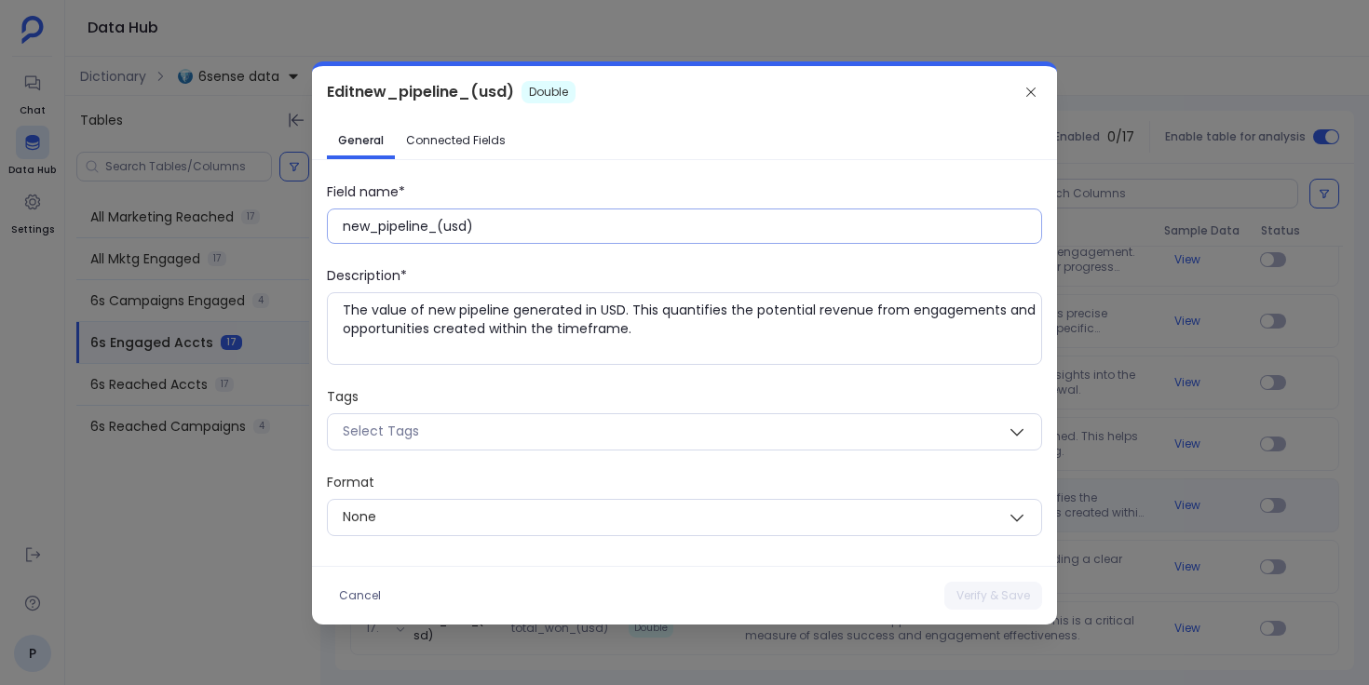
click at [454, 227] on input "new_pipeline_(usd)" at bounding box center [692, 226] width 698 height 19
paste input "New Pipeline (USD"
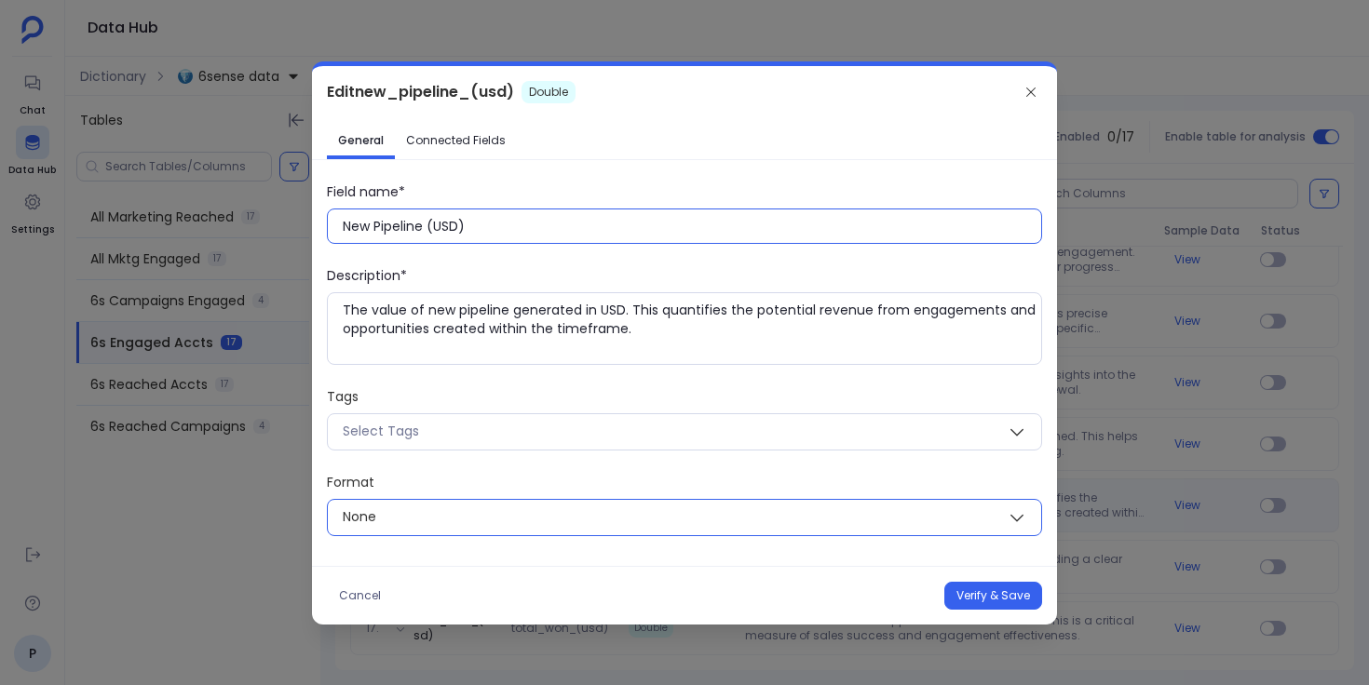
click at [509, 512] on span "None" at bounding box center [662, 517] width 669 height 23
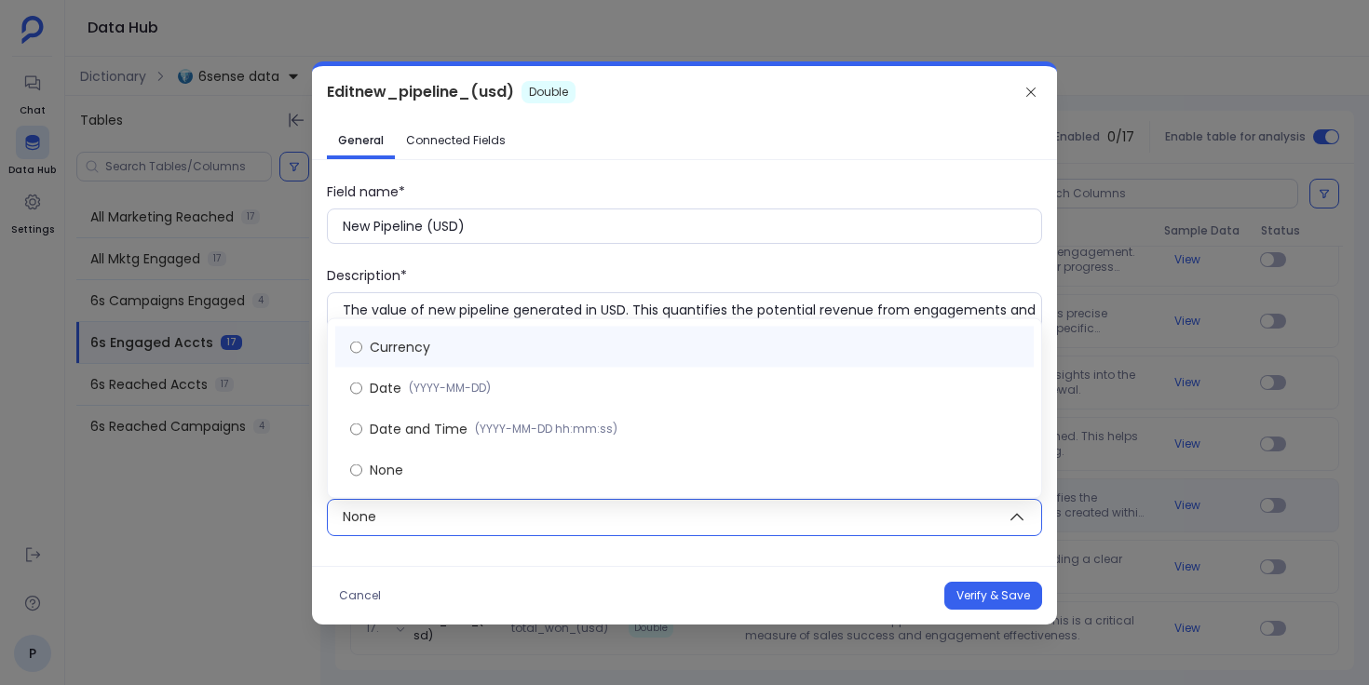
click at [513, 345] on label "Currency" at bounding box center [684, 347] width 698 height 41
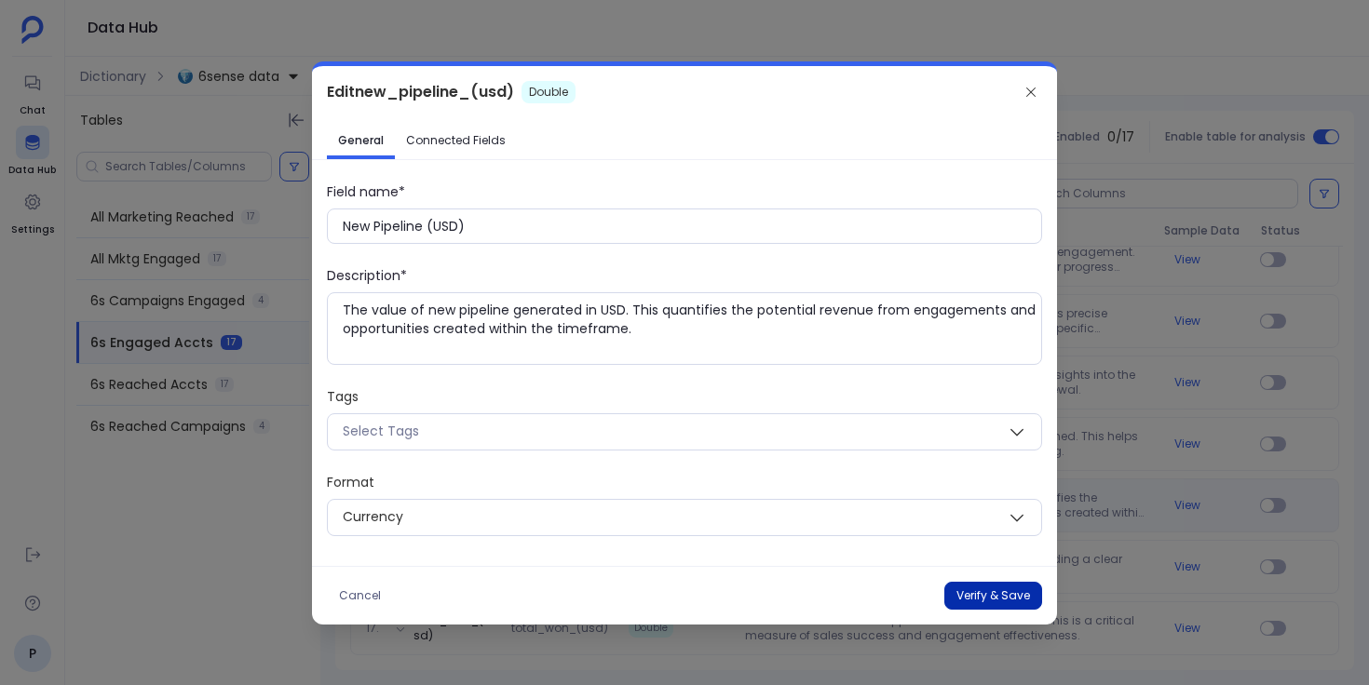
click at [960, 591] on button "Verify & Save" at bounding box center [993, 596] width 98 height 28
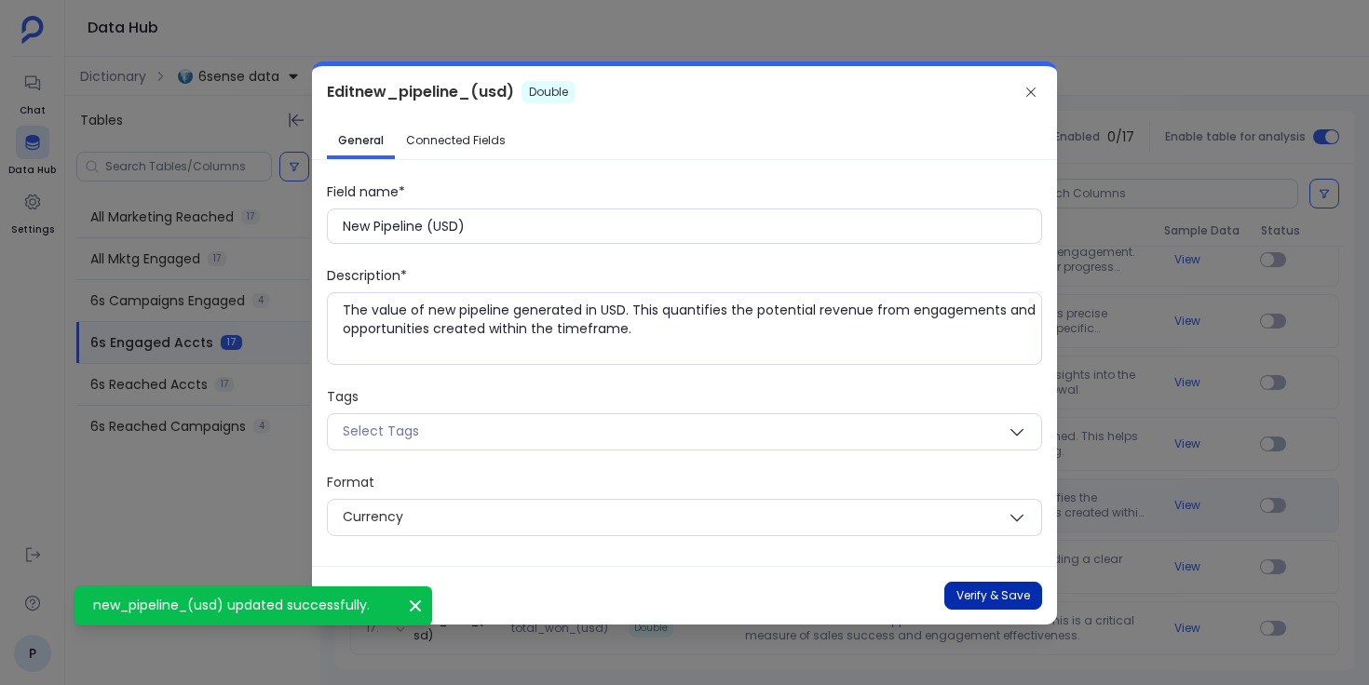
type input "new_pipeline_(usd)"
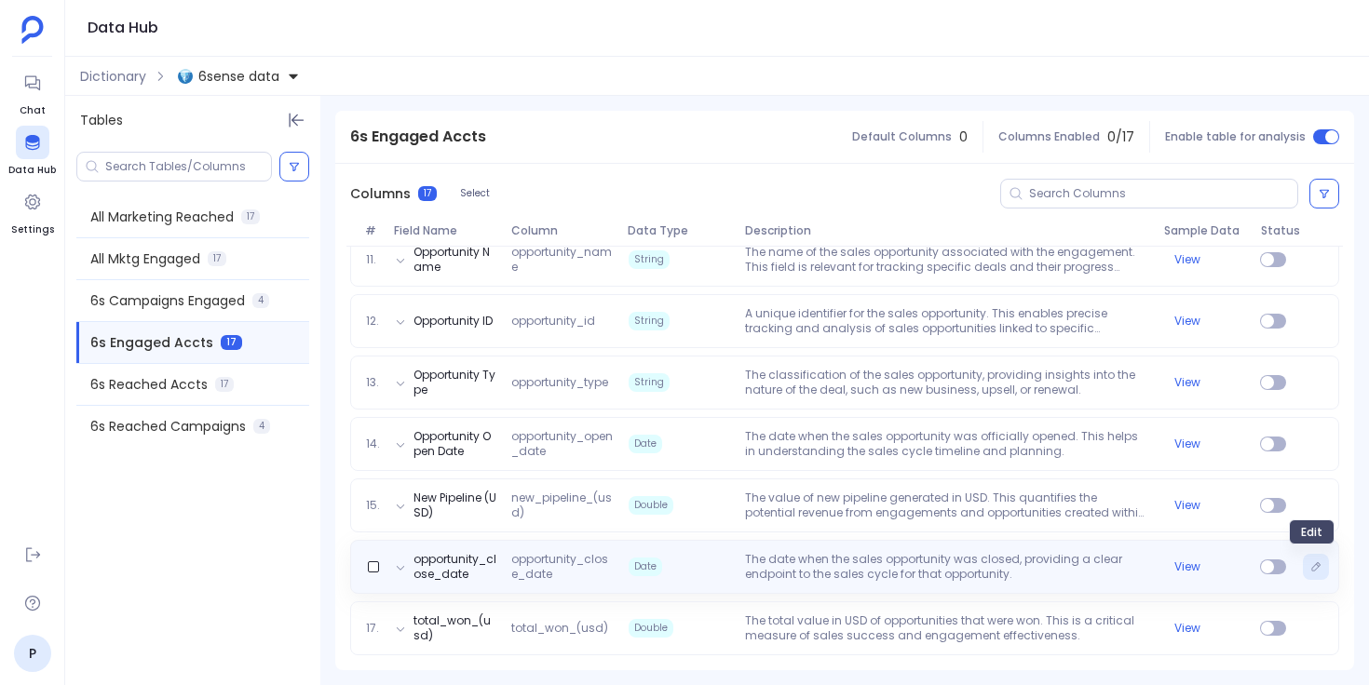
click at [1312, 569] on icon "Edit" at bounding box center [1315, 567] width 11 height 11
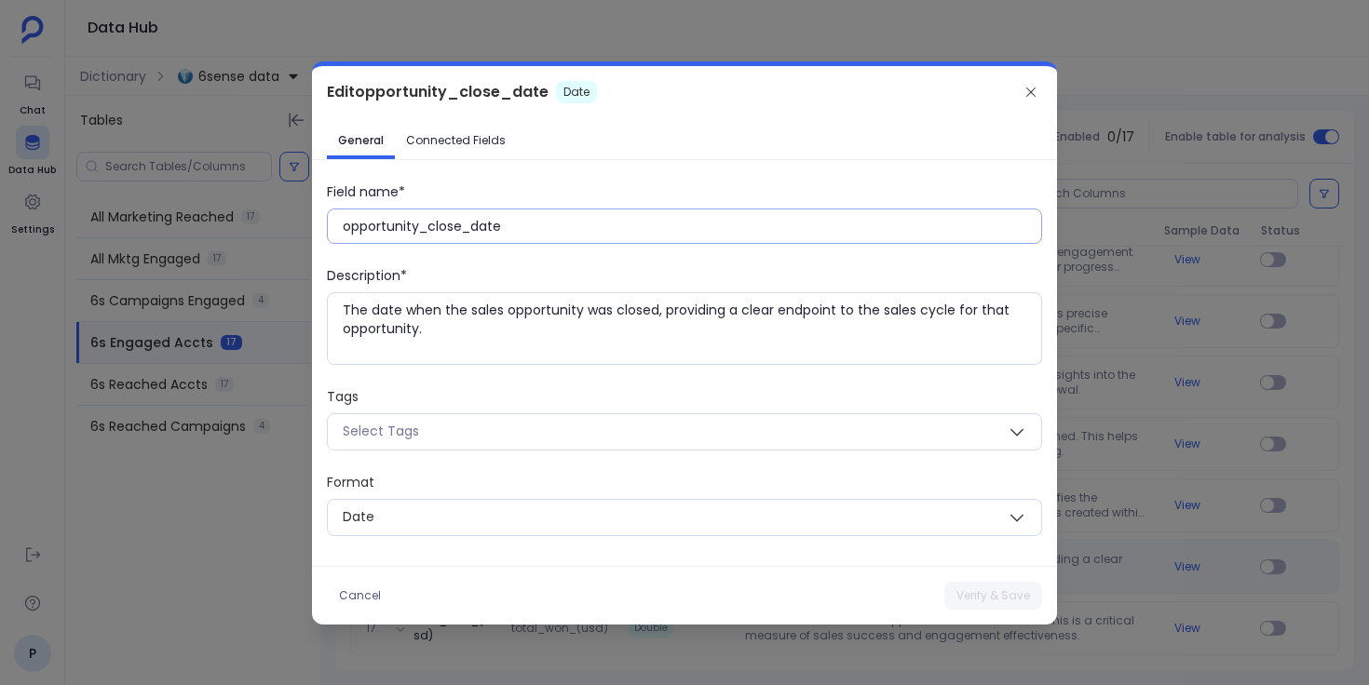
click at [467, 227] on input "opportunity_close_date" at bounding box center [692, 226] width 698 height 19
paste input "Opportunity Close D"
click at [981, 590] on button "Verify & Save" at bounding box center [993, 596] width 98 height 28
type input "opportunity_close_date"
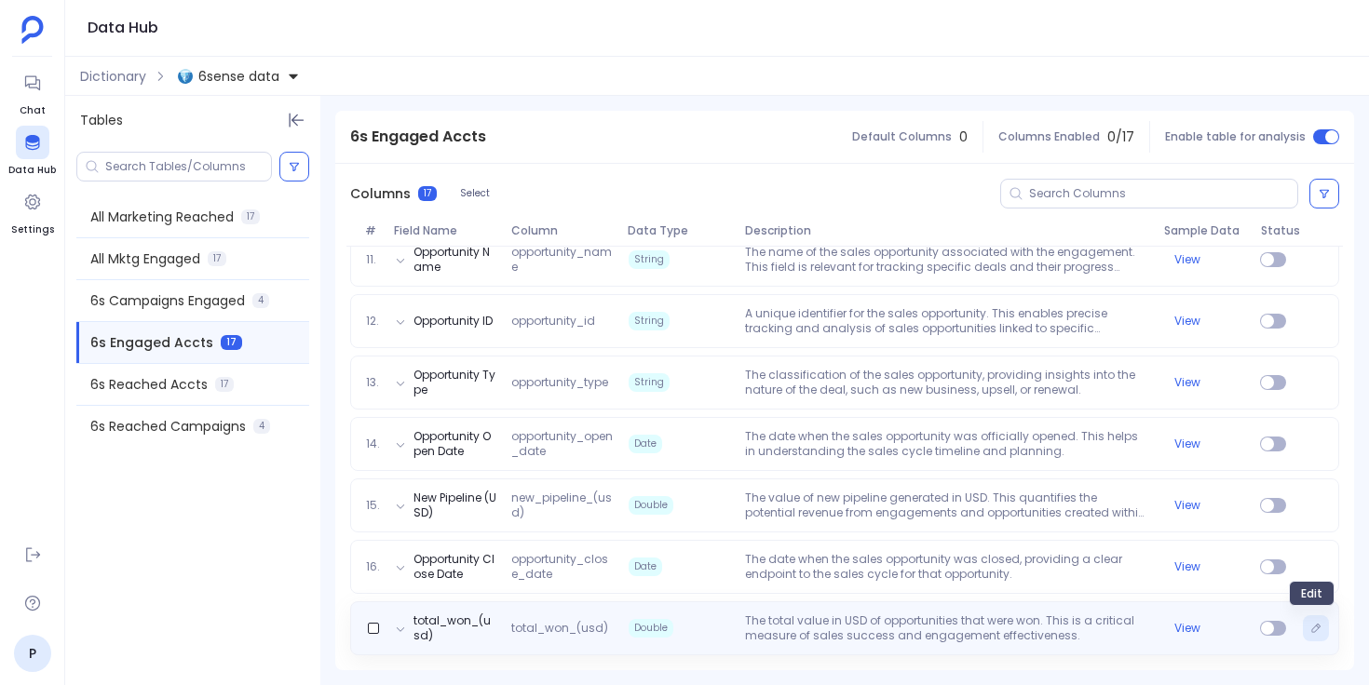
click at [1310, 627] on icon "Edit" at bounding box center [1315, 628] width 11 height 11
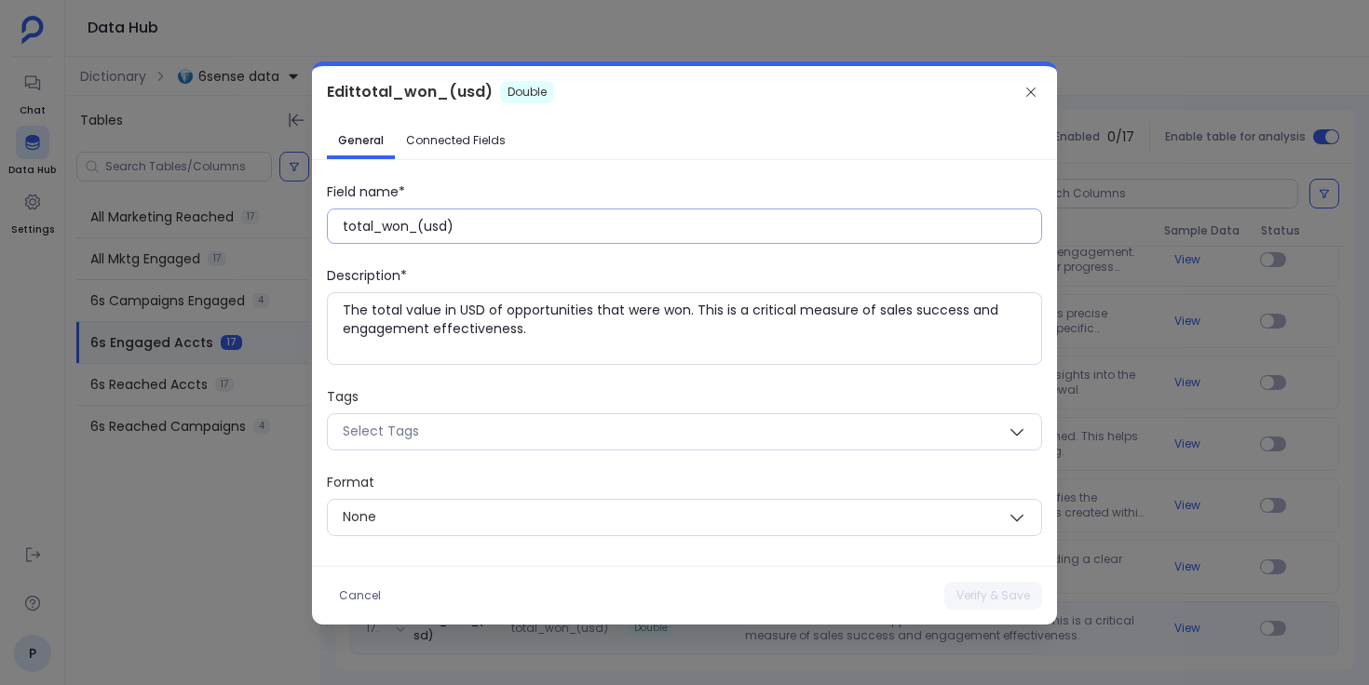
click at [412, 230] on input "total_won_(usd)" at bounding box center [692, 226] width 698 height 19
paste input "Total Won (USD"
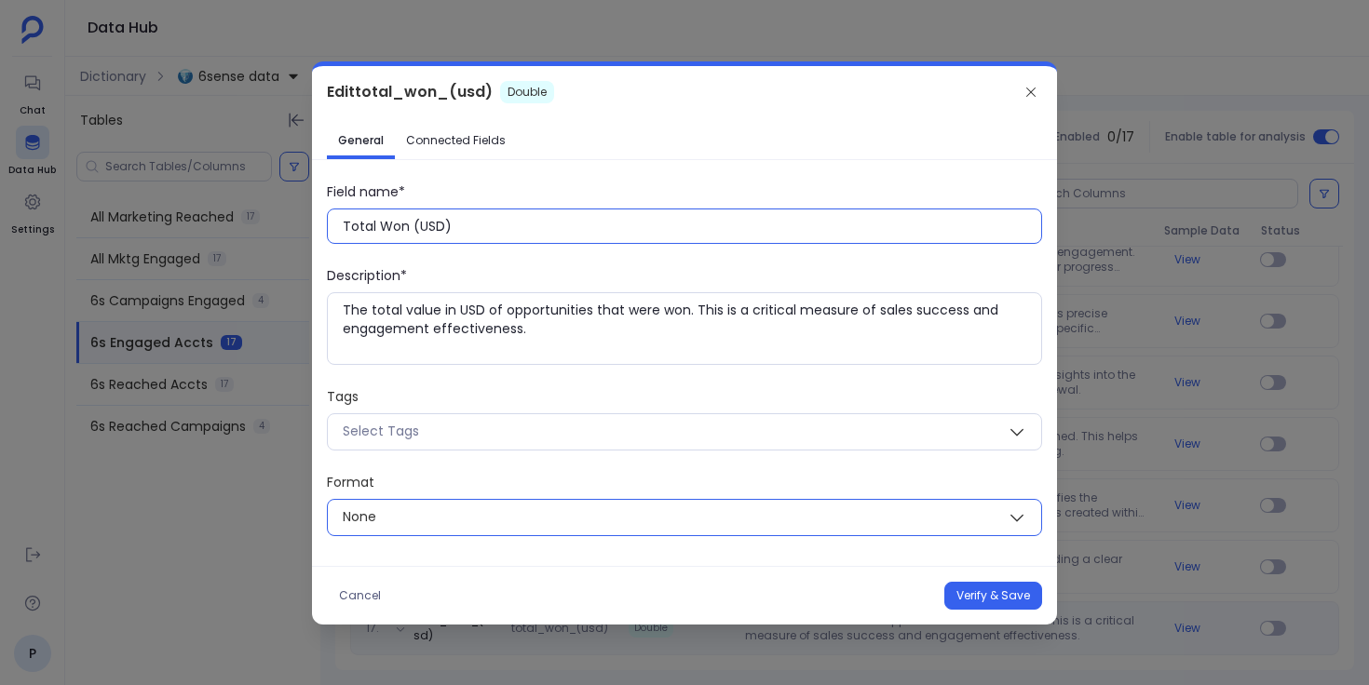
click at [684, 516] on span "None" at bounding box center [662, 517] width 669 height 23
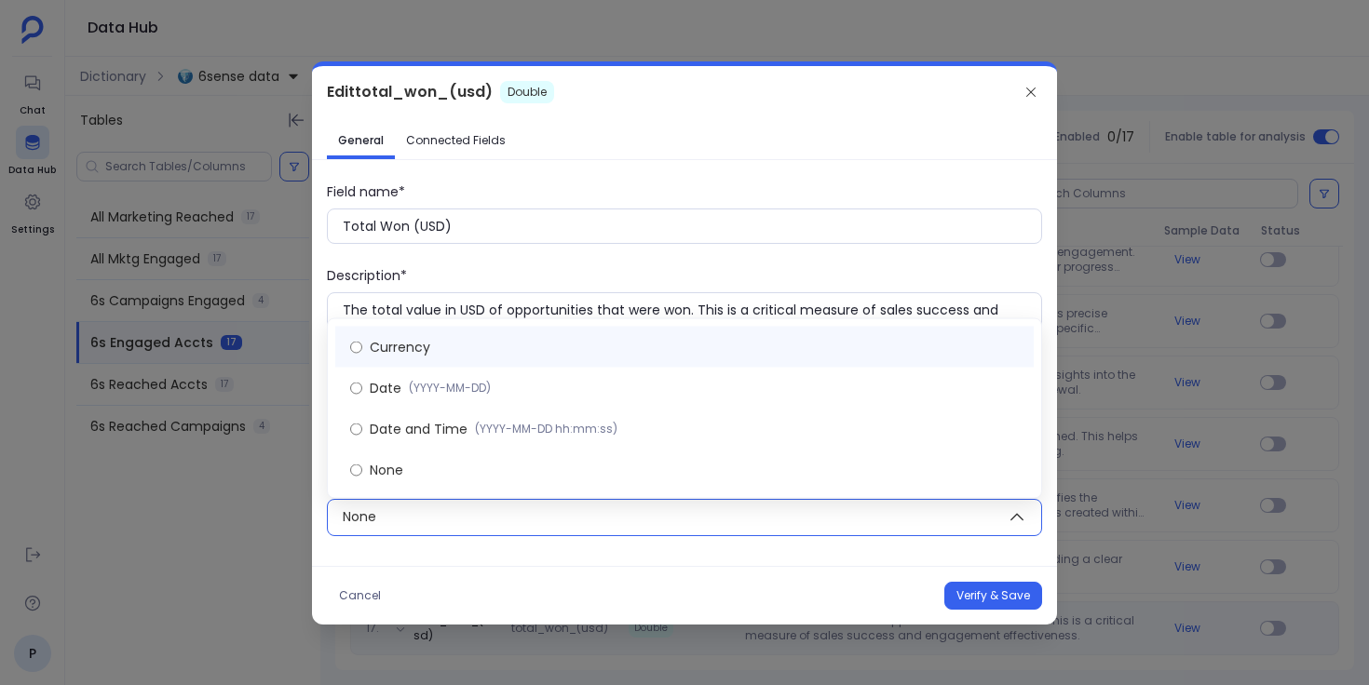
click at [666, 340] on label "Currency" at bounding box center [684, 347] width 698 height 41
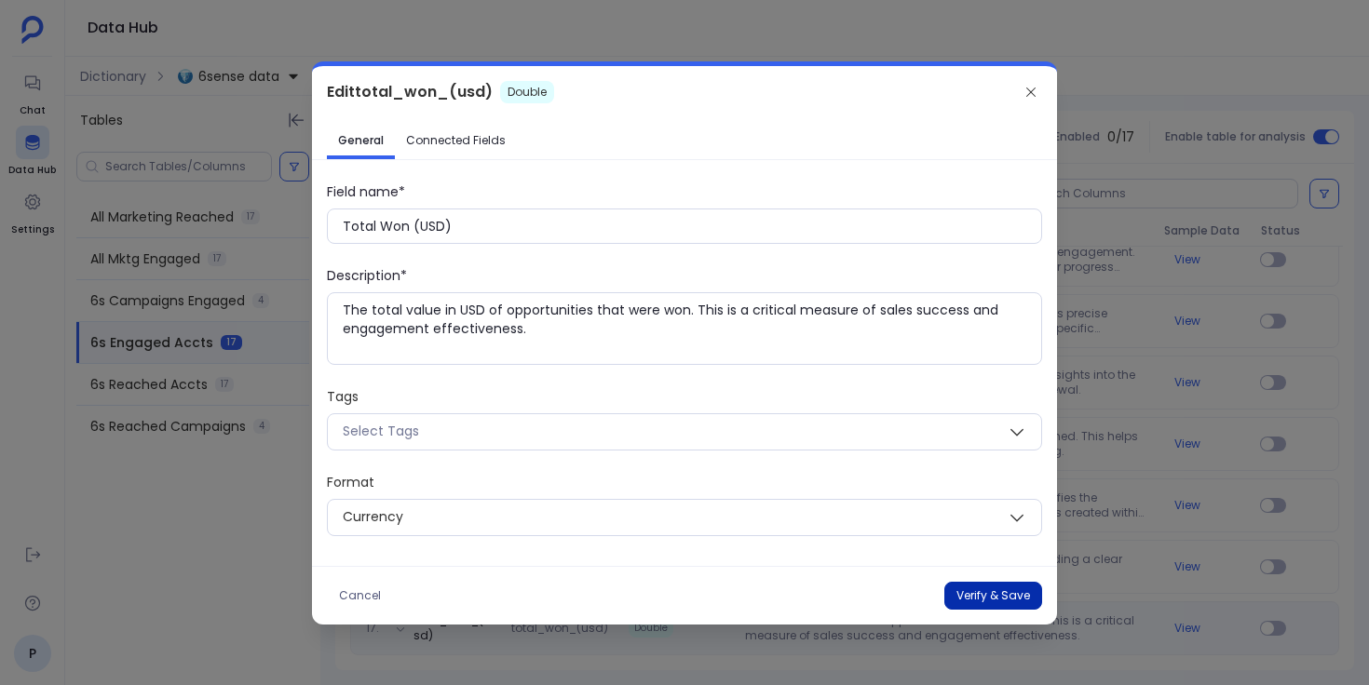
click at [960, 602] on button "Verify & Save" at bounding box center [993, 596] width 98 height 28
type input "total_won_(usd)"
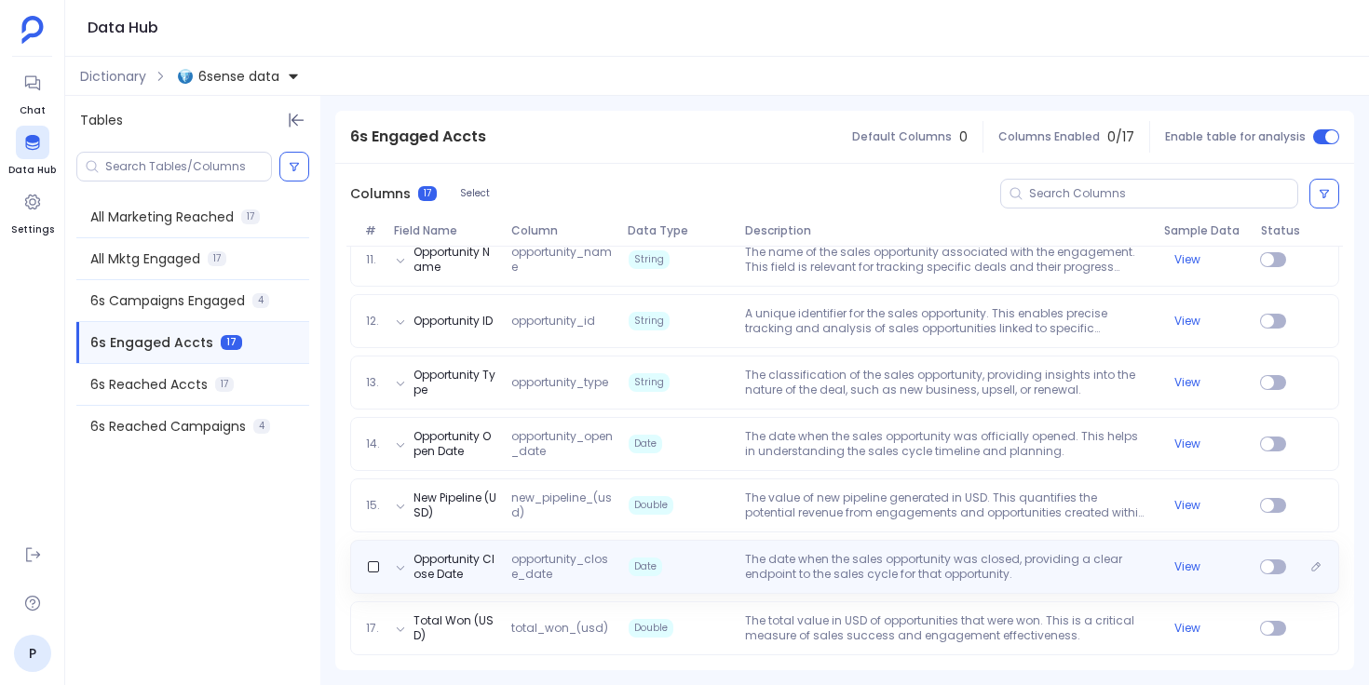
scroll to position [0, 0]
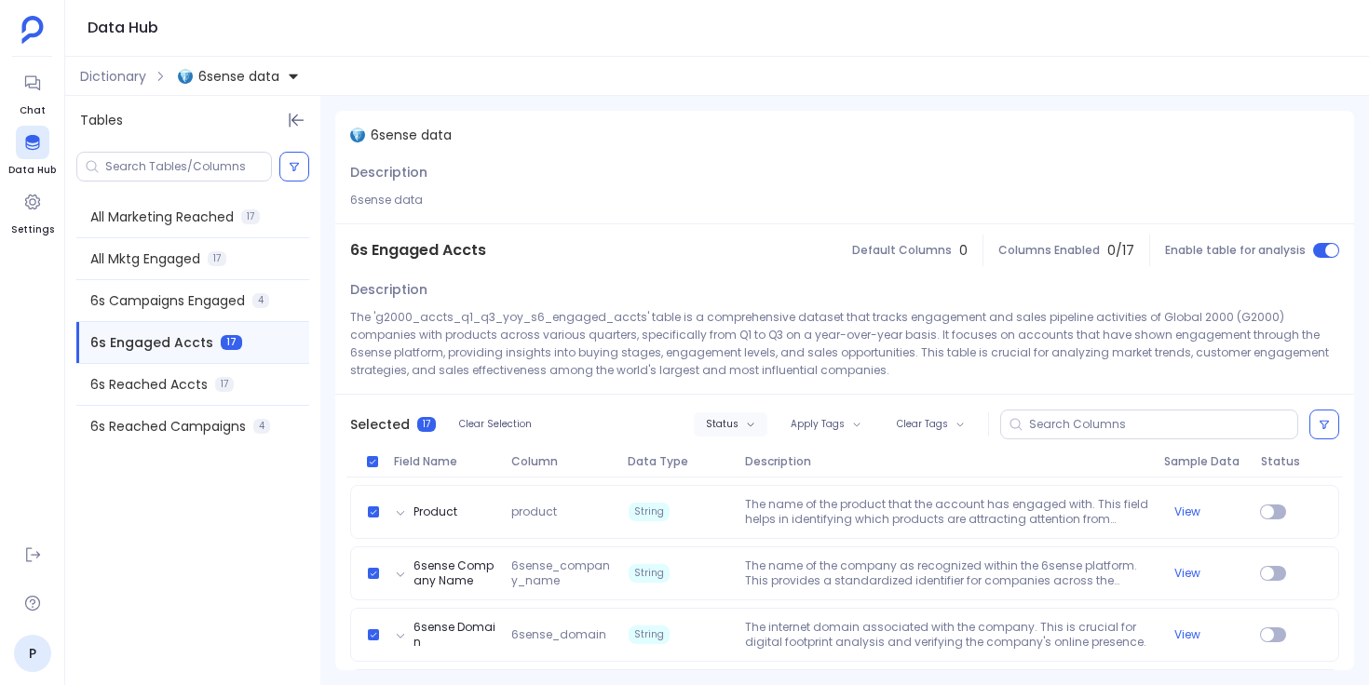
click at [724, 419] on span "Status" at bounding box center [722, 424] width 33 height 11
click at [751, 454] on label "Enable" at bounding box center [766, 458] width 138 height 41
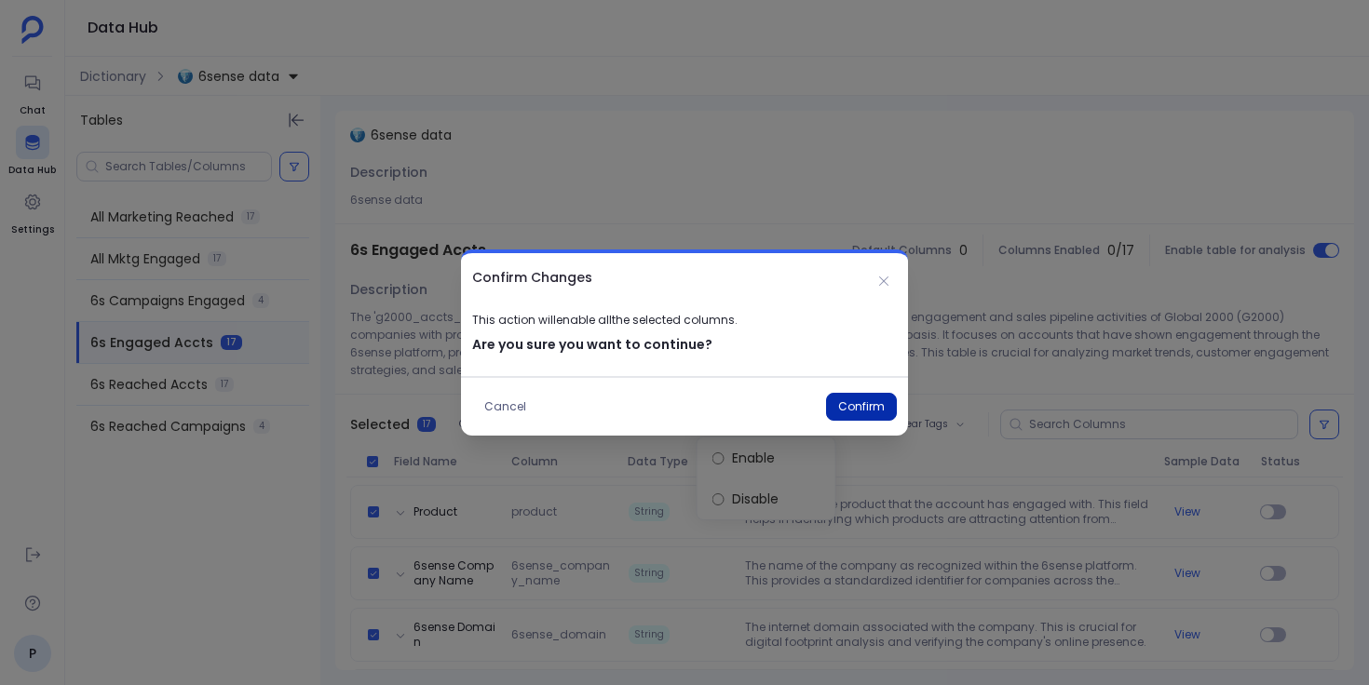
click at [846, 404] on button "Confirm" at bounding box center [861, 407] width 71 height 28
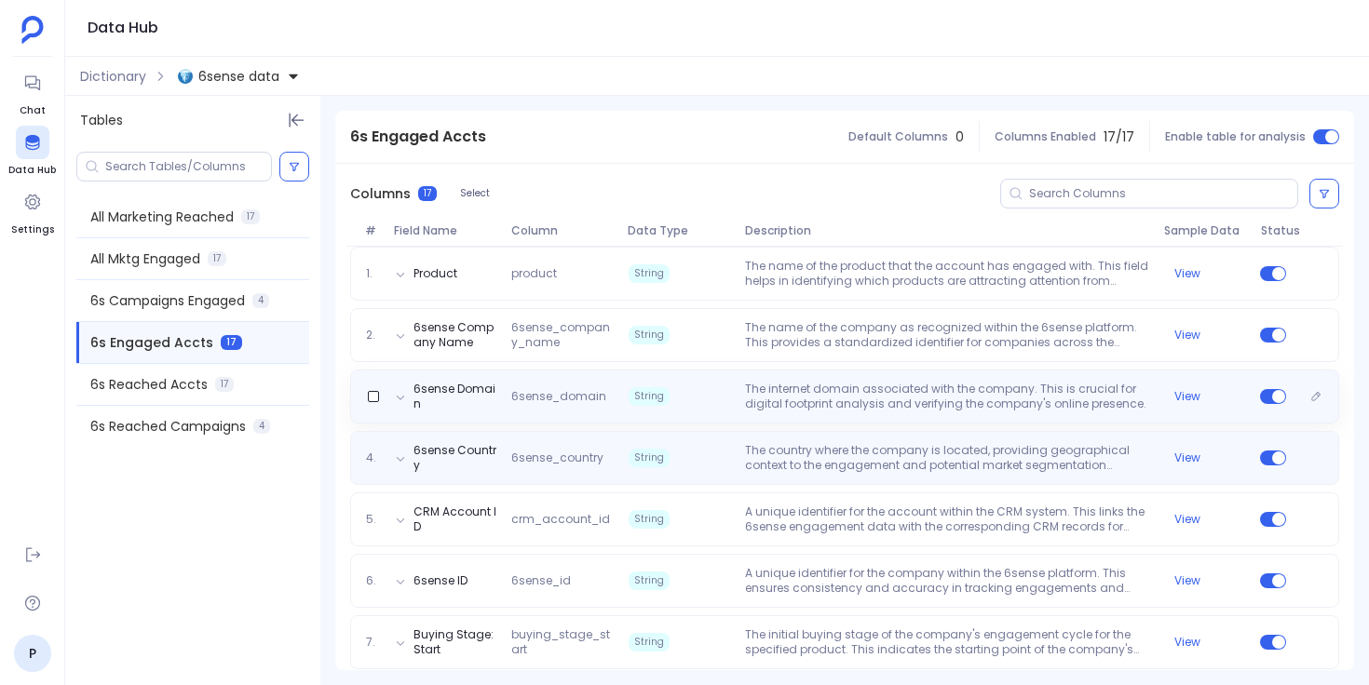
scroll to position [224, 0]
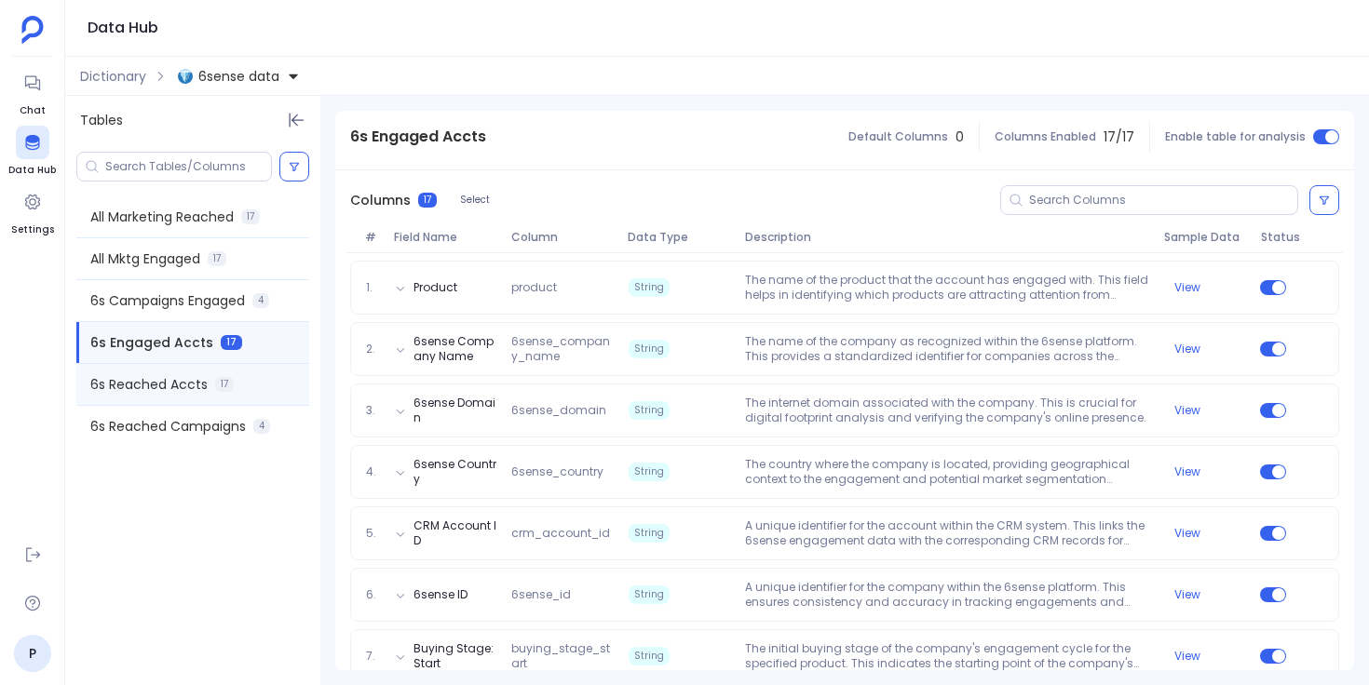
click at [238, 390] on div "6s Reached Accts 17" at bounding box center [192, 384] width 233 height 41
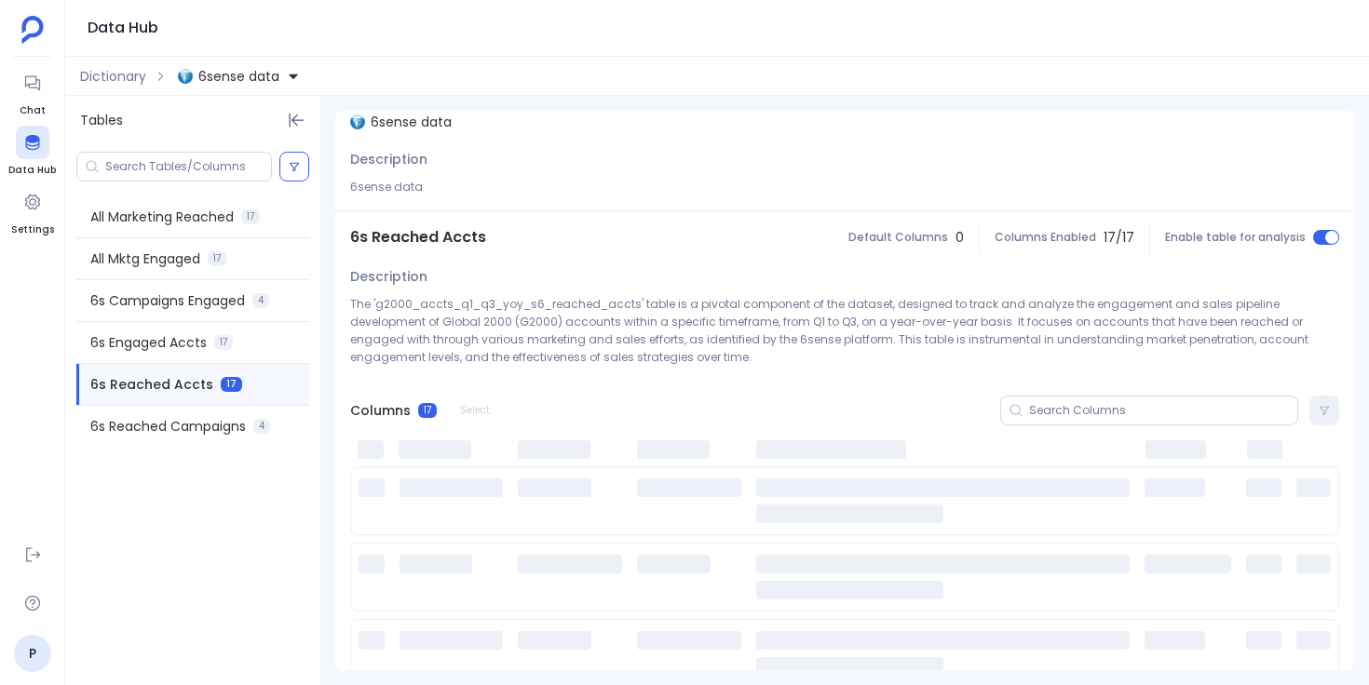
scroll to position [0, 0]
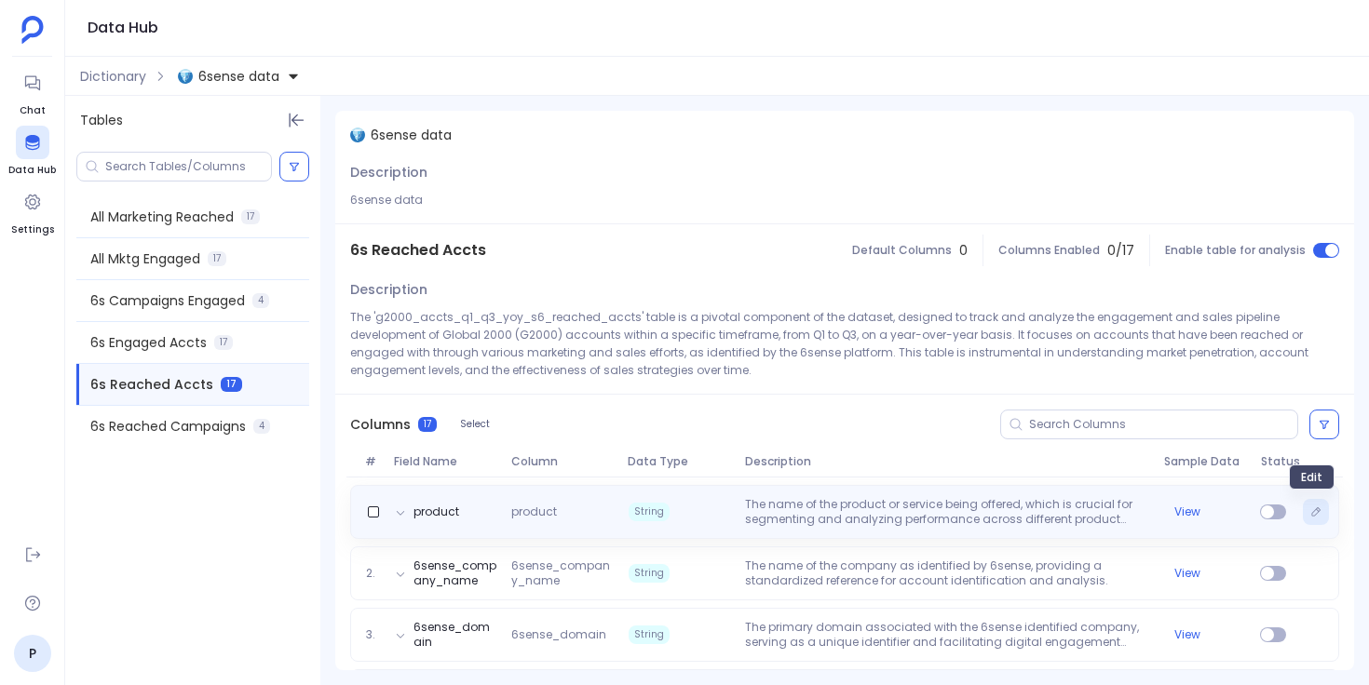
click at [1310, 510] on icon "Edit" at bounding box center [1315, 512] width 11 height 11
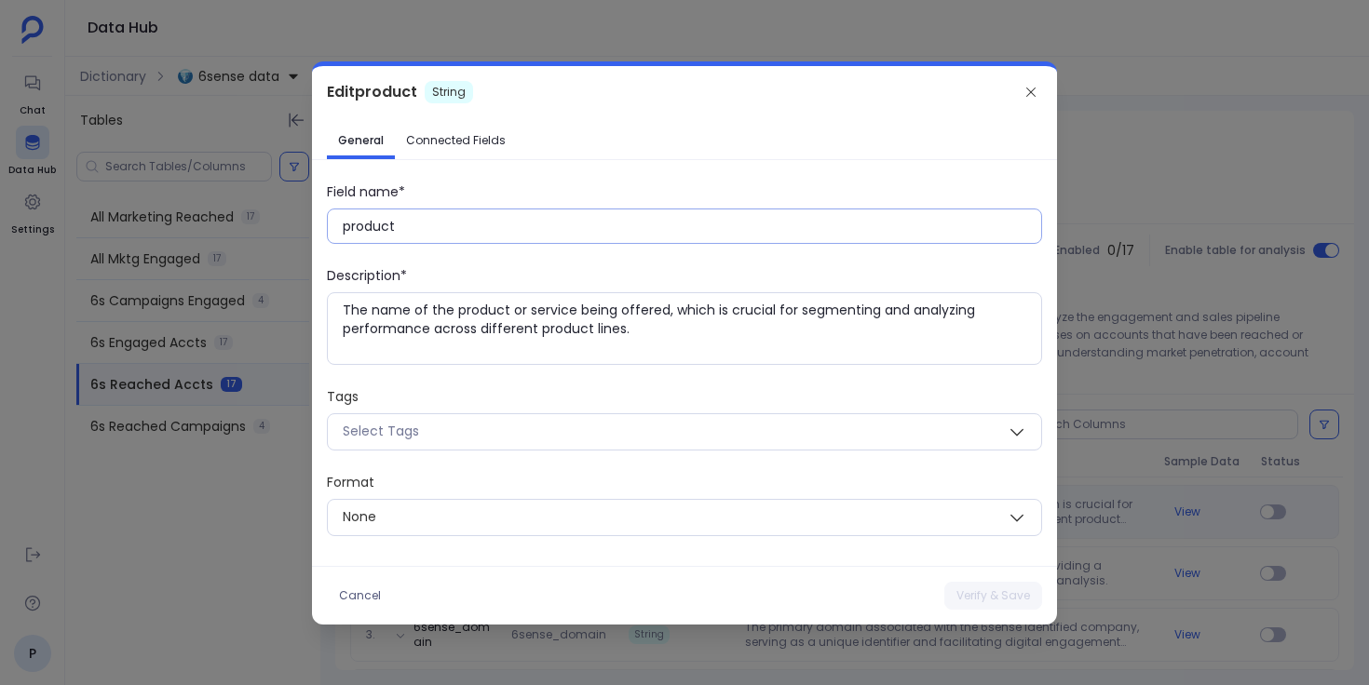
click at [375, 230] on input "product" at bounding box center [692, 226] width 698 height 19
paste input "P"
click at [995, 589] on button "Verify & Save" at bounding box center [993, 596] width 98 height 28
type input "product"
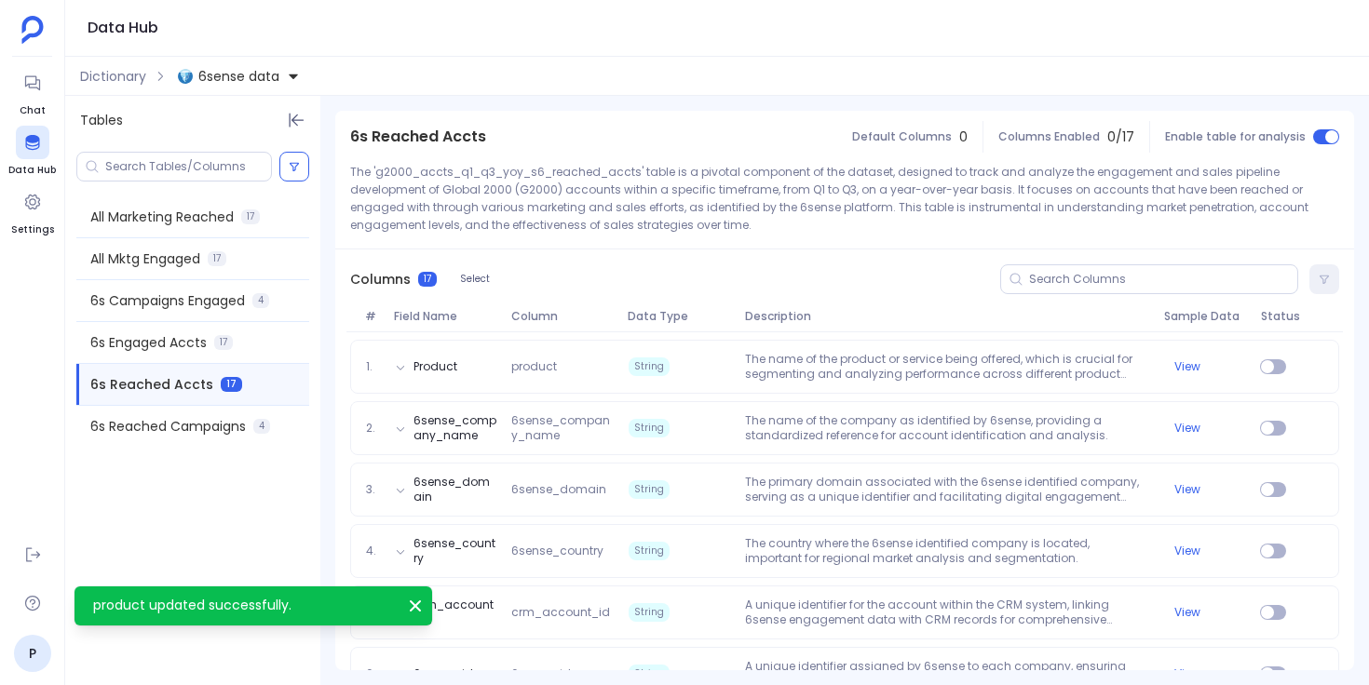
scroll to position [225, 0]
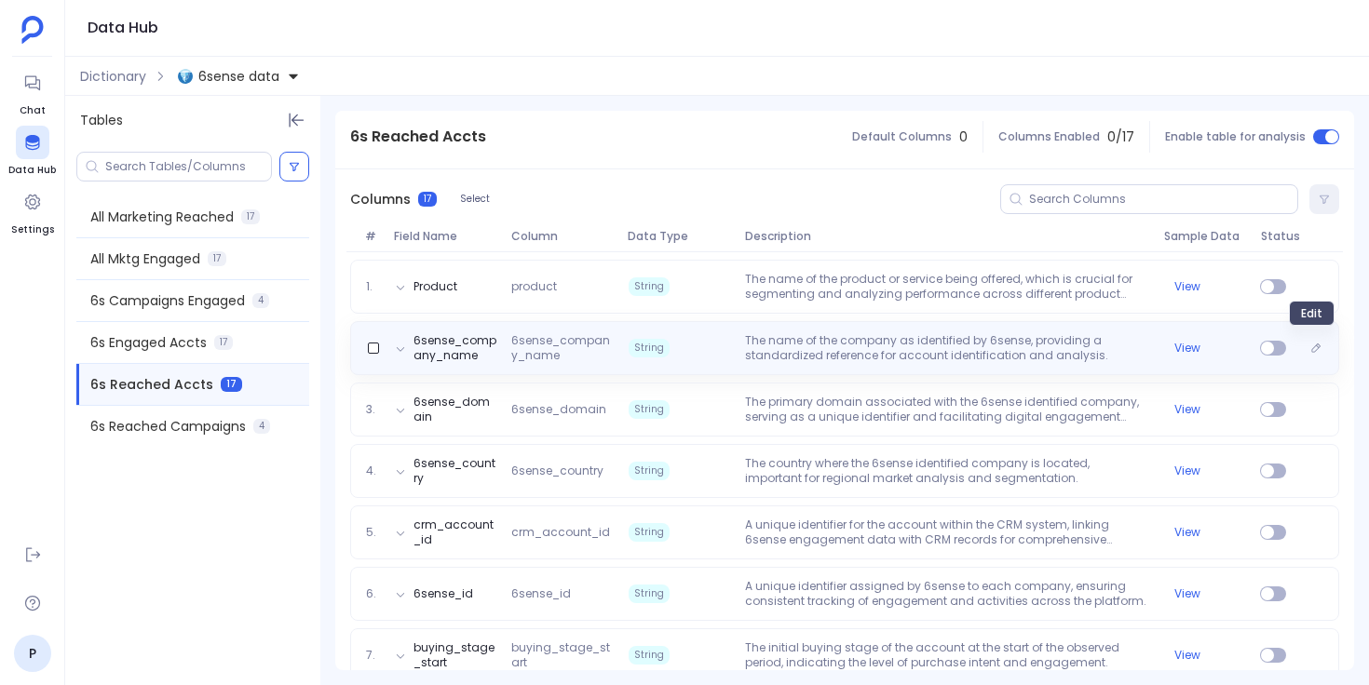
click at [1316, 347] on icon "Edit" at bounding box center [1315, 348] width 11 height 11
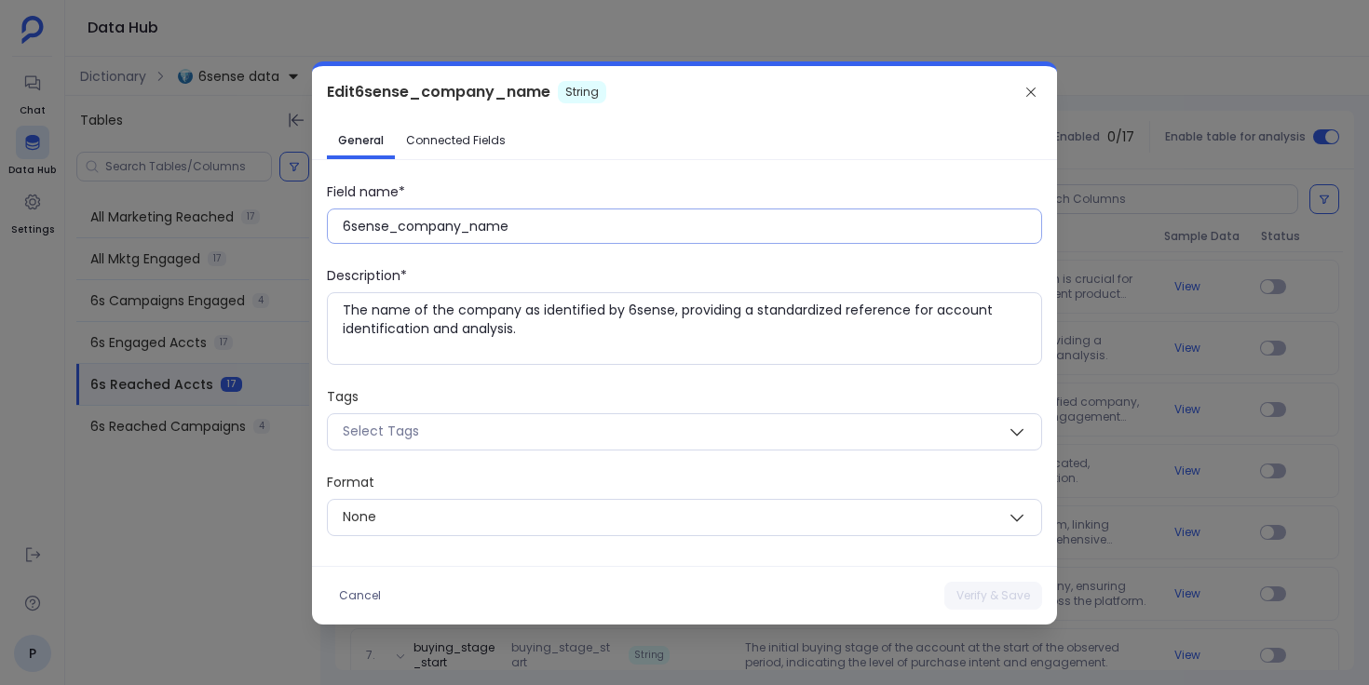
click at [424, 219] on input "6sense_company_name" at bounding box center [692, 226] width 698 height 19
paste input "Company N"
click at [973, 601] on button "Verify & Save" at bounding box center [993, 596] width 98 height 28
type input "6sense_company_name"
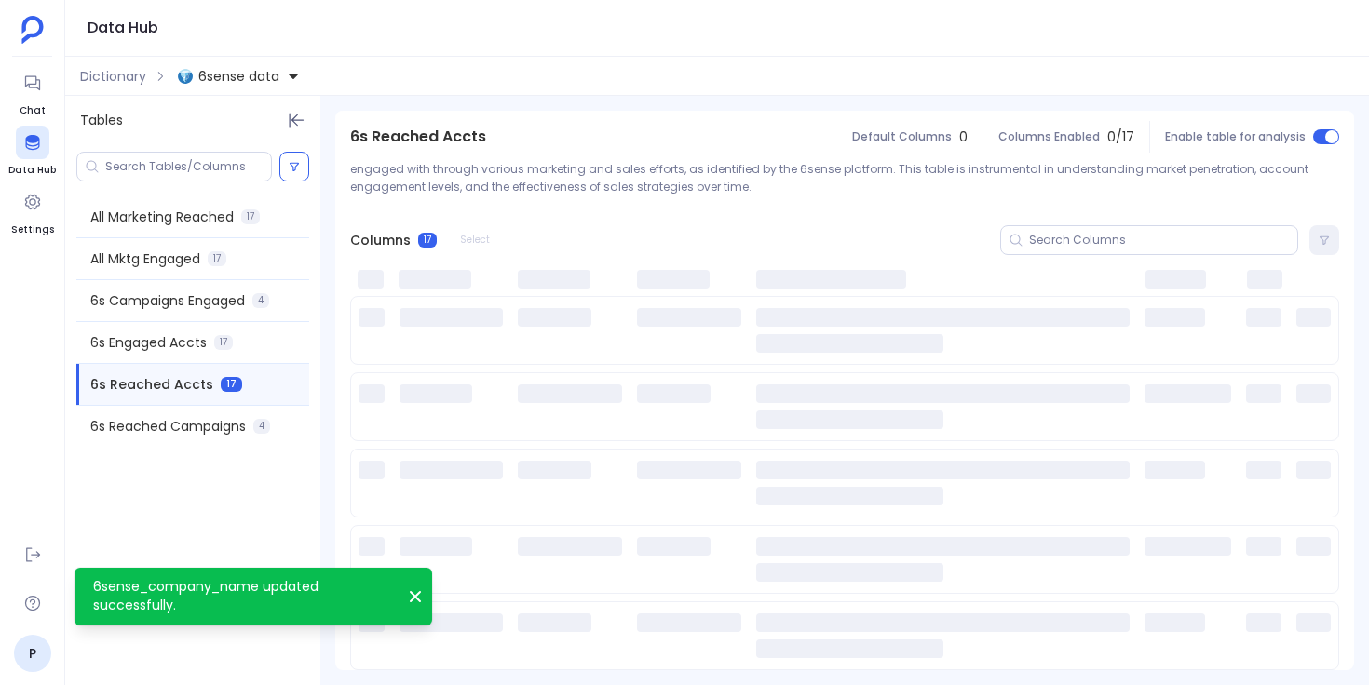
scroll to position [0, 0]
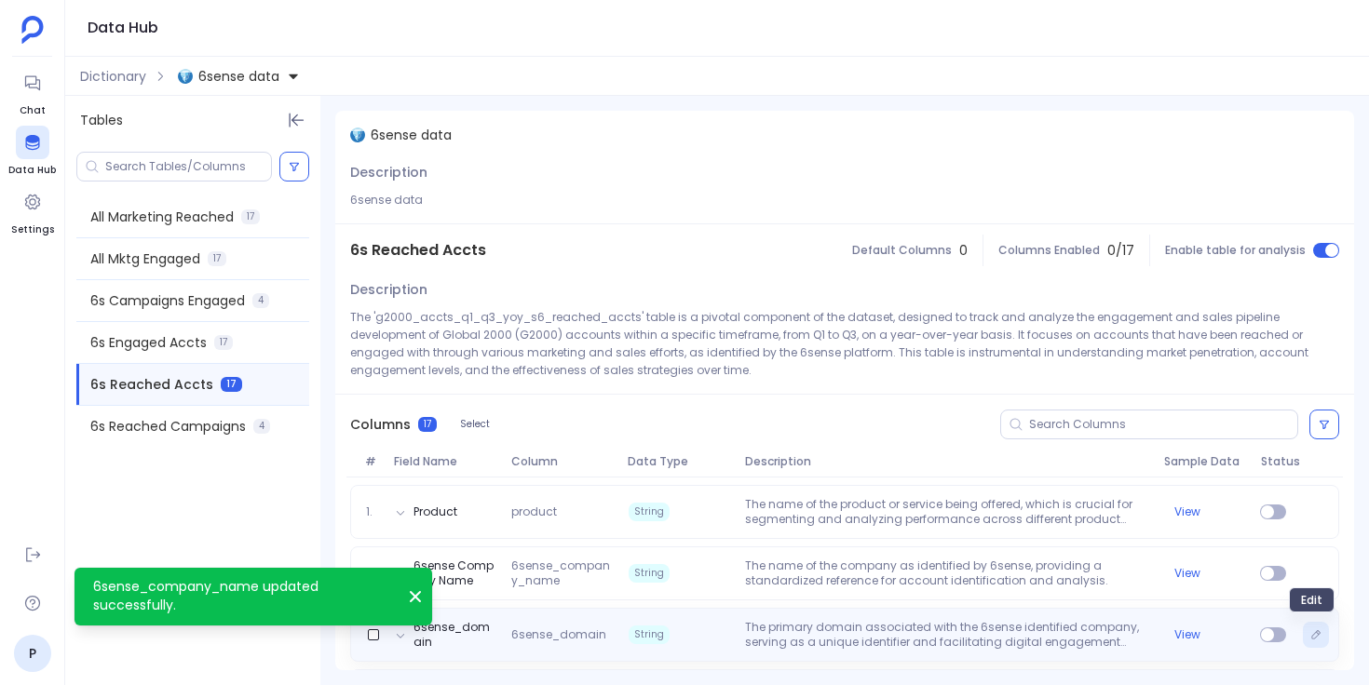
click at [1312, 634] on icon "Edit" at bounding box center [1316, 634] width 8 height 8
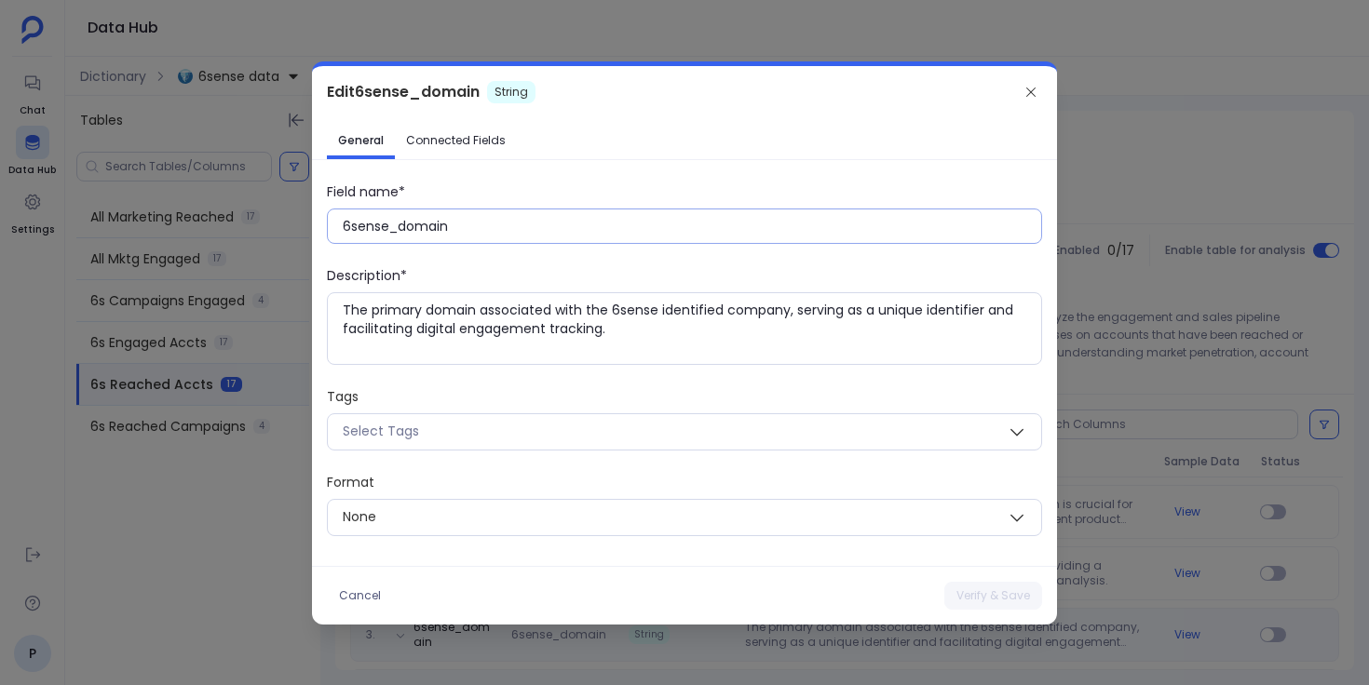
click at [425, 228] on input "6sense_domain" at bounding box center [692, 226] width 698 height 19
paste input "D"
click at [981, 591] on button "Verify & Save" at bounding box center [993, 596] width 98 height 28
type input "6sense_domain"
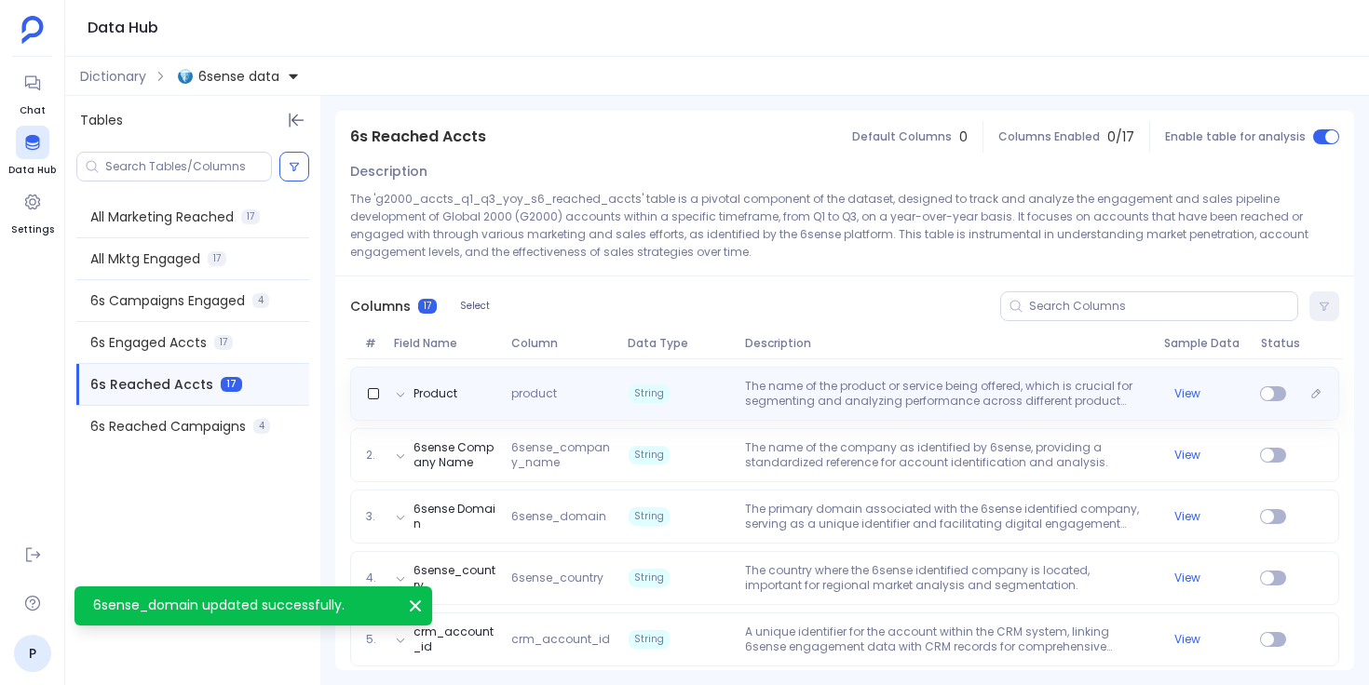
scroll to position [277, 0]
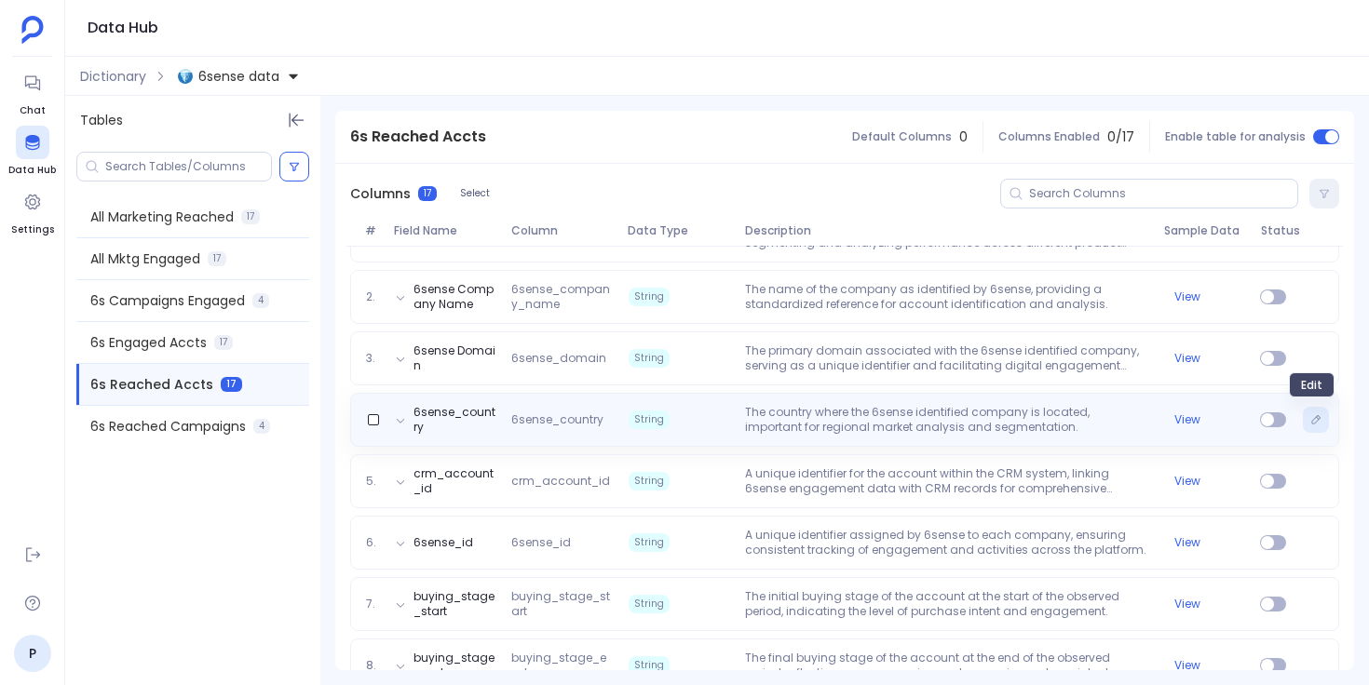
click at [1311, 420] on icon "Edit" at bounding box center [1315, 419] width 11 height 11
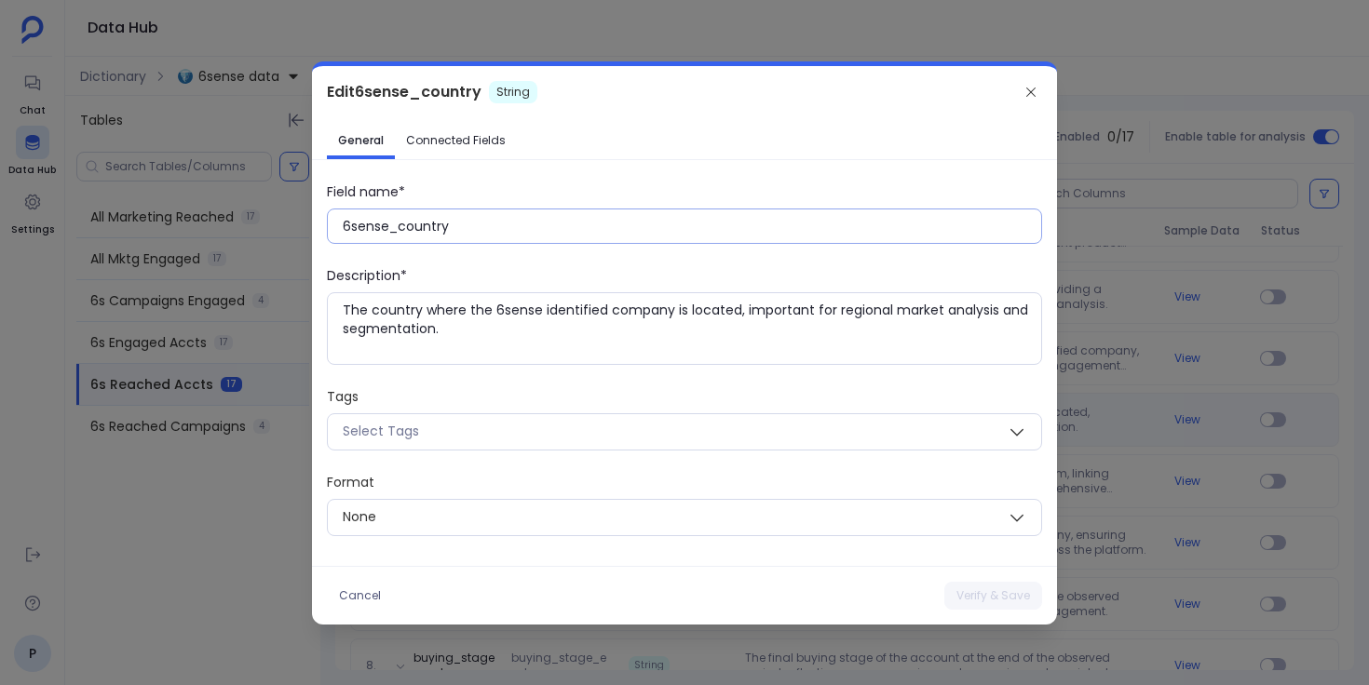
click at [427, 234] on input "6sense_country" at bounding box center [692, 226] width 698 height 19
paste input "C"
click at [964, 593] on button "Verify & Save" at bounding box center [993, 596] width 98 height 28
type input "6sense_country"
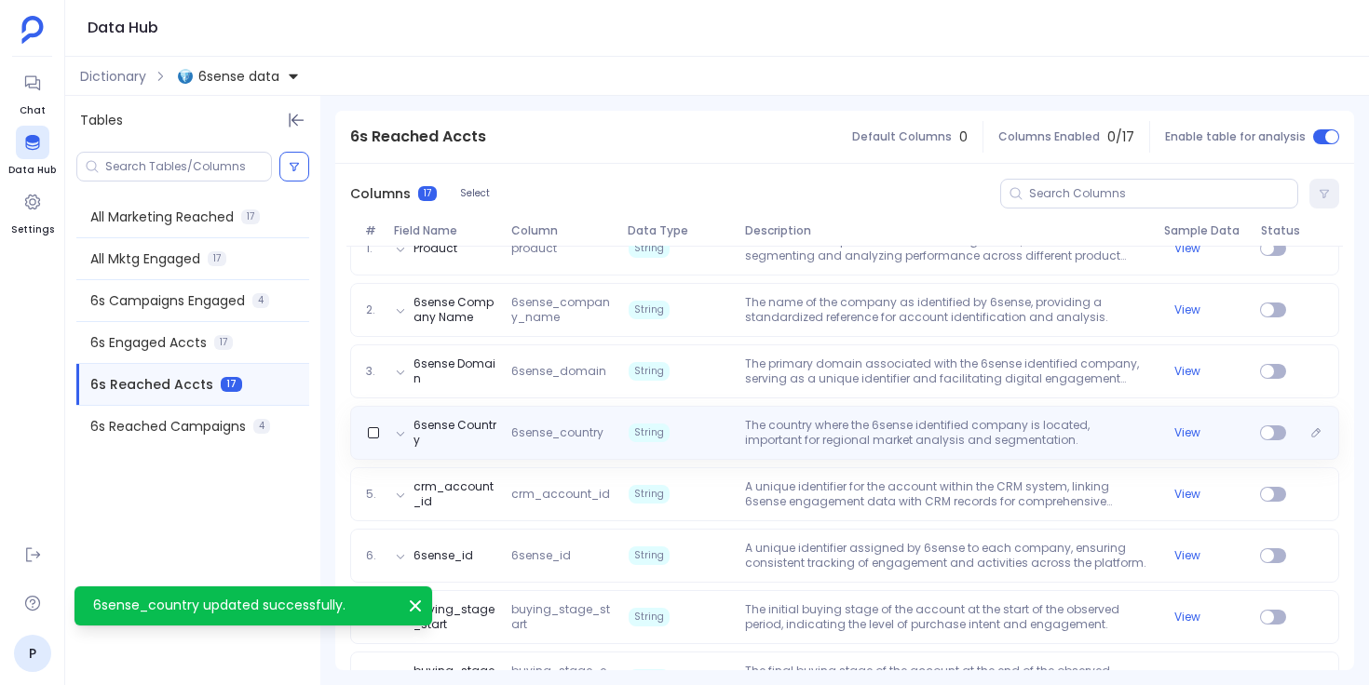
scroll to position [315, 0]
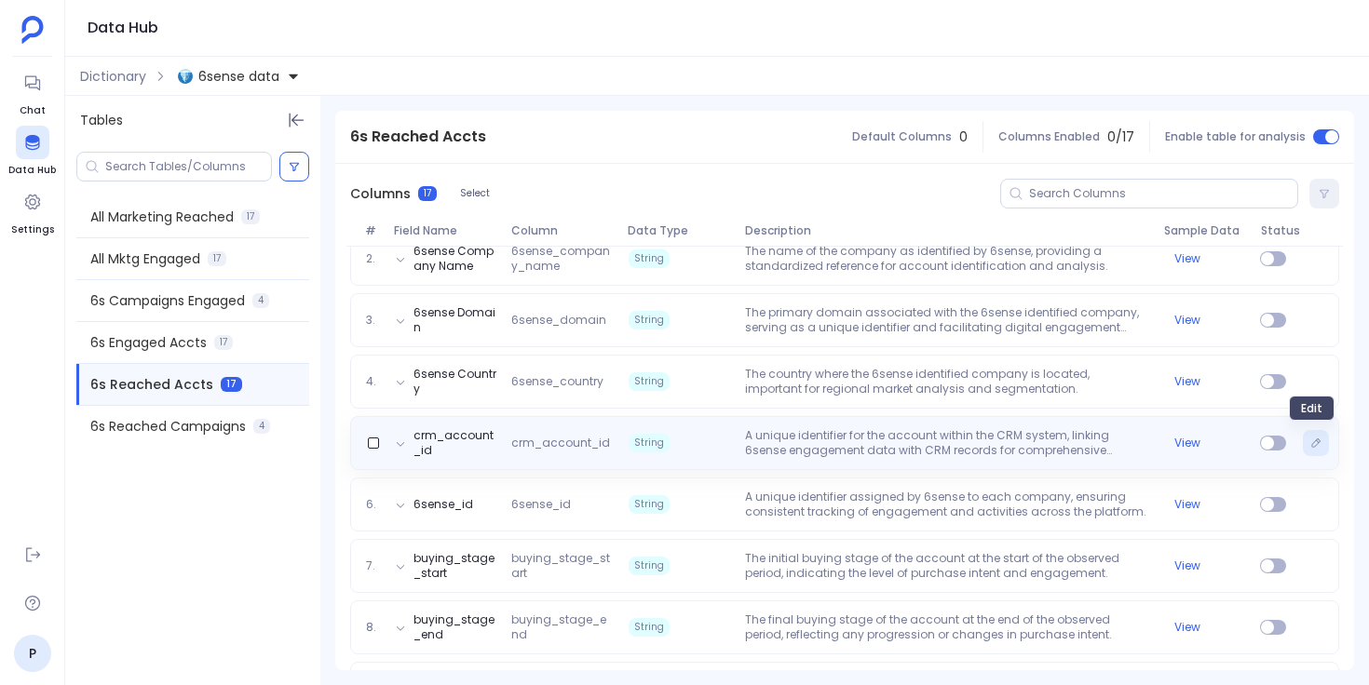
click at [1313, 439] on icon "Edit" at bounding box center [1315, 443] width 11 height 11
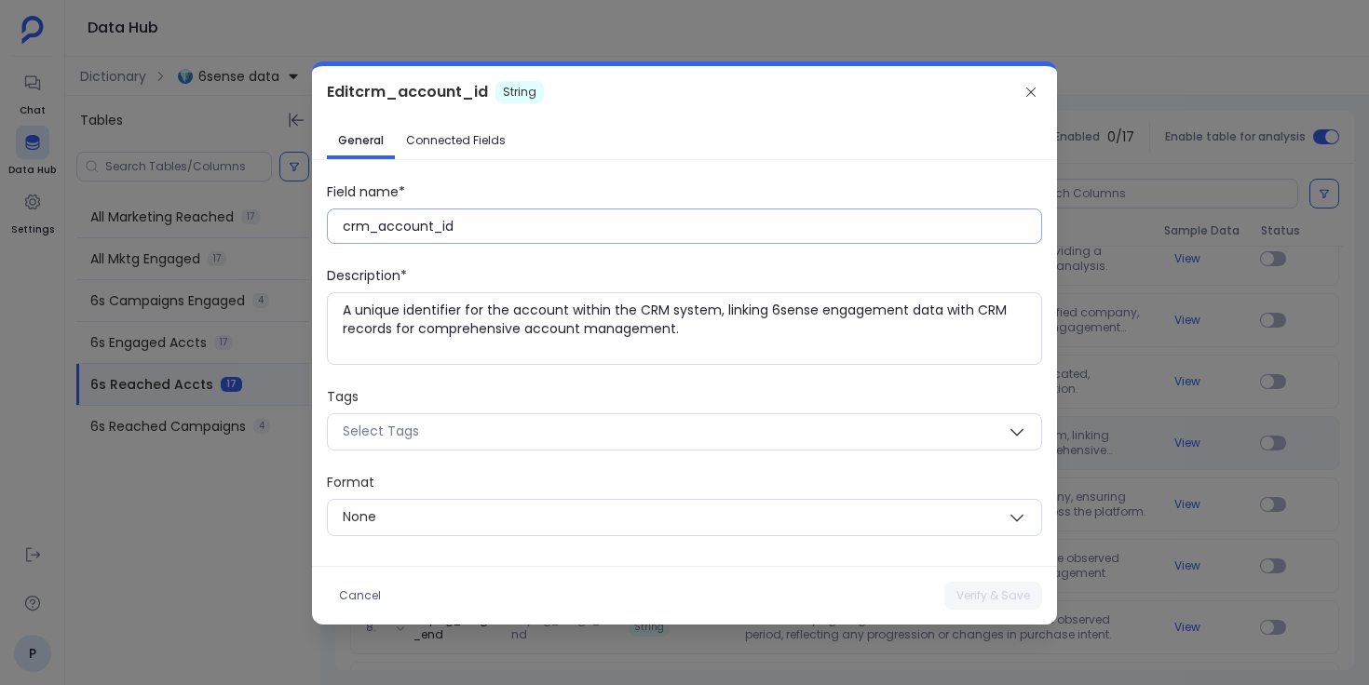
click at [433, 227] on input "crm_account_id" at bounding box center [692, 226] width 698 height 19
paste input "CRM Account ID"
click at [970, 586] on button "Verify & Save" at bounding box center [993, 596] width 98 height 28
type input "crm_account_id"
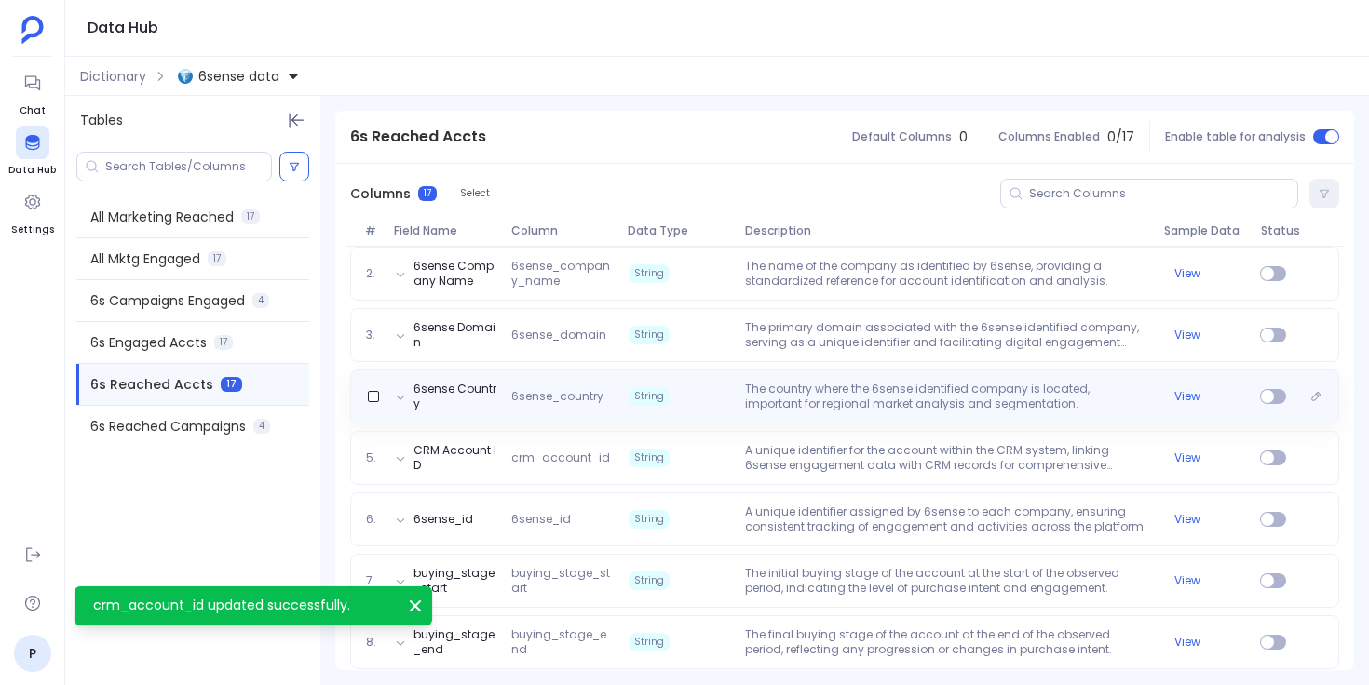
scroll to position [328, 0]
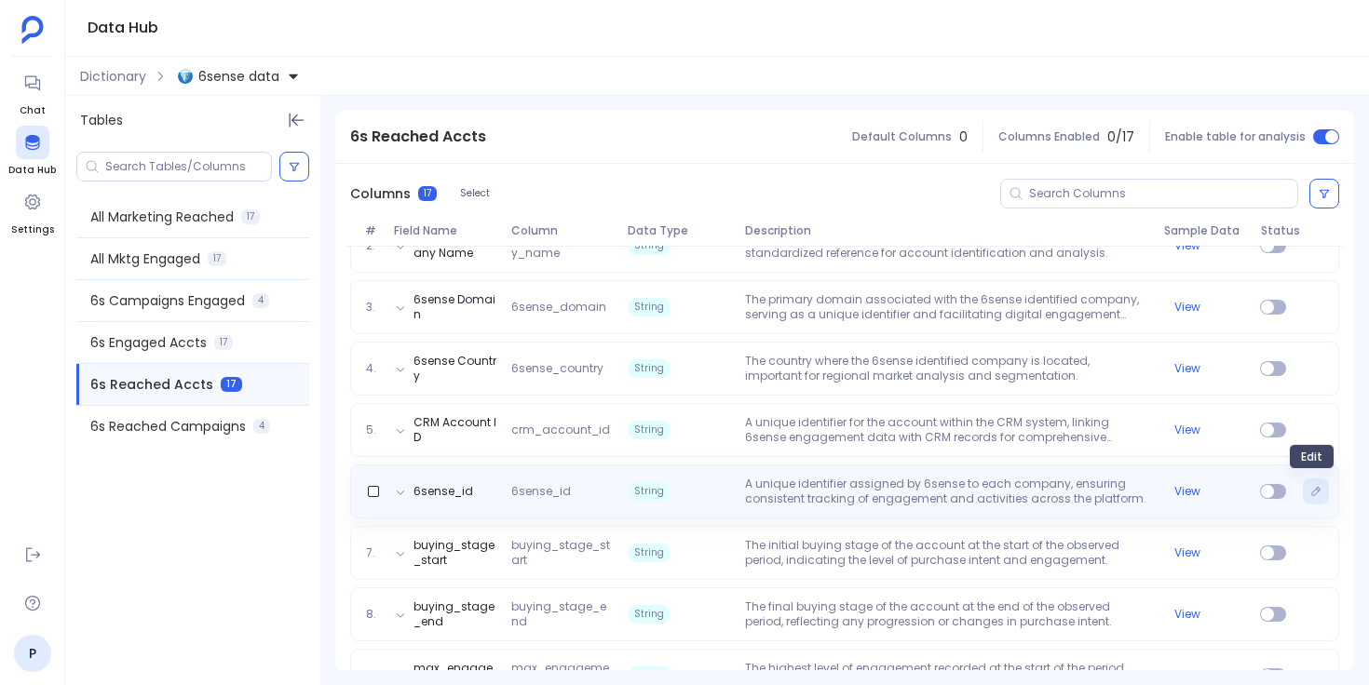
click at [1310, 492] on icon "Edit" at bounding box center [1315, 491] width 11 height 11
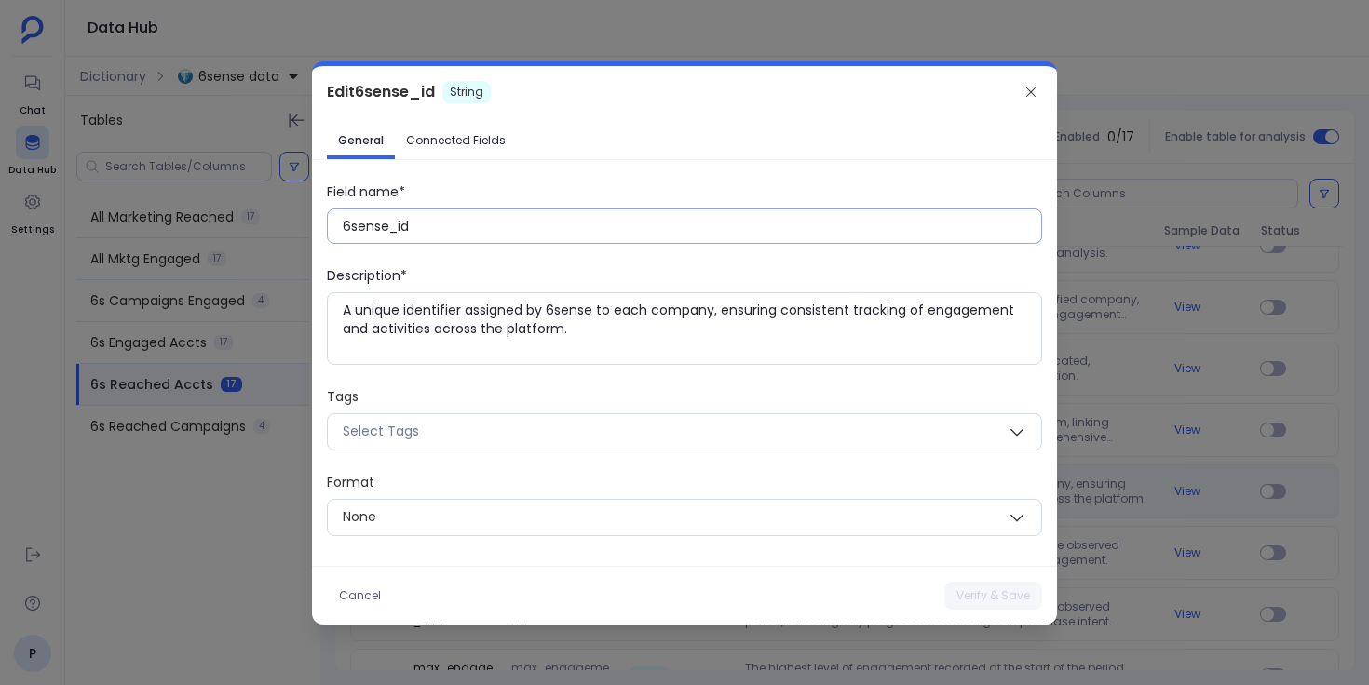
click at [396, 230] on input "6sense_id" at bounding box center [692, 226] width 698 height 19
paste input "ID"
click at [979, 596] on button "Verify & Save" at bounding box center [993, 596] width 98 height 28
type input "6sense_id"
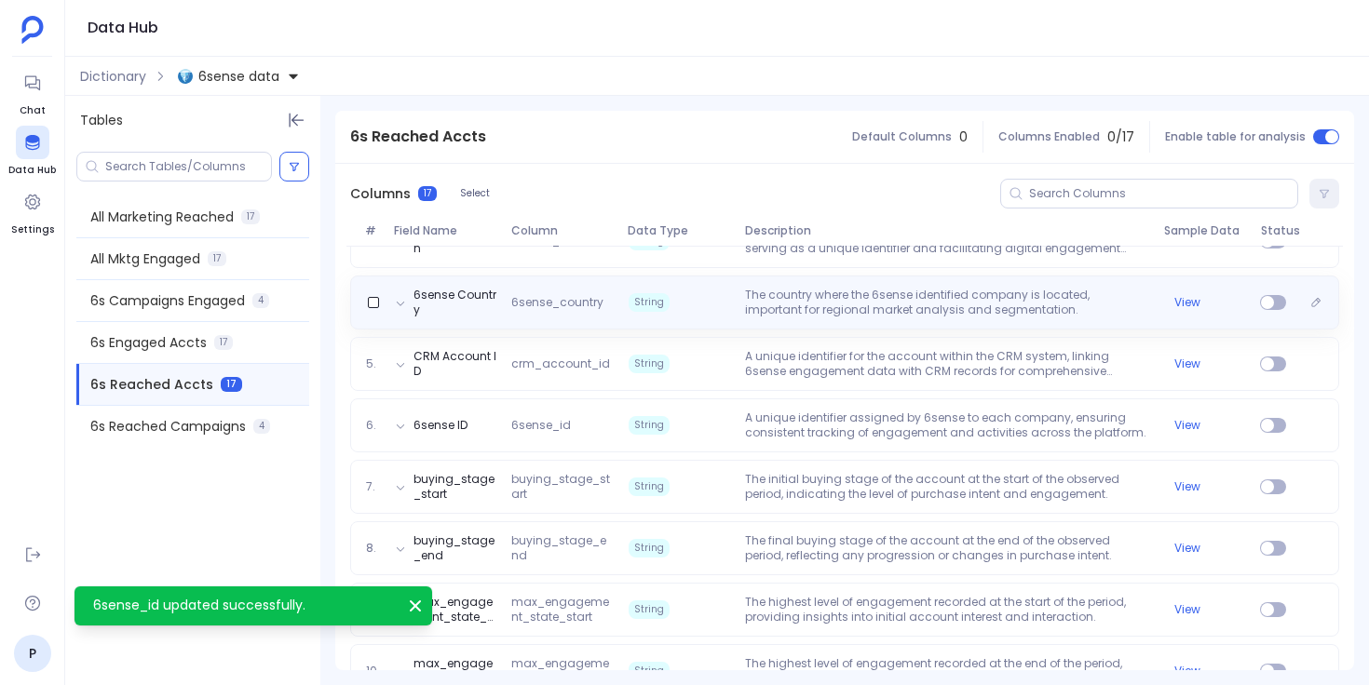
scroll to position [419, 0]
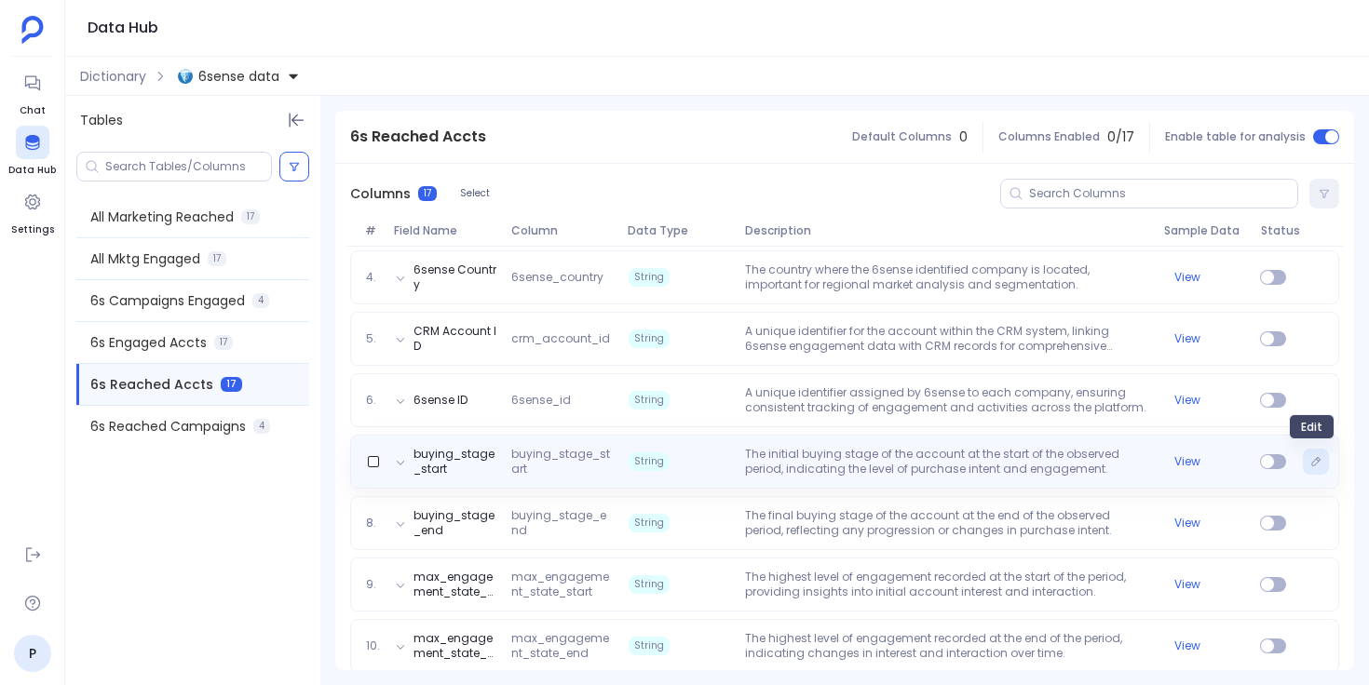
click at [1318, 467] on button "Edit" at bounding box center [1316, 462] width 26 height 26
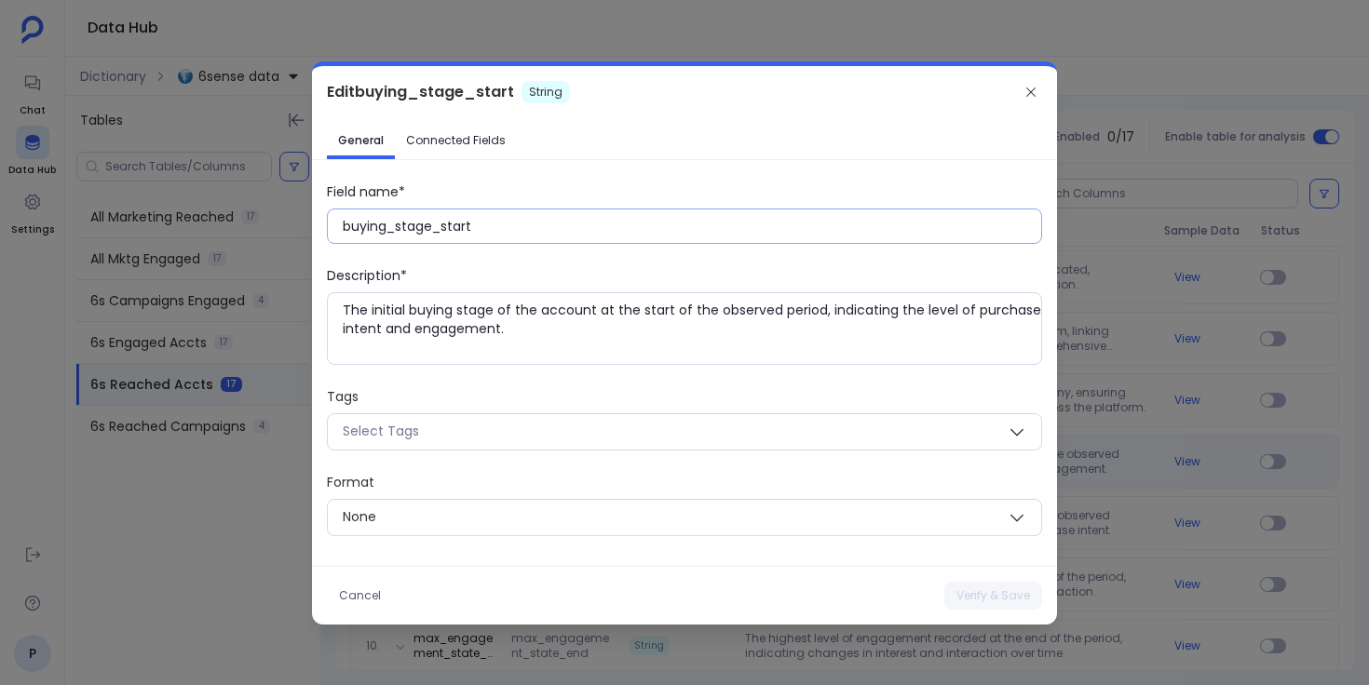
click at [441, 232] on input "buying_stage_start" at bounding box center [692, 226] width 698 height 19
paste input "Buying Stage: S"
click at [993, 596] on button "Verify & Save" at bounding box center [993, 596] width 98 height 28
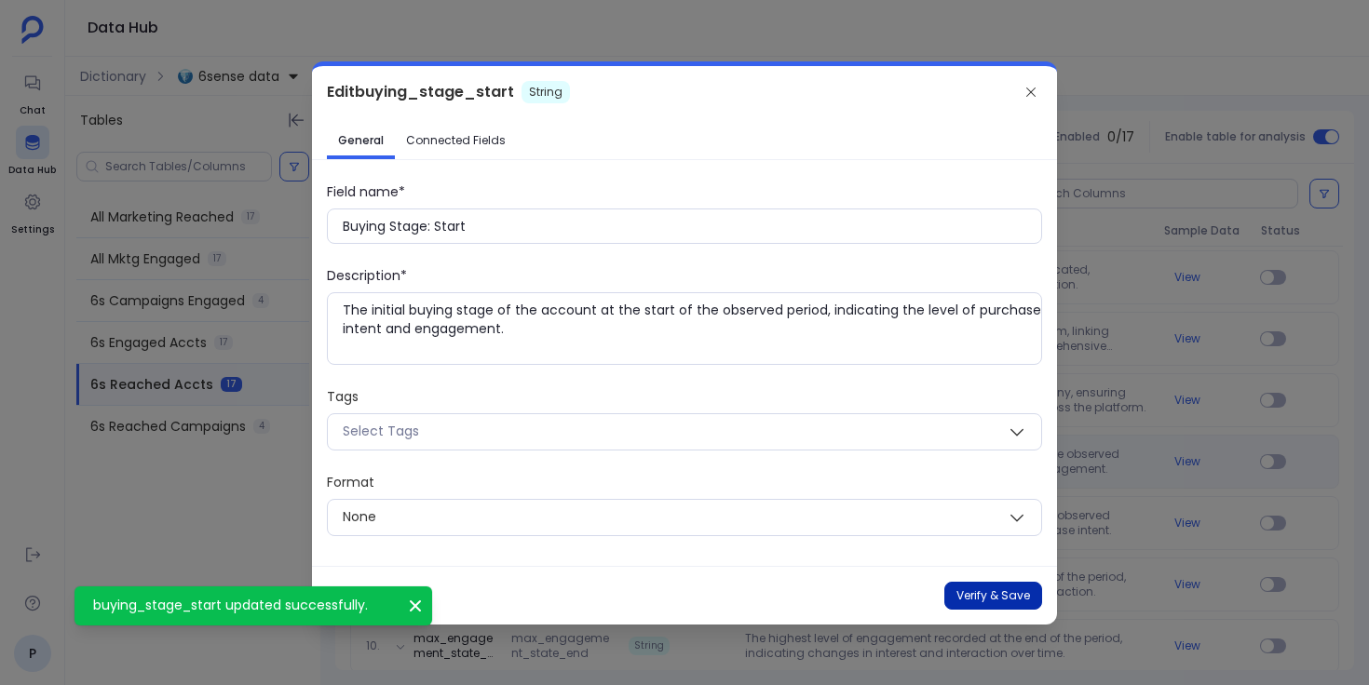
type input "buying_stage_start"
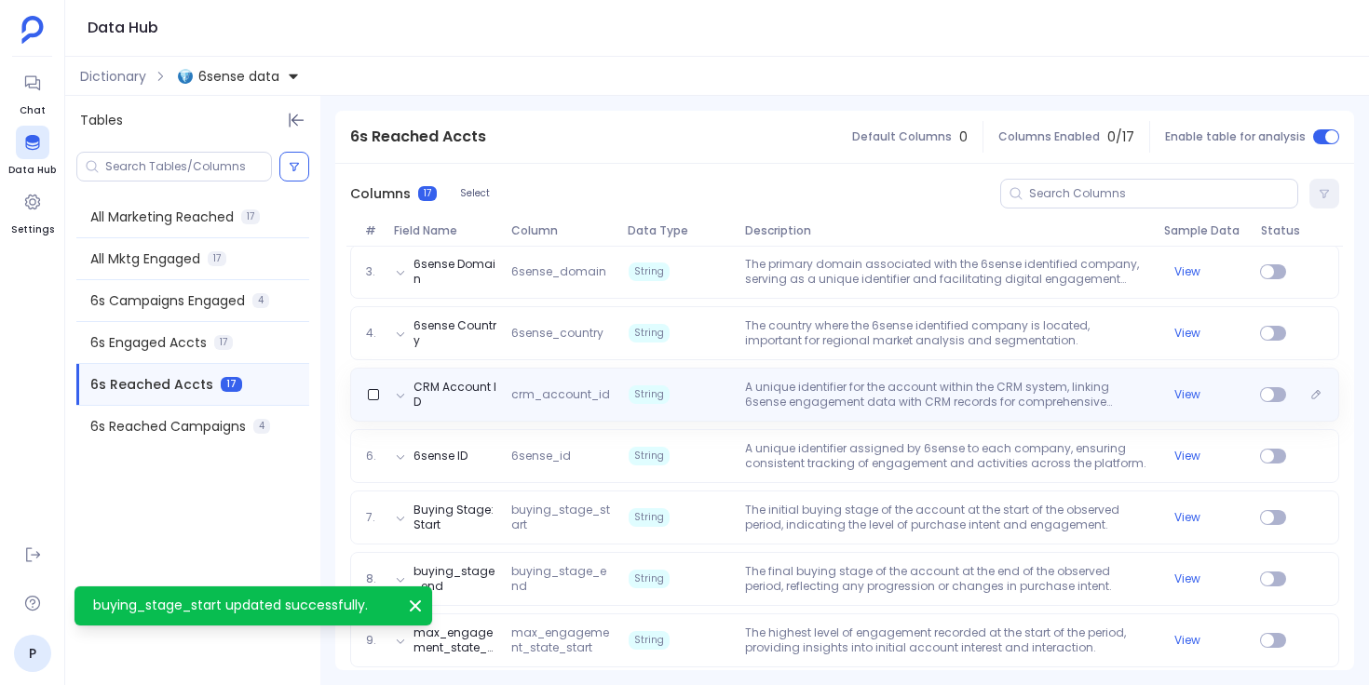
scroll to position [517, 0]
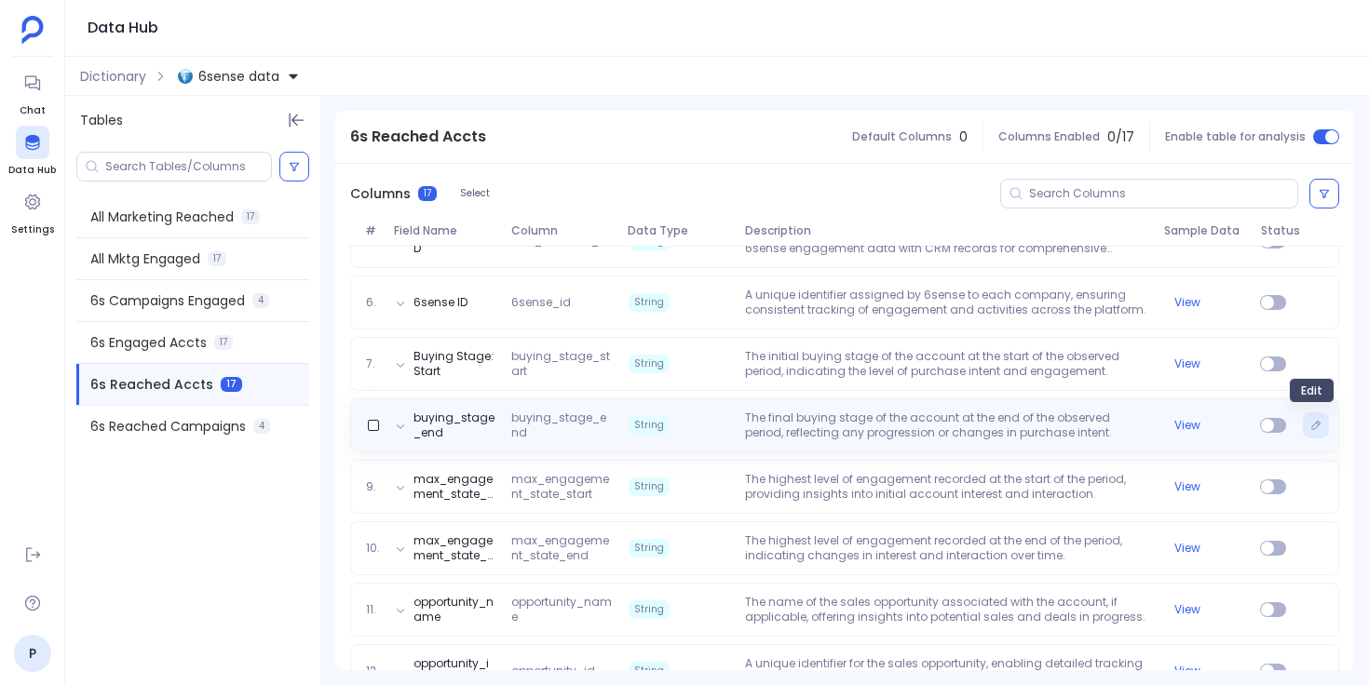
click at [1320, 423] on button "Edit" at bounding box center [1316, 426] width 26 height 26
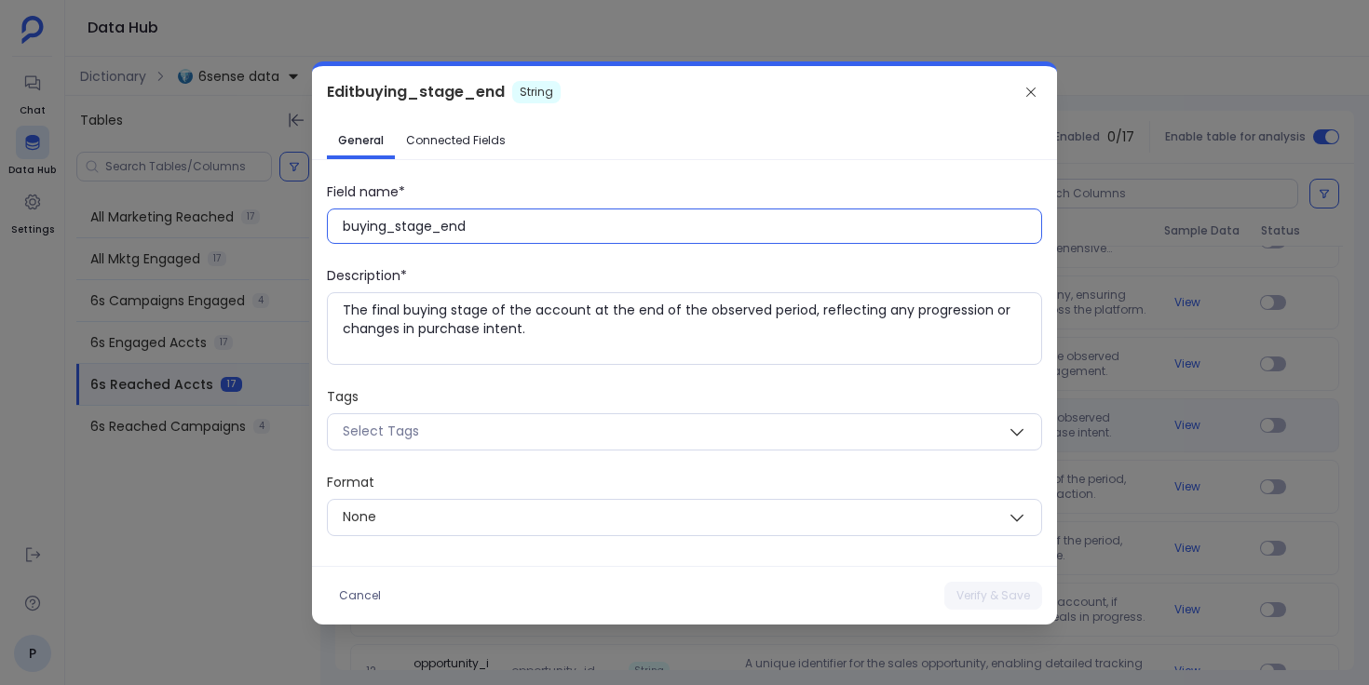
click at [446, 229] on input "buying_stage_end" at bounding box center [692, 226] width 698 height 19
paste input "Buying Stage: E"
click at [980, 588] on button "Verify & Save" at bounding box center [993, 596] width 98 height 28
type input "buying_stage_end"
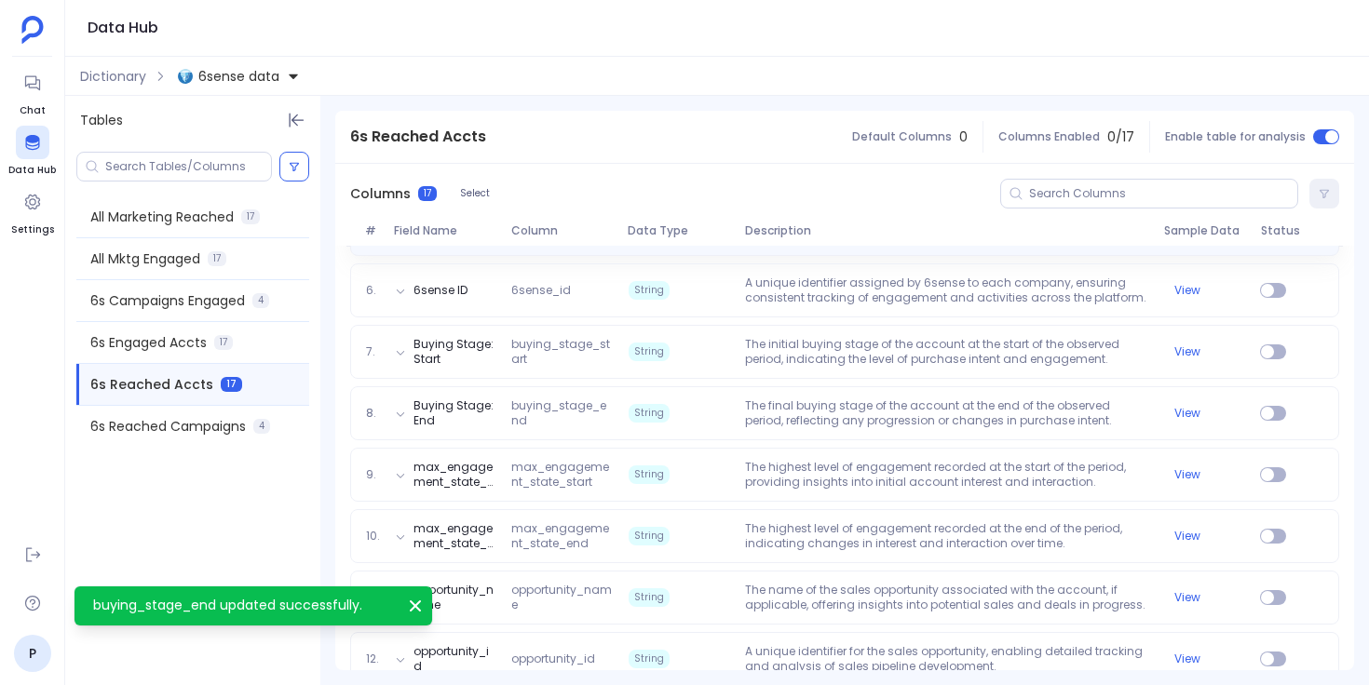
scroll to position [551, 0]
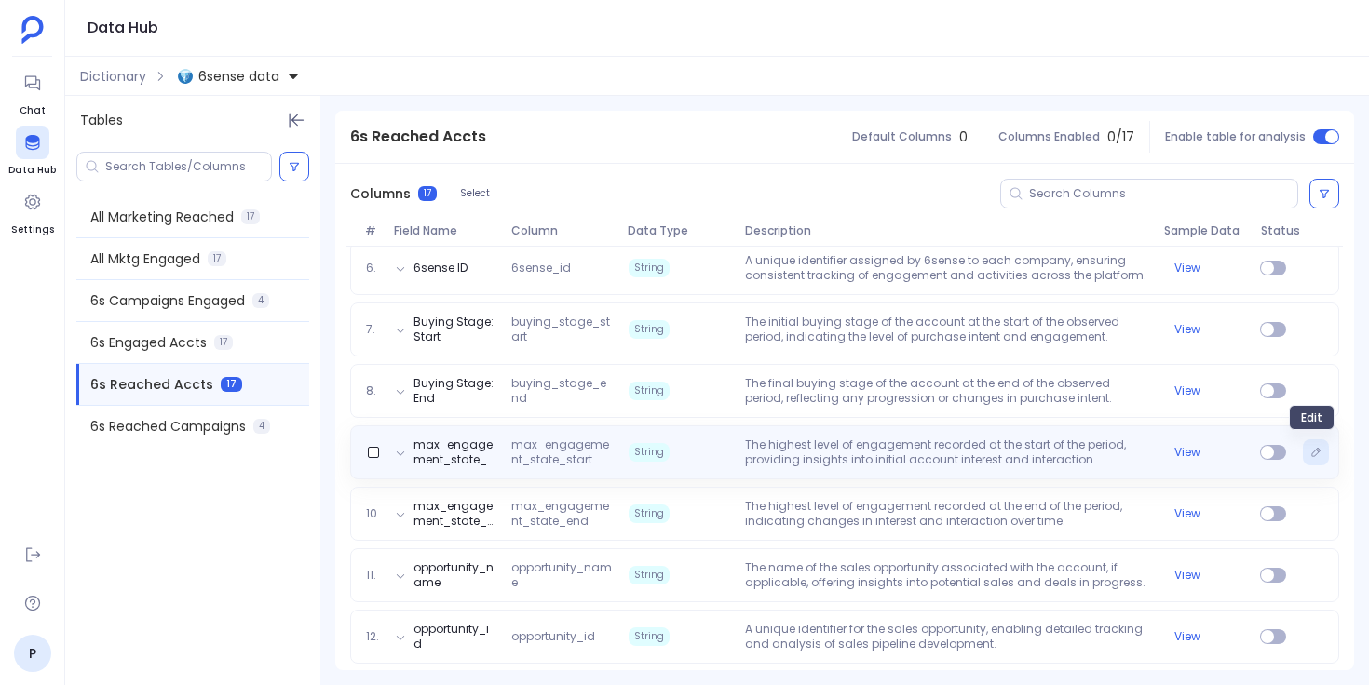
click at [1312, 454] on icon "Edit" at bounding box center [1316, 452] width 8 height 8
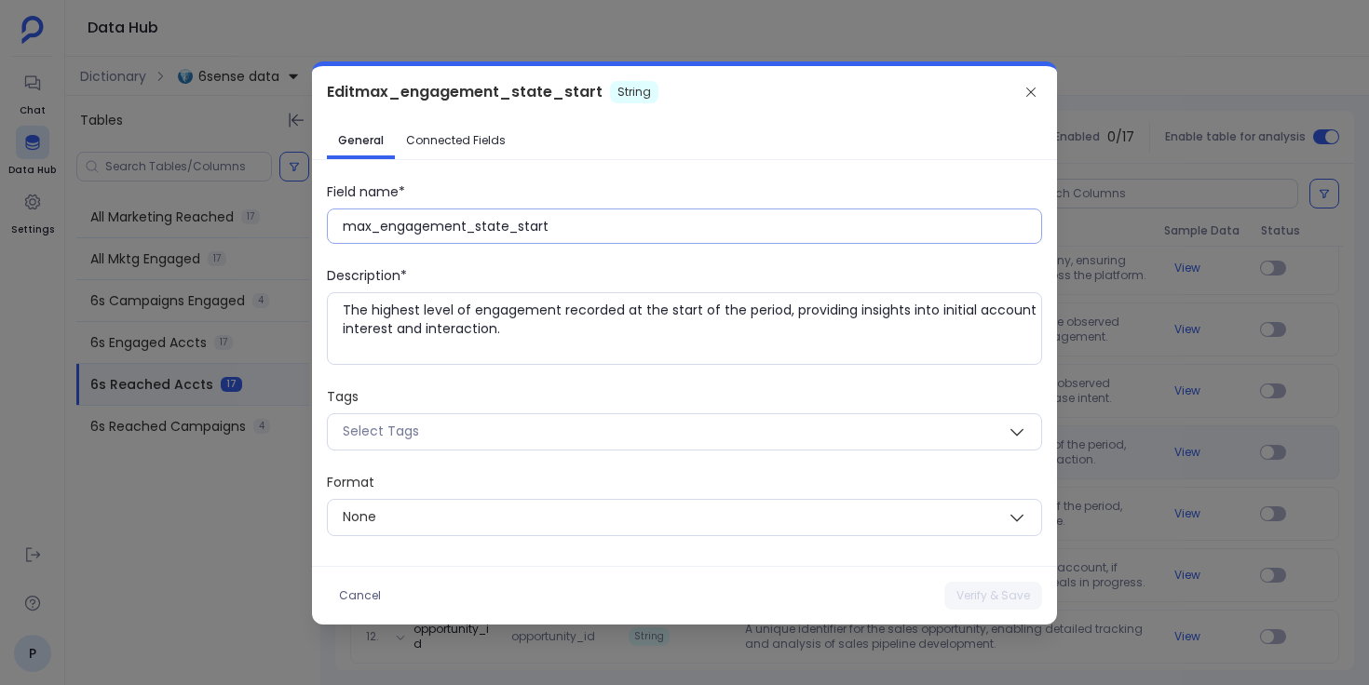
click at [493, 231] on input "max_engagement_state_start" at bounding box center [692, 226] width 698 height 19
paste input "Max Engagement State: S"
click at [980, 607] on button "Verify & Save" at bounding box center [993, 596] width 98 height 28
type input "max_engagement_state_start"
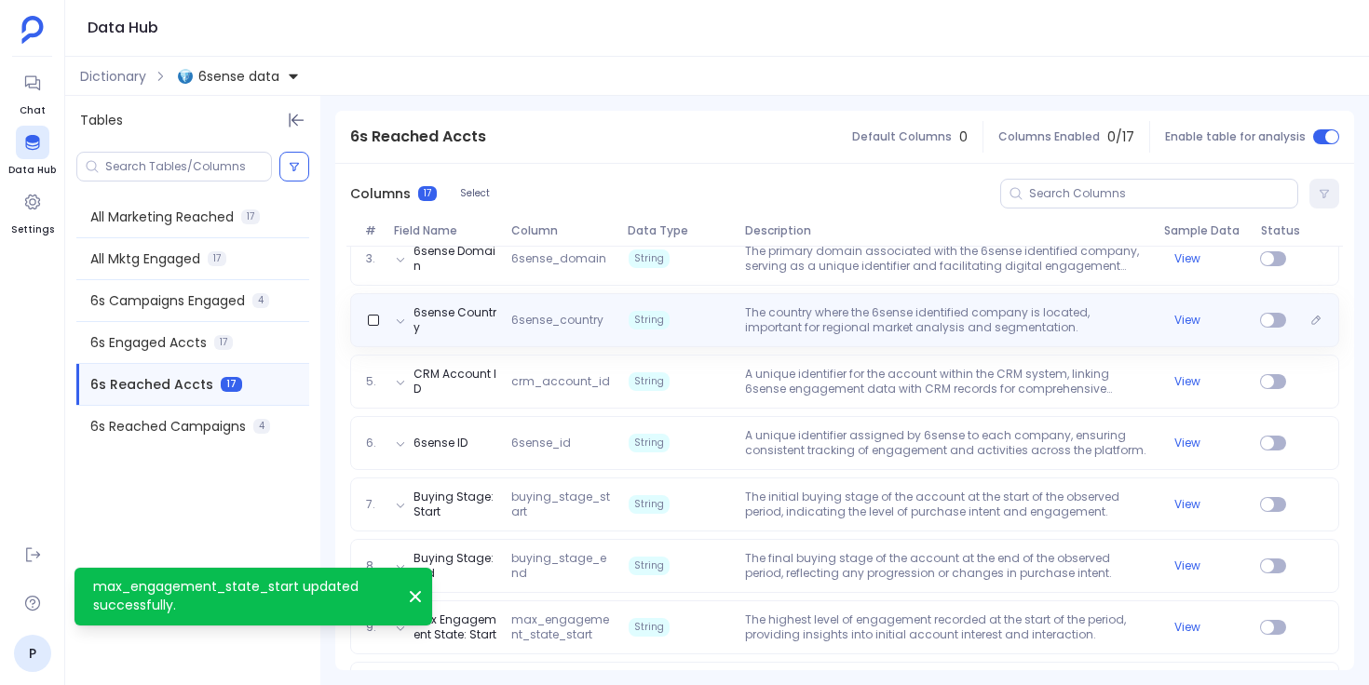
scroll to position [517, 0]
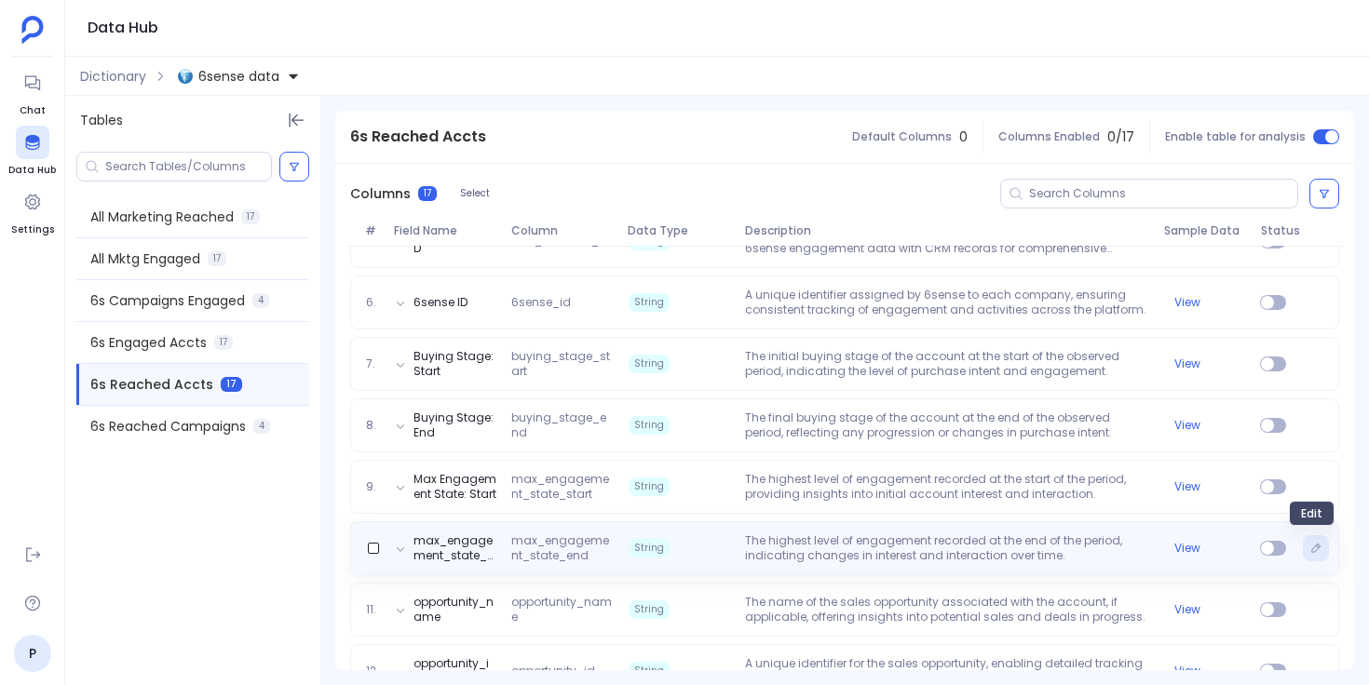
click at [1310, 544] on icon "Edit" at bounding box center [1315, 548] width 11 height 11
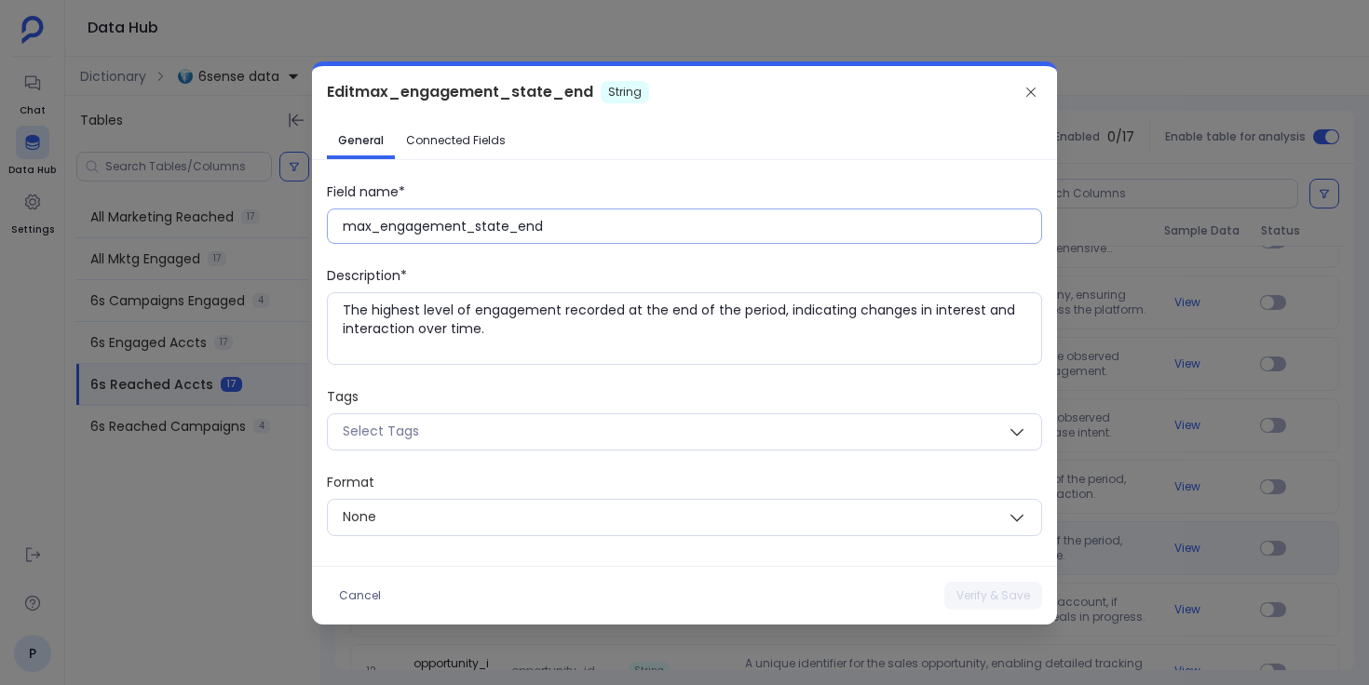
click at [506, 230] on input "max_engagement_state_end" at bounding box center [692, 226] width 698 height 19
paste input "Max Engagement State: E"
click at [964, 590] on button "Verify & Save" at bounding box center [993, 596] width 98 height 28
type input "max_engagement_state_end"
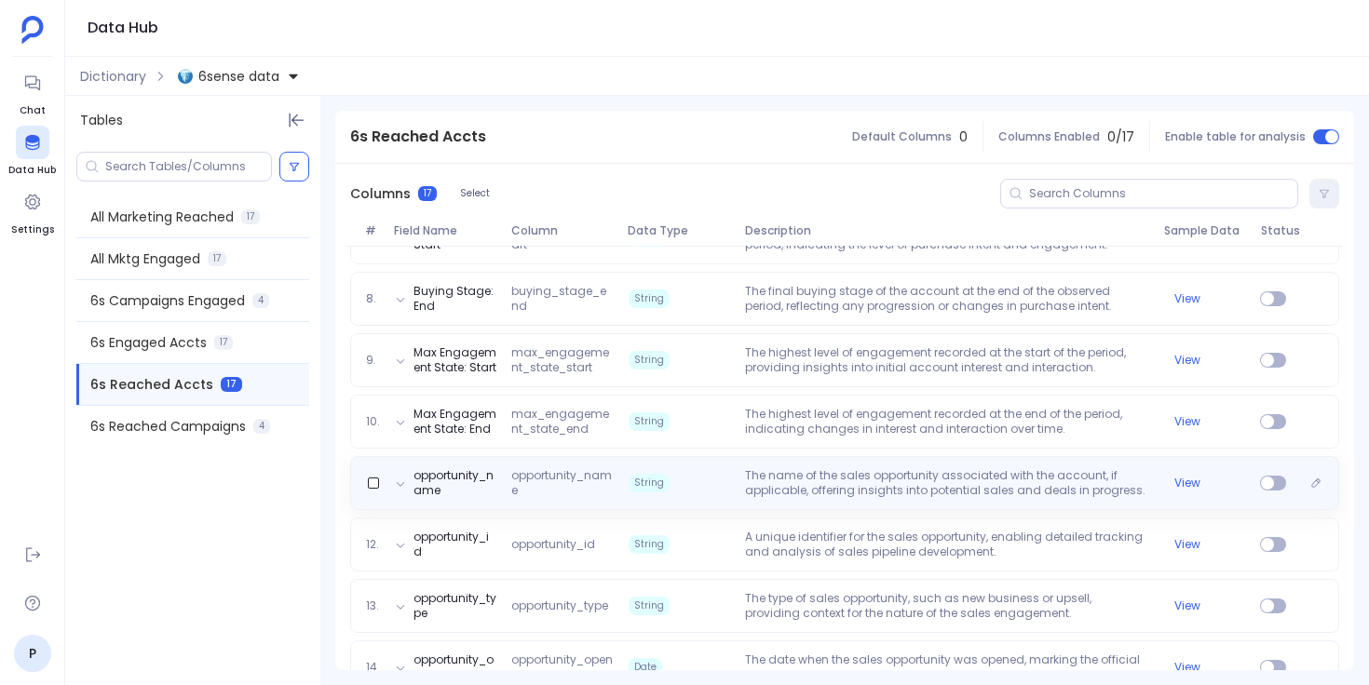
scroll to position [659, 0]
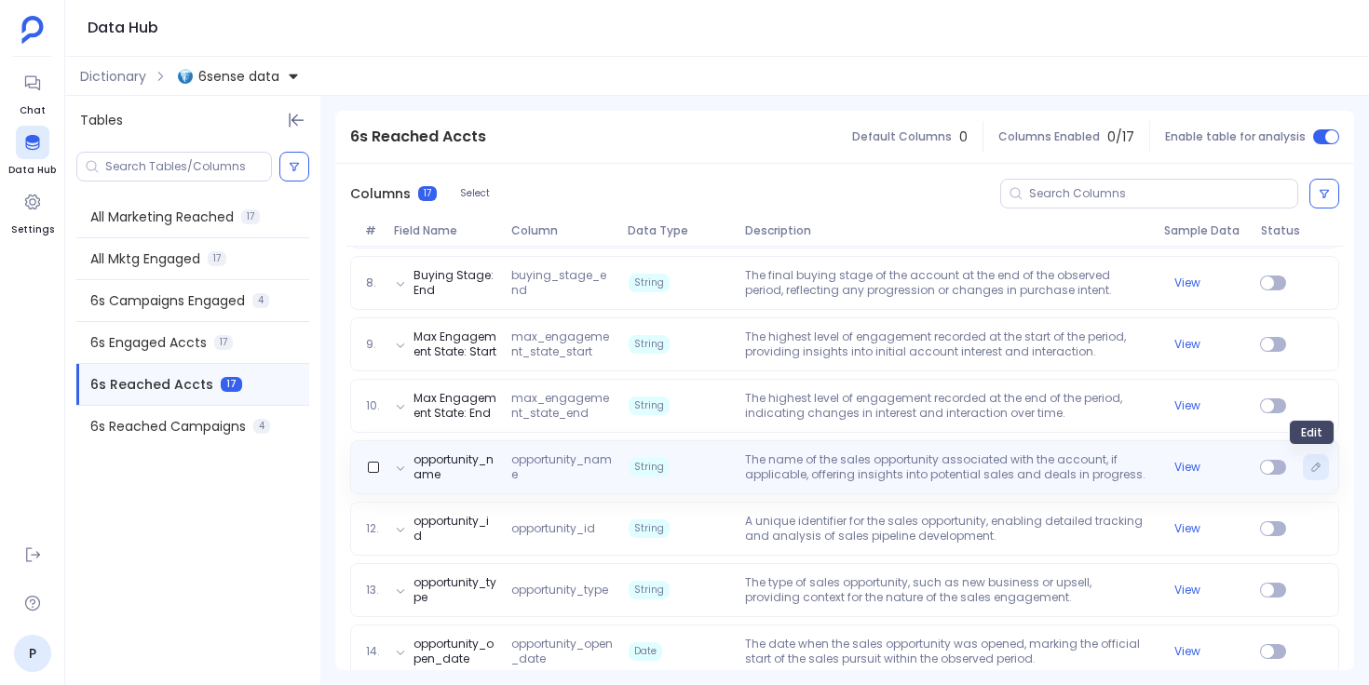
click at [1312, 468] on icon "Edit" at bounding box center [1316, 467] width 8 height 8
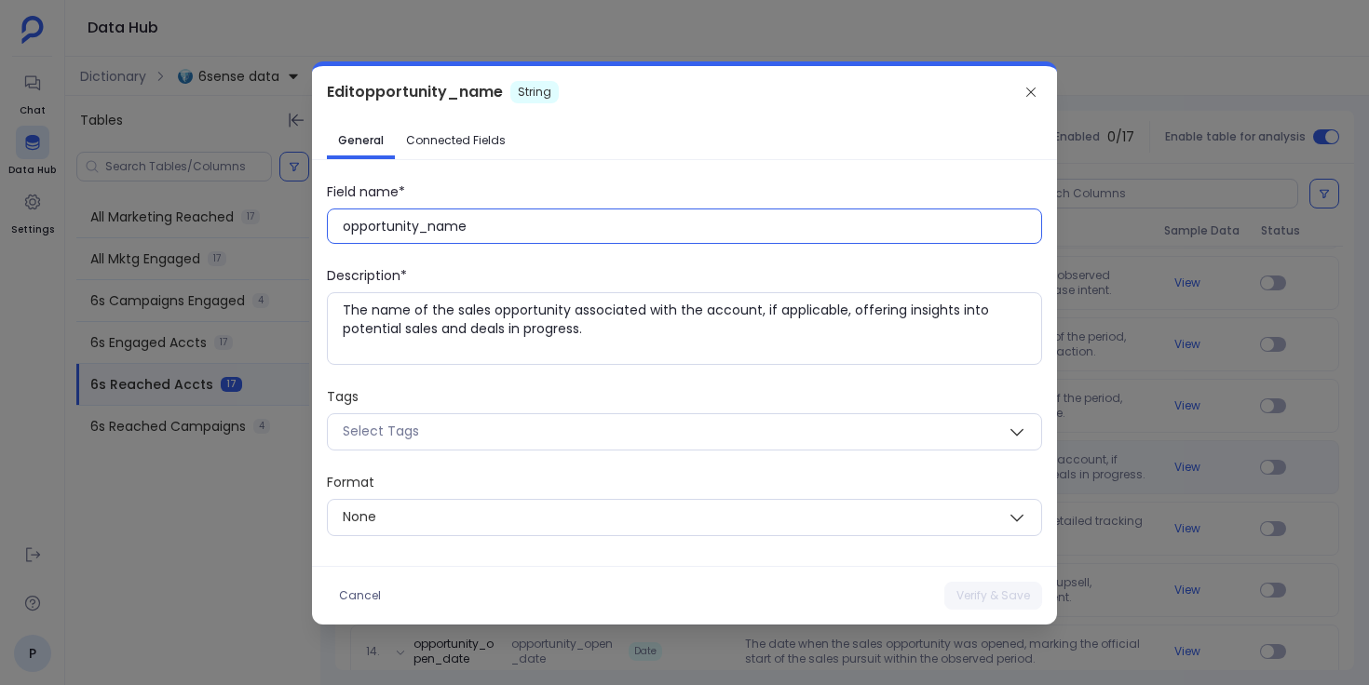
click at [445, 228] on input "opportunity_name" at bounding box center [692, 226] width 698 height 19
paste input "Opportunity N"
click at [982, 600] on button "Verify & Save" at bounding box center [993, 596] width 98 height 28
type input "opportunity_name"
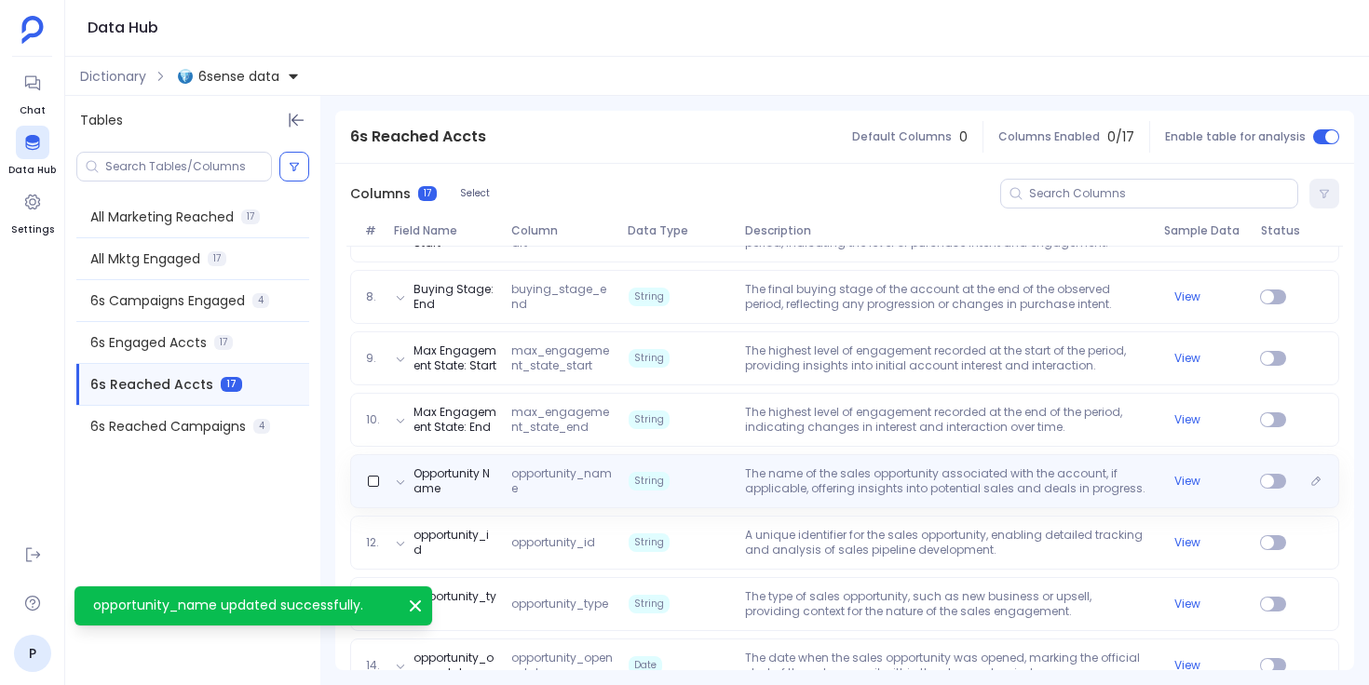
scroll to position [656, 0]
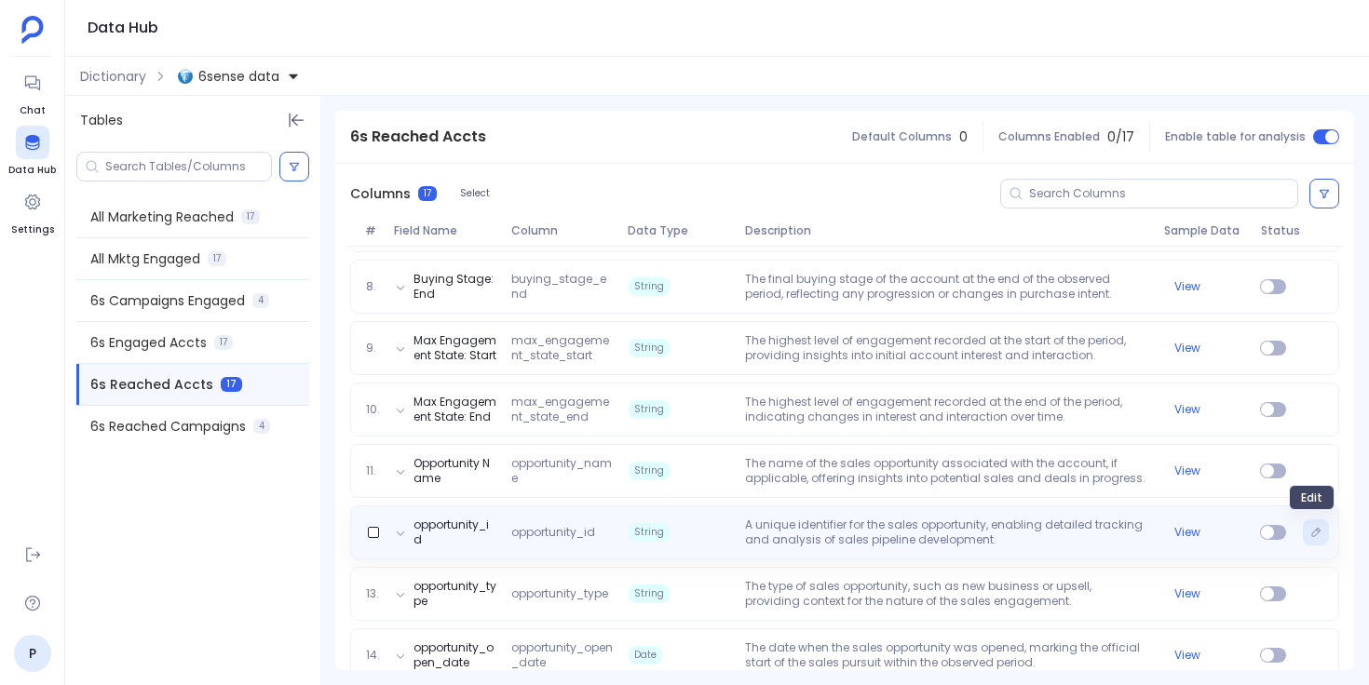
click at [1312, 529] on icon "Edit" at bounding box center [1316, 532] width 8 height 8
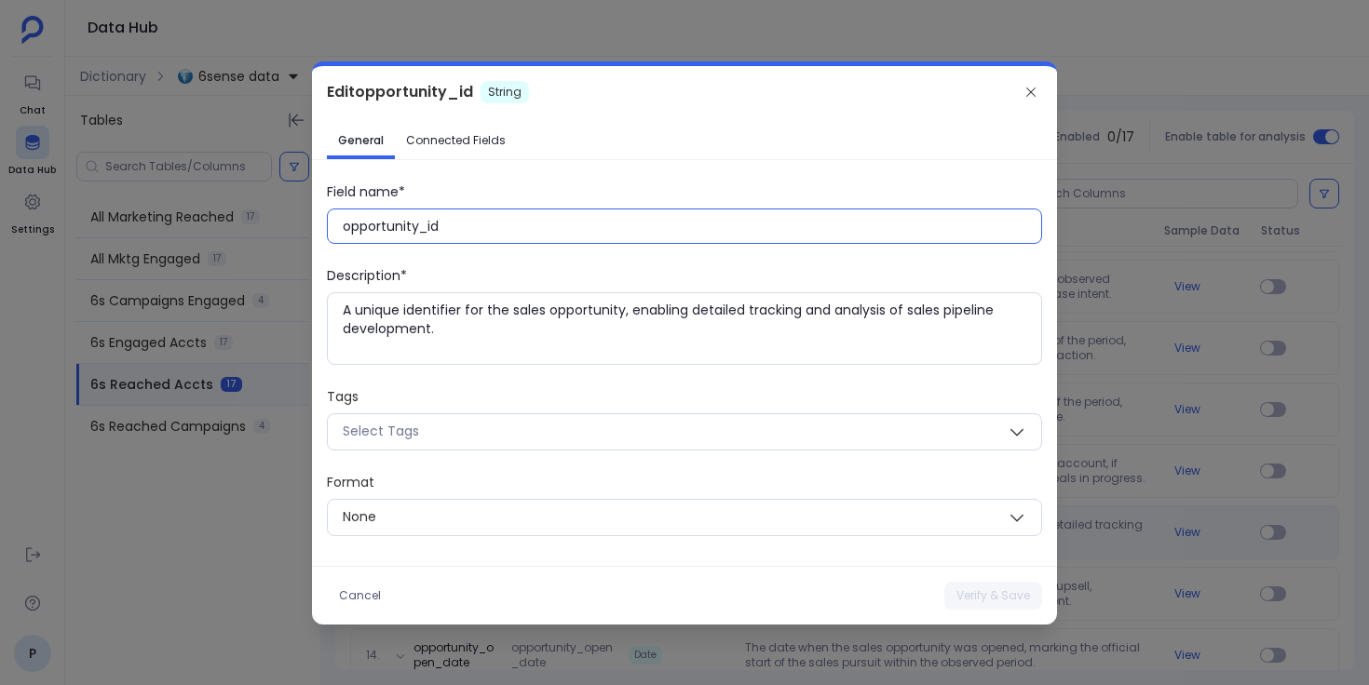
click at [413, 227] on input "opportunity_id" at bounding box center [692, 226] width 698 height 19
paste input "Opportunity ID"
type input "Opportunity ID"
click at [464, 140] on span "Connected Fields" at bounding box center [456, 140] width 100 height 15
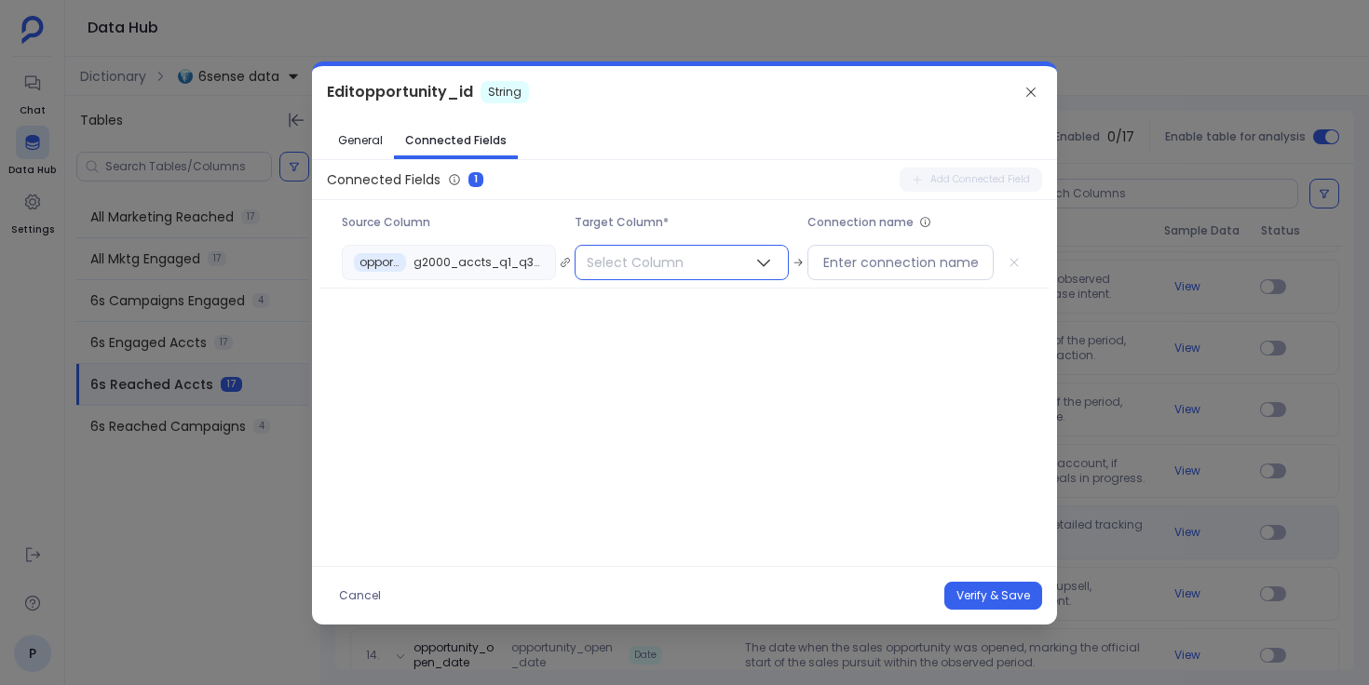
click at [652, 249] on span "Select Column" at bounding box center [634, 263] width 119 height 34
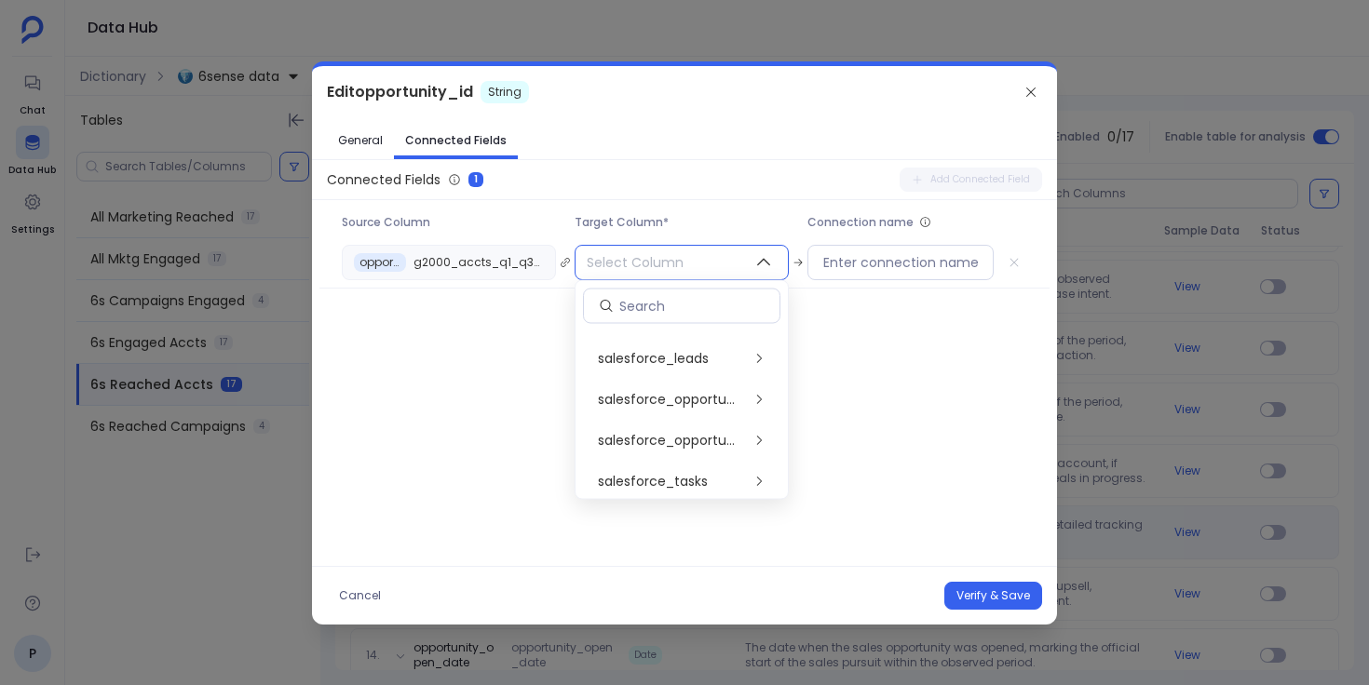
scroll to position [651, 0]
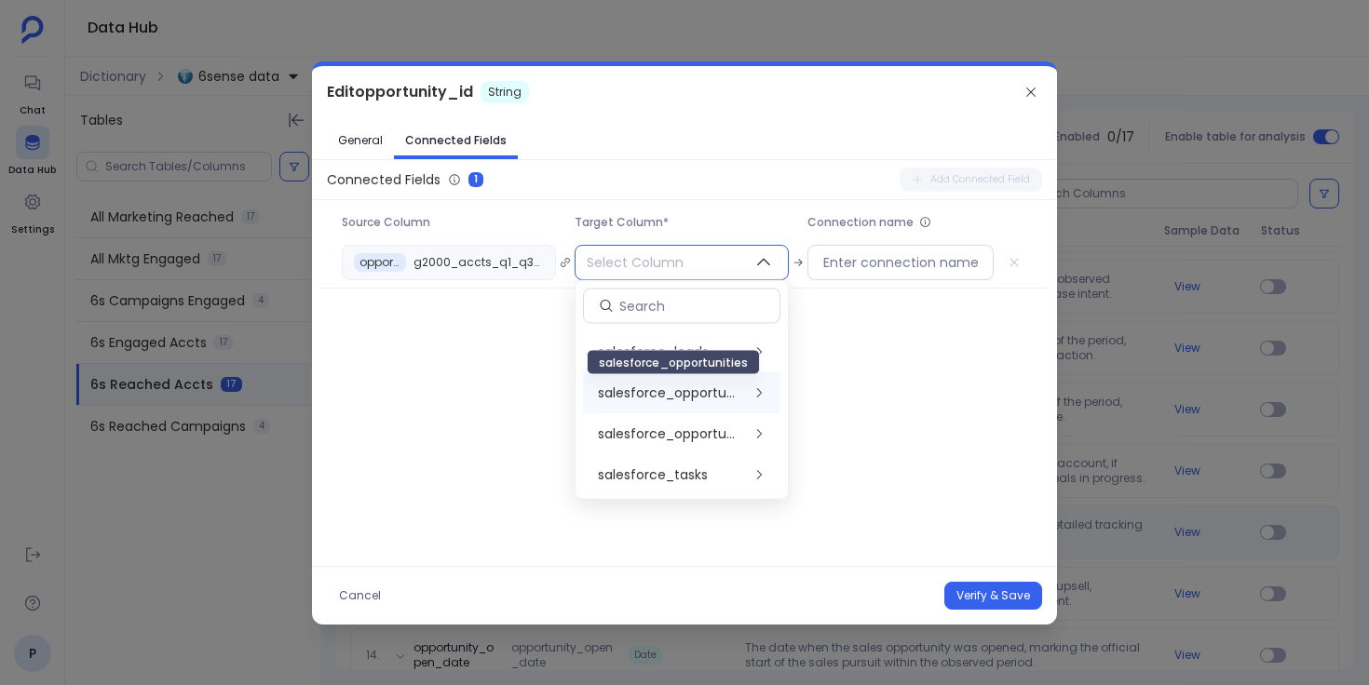
click at [699, 387] on span "salesforce_opportunities" at bounding box center [670, 394] width 144 height 19
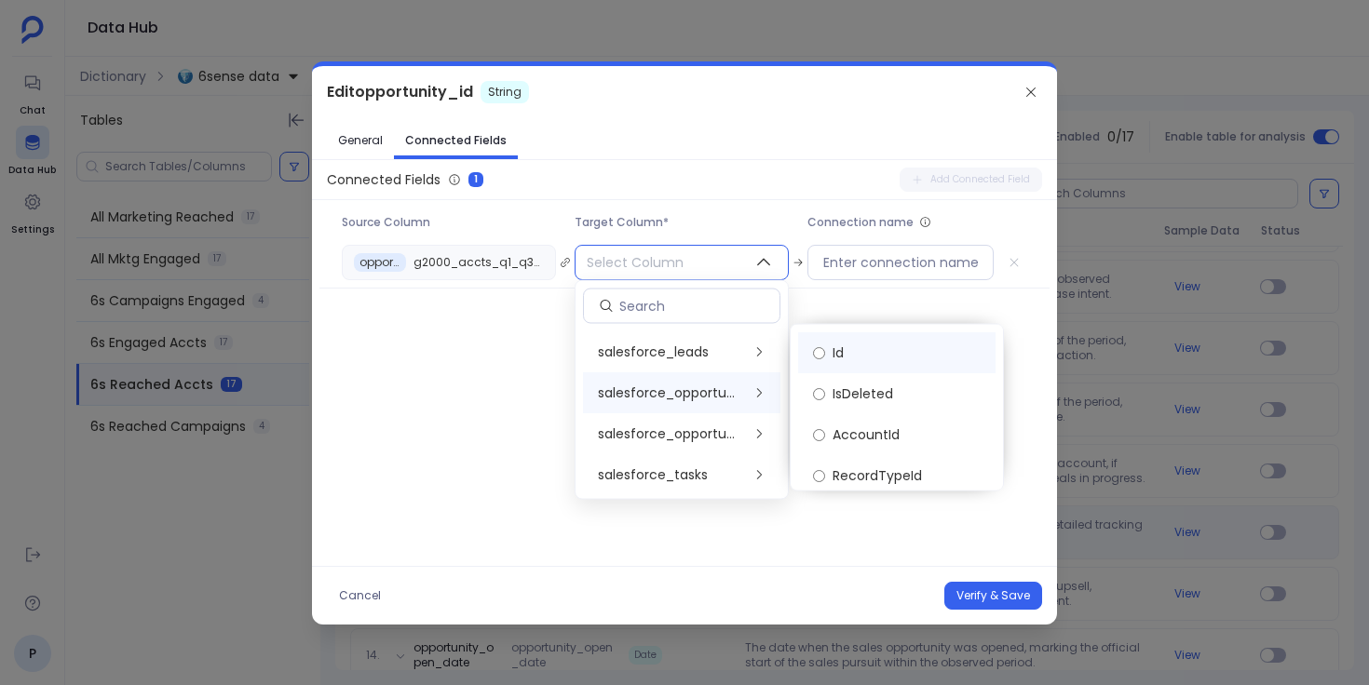
click at [857, 346] on label "Id" at bounding box center [896, 352] width 197 height 41
click at [823, 526] on div "Connected Fields 1 Add Connected Field Source Column Target Column* Connection …" at bounding box center [684, 363] width 745 height 391
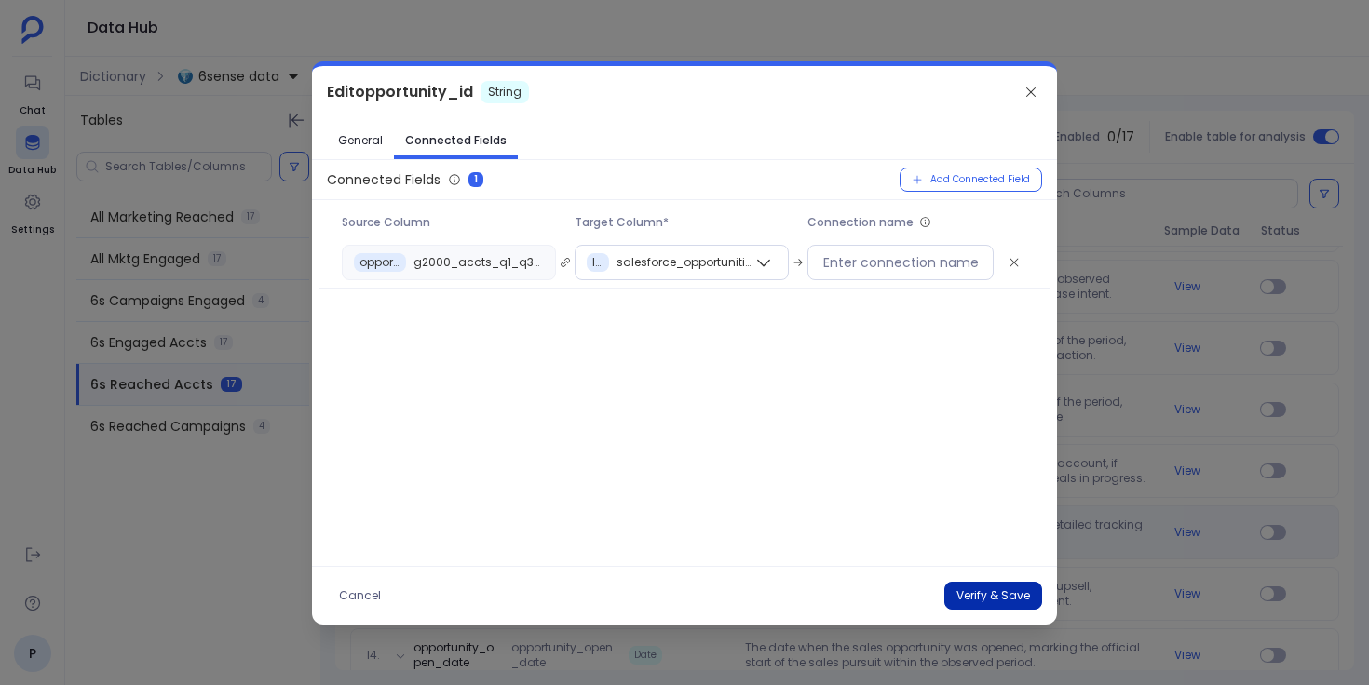
click at [994, 602] on button "Verify & Save" at bounding box center [993, 596] width 98 height 28
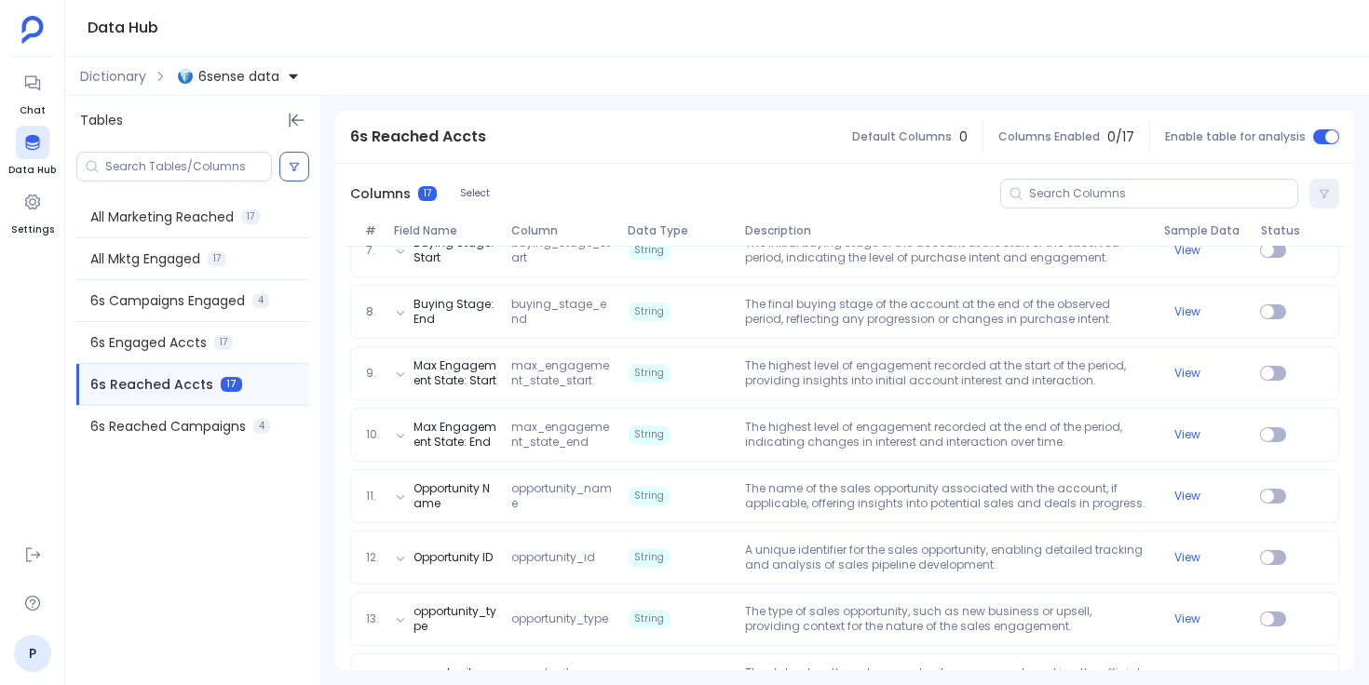
scroll to position [867, 0]
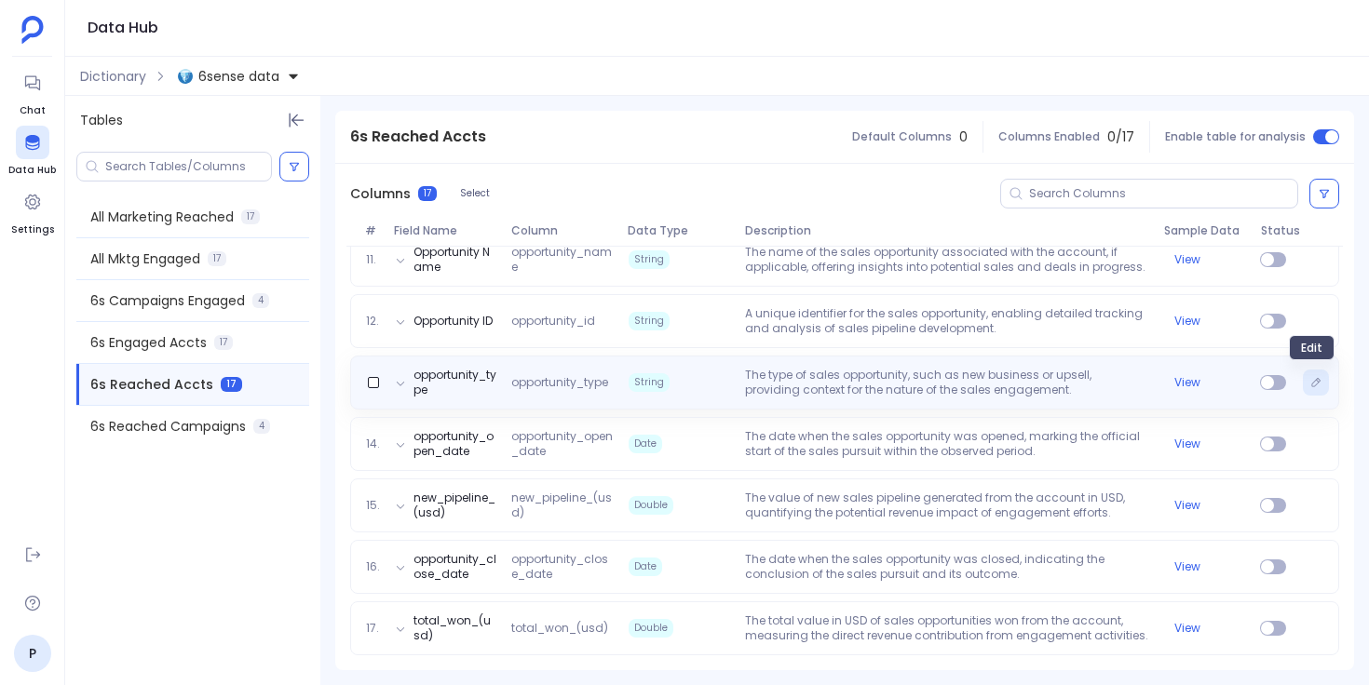
click at [1310, 382] on icon "Edit" at bounding box center [1315, 382] width 11 height 11
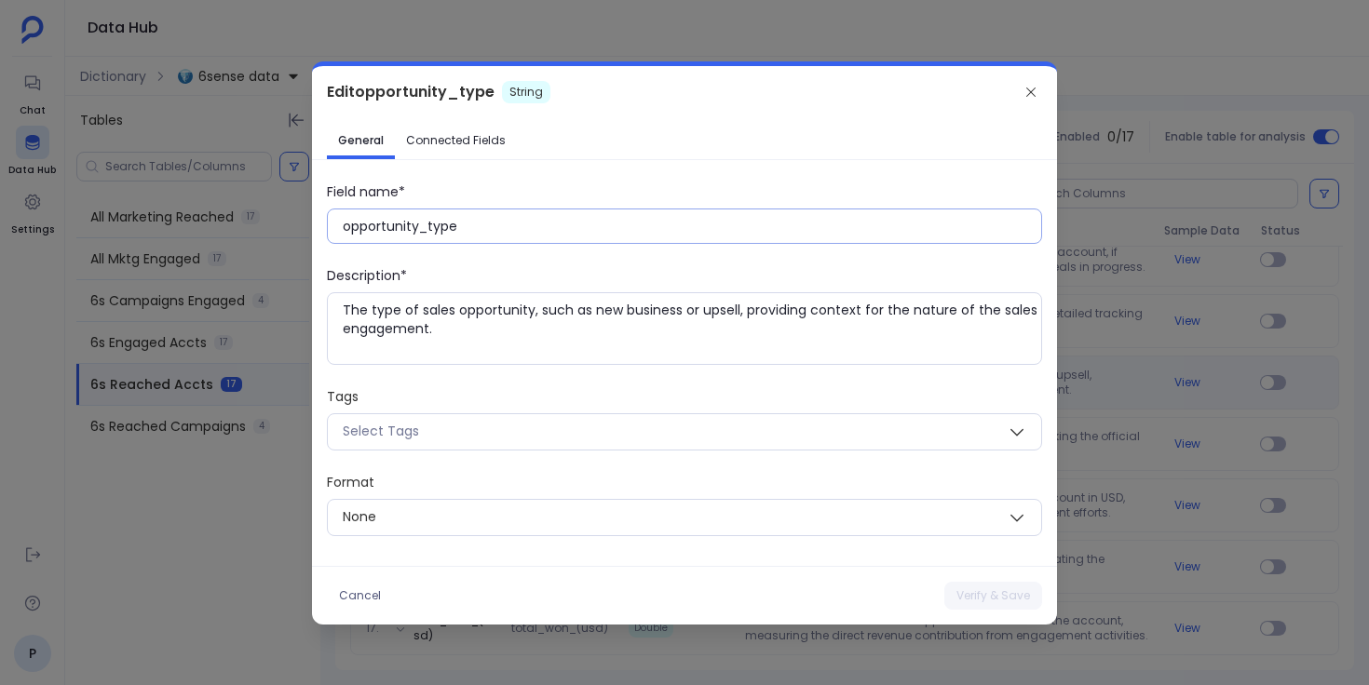
click at [442, 225] on input "opportunity_type" at bounding box center [692, 226] width 698 height 19
paste input "Opportunity T"
click at [971, 596] on button "Verify & Save" at bounding box center [993, 596] width 98 height 28
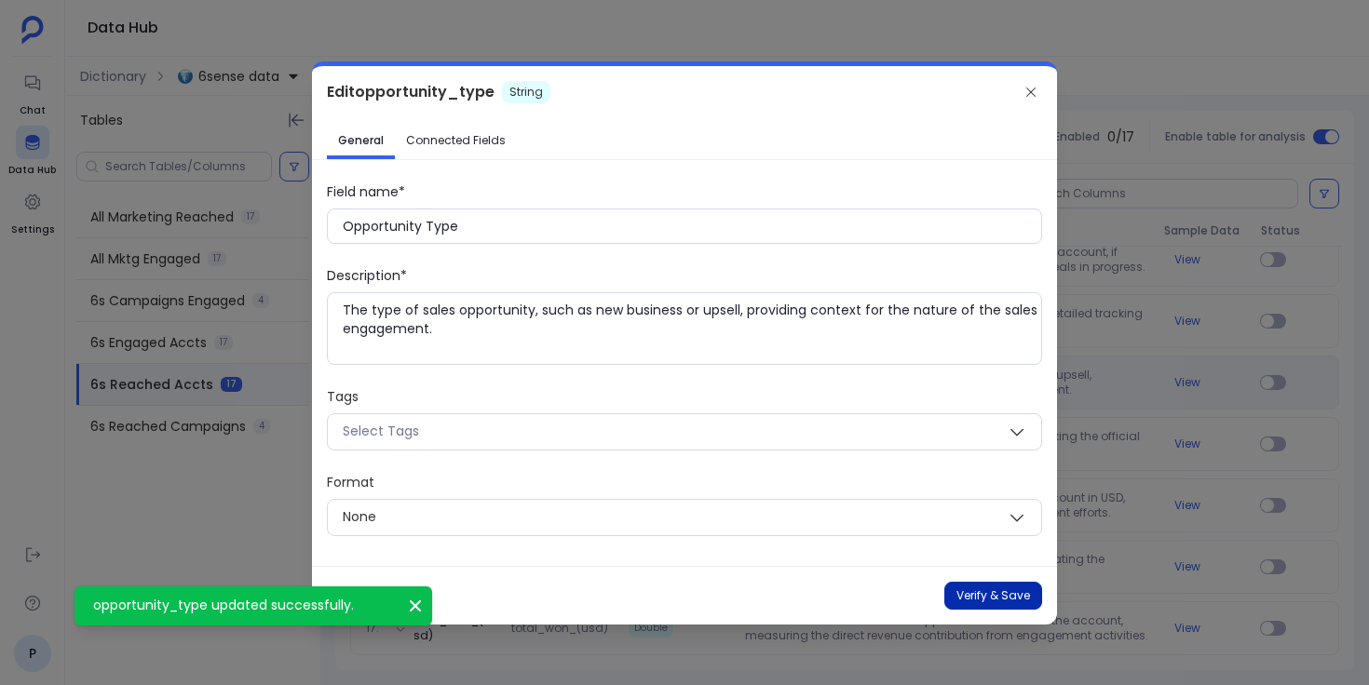
type input "opportunity_type"
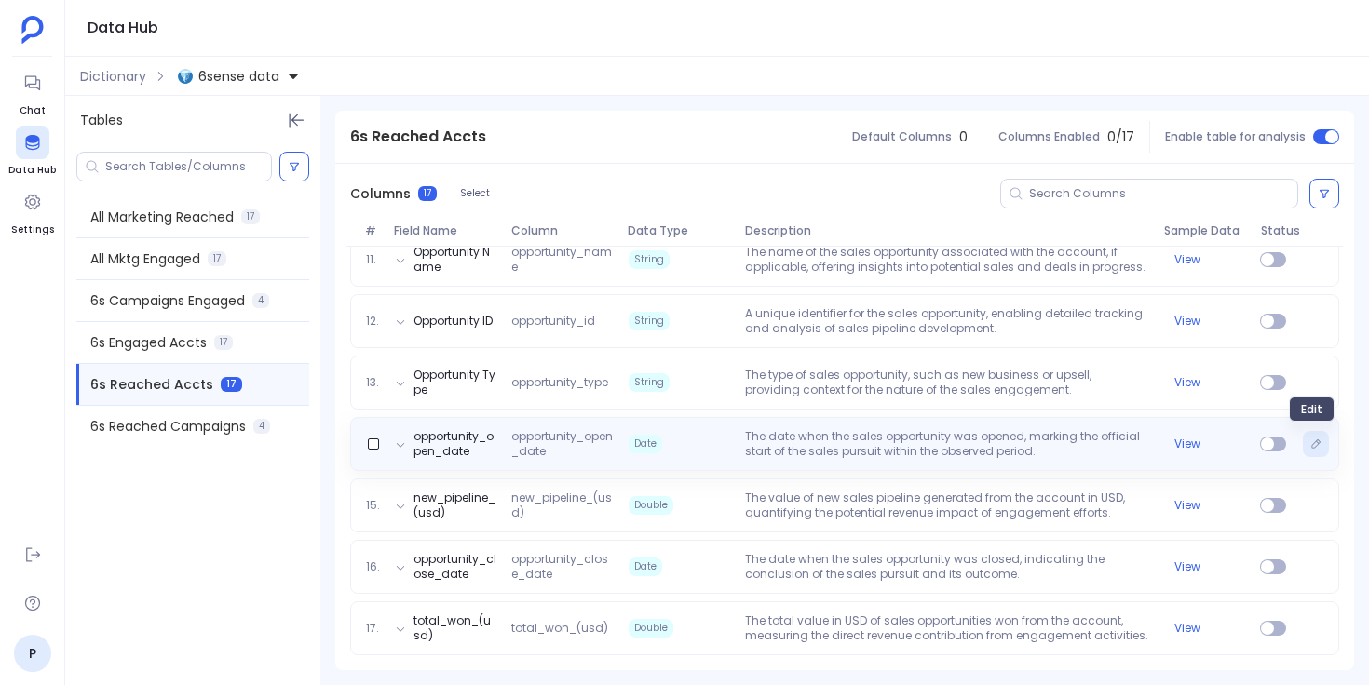
click at [1310, 444] on icon "Edit" at bounding box center [1315, 444] width 11 height 11
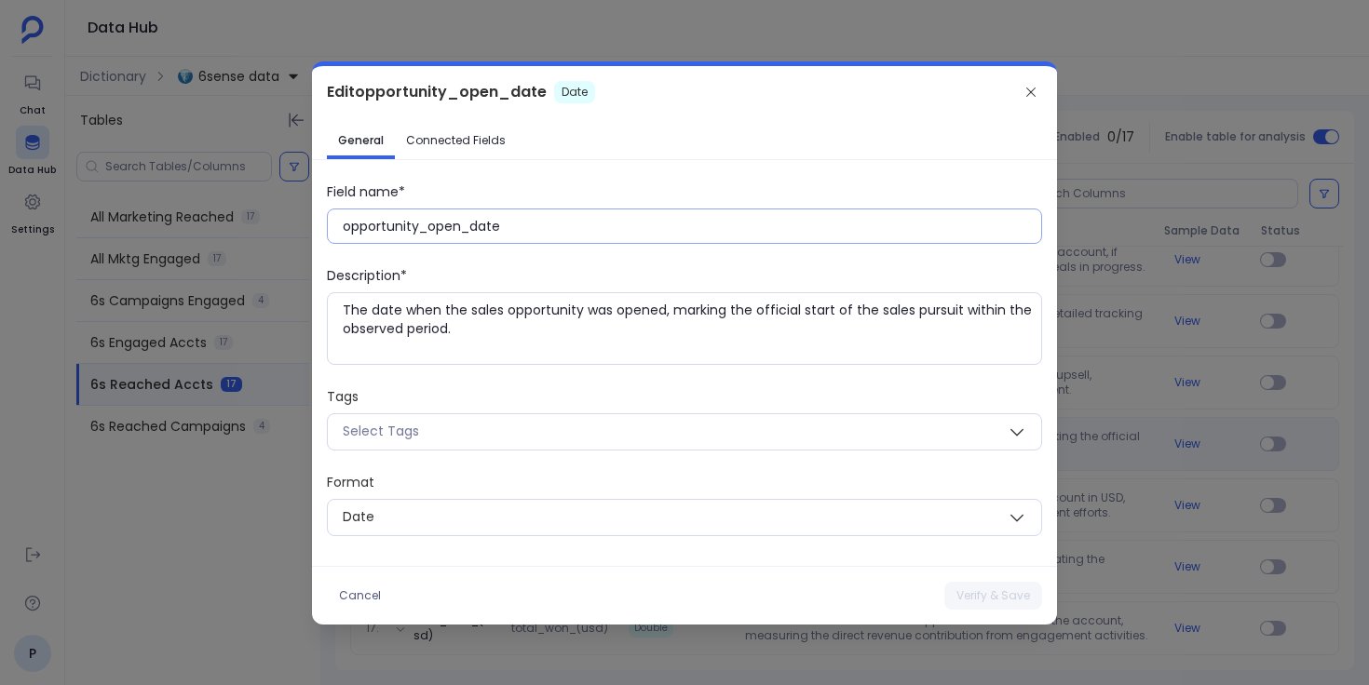
click at [445, 223] on input "opportunity_open_date" at bounding box center [692, 226] width 698 height 19
paste input "Opportunity Open D"
click at [964, 586] on button "Verify & Save" at bounding box center [993, 596] width 98 height 28
type input "opportunity_open_date"
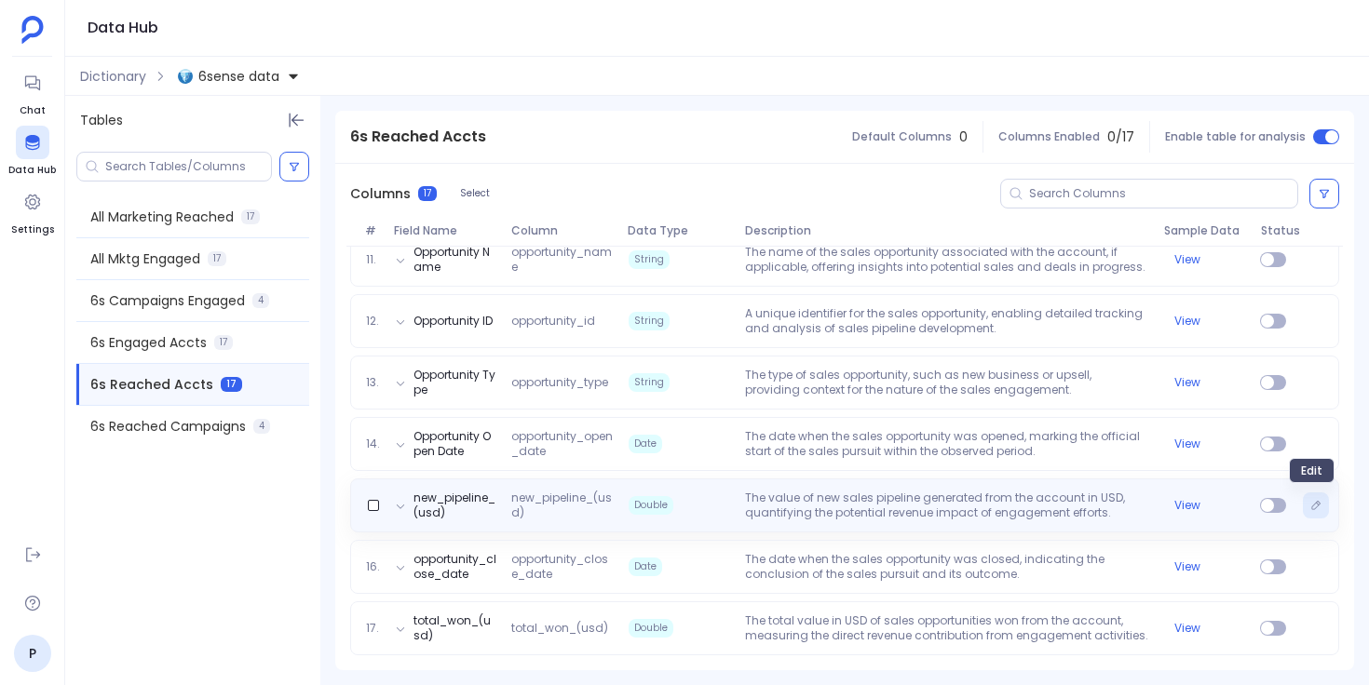
click at [1310, 506] on icon "Edit" at bounding box center [1315, 505] width 11 height 11
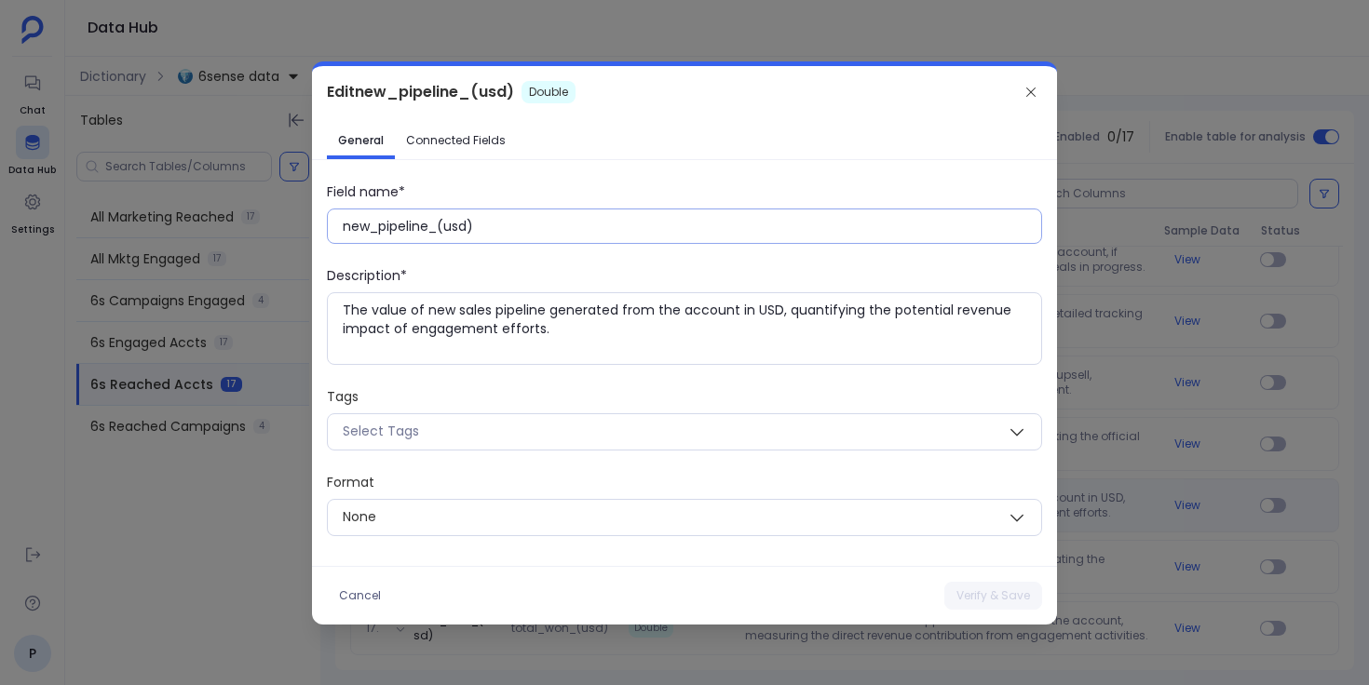
click at [432, 227] on input "new_pipeline_(usd)" at bounding box center [692, 226] width 698 height 19
paste input "New Pipeline (USD"
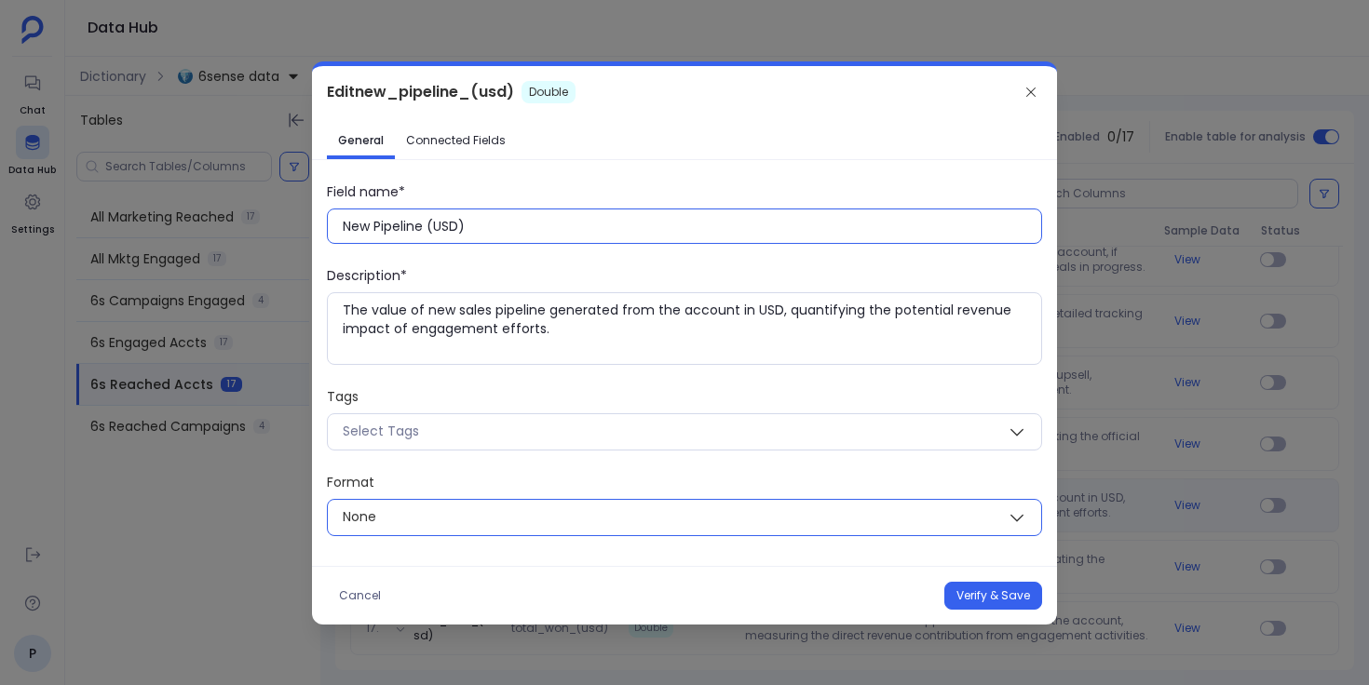
click at [523, 513] on span "None" at bounding box center [662, 517] width 669 height 23
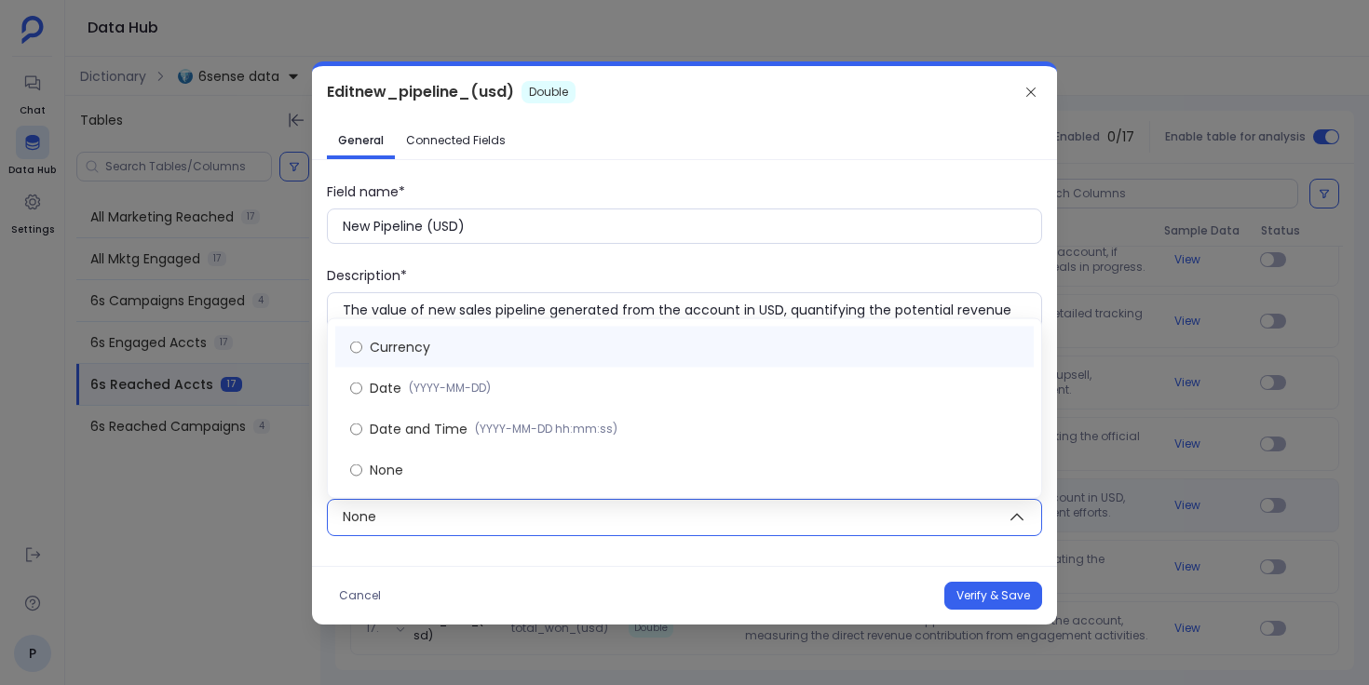
click at [521, 349] on label "Currency" at bounding box center [684, 347] width 698 height 41
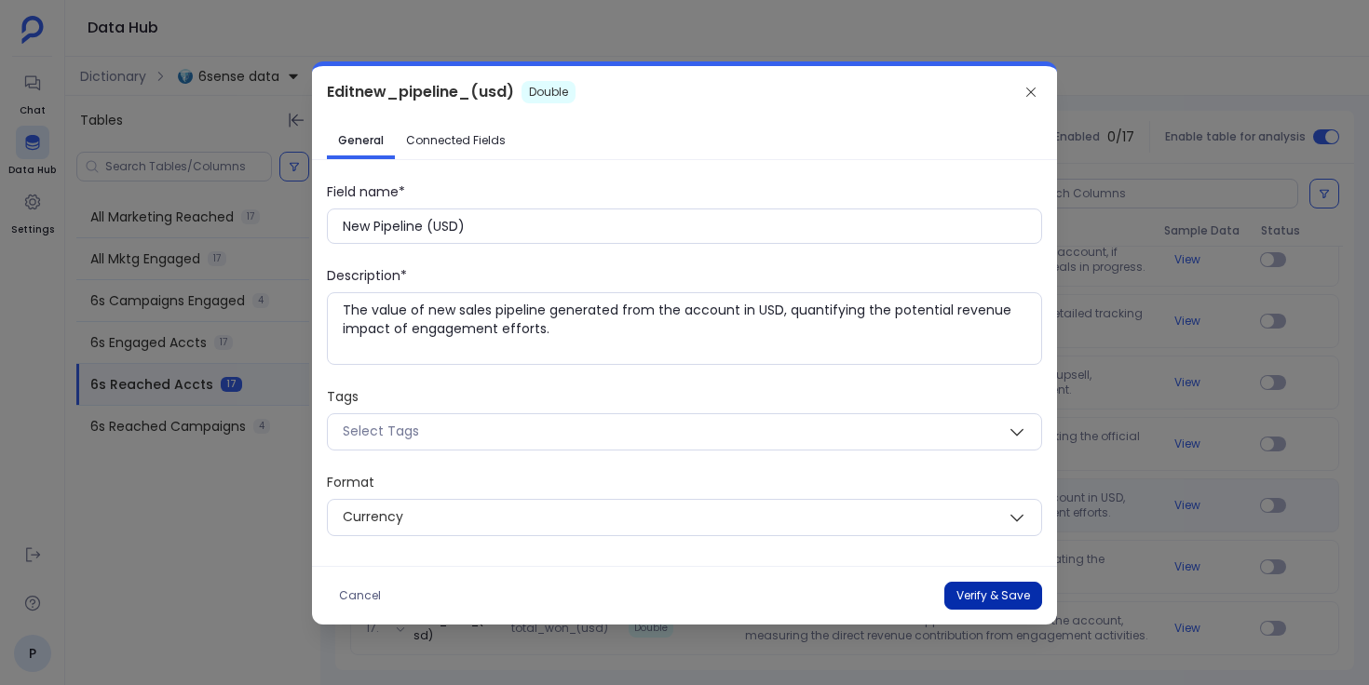
click at [975, 594] on button "Verify & Save" at bounding box center [993, 596] width 98 height 28
type input "new_pipeline_(usd)"
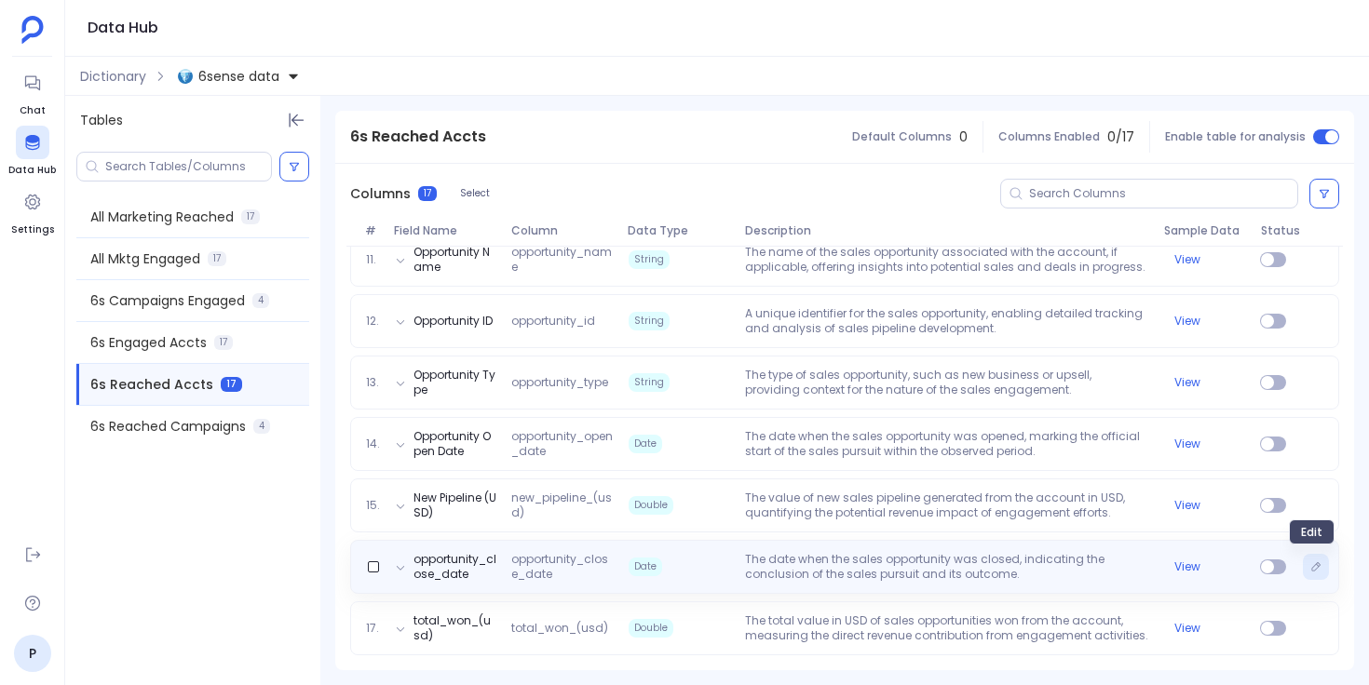
click at [1321, 567] on button "Edit" at bounding box center [1316, 567] width 26 height 26
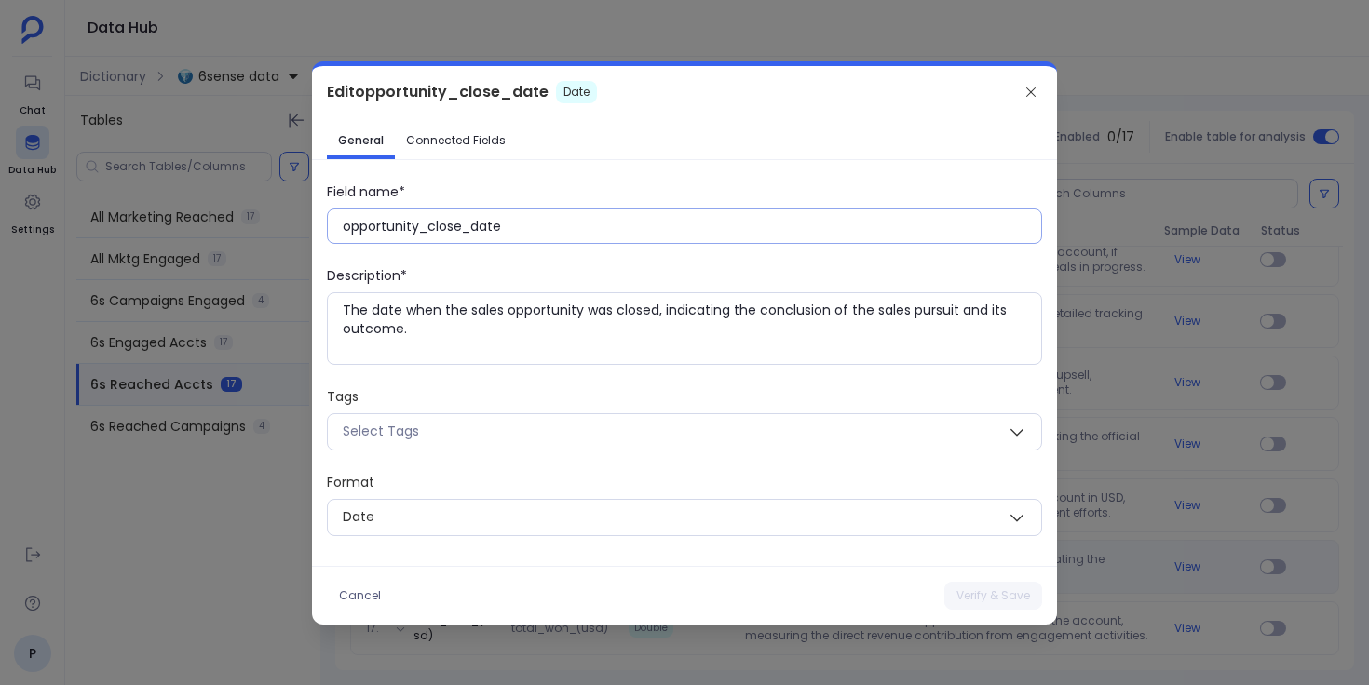
click at [472, 226] on input "opportunity_close_date" at bounding box center [692, 226] width 698 height 19
paste input "Opportunity Close D"
click at [997, 594] on button "Verify & Save" at bounding box center [993, 596] width 98 height 28
type input "opportunity_close_date"
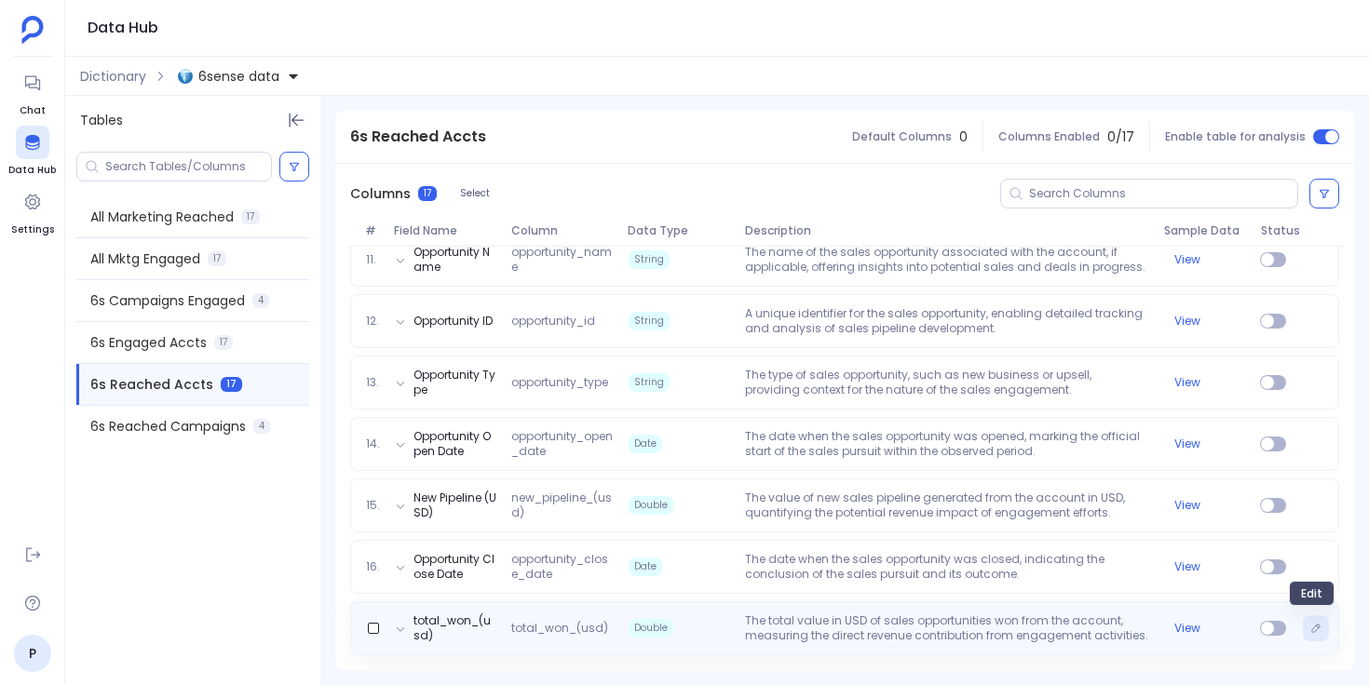
click at [1315, 631] on icon "Edit" at bounding box center [1315, 628] width 11 height 11
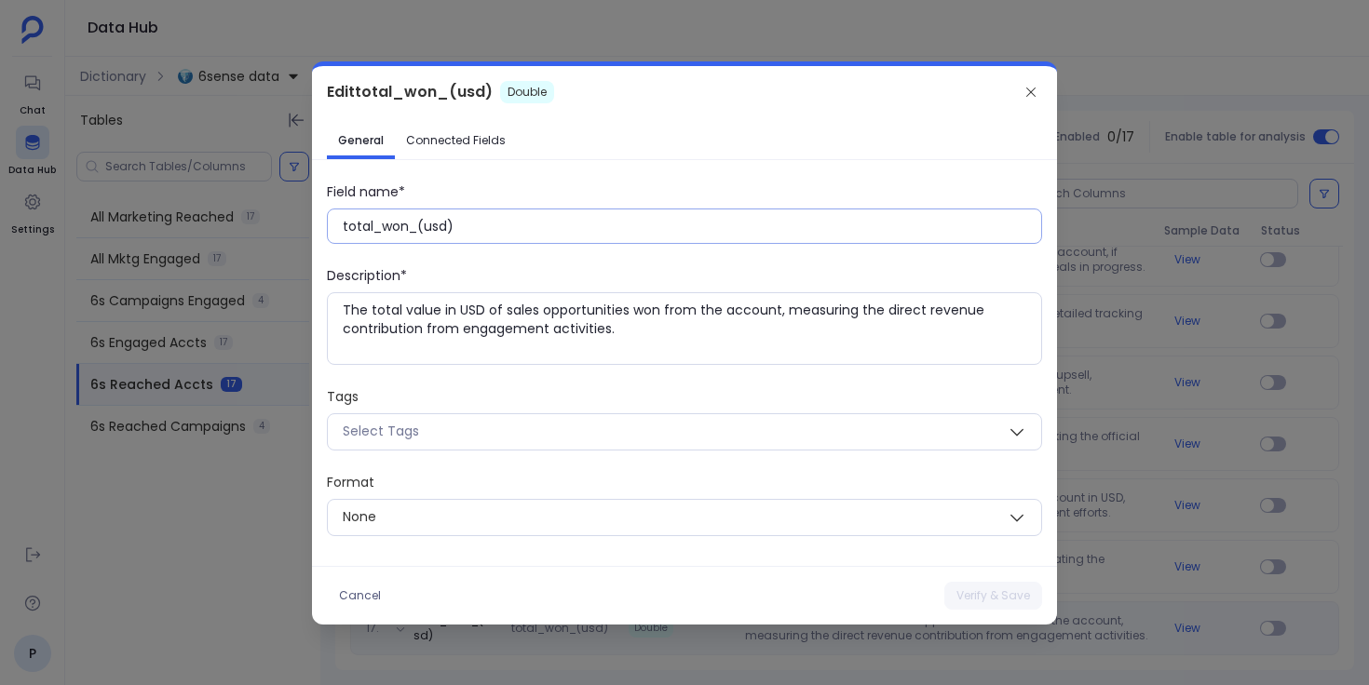
click at [454, 222] on input "total_won_(usd)" at bounding box center [692, 226] width 698 height 19
paste input "Total Won (USD"
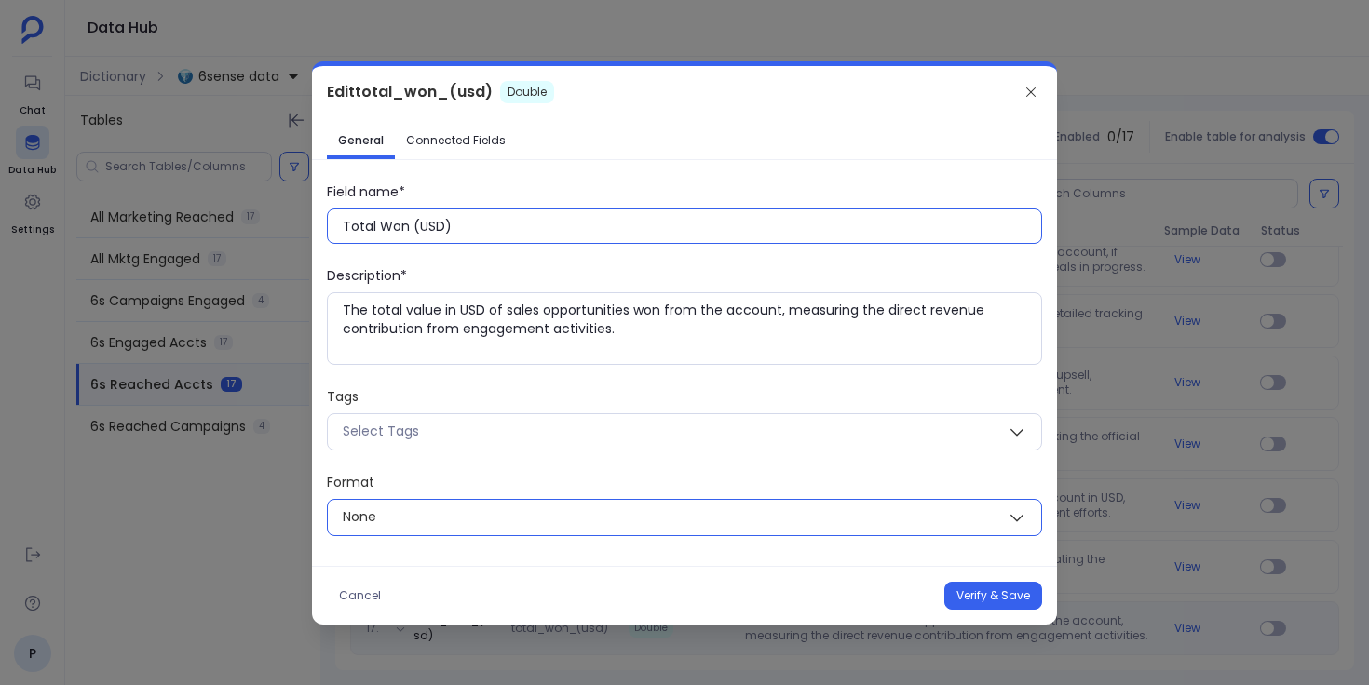
click at [498, 521] on span "None" at bounding box center [662, 517] width 669 height 23
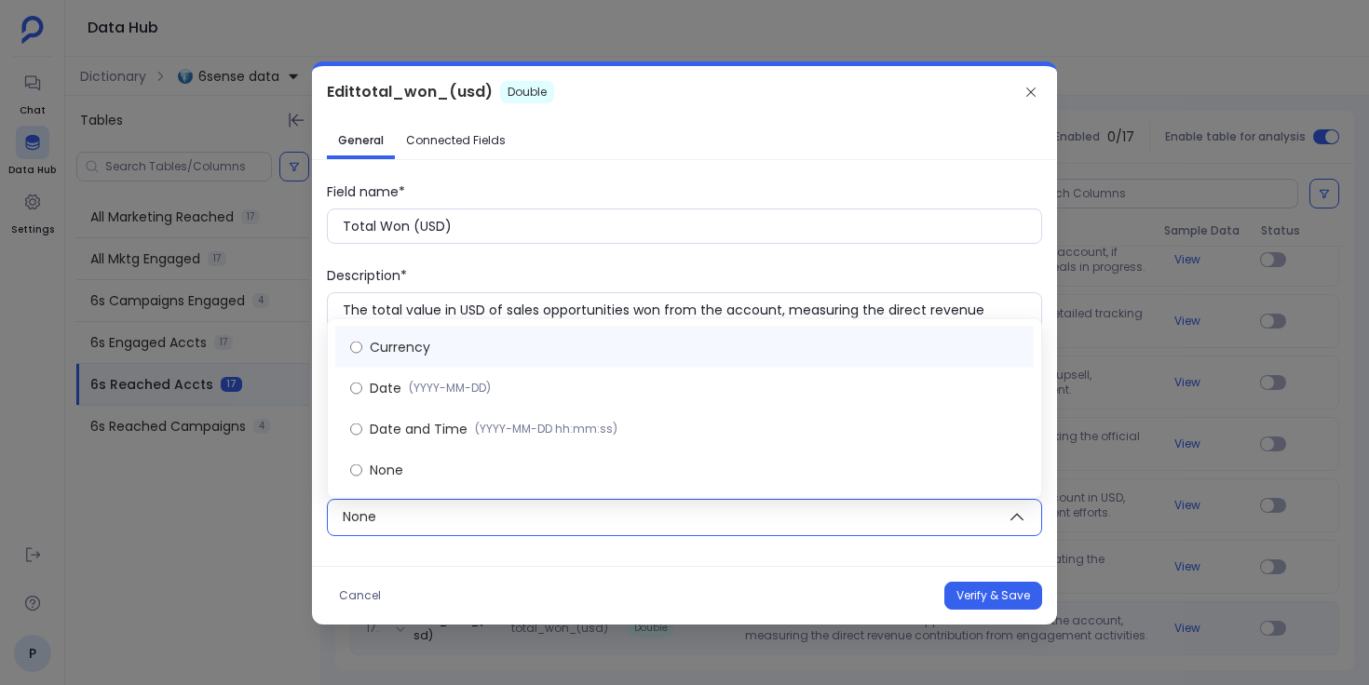
click at [498, 352] on label "Currency" at bounding box center [684, 347] width 698 height 41
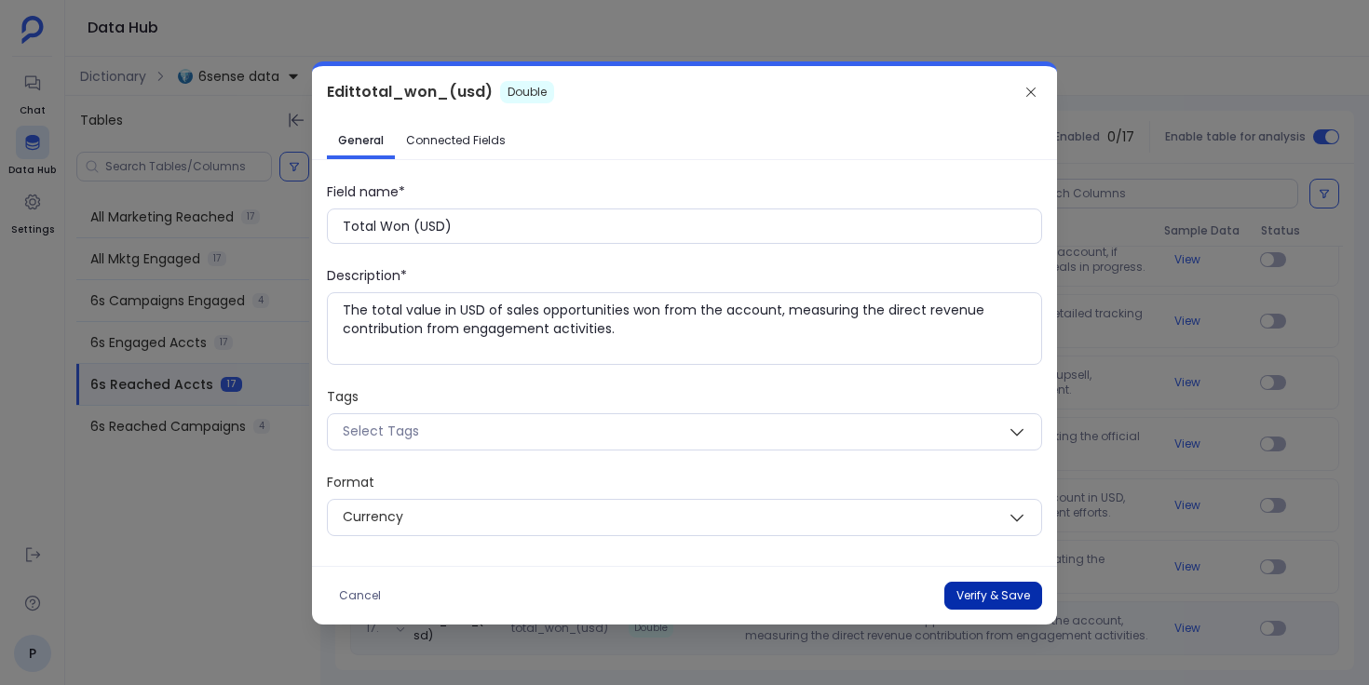
click at [959, 590] on button "Verify & Save" at bounding box center [993, 596] width 98 height 28
type input "total_won_(usd)"
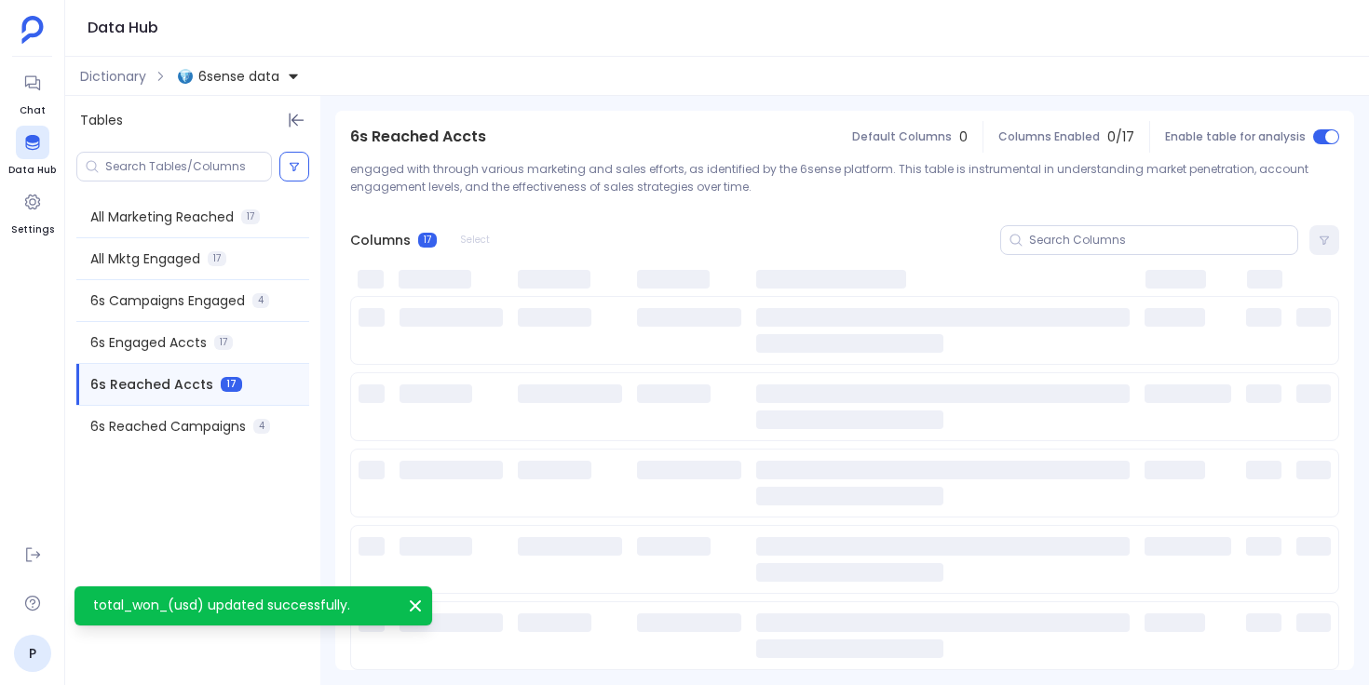
scroll to position [183, 0]
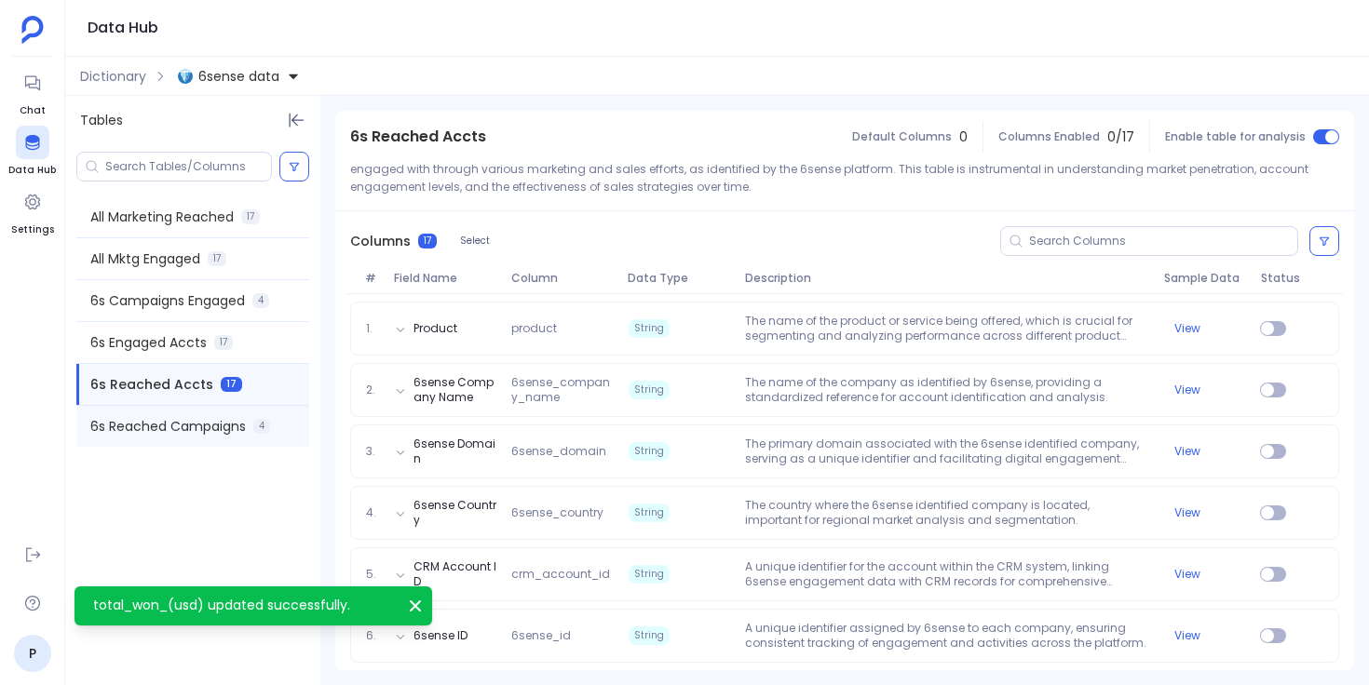
click at [189, 423] on span "6s Reached Campaigns" at bounding box center [168, 426] width 156 height 19
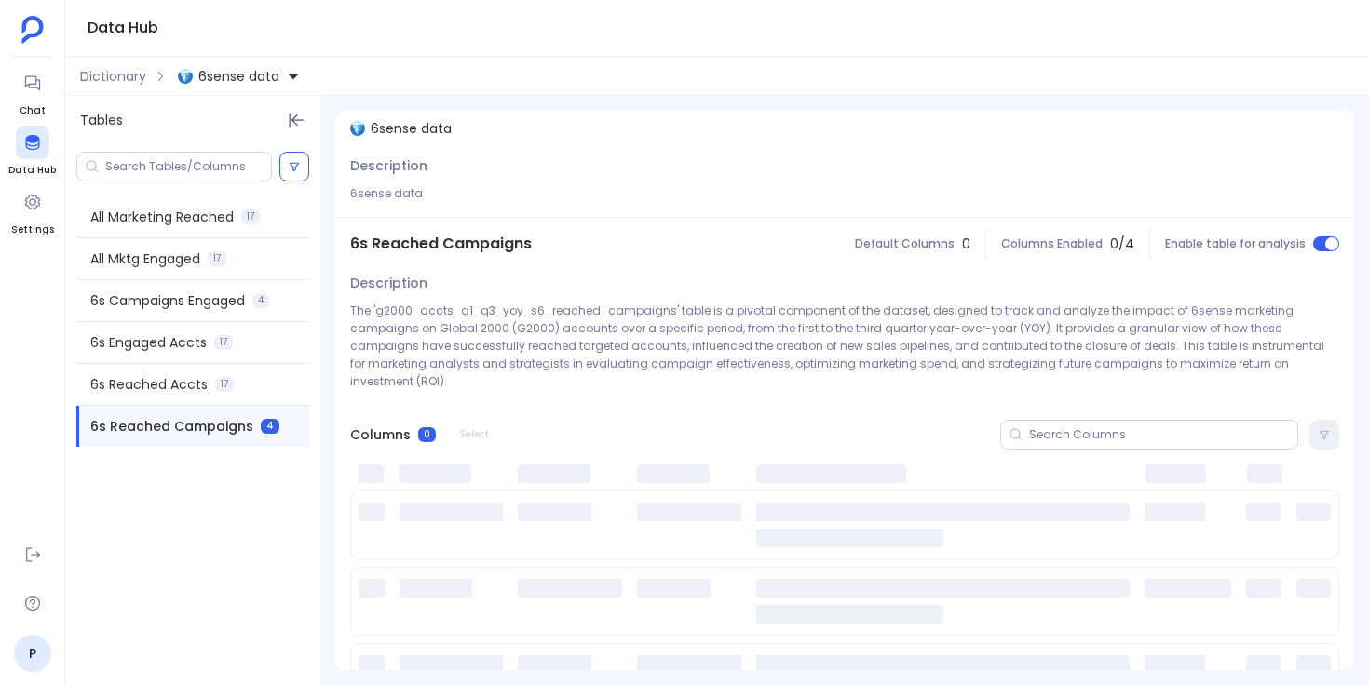
scroll to position [0, 0]
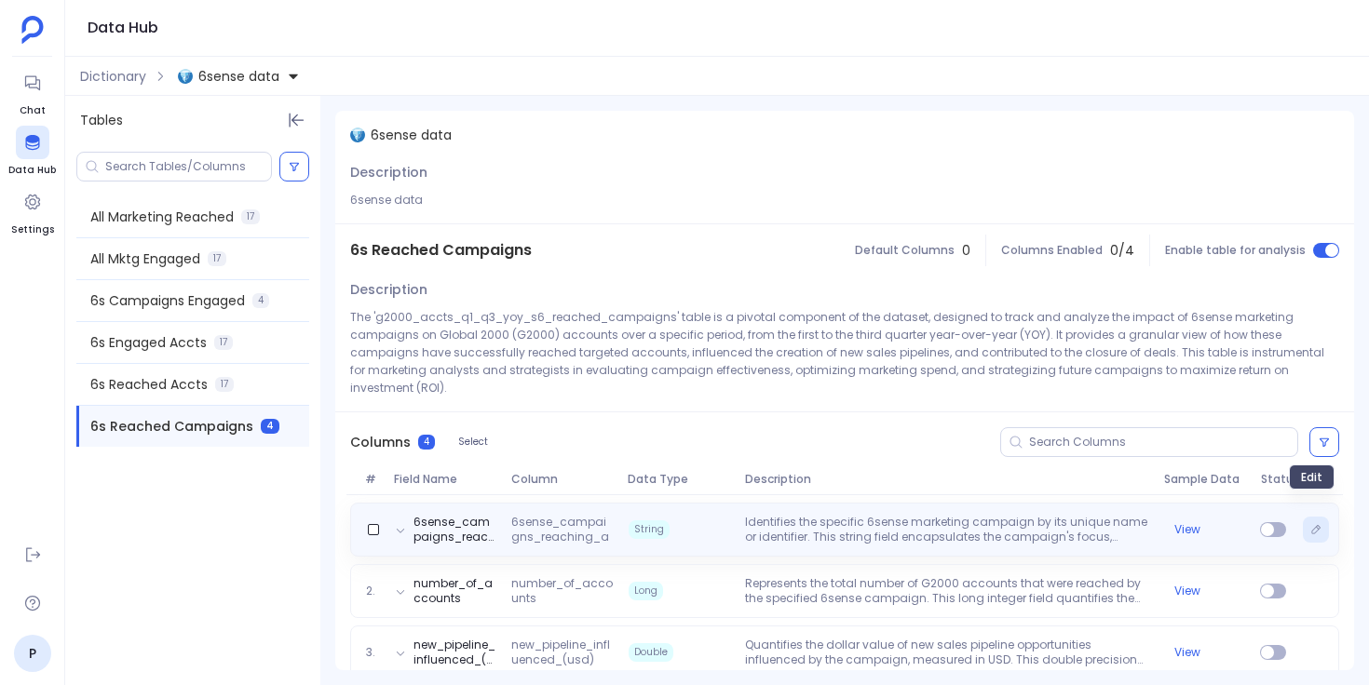
click at [1316, 519] on button "Edit" at bounding box center [1316, 530] width 26 height 26
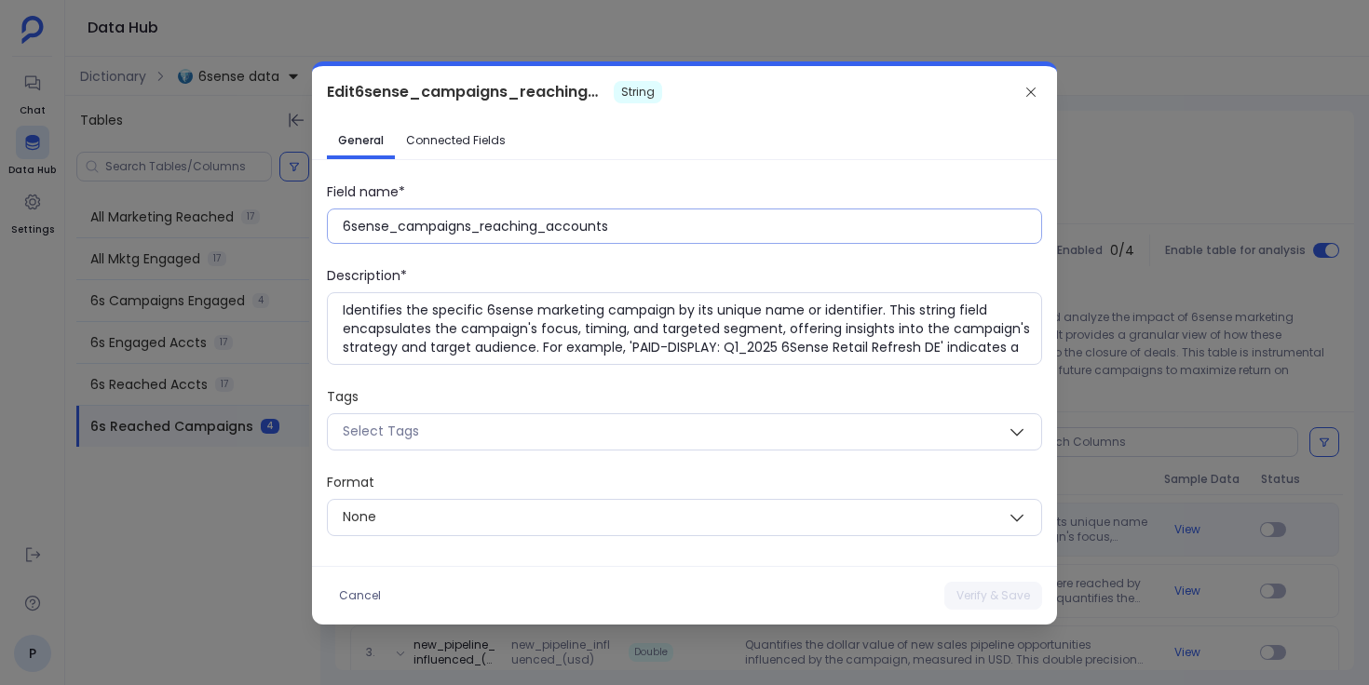
click at [571, 223] on input "6sense_campaigns_reaching_accounts" at bounding box center [692, 226] width 698 height 19
paste input "Campaigns Reaching A"
click at [970, 593] on button "Verify & Save" at bounding box center [993, 596] width 98 height 28
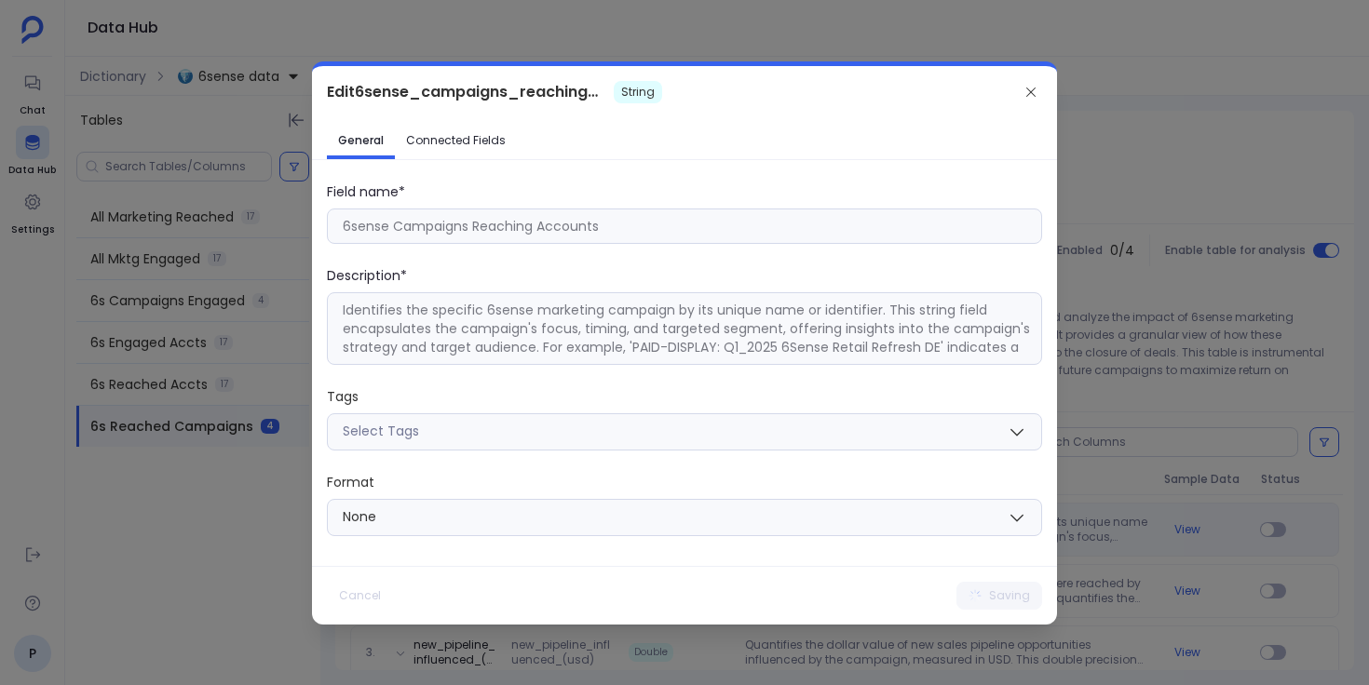
type input "6sense_campaigns_reaching_accounts"
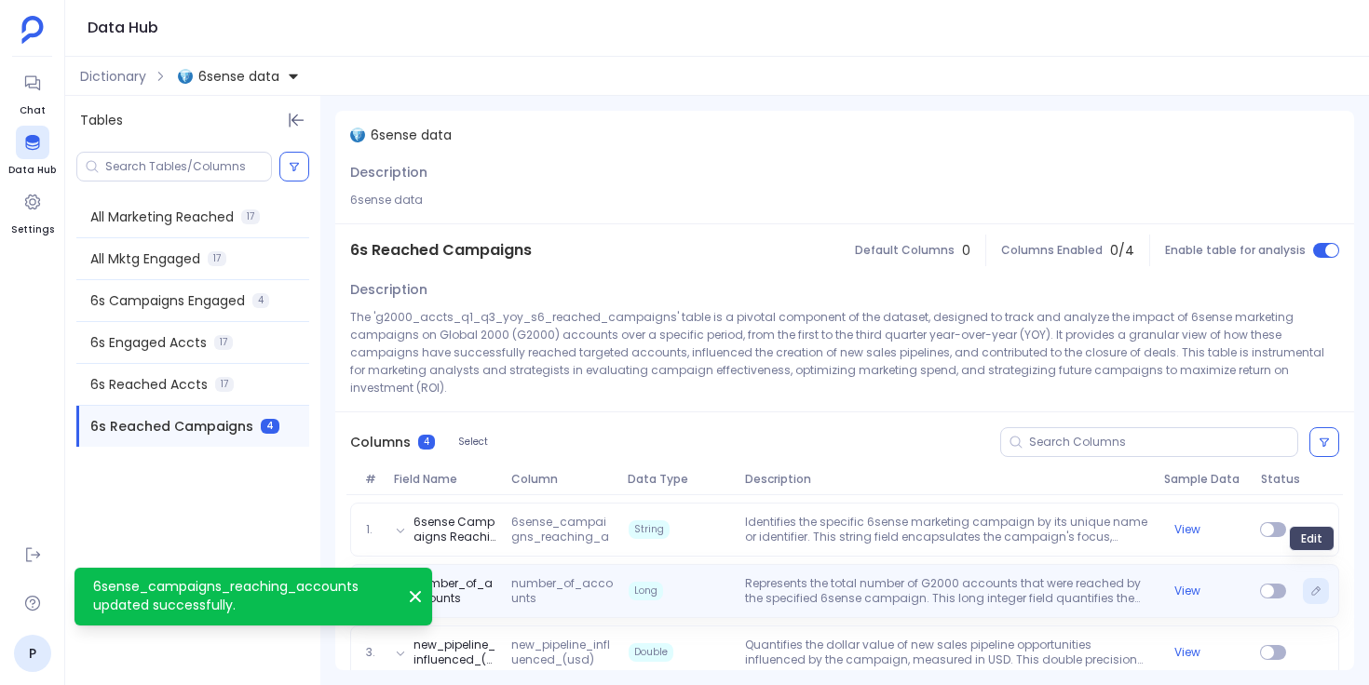
click at [1309, 579] on button "Edit" at bounding box center [1316, 591] width 26 height 26
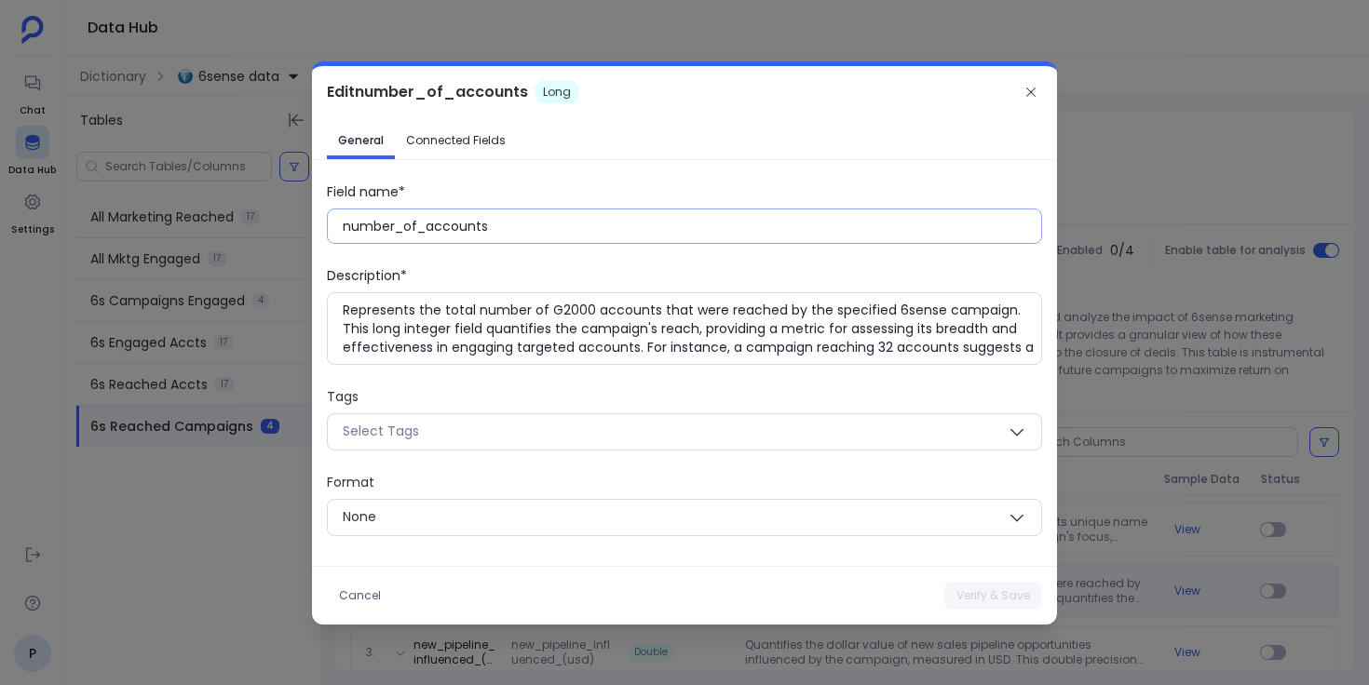
click at [437, 228] on input "number_of_accounts" at bounding box center [692, 226] width 698 height 19
paste input "Number of A"
click at [973, 596] on button "Verify & Save" at bounding box center [993, 596] width 98 height 28
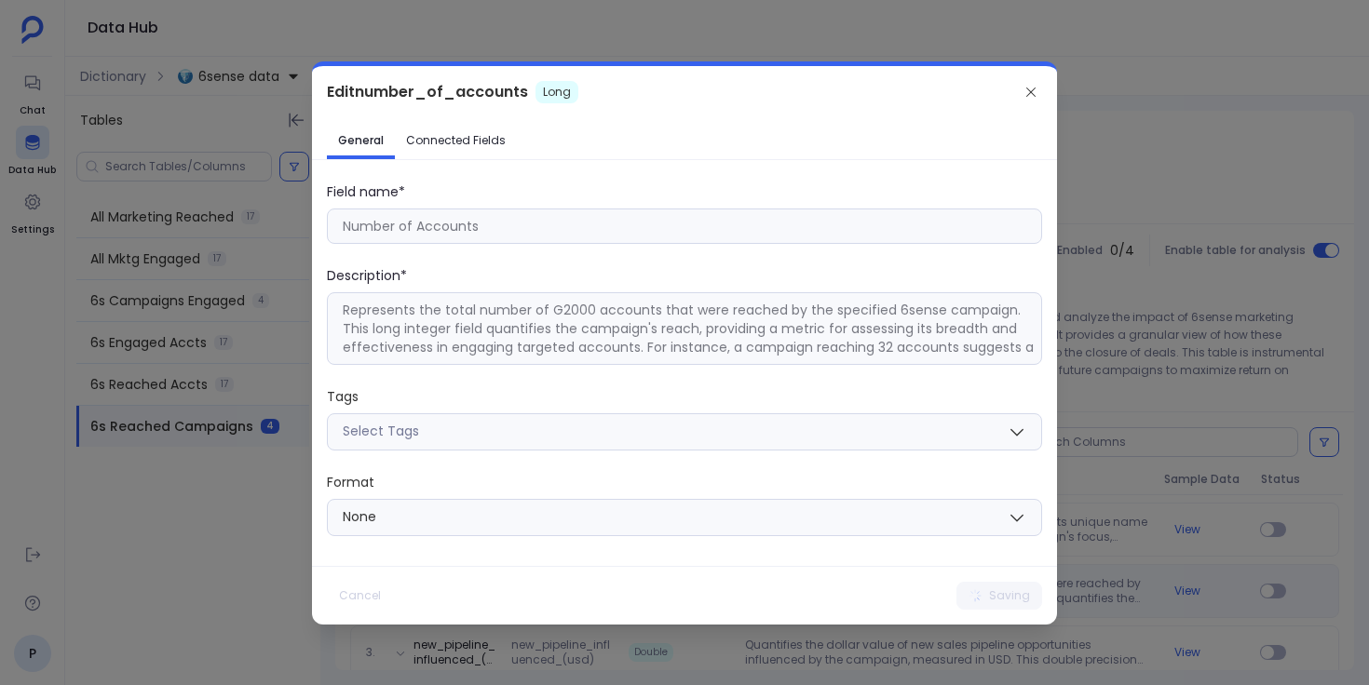
type input "number_of_accounts"
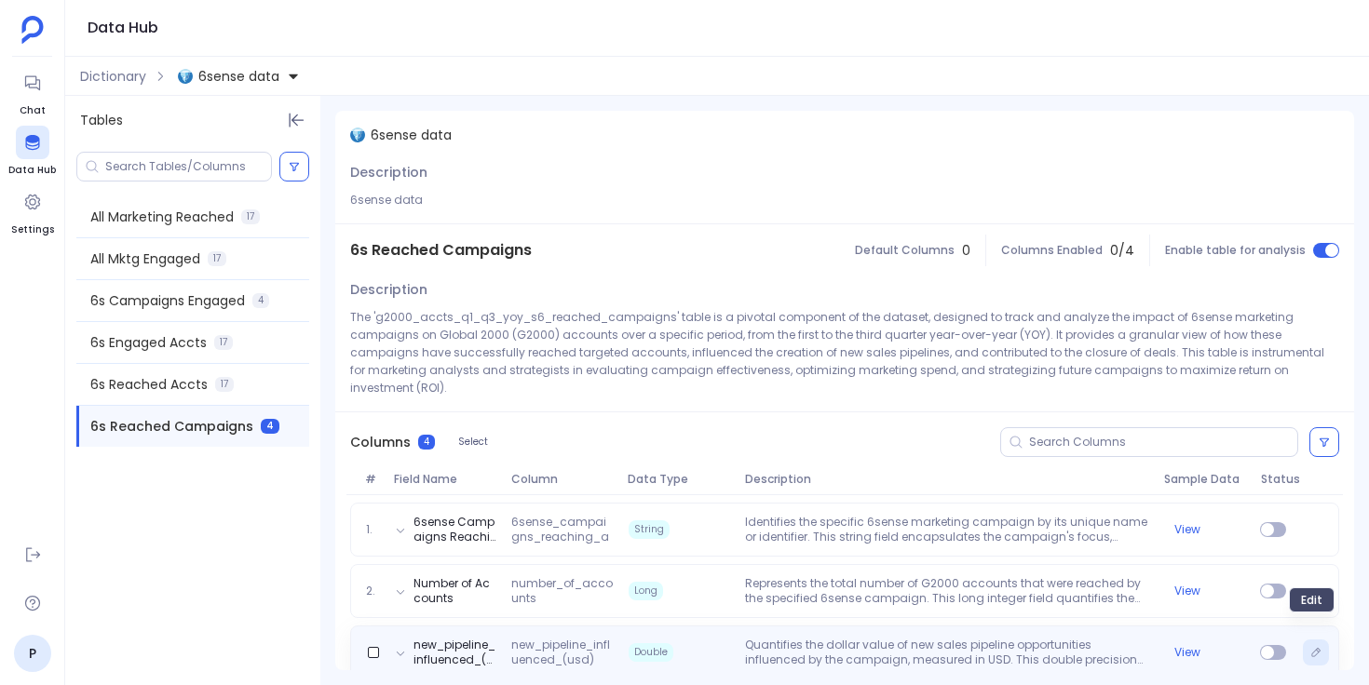
click at [1323, 640] on button "Edit" at bounding box center [1316, 653] width 26 height 26
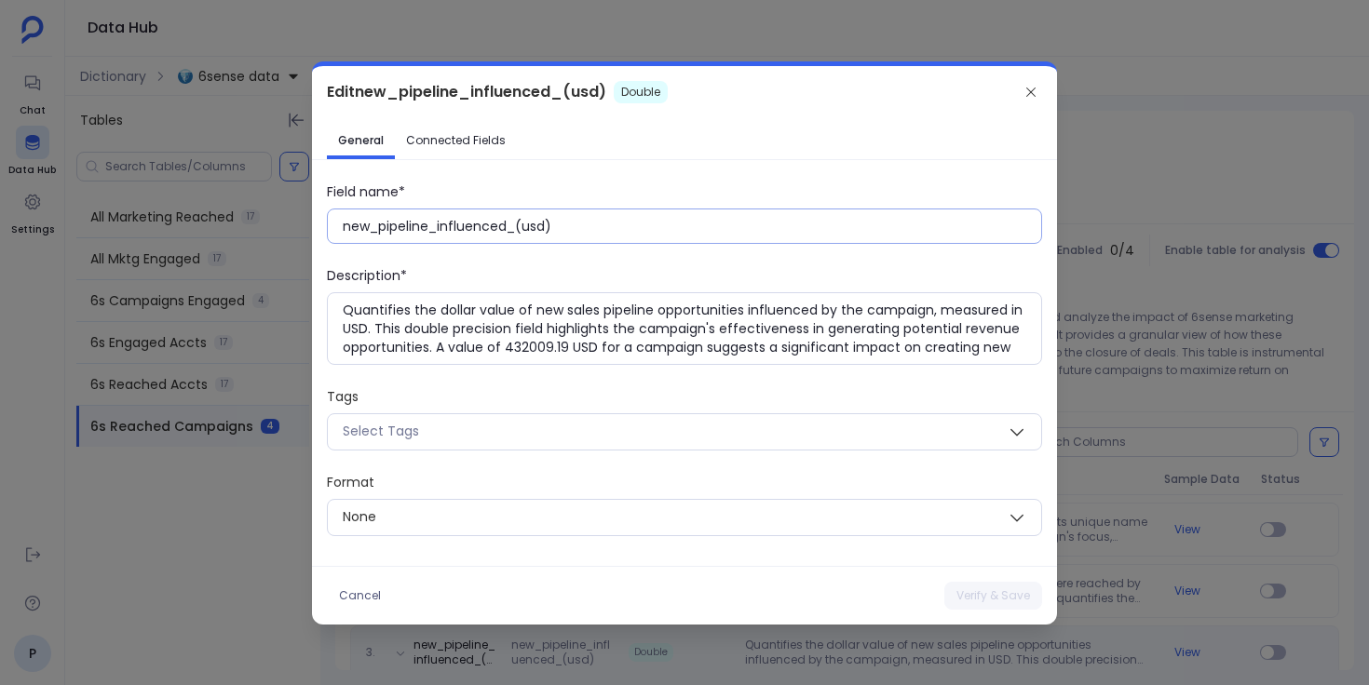
click at [491, 232] on input "new_pipeline_influenced_(usd)" at bounding box center [692, 226] width 698 height 19
paste input "New Pipeline Influenced (USD"
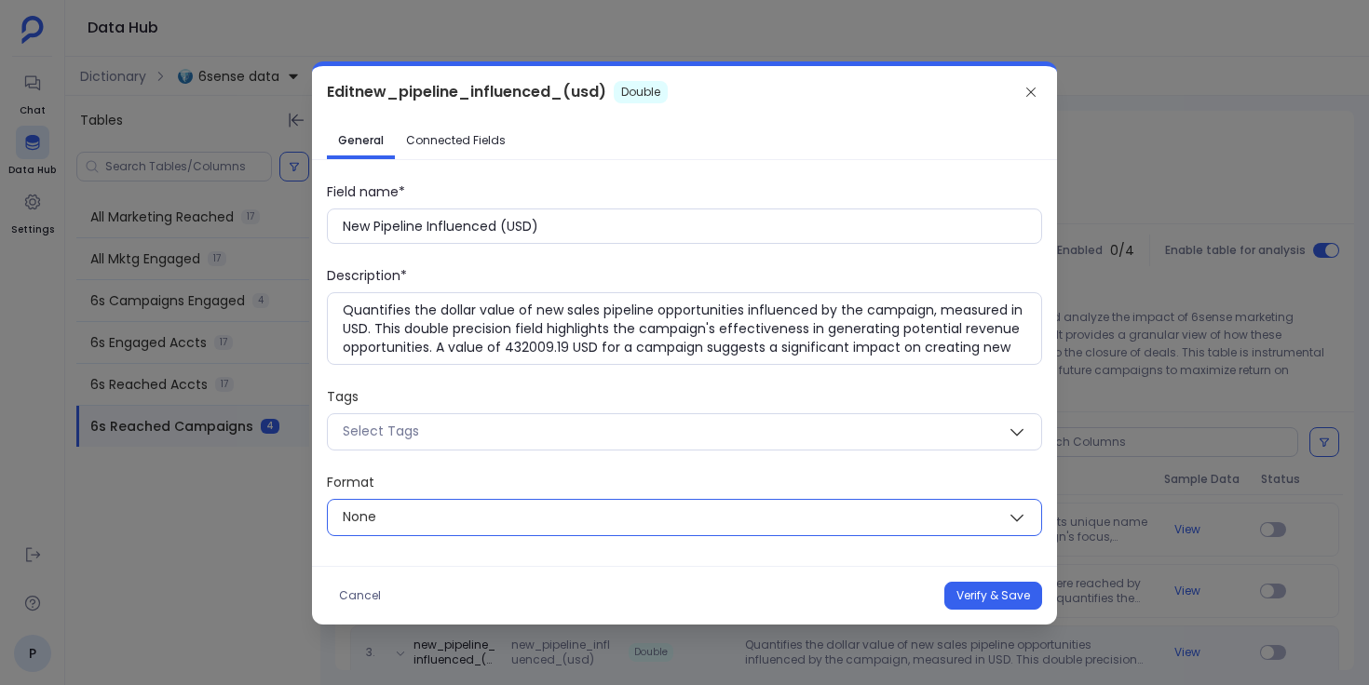
click at [512, 519] on span "None" at bounding box center [662, 517] width 669 height 23
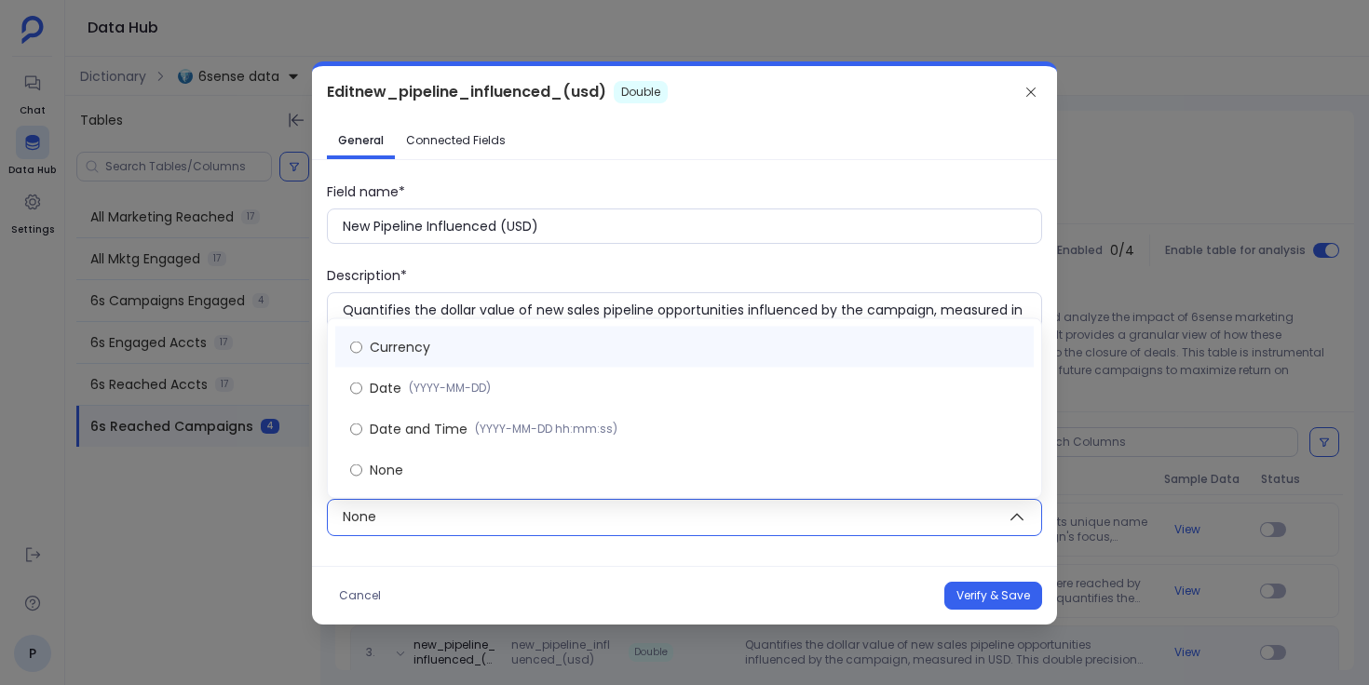
click at [508, 348] on label "Currency" at bounding box center [684, 347] width 698 height 41
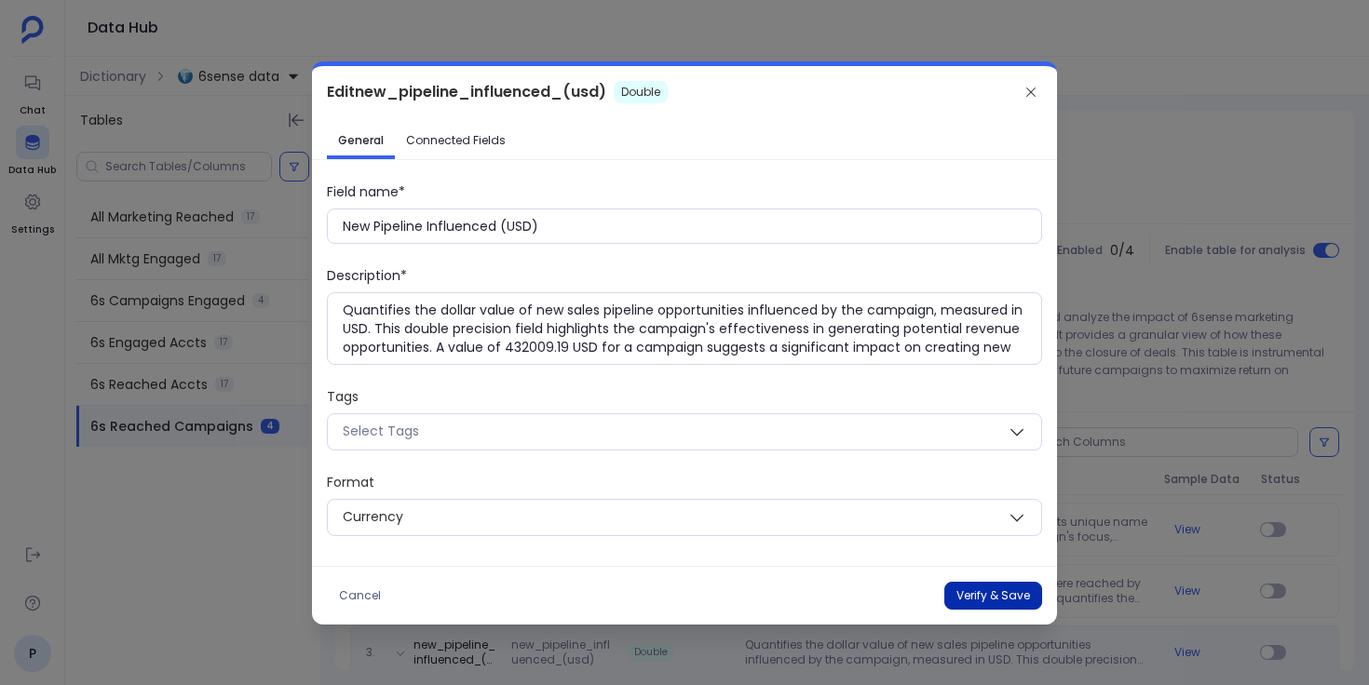
click at [952, 587] on button "Verify & Save" at bounding box center [993, 596] width 98 height 28
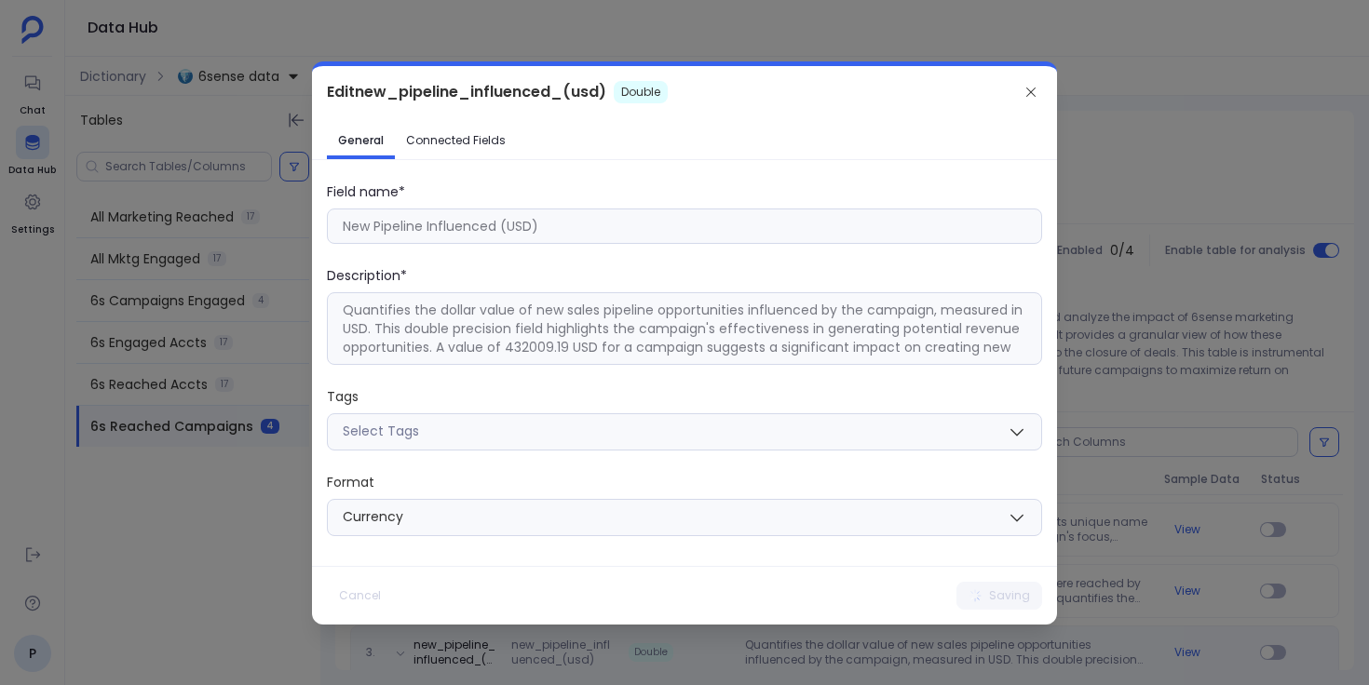
type input "new_pipeline_influenced_(usd)"
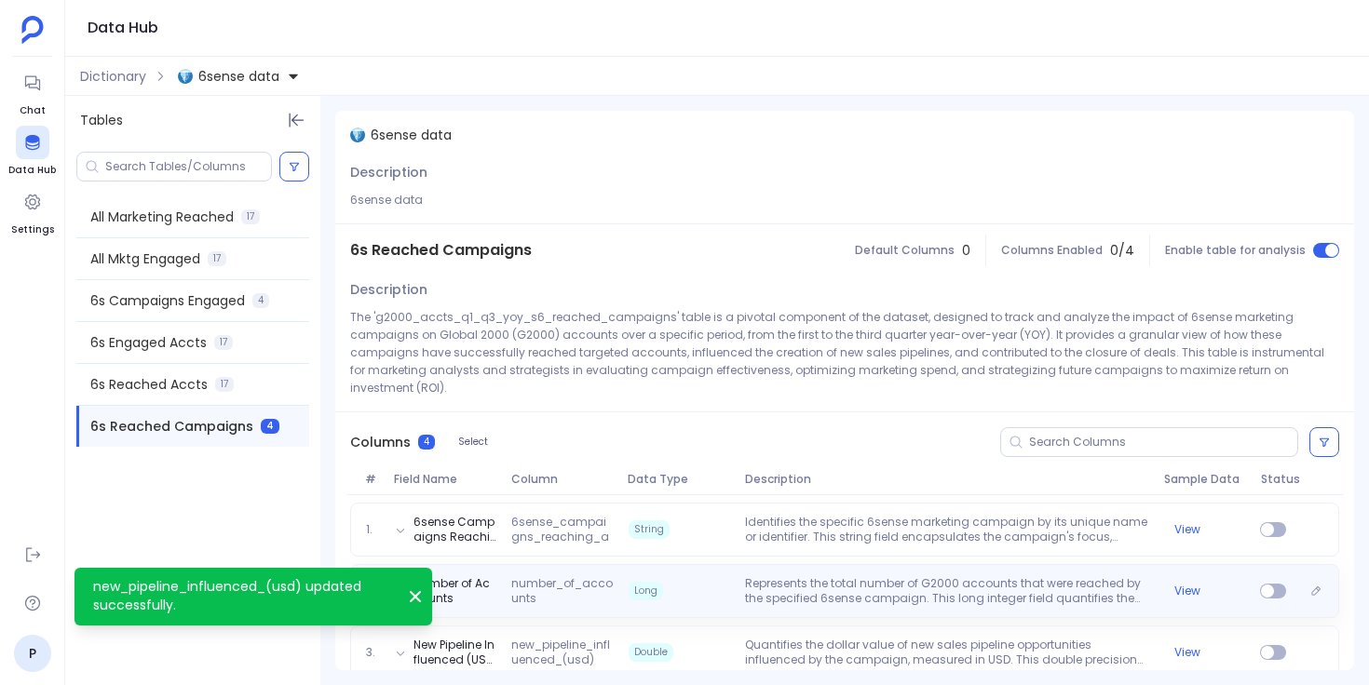
scroll to position [68, 0]
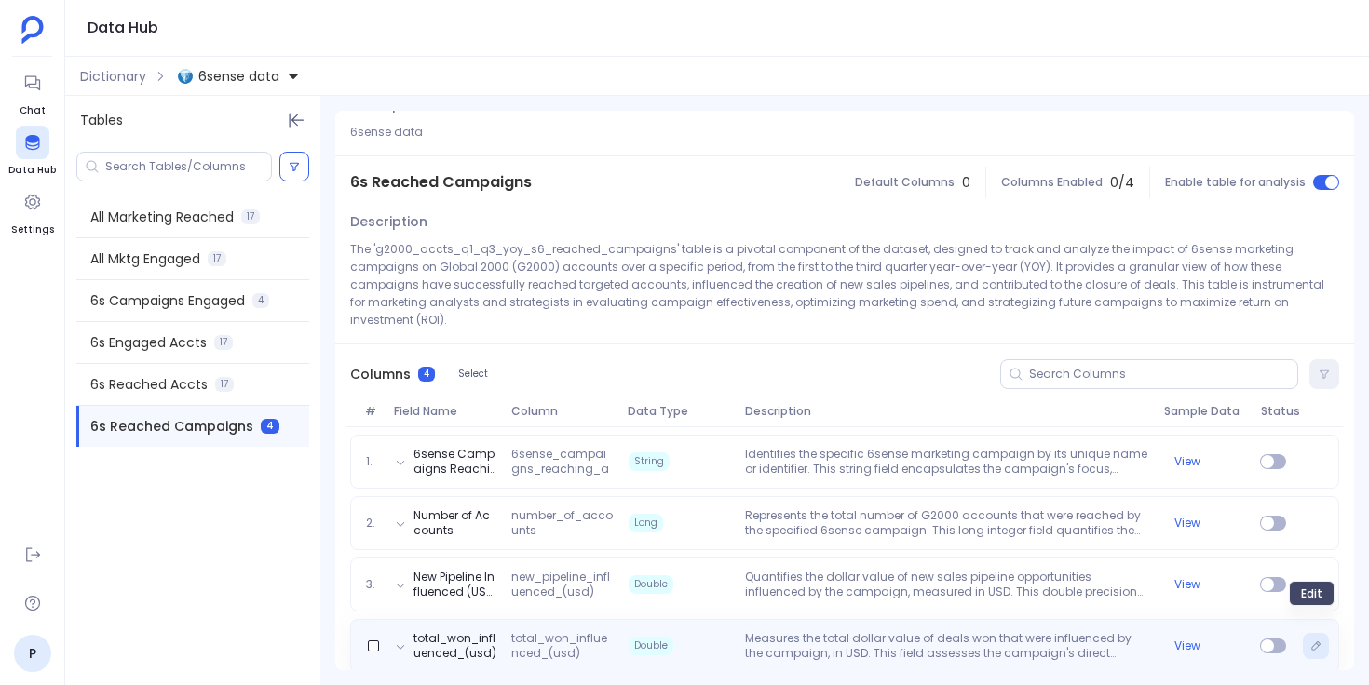
click at [1311, 641] on icon "Edit" at bounding box center [1315, 646] width 11 height 11
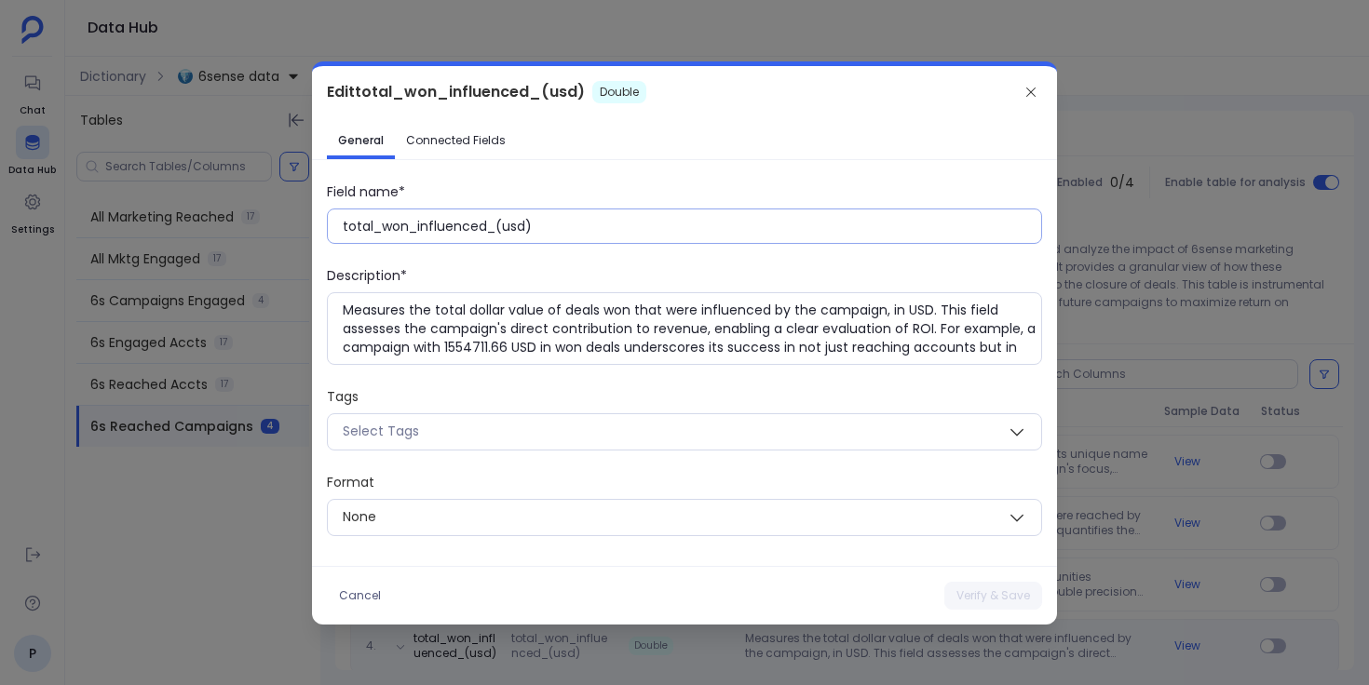
click at [443, 221] on input "total_won_influenced_(usd)" at bounding box center [692, 226] width 698 height 19
paste input "Total Won Influenced (USD"
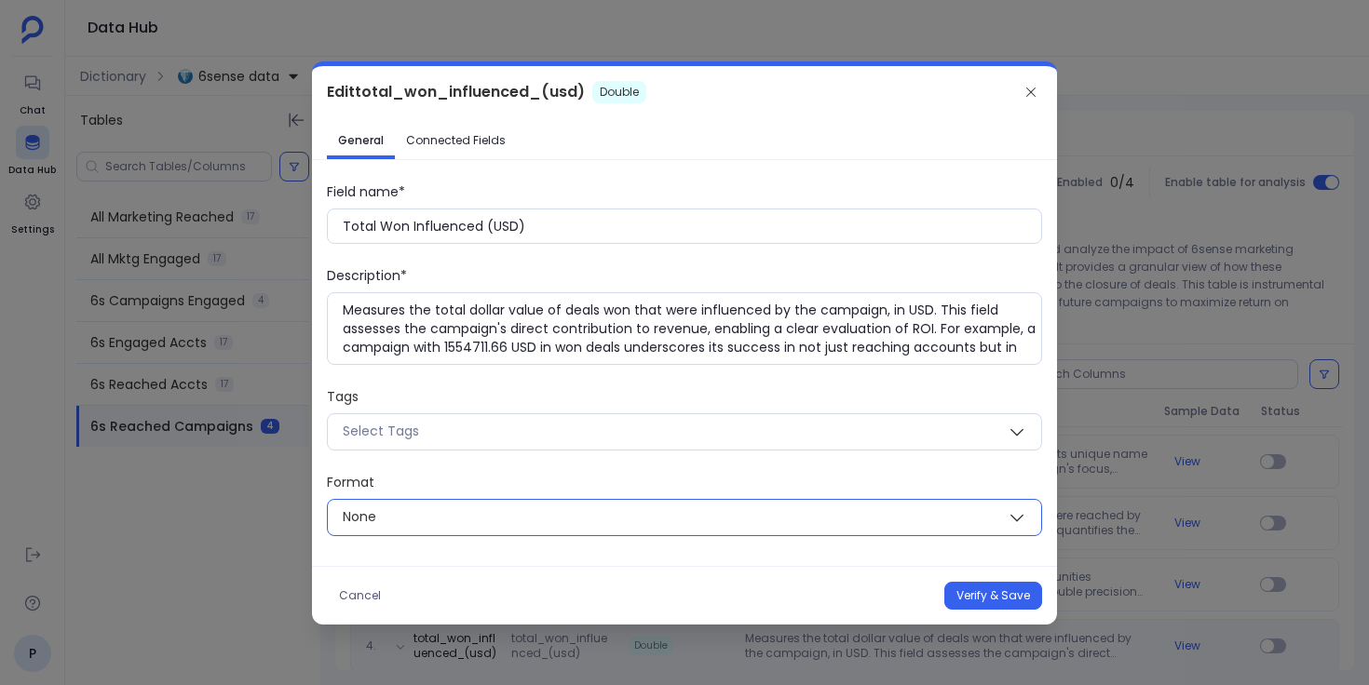
click at [499, 516] on span "None" at bounding box center [662, 517] width 669 height 23
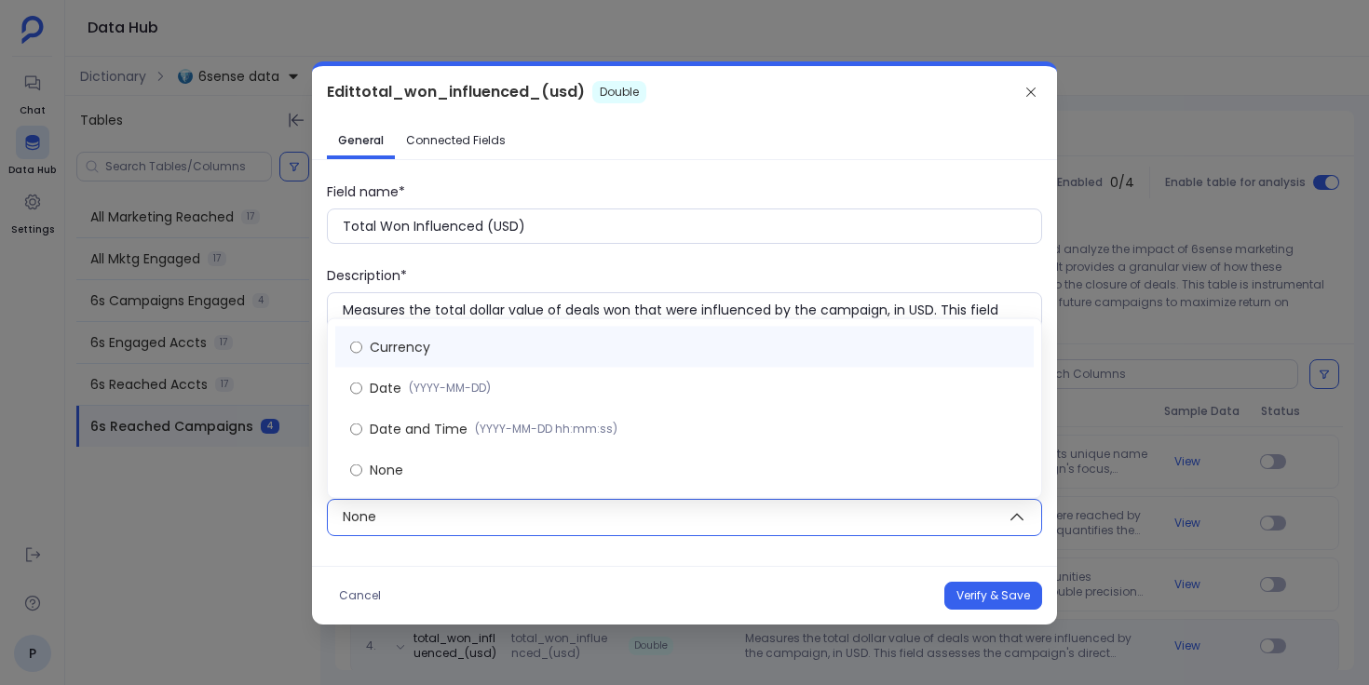
click at [509, 350] on label "Currency" at bounding box center [684, 347] width 698 height 41
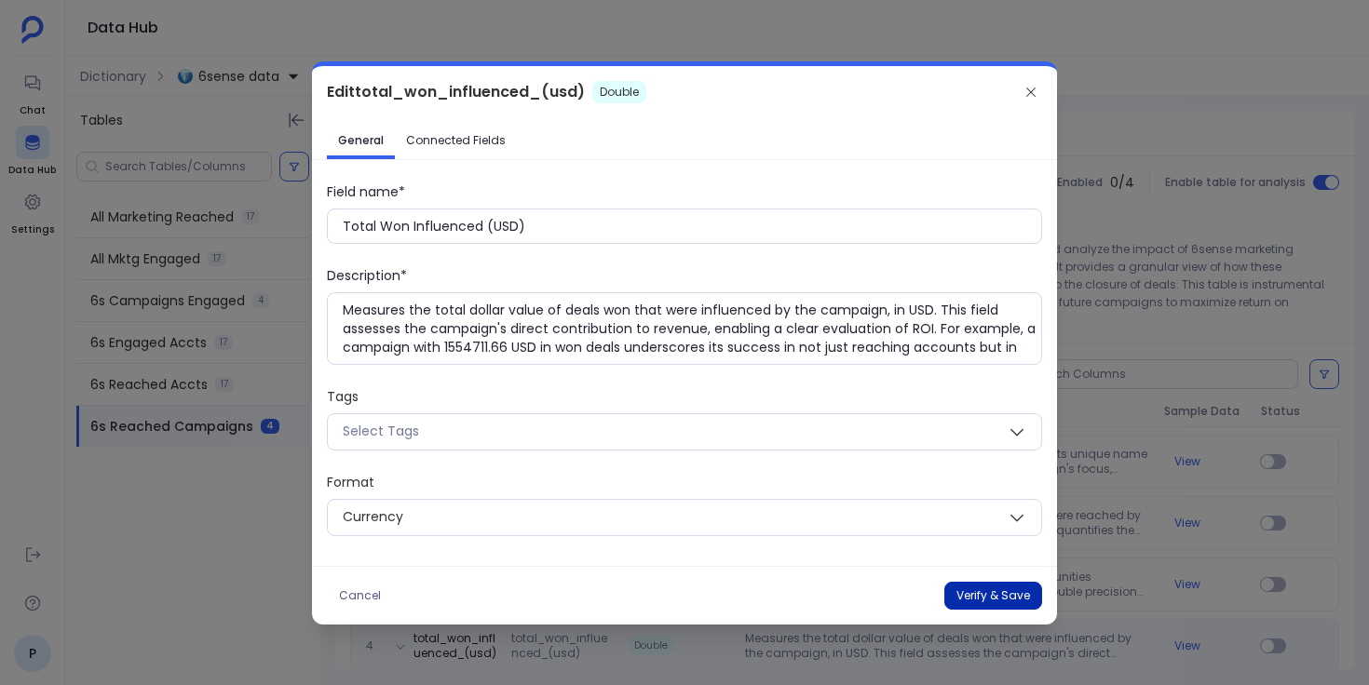
click at [960, 598] on button "Verify & Save" at bounding box center [993, 596] width 98 height 28
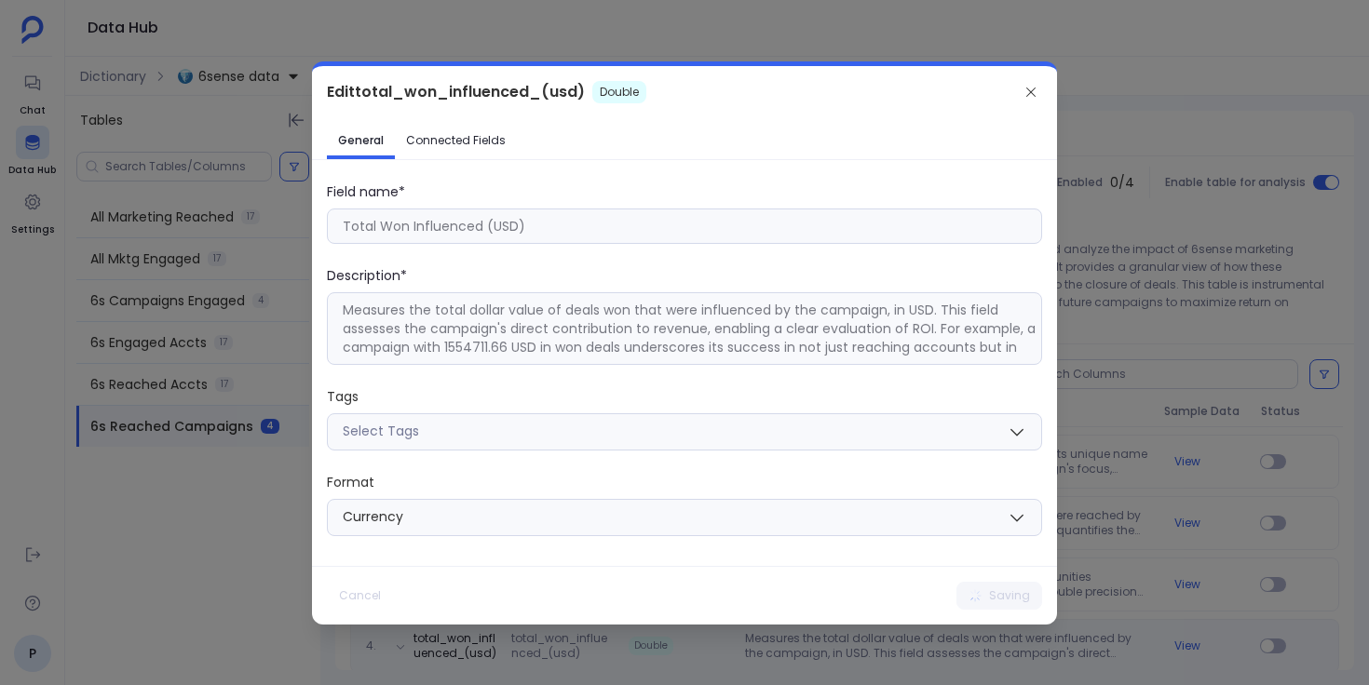
type input "total_won_influenced_(usd)"
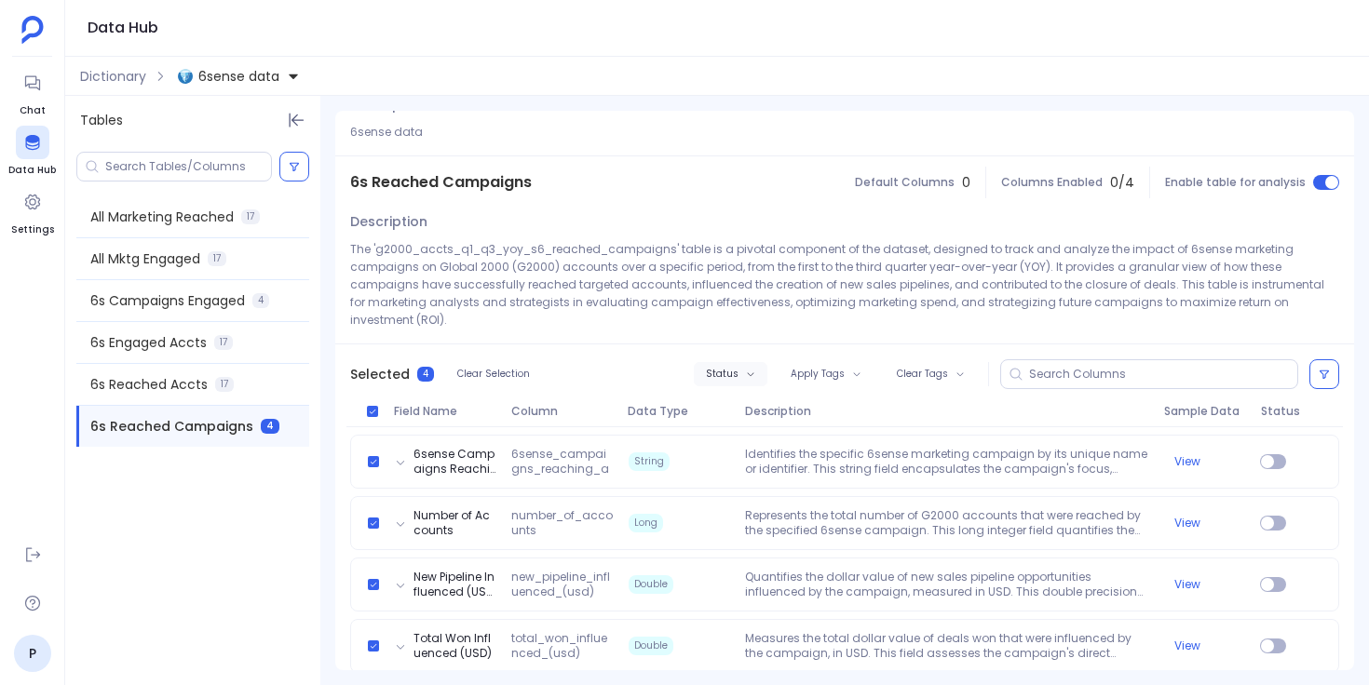
click at [737, 369] on span "Status" at bounding box center [722, 374] width 33 height 11
click at [758, 386] on label "Enable" at bounding box center [766, 390] width 138 height 41
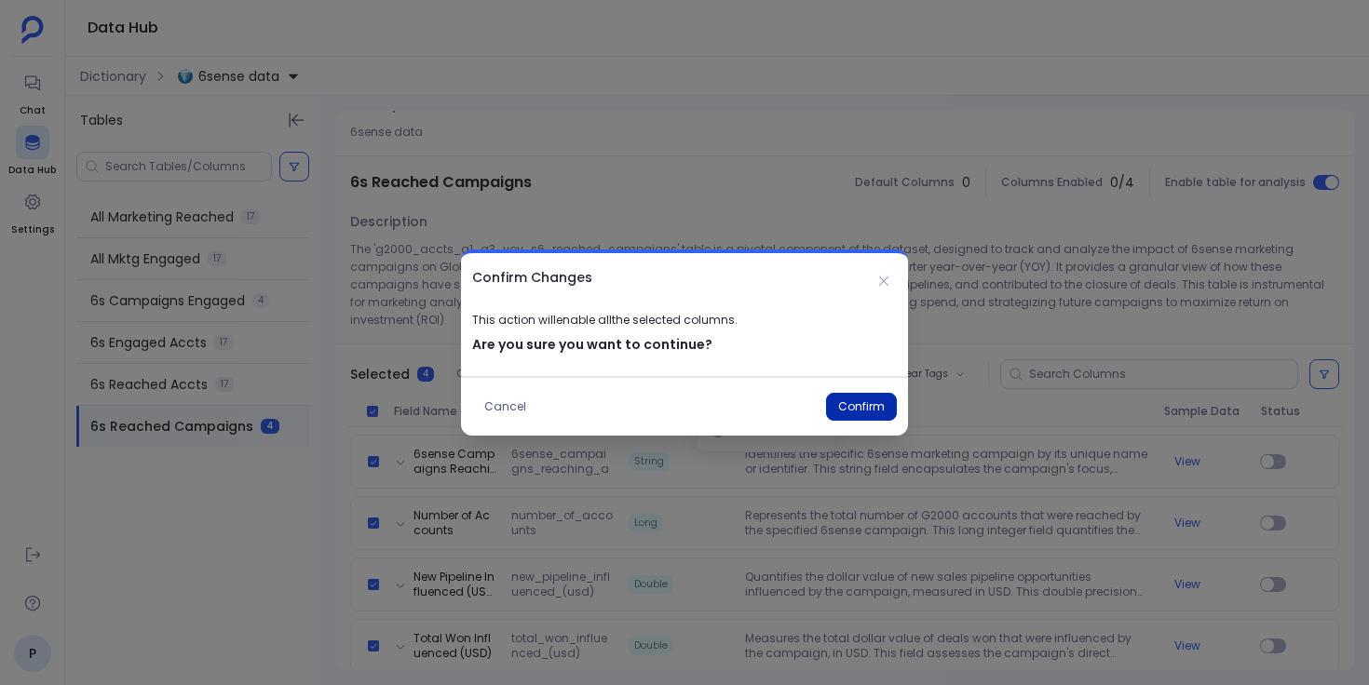
click at [854, 413] on button "Confirm" at bounding box center [861, 407] width 71 height 28
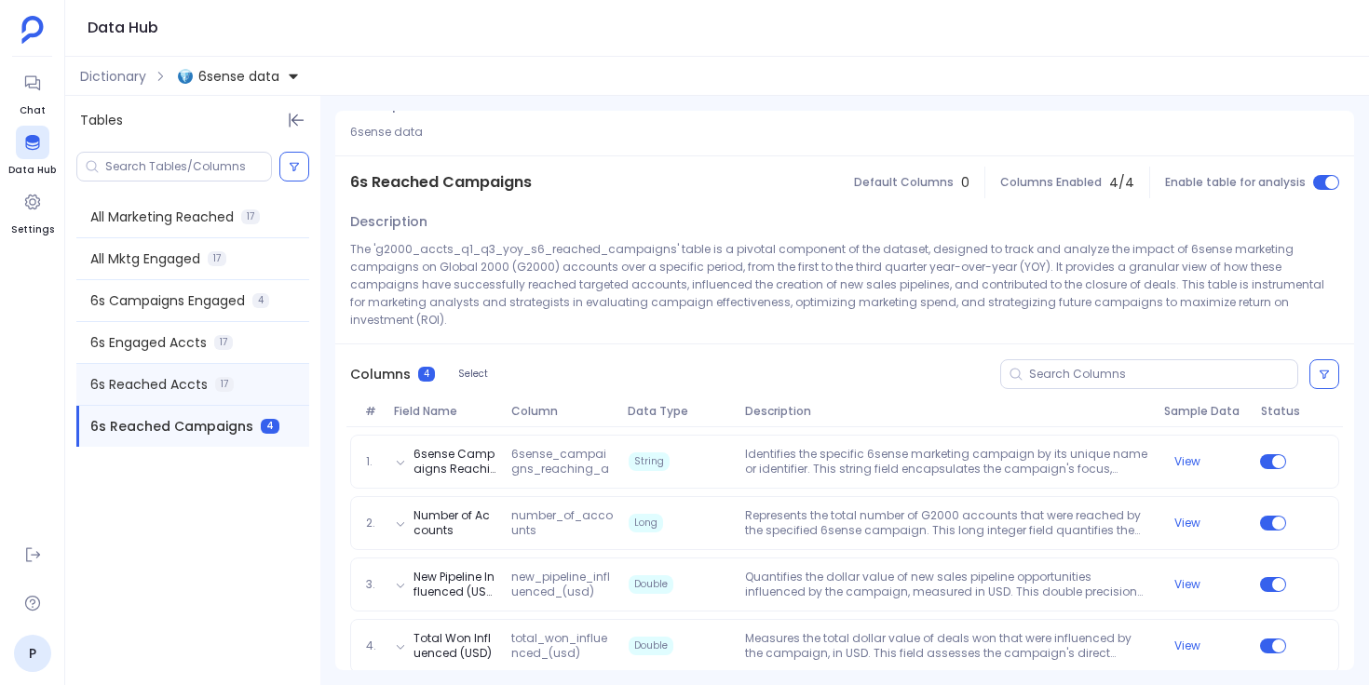
click at [253, 387] on div "6s Reached Accts 17" at bounding box center [192, 384] width 233 height 41
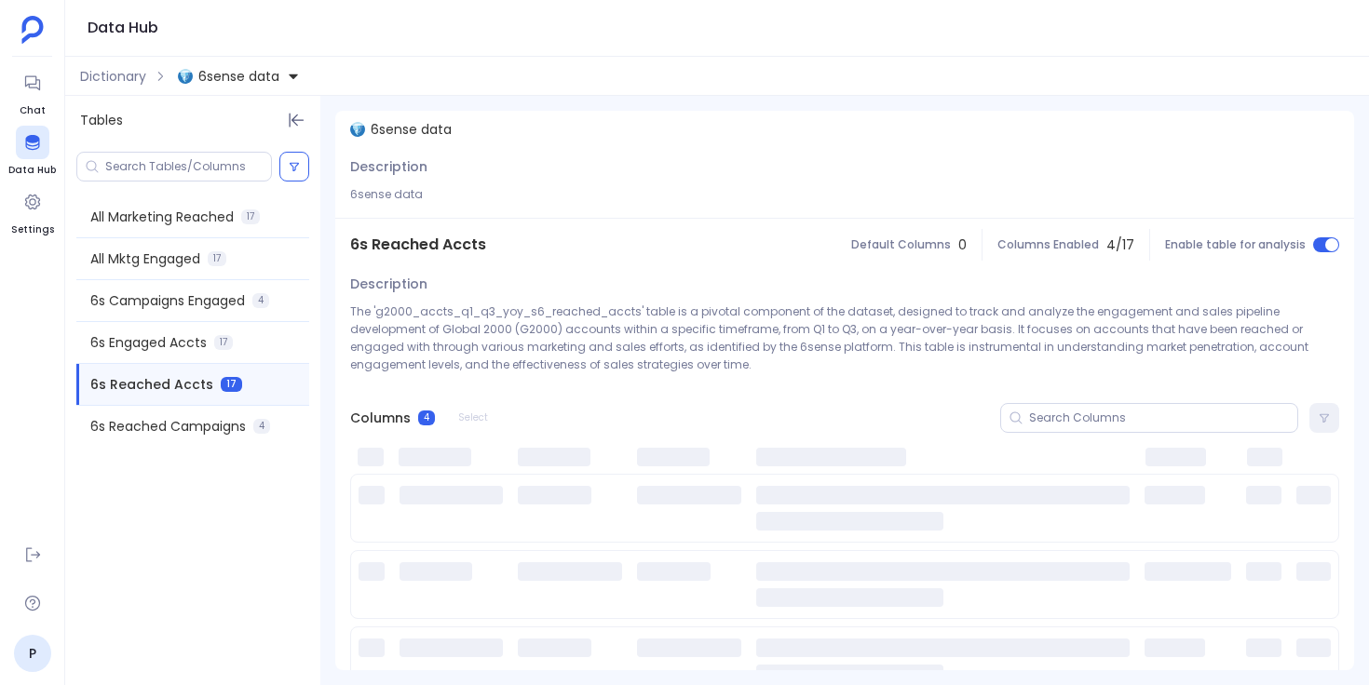
scroll to position [0, 0]
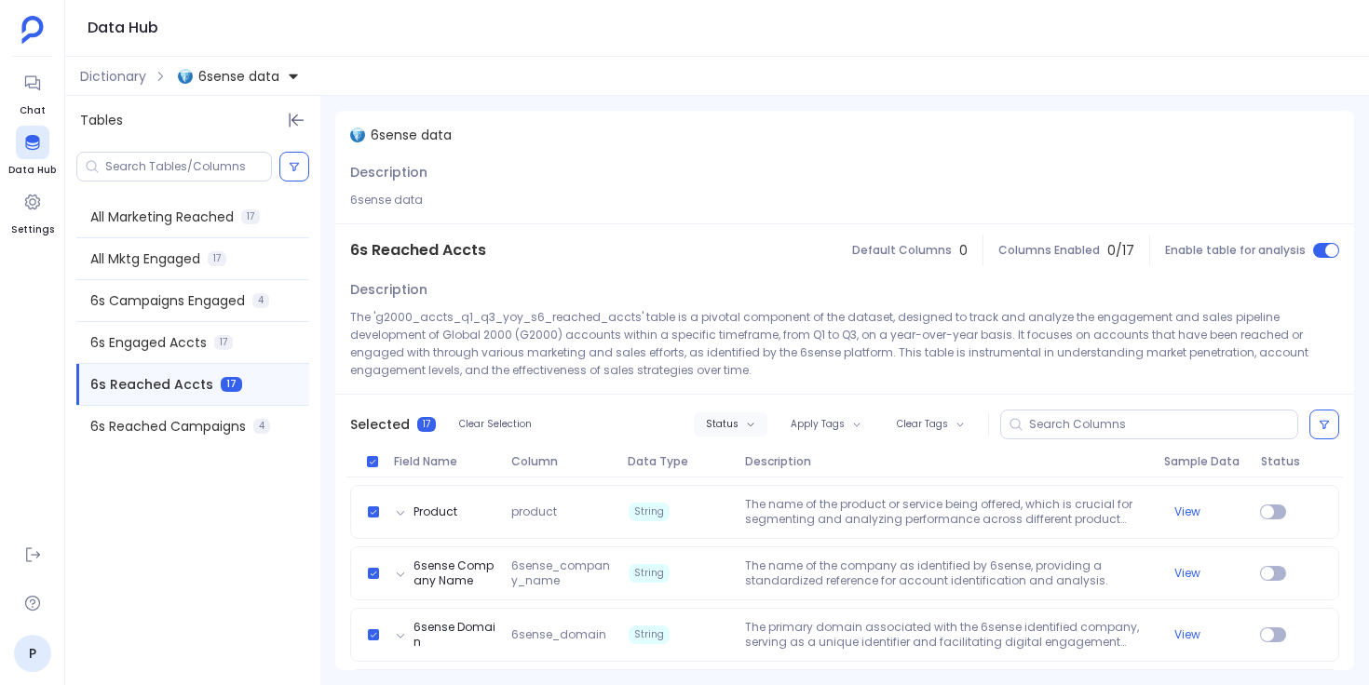
click at [715, 426] on span "Status" at bounding box center [722, 424] width 33 height 11
click at [760, 459] on label "Enable" at bounding box center [766, 458] width 138 height 41
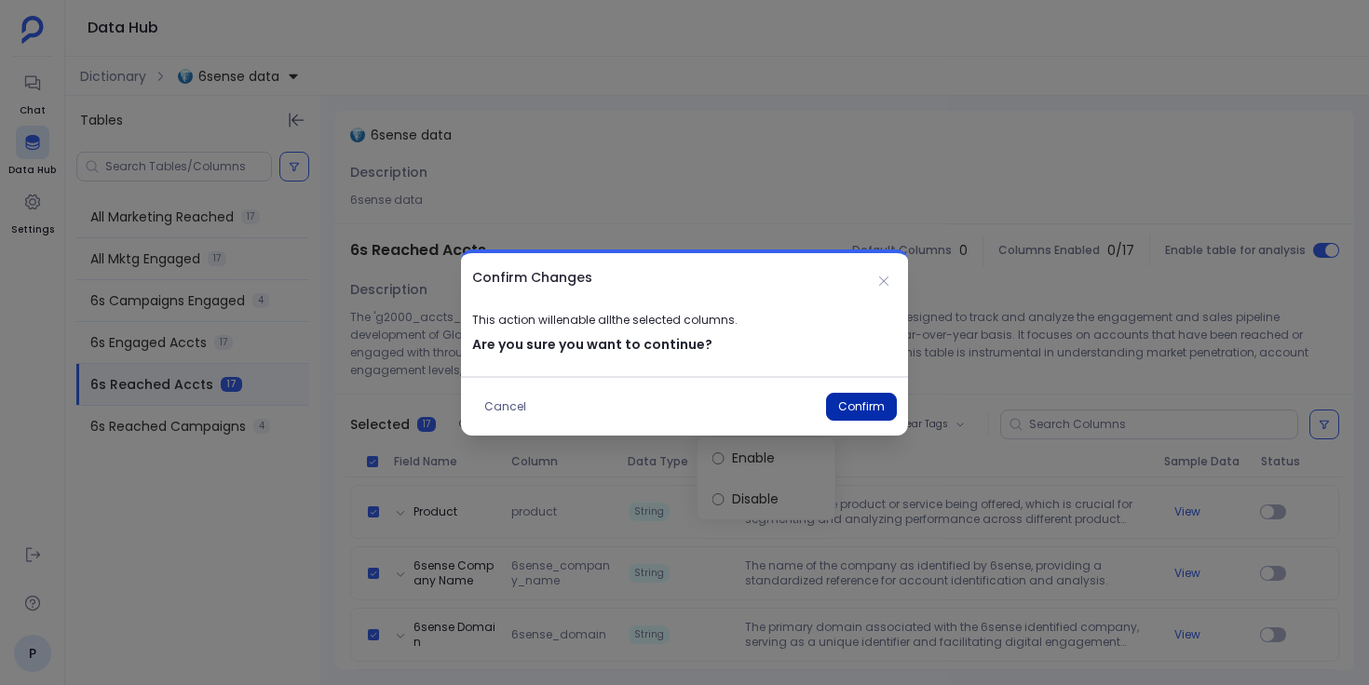
click at [849, 405] on button "Confirm" at bounding box center [861, 407] width 71 height 28
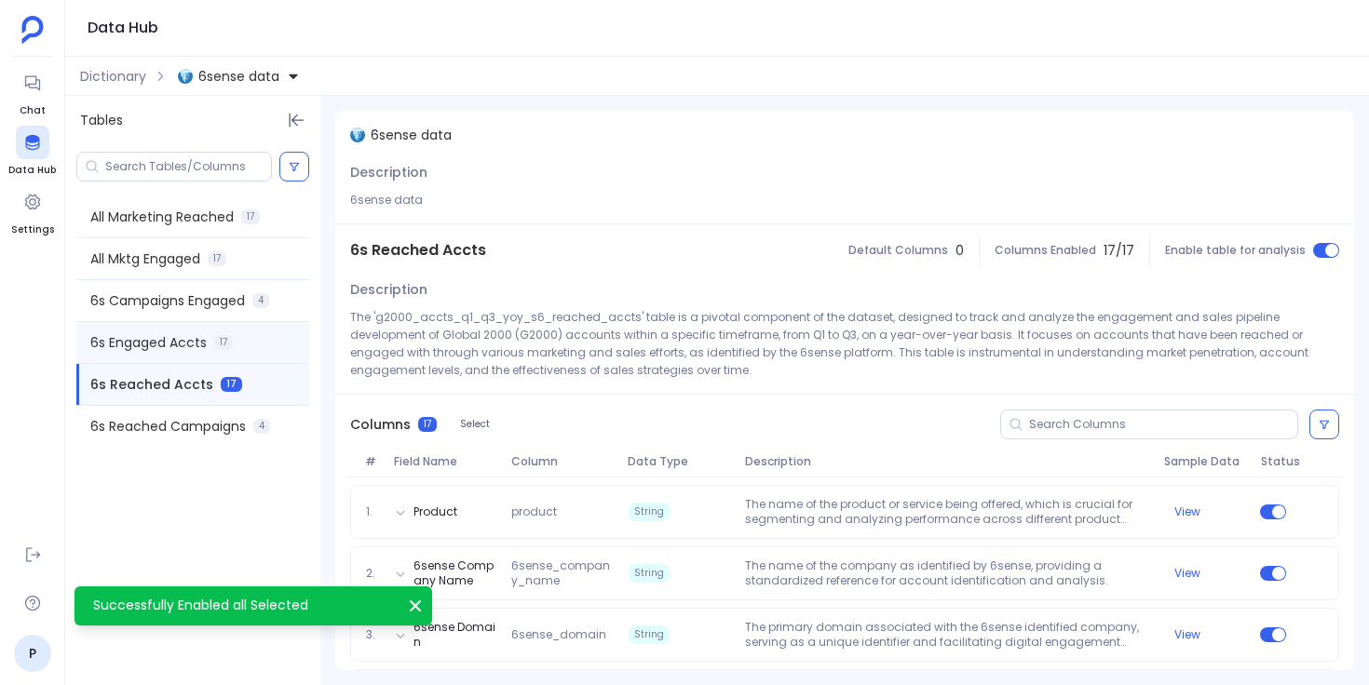
click at [259, 339] on div "6s Engaged Accts 17" at bounding box center [192, 342] width 233 height 41
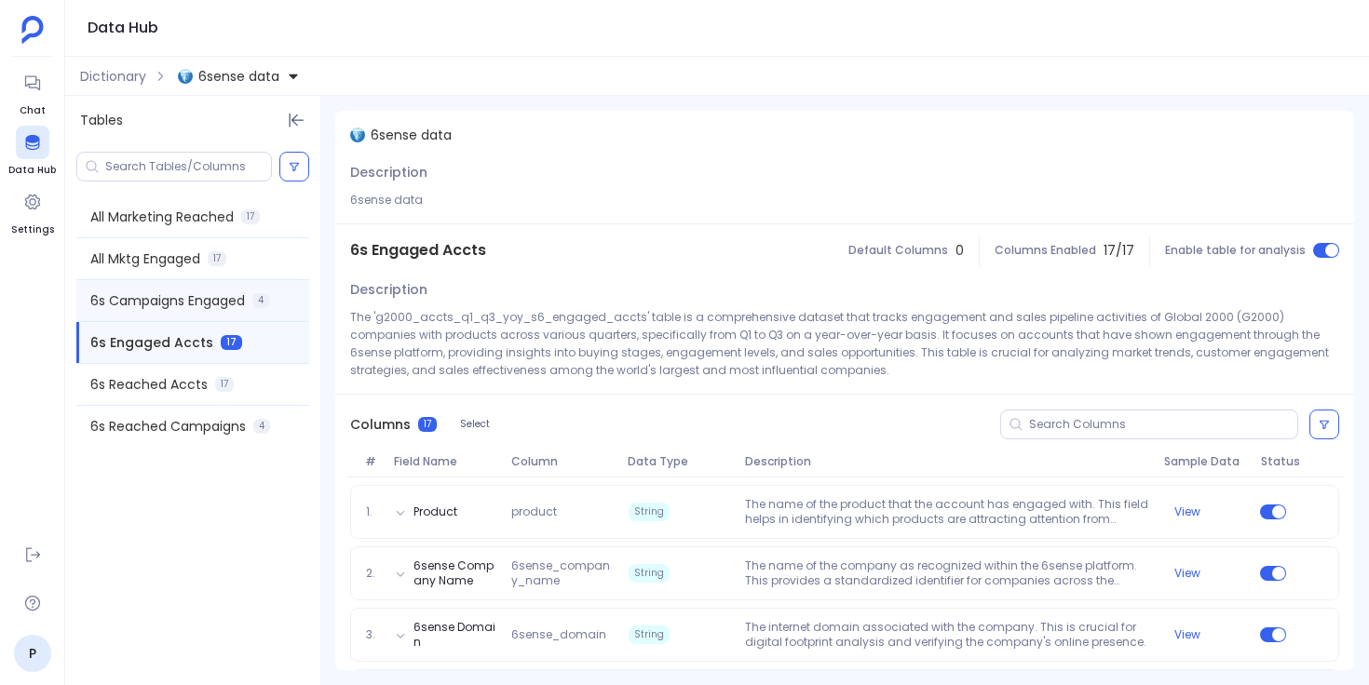
click at [218, 293] on span "6s Campaigns Engaged" at bounding box center [167, 300] width 155 height 19
